Goal: Task Accomplishment & Management: Manage account settings

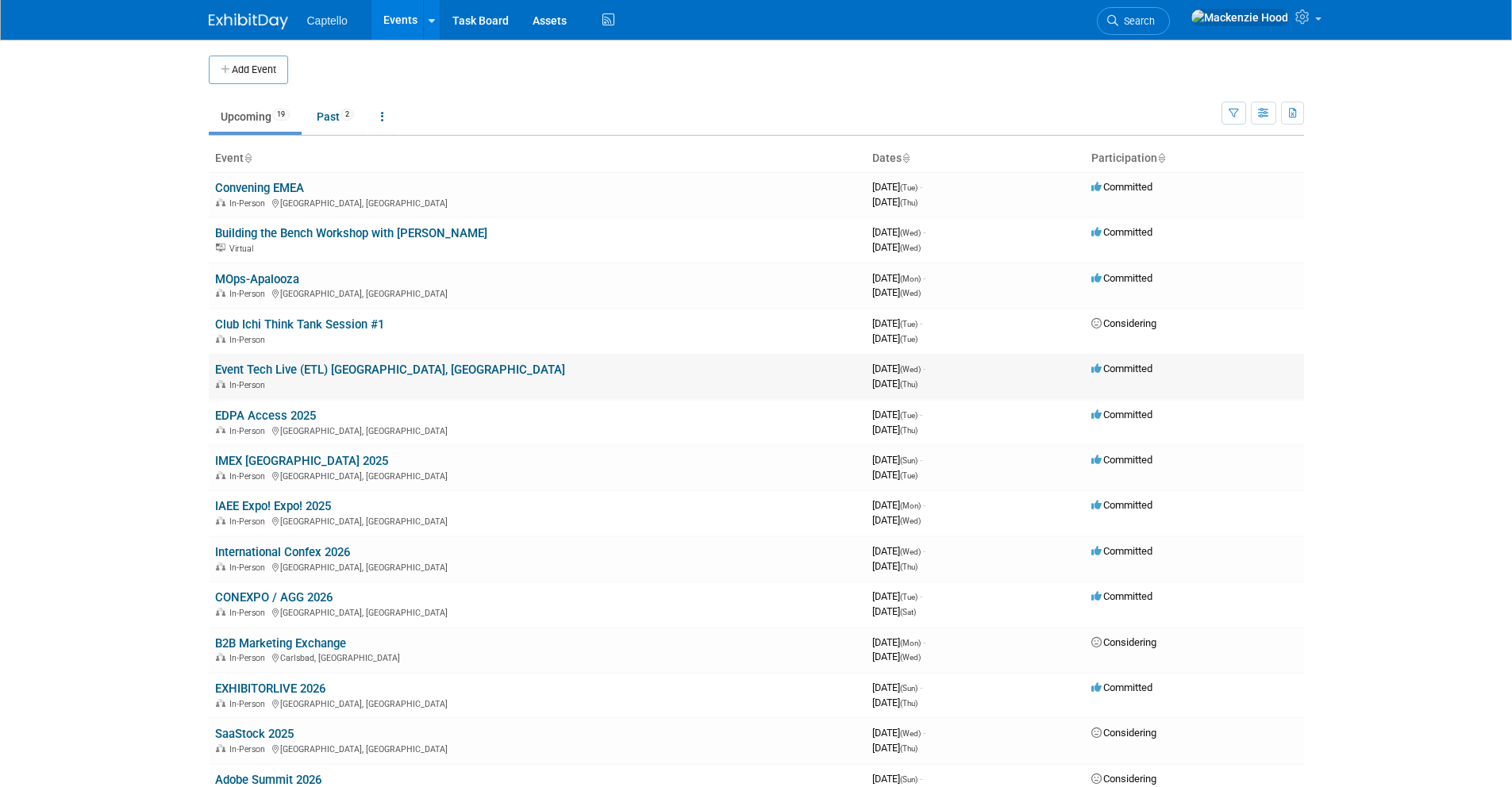
click at [292, 363] on link "Event Tech Live (ETL) [GEOGRAPHIC_DATA], [GEOGRAPHIC_DATA]" at bounding box center [390, 370] width 349 height 15
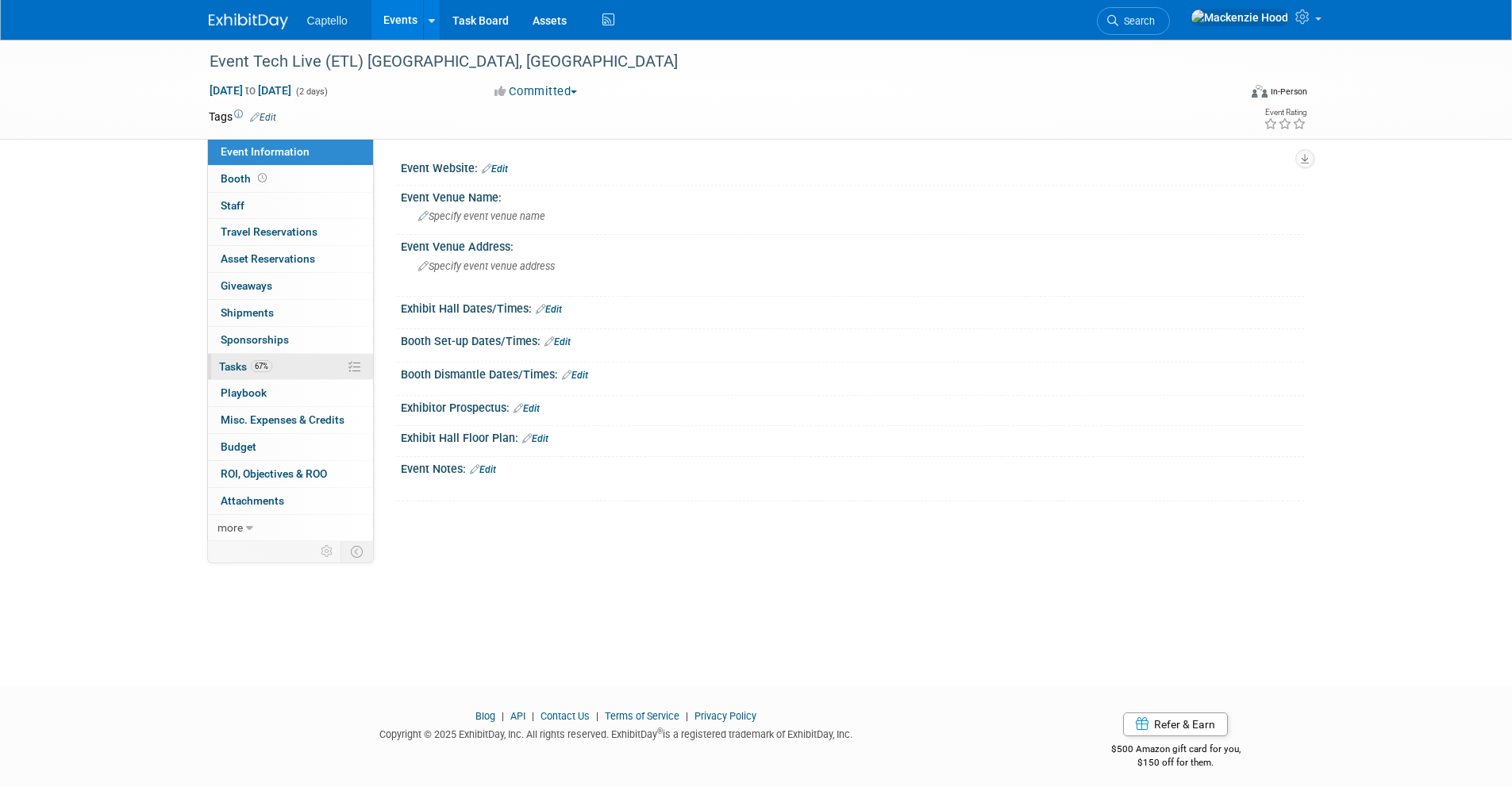
click at [281, 369] on link "67% Tasks 67%" at bounding box center [290, 367] width 165 height 26
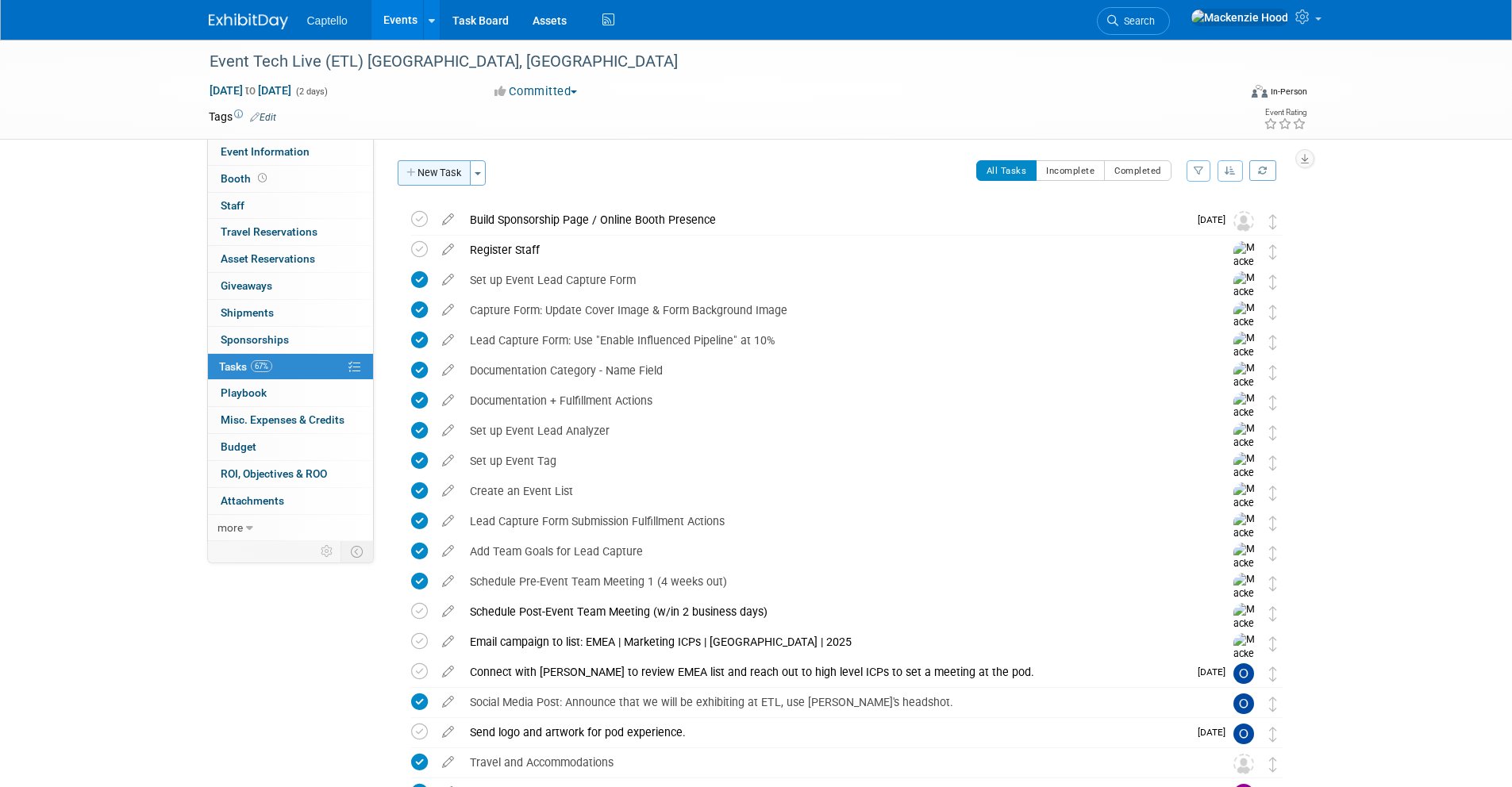
click at [436, 171] on button "New Task" at bounding box center [433, 173] width 73 height 26
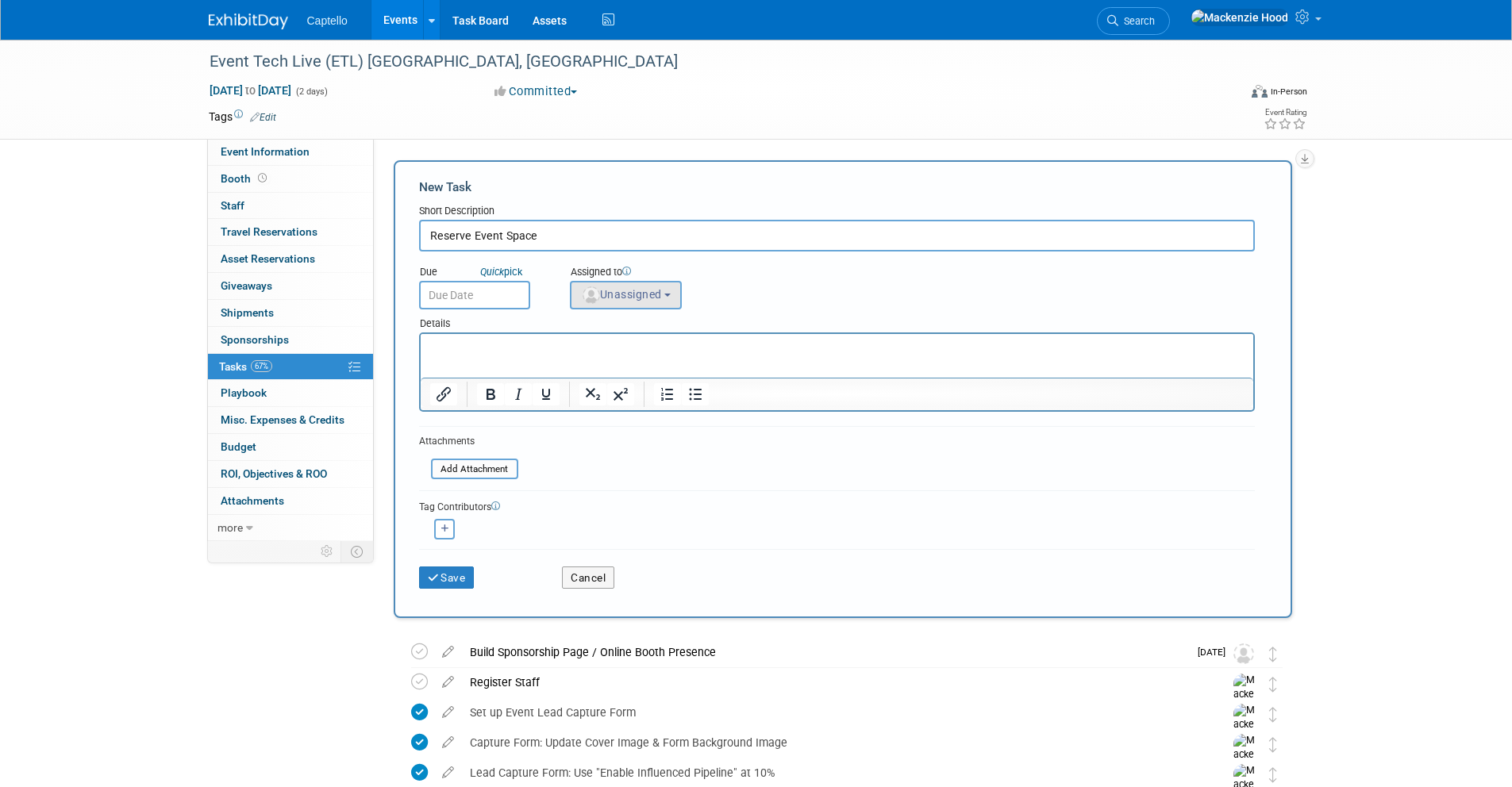
type input "Reserve Event Space"
click at [595, 291] on img "button" at bounding box center [590, 294] width 17 height 17
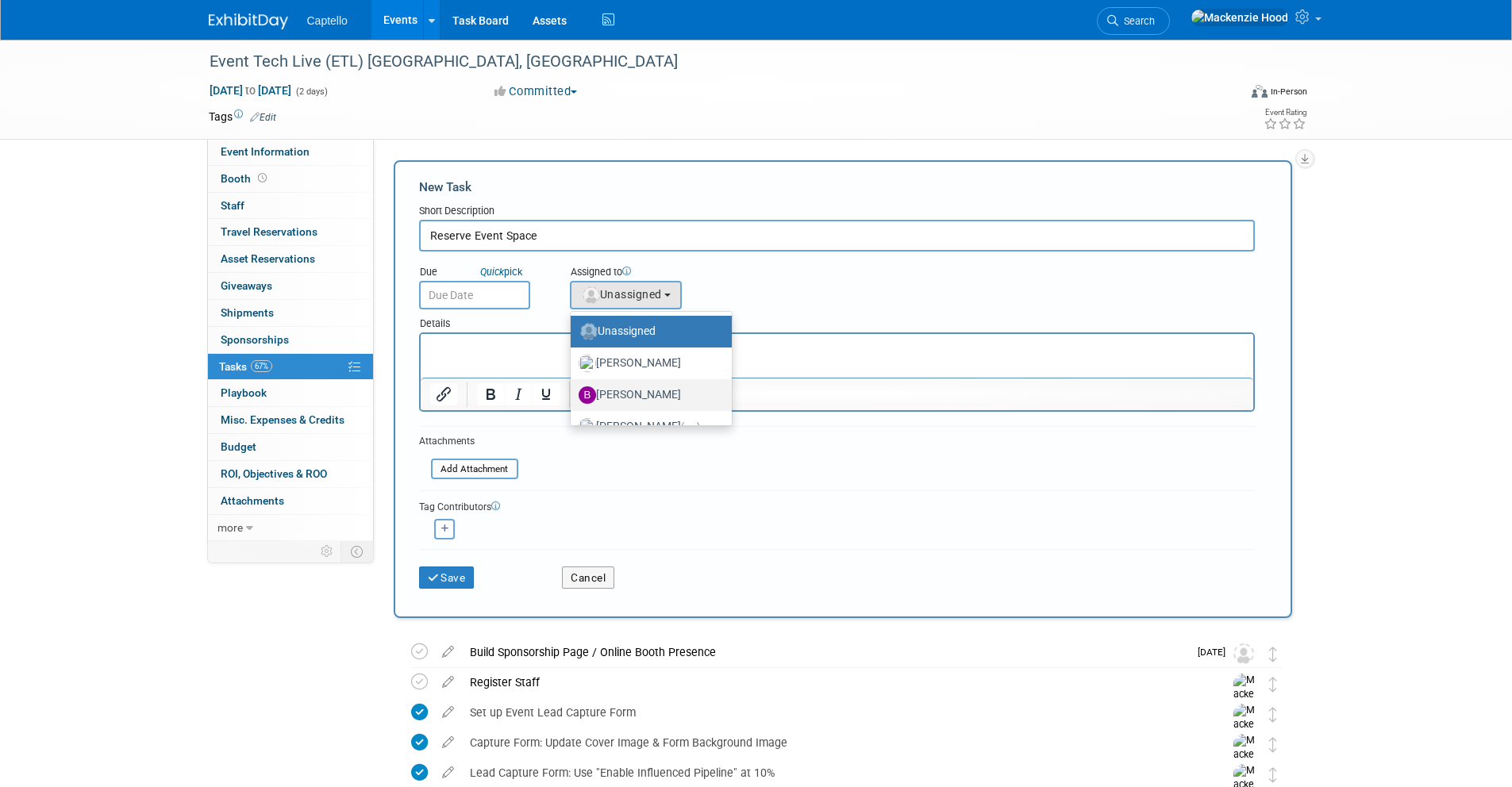
click at [685, 384] on label "[PERSON_NAME]" at bounding box center [647, 395] width 137 height 26
click at [573, 388] on input "[PERSON_NAME]" at bounding box center [567, 393] width 10 height 10
select select "ade1ab76-85dd-4e84-8c45-1162ccac492e"
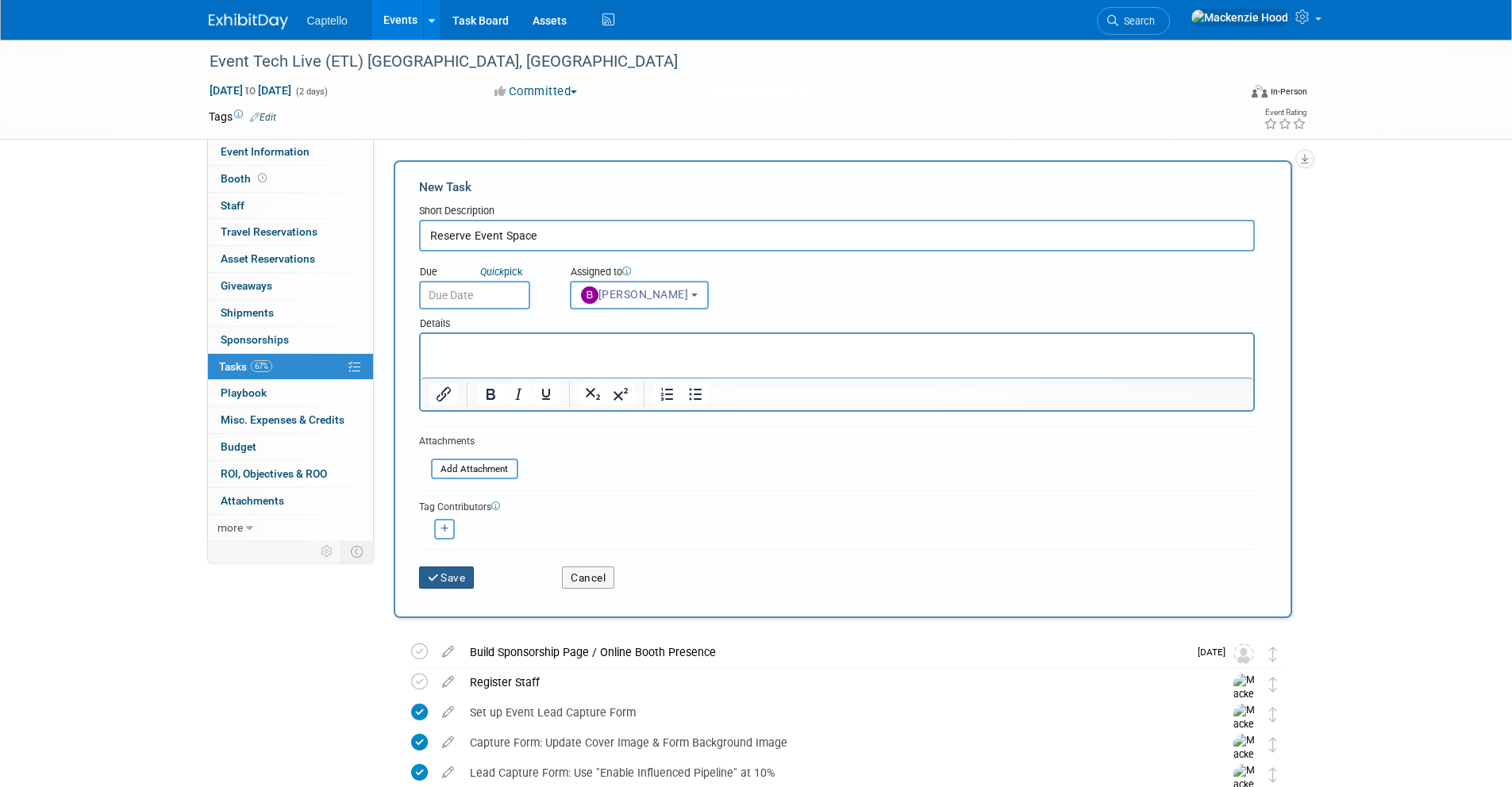
click at [460, 582] on button "Save" at bounding box center [447, 577] width 55 height 22
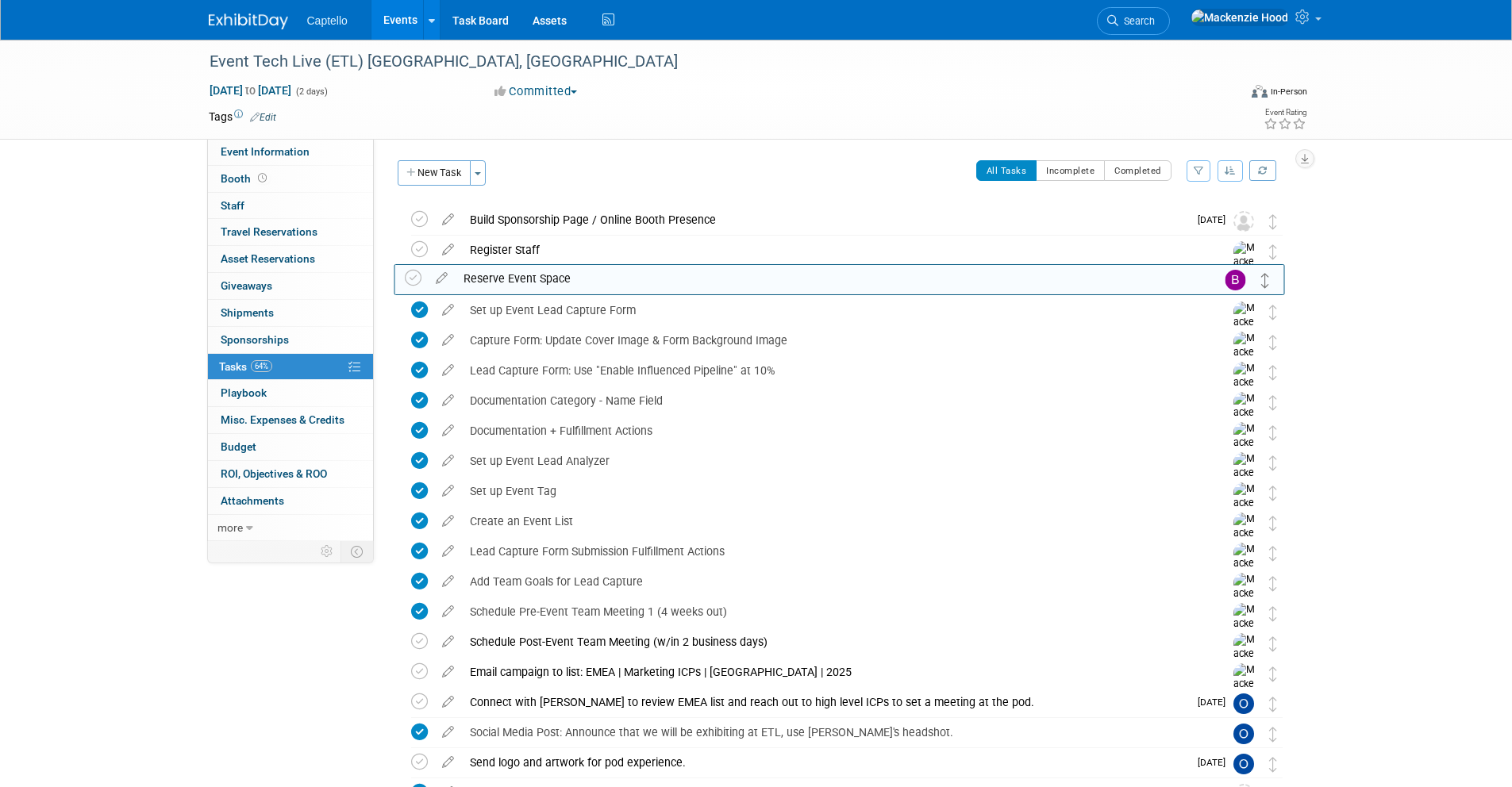
drag, startPoint x: 1270, startPoint y: 217, endPoint x: 1264, endPoint y: 276, distance: 59.3
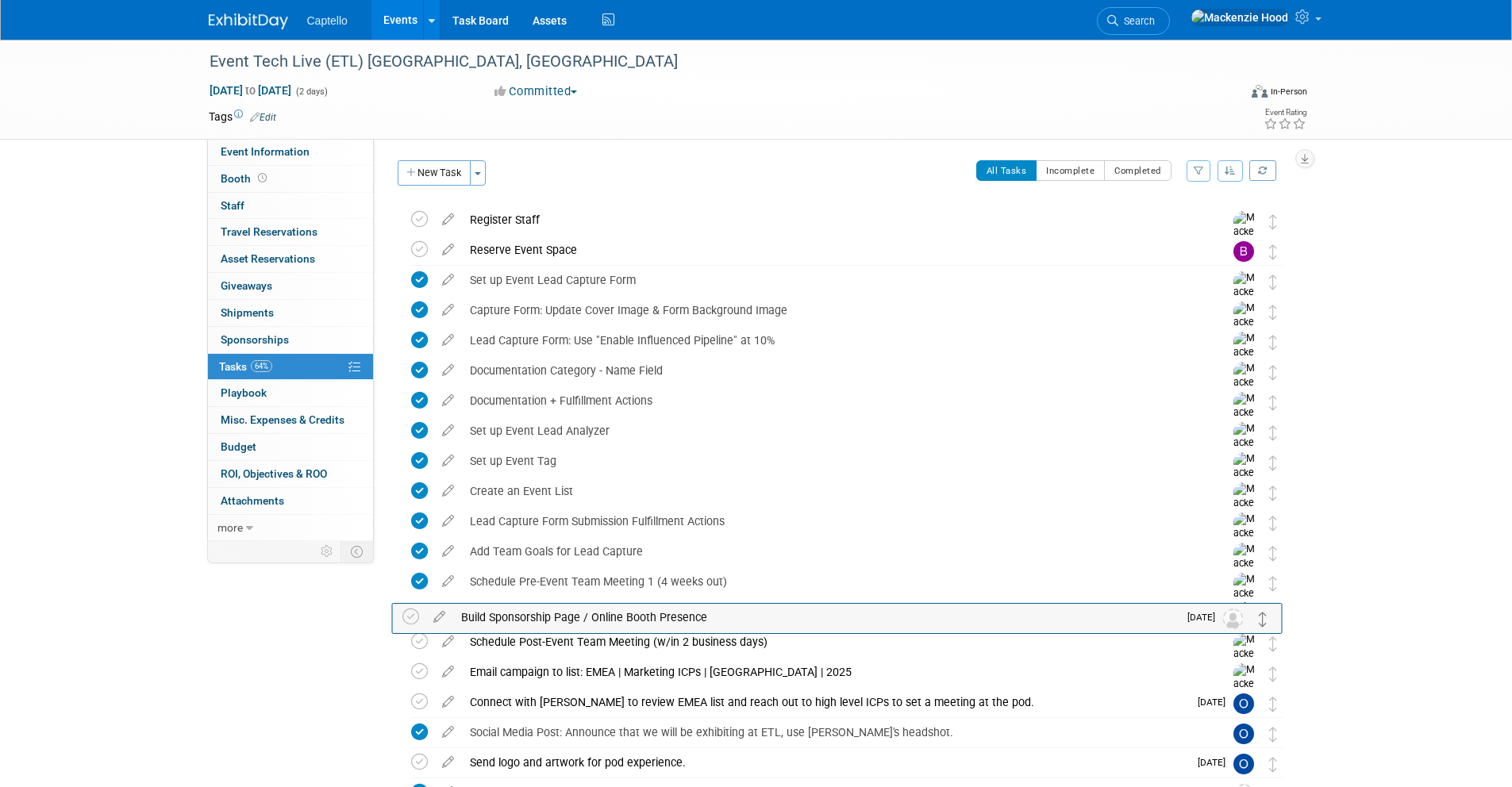
drag, startPoint x: 1272, startPoint y: 222, endPoint x: 1263, endPoint y: 621, distance: 399.1
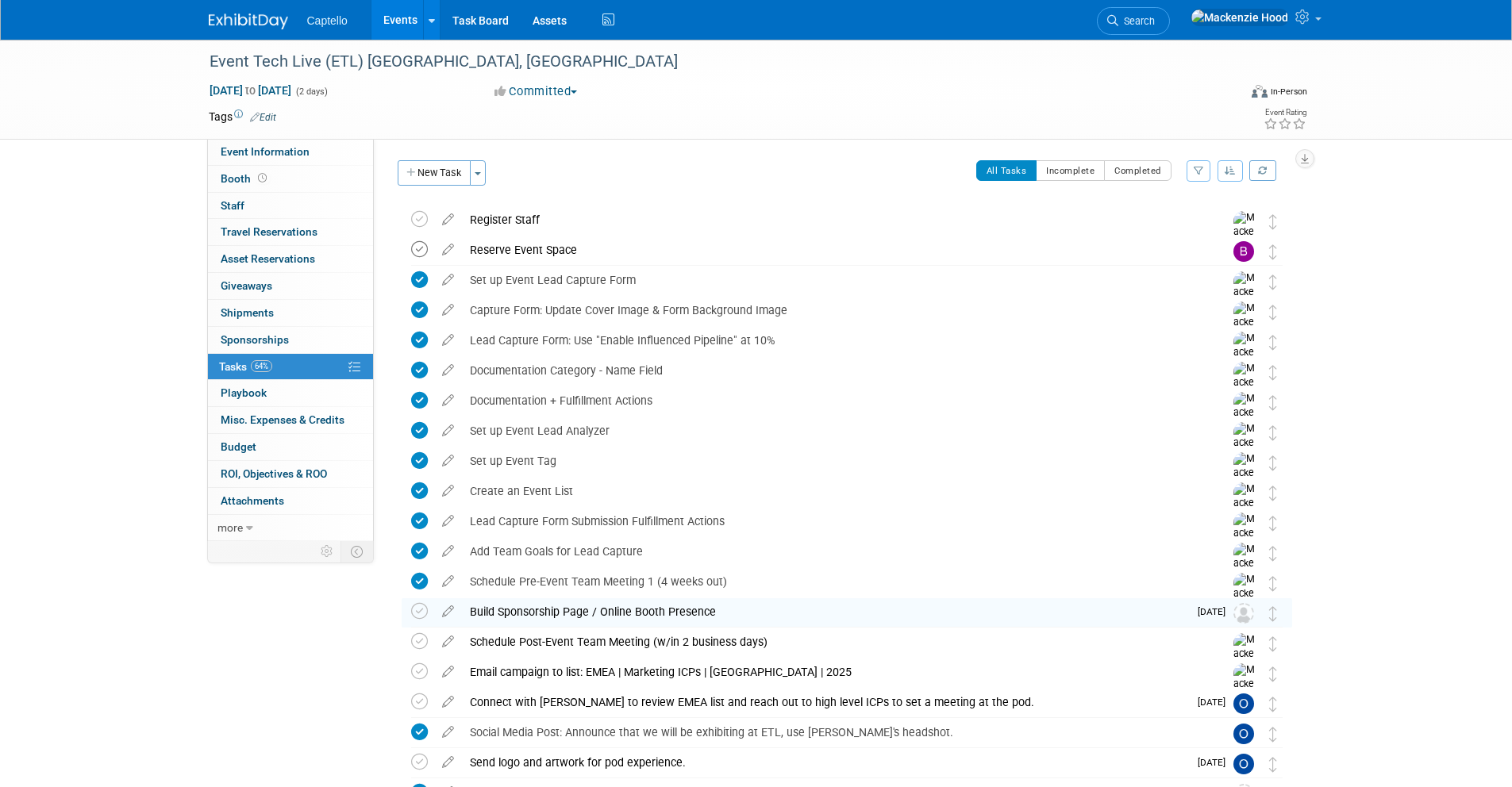
click at [422, 249] on icon at bounding box center [419, 249] width 17 height 17
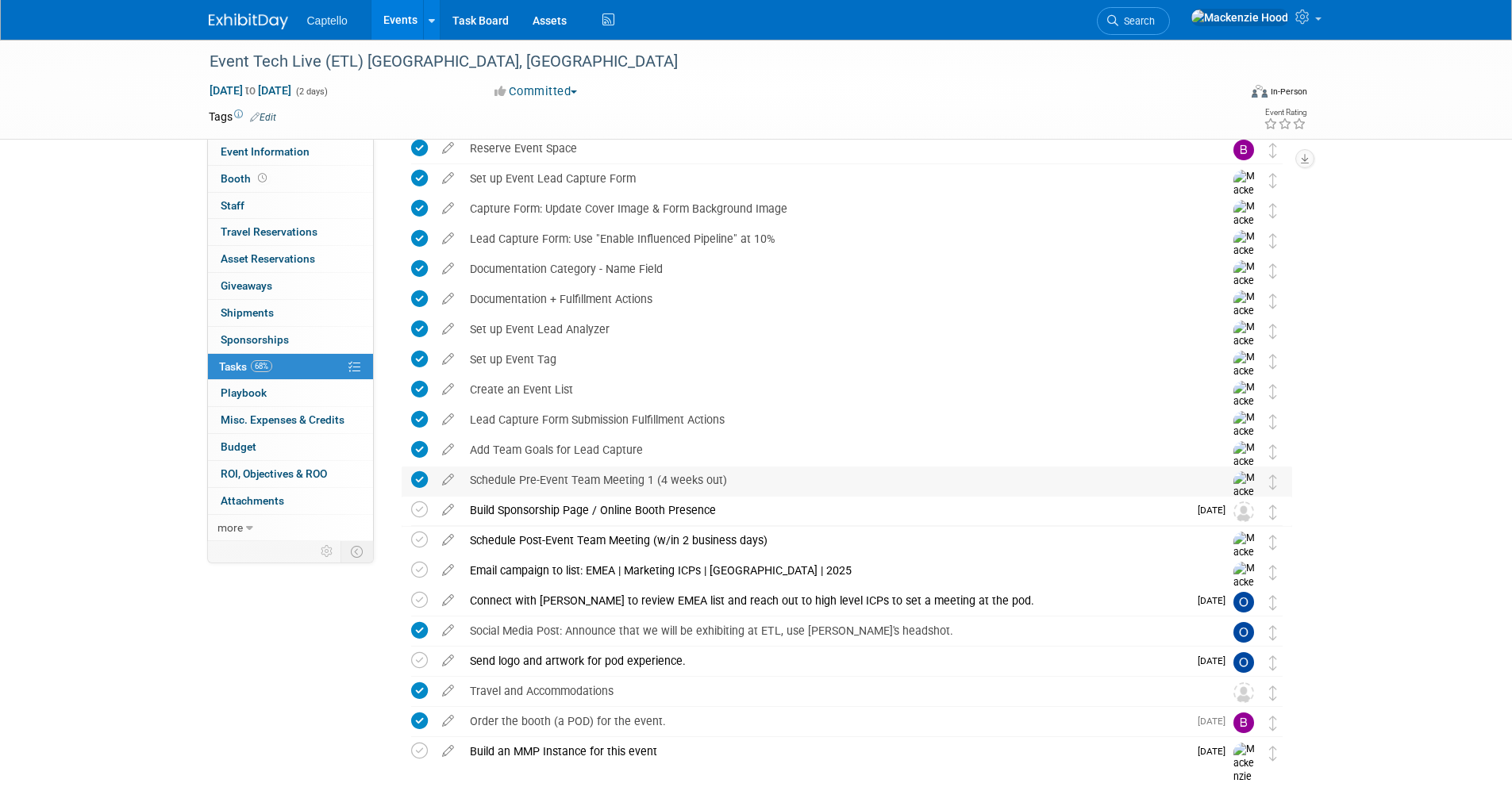
scroll to position [108, 0]
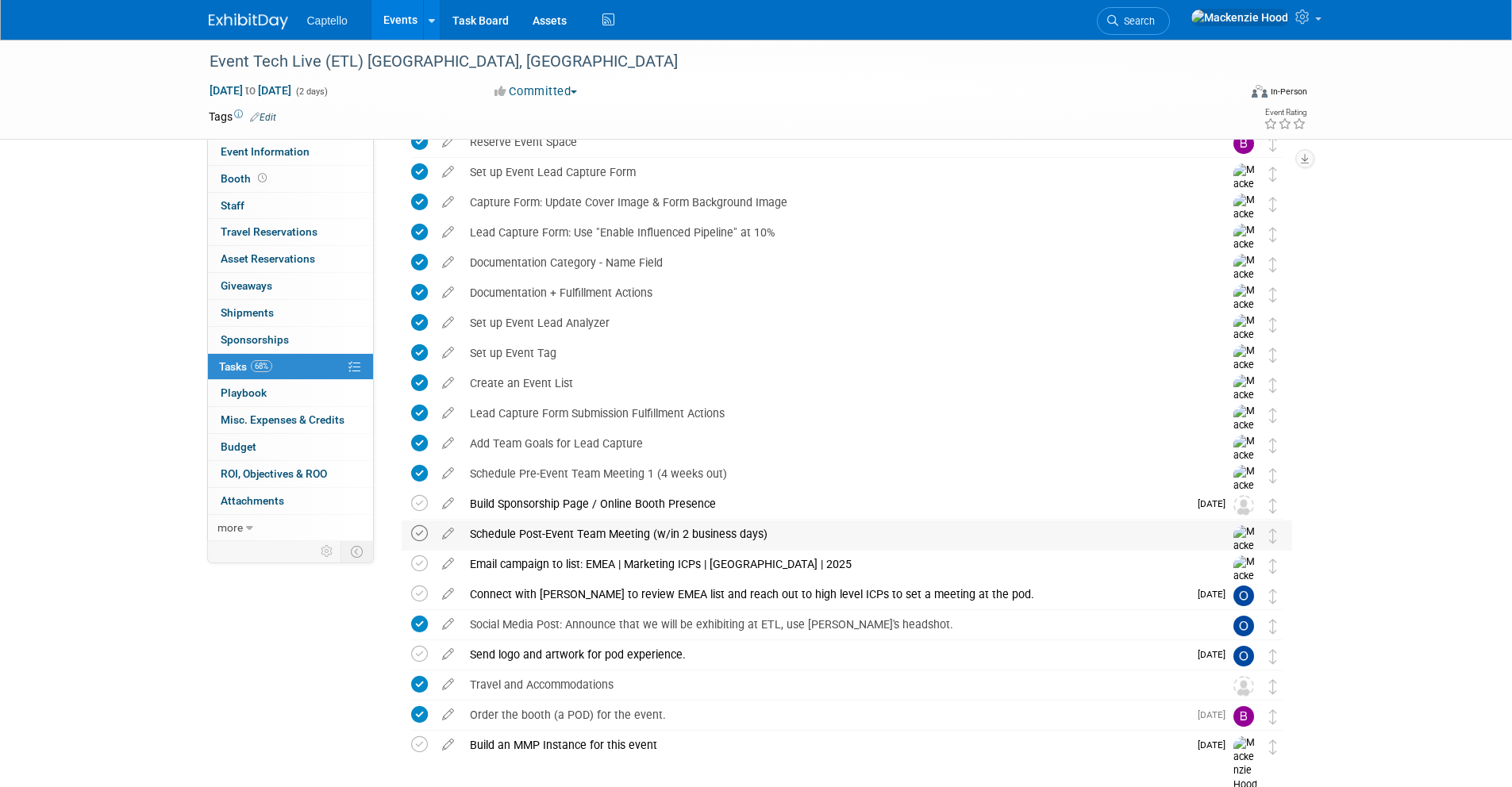
click at [419, 530] on icon at bounding box center [419, 533] width 17 height 17
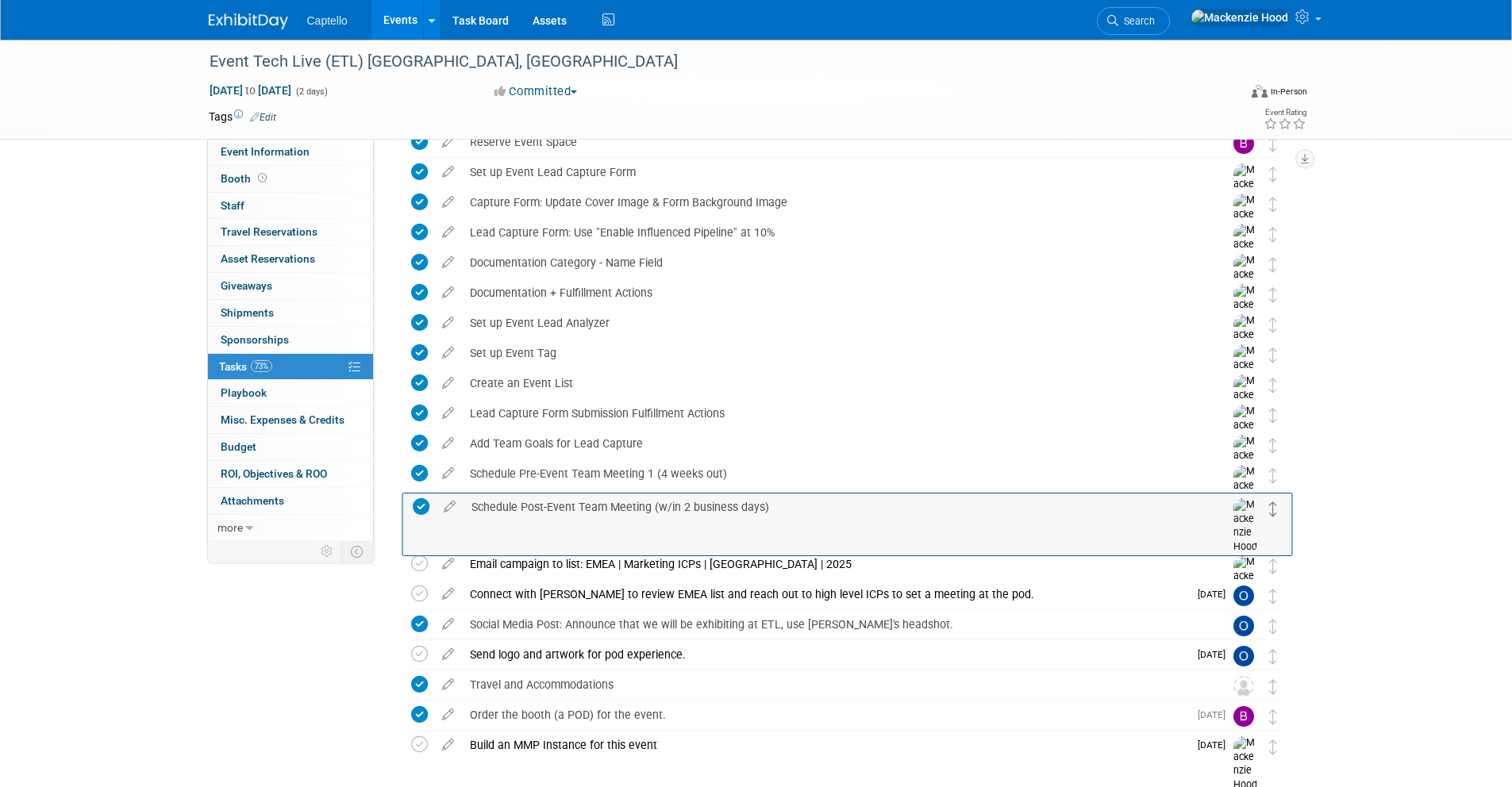
drag, startPoint x: 1273, startPoint y: 535, endPoint x: 1272, endPoint y: 503, distance: 32.0
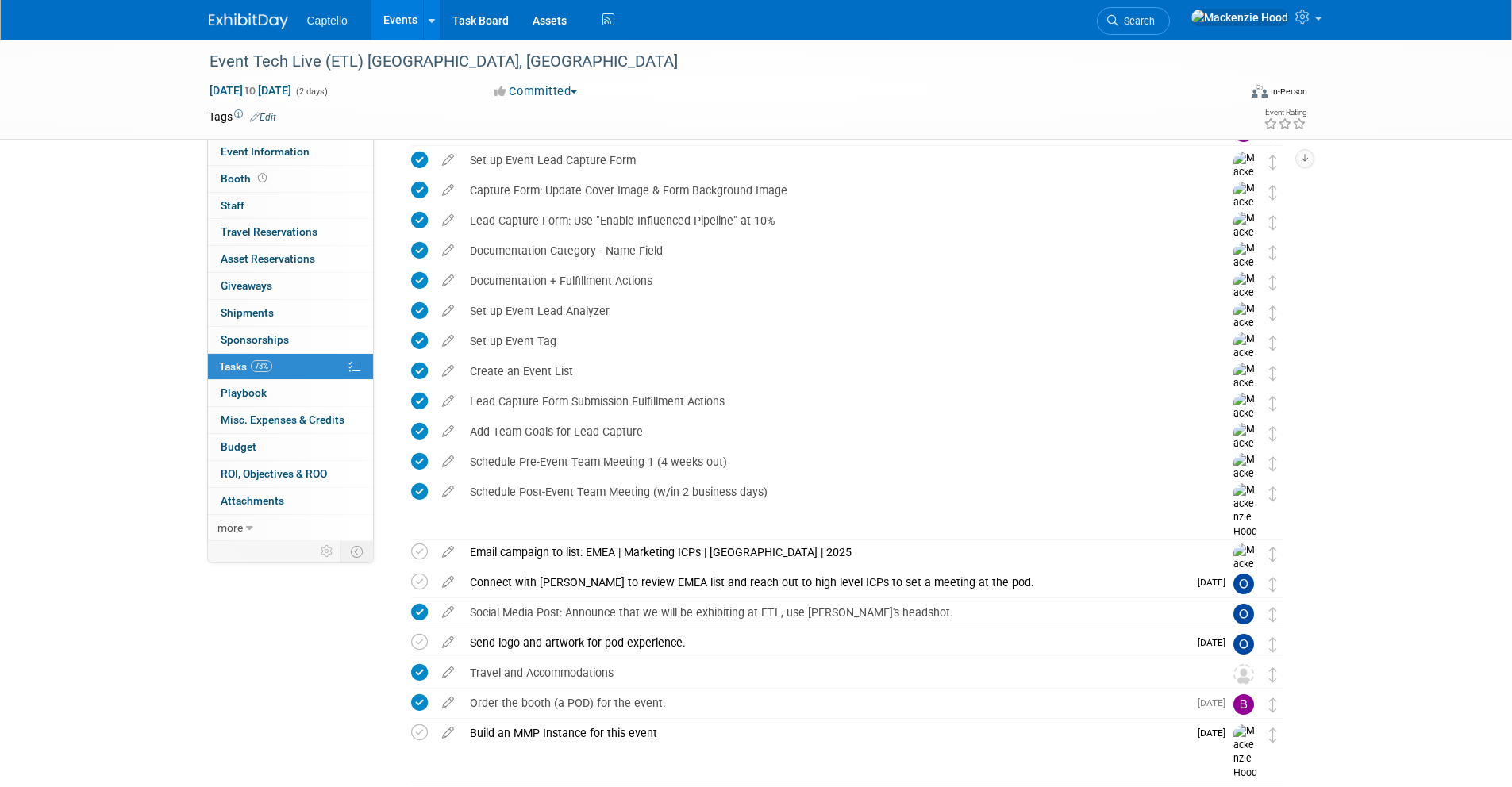
scroll to position [120, 0]
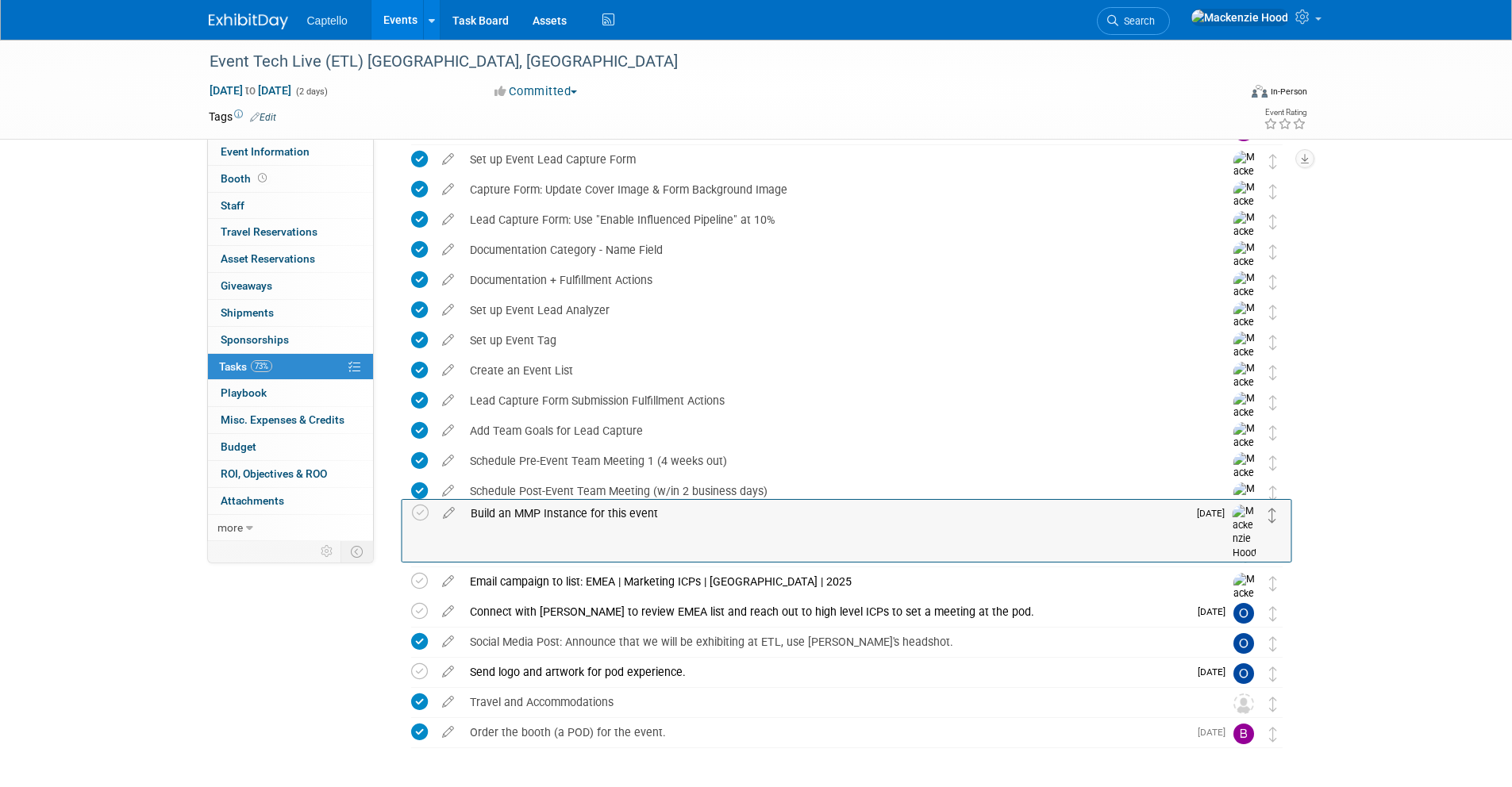
drag, startPoint x: 1273, startPoint y: 739, endPoint x: 1273, endPoint y: 519, distance: 220.0
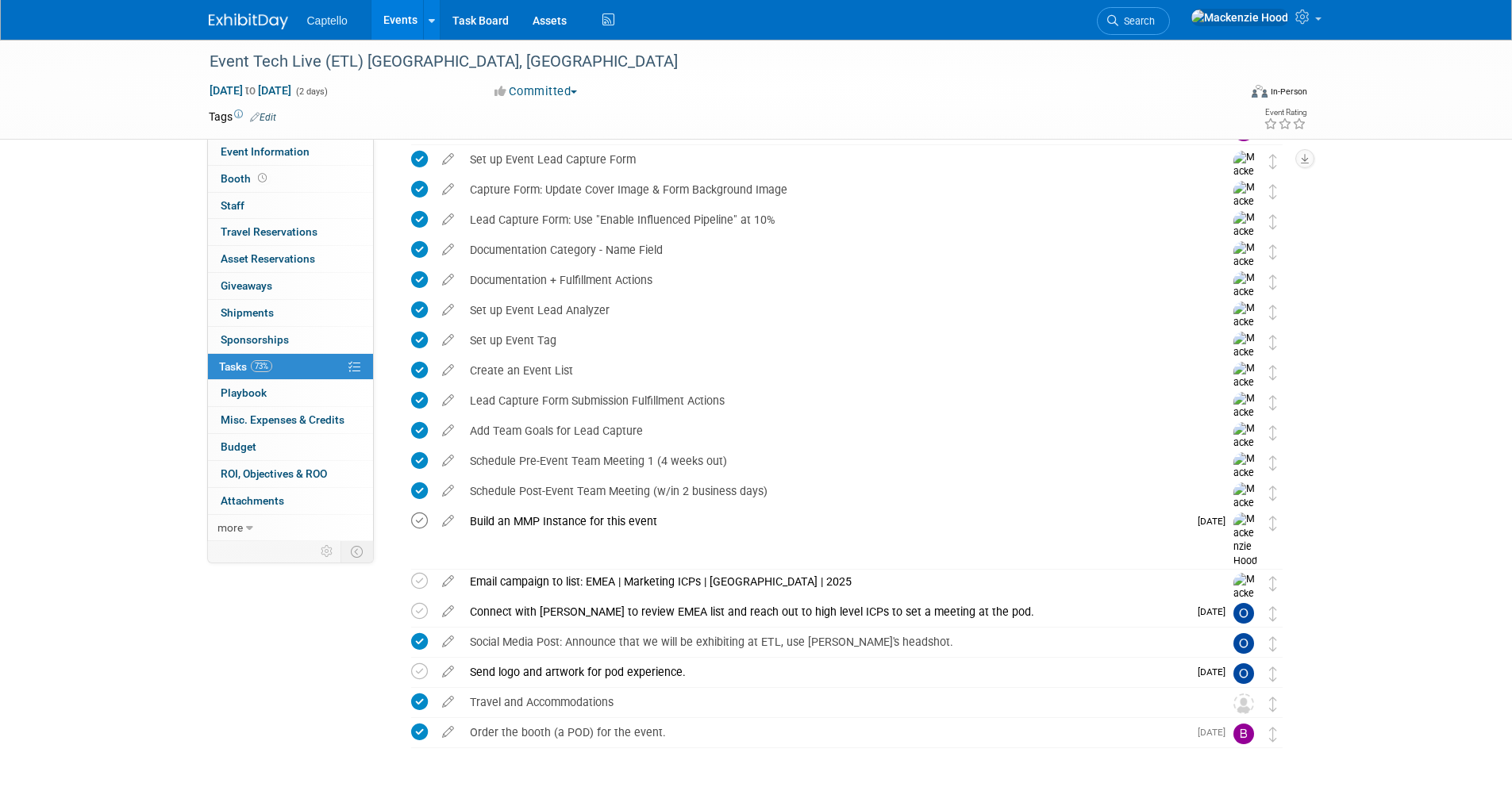
click at [414, 519] on icon at bounding box center [419, 520] width 17 height 17
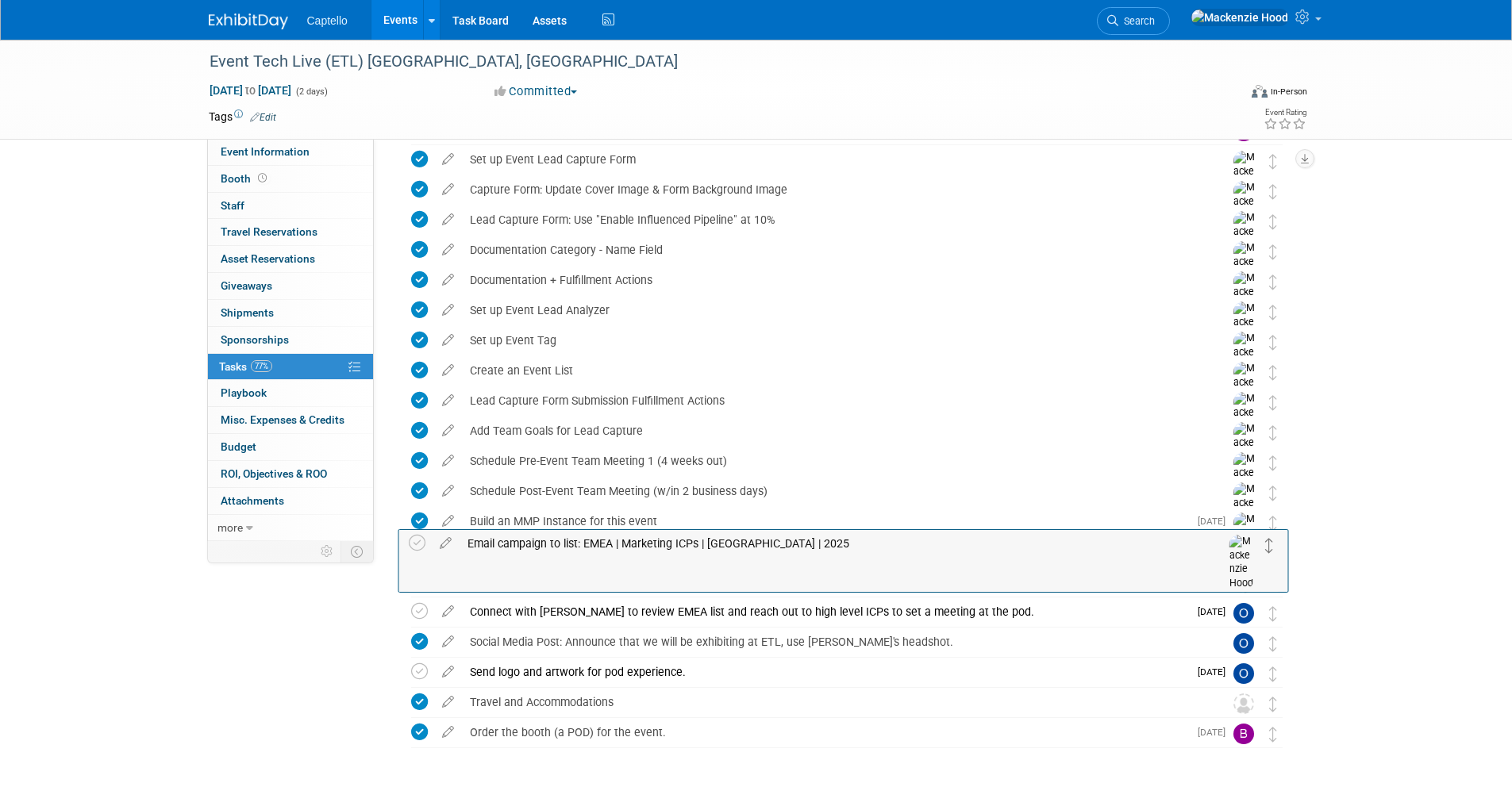
drag, startPoint x: 1269, startPoint y: 581, endPoint x: 1265, endPoint y: 542, distance: 39.2
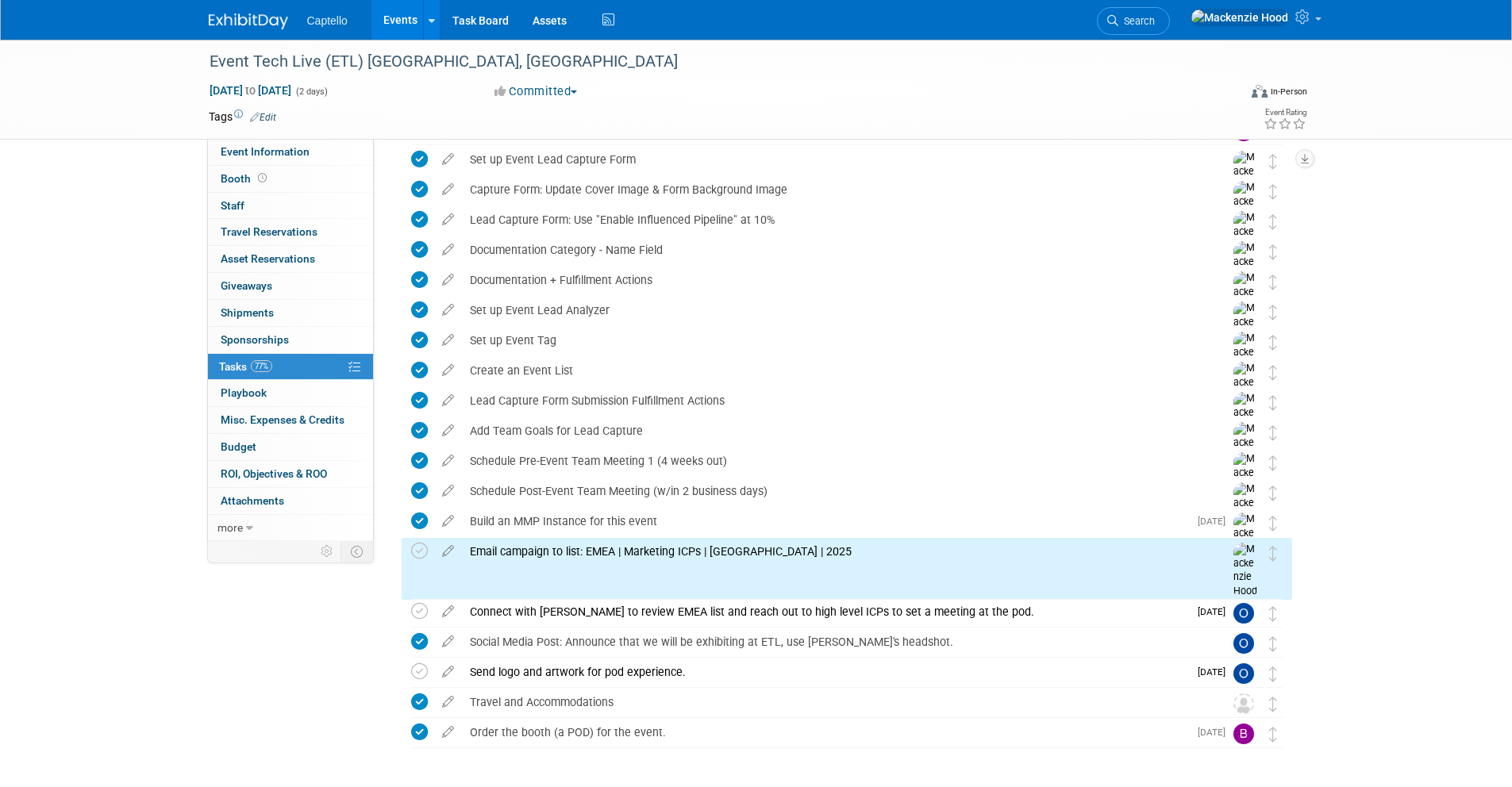
click at [1389, 465] on div "Event Tech Live (ETL) London, UK Nov 12, 2025 to Nov 13, 2025 (2 days) Nov 12, …" at bounding box center [756, 382] width 1512 height 927
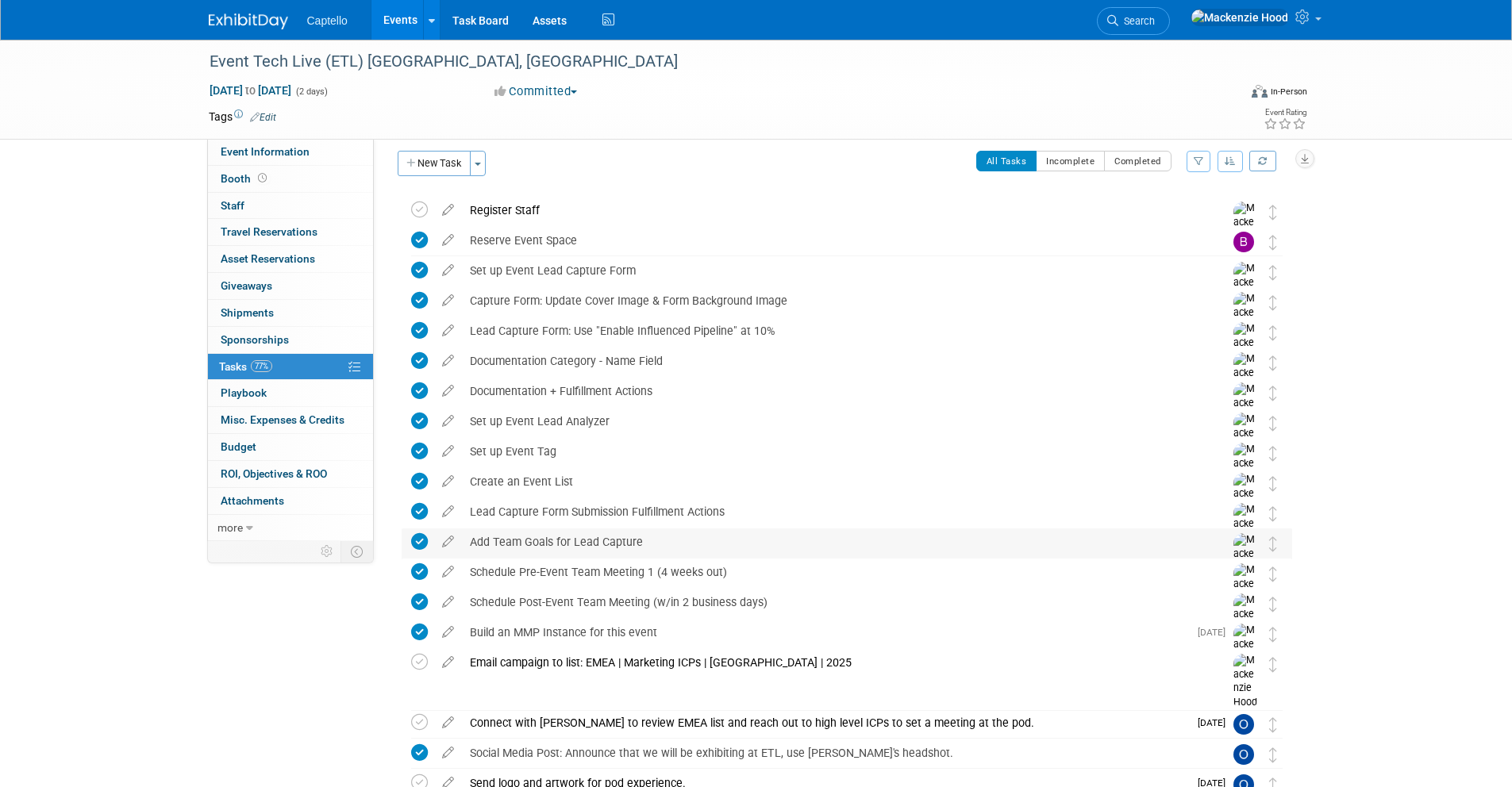
scroll to position [0, 0]
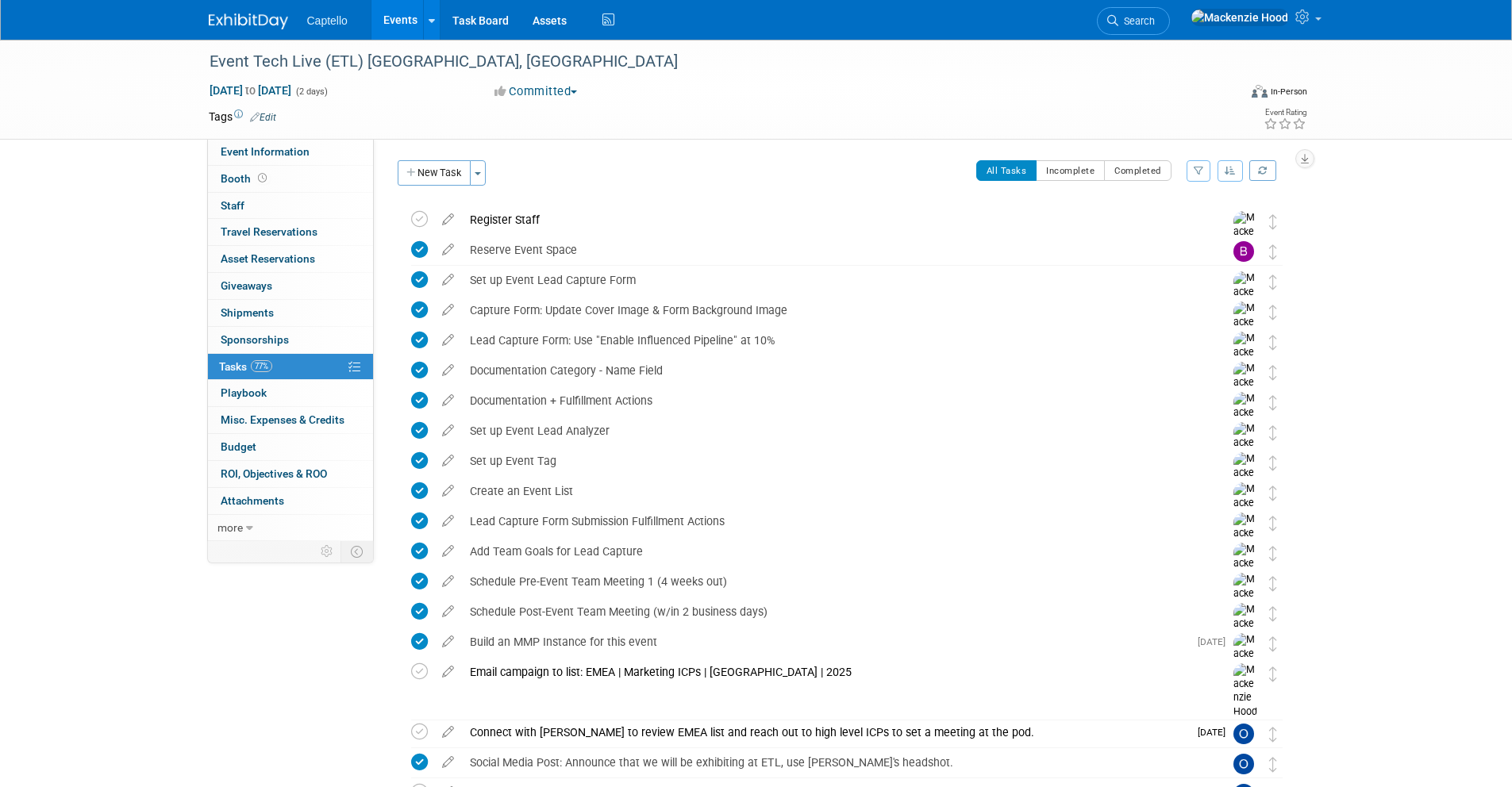
click at [227, 25] on img at bounding box center [248, 21] width 79 height 16
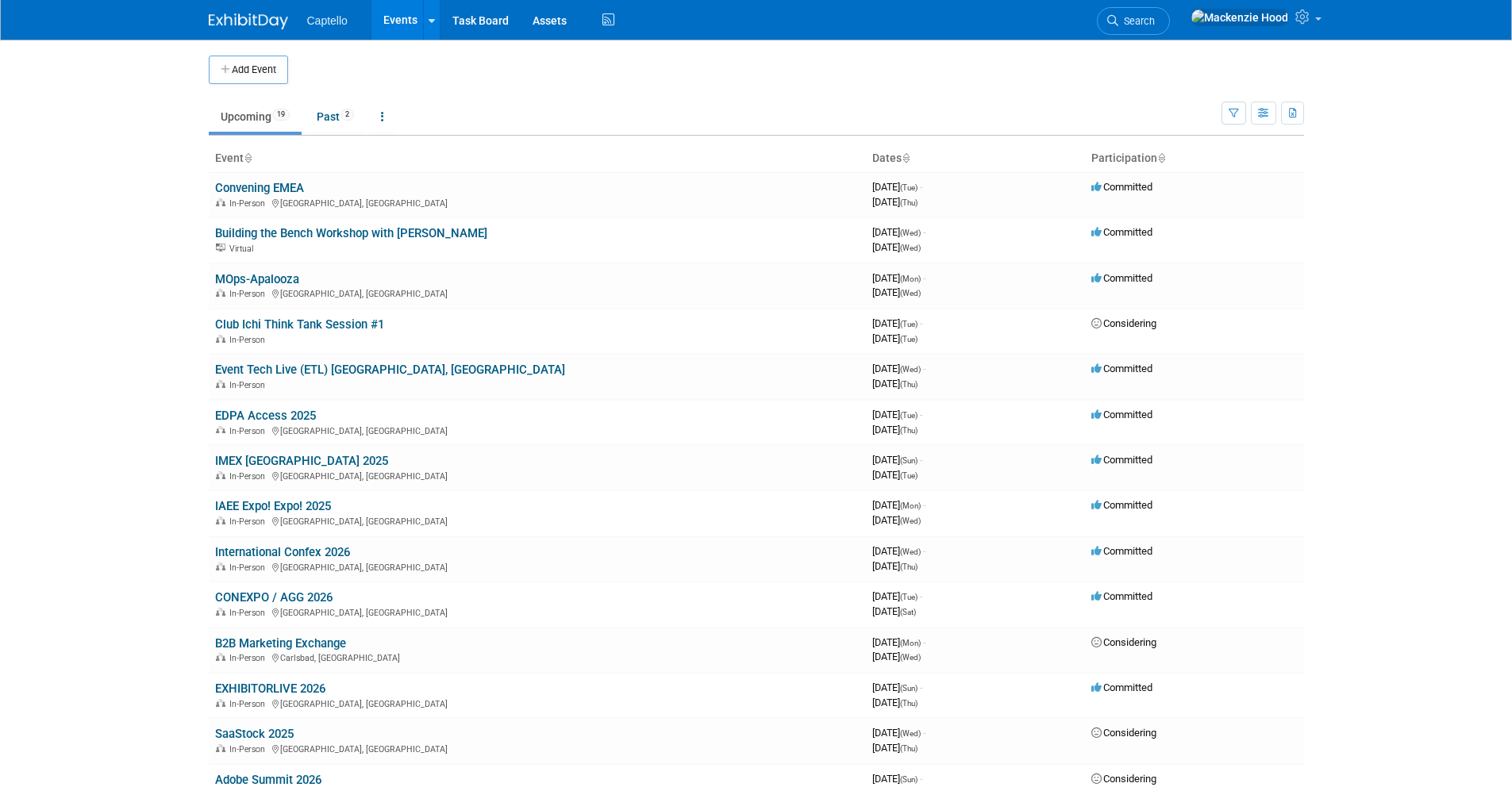
click at [202, 70] on div "Add Event New Event Duplicate Event Warning There is another event in your work…" at bounding box center [756, 562] width 1118 height 1045
click at [221, 66] on icon "button" at bounding box center [226, 70] width 11 height 10
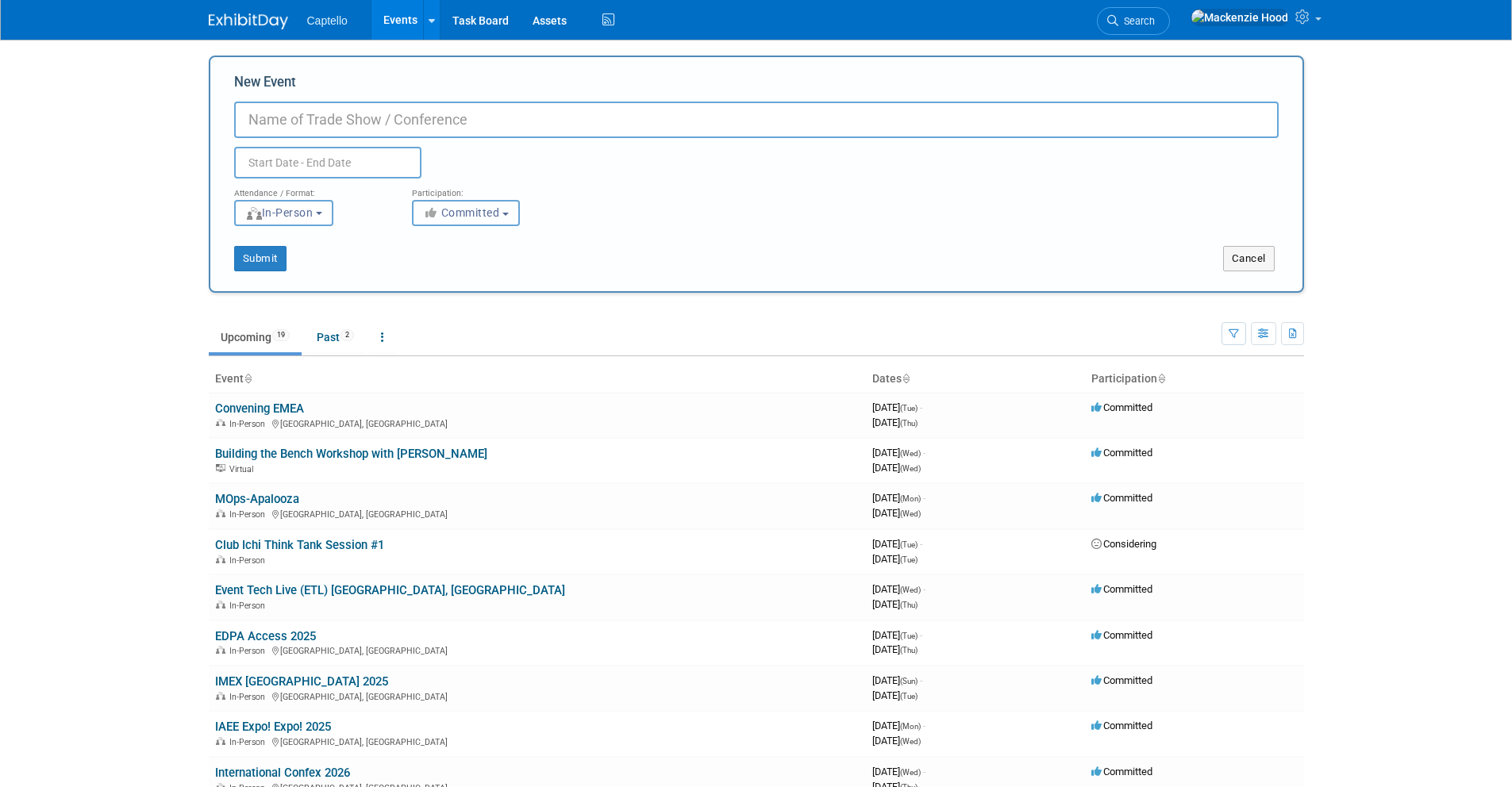
click at [469, 215] on span "Committed" at bounding box center [462, 212] width 77 height 13
click at [319, 219] on button "In-Person" at bounding box center [284, 212] width 99 height 26
click at [452, 222] on button "Committed" at bounding box center [465, 212] width 108 height 26
click at [1226, 261] on button "Cancel" at bounding box center [1248, 258] width 52 height 26
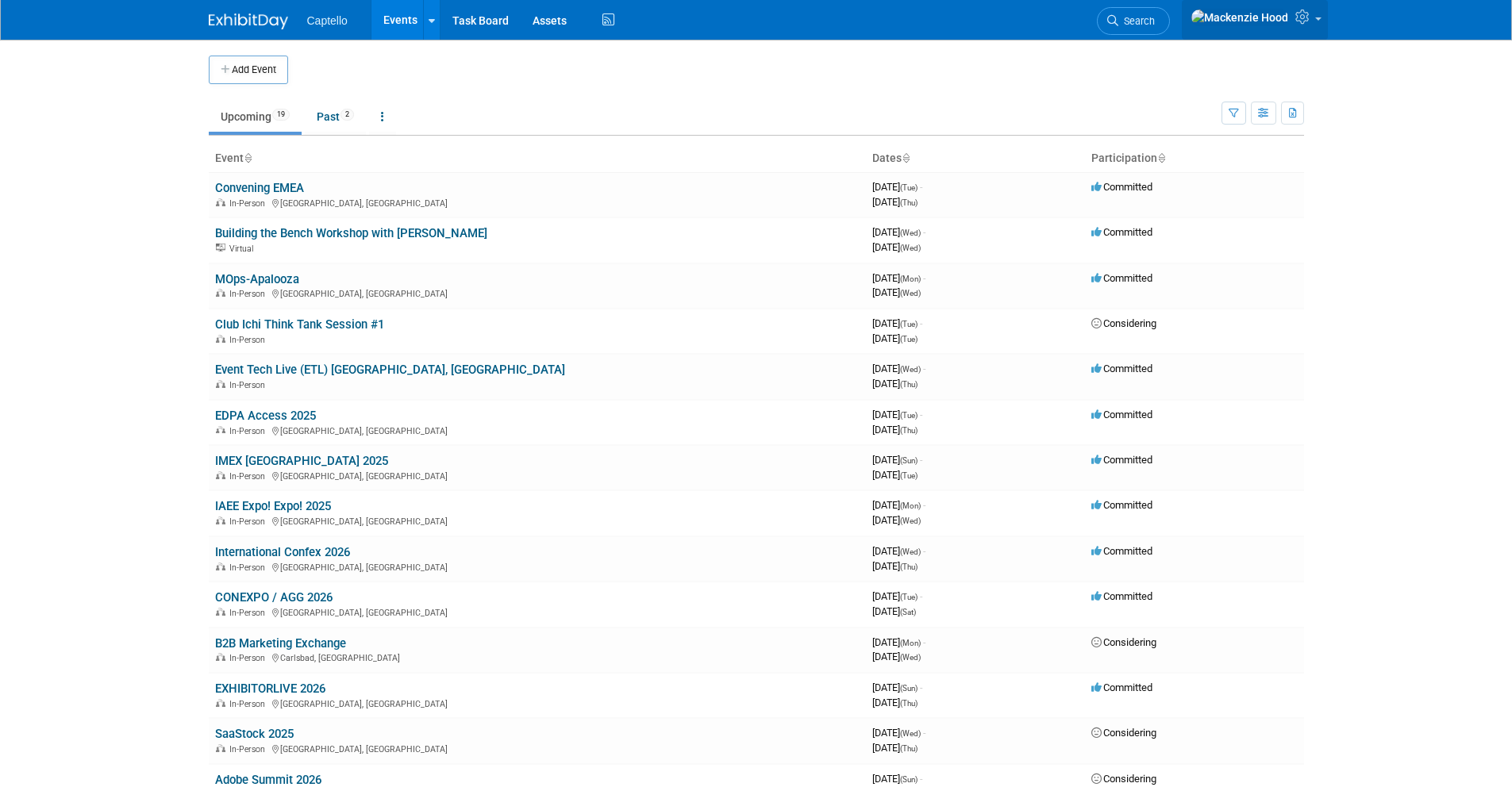
click at [1314, 3] on link at bounding box center [1254, 19] width 146 height 40
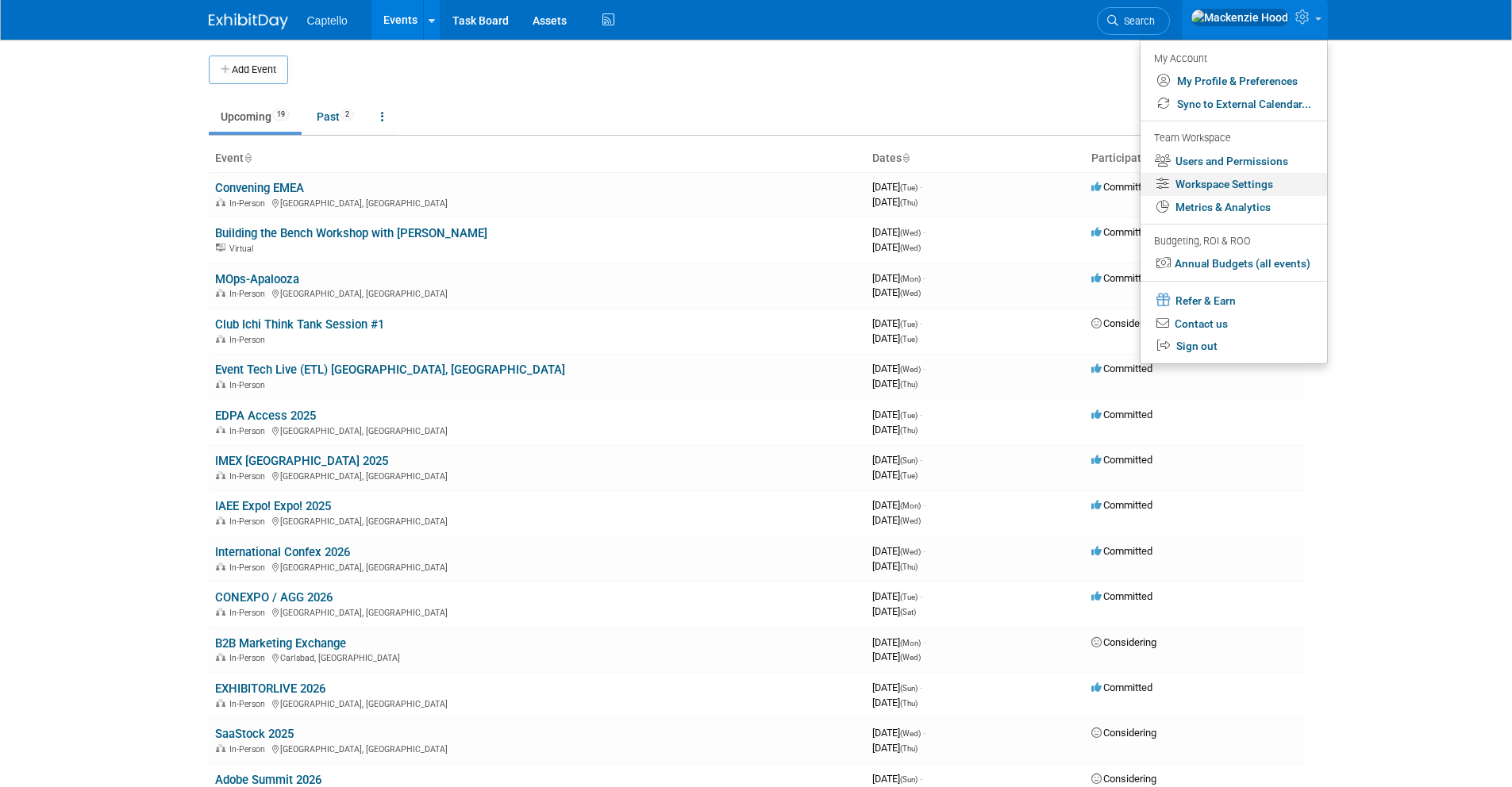
click at [1238, 183] on link "Workspace Settings" at bounding box center [1233, 184] width 187 height 23
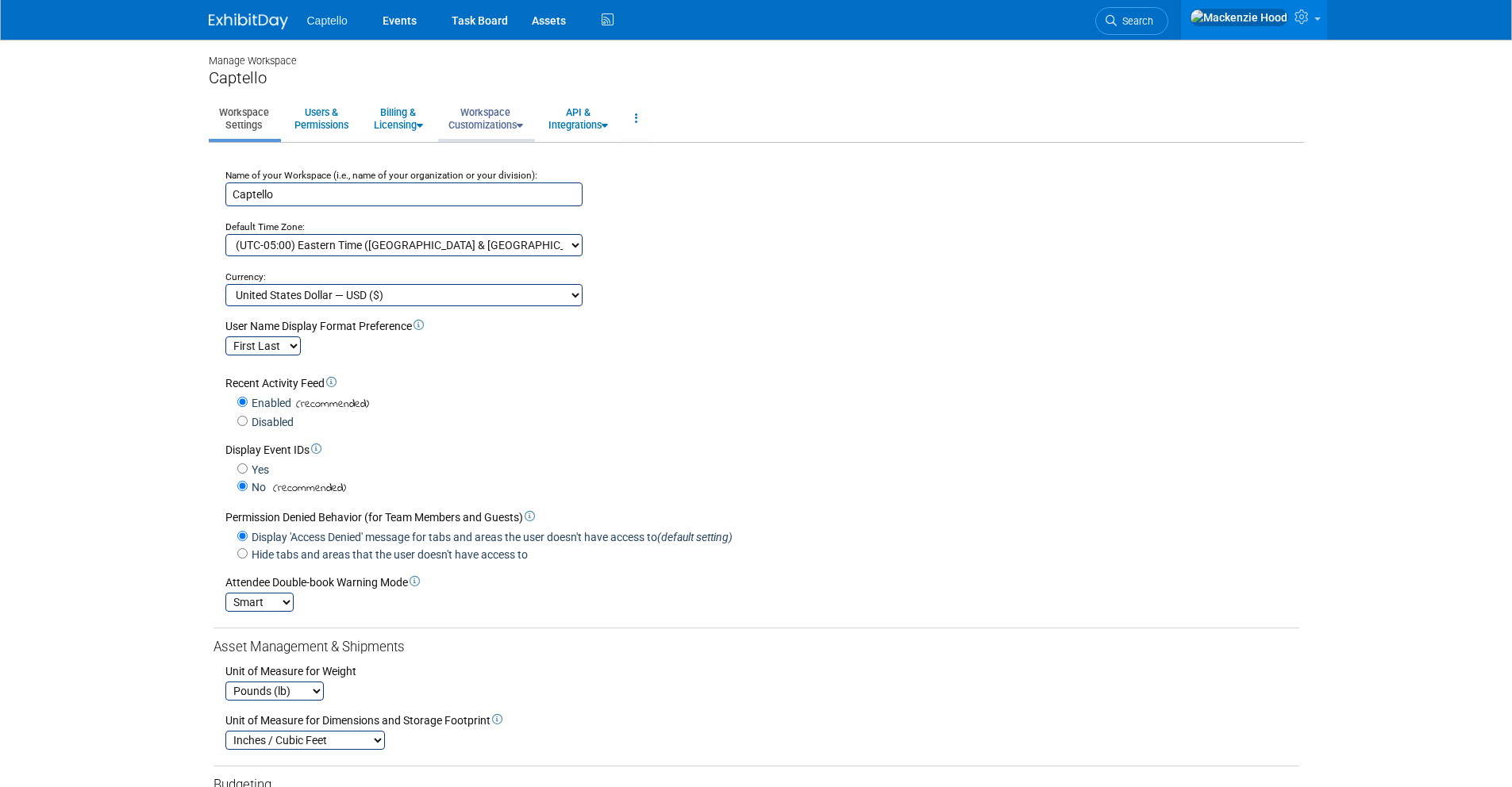
click at [490, 119] on link "Workspace Customizations" at bounding box center [486, 119] width 96 height 39
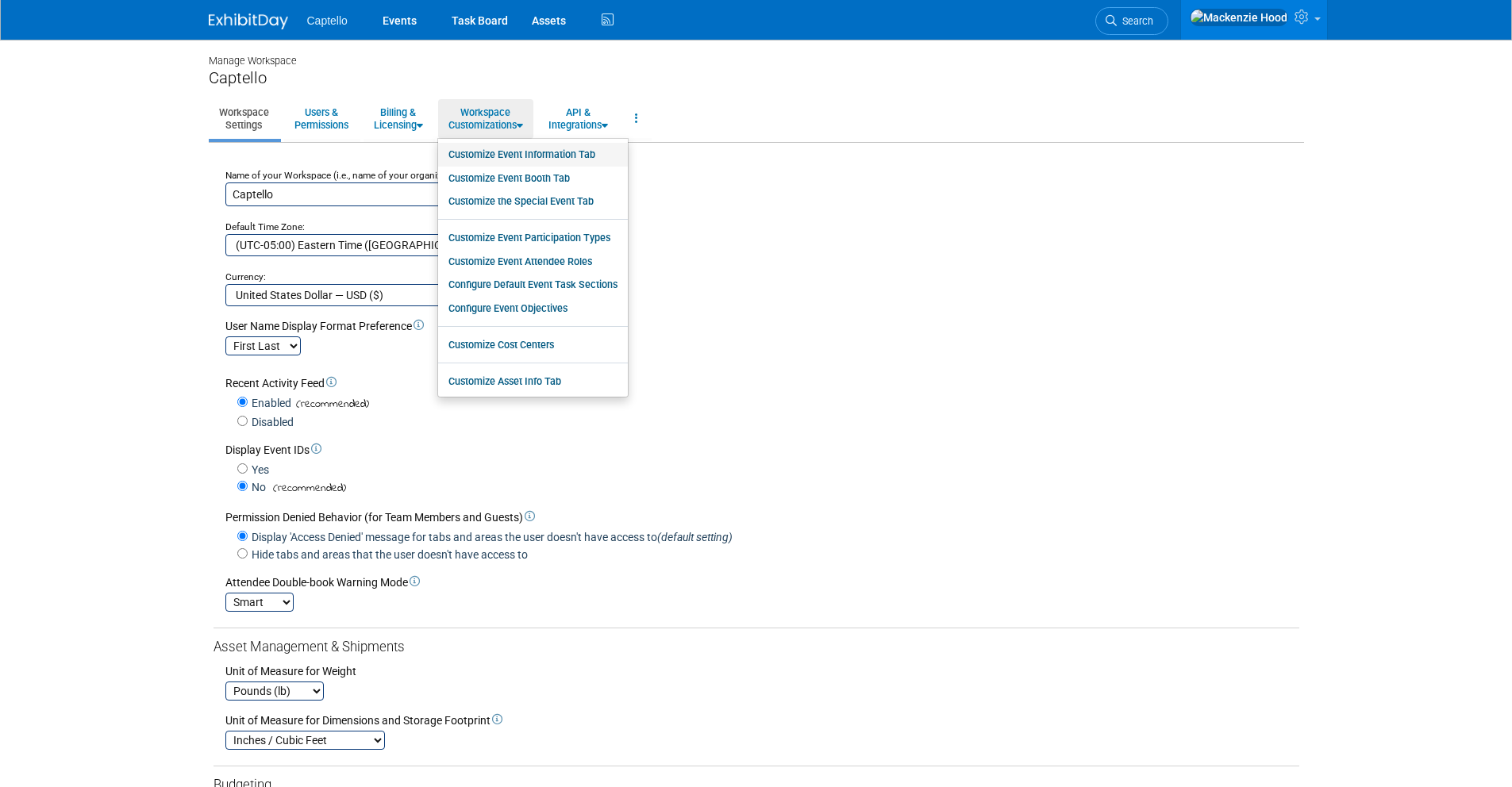
click at [521, 154] on link "Customize Event Information Tab" at bounding box center [533, 154] width 189 height 24
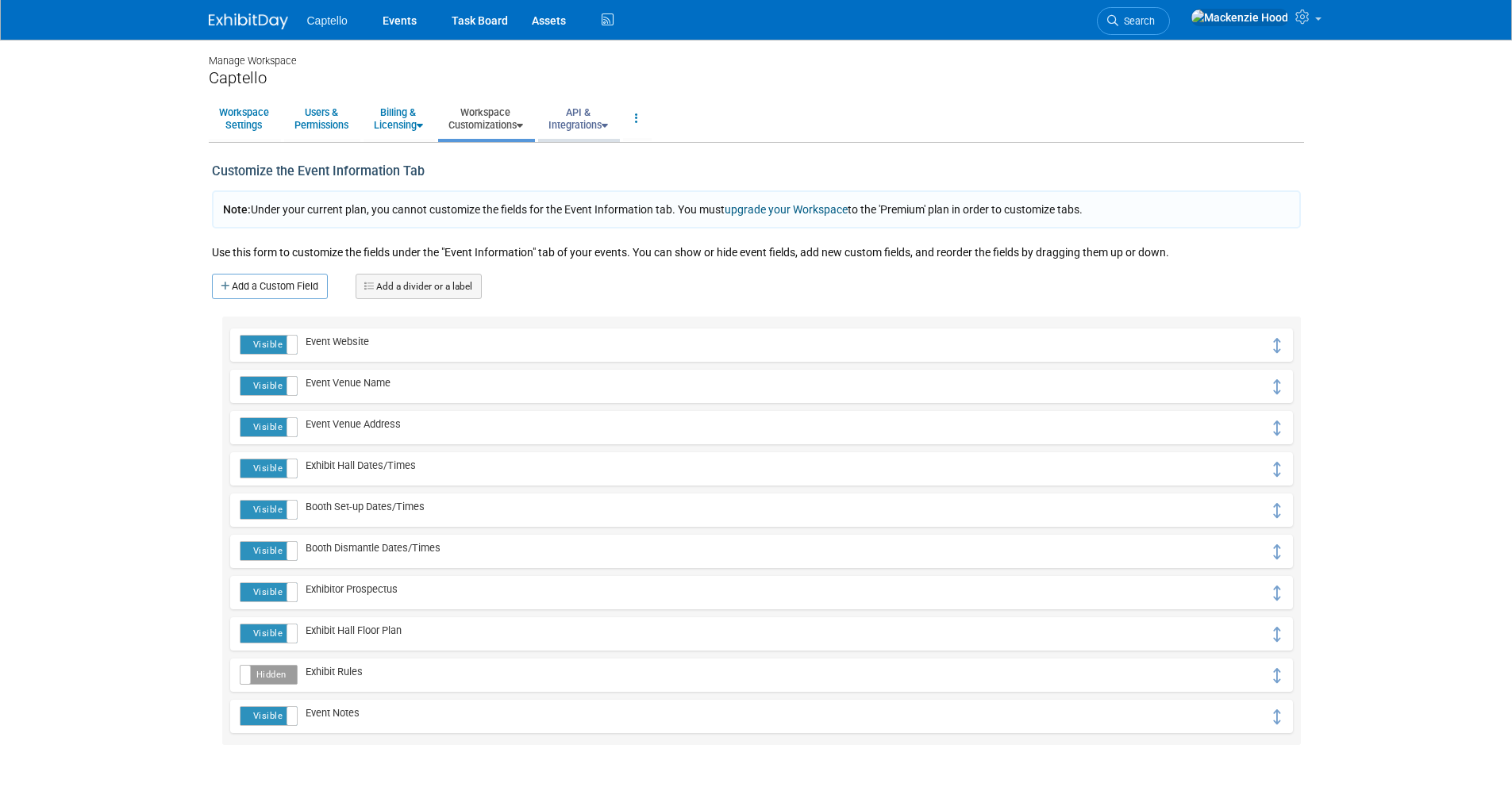
click at [590, 120] on link "API & Integrations" at bounding box center [578, 119] width 80 height 39
click at [360, 120] on li "Users & Permissions" at bounding box center [322, 120] width 76 height 42
click at [310, 120] on link "Users & Permissions" at bounding box center [321, 119] width 74 height 39
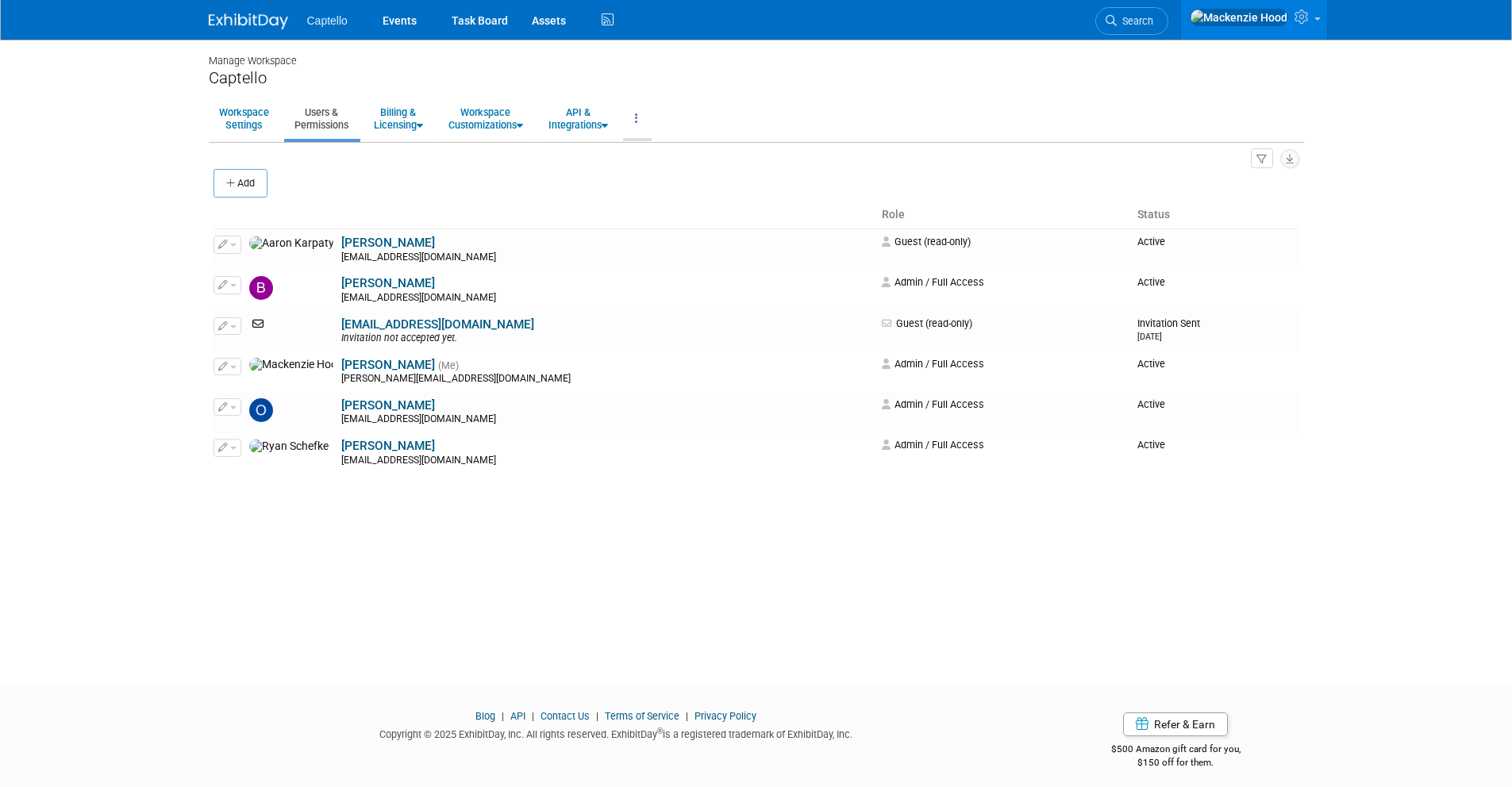
click at [642, 118] on link at bounding box center [636, 119] width 27 height 39
click at [840, 100] on ul "Workspace Settings Users & Permissions Billing & Licensing Manage Plan / Subscr…" at bounding box center [756, 120] width 1095 height 44
click at [274, 22] on img at bounding box center [248, 21] width 79 height 16
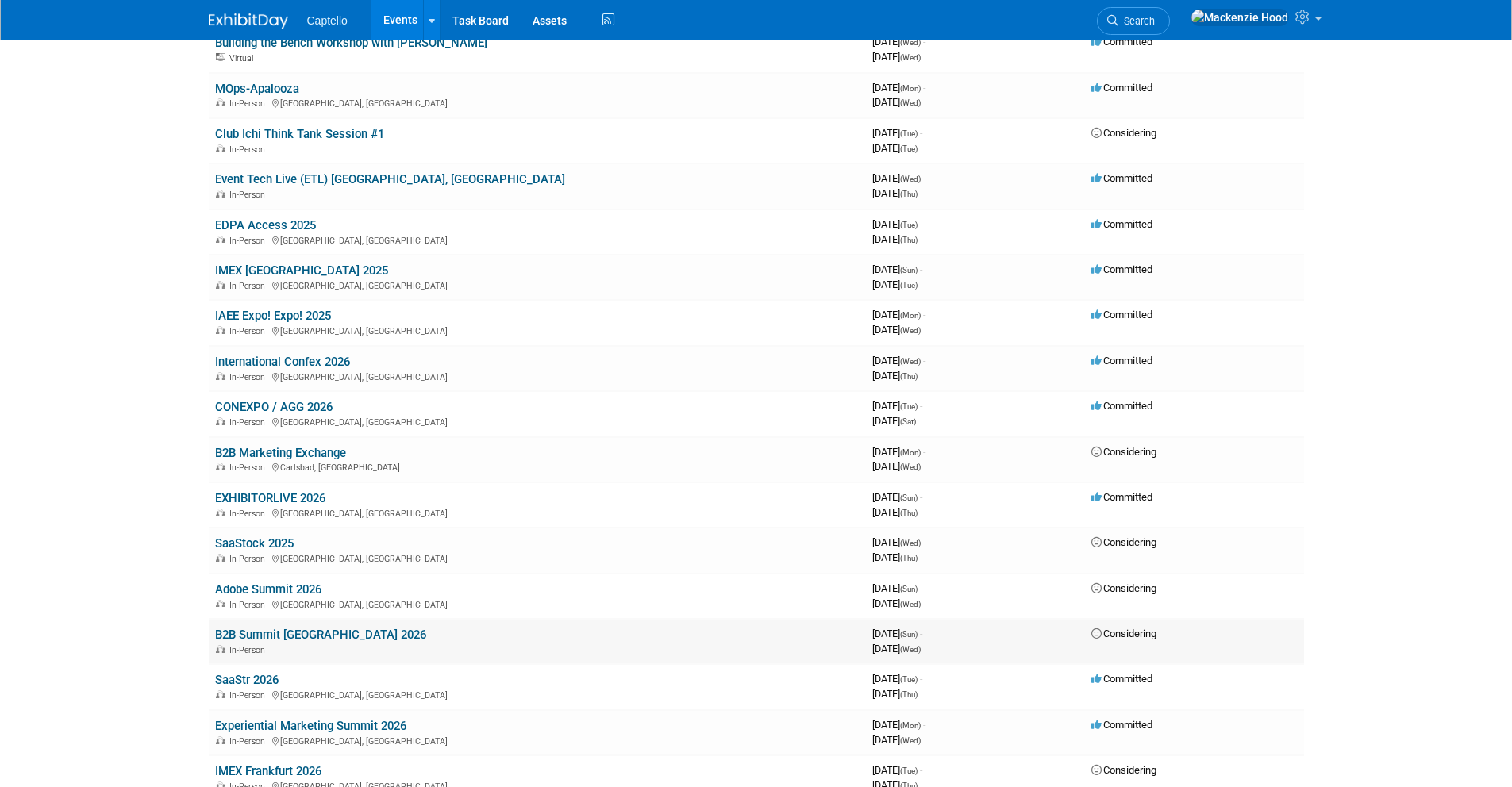
scroll to position [207, 0]
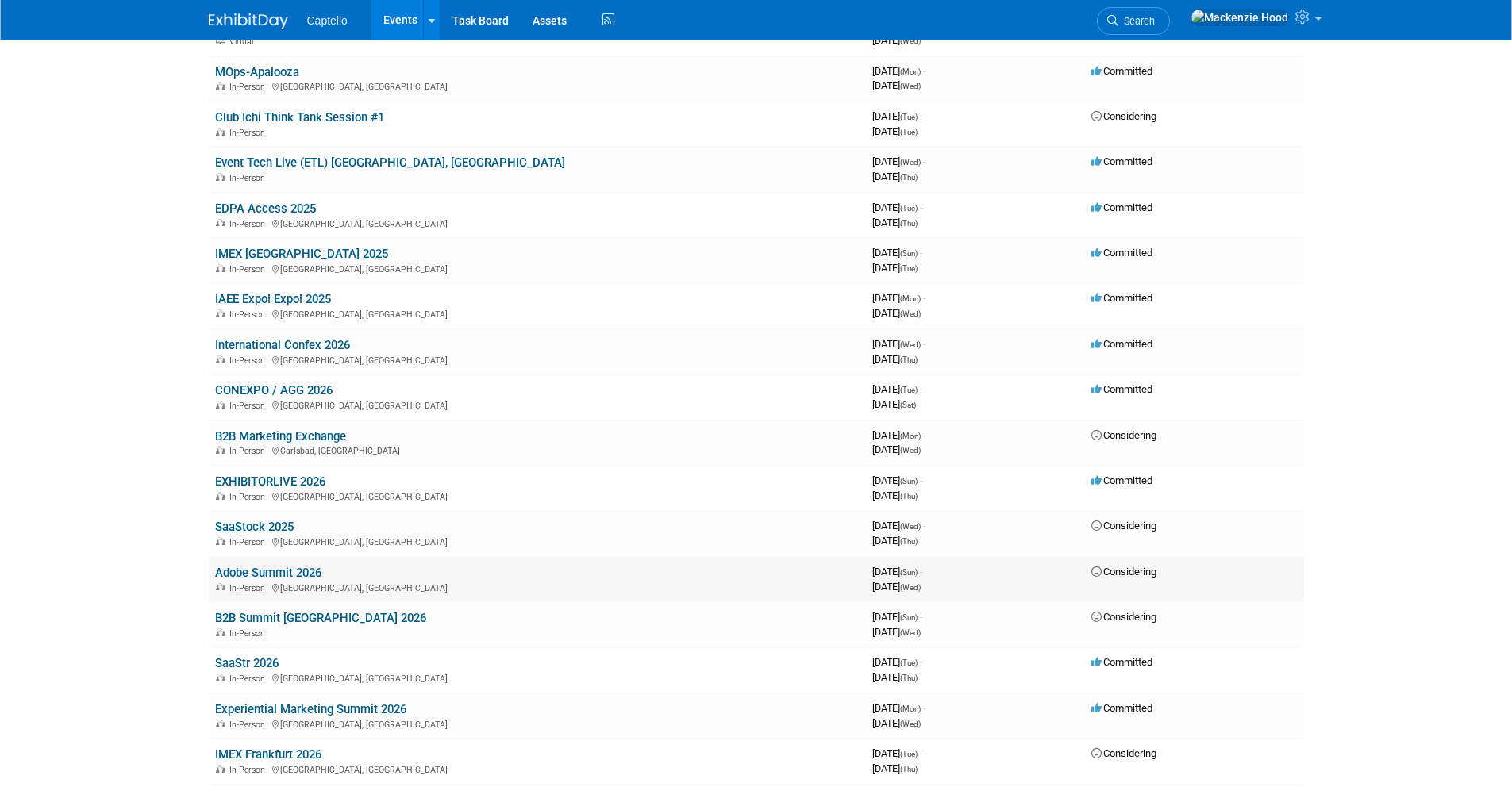
drag, startPoint x: 1192, startPoint y: 582, endPoint x: 1095, endPoint y: 578, distance: 97.1
click at [1095, 578] on td "Considering" at bounding box center [1194, 579] width 219 height 45
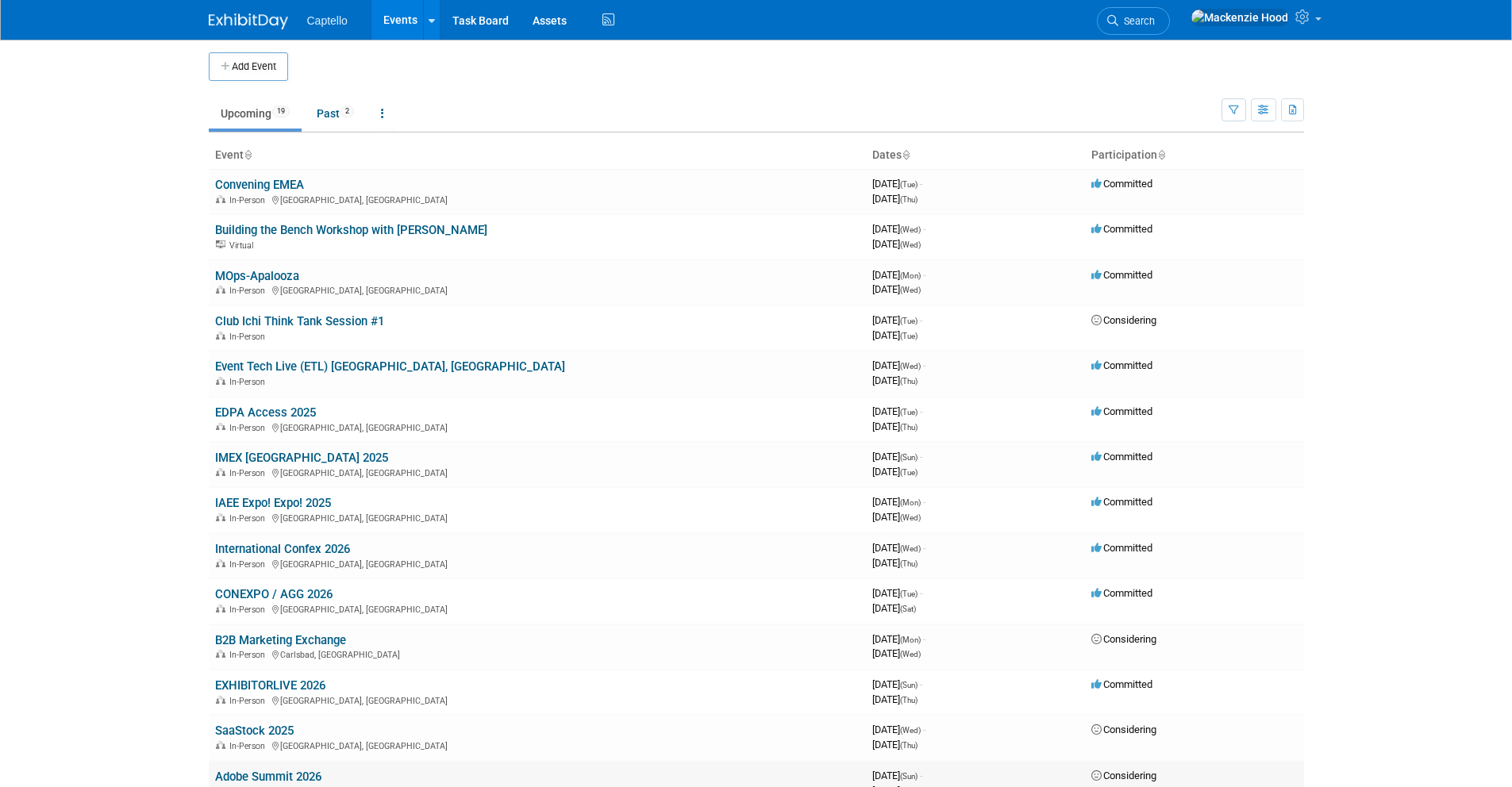
scroll to position [0, 0]
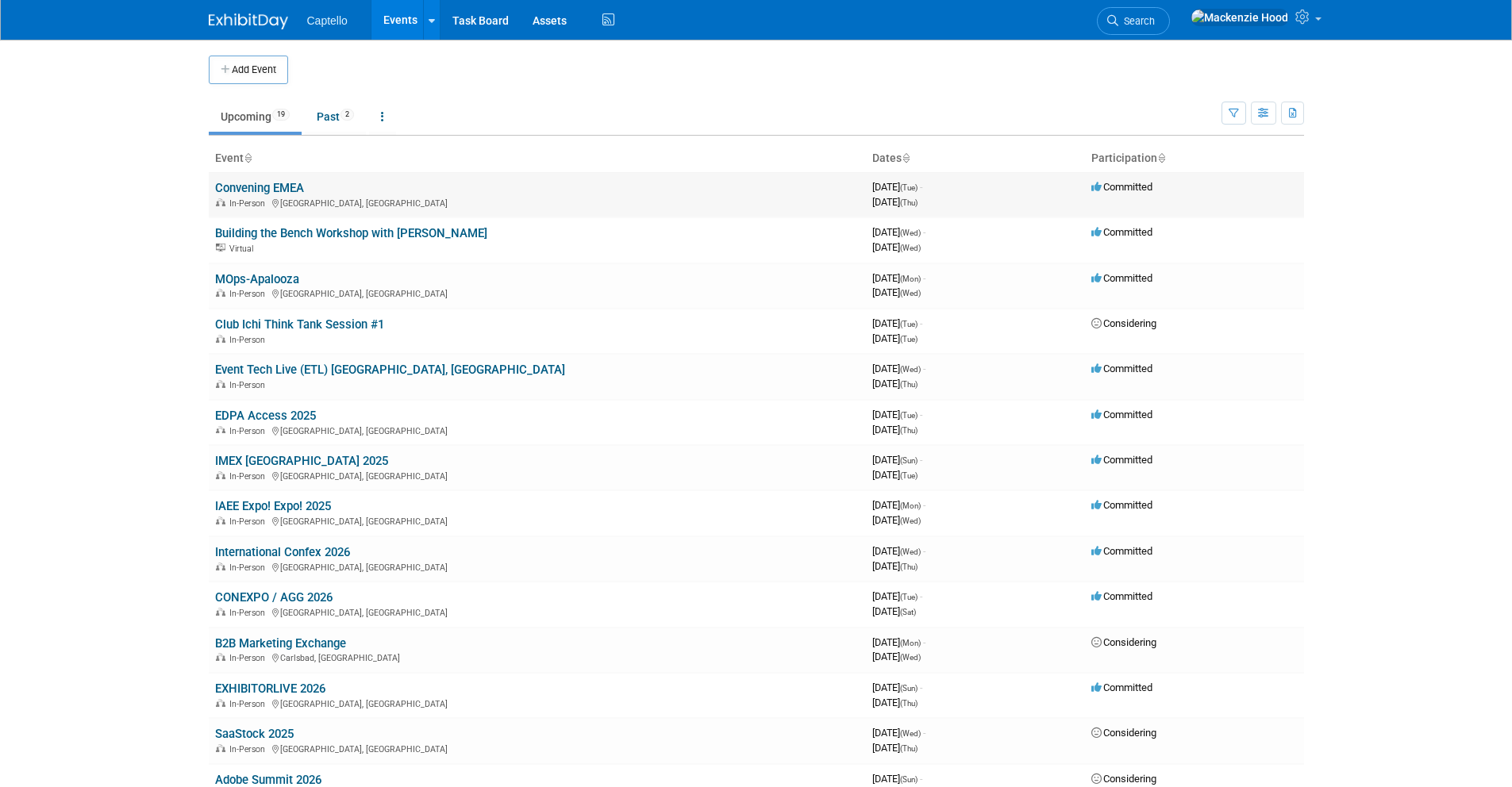
click at [262, 187] on link "Convening EMEA" at bounding box center [259, 188] width 89 height 15
click at [235, 71] on button "Add Event" at bounding box center [248, 69] width 79 height 29
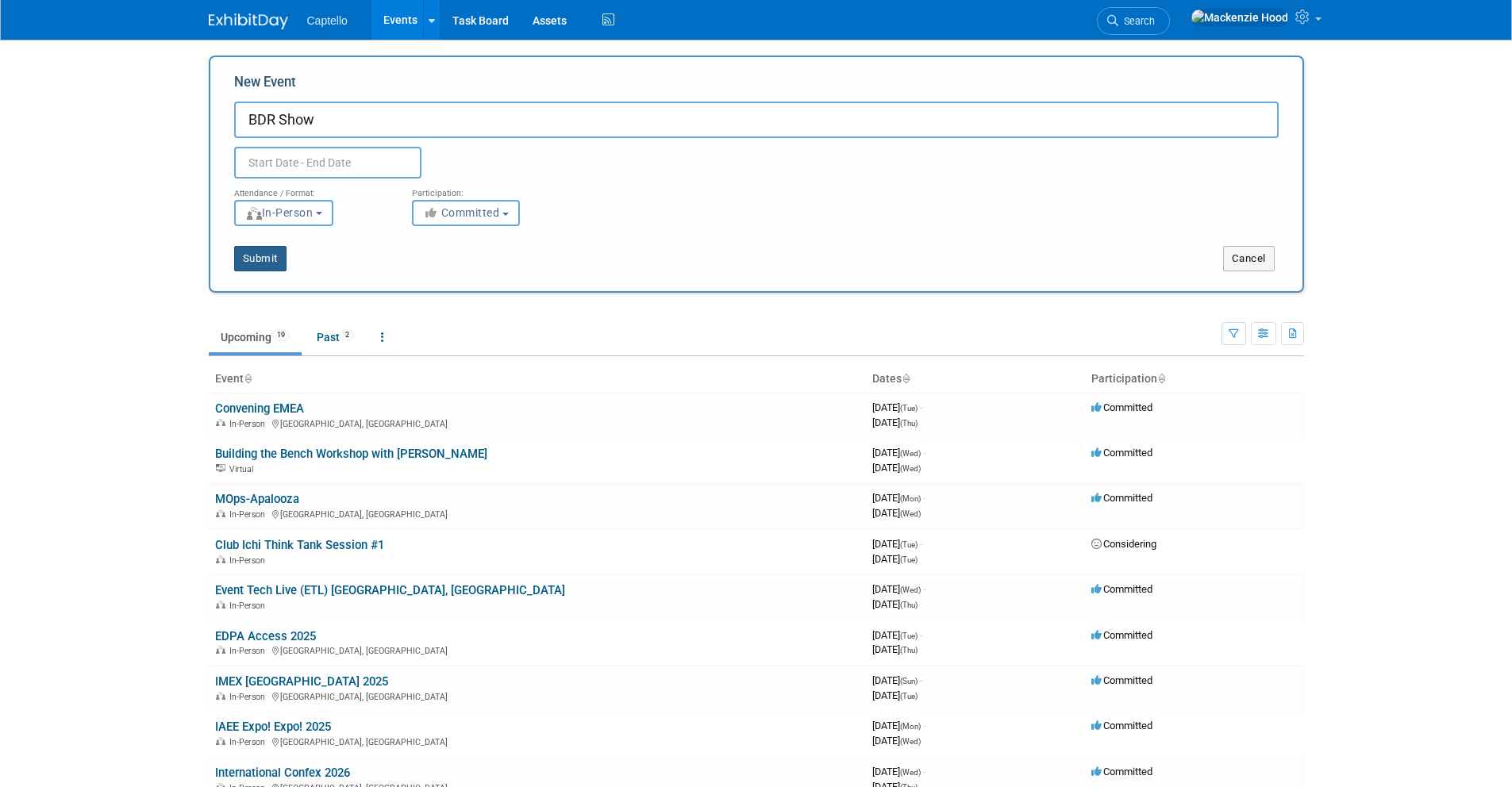
type input "BDR Show"
click at [275, 254] on button "Submit" at bounding box center [260, 258] width 52 height 26
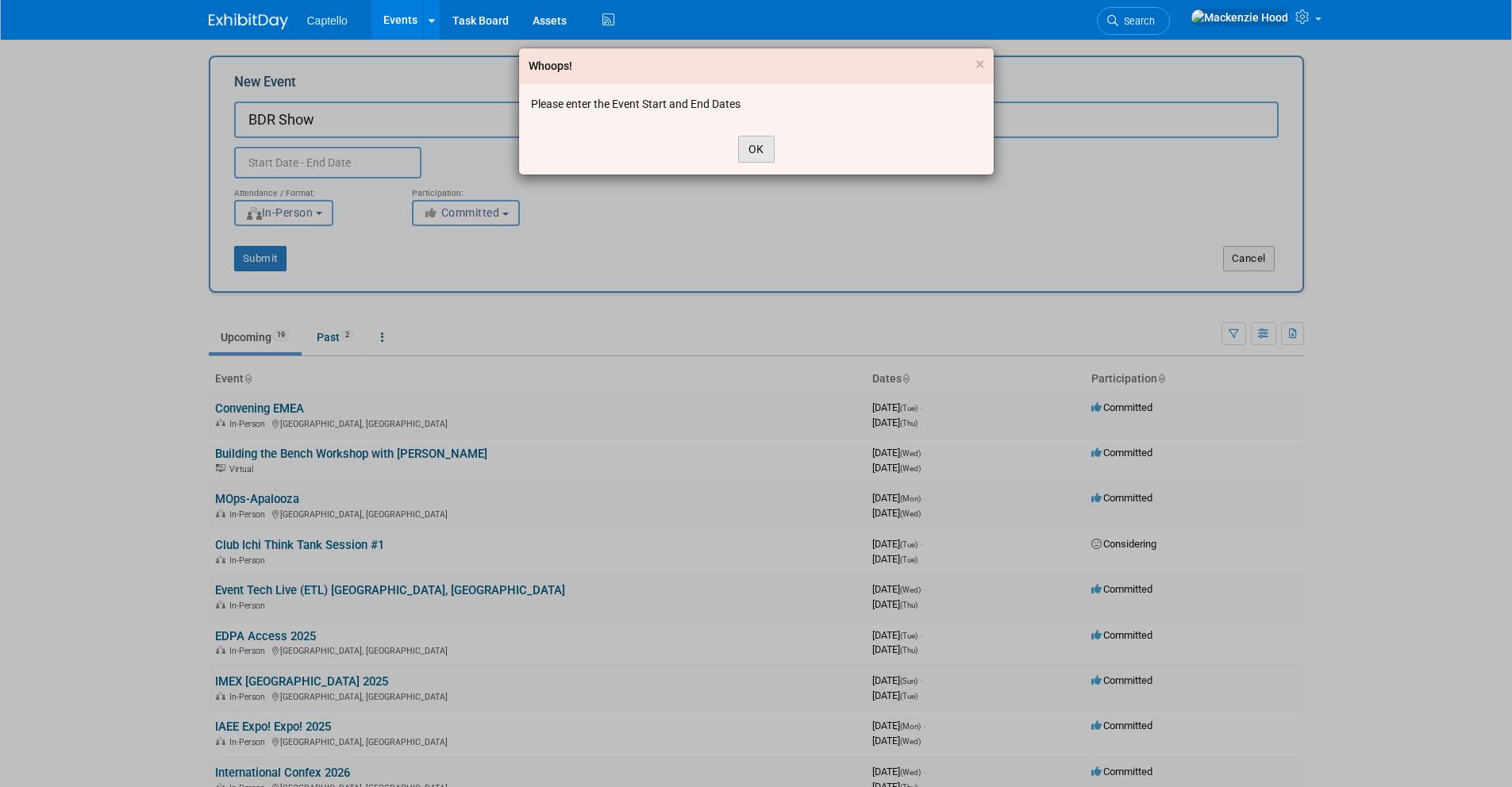
click at [757, 147] on button "OK" at bounding box center [756, 149] width 37 height 27
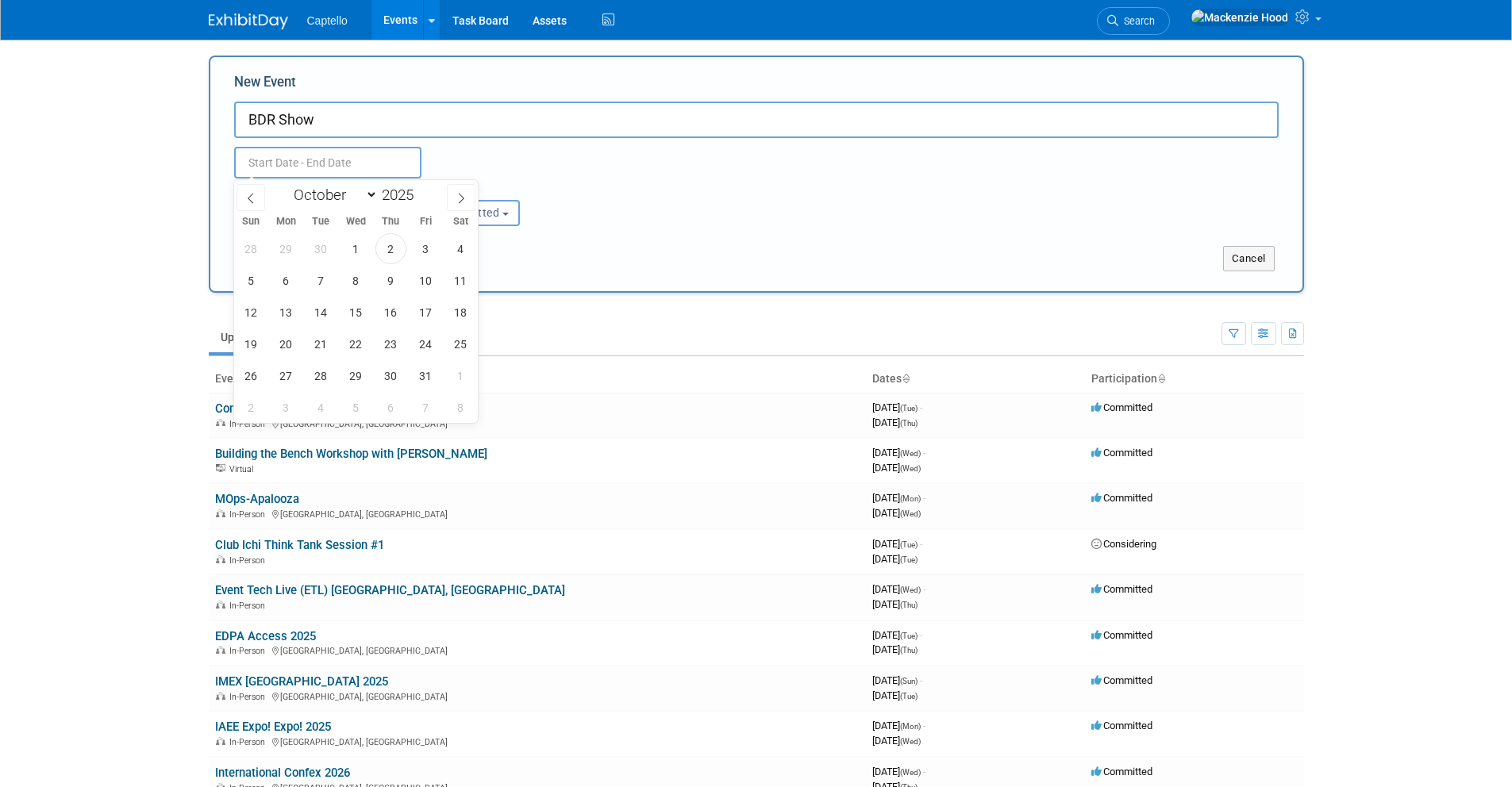
click at [405, 166] on input "text" at bounding box center [328, 163] width 188 height 32
click at [366, 285] on span "8" at bounding box center [356, 280] width 31 height 31
click at [390, 283] on span "9" at bounding box center [391, 280] width 31 height 31
type input "Oct 8, 2025 to Oct 9, 2025"
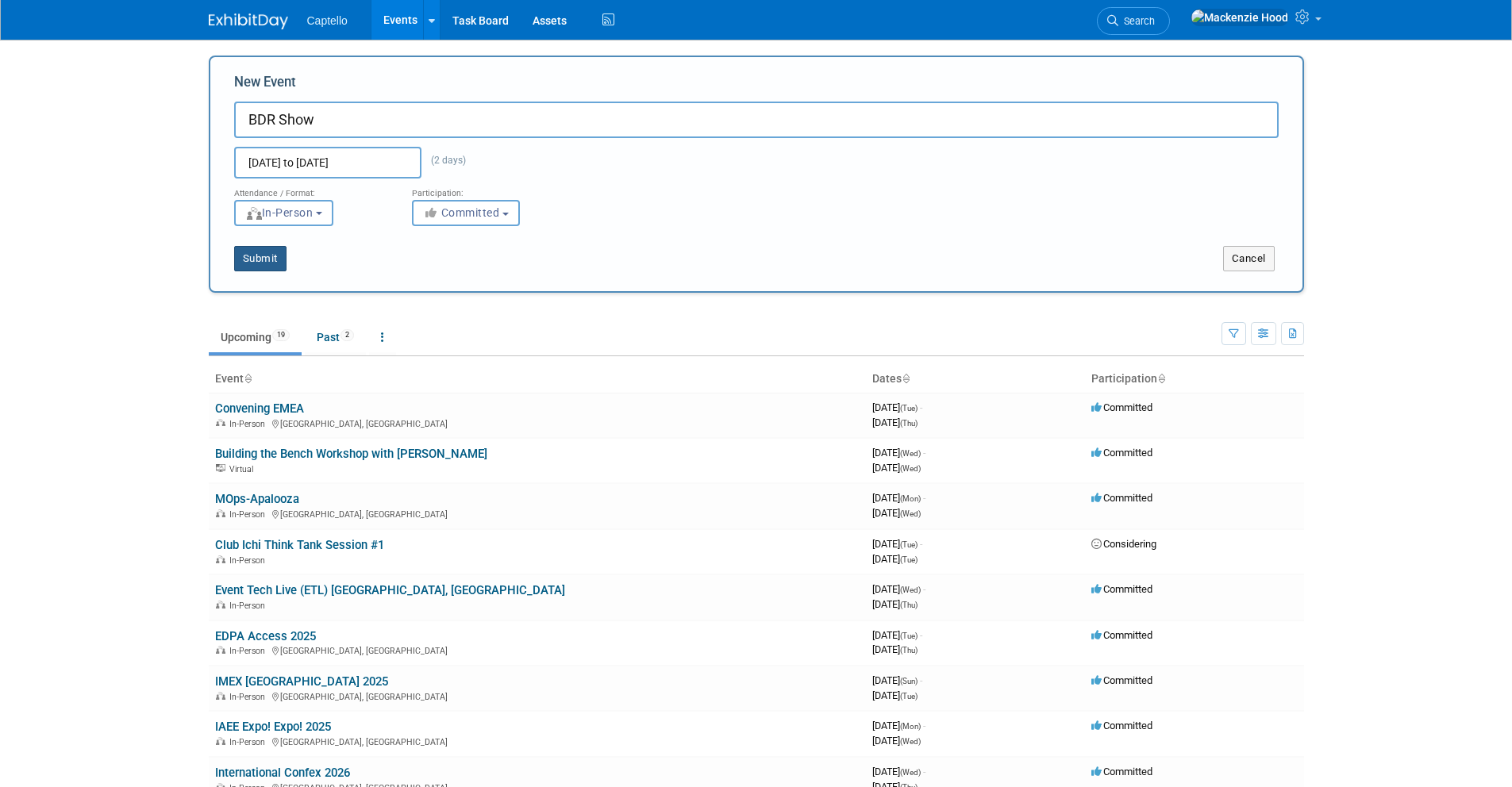
click at [260, 257] on button "Submit" at bounding box center [260, 258] width 52 height 26
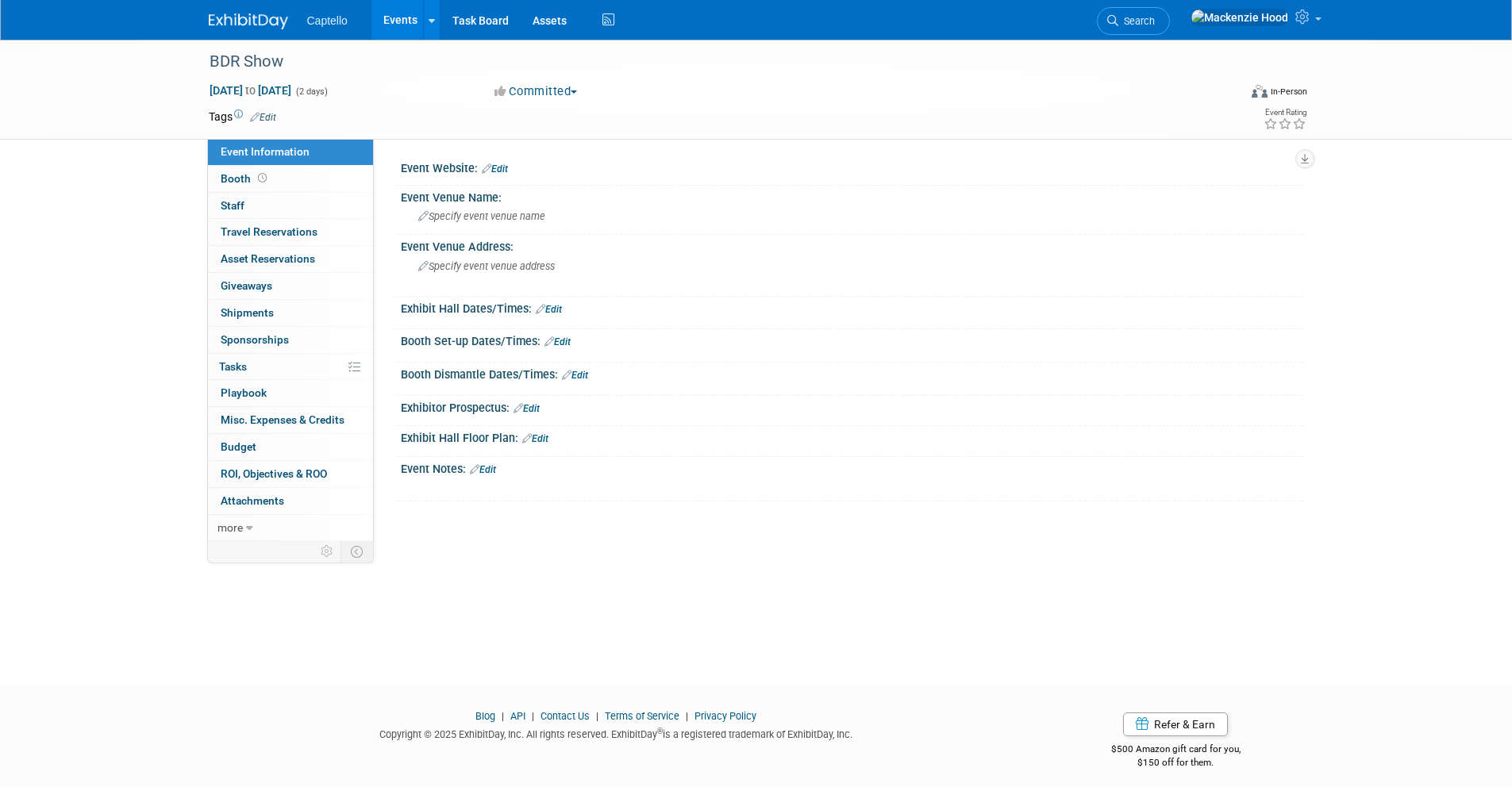
click at [568, 107] on div "Tags Edit" at bounding box center [664, 117] width 911 height 21
click at [563, 95] on button "Committed" at bounding box center [535, 92] width 95 height 17
click at [558, 138] on link "Considering" at bounding box center [552, 140] width 125 height 22
click at [272, 113] on link "Edit" at bounding box center [263, 118] width 26 height 11
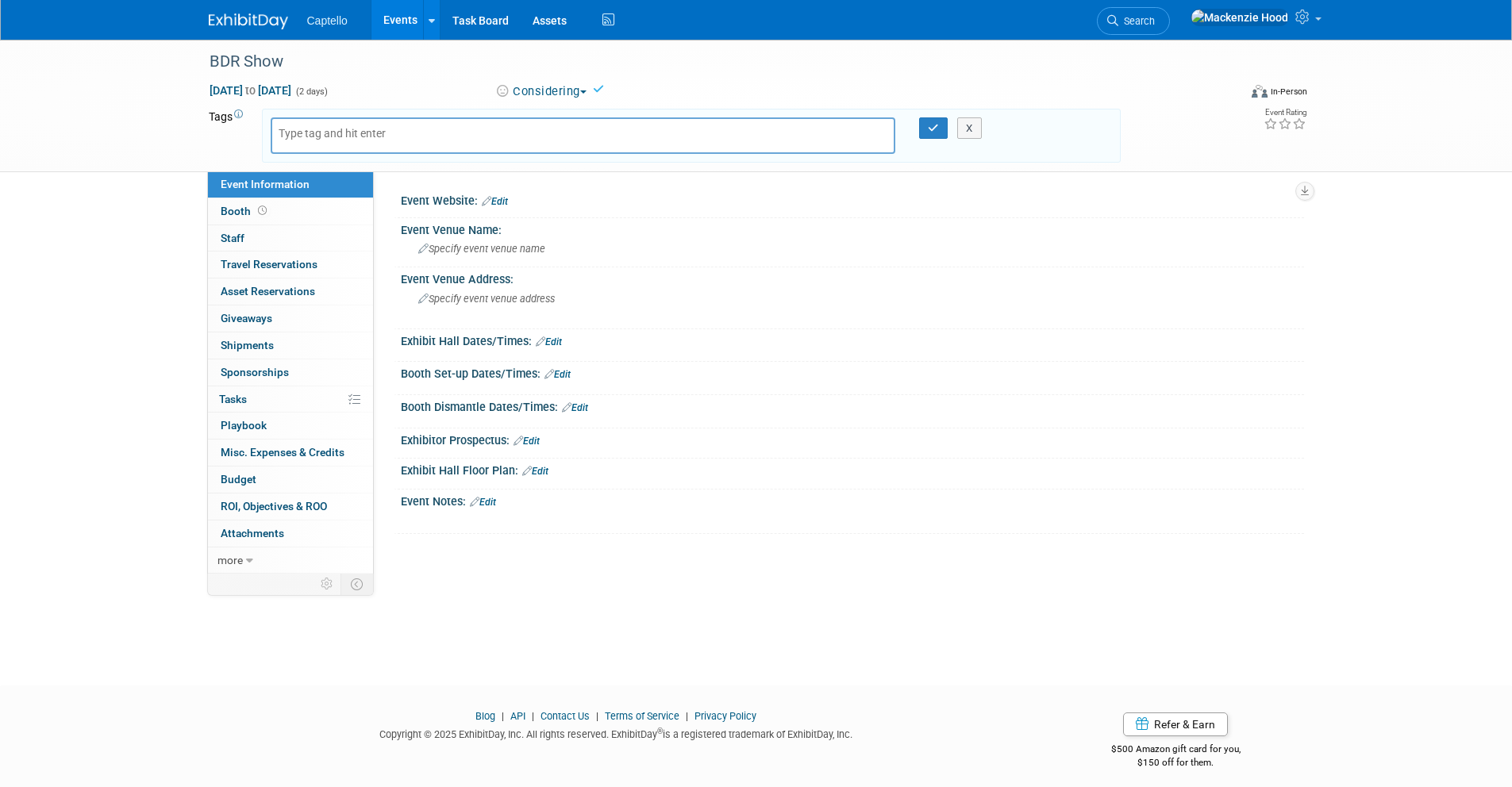
click at [330, 137] on input "text" at bounding box center [342, 132] width 127 height 16
type input "Suggested BDR SHOW"
click at [935, 130] on icon "button" at bounding box center [934, 128] width 11 height 10
type input "Suggested BDR SHOW"
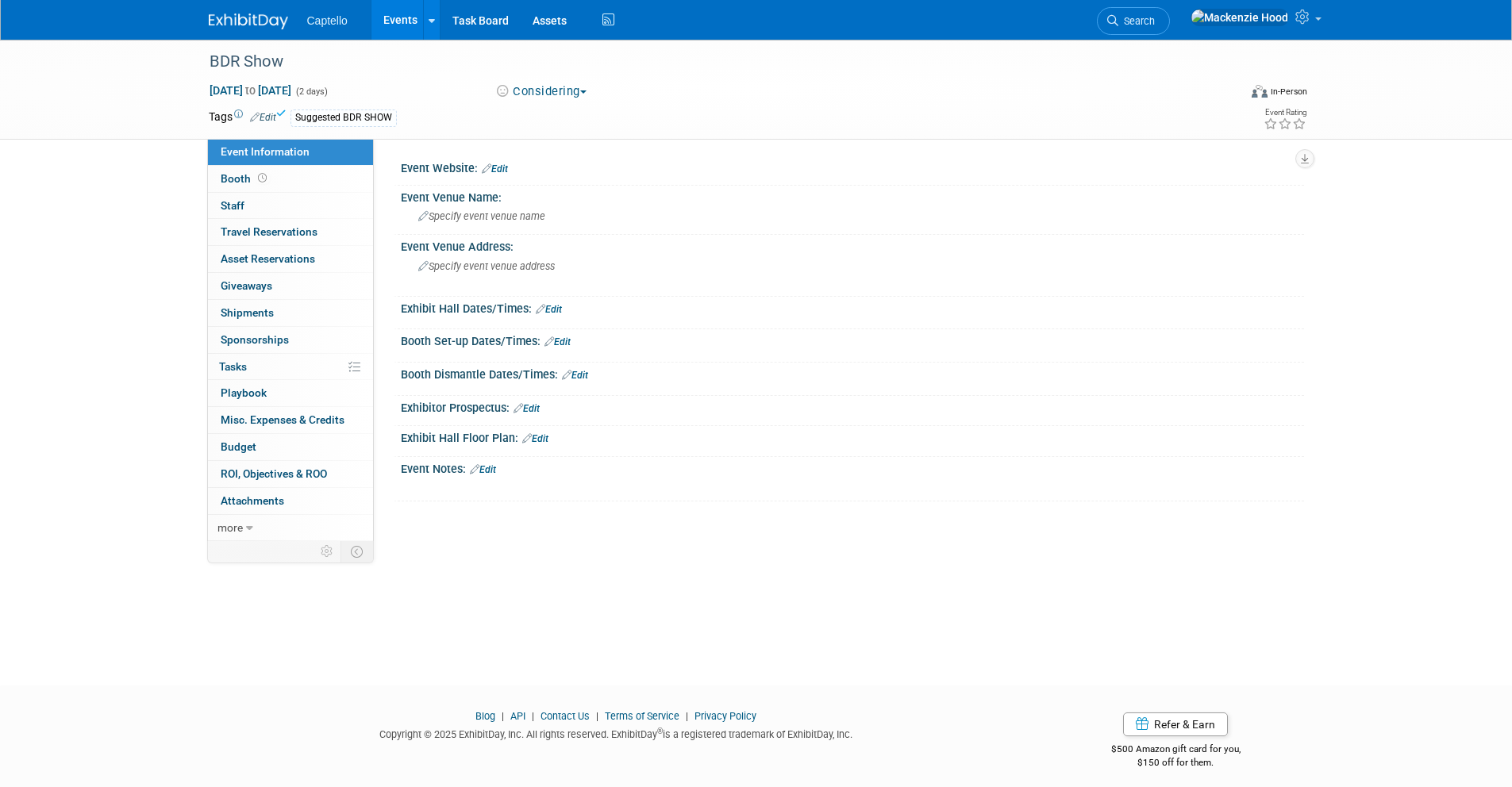
click at [246, 20] on img at bounding box center [248, 21] width 79 height 16
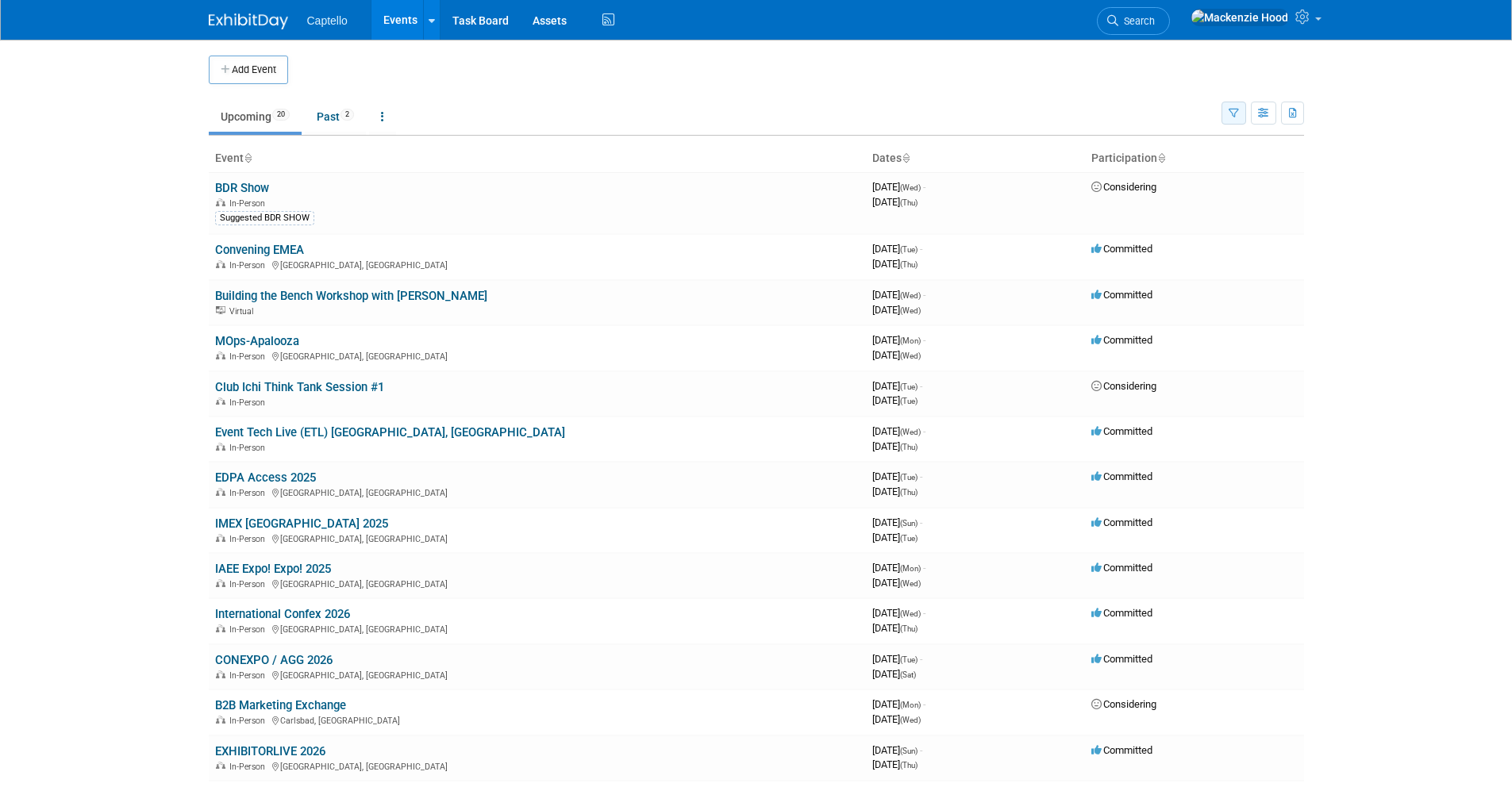
click at [1229, 114] on icon "button" at bounding box center [1233, 113] width 10 height 10
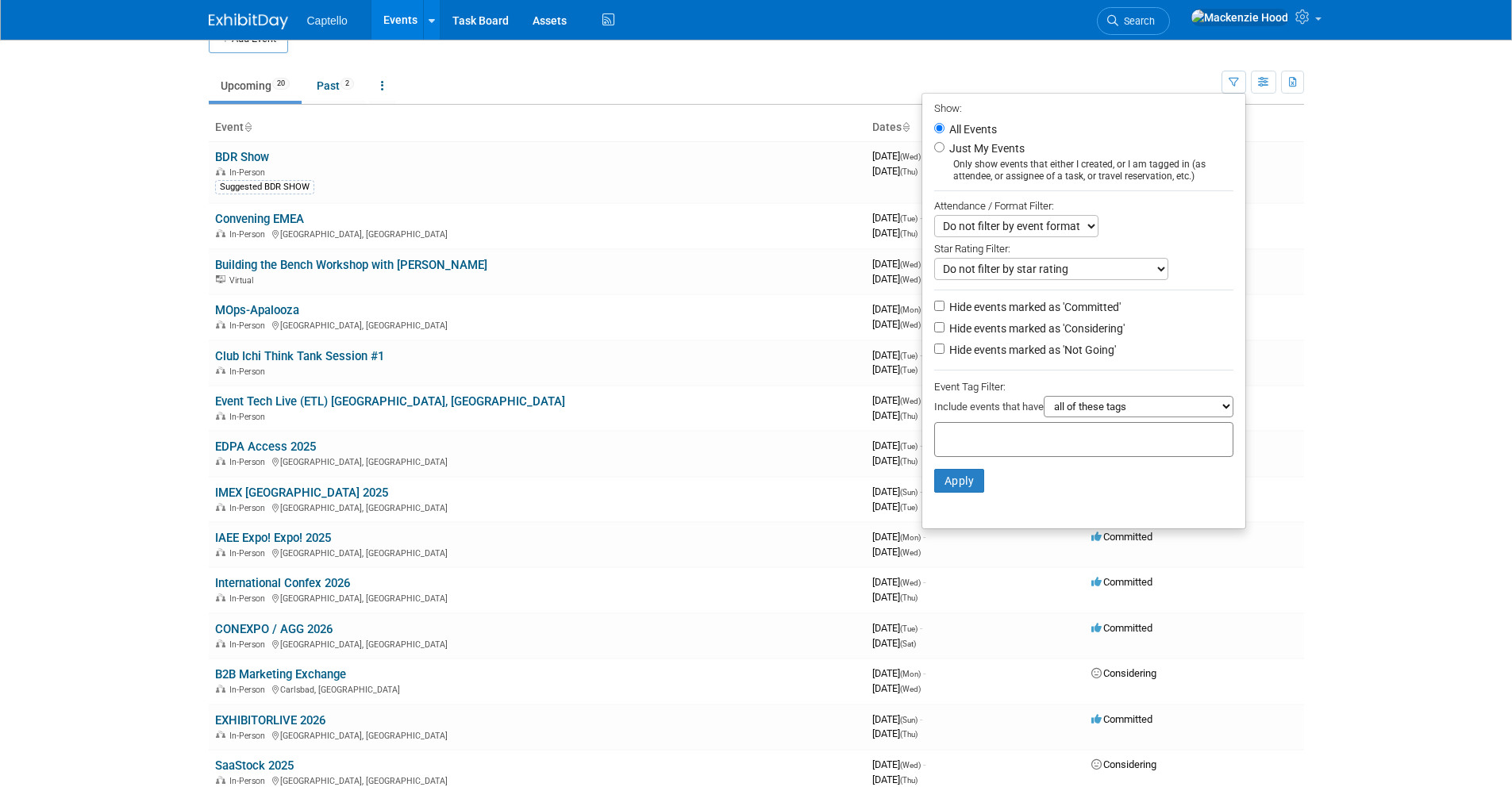
scroll to position [71, 0]
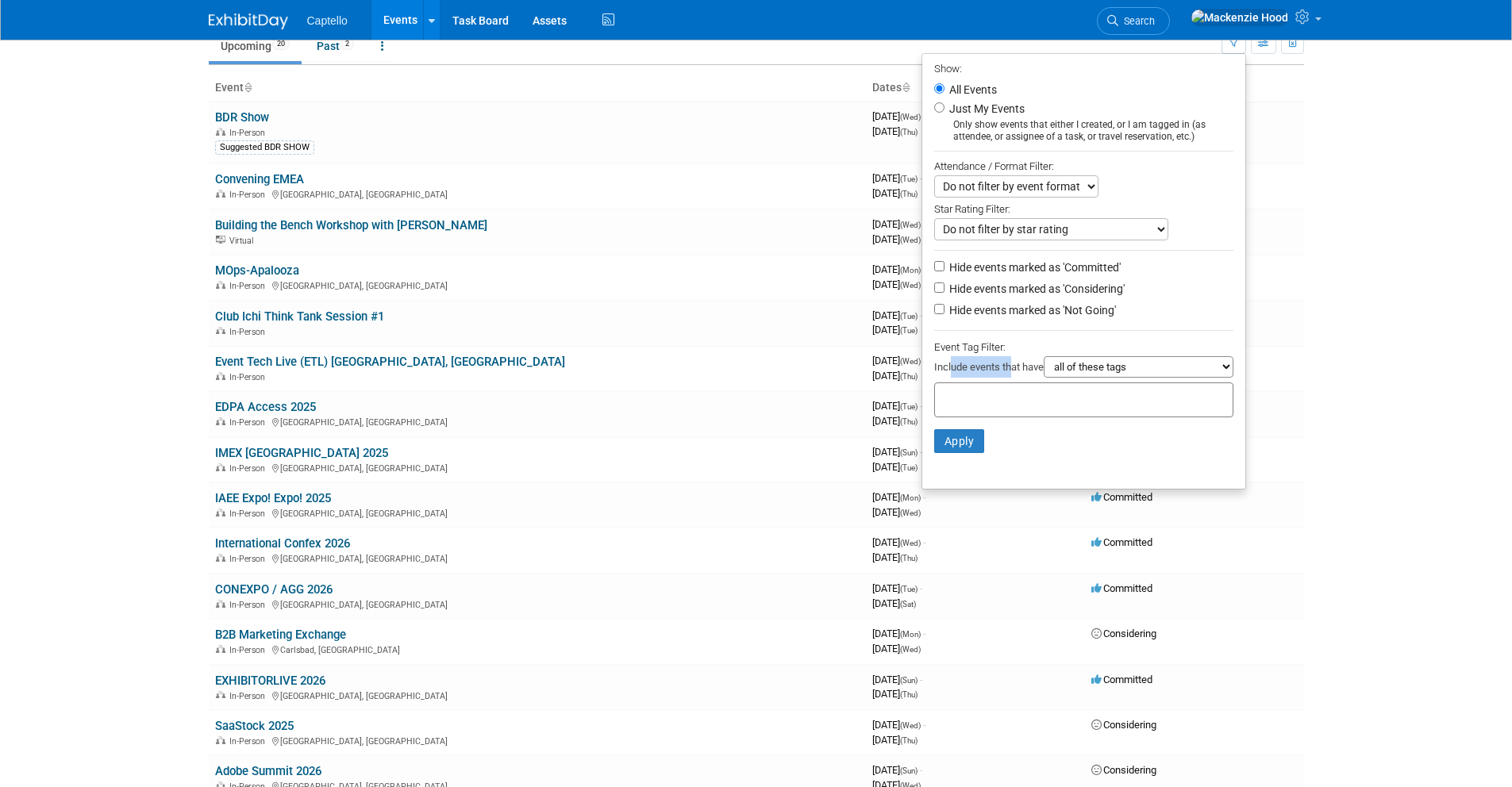
drag, startPoint x: 940, startPoint y: 368, endPoint x: 999, endPoint y: 371, distance: 59.1
click at [999, 371] on div "Include events that have all of these tags any one of these tags only and exact…" at bounding box center [1082, 369] width 299 height 26
click at [1006, 402] on input "text" at bounding box center [1004, 397] width 127 height 16
click at [993, 429] on div "Suggested BDR SHOW" at bounding box center [993, 432] width 135 height 22
type input "Suggested BDR SHOW"
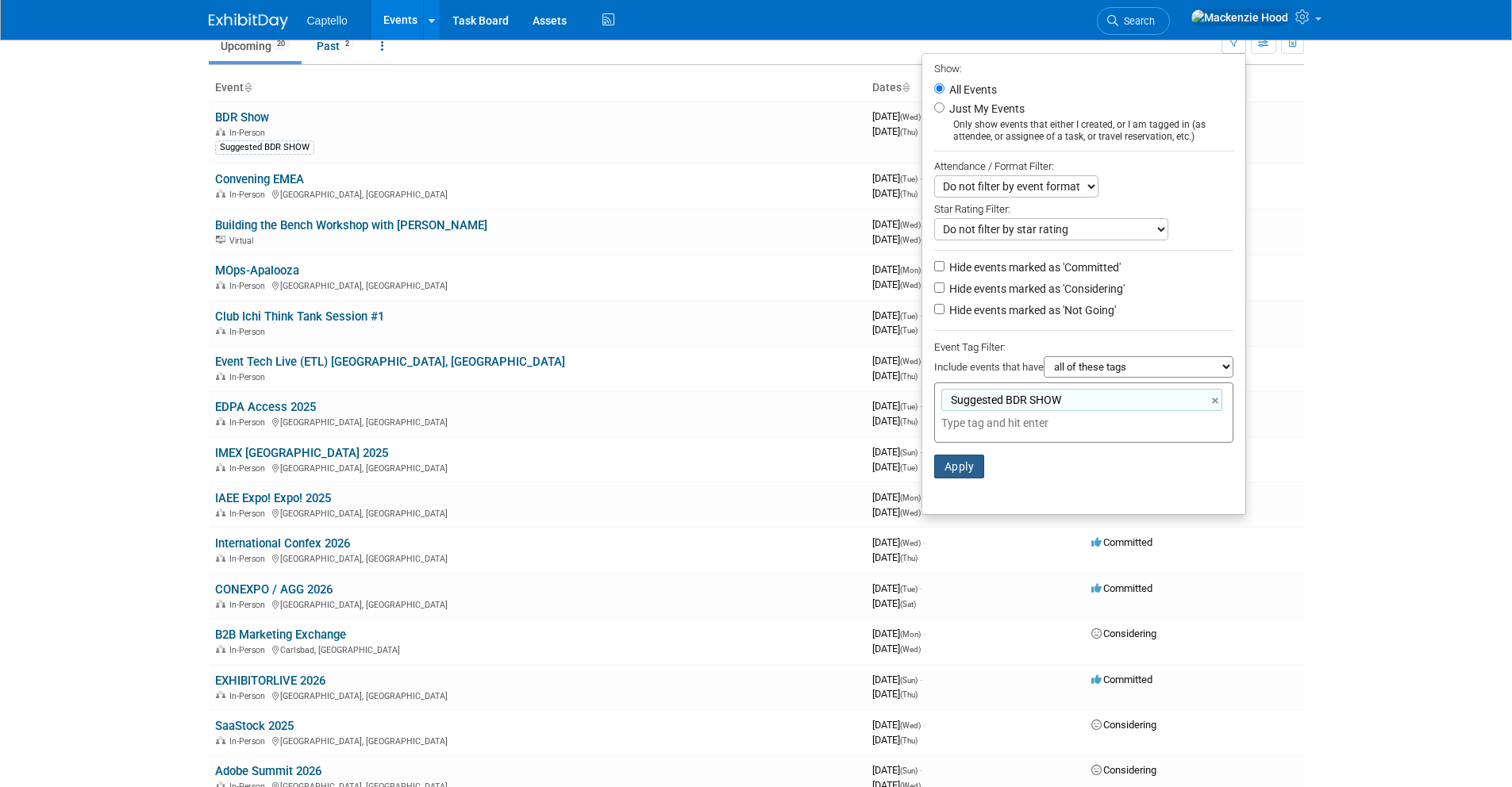
click at [959, 460] on button "Apply" at bounding box center [958, 466] width 51 height 24
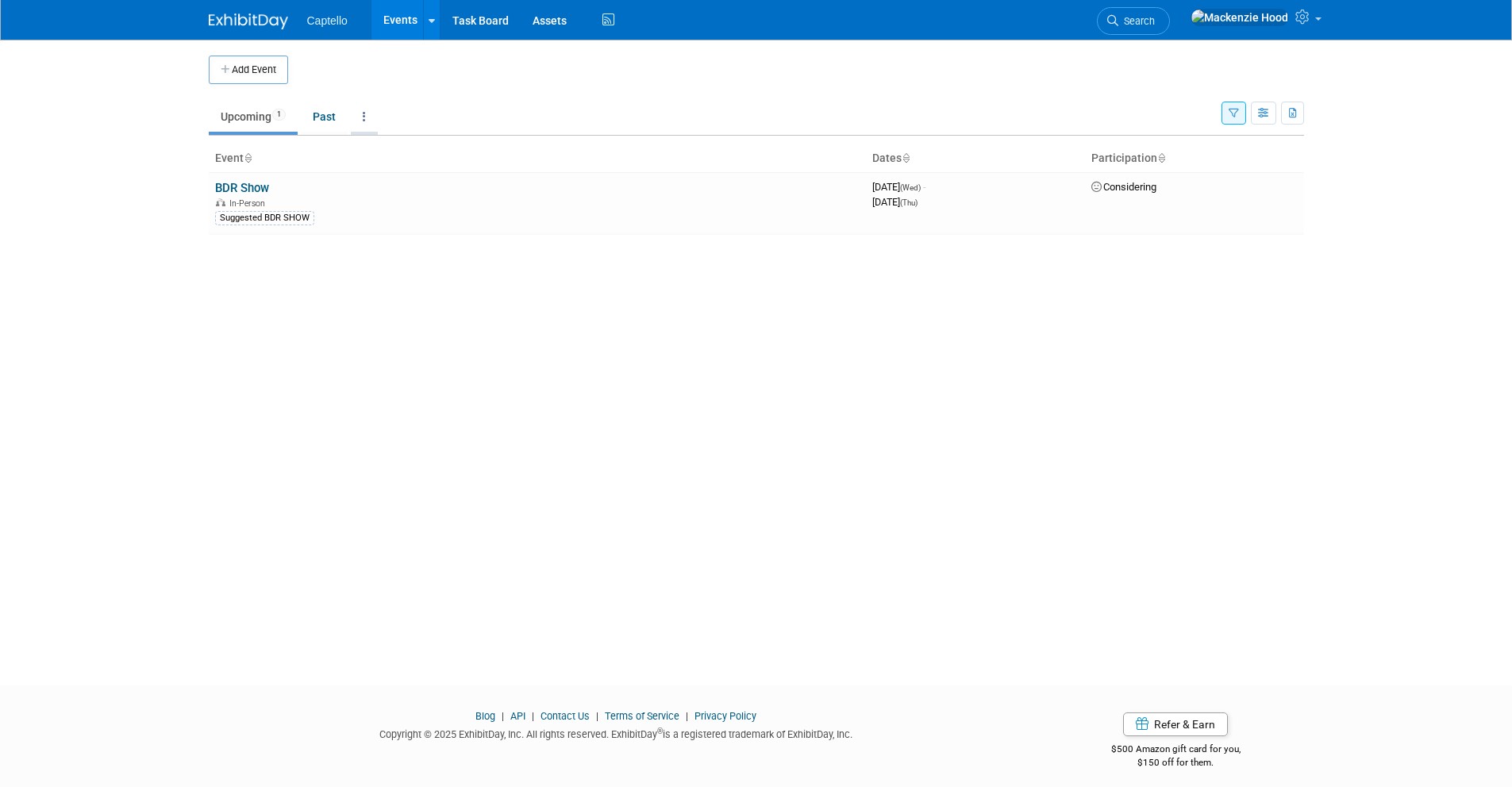
click at [358, 109] on link at bounding box center [363, 116] width 27 height 30
click at [522, 82] on td at bounding box center [769, 69] width 963 height 29
click at [359, 109] on link at bounding box center [363, 116] width 27 height 30
click at [275, 113] on span "1" at bounding box center [279, 114] width 14 height 12
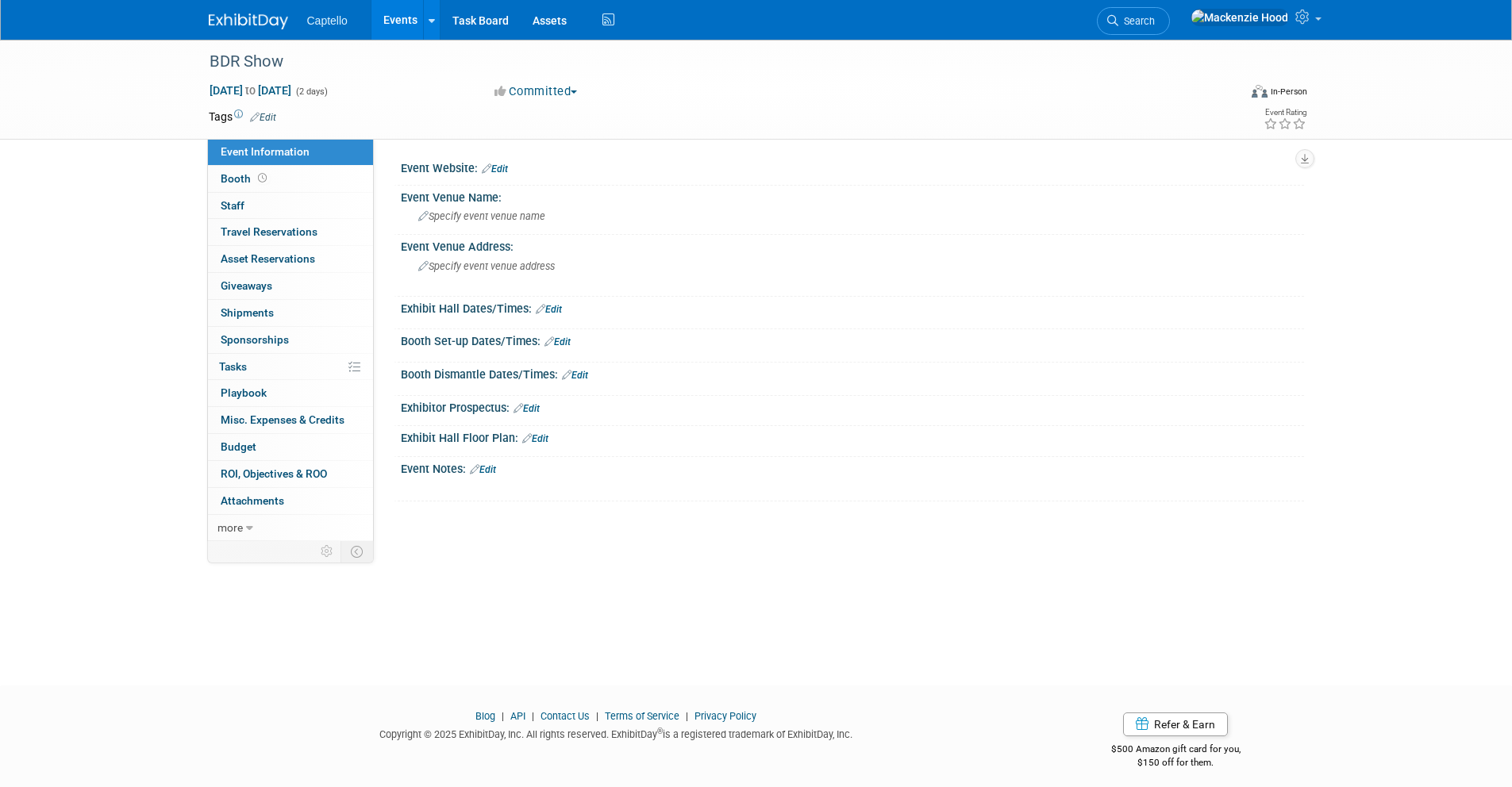
click at [233, 16] on img at bounding box center [248, 21] width 79 height 16
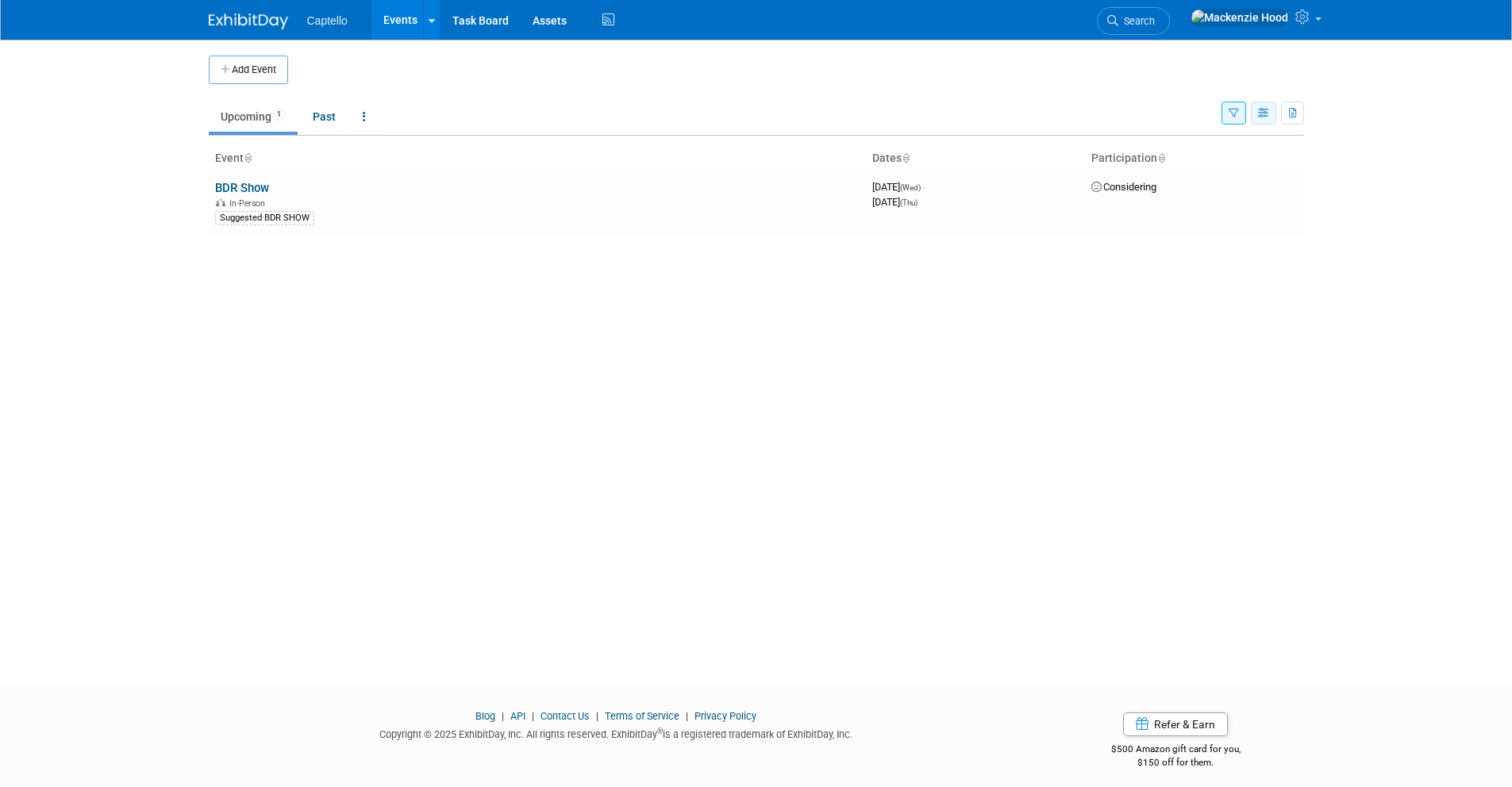
click at [1267, 113] on icon "button" at bounding box center [1263, 113] width 12 height 10
click at [1208, 245] on link "Expert Grid" at bounding box center [1197, 242] width 133 height 22
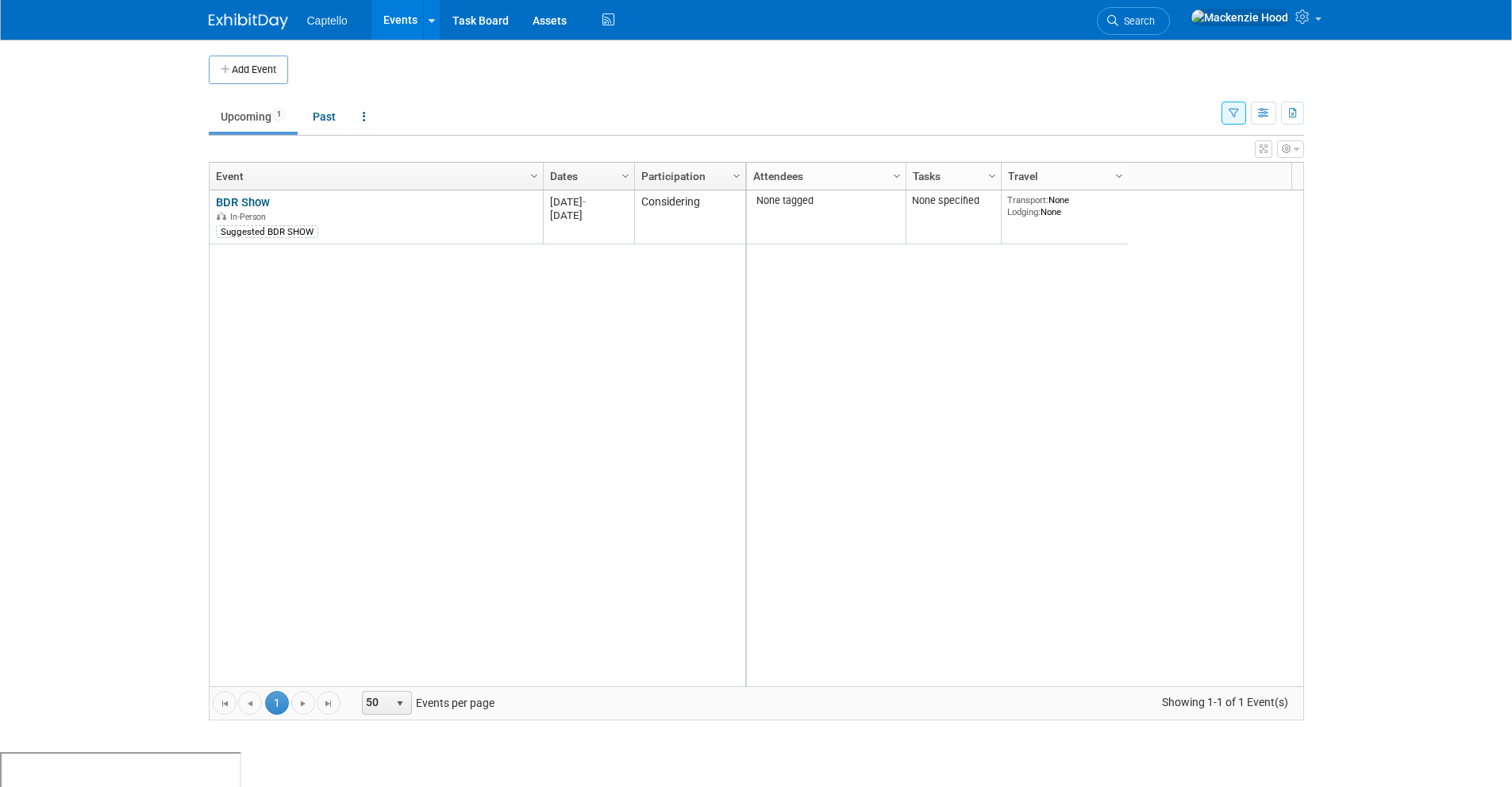
click at [258, 129] on link "Upcoming 1" at bounding box center [253, 116] width 89 height 30
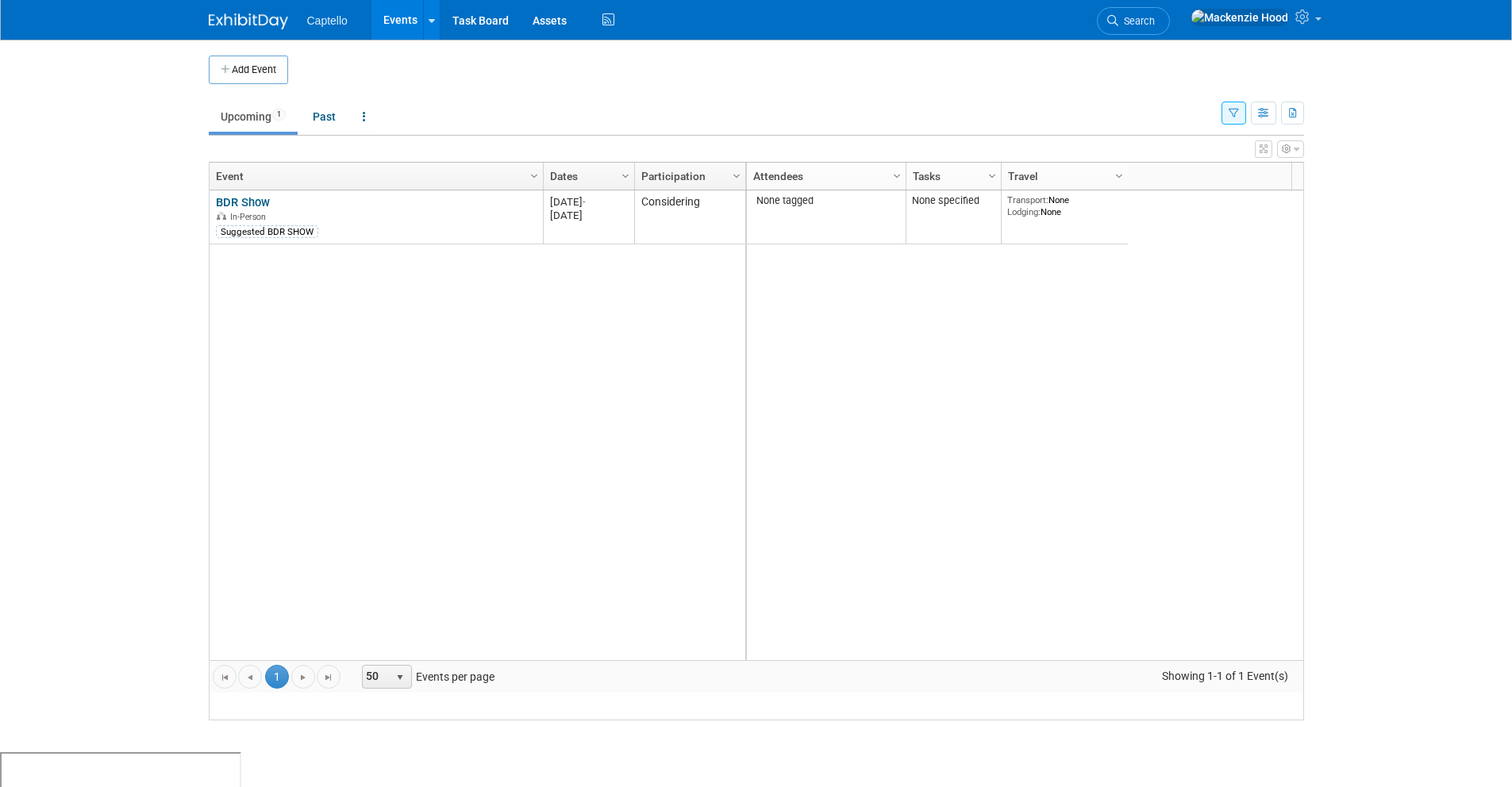
click at [253, 124] on link "Upcoming 1" at bounding box center [253, 116] width 89 height 30
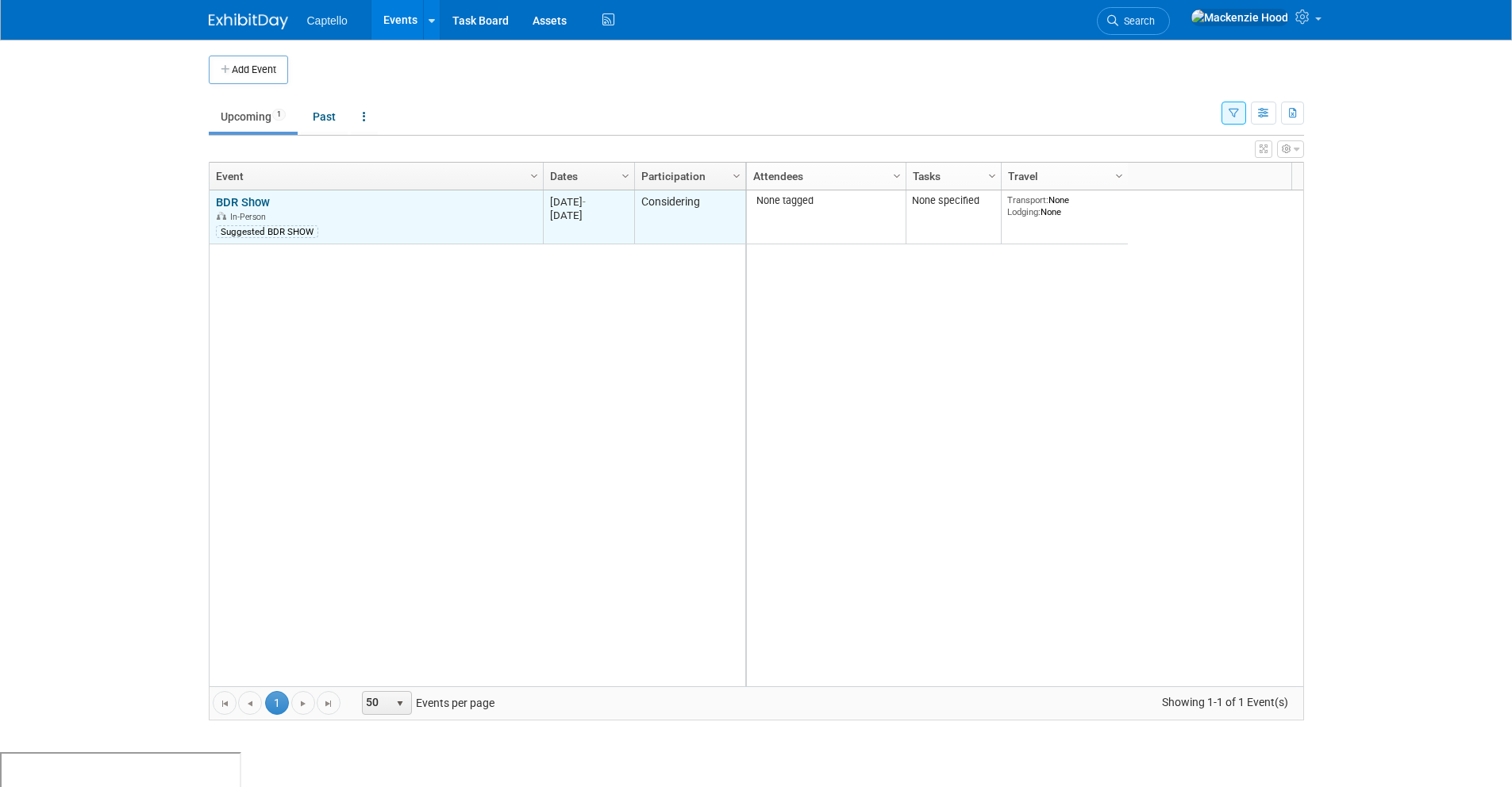
click at [426, 211] on div "In-Person" at bounding box center [376, 216] width 320 height 14
click at [234, 206] on link "BDR Show" at bounding box center [243, 202] width 54 height 15
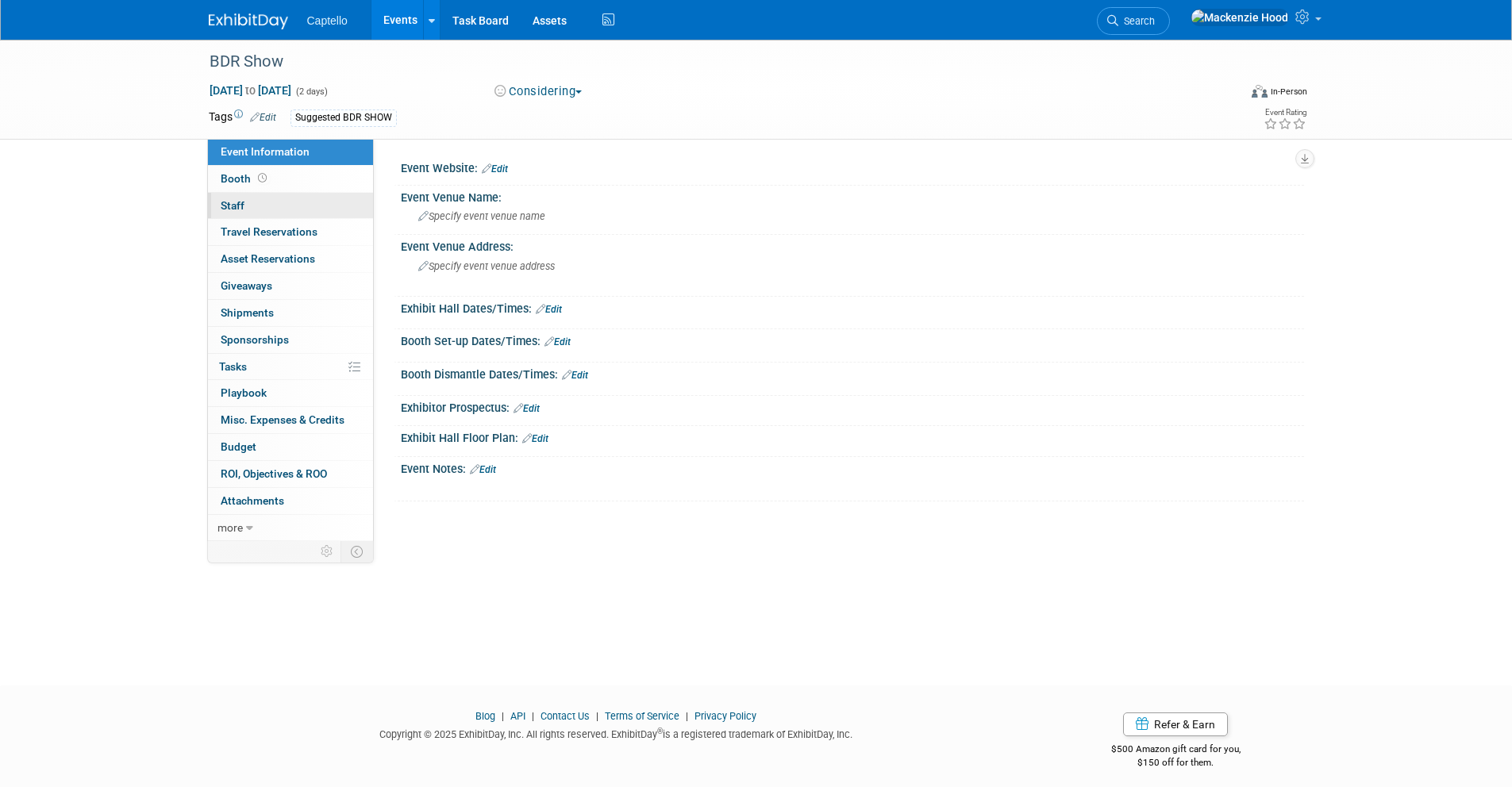
click at [277, 195] on link "0 Staff 0" at bounding box center [290, 206] width 165 height 26
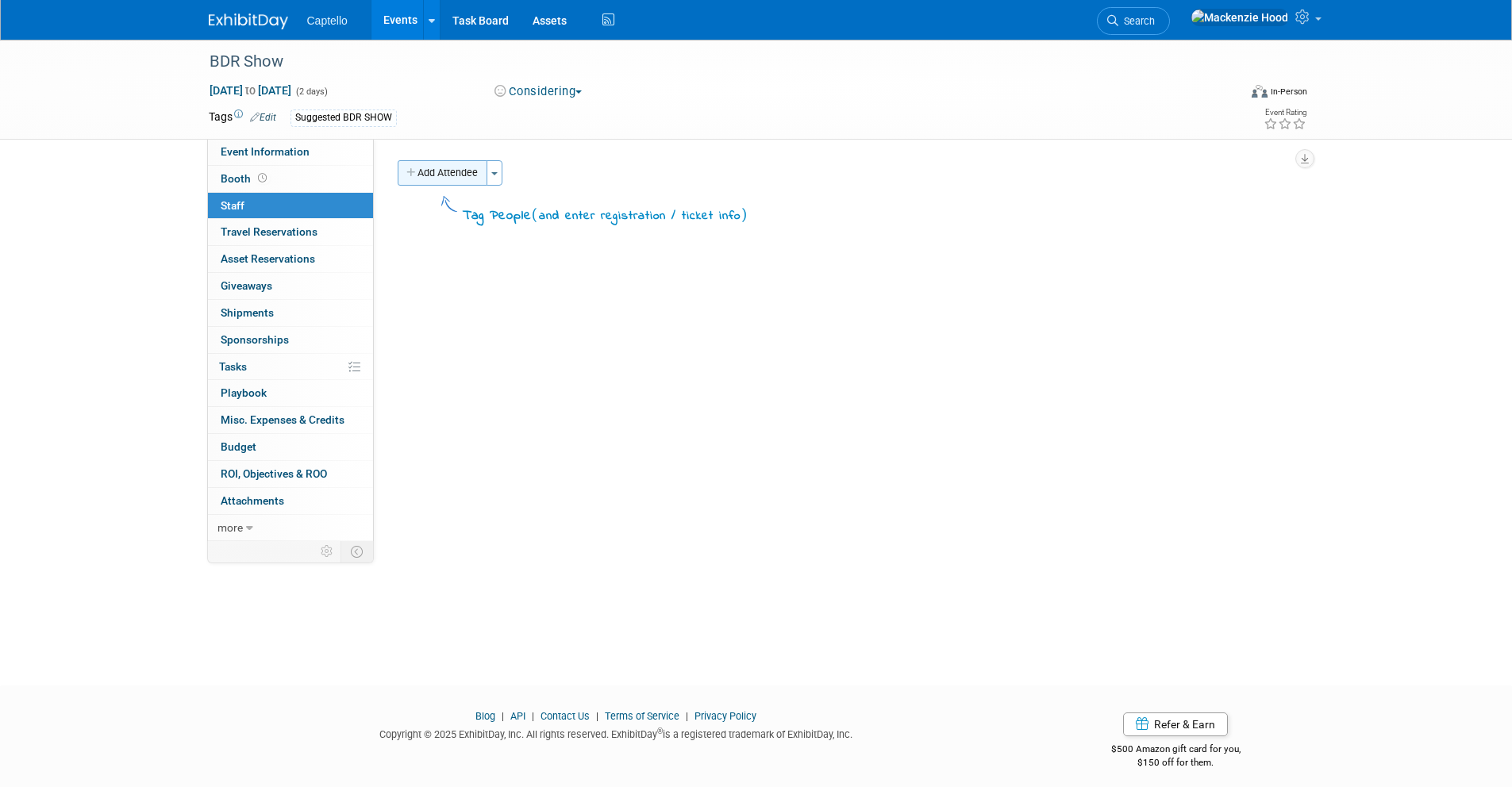
click at [425, 177] on button "Add Attendee" at bounding box center [441, 173] width 89 height 26
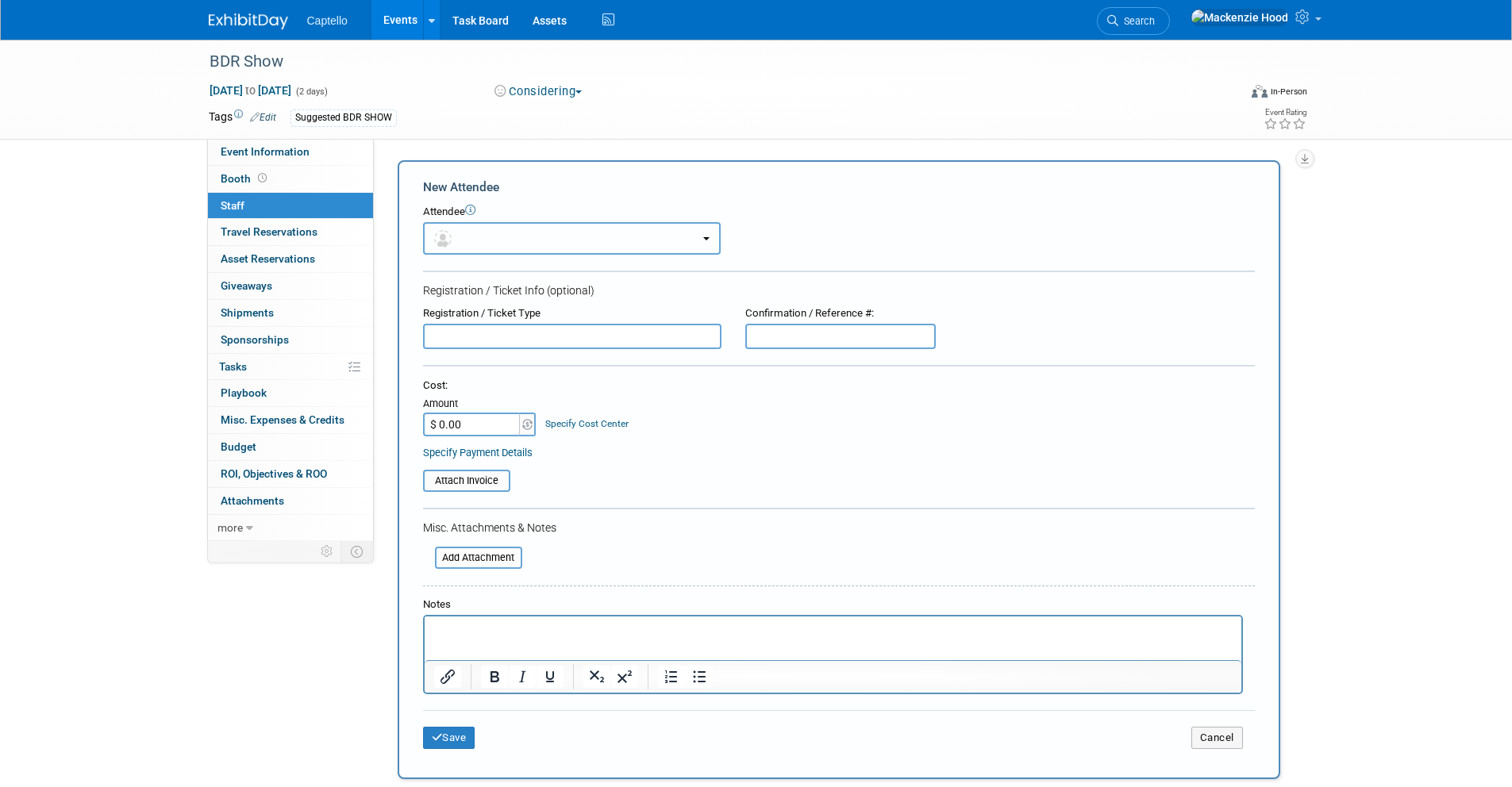
click at [467, 229] on button "button" at bounding box center [572, 238] width 298 height 32
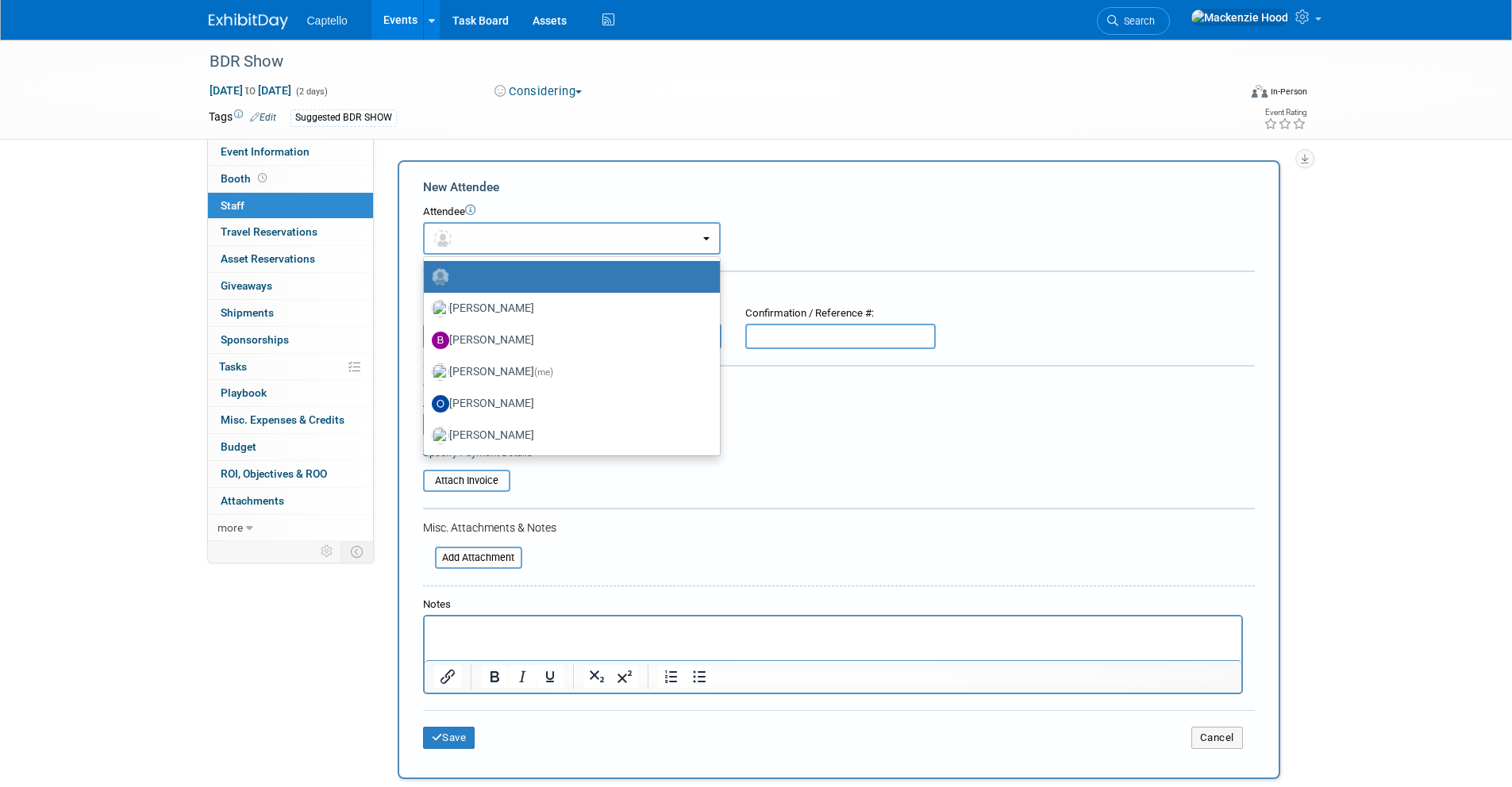
click at [526, 236] on button "button" at bounding box center [572, 238] width 298 height 32
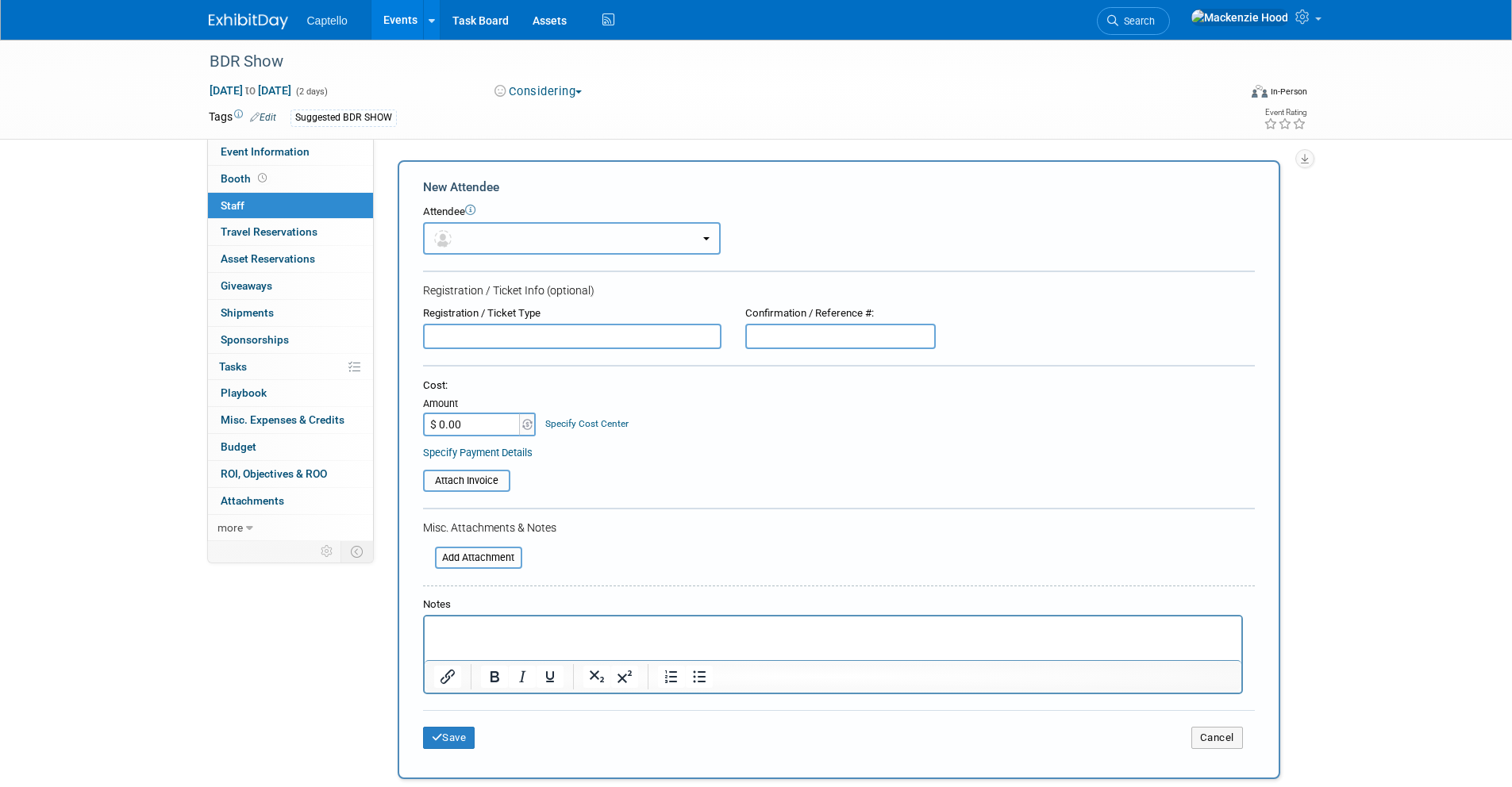
click at [525, 241] on button "button" at bounding box center [572, 238] width 298 height 32
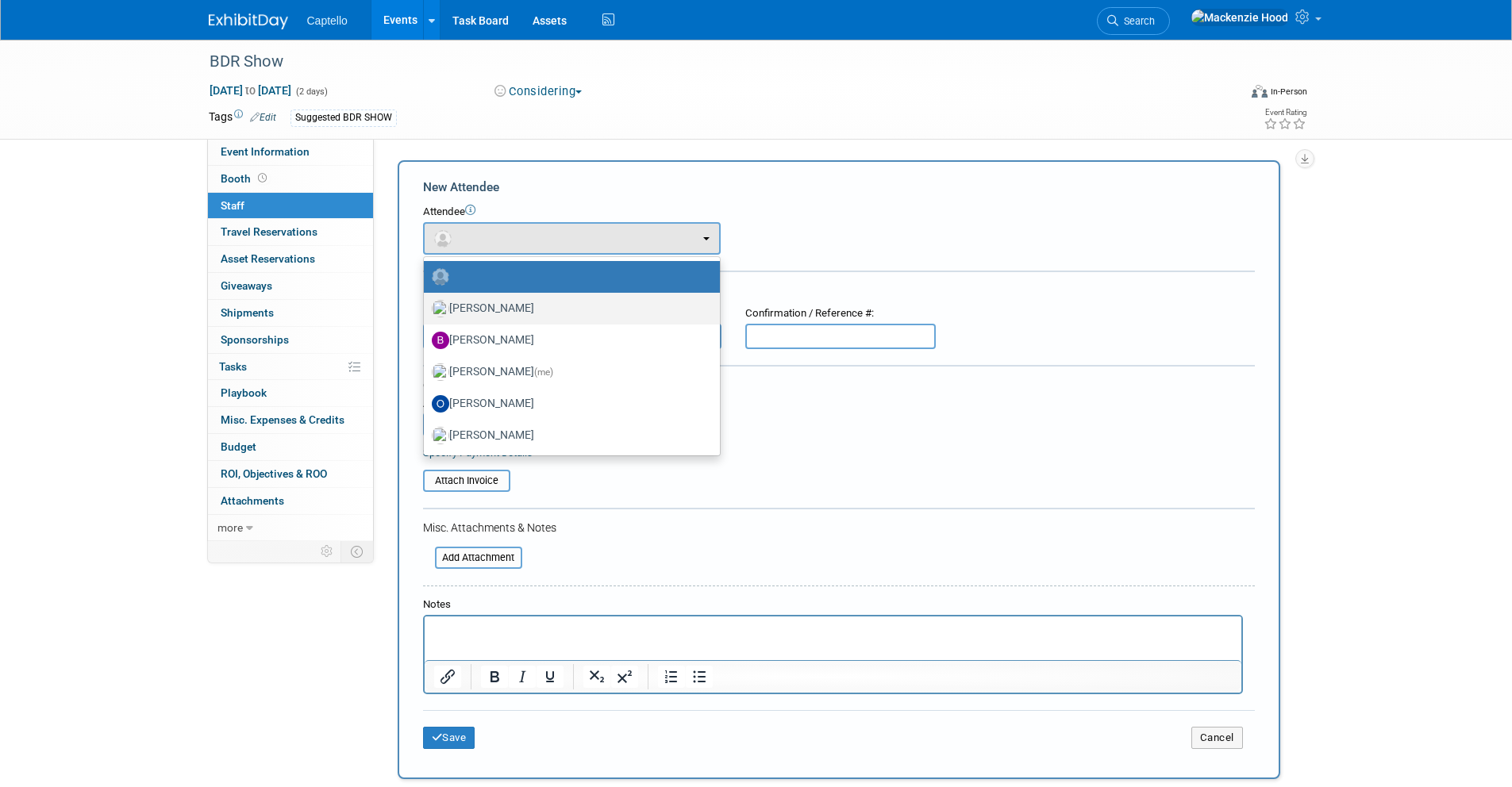
click at [522, 315] on label "Aaron Karpaty" at bounding box center [567, 309] width 272 height 26
click at [426, 312] on input "Aaron Karpaty" at bounding box center [420, 306] width 10 height 10
select select "4d038fe8-52b7-47fd-89c3-ea86984e64a5"
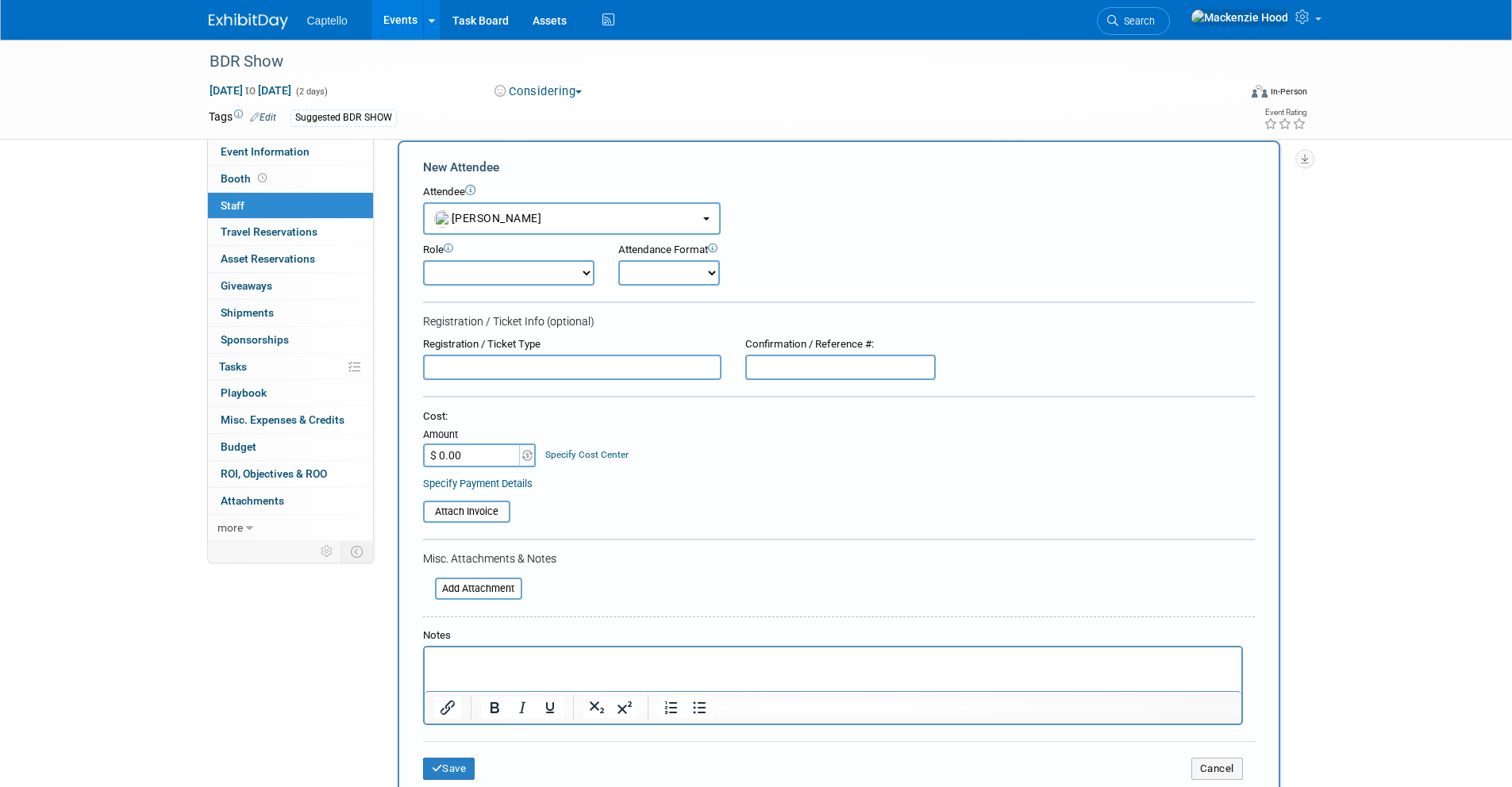
scroll to position [38, 0]
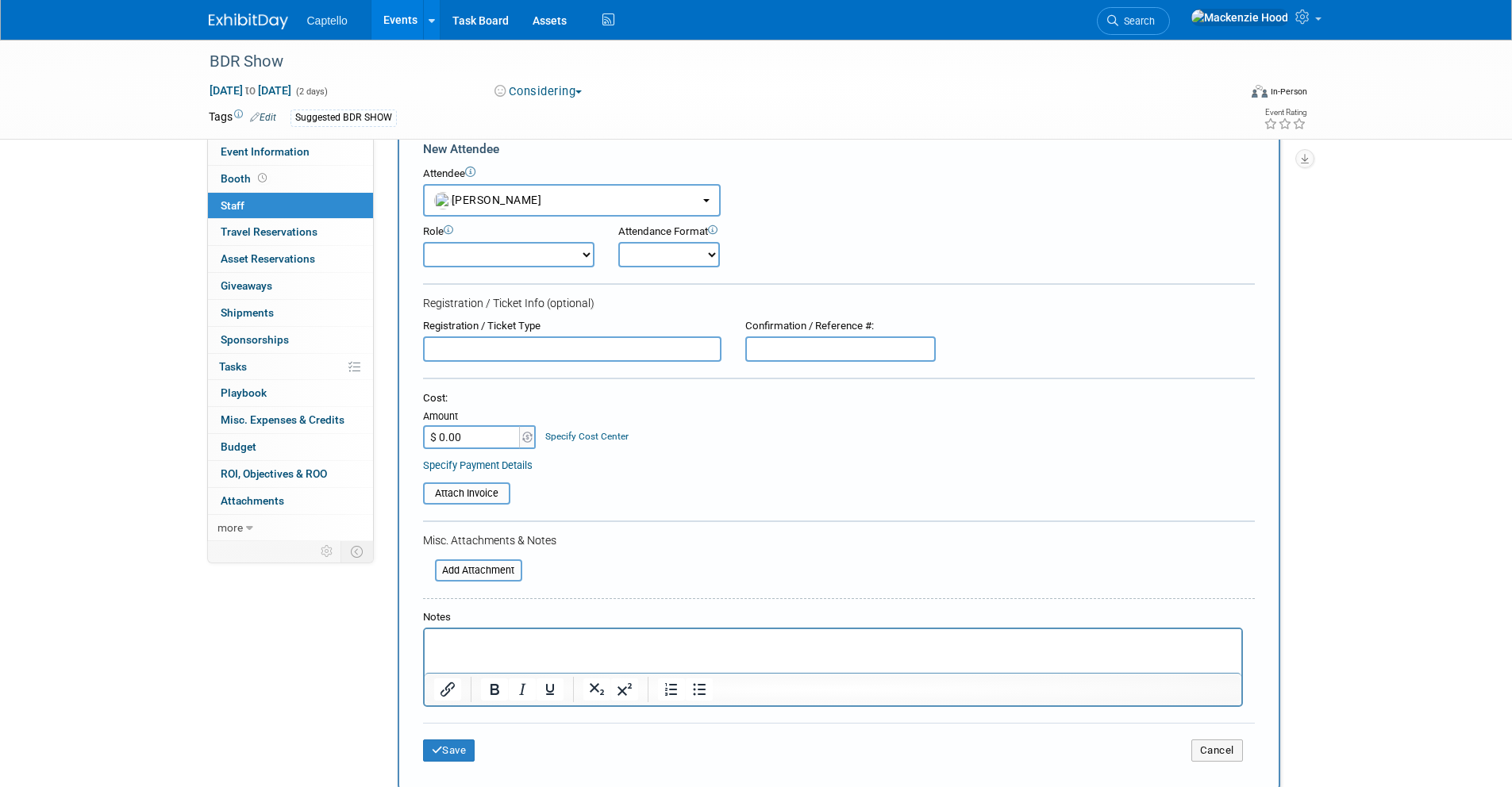
drag, startPoint x: 525, startPoint y: 344, endPoint x: 670, endPoint y: 367, distance: 146.8
click at [526, 343] on input "text" at bounding box center [572, 349] width 298 height 26
click at [998, 372] on form "New Attendee Attendee <img src="https://www.exhibitday.com/Images/Unassigned-Us…" at bounding box center [839, 457] width 831 height 633
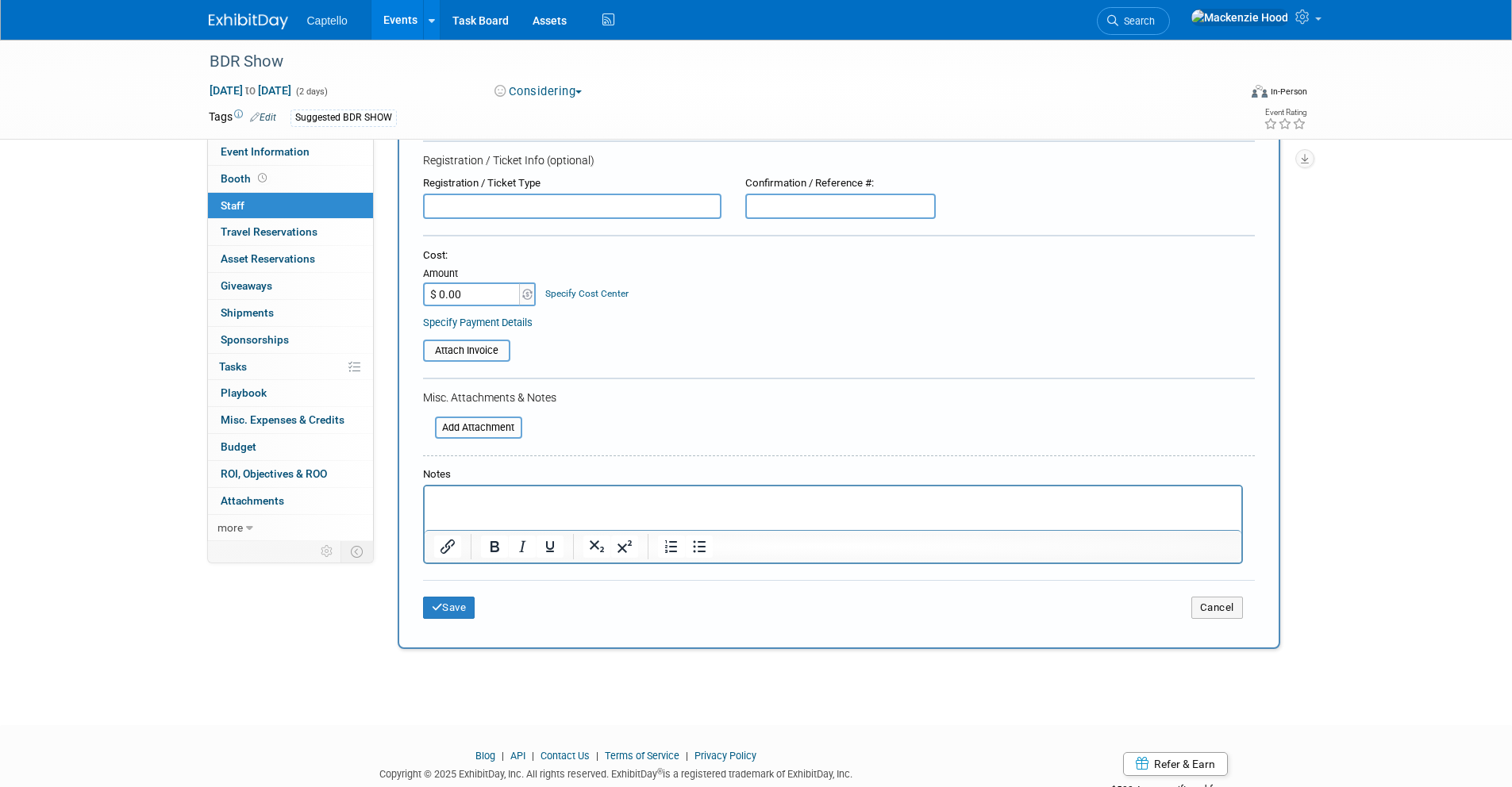
scroll to position [182, 0]
click at [782, 197] on input "text" at bounding box center [840, 206] width 190 height 26
drag, startPoint x: 754, startPoint y: 205, endPoint x: 853, endPoint y: 205, distance: 99.0
click at [956, 207] on div "Registration / Ticket Type Confirmation / Reference #:" at bounding box center [839, 197] width 855 height 43
click at [446, 610] on button "Save" at bounding box center [449, 607] width 52 height 22
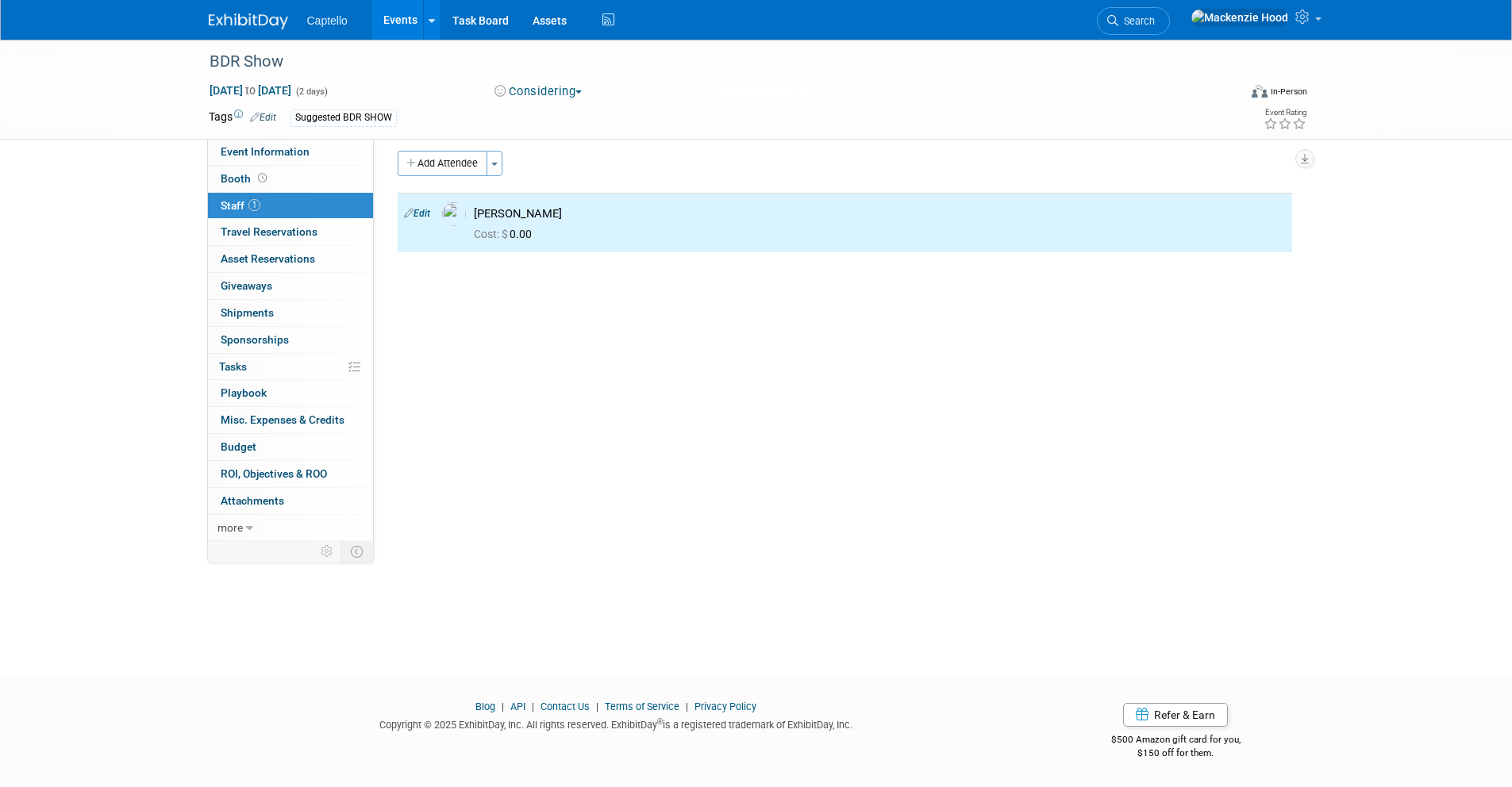
scroll to position [0, 0]
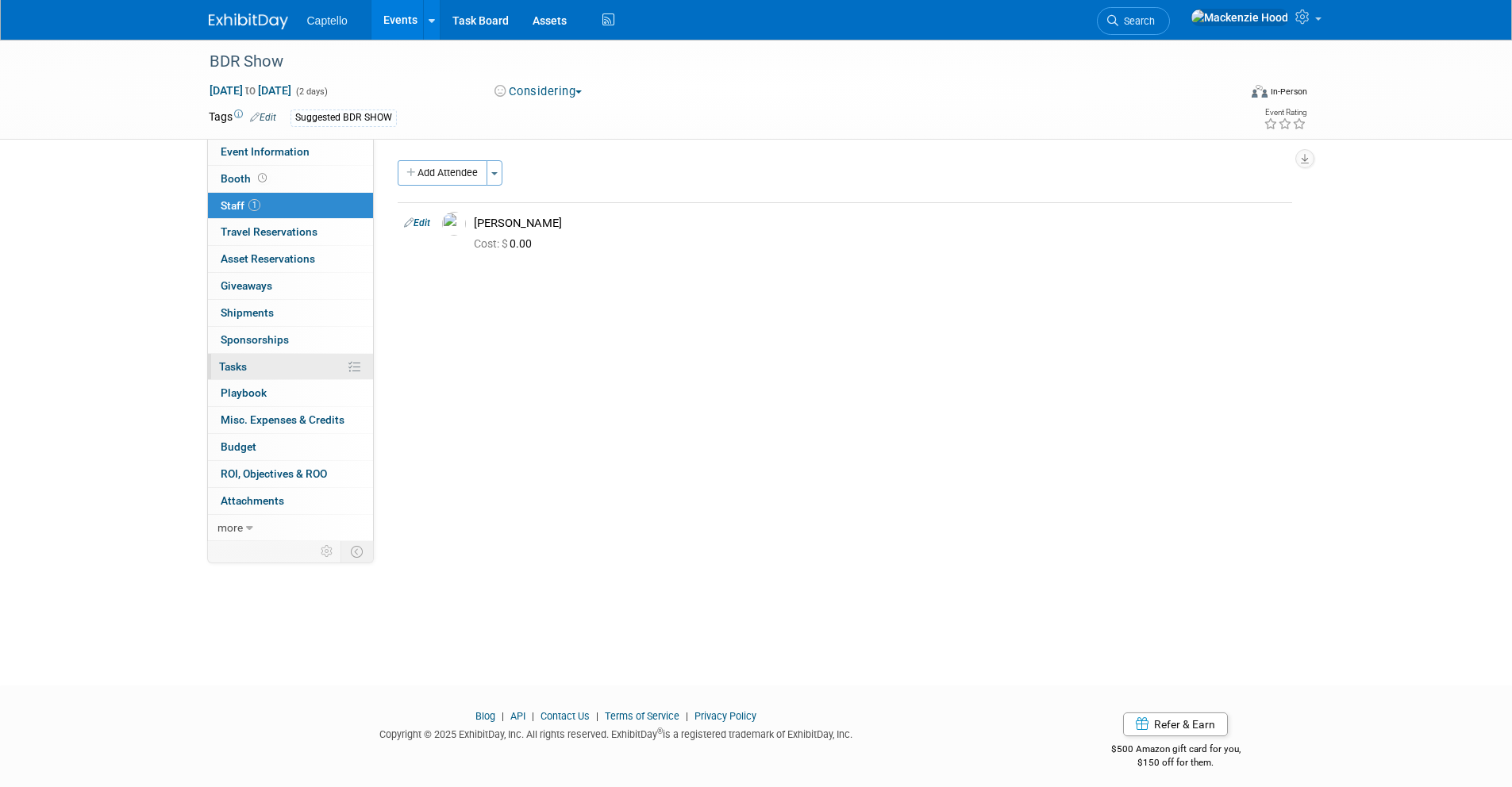
click at [286, 363] on link "0% Tasks 0%" at bounding box center [290, 367] width 165 height 26
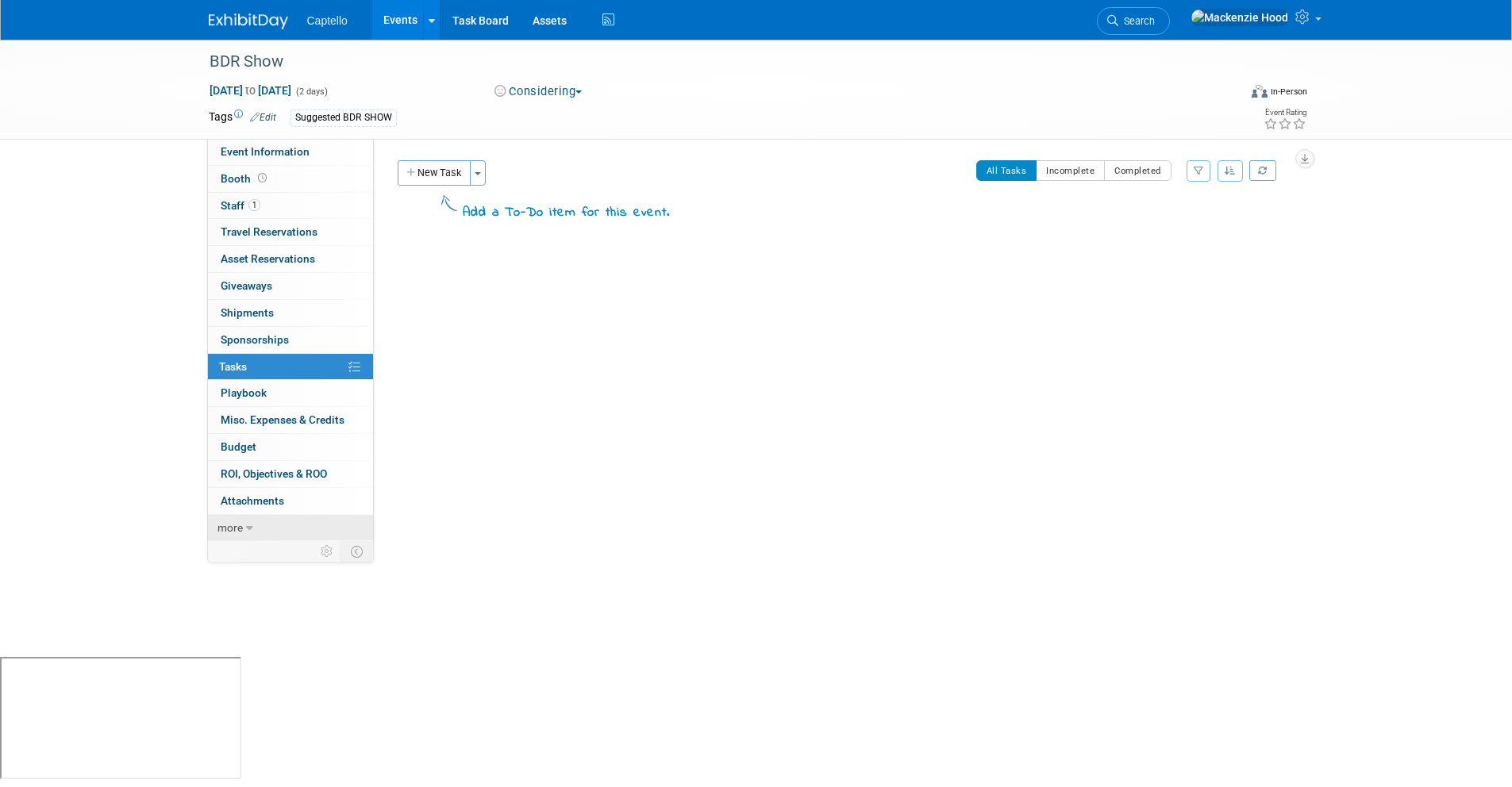
click at [240, 533] on span "more" at bounding box center [230, 528] width 26 height 13
click at [326, 683] on icon at bounding box center [326, 686] width 12 height 12
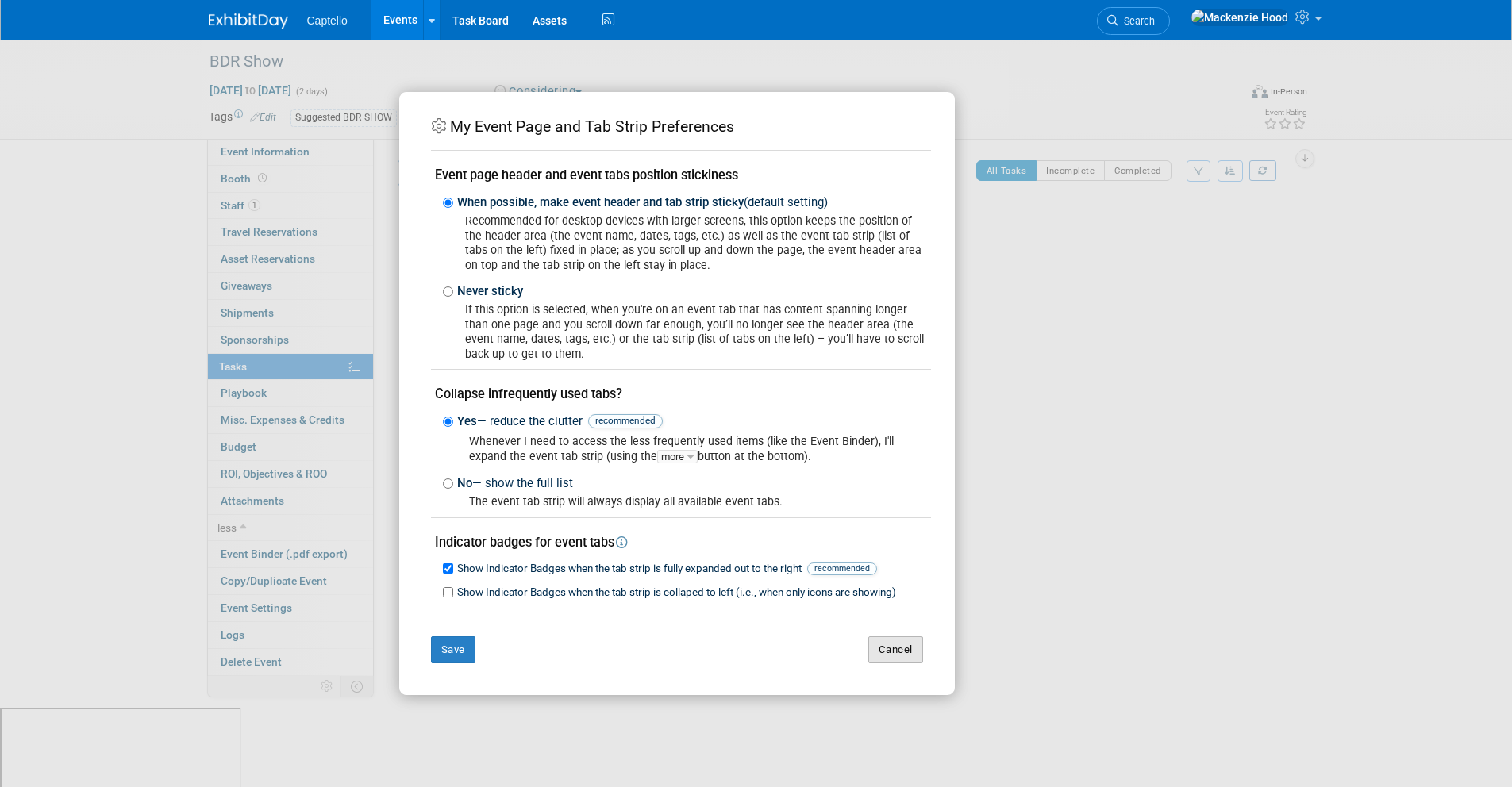
click at [893, 642] on button "Cancel" at bounding box center [896, 649] width 55 height 27
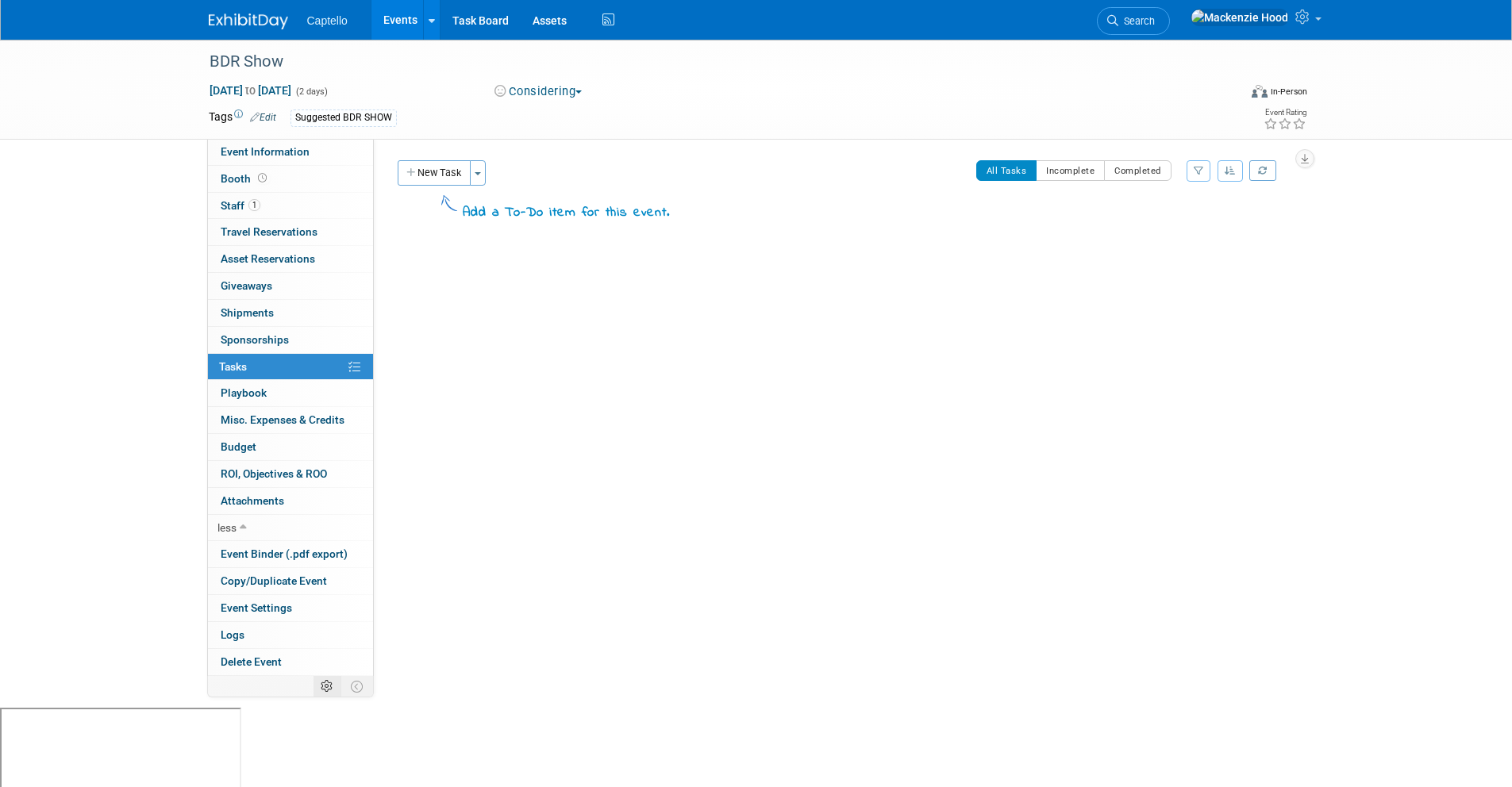
click at [331, 685] on icon at bounding box center [326, 686] width 12 height 12
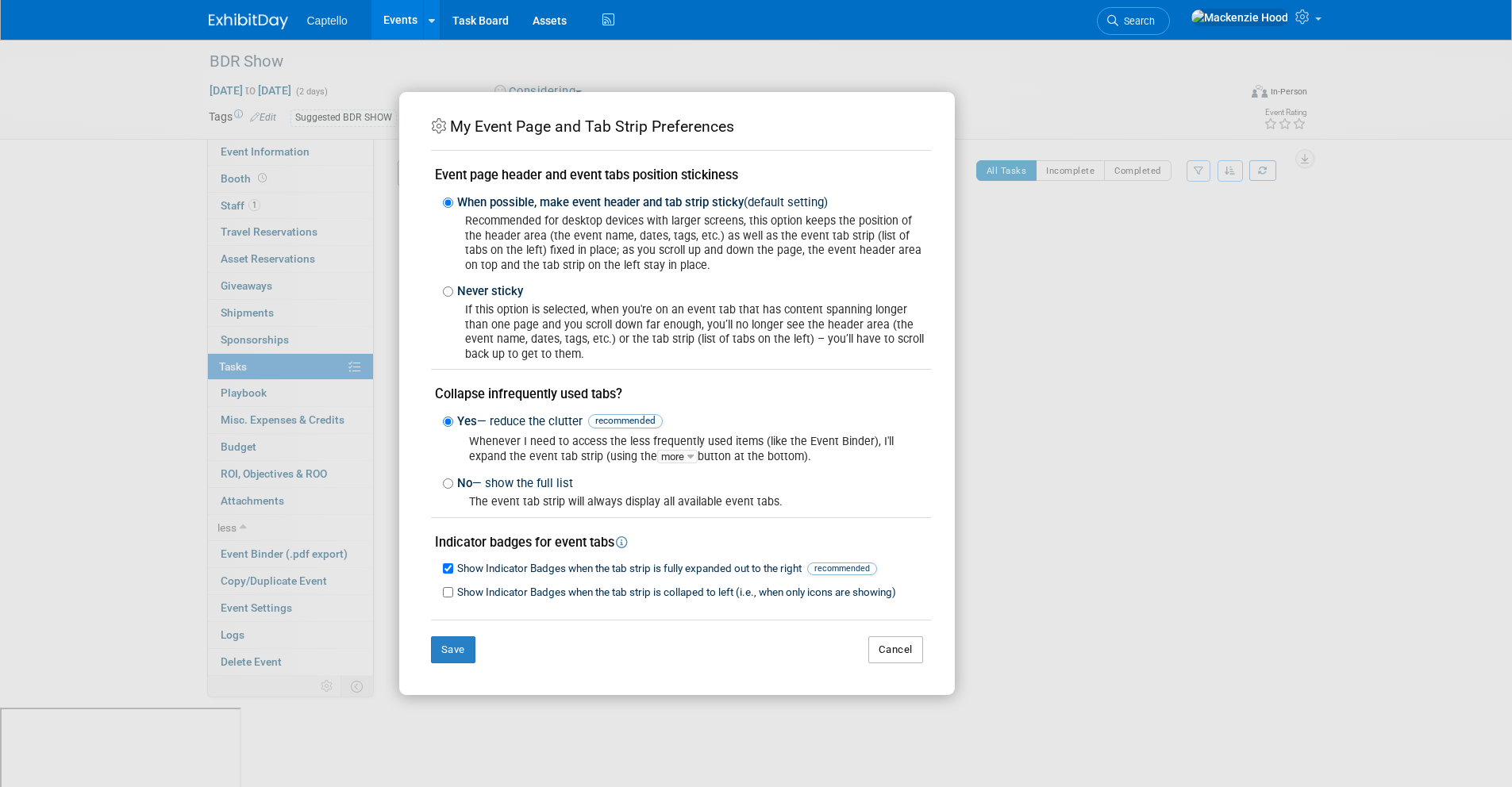
click at [905, 652] on button "Cancel" at bounding box center [896, 649] width 55 height 27
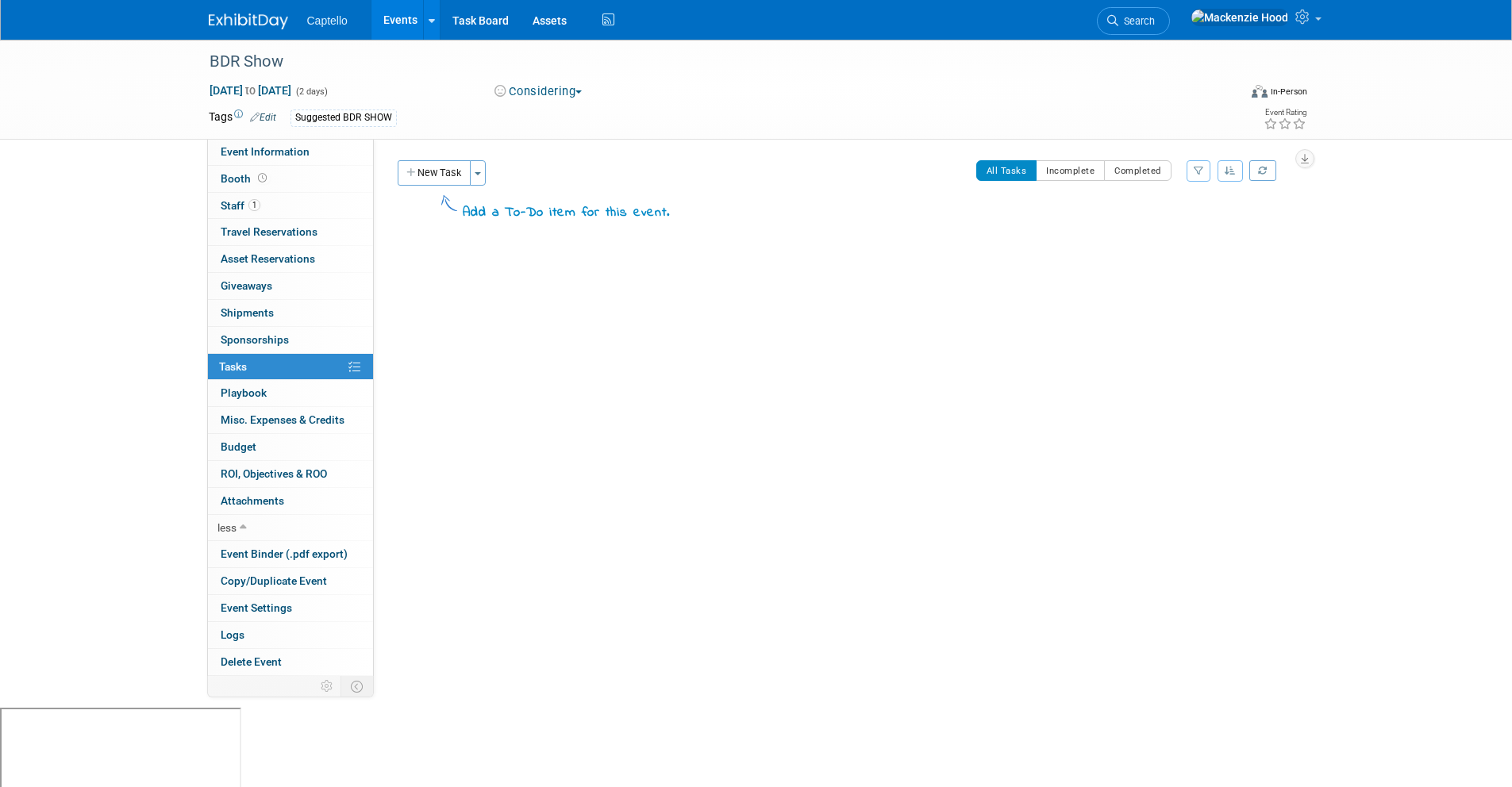
click at [229, 17] on img at bounding box center [248, 21] width 79 height 16
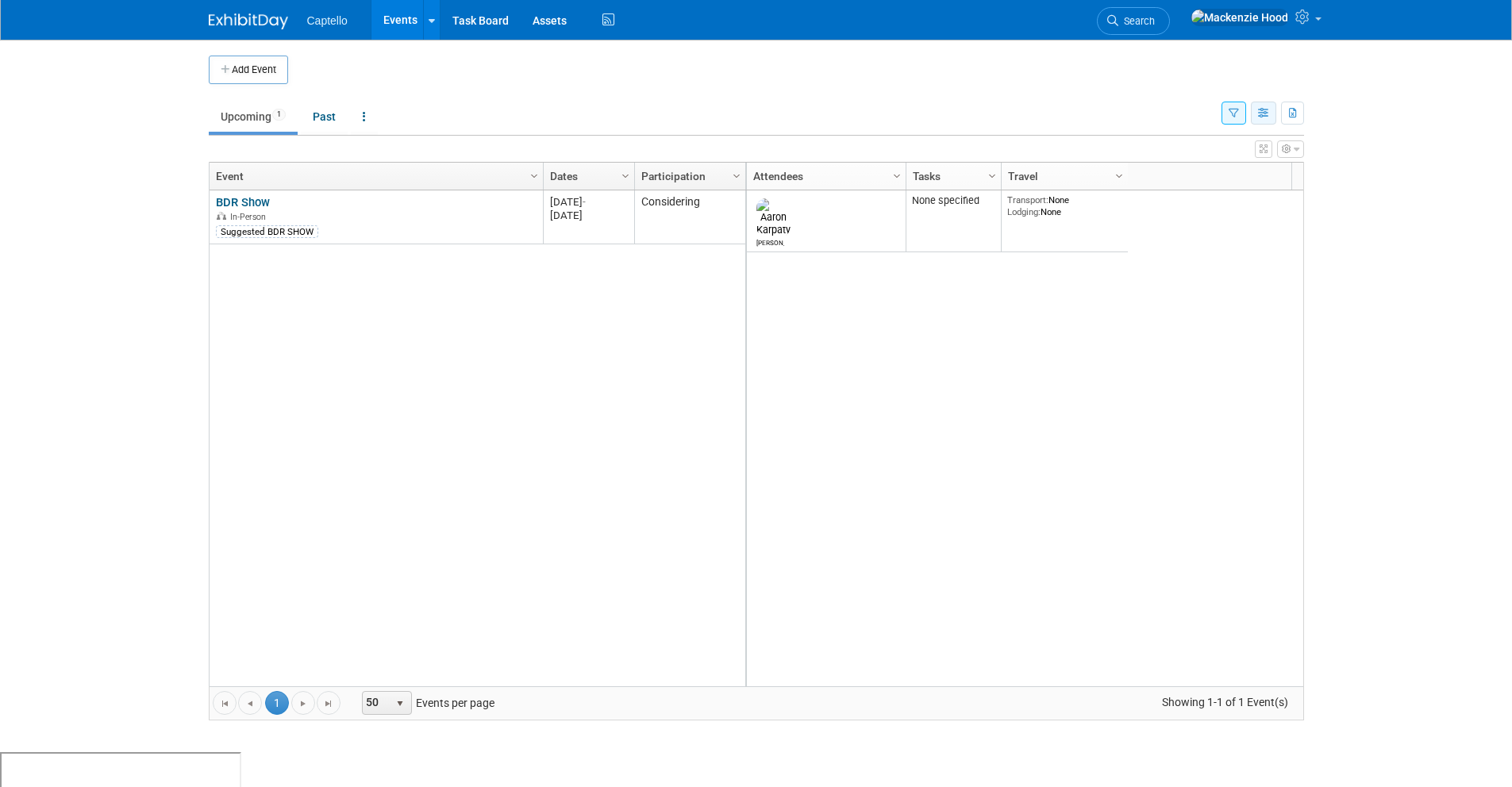
click at [1263, 114] on icon "button" at bounding box center [1263, 113] width 12 height 10
click at [1233, 112] on icon "button" at bounding box center [1233, 113] width 10 height 10
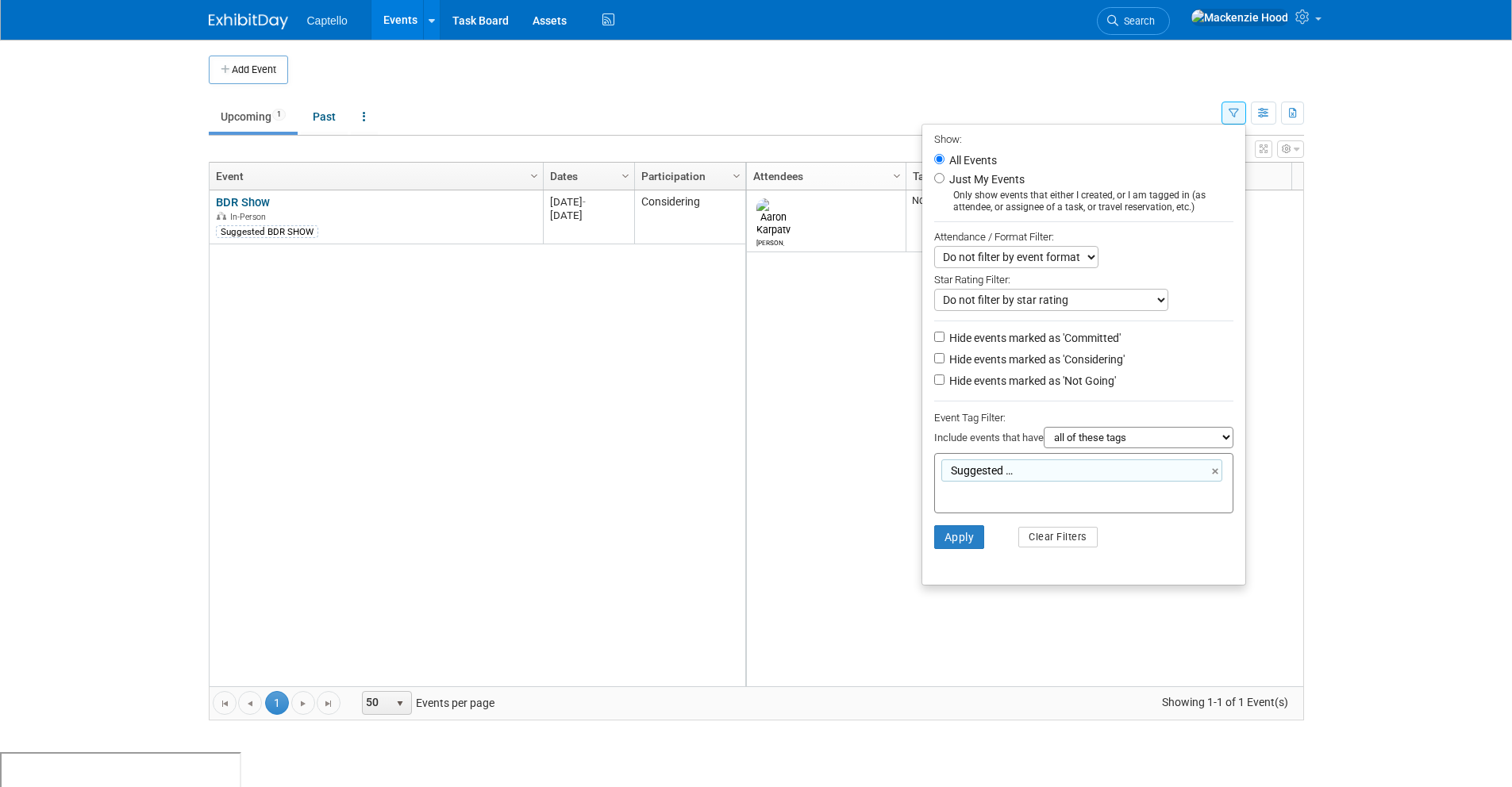
click at [1091, 299] on select "Do not filter by star rating Only show events with no ratings (0 stars) Only sh…" at bounding box center [1050, 300] width 235 height 22
click at [1073, 256] on select "Do not filter by event format Only show In-Person events Only show Virtual even…" at bounding box center [1015, 257] width 165 height 22
click at [1349, 300] on body "Captello Events Add Event Bulk Upload Events Shareable Event Boards Recently Vi…" at bounding box center [756, 394] width 1512 height 787
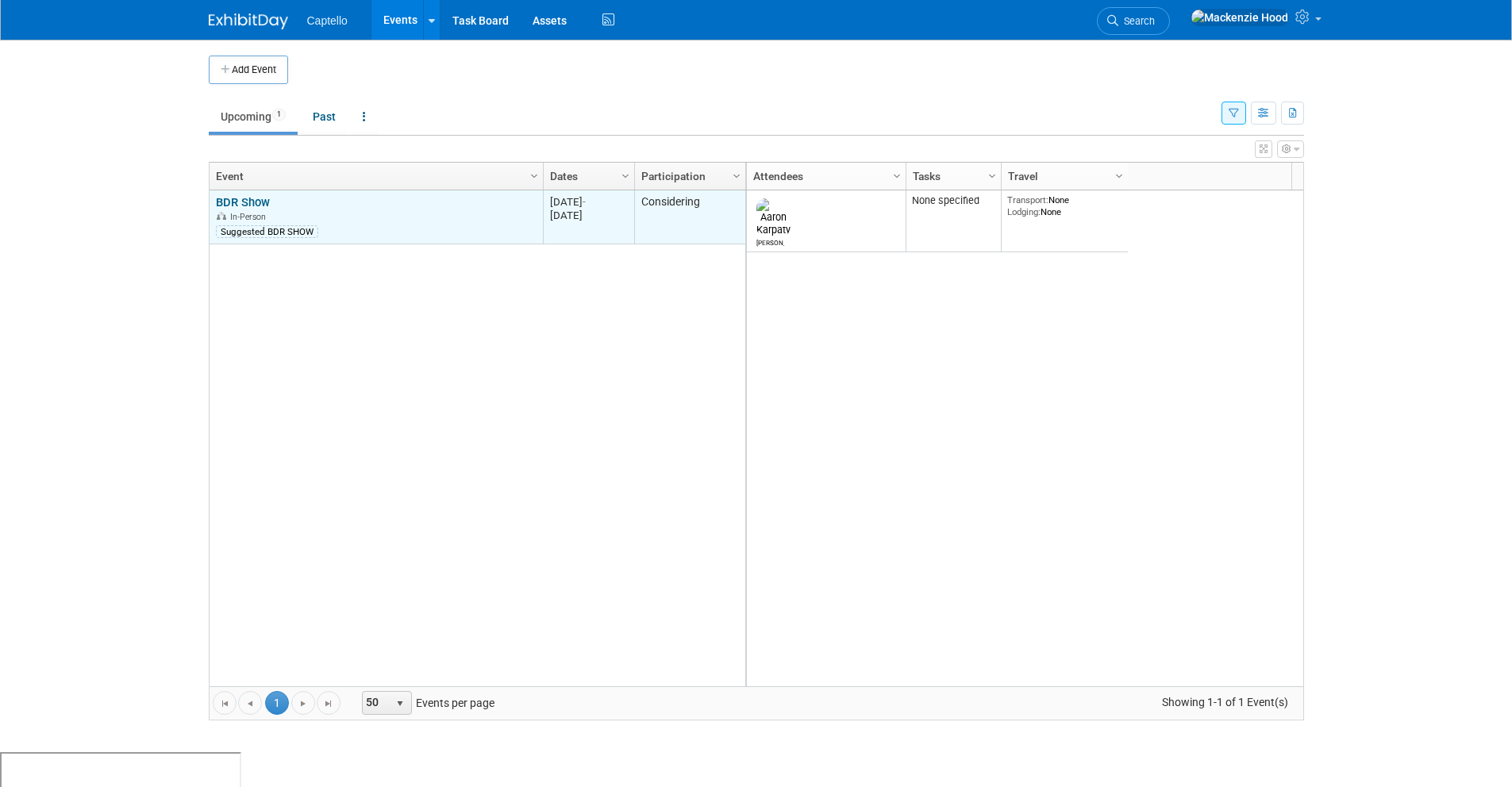
click at [247, 203] on link "BDR Show" at bounding box center [243, 202] width 54 height 15
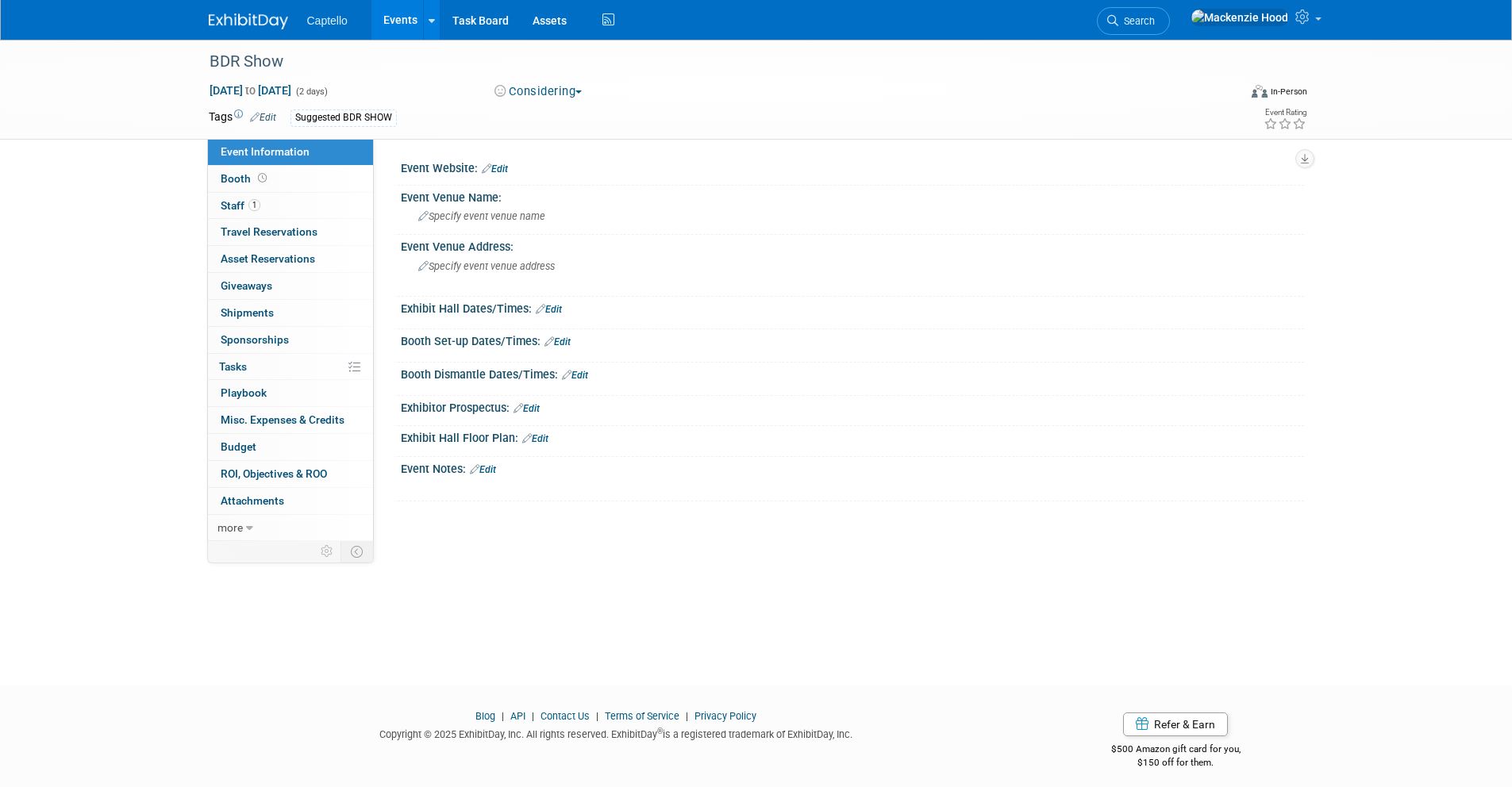
click at [487, 471] on link "Edit" at bounding box center [483, 470] width 26 height 11
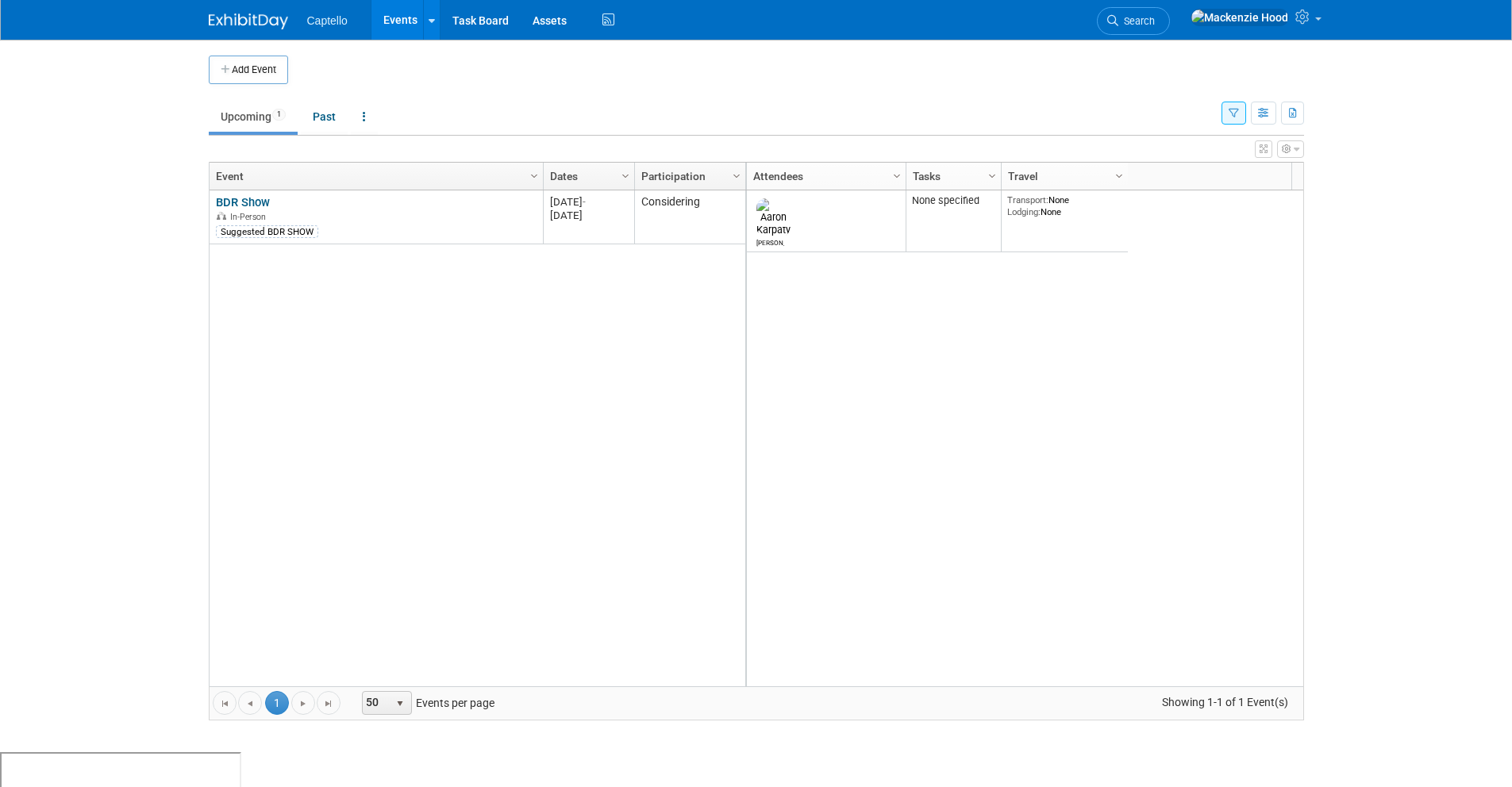
click at [1290, 150] on button "button" at bounding box center [1289, 149] width 27 height 17
click at [1235, 202] on link "Advanced Options" at bounding box center [1187, 201] width 205 height 24
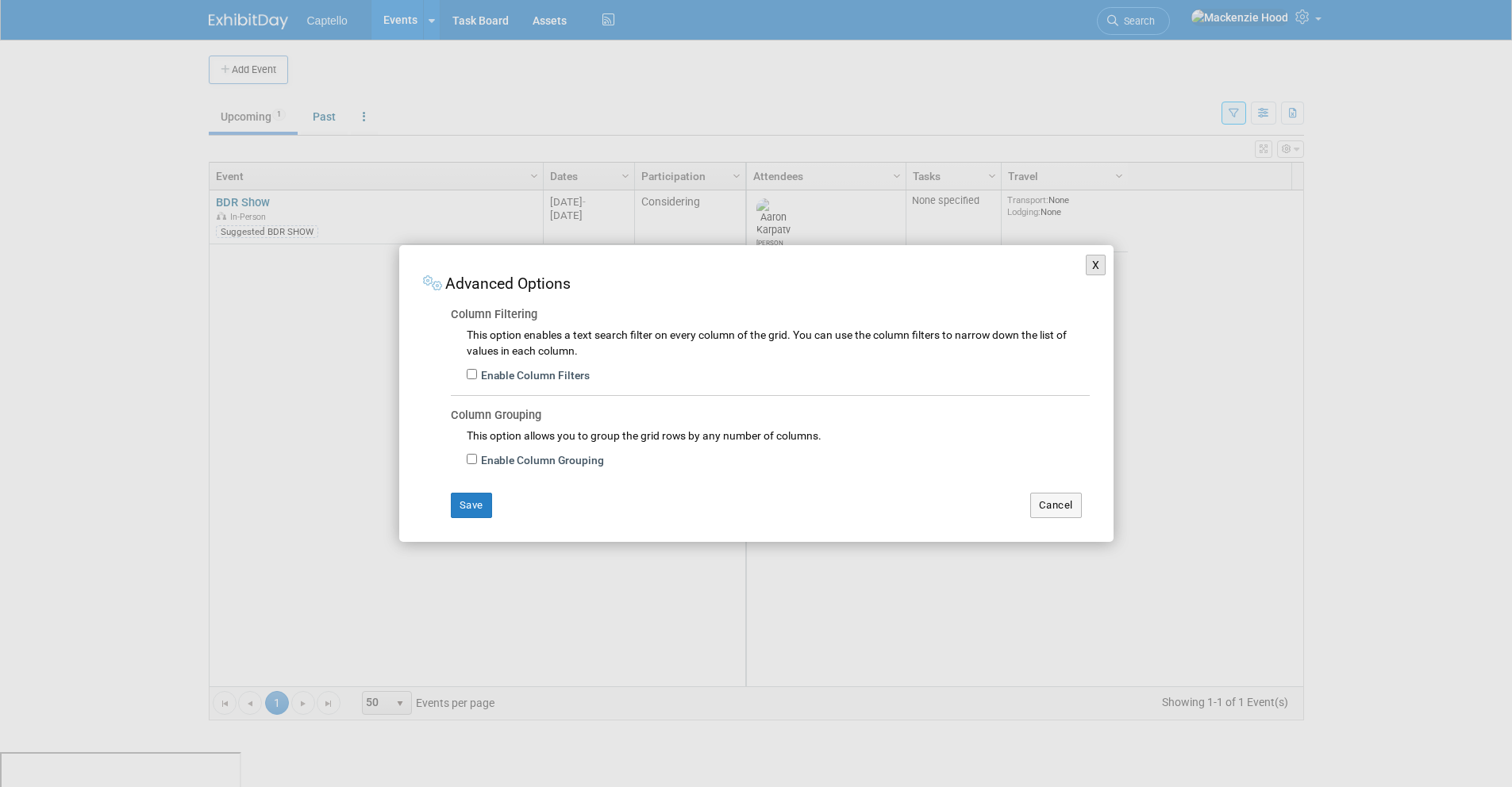
click at [1089, 263] on button "X" at bounding box center [1095, 265] width 20 height 20
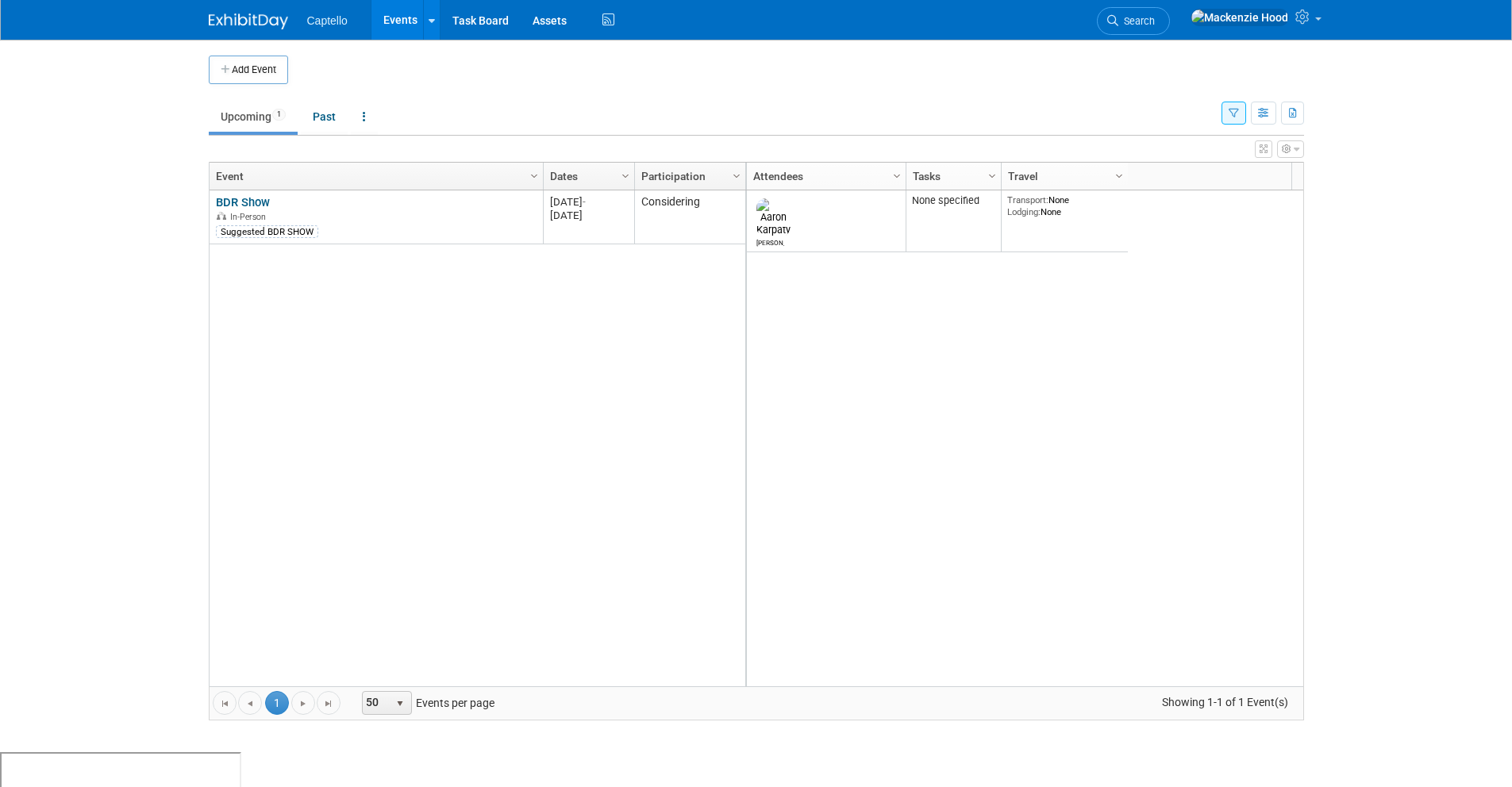
click at [1071, 178] on link "Travel" at bounding box center [1062, 176] width 109 height 27
click at [948, 174] on link "Tasks" at bounding box center [951, 176] width 78 height 27
click at [1295, 149] on icon "button" at bounding box center [1296, 149] width 6 height 9
click at [1158, 180] on link "View Grid Tips & Tricks" at bounding box center [1187, 176] width 205 height 24
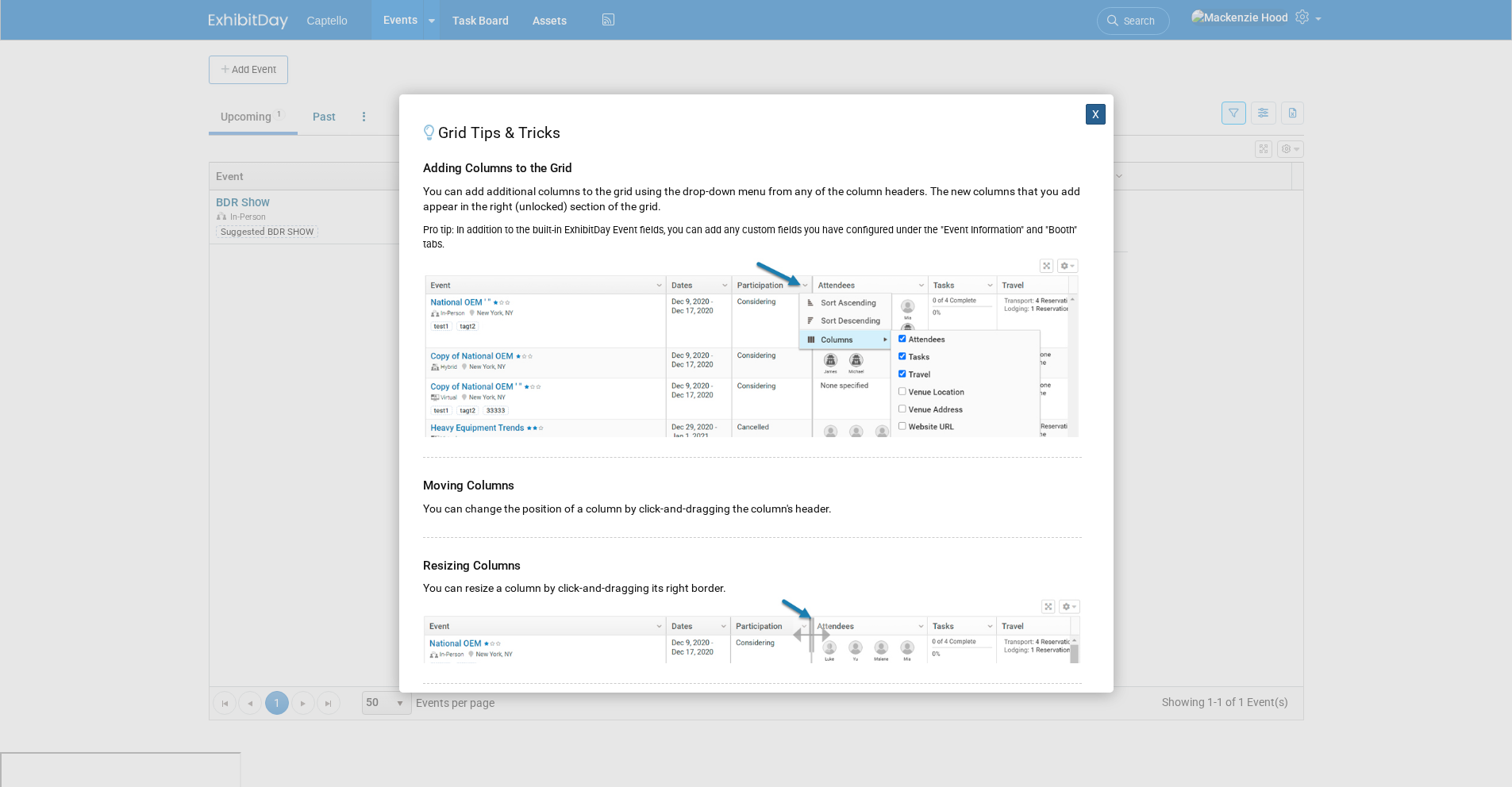
click at [1088, 111] on button "X" at bounding box center [1095, 114] width 20 height 20
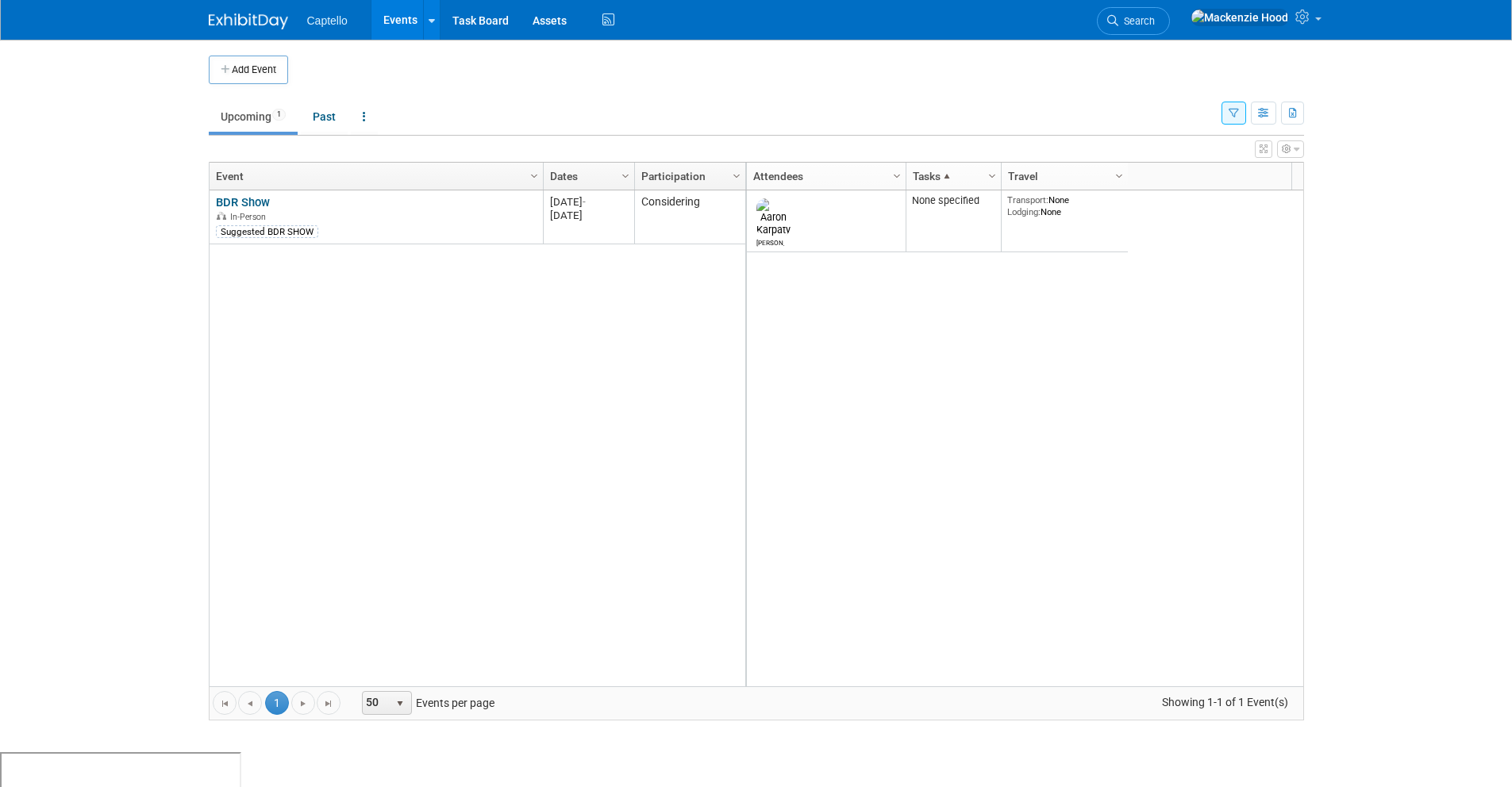
click at [1048, 180] on link "Travel" at bounding box center [1062, 176] width 109 height 27
click at [1038, 178] on span at bounding box center [1044, 177] width 13 height 13
click at [1039, 176] on span at bounding box center [1044, 177] width 13 height 13
click at [701, 173] on link "Participation" at bounding box center [688, 176] width 94 height 27
click at [1287, 147] on icon "button" at bounding box center [1286, 149] width 9 height 9
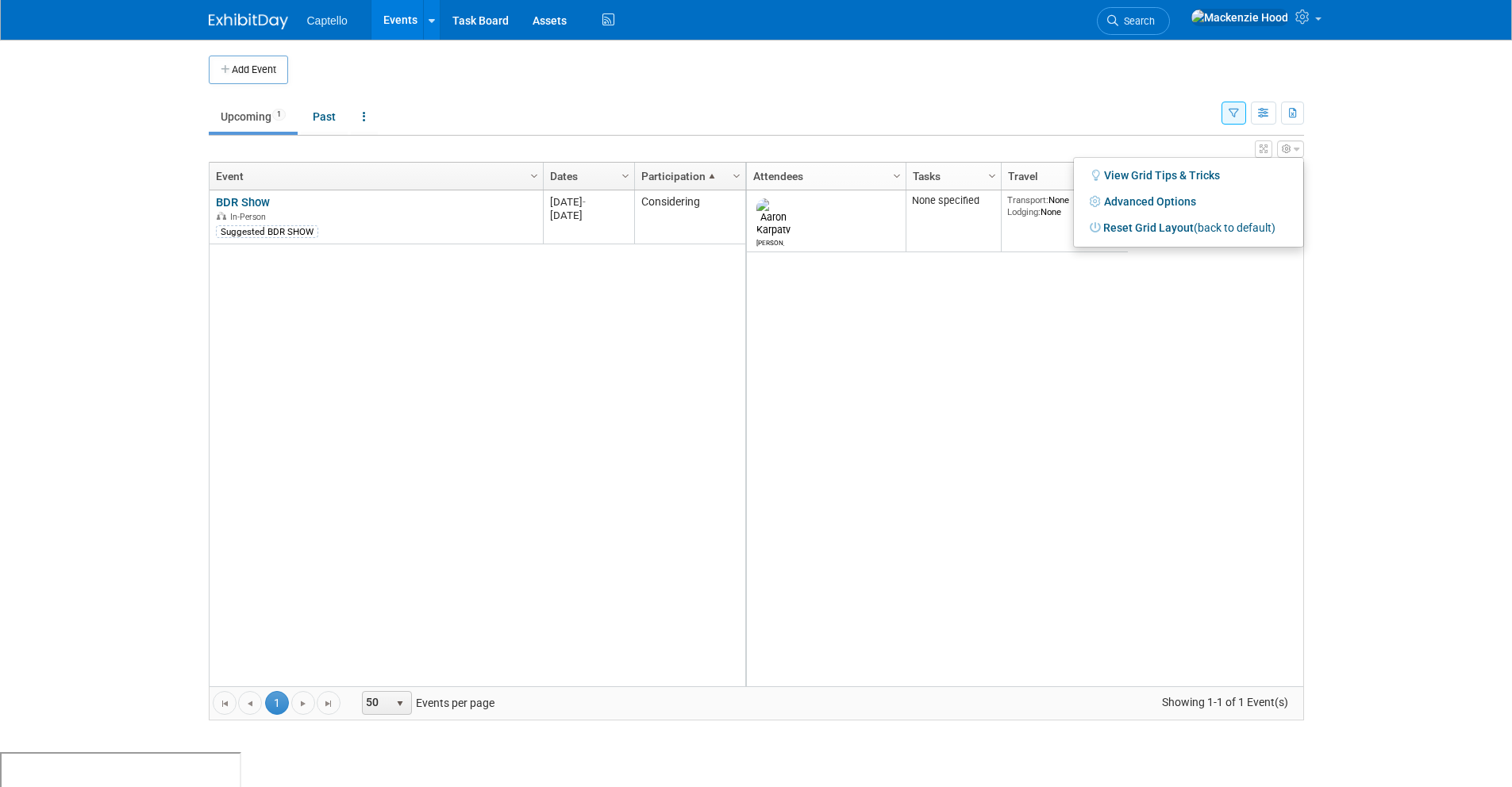
click at [927, 315] on div "Aaron None specified Transport: None Lodging: None 2025 M-2025-10 October 2025 …" at bounding box center [1024, 438] width 558 height 496
click at [363, 115] on link at bounding box center [363, 116] width 27 height 30
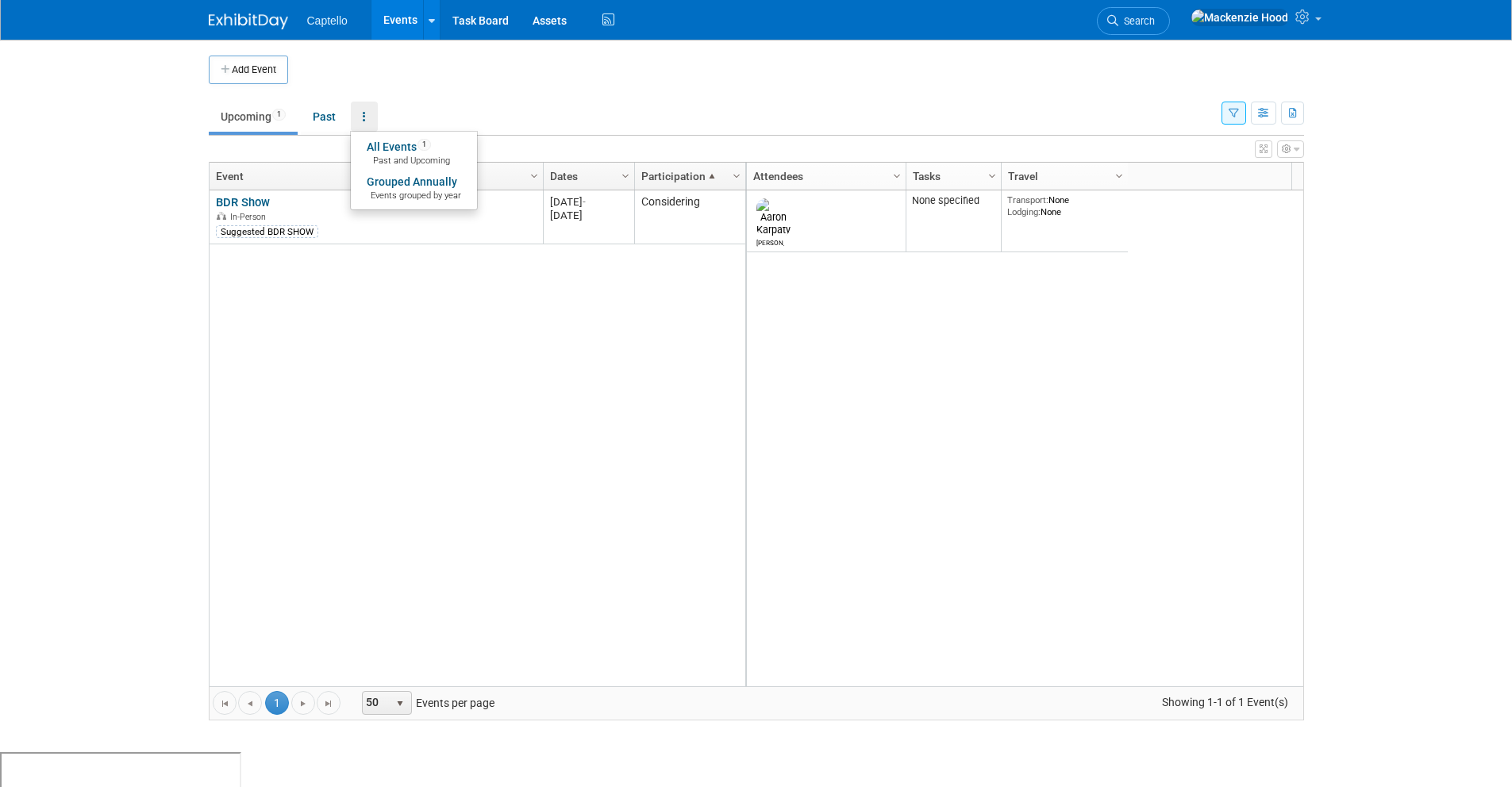
click at [467, 338] on div "BDR Show BDR Show In-Person Suggested BDR SHOW 20251008 Oct 8, 2025 - Oct 9, 20…" at bounding box center [477, 438] width 537 height 496
click at [1293, 148] on icon "button" at bounding box center [1296, 149] width 6 height 9
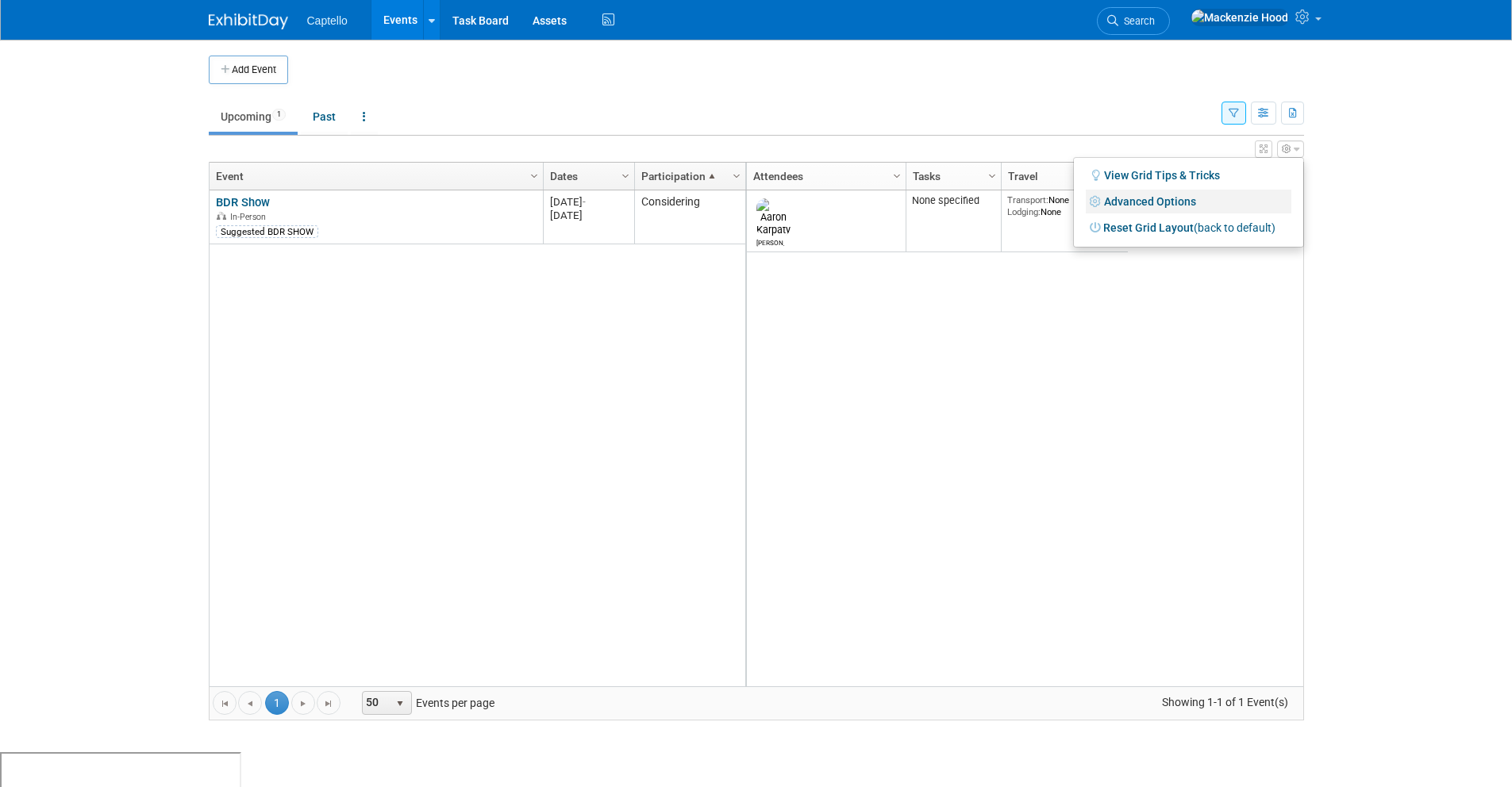
click at [1197, 197] on link "Advanced Options" at bounding box center [1187, 201] width 205 height 24
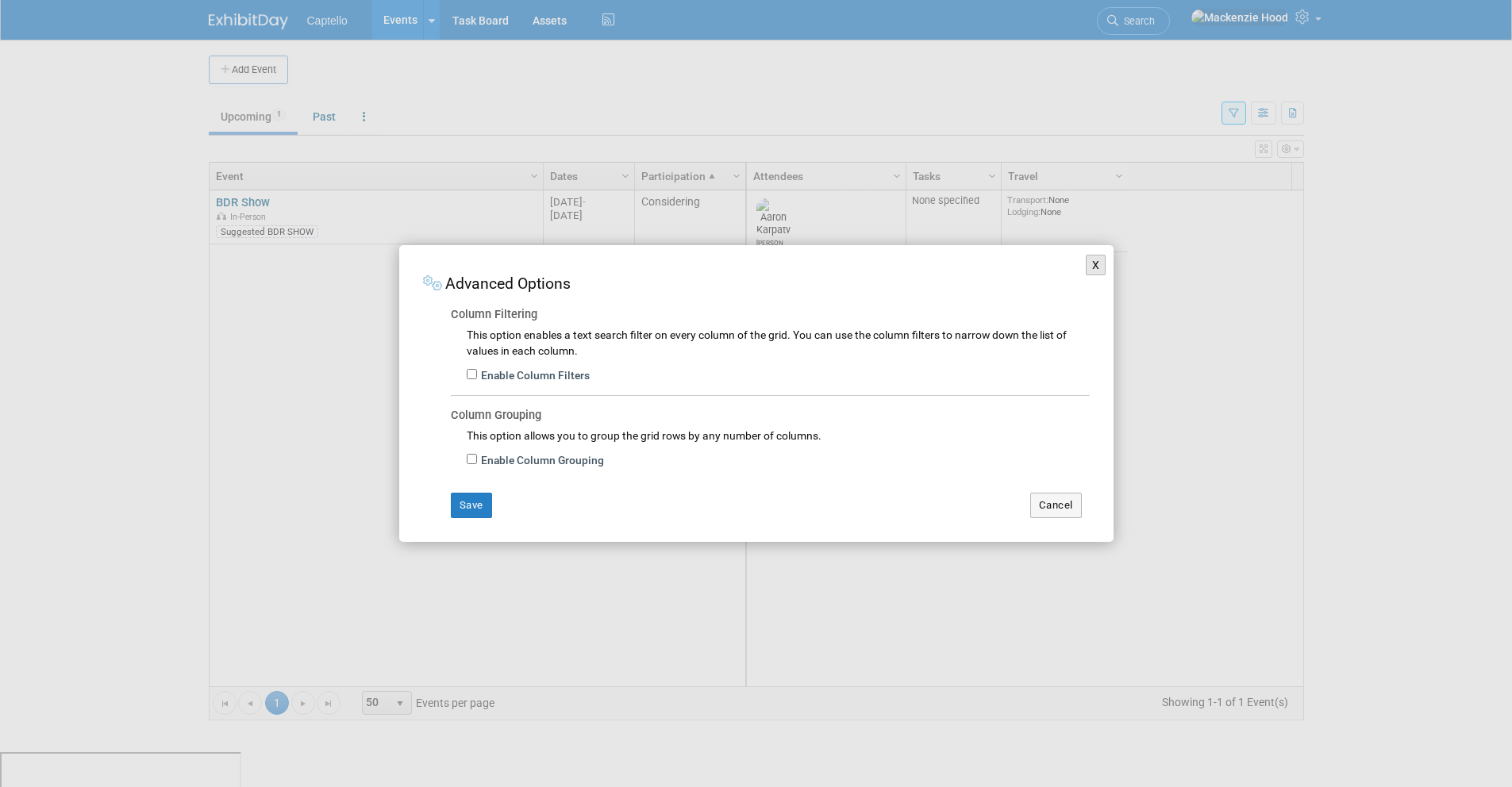
click at [1087, 268] on button "X" at bounding box center [1095, 265] width 20 height 20
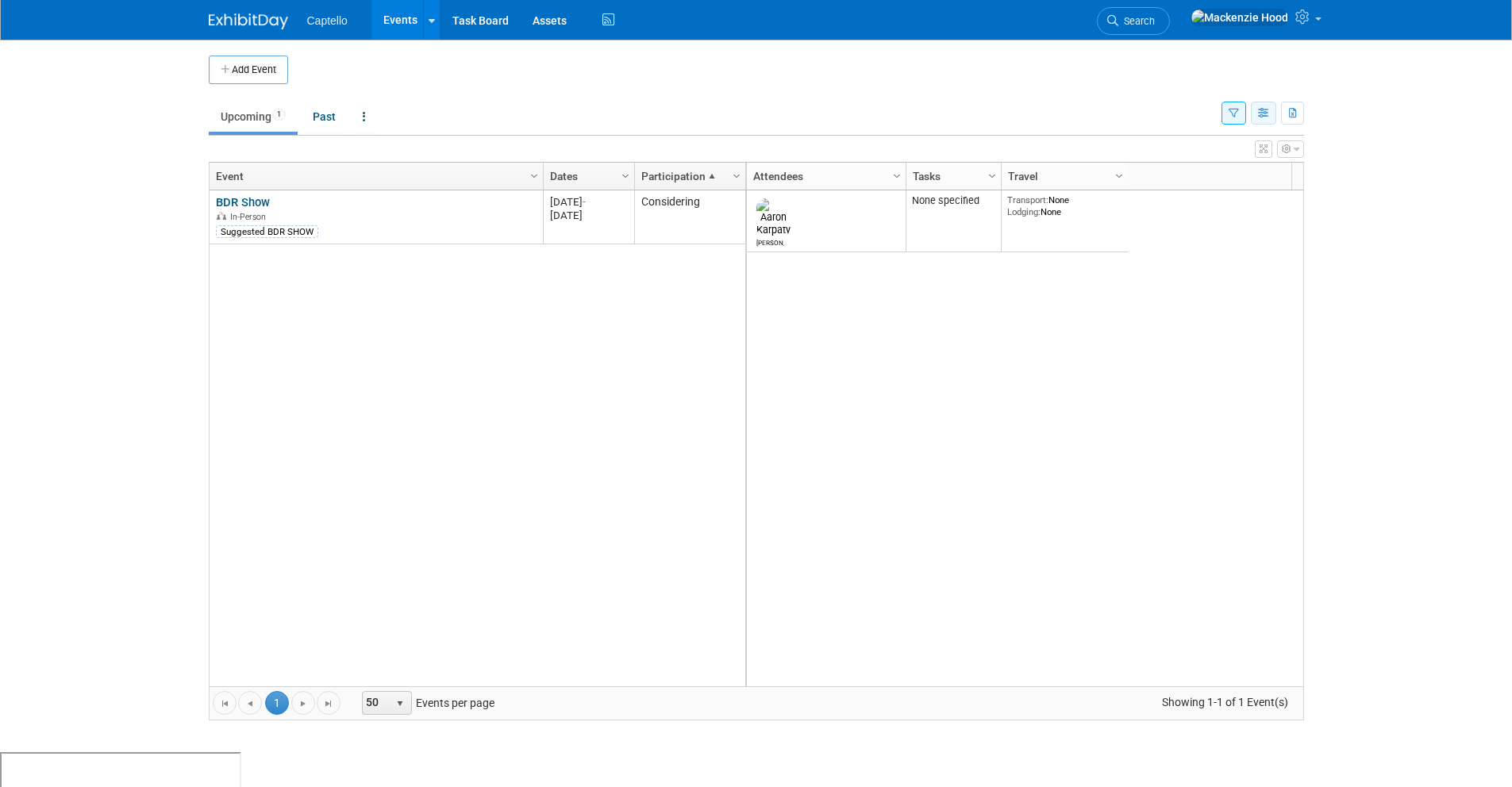
click at [1258, 115] on icon "button" at bounding box center [1263, 113] width 12 height 10
click at [1309, 142] on div "Add Event New Event Duplicate Event Warning There is another event in your work…" at bounding box center [756, 395] width 1118 height 713
click at [1293, 151] on icon "button" at bounding box center [1296, 149] width 6 height 9
click at [1189, 177] on link "View Grid Tips & Tricks" at bounding box center [1187, 176] width 205 height 24
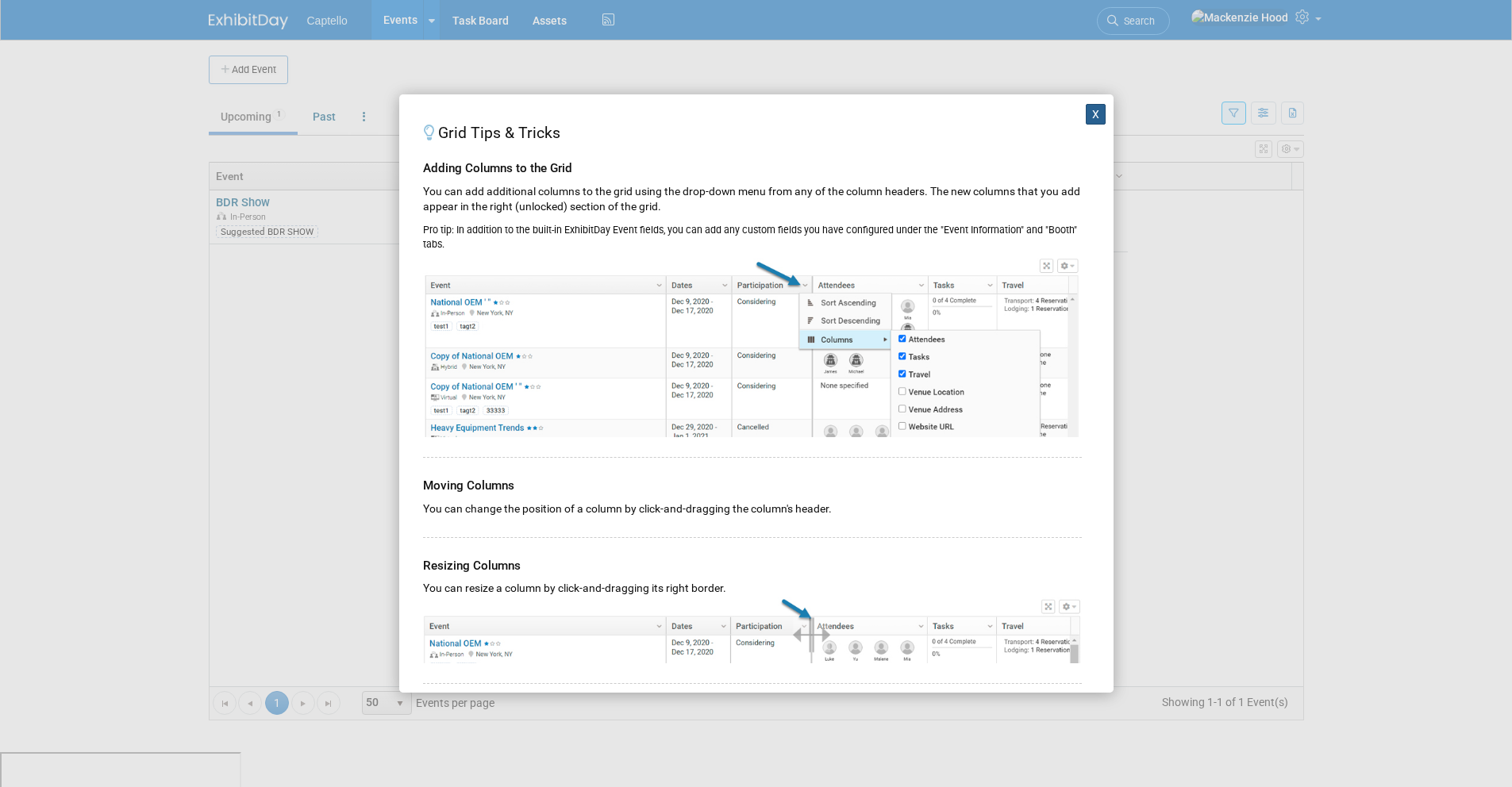
click at [1085, 108] on button "X" at bounding box center [1095, 114] width 20 height 20
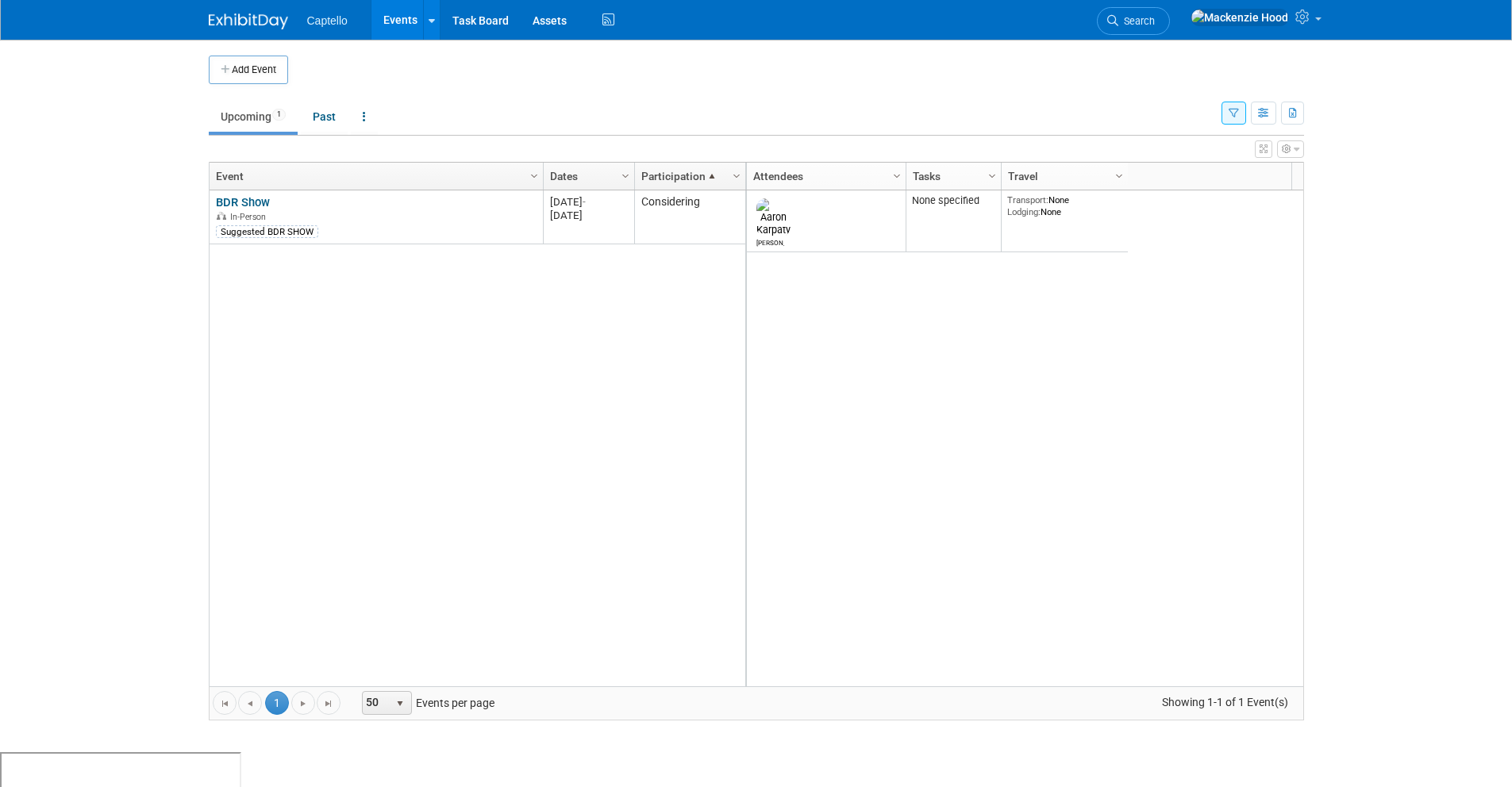
click at [709, 173] on span at bounding box center [712, 177] width 13 height 13
click at [734, 172] on span "Column Settings" at bounding box center [737, 177] width 13 height 13
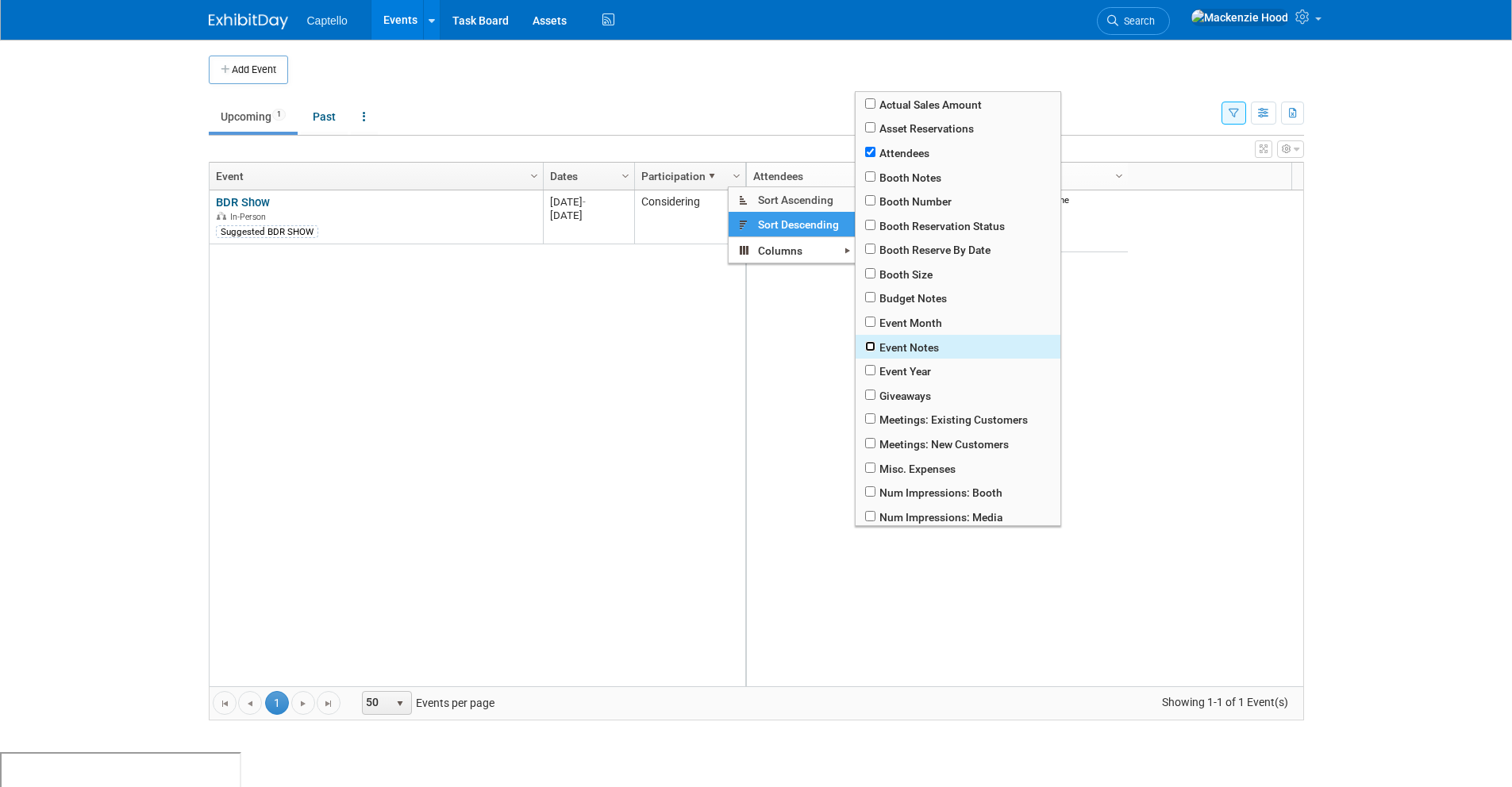
click at [866, 345] on input "checkbox" at bounding box center [869, 346] width 10 height 10
checkbox input "true"
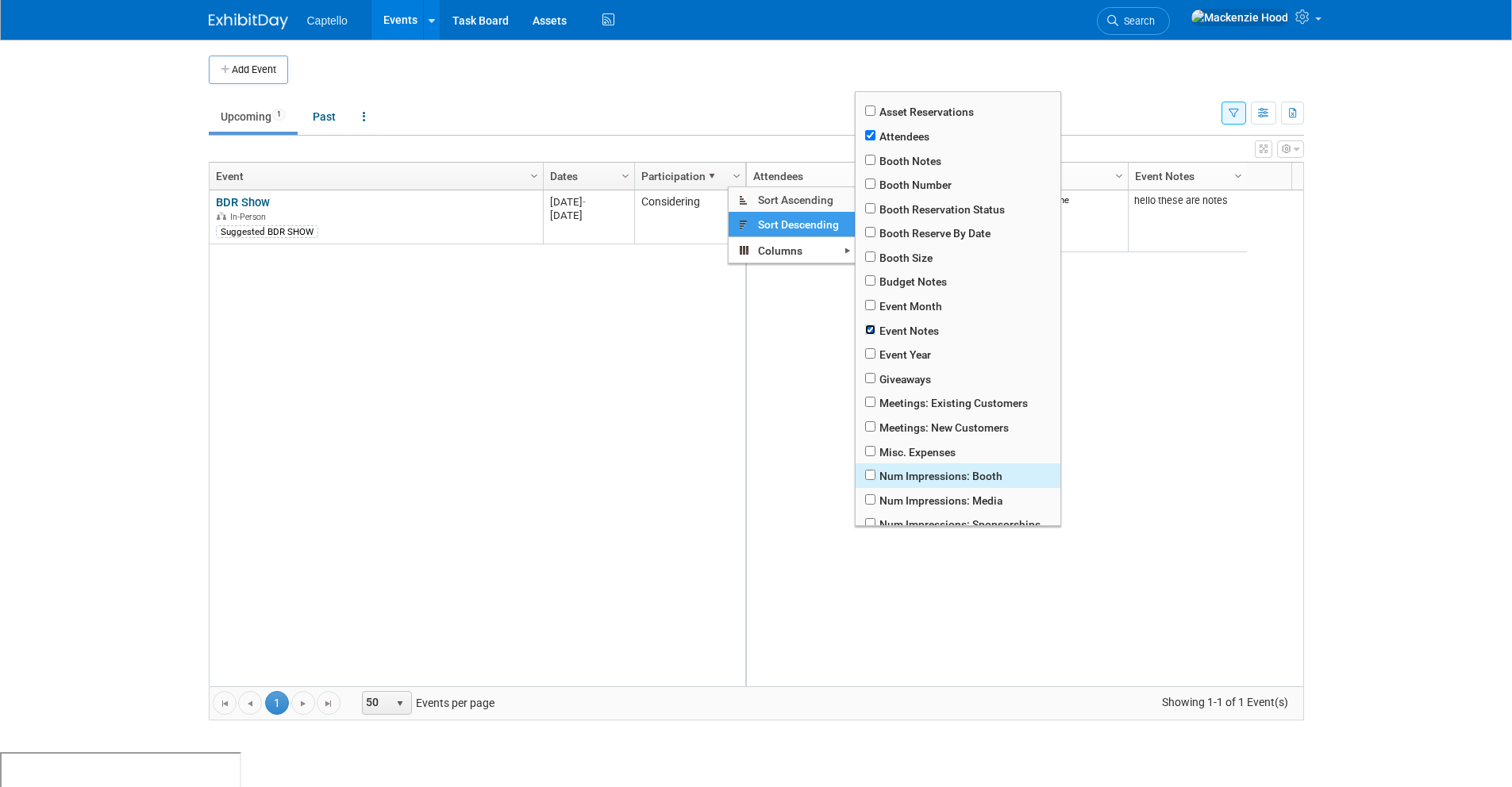
scroll to position [17, 0]
click at [866, 309] on span "Event Month" at bounding box center [957, 304] width 205 height 25
checkbox input "true"
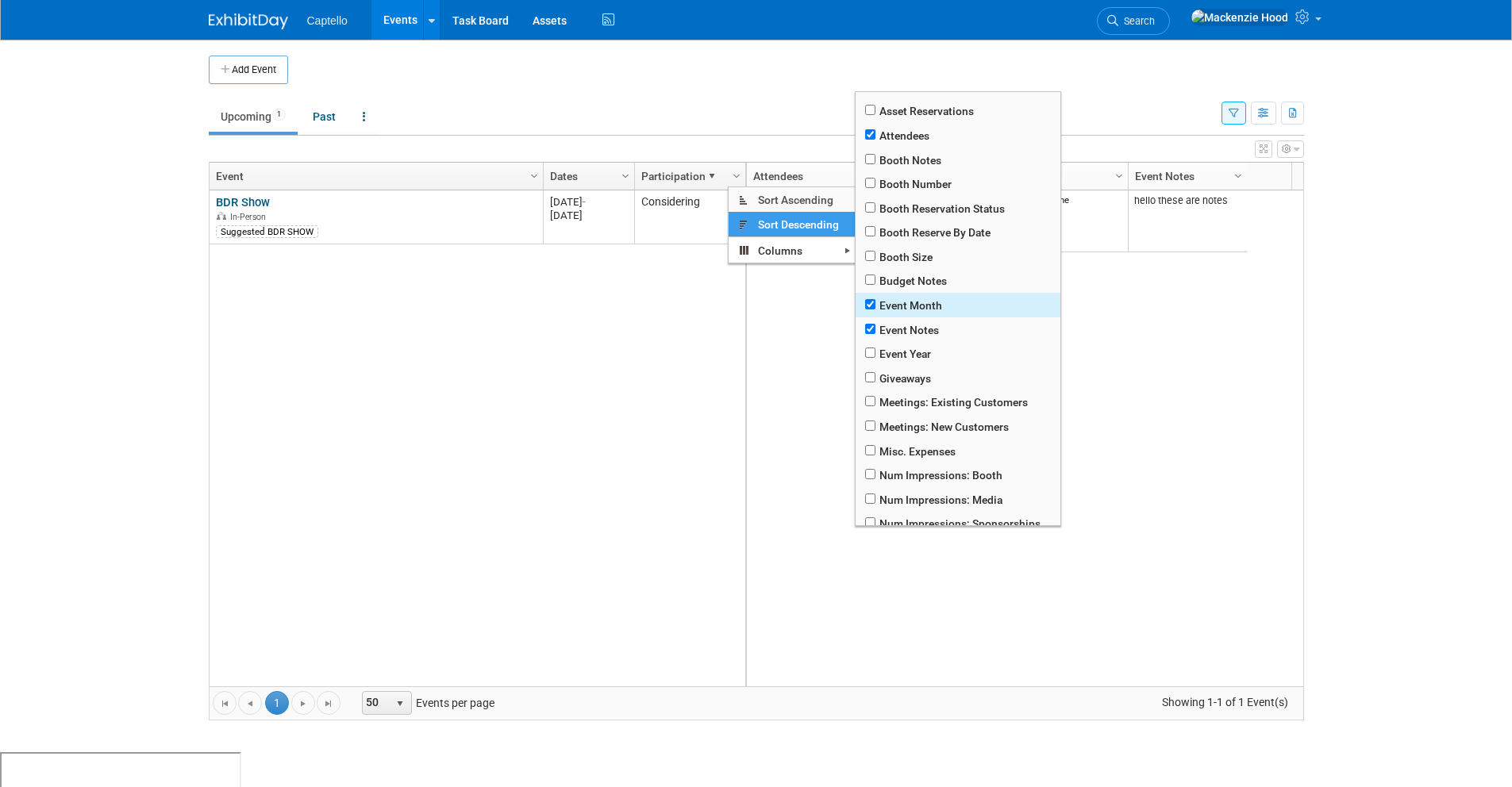
checkbox input "true"
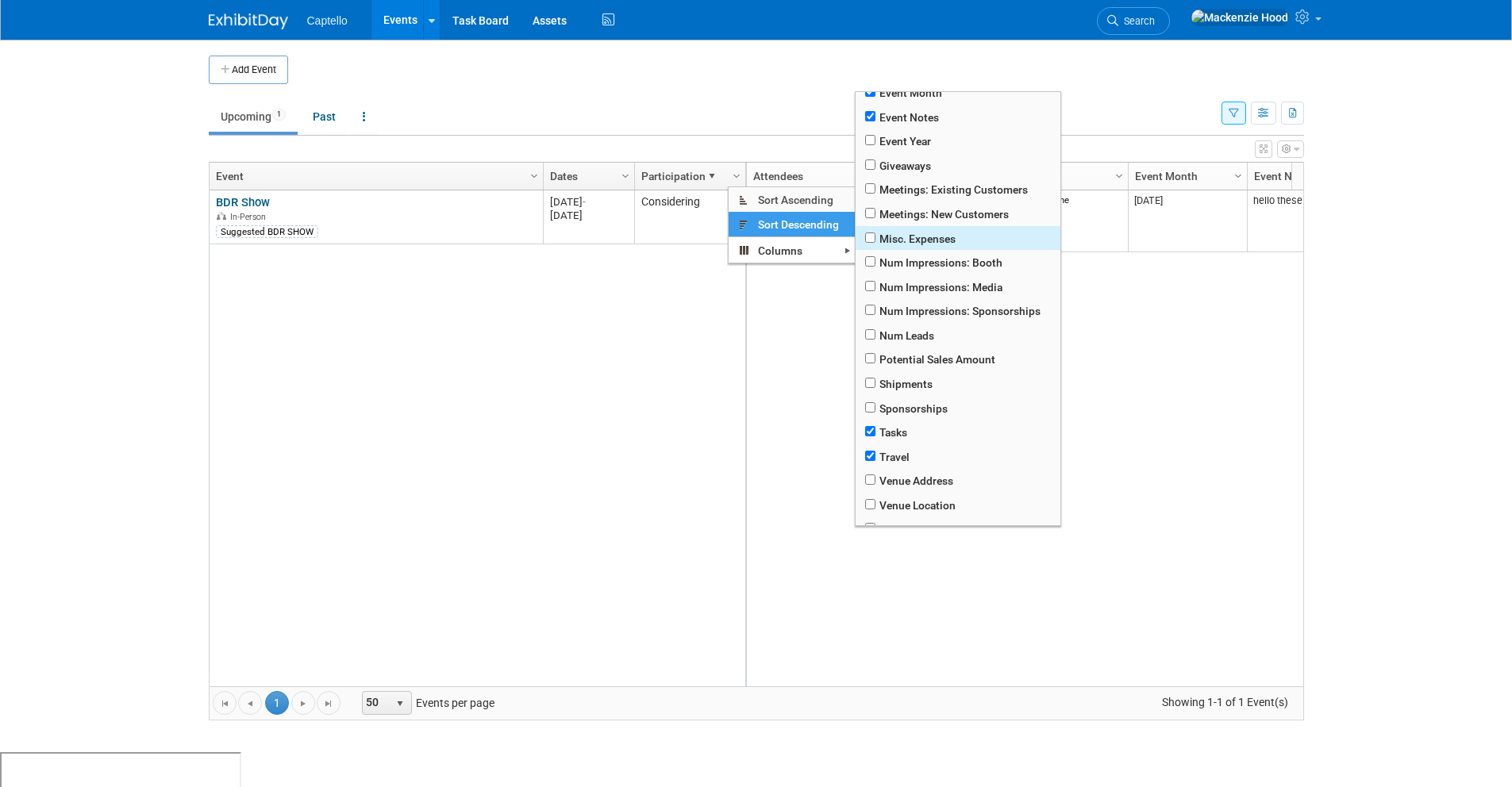
scroll to position [245, 0]
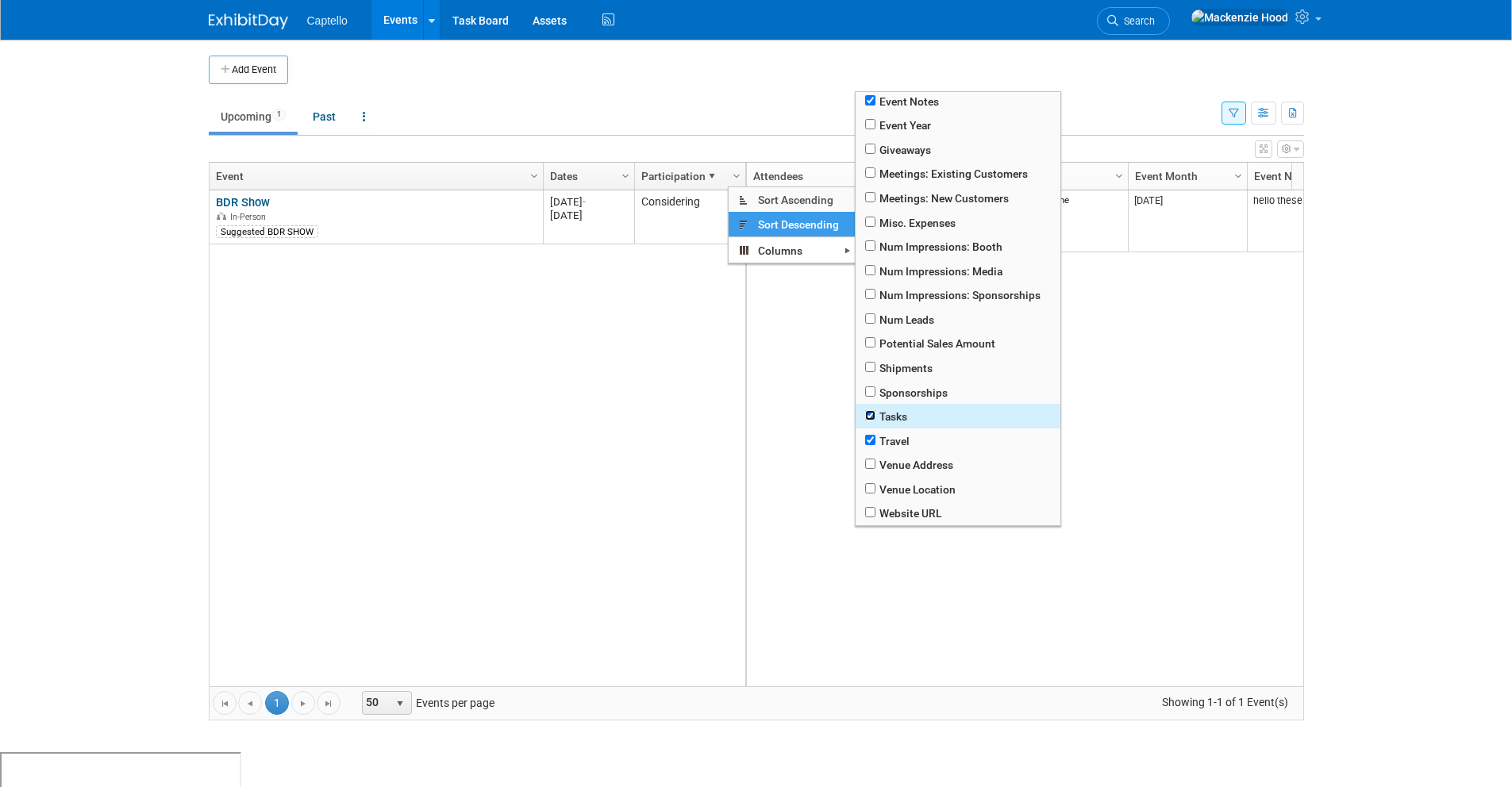
click at [871, 415] on input "checkbox" at bounding box center [869, 415] width 10 height 10
checkbox input "false"
checkbox input "true"
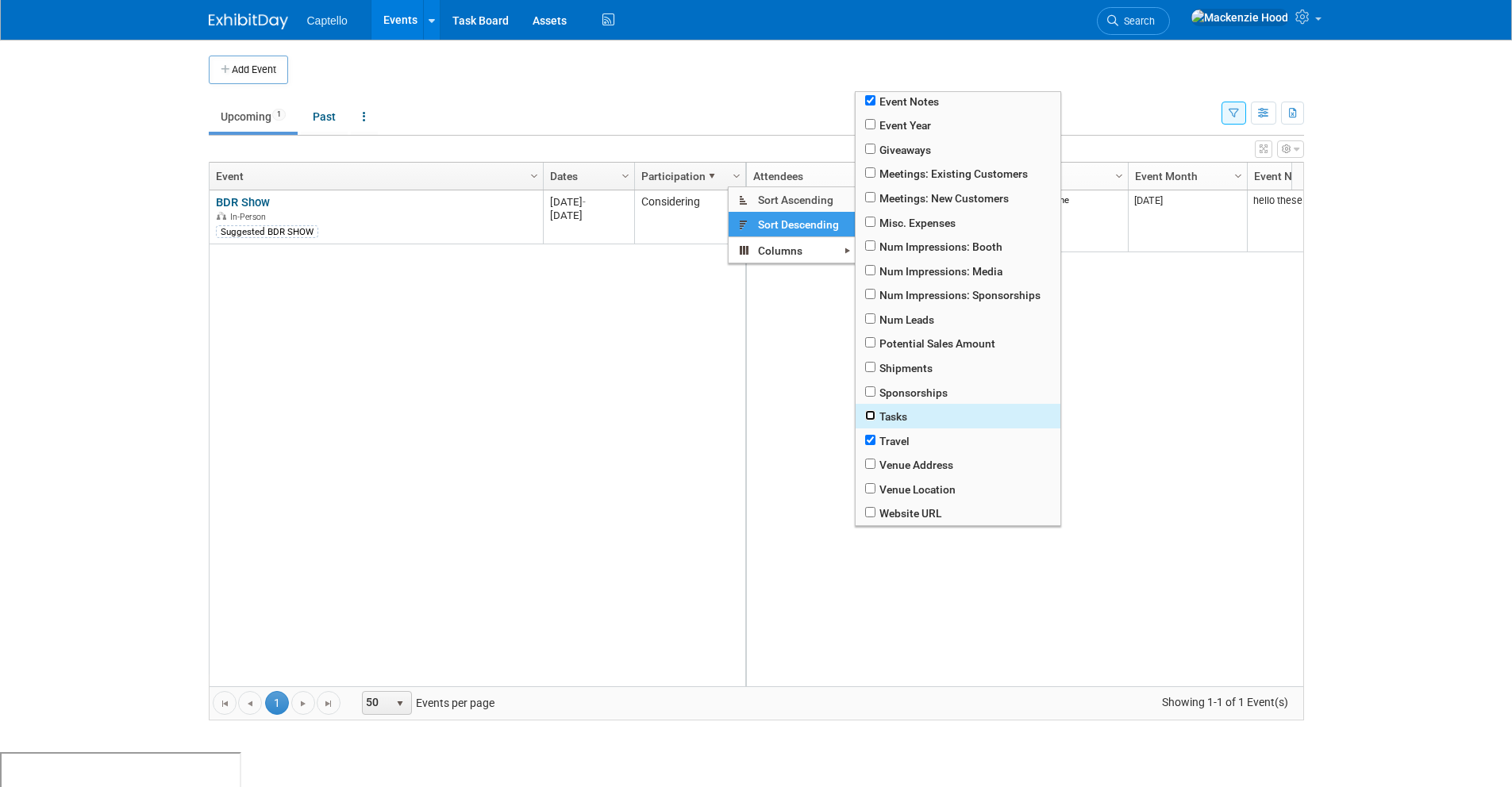
checkbox input "true"
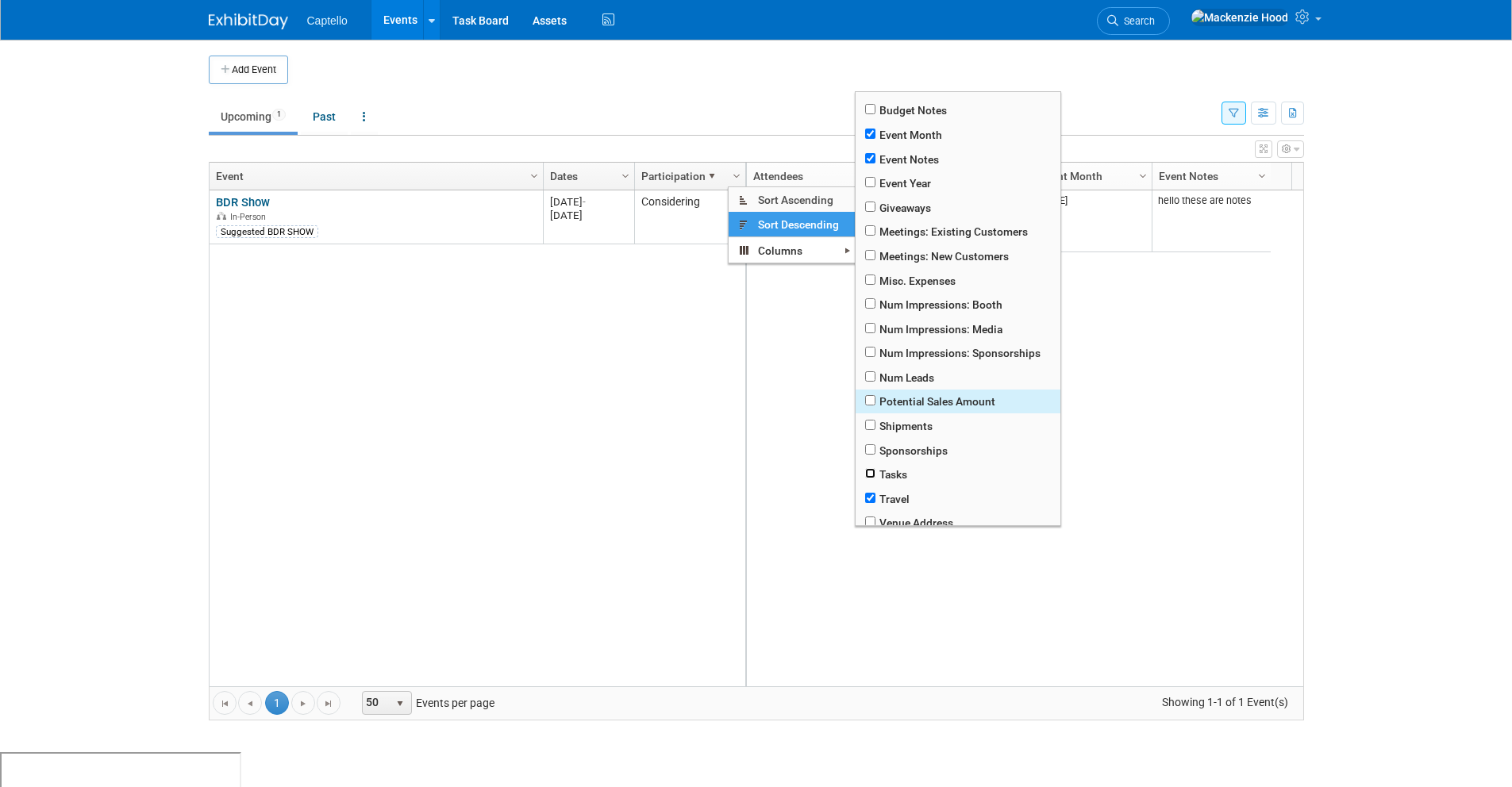
scroll to position [207, 0]
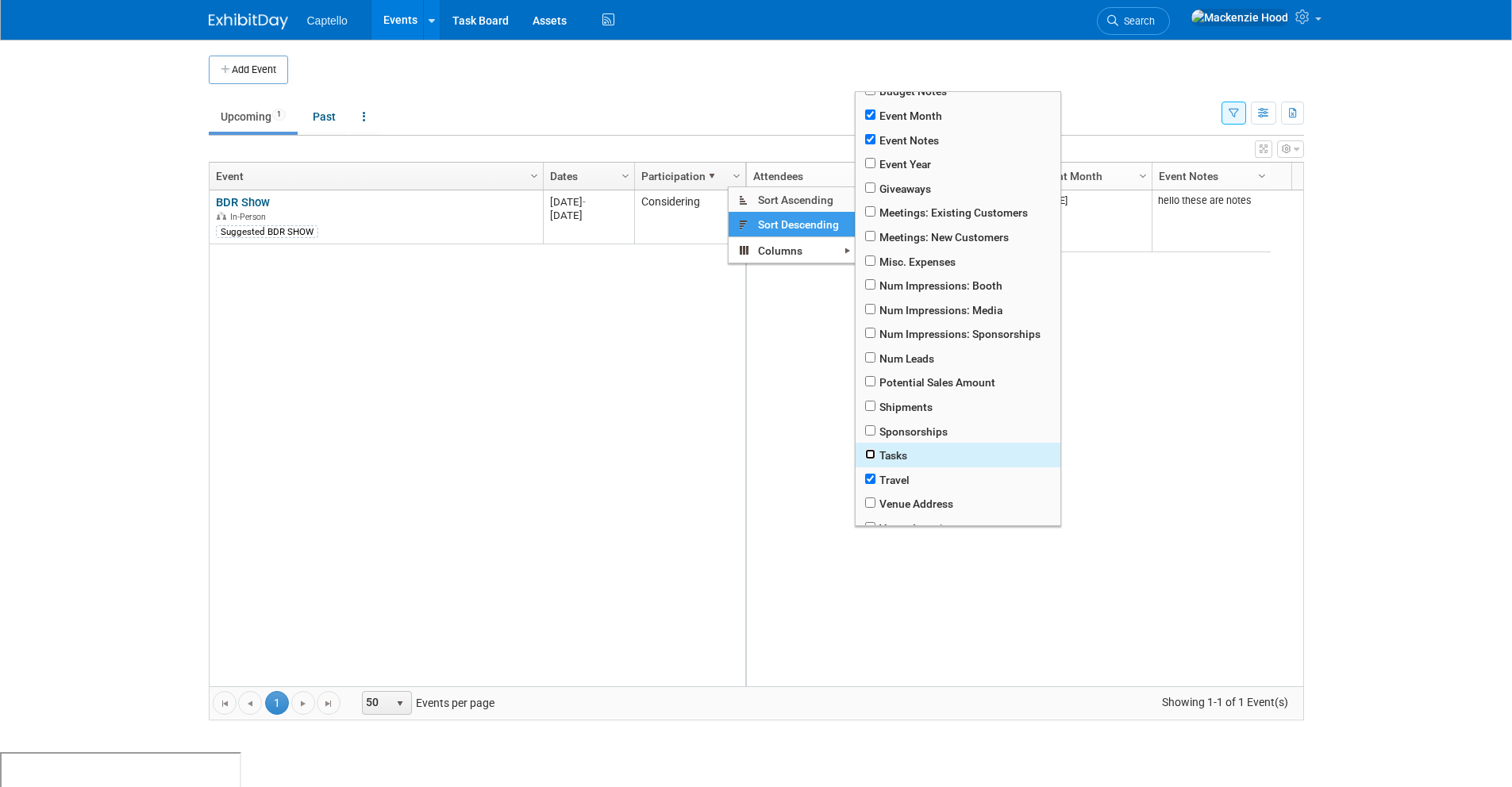
click at [872, 453] on input "checkbox" at bounding box center [869, 453] width 10 height 10
checkbox input "true"
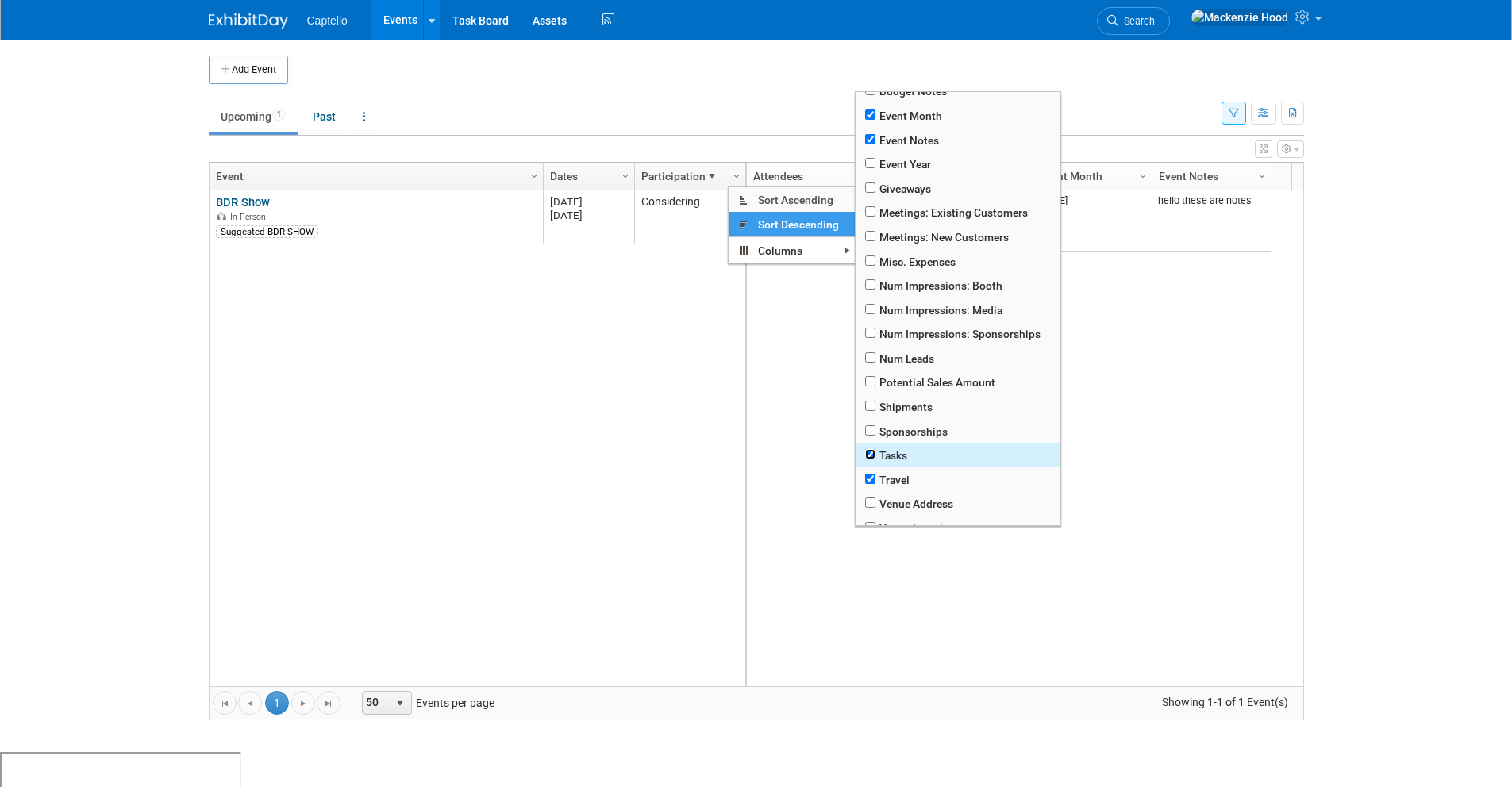
checkbox input "true"
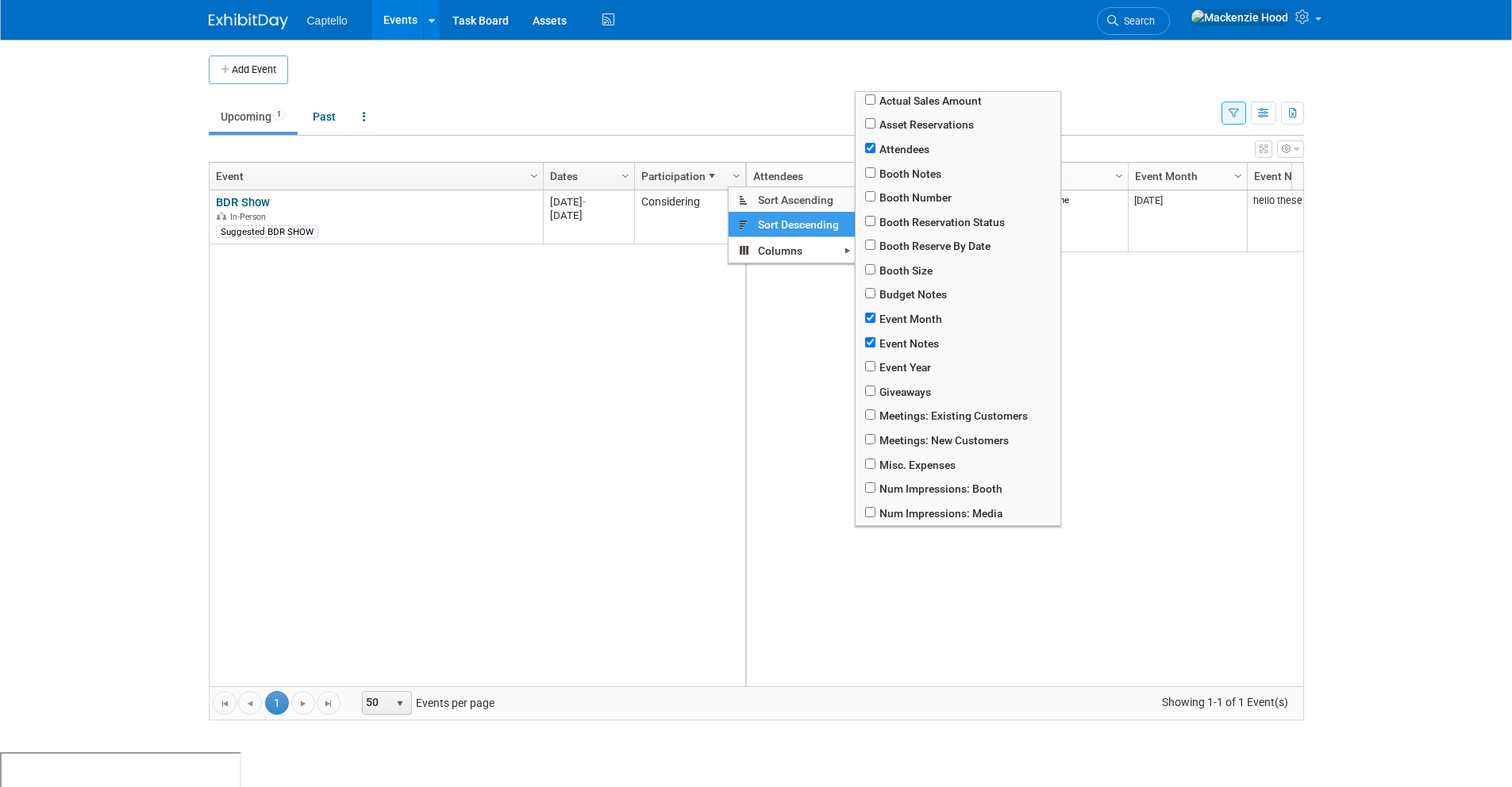
scroll to position [0, 0]
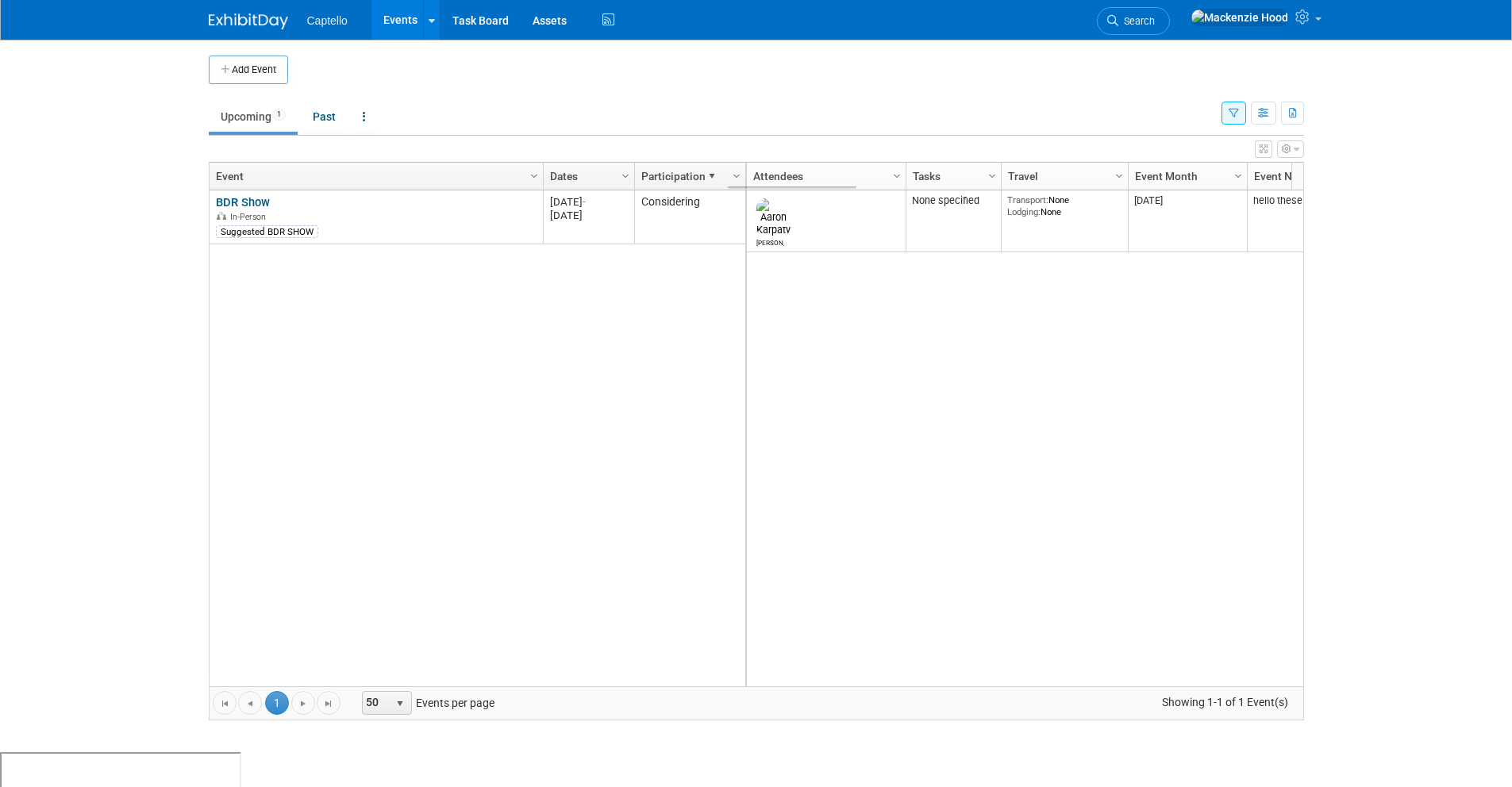
click at [1378, 272] on body "Captello Events Add Event Bulk Upload Events Shareable Event Boards Recently Vi…" at bounding box center [756, 394] width 1512 height 787
click at [1289, 150] on icon "button" at bounding box center [1286, 149] width 9 height 9
click at [917, 419] on div "Aaron None specified Transport: None Lodging: None 2025 M-2025-10 October 2025 …" at bounding box center [1024, 438] width 558 height 496
click at [223, 197] on link "BDR Show" at bounding box center [243, 202] width 54 height 15
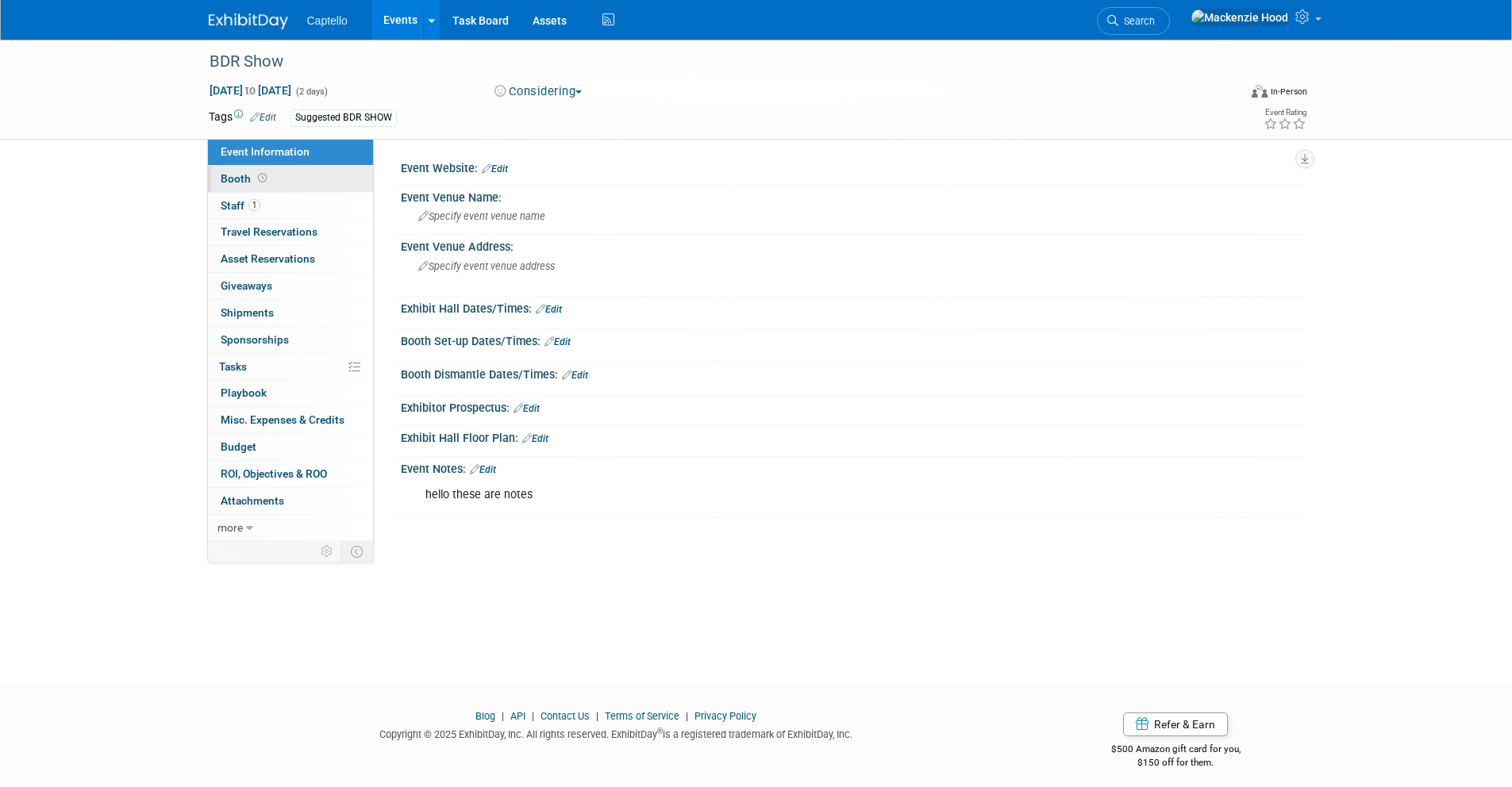
click at [282, 178] on link "Booth" at bounding box center [290, 178] width 165 height 26
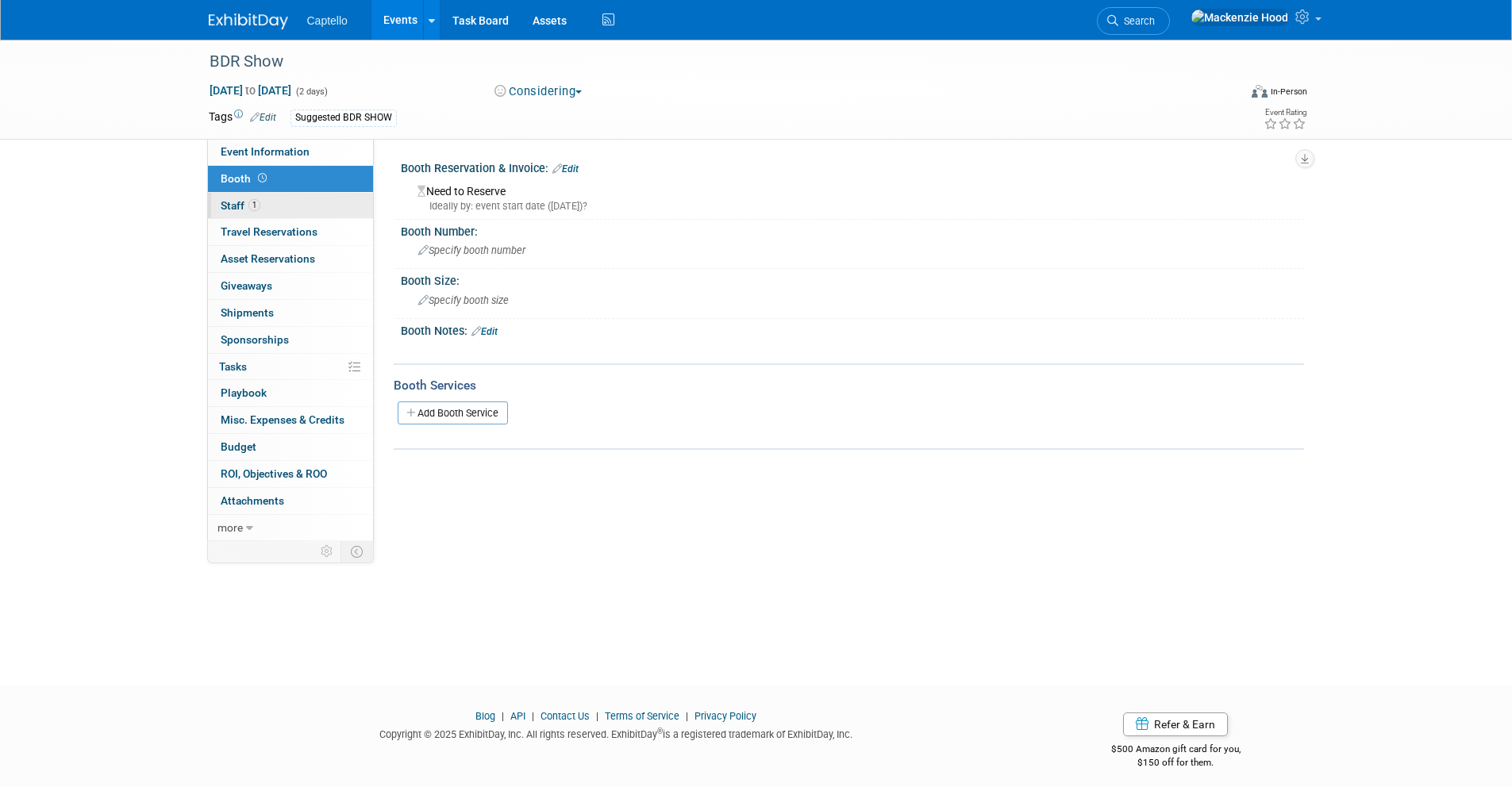
click at [298, 206] on link "1 Staff 1" at bounding box center [290, 206] width 165 height 26
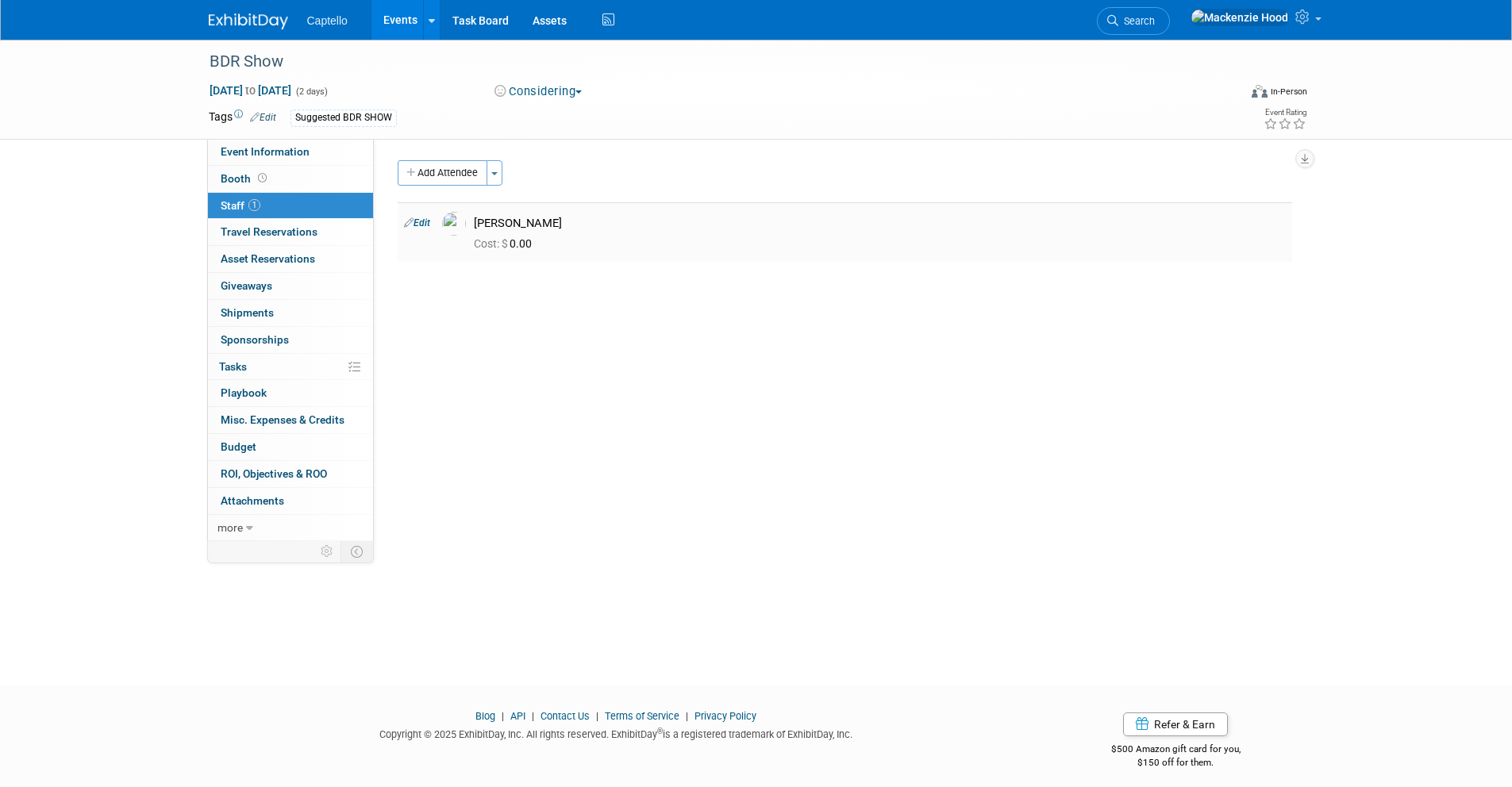
click at [423, 216] on td "Edit" at bounding box center [416, 232] width 38 height 60
click at [422, 220] on link "Edit" at bounding box center [417, 222] width 26 height 11
select select "4d038fe8-52b7-47fd-89c3-ea86984e64a5"
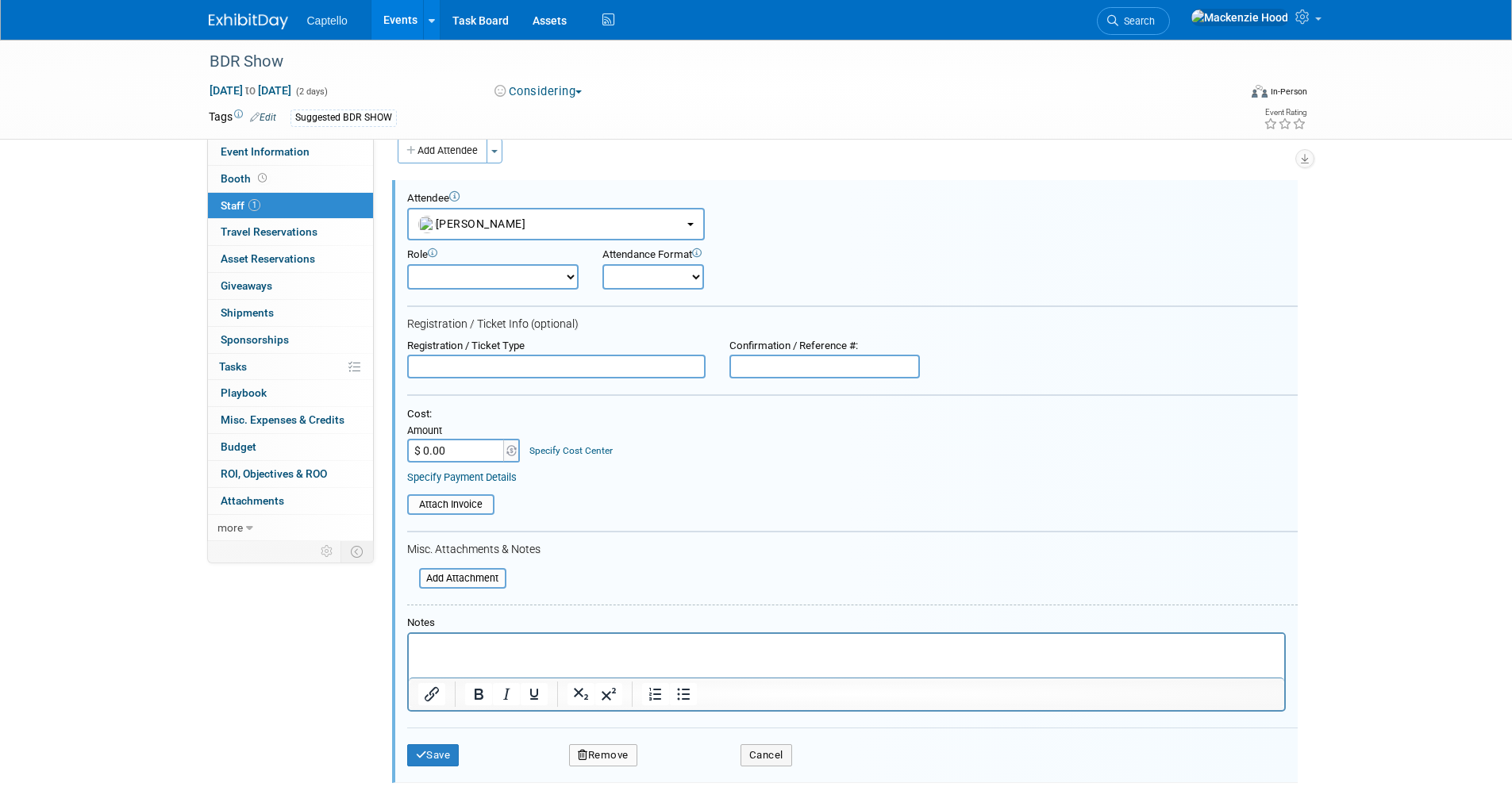
click at [479, 451] on input "$ 0.00" at bounding box center [457, 451] width 99 height 24
type input "$ 250.00"
click at [739, 442] on div "Cost: Amount $ 250.00 Specify Cost Center Cost Center -- Not Specified --" at bounding box center [853, 435] width 890 height 55
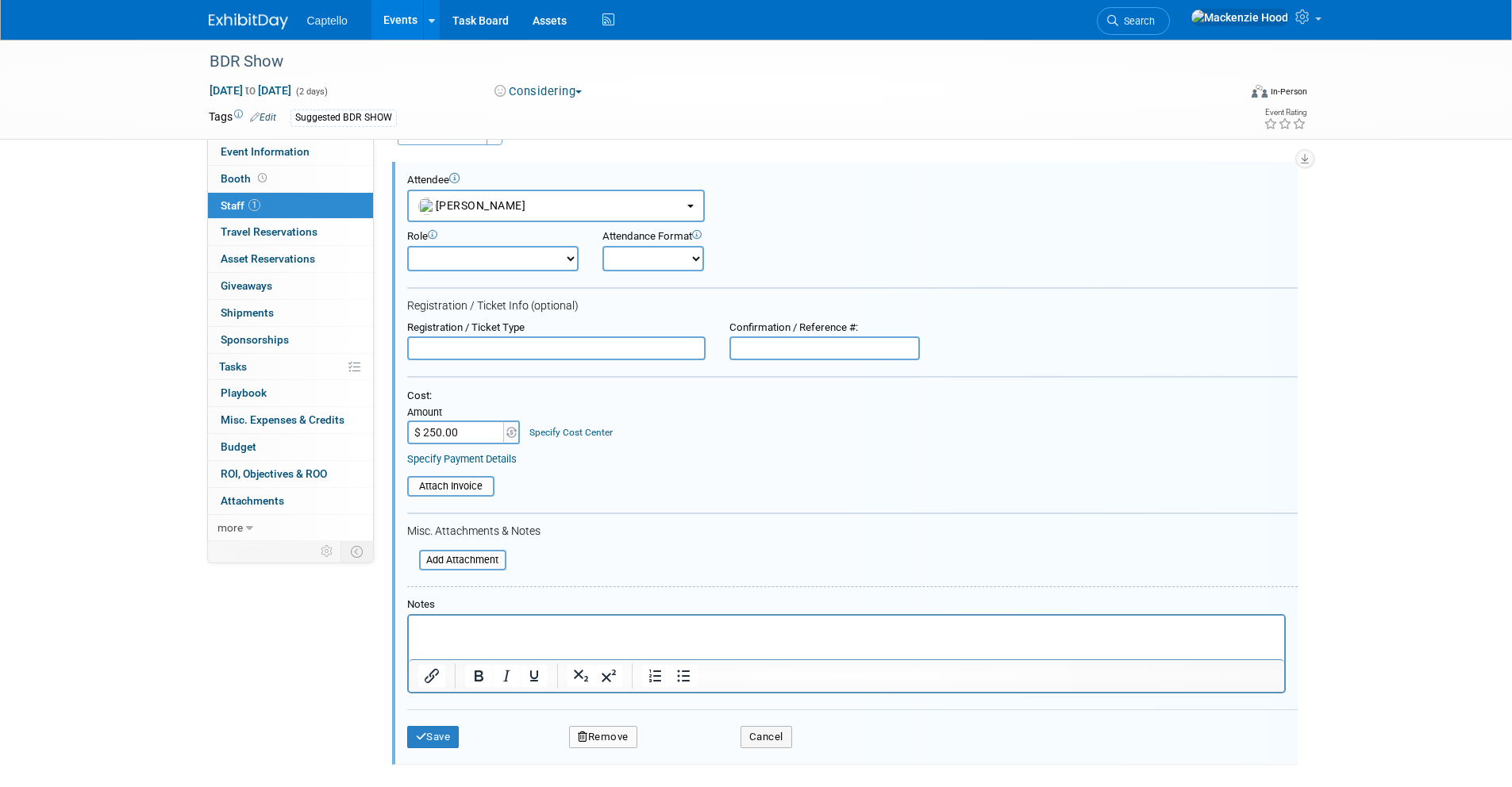
scroll to position [42, 0]
click at [435, 731] on button "Save" at bounding box center [433, 736] width 52 height 22
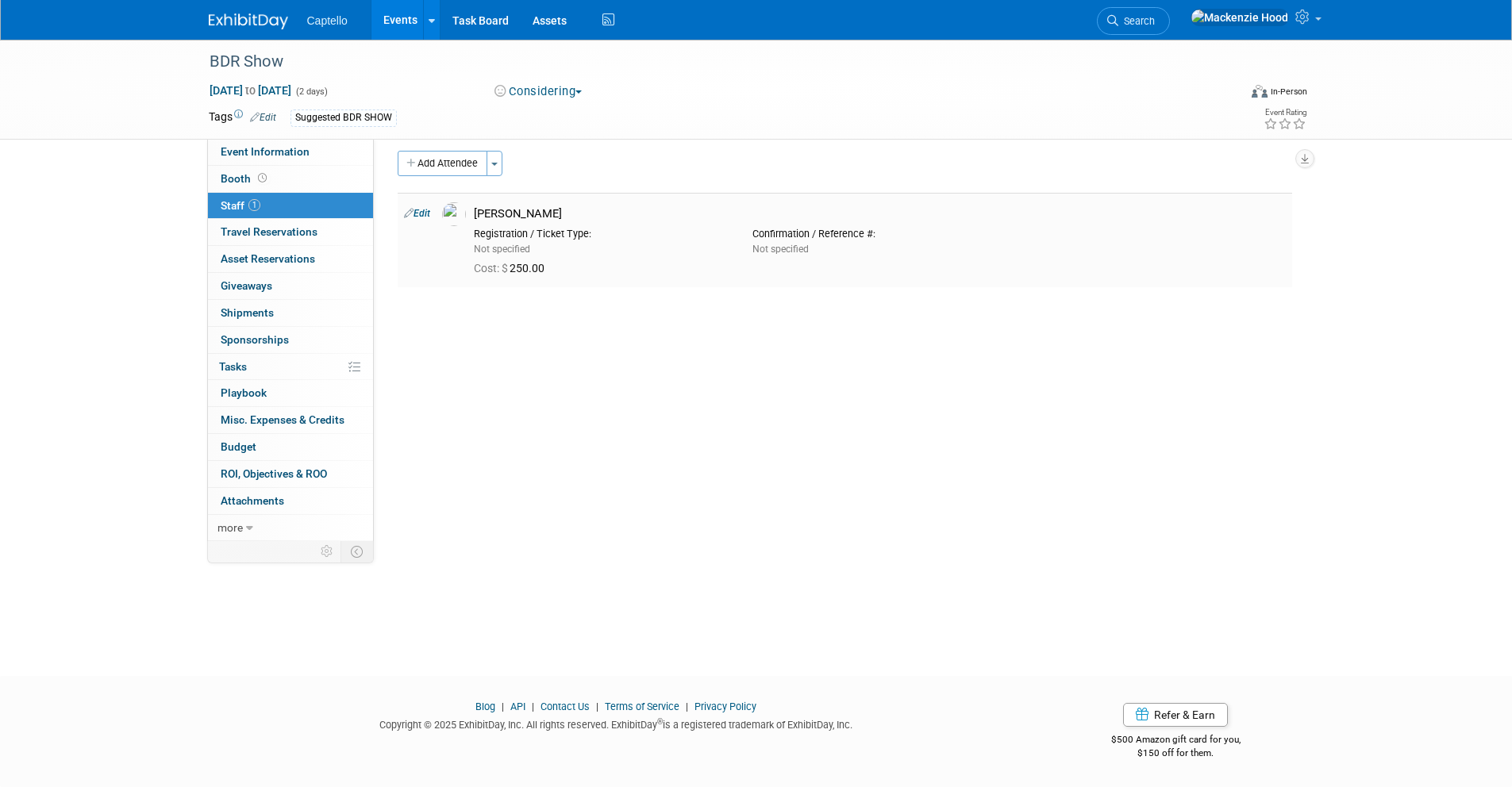
click at [419, 206] on td "Edit" at bounding box center [416, 240] width 38 height 95
click at [418, 208] on link "Edit" at bounding box center [417, 213] width 26 height 11
select select "4d038fe8-52b7-47fd-89c3-ea86984e64a5"
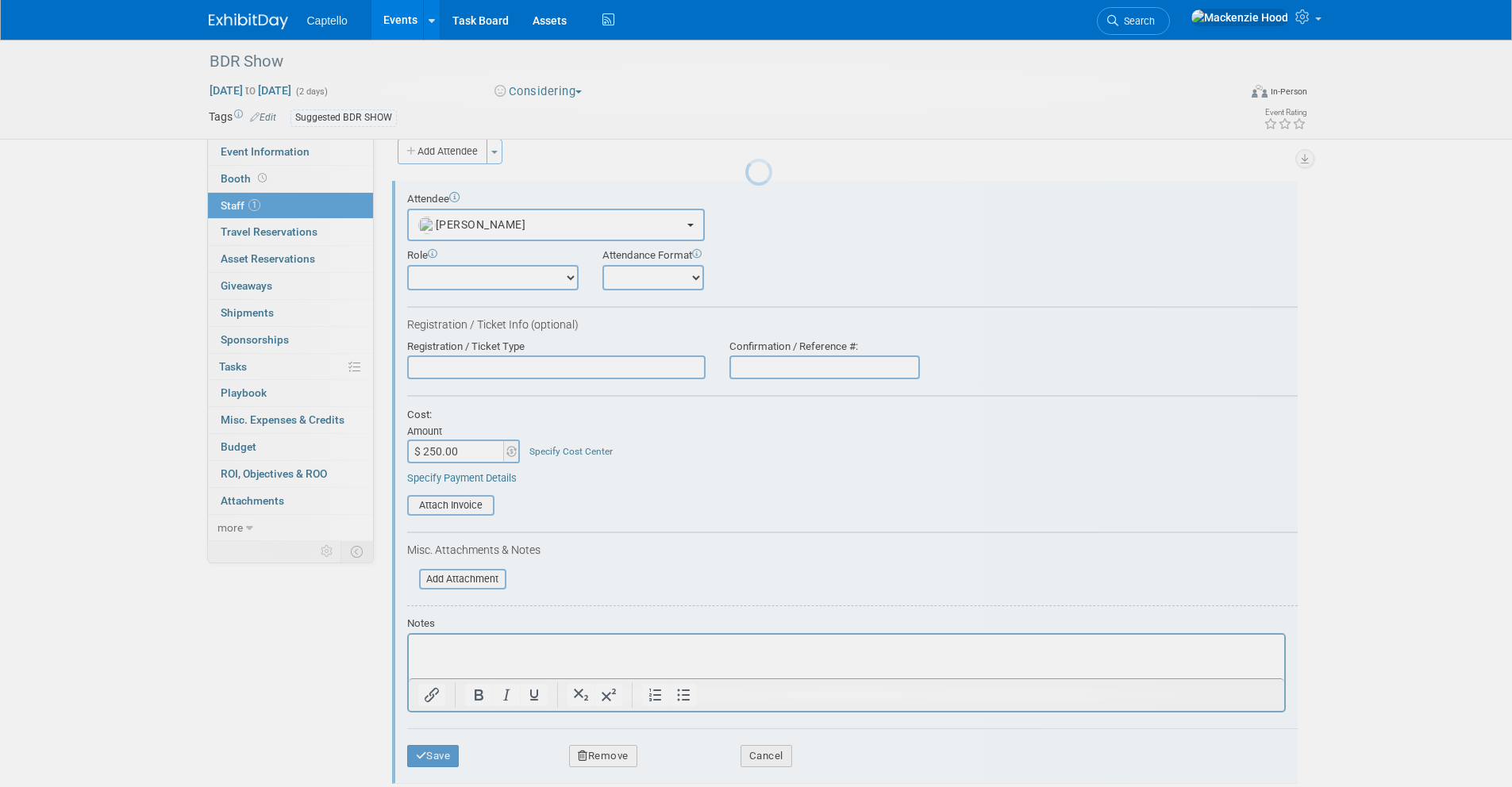
scroll to position [22, 0]
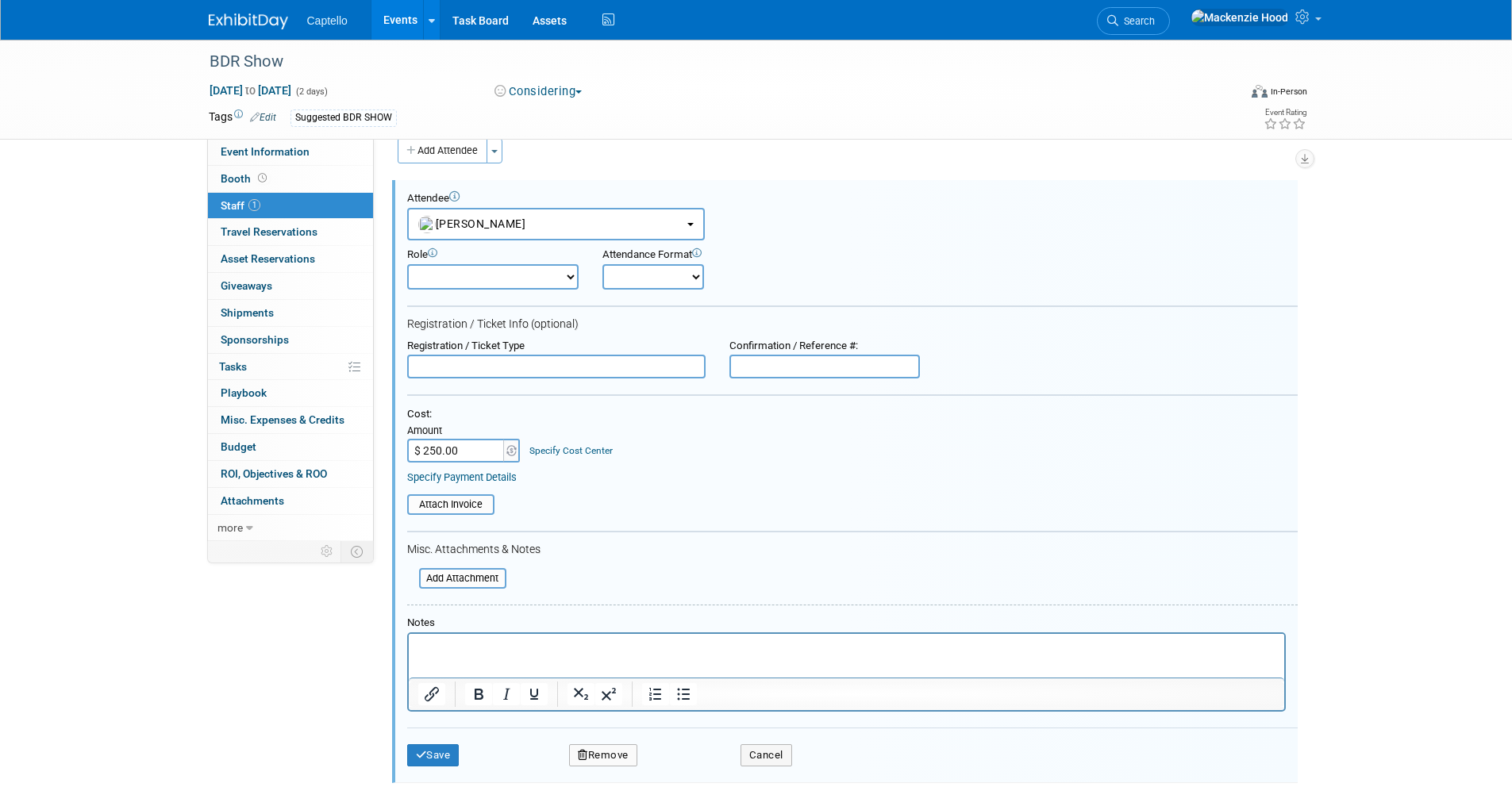
click at [497, 449] on input "$ 250.00" at bounding box center [457, 451] width 99 height 24
click at [510, 450] on img at bounding box center [510, 451] width 10 height 11
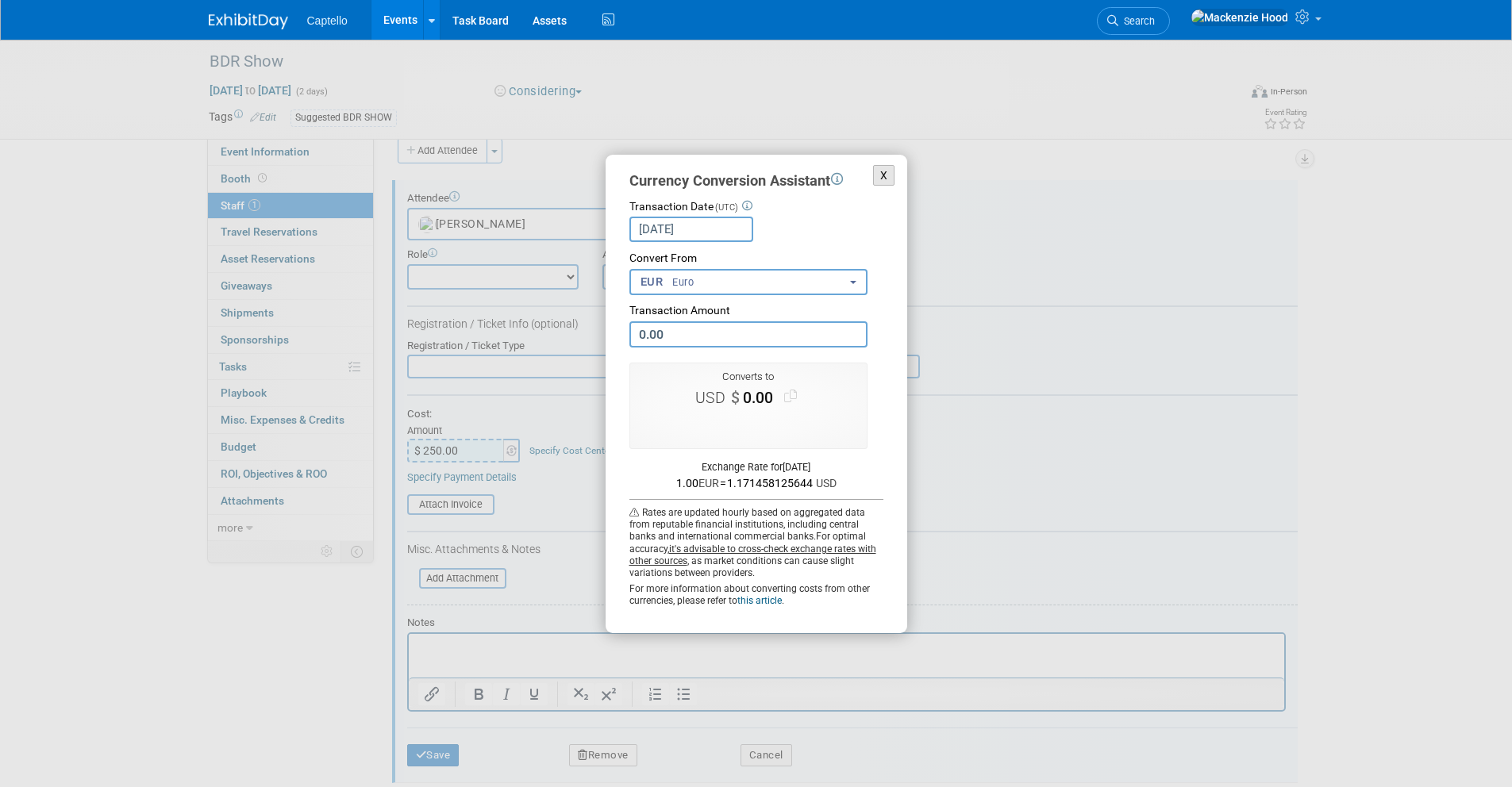
click at [883, 174] on button "X" at bounding box center [884, 175] width 22 height 21
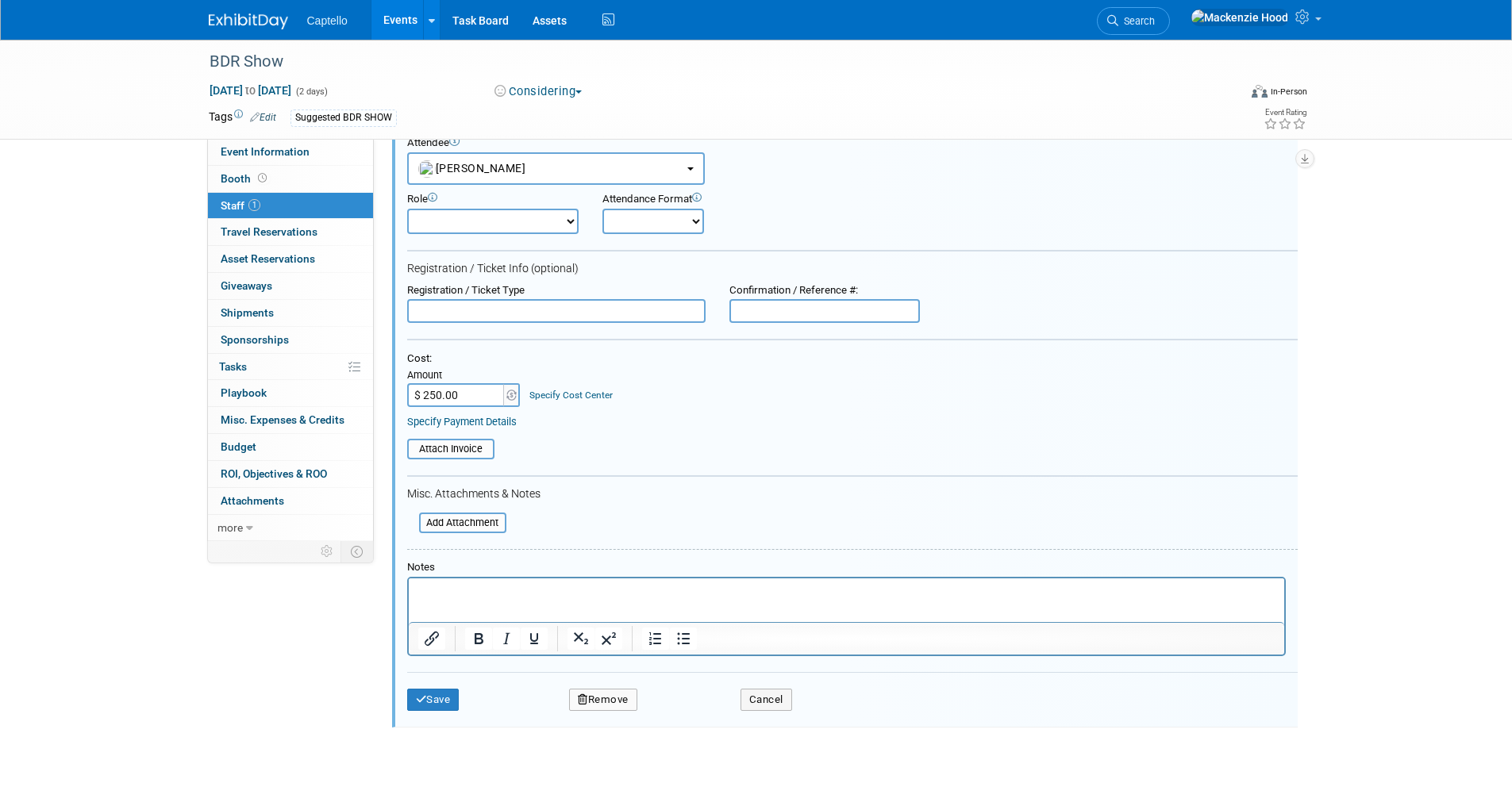
scroll to position [107, 0]
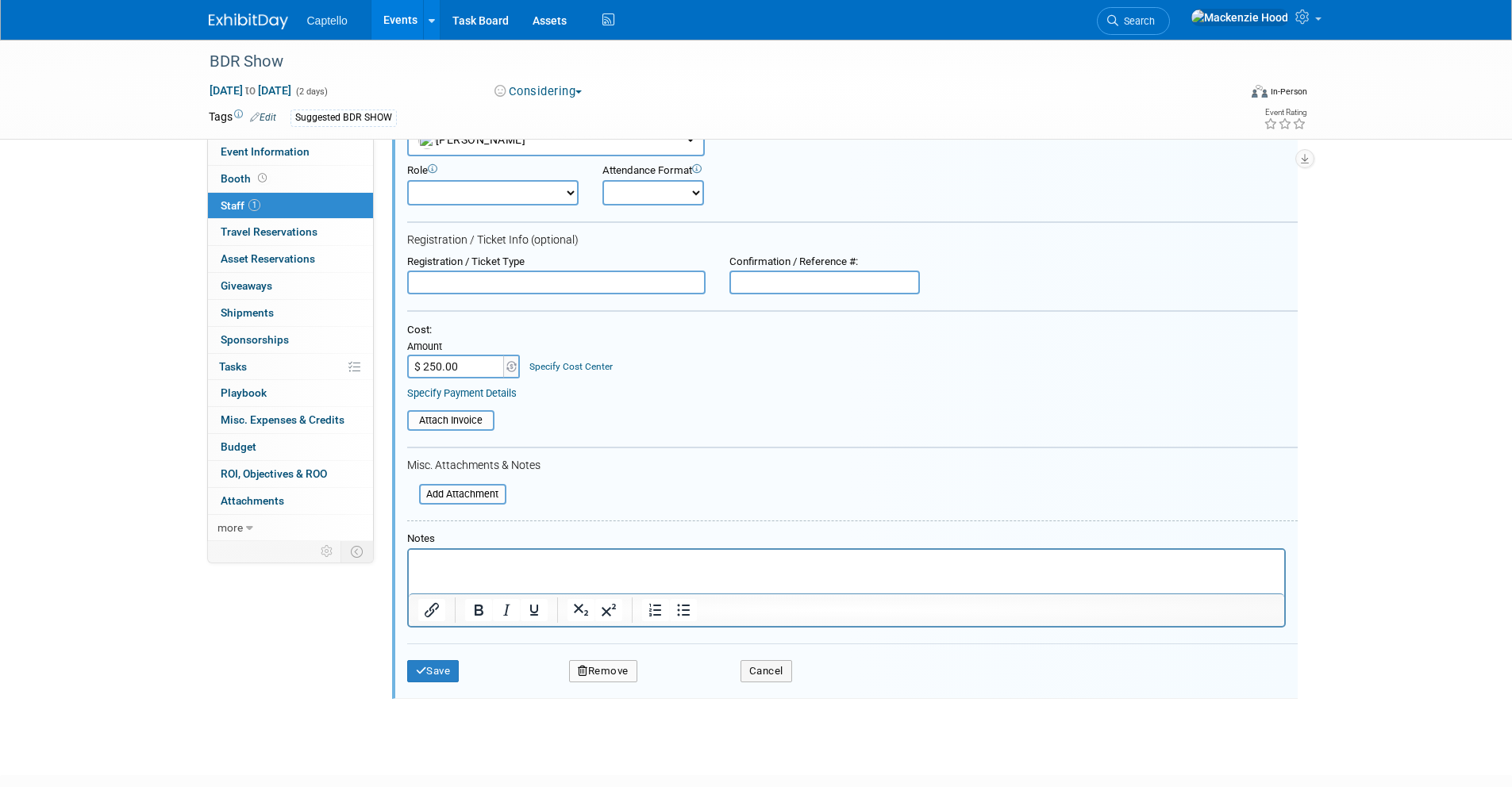
click at [614, 667] on button "Remove" at bounding box center [603, 671] width 68 height 22
click at [741, 682] on link "No" at bounding box center [740, 684] width 41 height 26
click at [773, 678] on button "Cancel" at bounding box center [766, 671] width 52 height 22
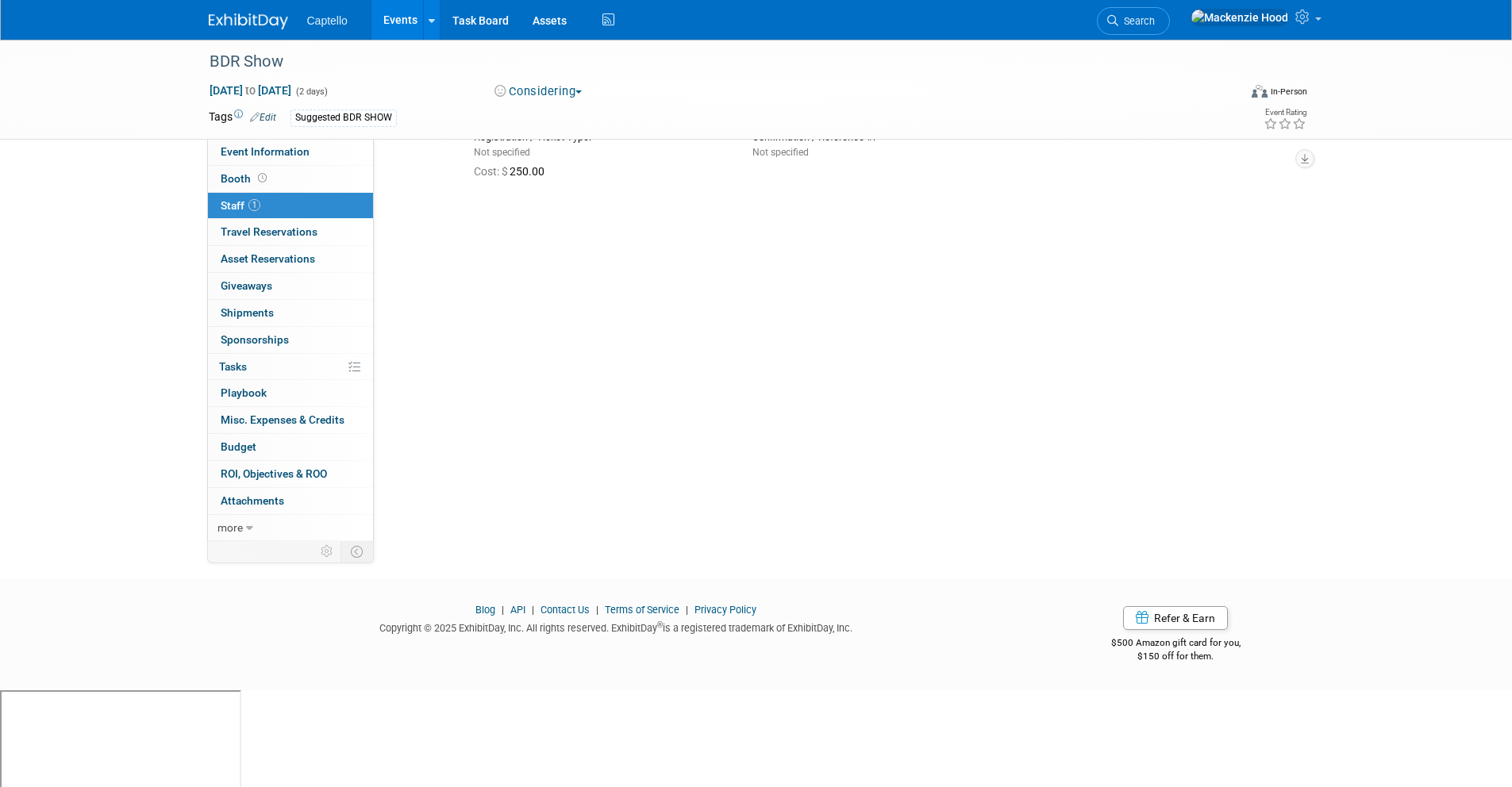
scroll to position [9, 0]
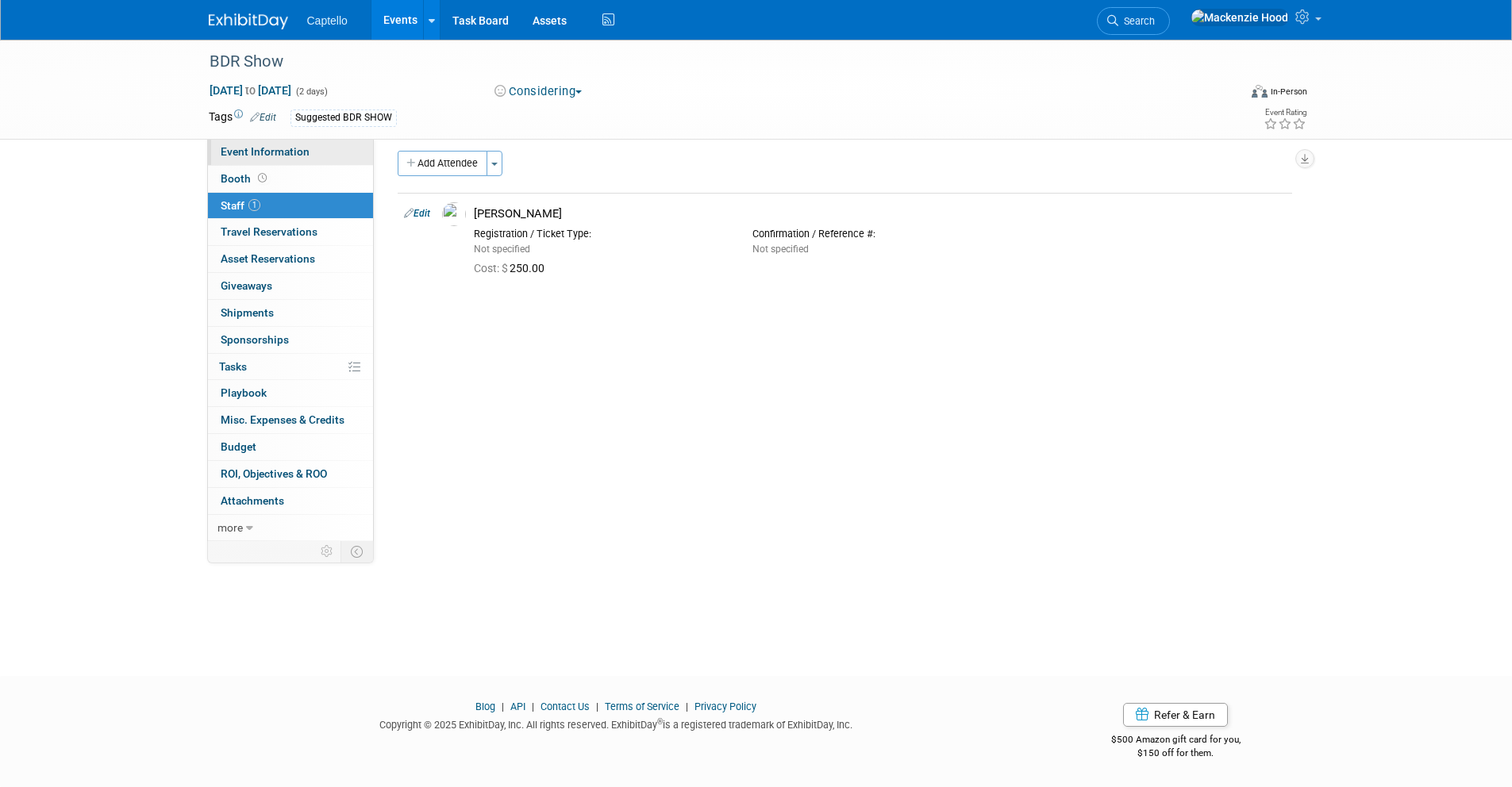
click at [326, 165] on link "Event Information" at bounding box center [290, 152] width 165 height 26
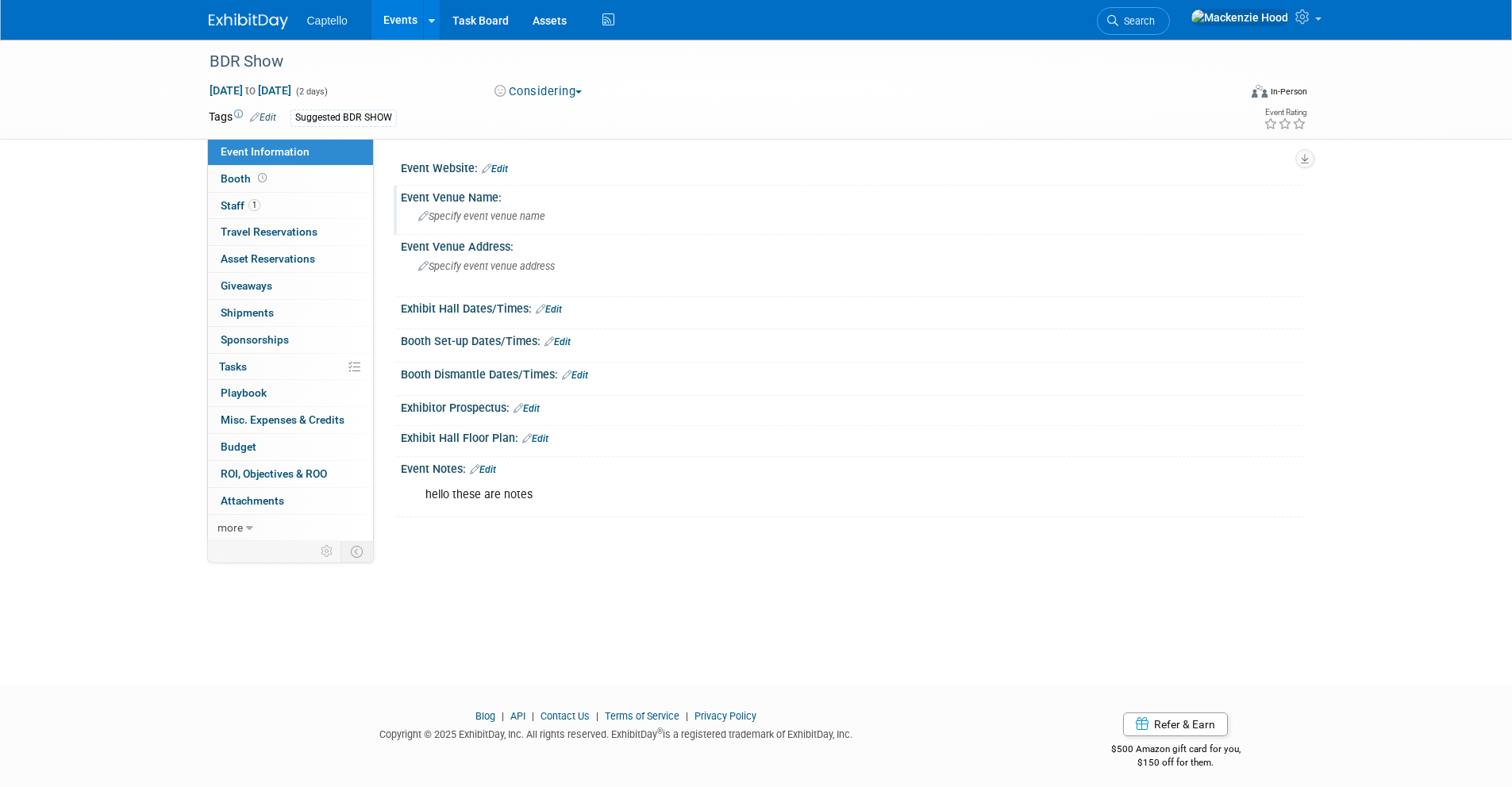
click at [468, 211] on span "Specify event venue name" at bounding box center [482, 216] width 127 height 12
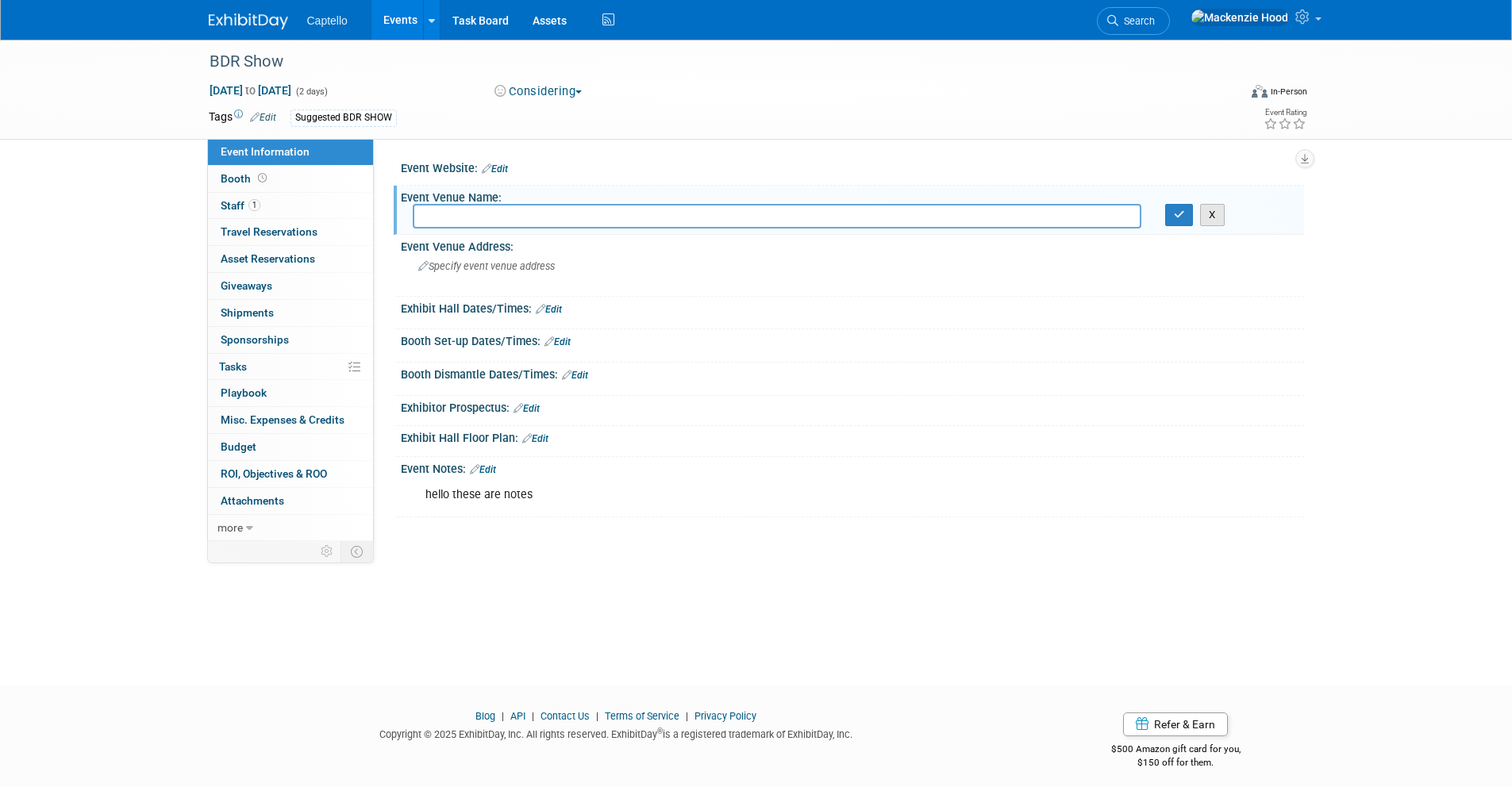
click at [1217, 211] on button "X" at bounding box center [1211, 215] width 25 height 22
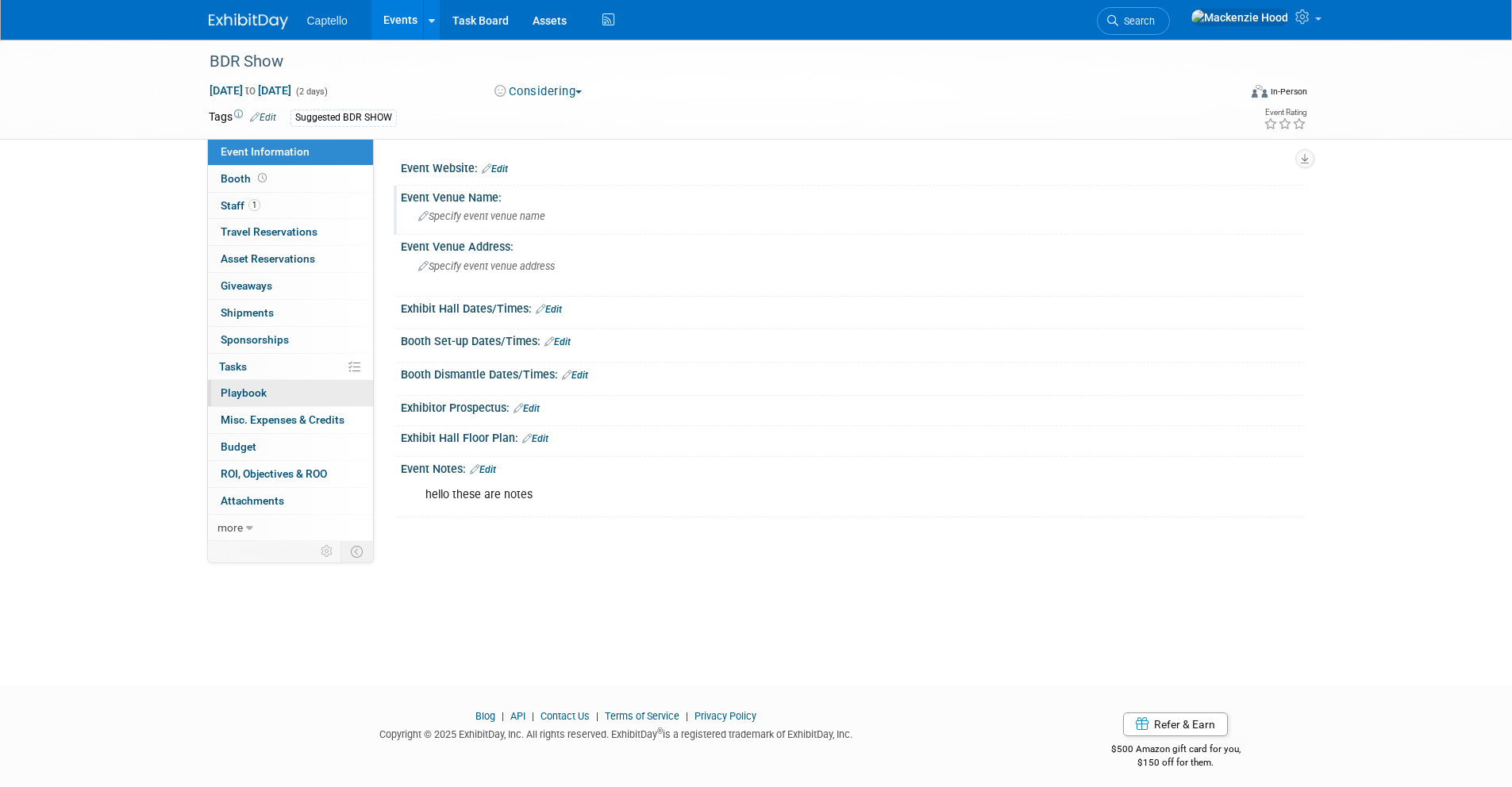
click at [281, 394] on link "0 Playbook 0" at bounding box center [290, 393] width 165 height 26
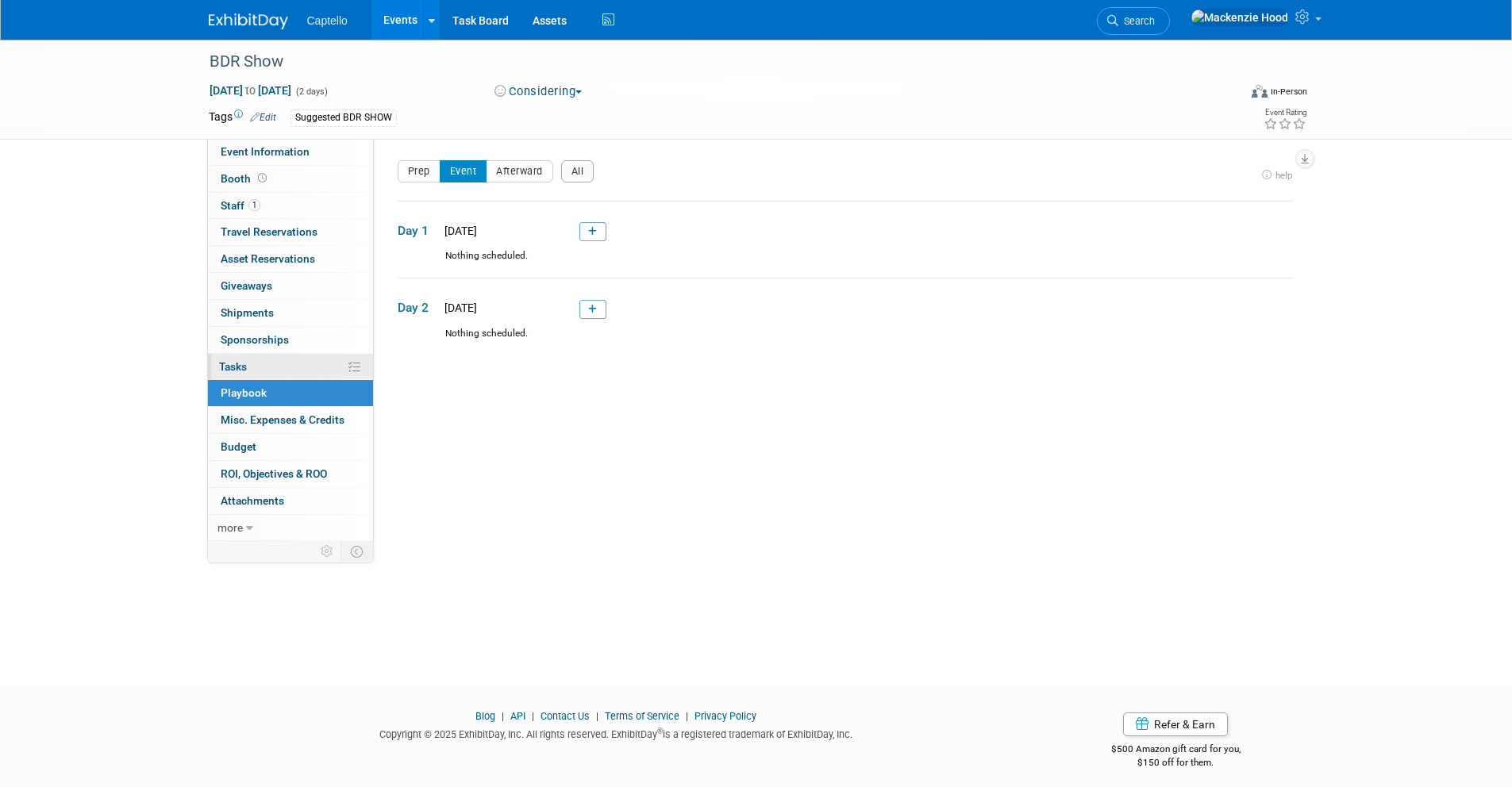
click at [324, 372] on link "0% Tasks 0%" at bounding box center [290, 367] width 165 height 26
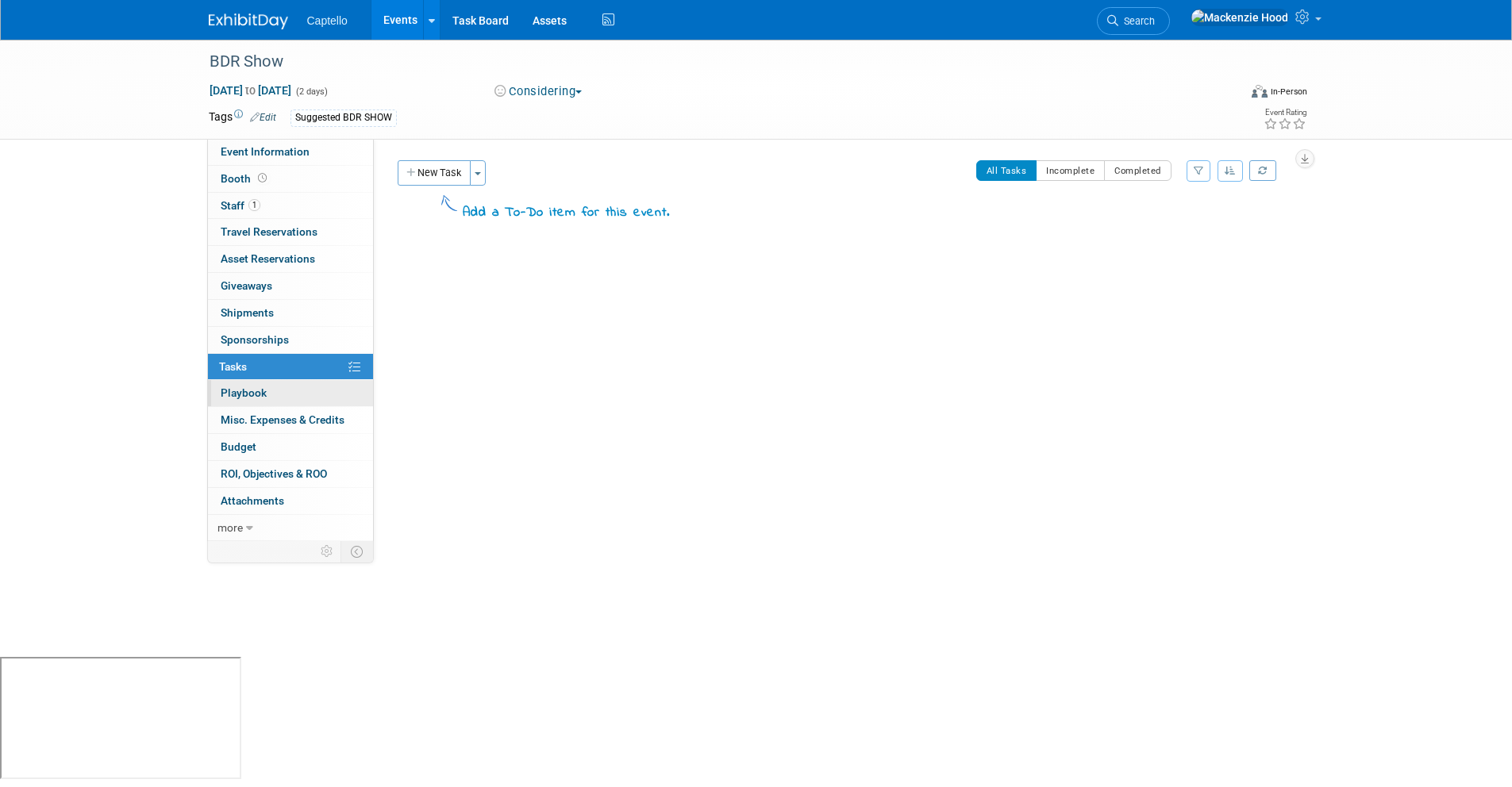
click at [326, 397] on link "0 Playbook 0" at bounding box center [290, 393] width 165 height 26
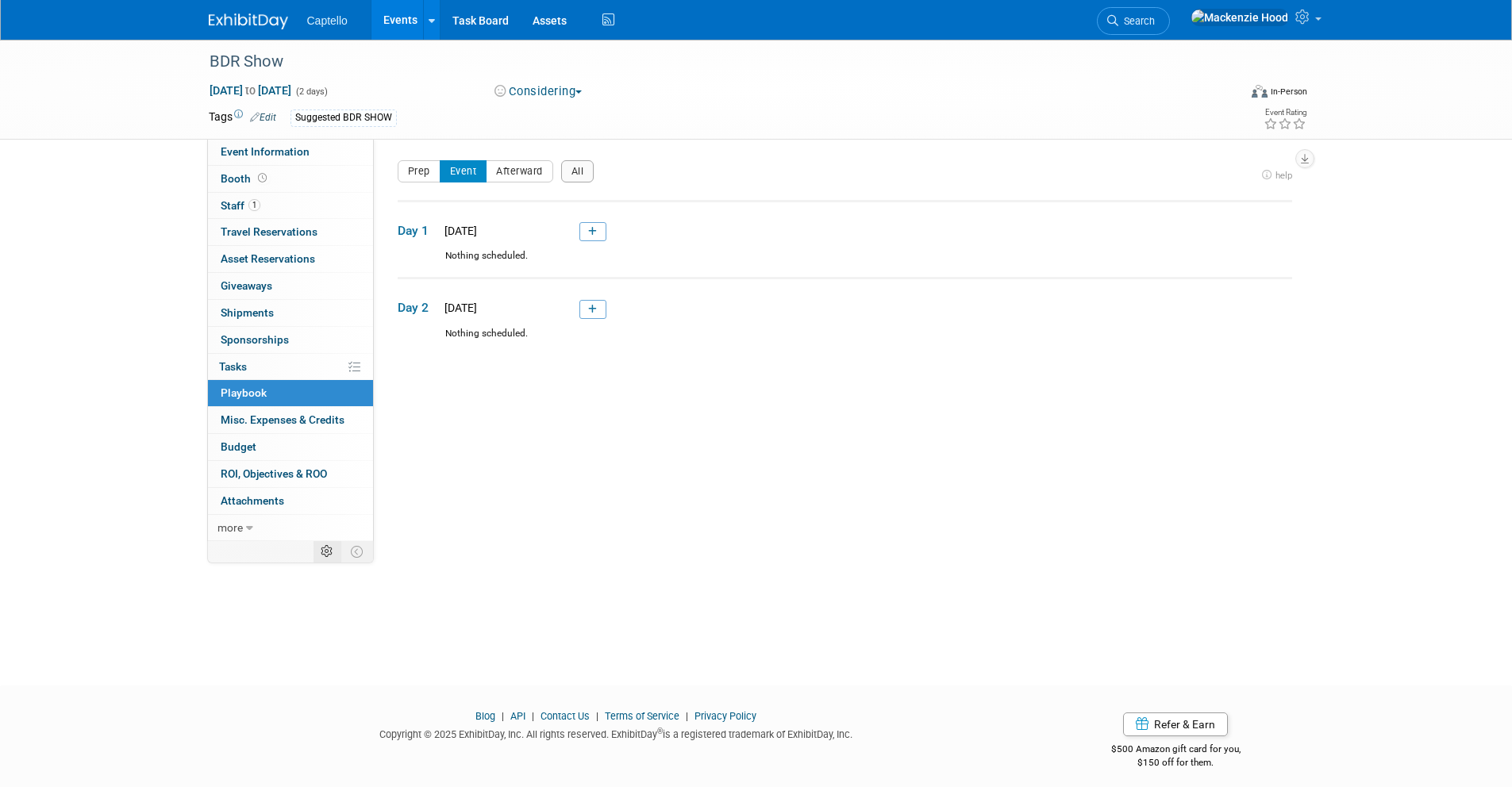
click at [330, 556] on icon at bounding box center [326, 552] width 12 height 12
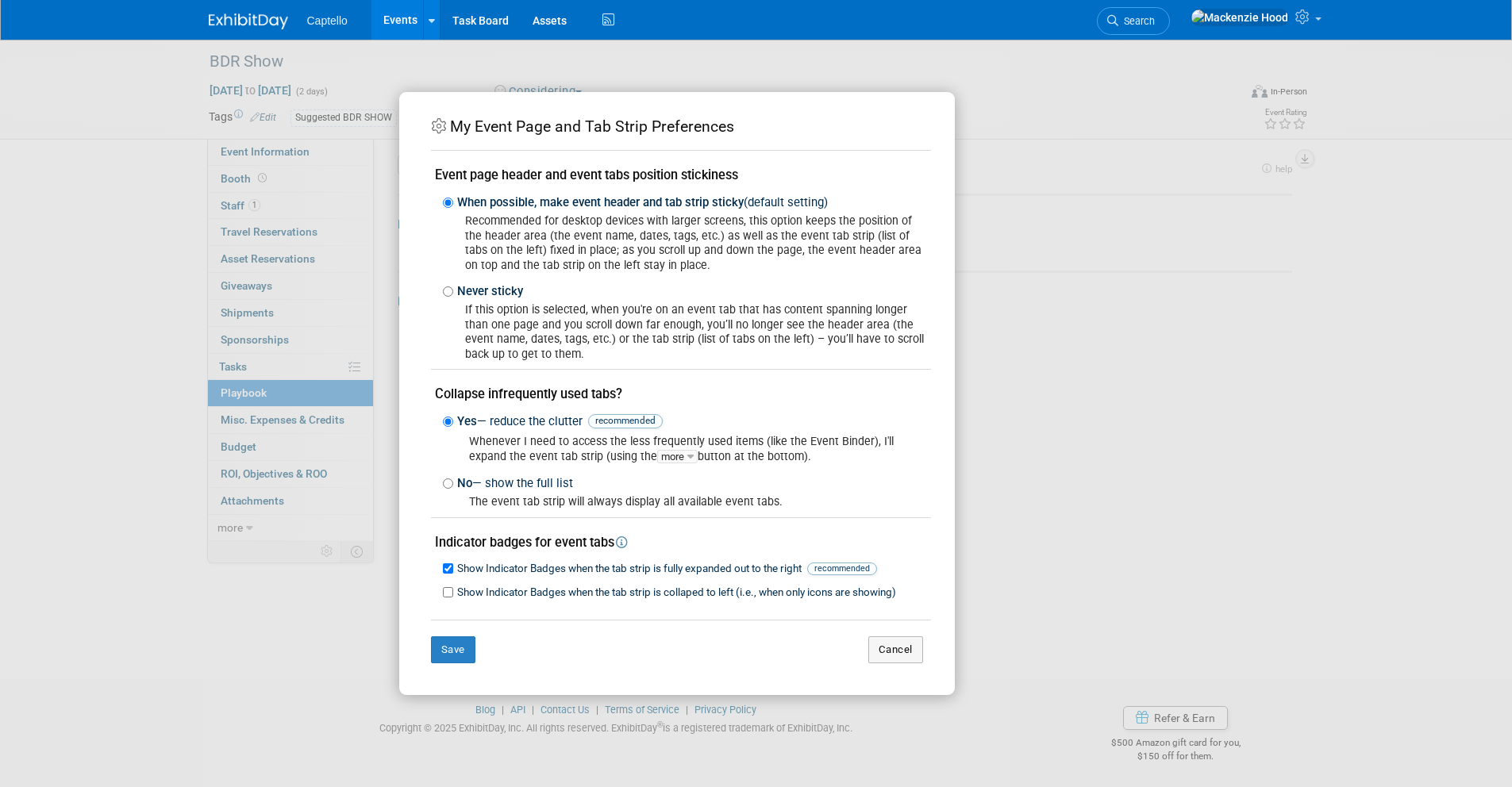
scroll to position [9, 0]
click at [891, 647] on button "Cancel" at bounding box center [896, 649] width 55 height 27
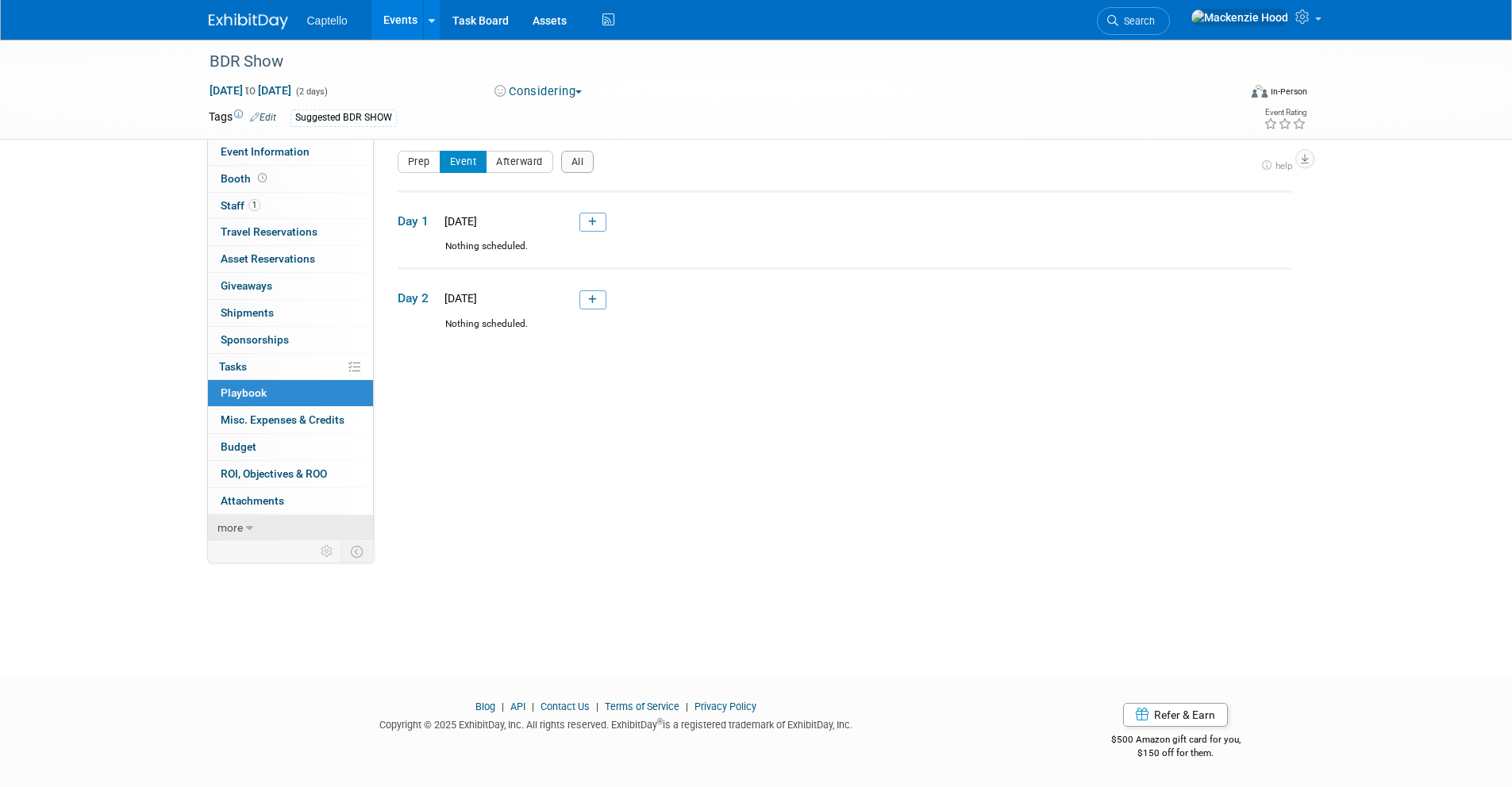
click at [242, 522] on link "more" at bounding box center [290, 528] width 165 height 26
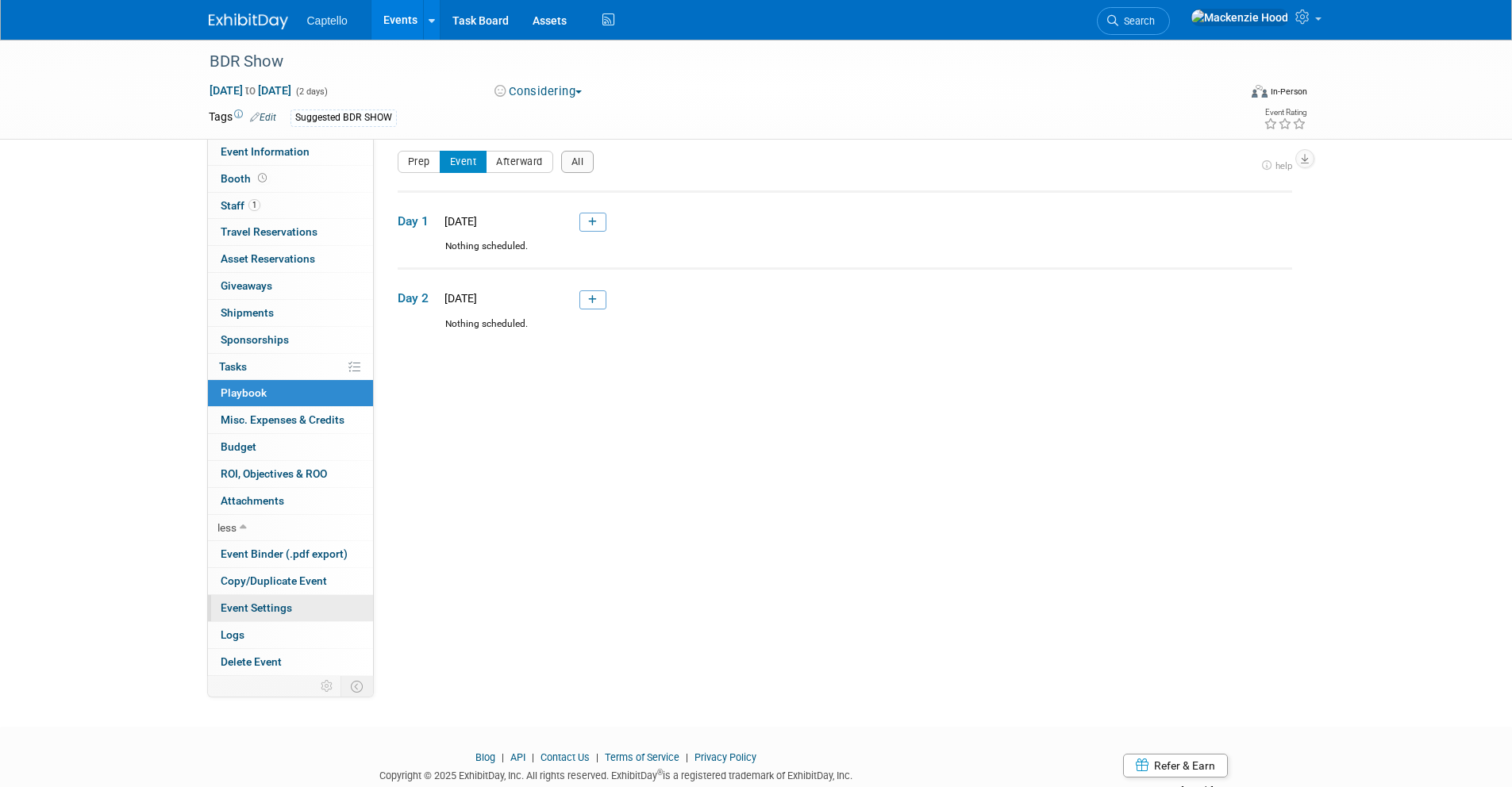
click at [300, 610] on link "Event Settings" at bounding box center [290, 608] width 165 height 26
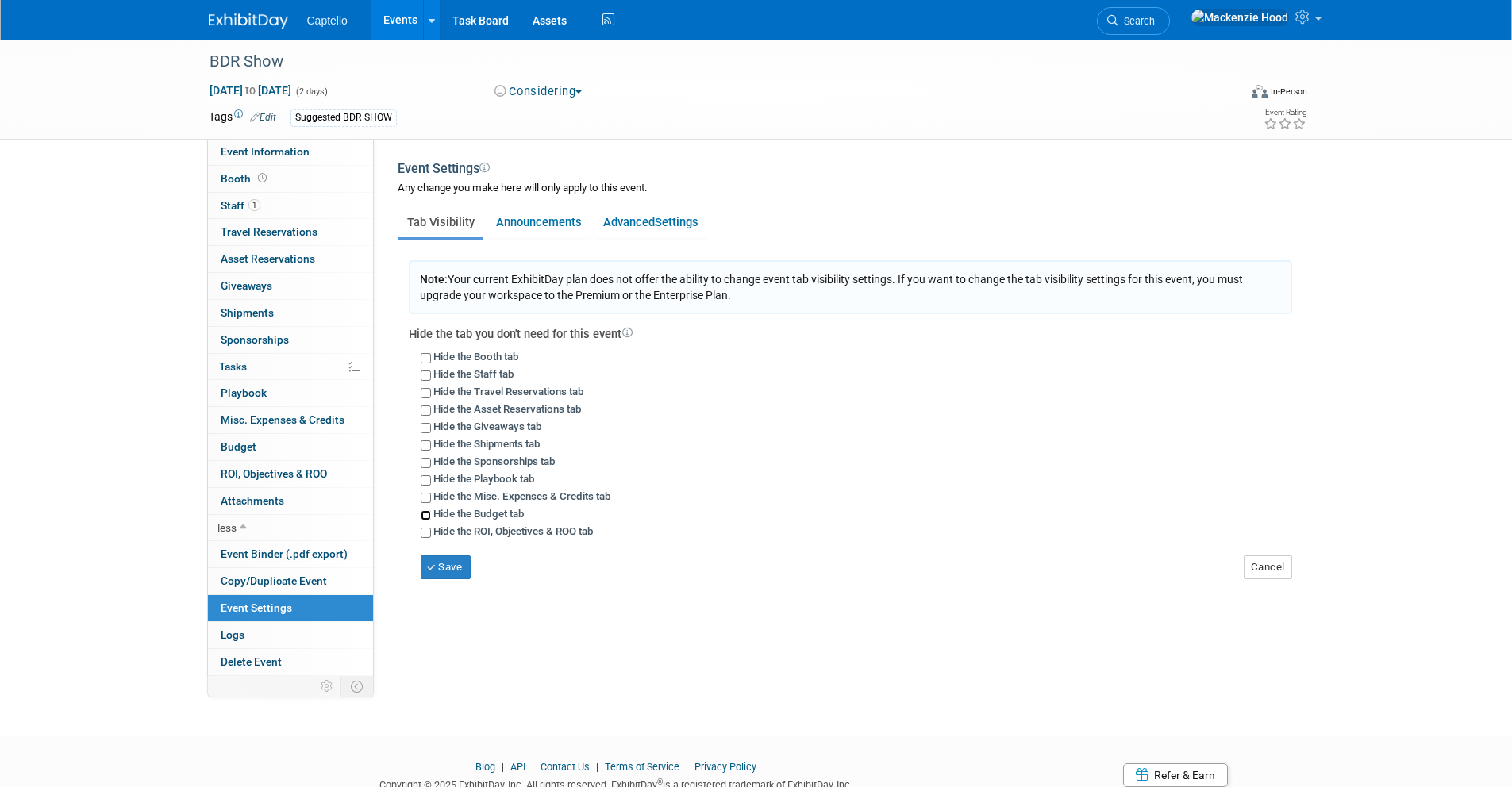
click at [426, 514] on input "Hide the Budget tab" at bounding box center [425, 515] width 10 height 10
checkbox input "true"
click at [421, 499] on input "Hide the Misc. Expenses & Credits tab" at bounding box center [425, 497] width 10 height 10
checkbox input "true"
click at [424, 483] on input "Hide the Playbook tab" at bounding box center [425, 480] width 10 height 10
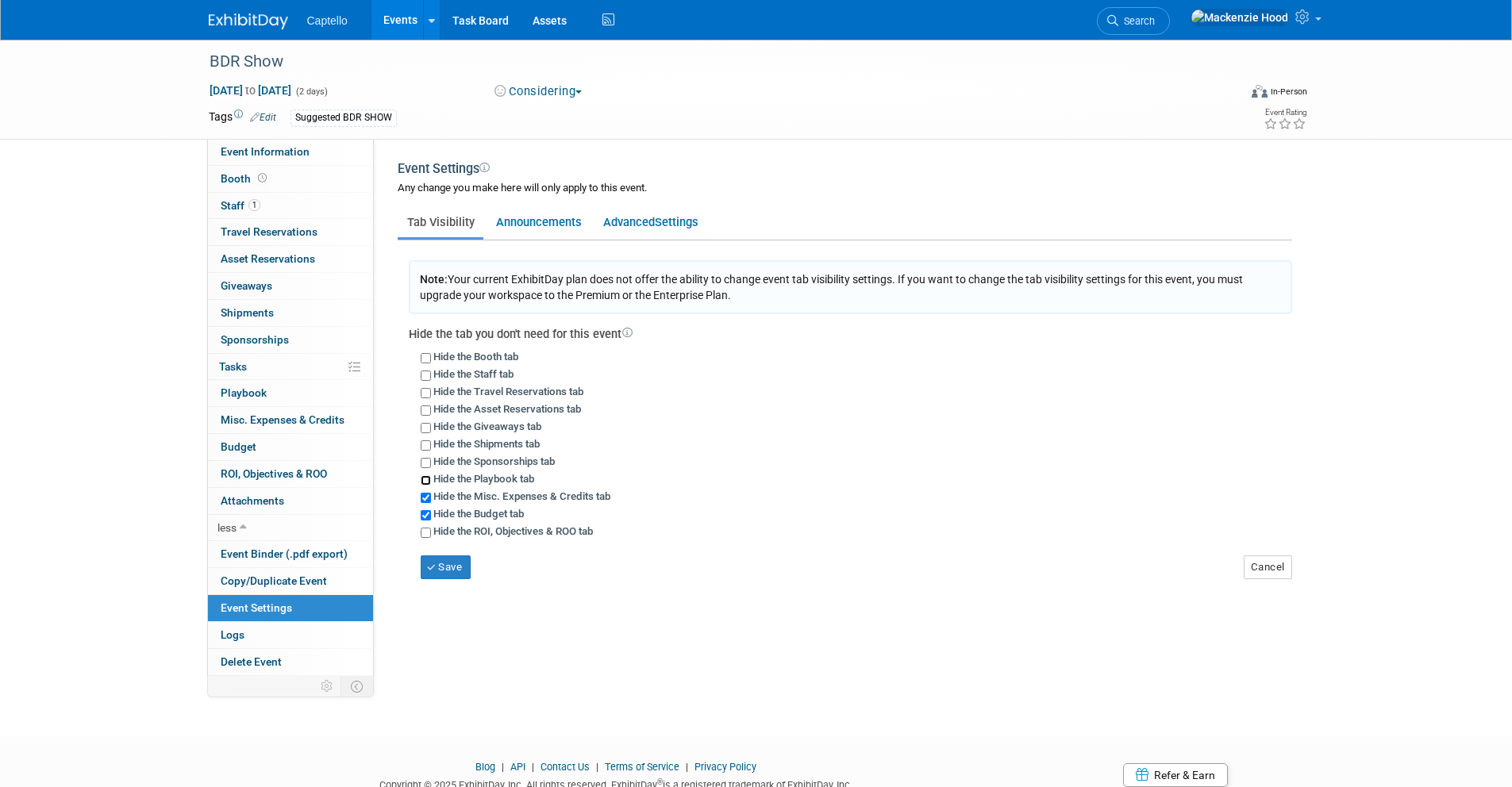
checkbox input "true"
click at [425, 464] on input "Hide the Sponsorships tab" at bounding box center [425, 462] width 10 height 10
checkbox input "true"
click at [427, 438] on div "Hide the Shipments tab" at bounding box center [855, 443] width 871 height 17
click at [426, 450] on input "Hide the Shipments tab" at bounding box center [425, 445] width 10 height 10
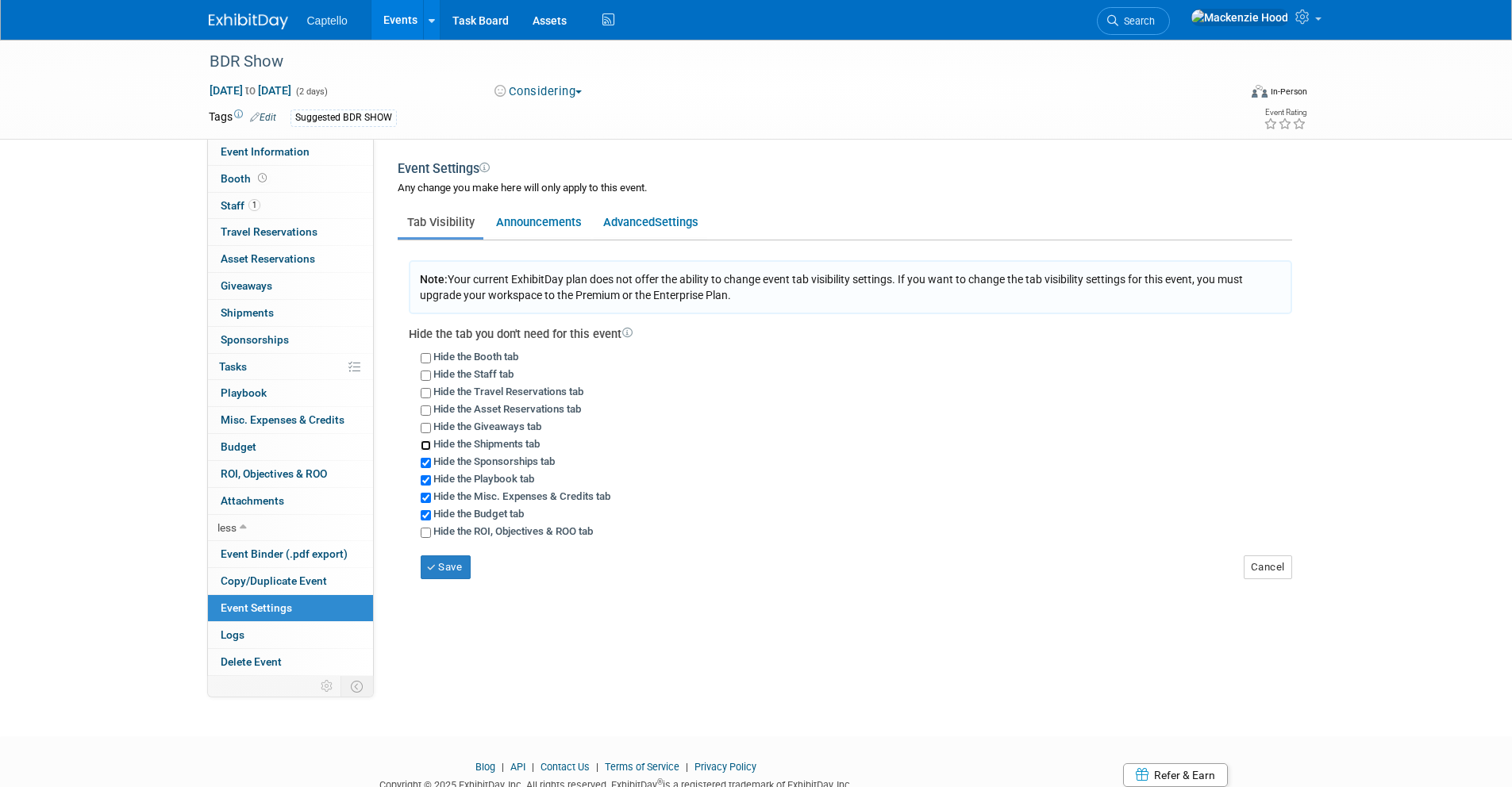
checkbox input "true"
click at [430, 432] on input "Hide the Giveaways tab" at bounding box center [425, 428] width 10 height 10
checkbox input "true"
click at [426, 534] on input "Hide the ROI, Objectives & ROO tab" at bounding box center [425, 532] width 10 height 10
checkbox input "true"
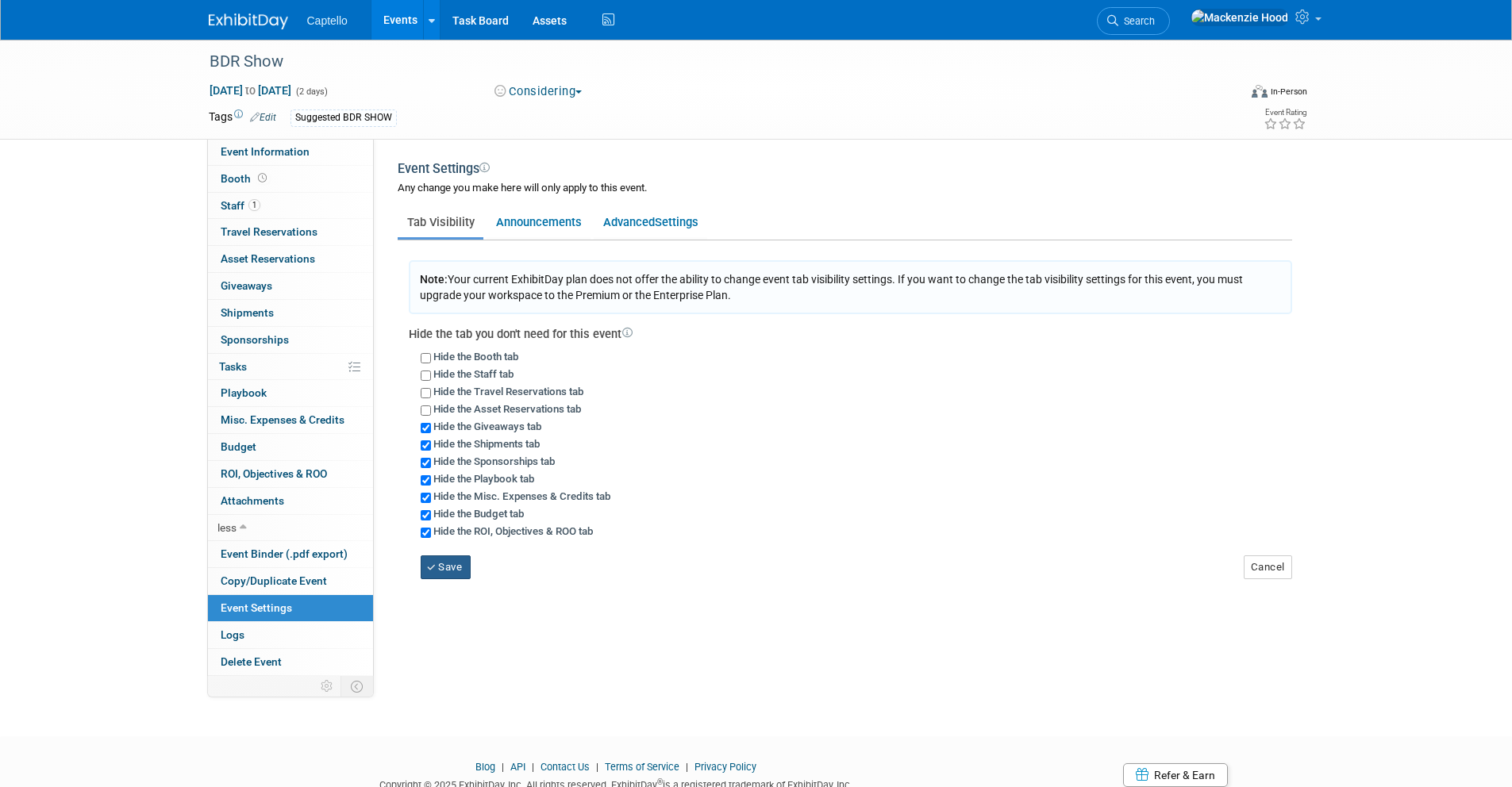
click at [446, 565] on button "Save" at bounding box center [445, 567] width 51 height 24
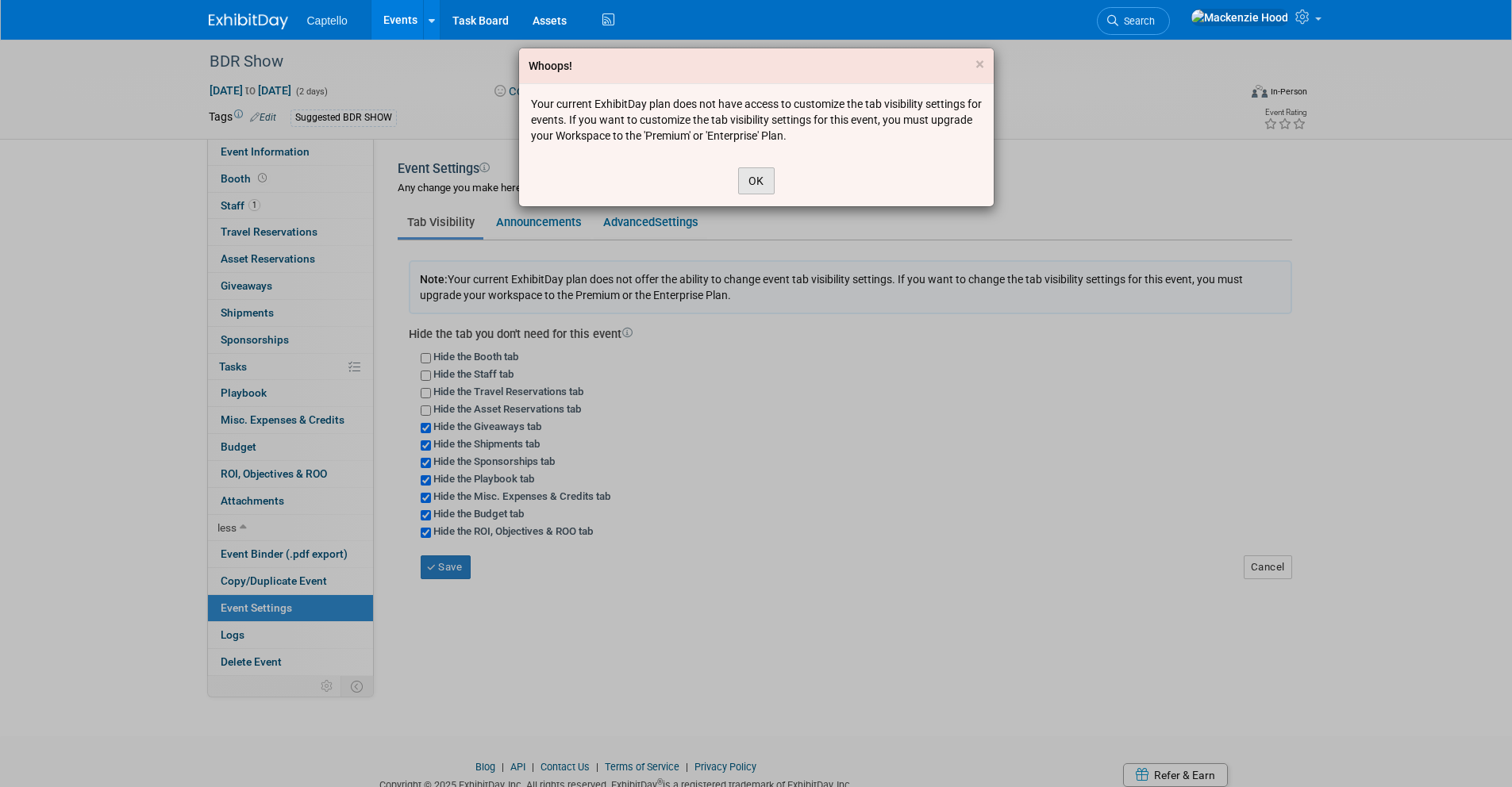
click at [763, 178] on button "OK" at bounding box center [756, 180] width 37 height 27
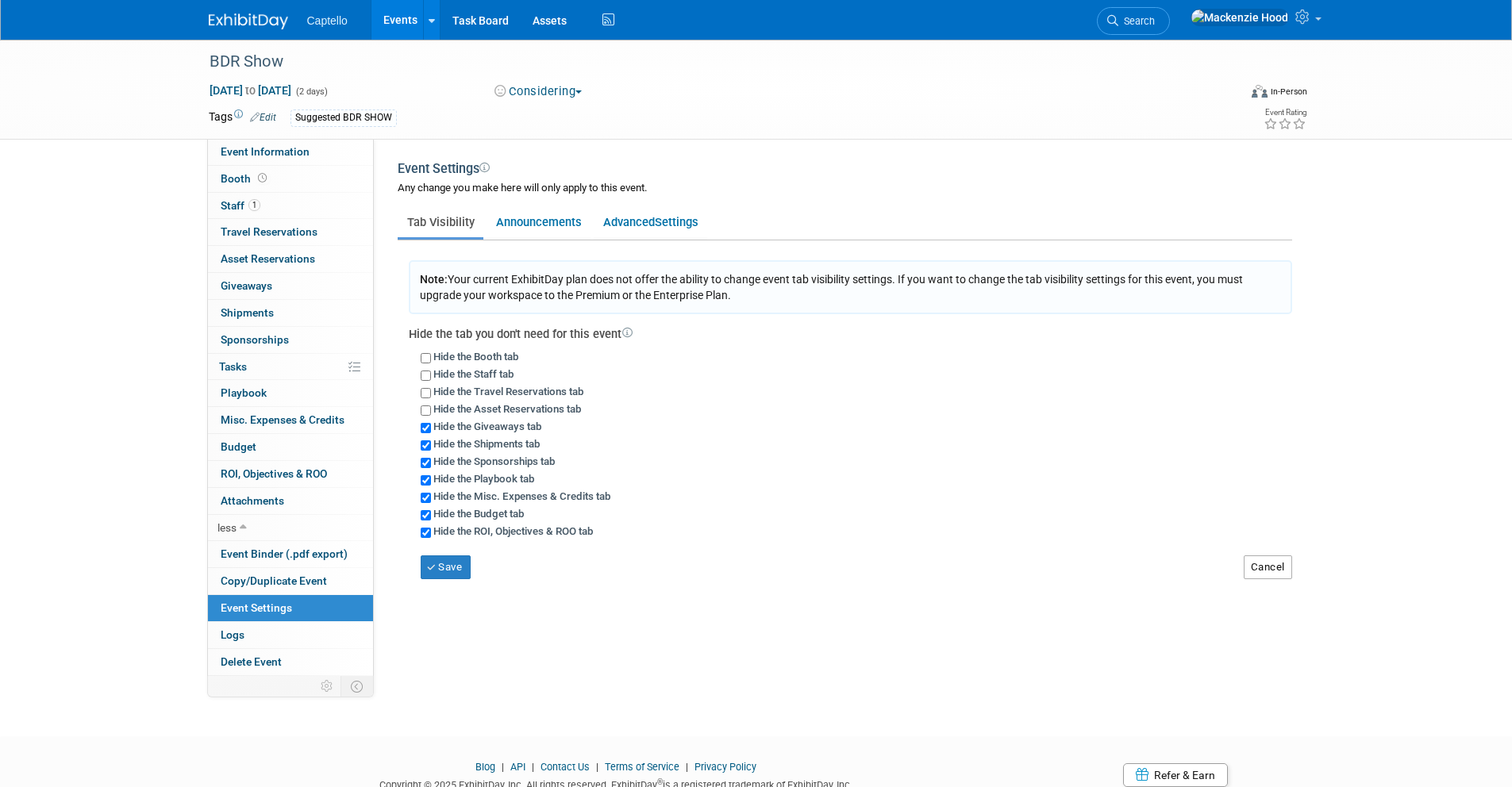
click at [1285, 565] on button "Cancel" at bounding box center [1267, 567] width 49 height 24
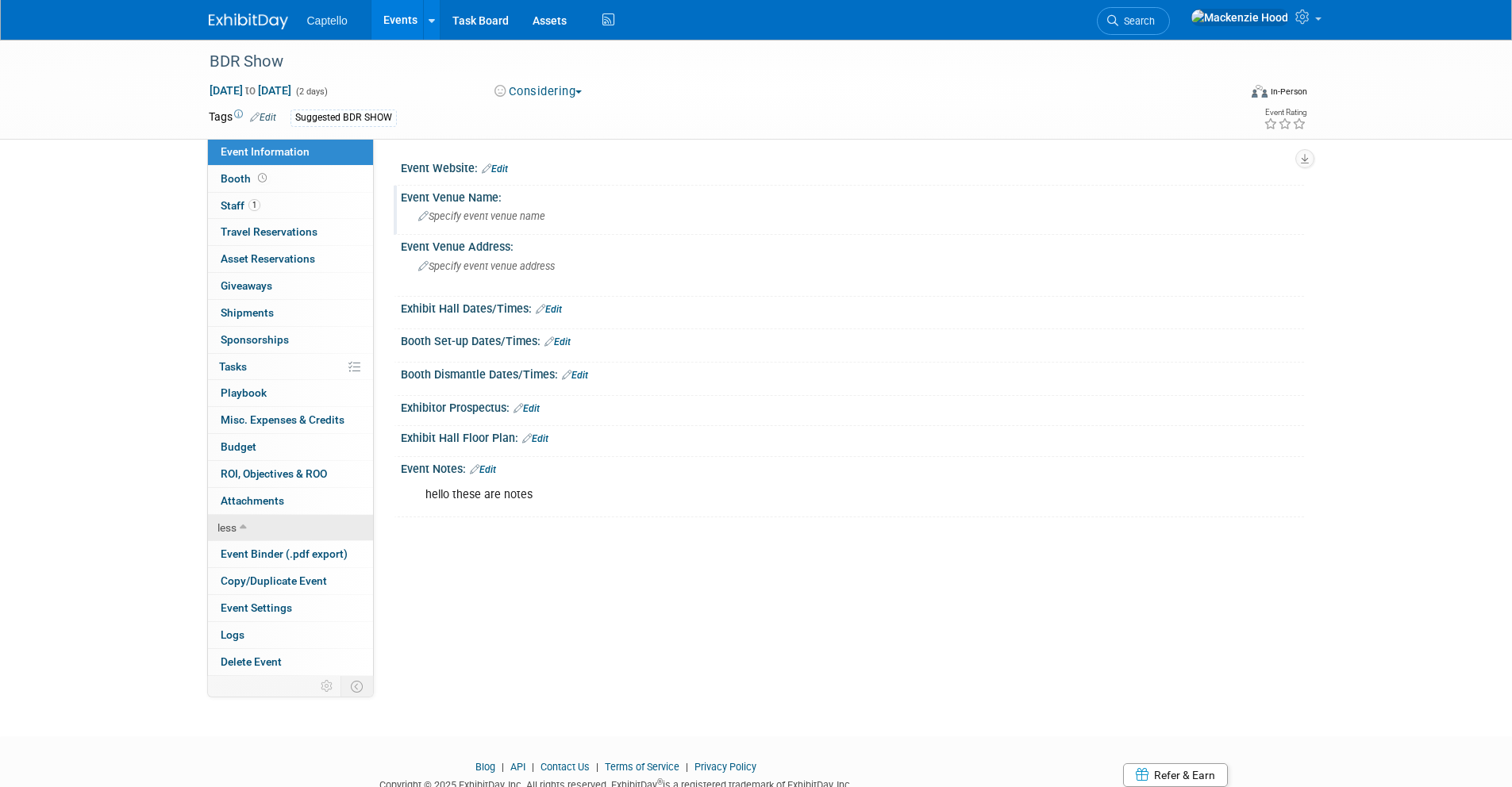
click at [227, 528] on span "less" at bounding box center [226, 528] width 19 height 13
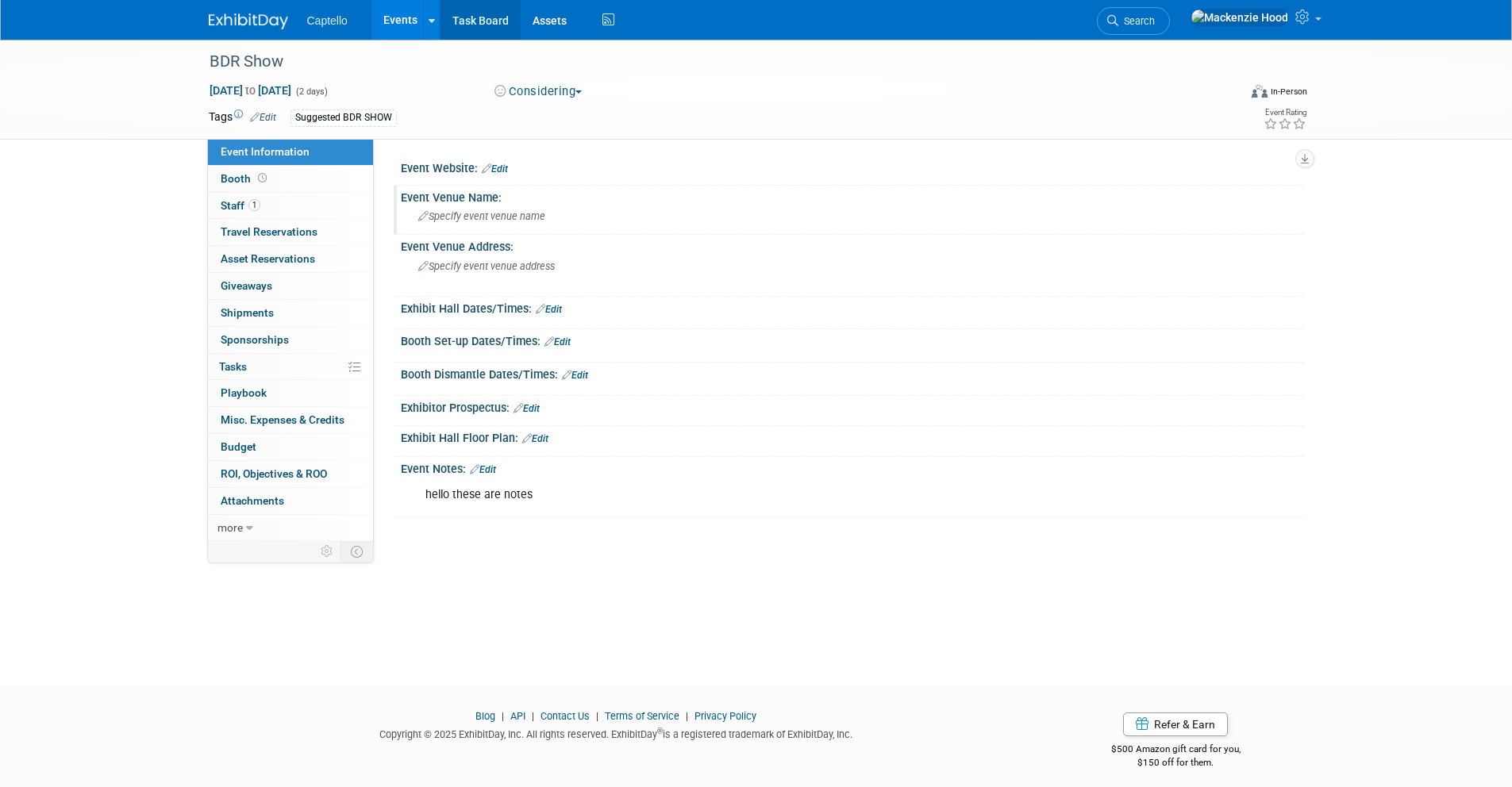
click at [489, 17] on link "Task Board" at bounding box center [480, 19] width 80 height 40
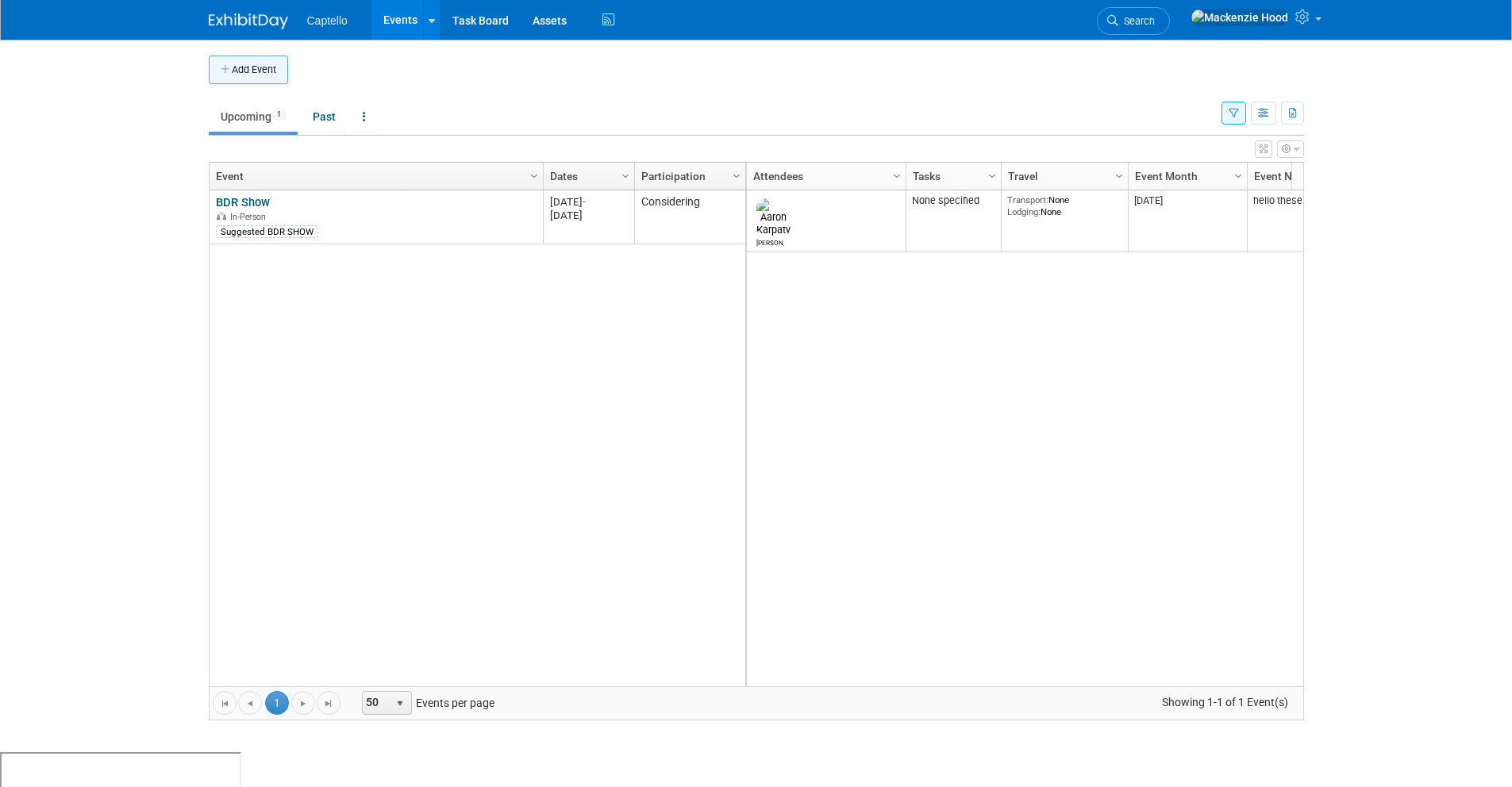
click at [263, 65] on button "Add Event" at bounding box center [248, 69] width 79 height 29
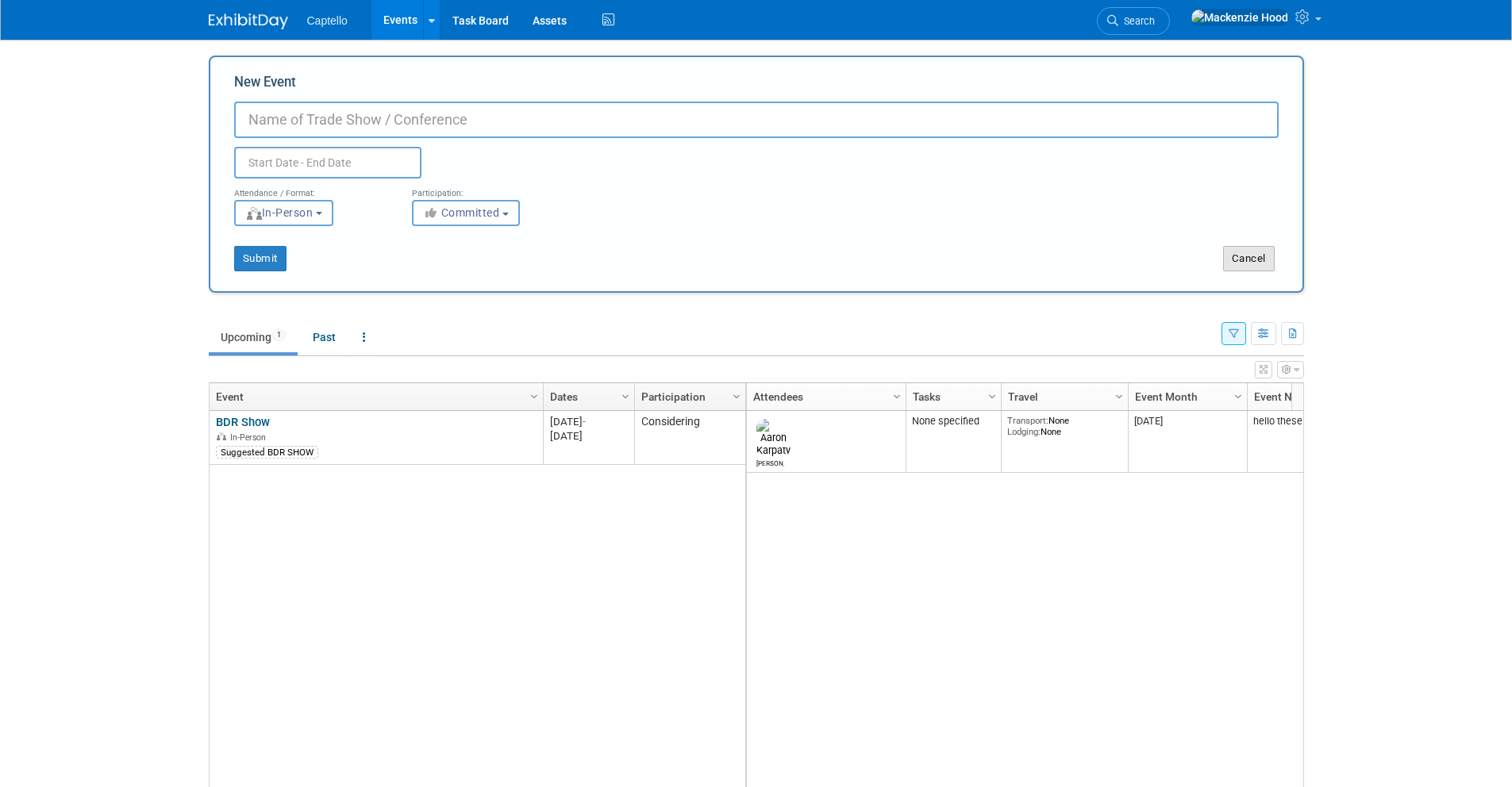
click at [1259, 263] on button "Cancel" at bounding box center [1248, 258] width 52 height 26
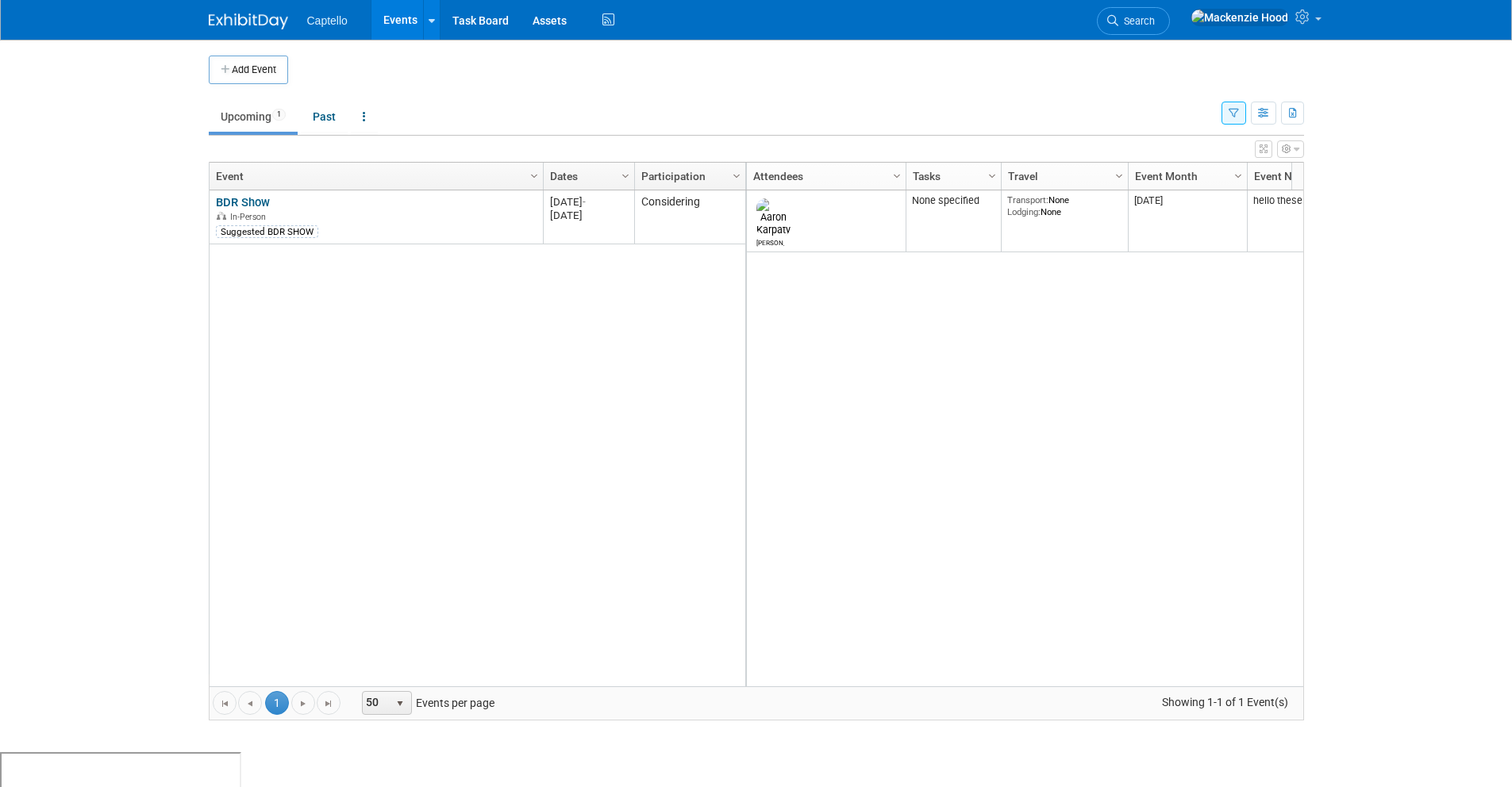
click at [1235, 117] on icon "button" at bounding box center [1233, 113] width 10 height 10
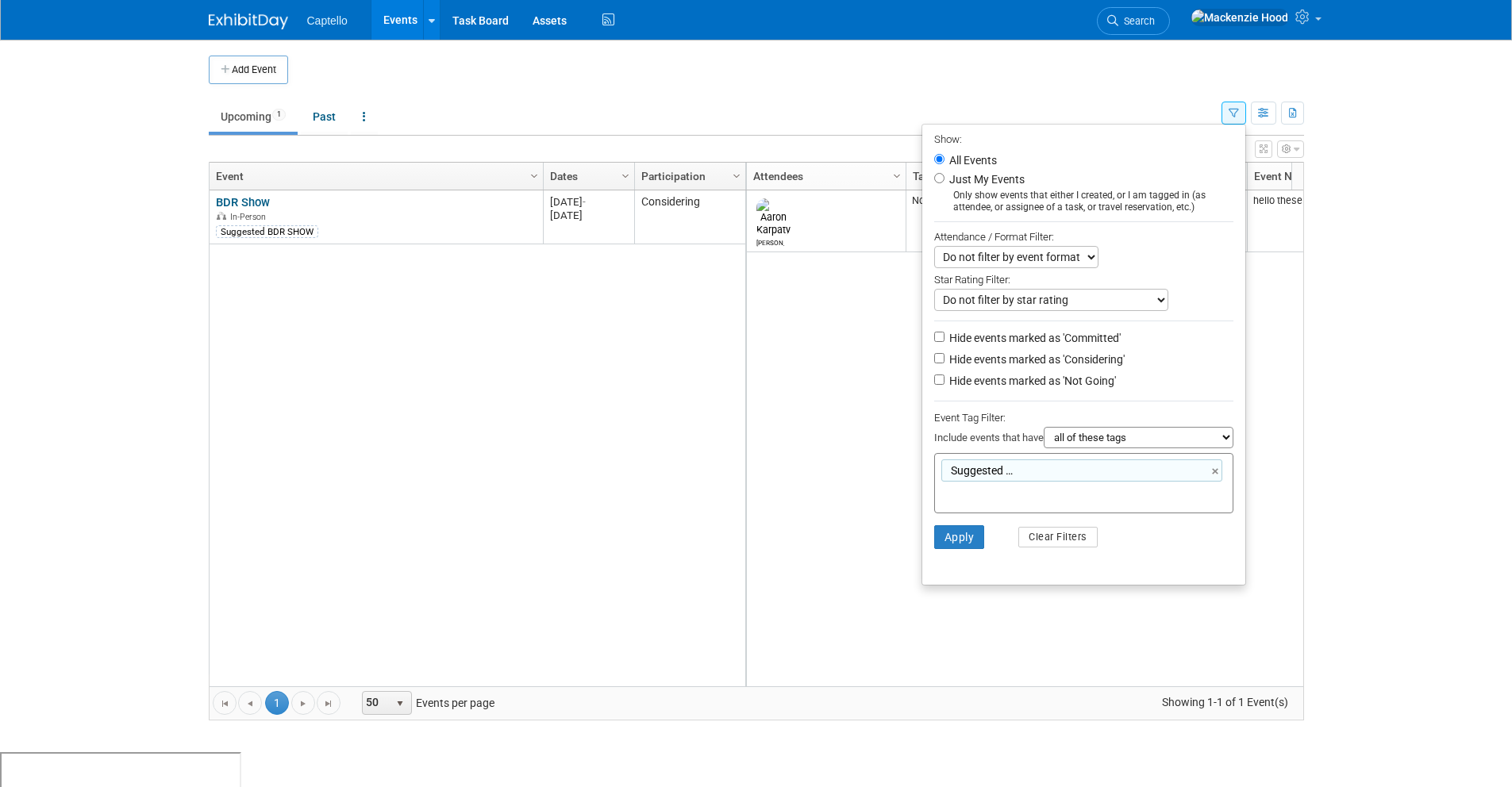
drag, startPoint x: 1308, startPoint y: 302, endPoint x: 1277, endPoint y: 263, distance: 49.8
click at [1308, 301] on div "Add Event New Event Duplicate Event Warning There is another event in your work…" at bounding box center [756, 395] width 1118 height 713
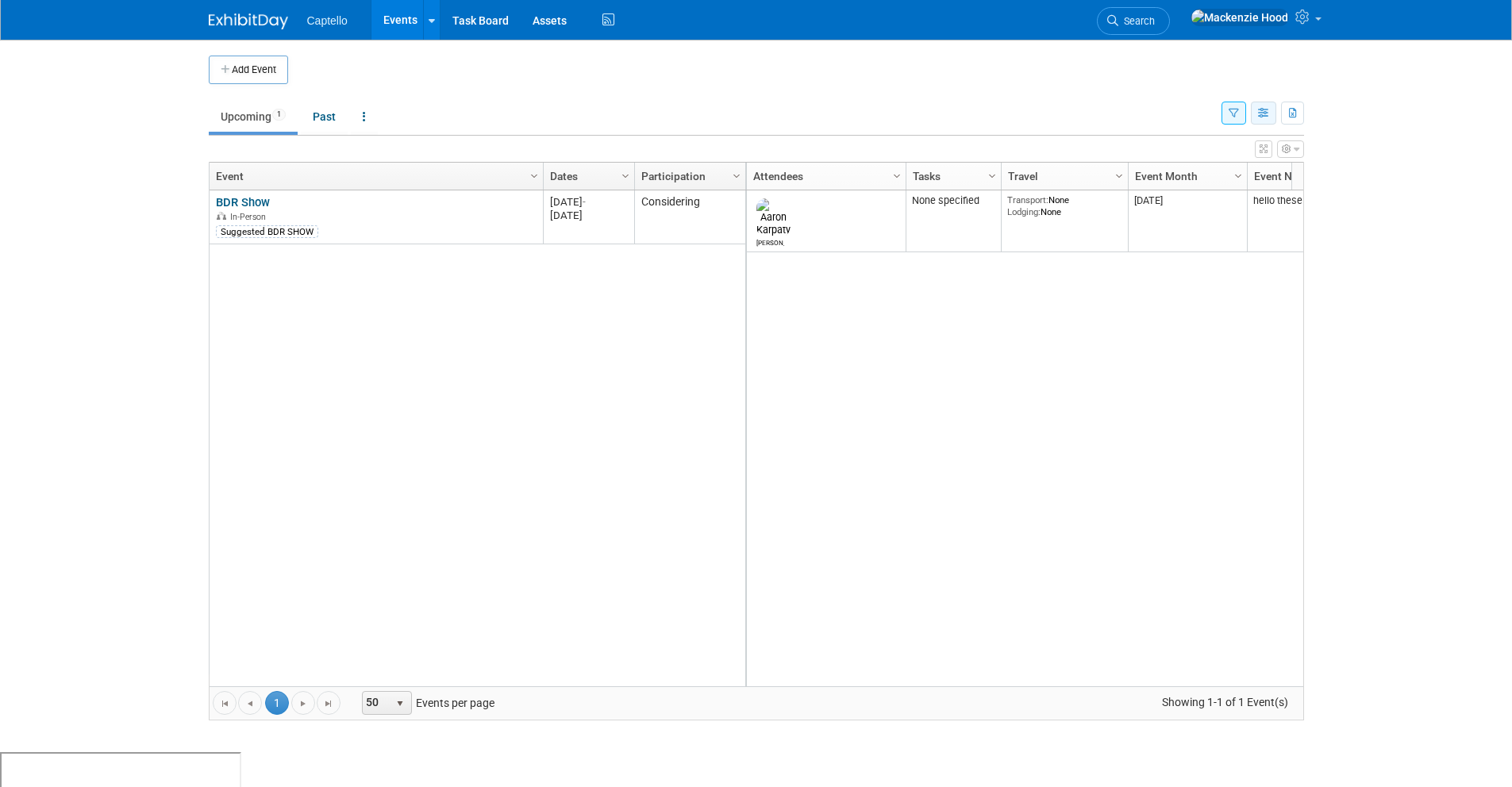
click at [1267, 112] on icon "button" at bounding box center [1263, 113] width 12 height 10
click at [1197, 170] on link "List View" at bounding box center [1197, 168] width 133 height 22
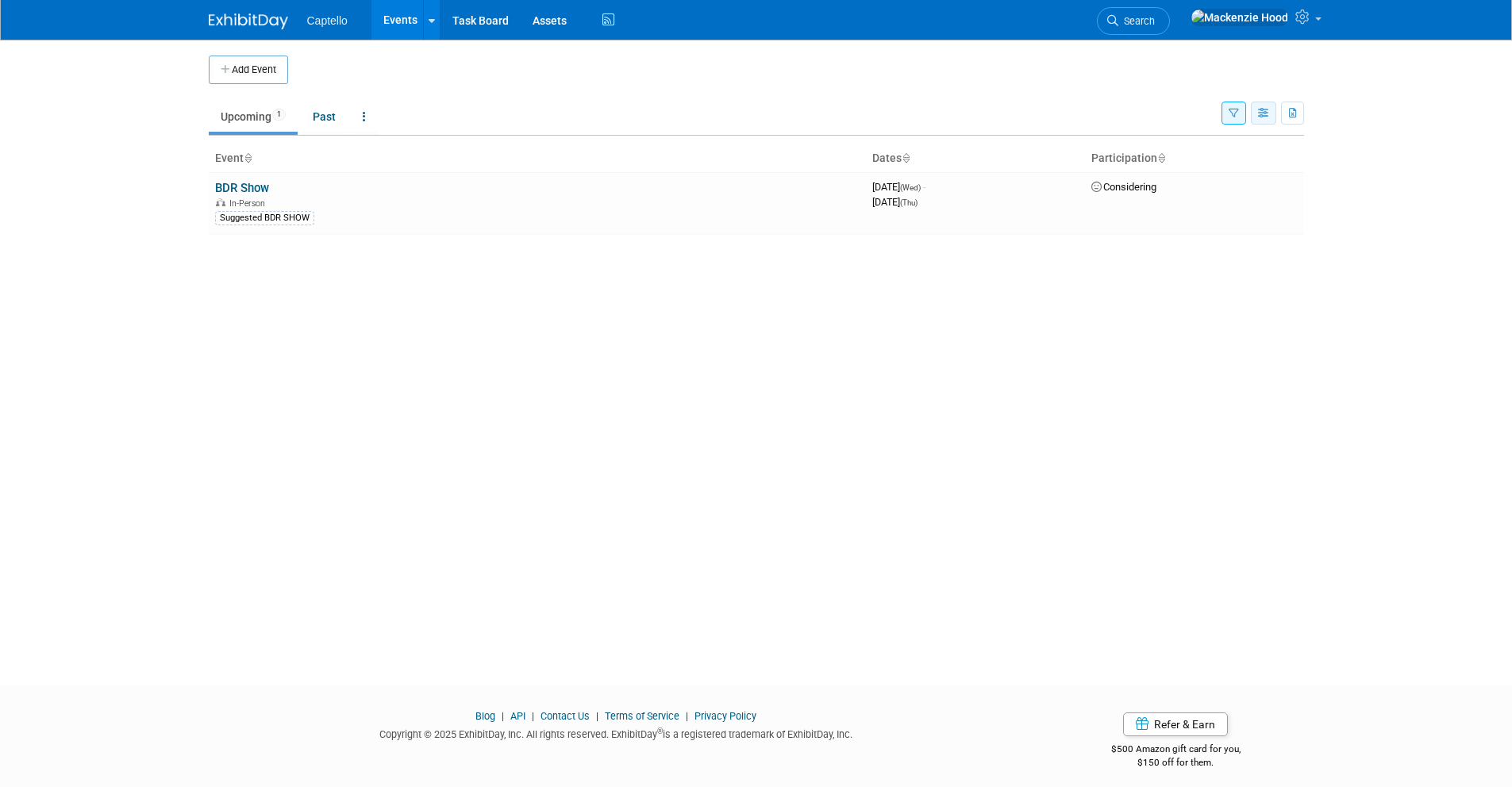
click at [1260, 120] on button "button" at bounding box center [1264, 112] width 26 height 23
click at [1315, 92] on body "Captello Events Add Event Bulk Upload Events Shareable Event Boards Recently Vi…" at bounding box center [756, 394] width 1512 height 787
click at [315, 122] on link "Past" at bounding box center [324, 116] width 47 height 30
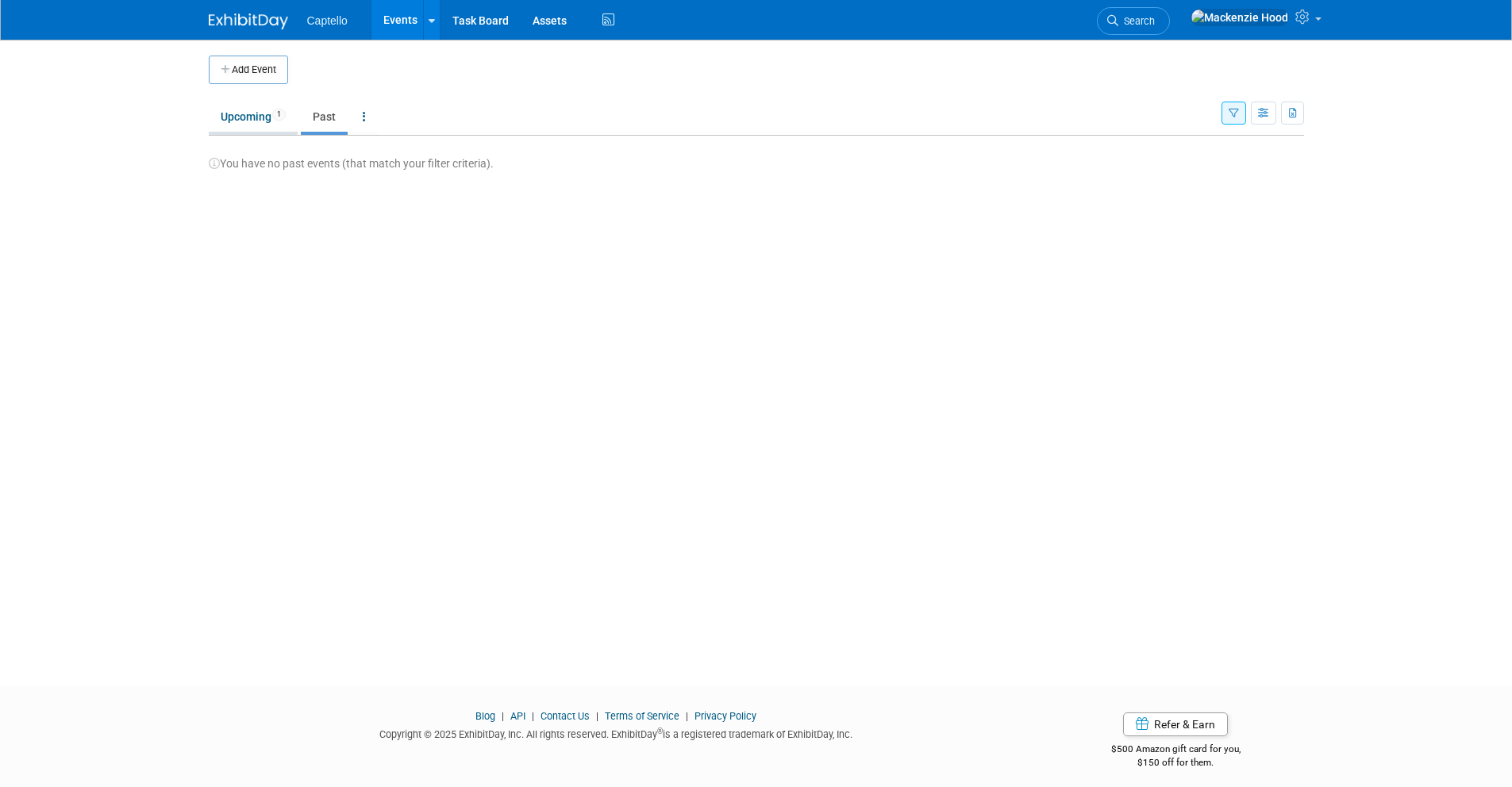
click at [286, 119] on span "1" at bounding box center [279, 114] width 14 height 12
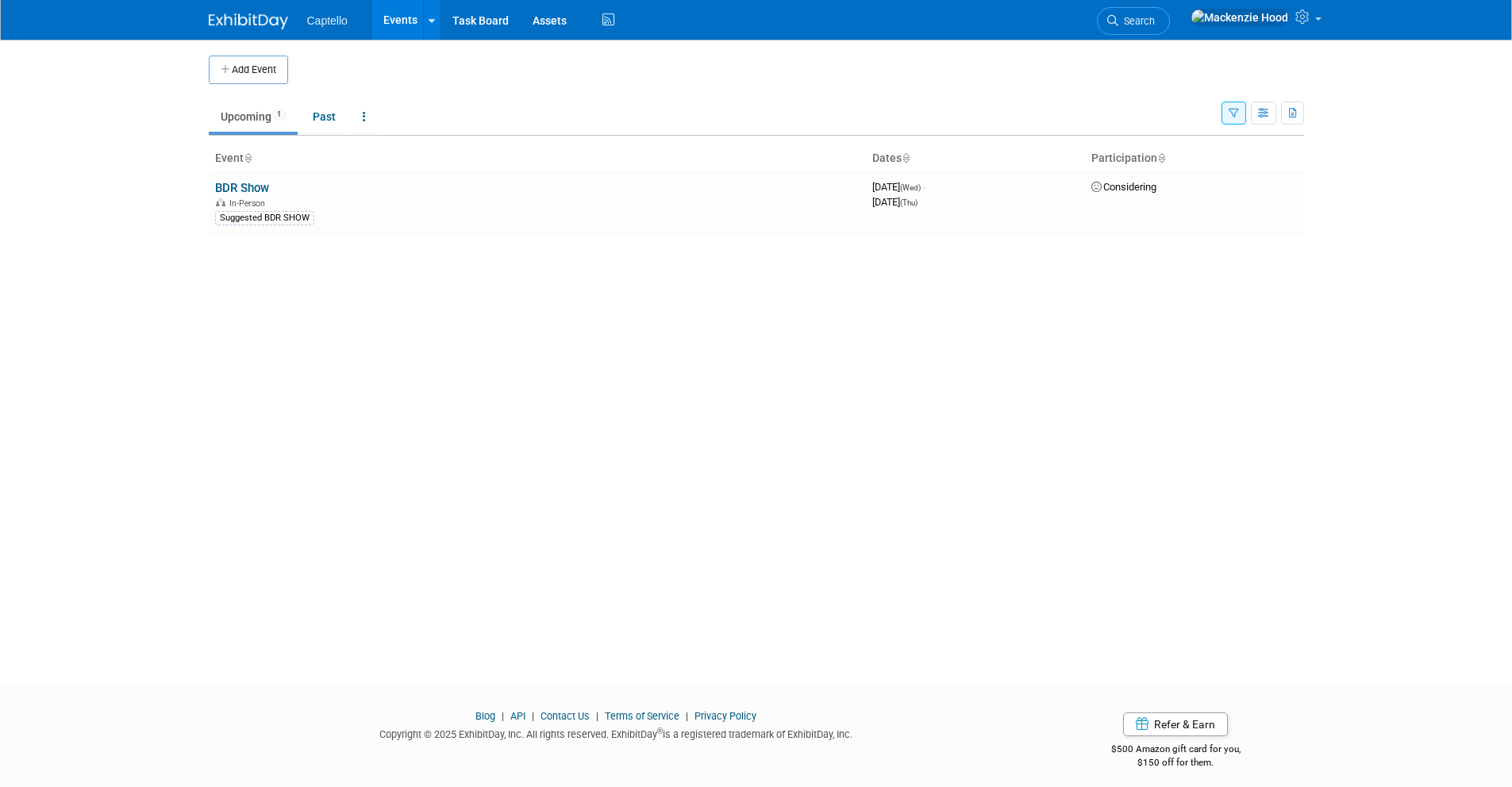
click at [1241, 116] on button "button" at bounding box center [1233, 112] width 25 height 23
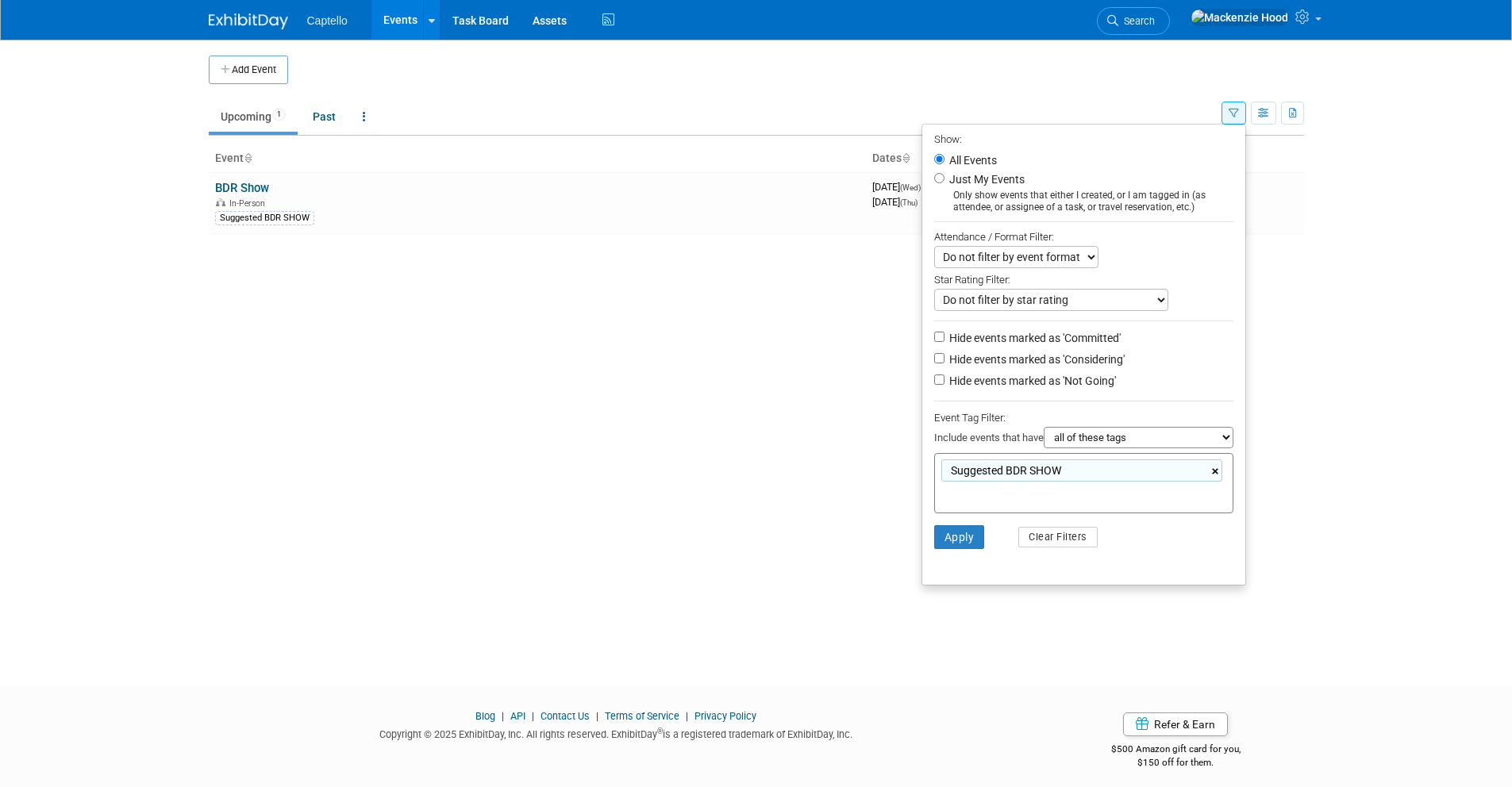
click at [1217, 471] on link "×" at bounding box center [1216, 472] width 10 height 18
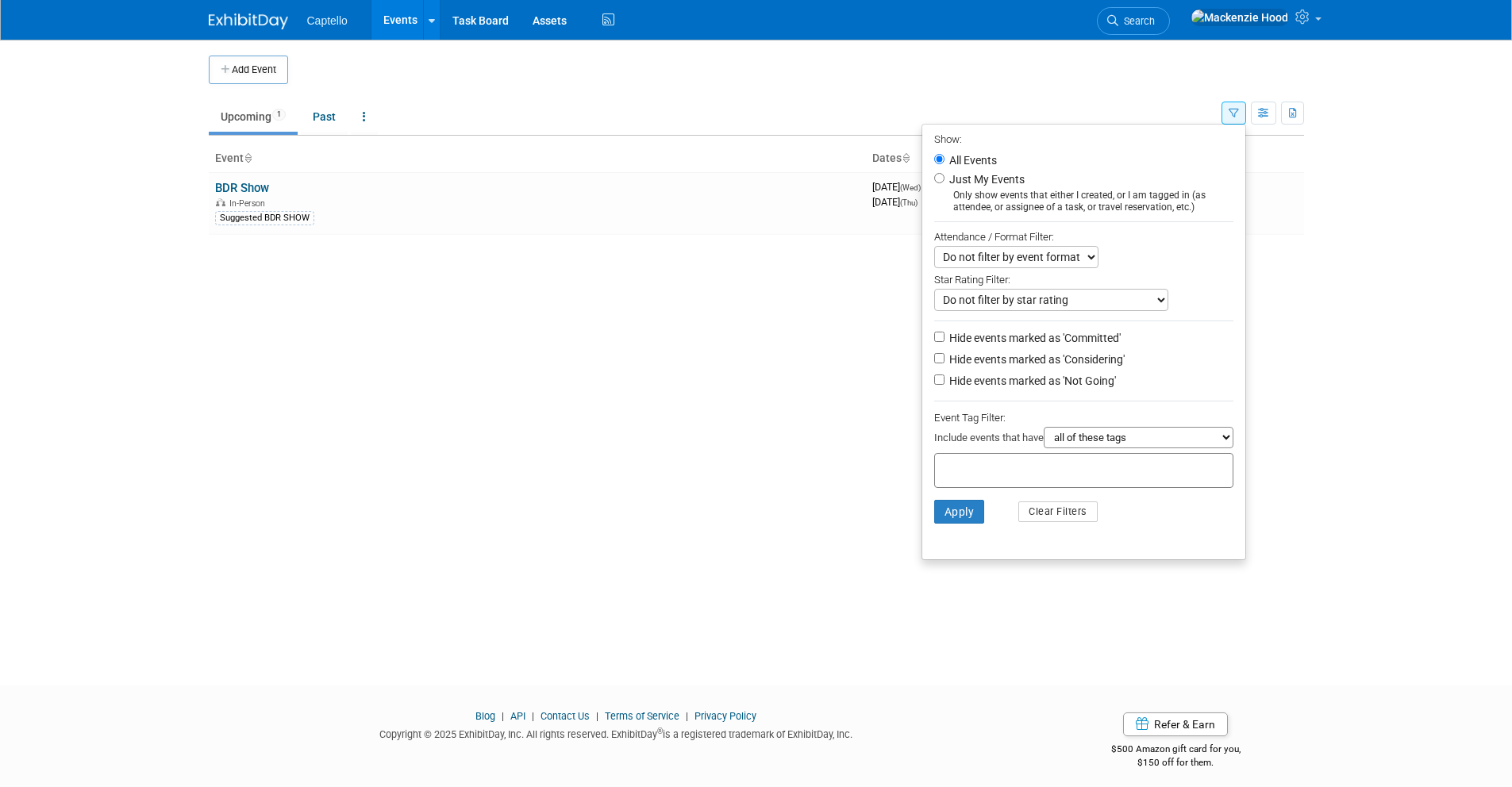
click at [1155, 519] on li "Apply Clear Filters" at bounding box center [1083, 512] width 323 height 48
click at [942, 516] on button "Apply" at bounding box center [958, 512] width 51 height 24
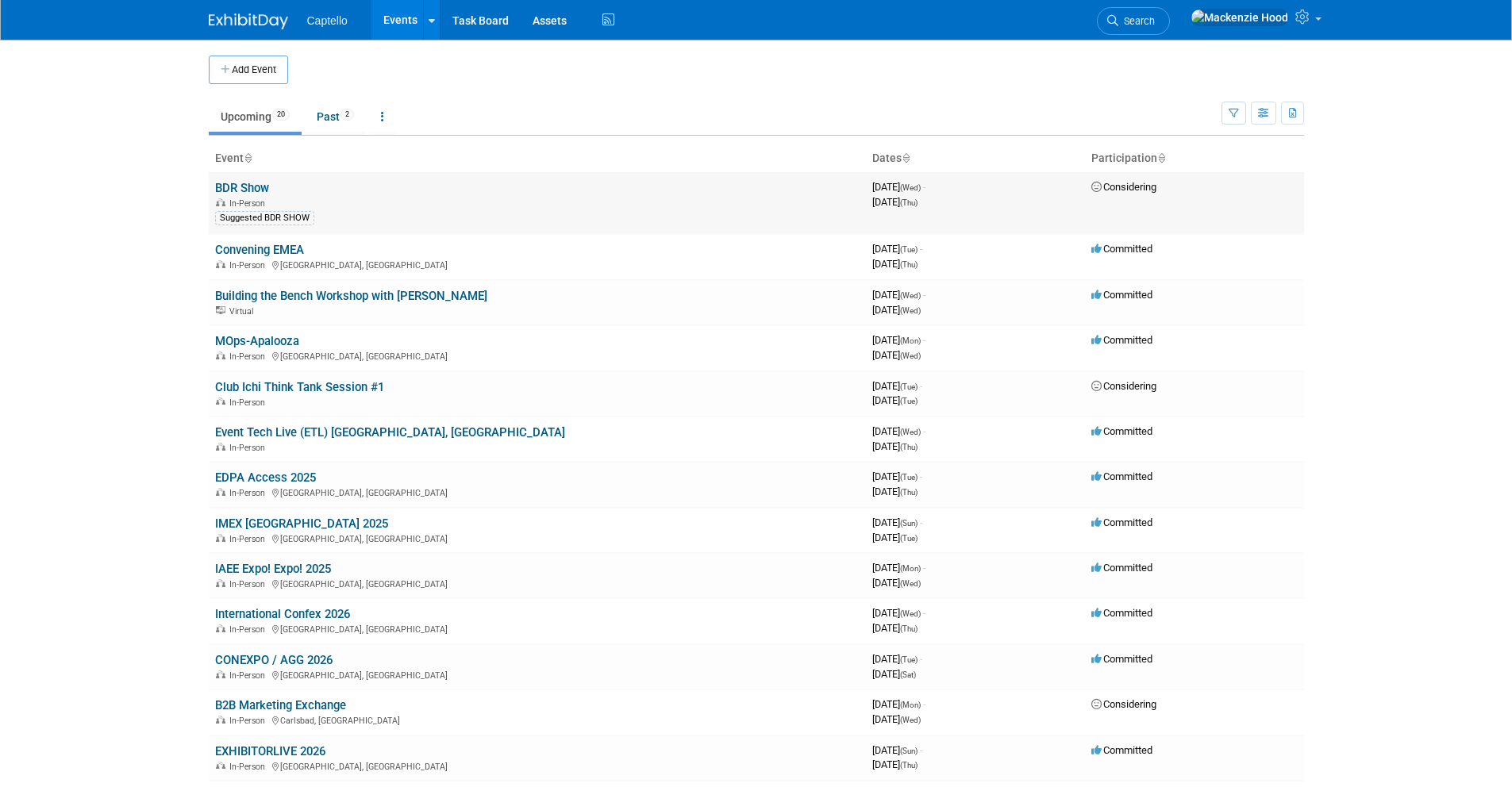
click at [258, 188] on link "BDR Show" at bounding box center [242, 188] width 54 height 15
click at [1243, 110] on div "Show: All Events Just My Events Only show events that either I created, or I am…" at bounding box center [1263, 109] width 83 height 51
click at [1240, 109] on button "button" at bounding box center [1233, 112] width 25 height 23
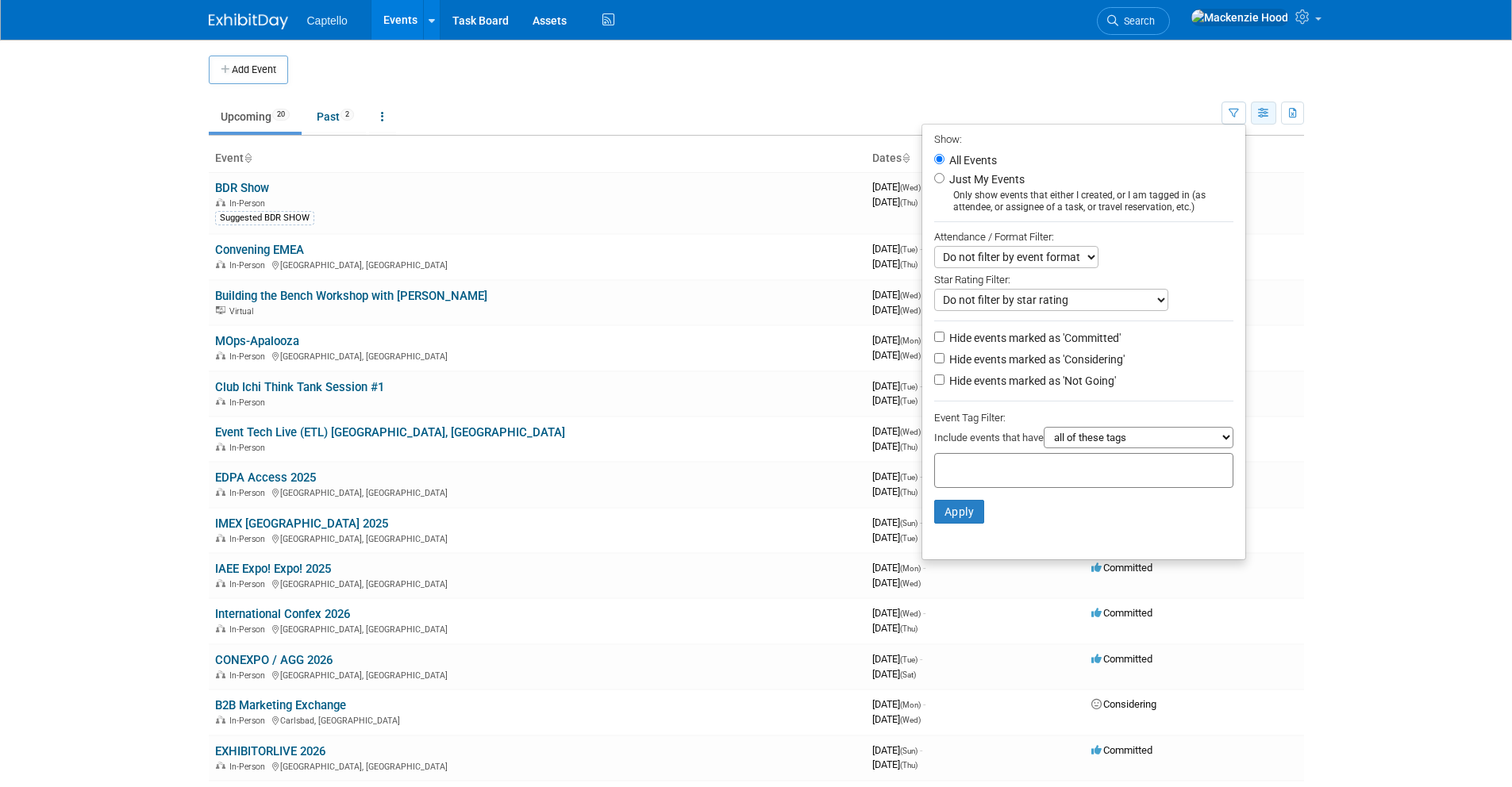
click at [1265, 123] on button "button" at bounding box center [1264, 112] width 26 height 23
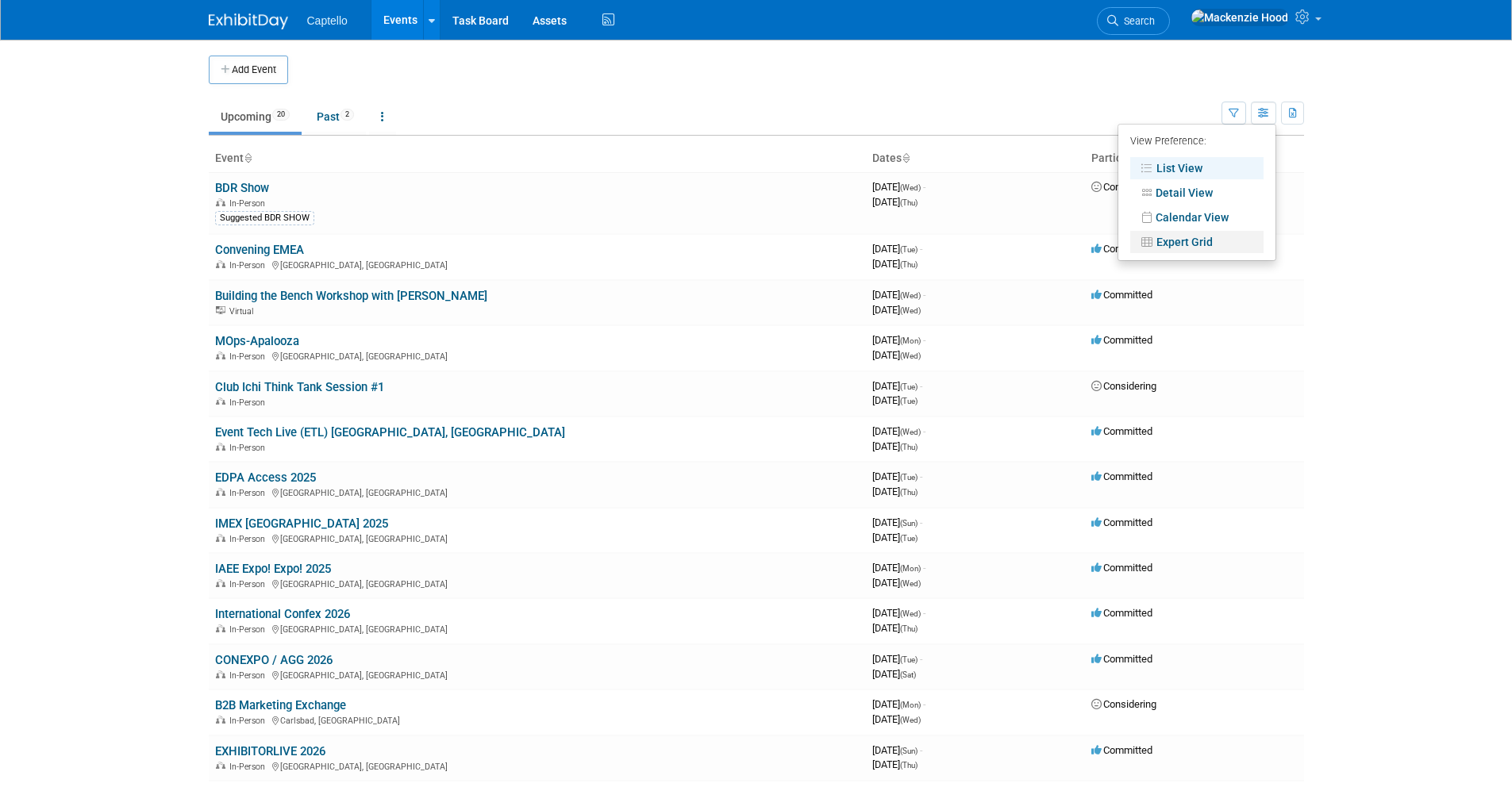
click at [1220, 237] on link "Expert Grid" at bounding box center [1197, 242] width 133 height 22
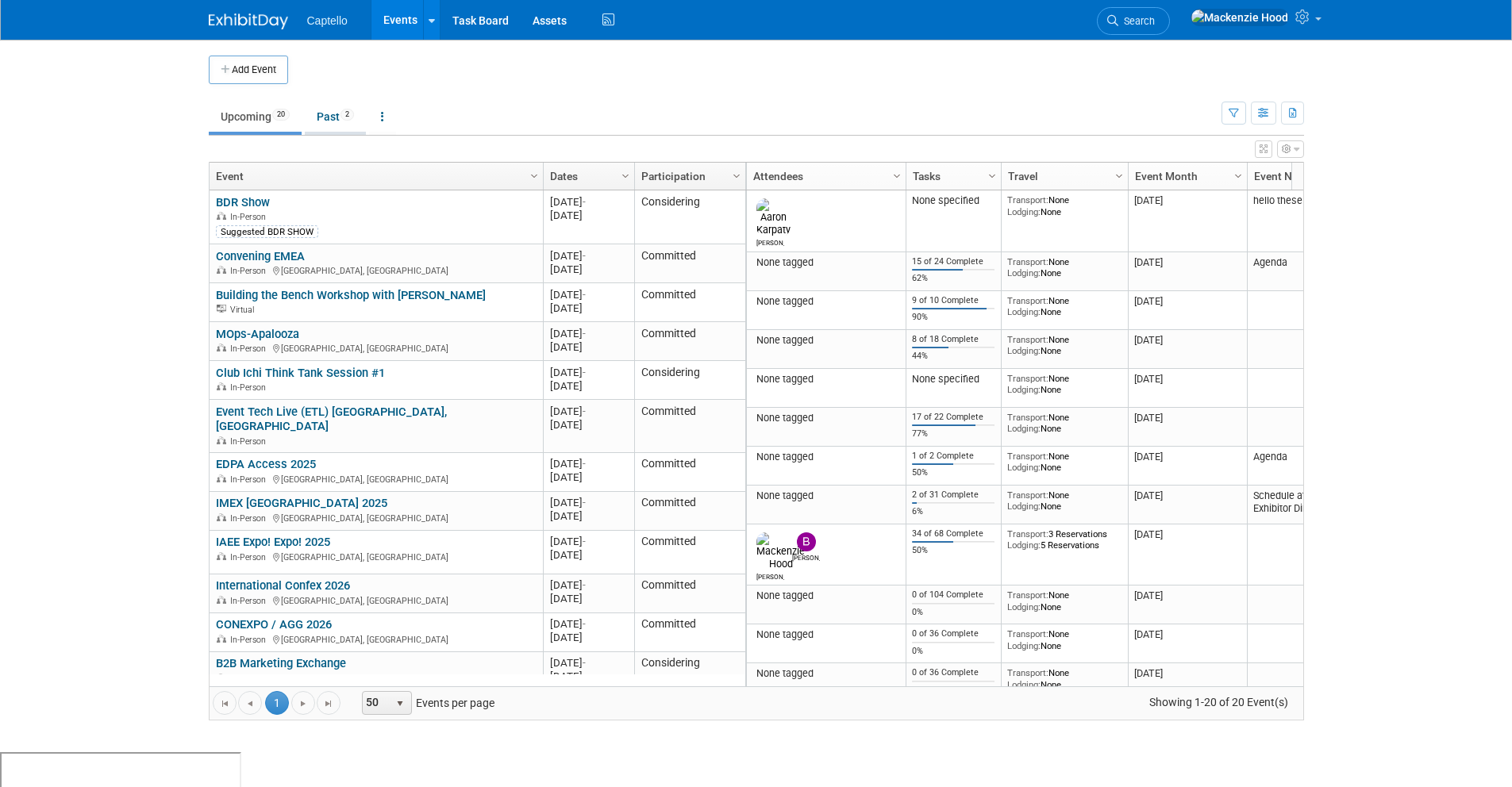
click at [326, 110] on link "Past 2" at bounding box center [335, 116] width 61 height 30
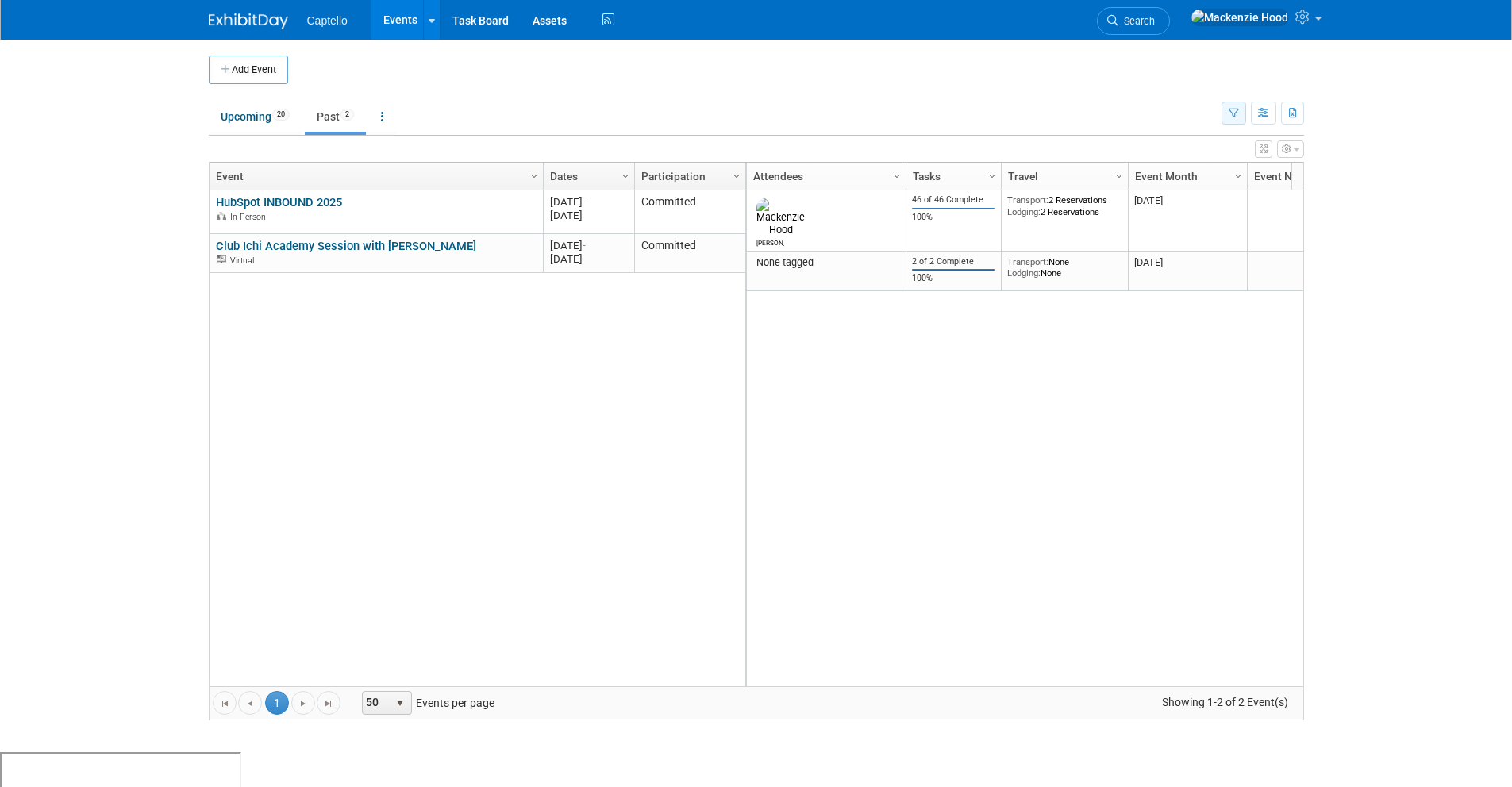
click at [1229, 116] on icon "button" at bounding box center [1233, 113] width 10 height 10
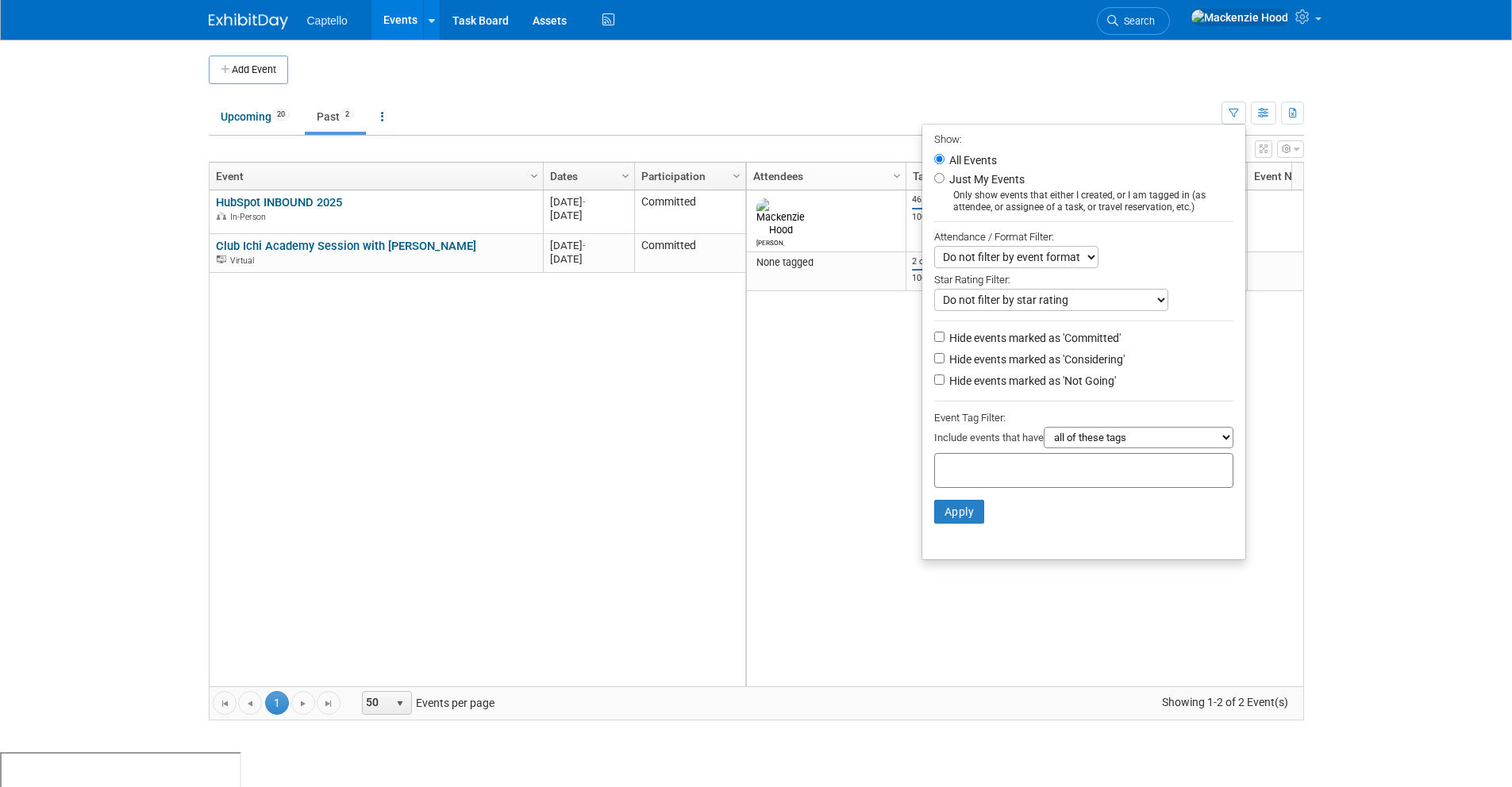
click at [962, 469] on input "text" at bounding box center [1004, 467] width 127 height 16
click at [991, 497] on div "Suggested BDR SHOW" at bounding box center [993, 503] width 135 height 22
type input "Suggested BDR SHOW"
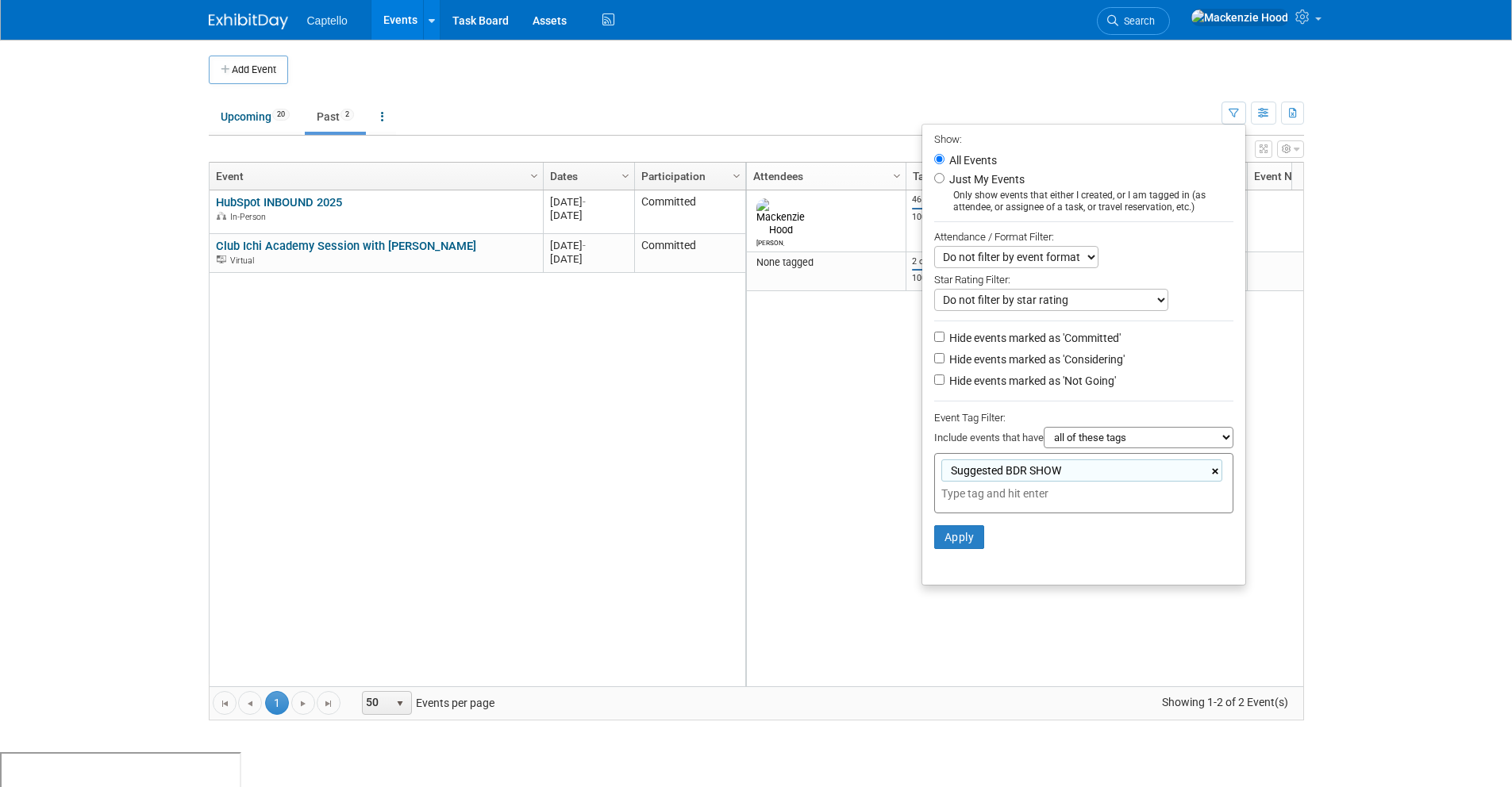
click at [1216, 472] on link "×" at bounding box center [1216, 472] width 10 height 18
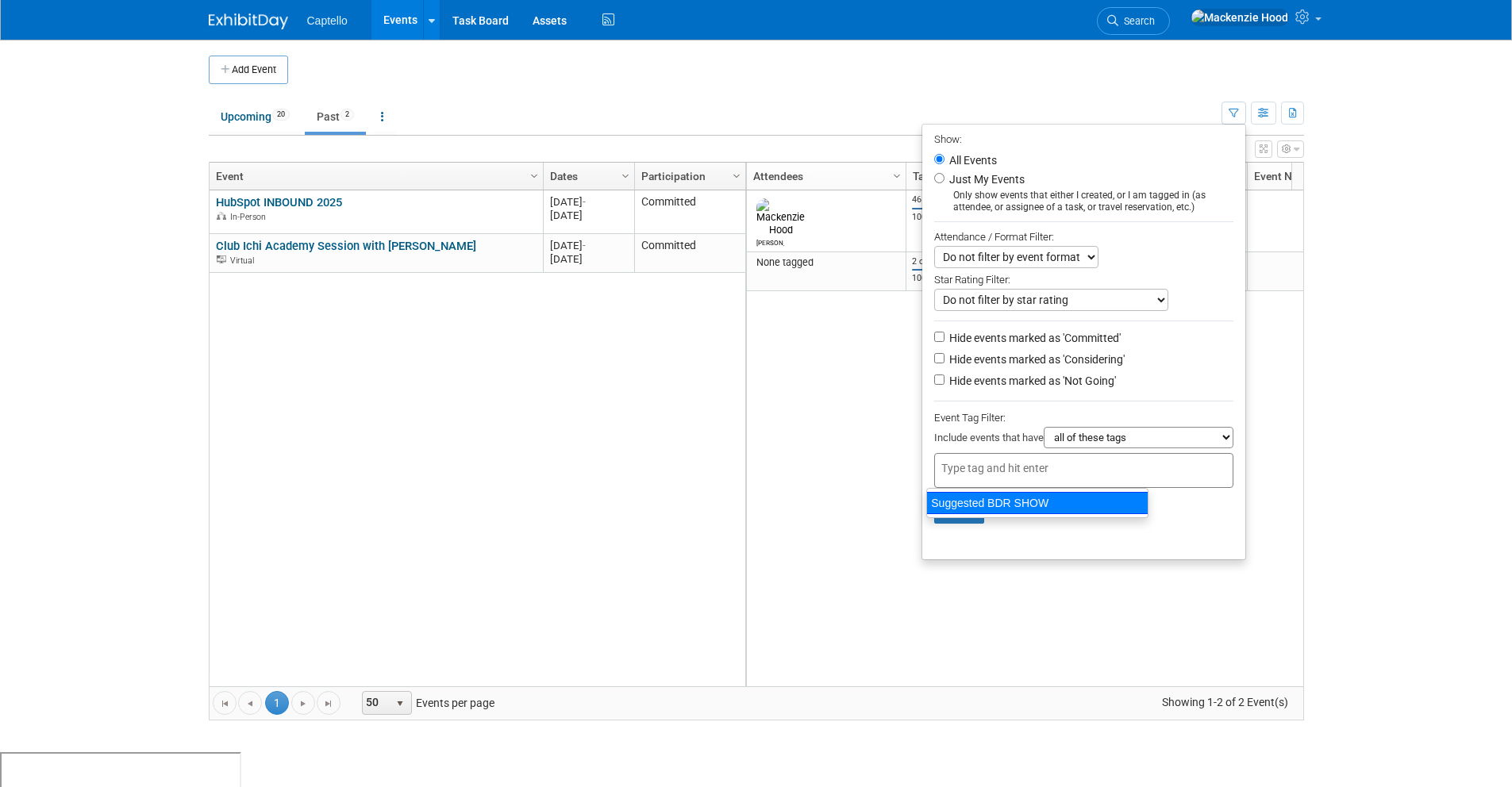
click at [1026, 501] on div "Suggested BDR SHOW" at bounding box center [1037, 503] width 223 height 22
type input "Suggested BDR SHOW"
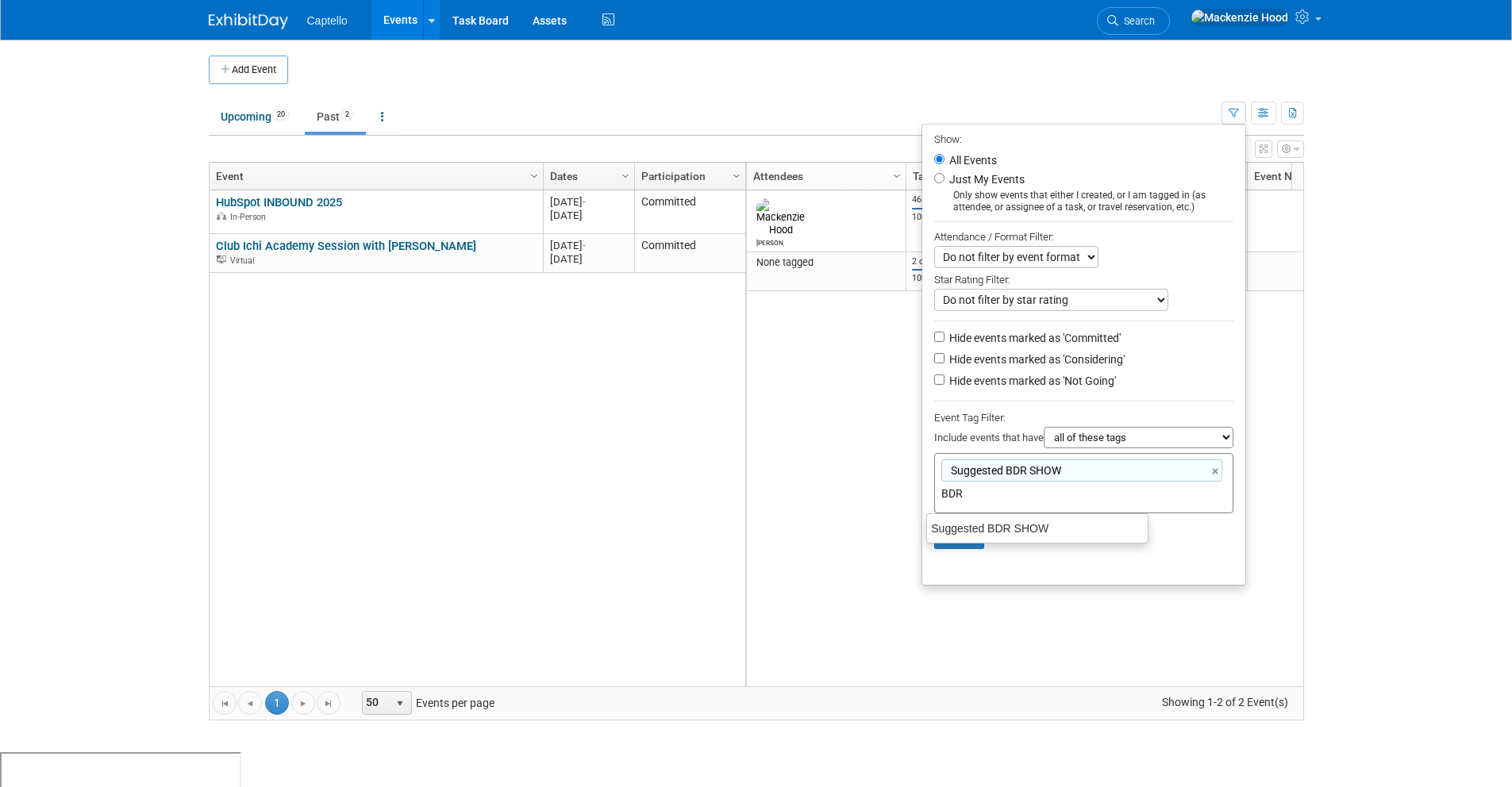
drag, startPoint x: 956, startPoint y: 490, endPoint x: 933, endPoint y: 491, distance: 23.0
click at [941, 491] on input "BDR" at bounding box center [1052, 493] width 223 height 16
click at [1003, 500] on input "BDR" at bounding box center [1052, 493] width 223 height 16
type input "BDR"
click at [1208, 470] on div "Suggested BDR SHOW ×" at bounding box center [1081, 471] width 281 height 22
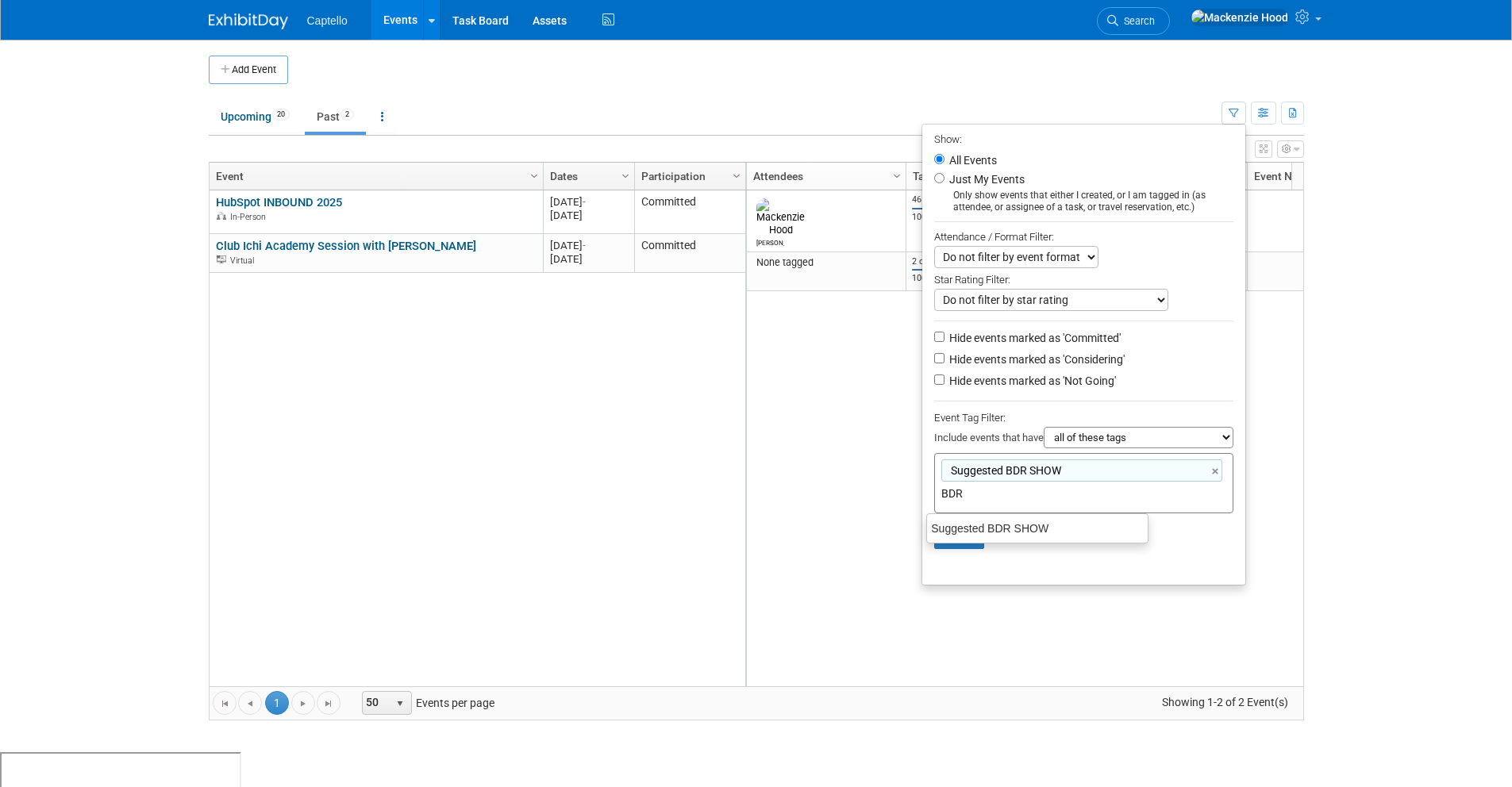
type input "Suggested BDR SHOW"
drag, startPoint x: 974, startPoint y: 491, endPoint x: 911, endPoint y: 477, distance: 64.5
click at [911, 477] on div "Add Event New Event Duplicate Event Warning There is another event in your work…" at bounding box center [756, 395] width 1118 height 713
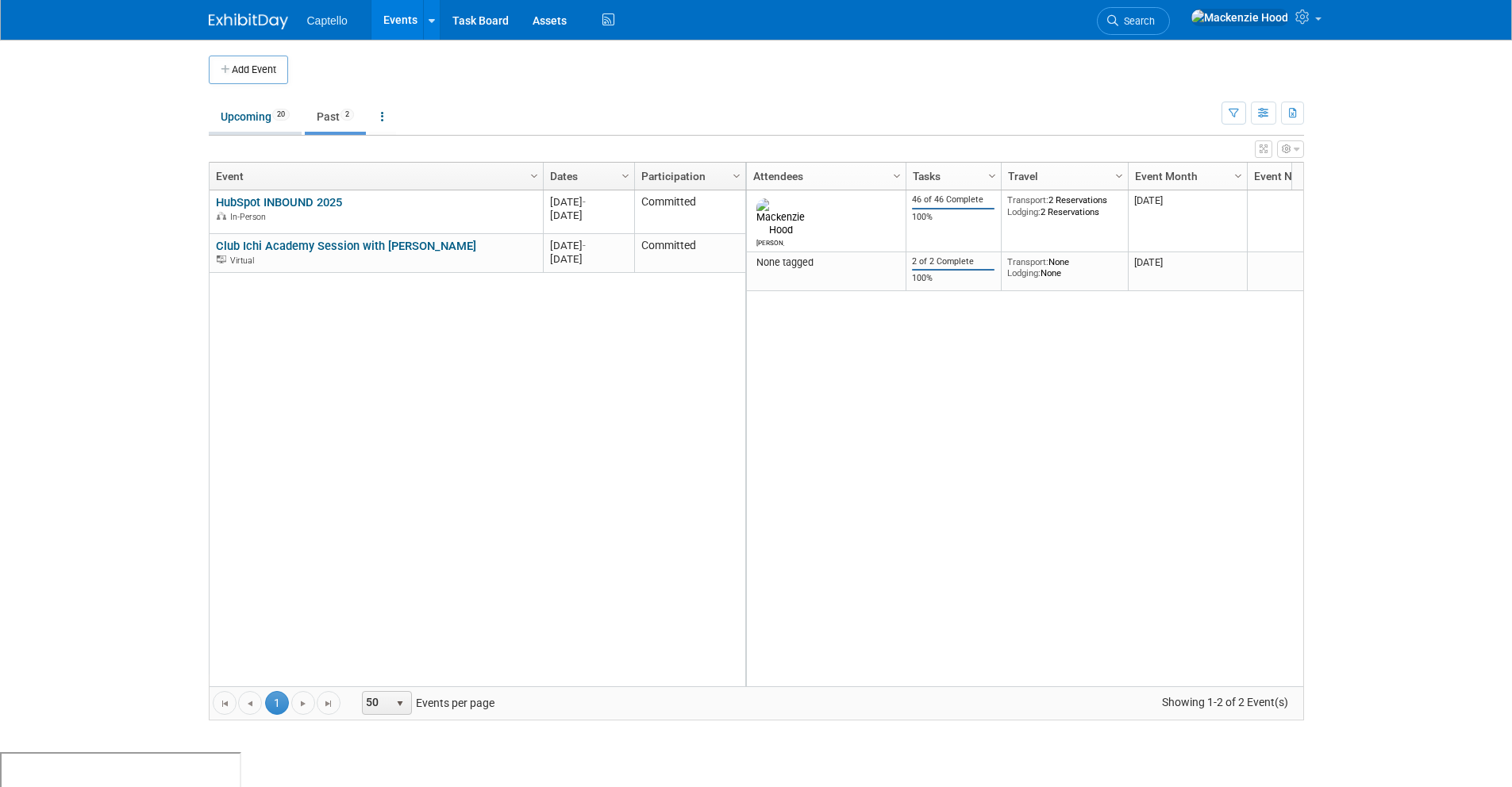
click at [279, 120] on link "Upcoming 20" at bounding box center [255, 116] width 93 height 30
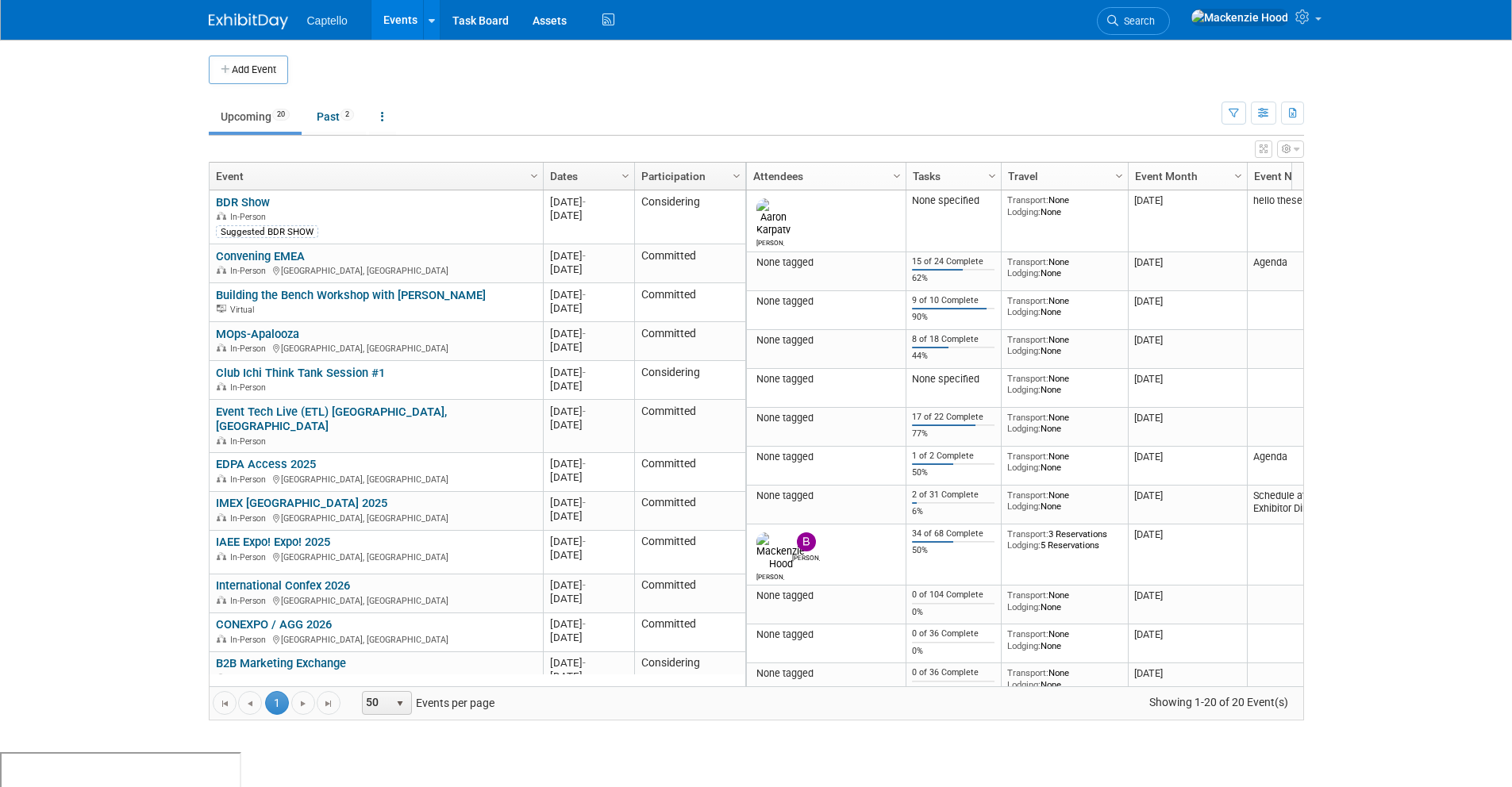
click at [263, 118] on link "Upcoming 20" at bounding box center [255, 116] width 93 height 30
click at [1310, 21] on icon at bounding box center [1304, 17] width 18 height 15
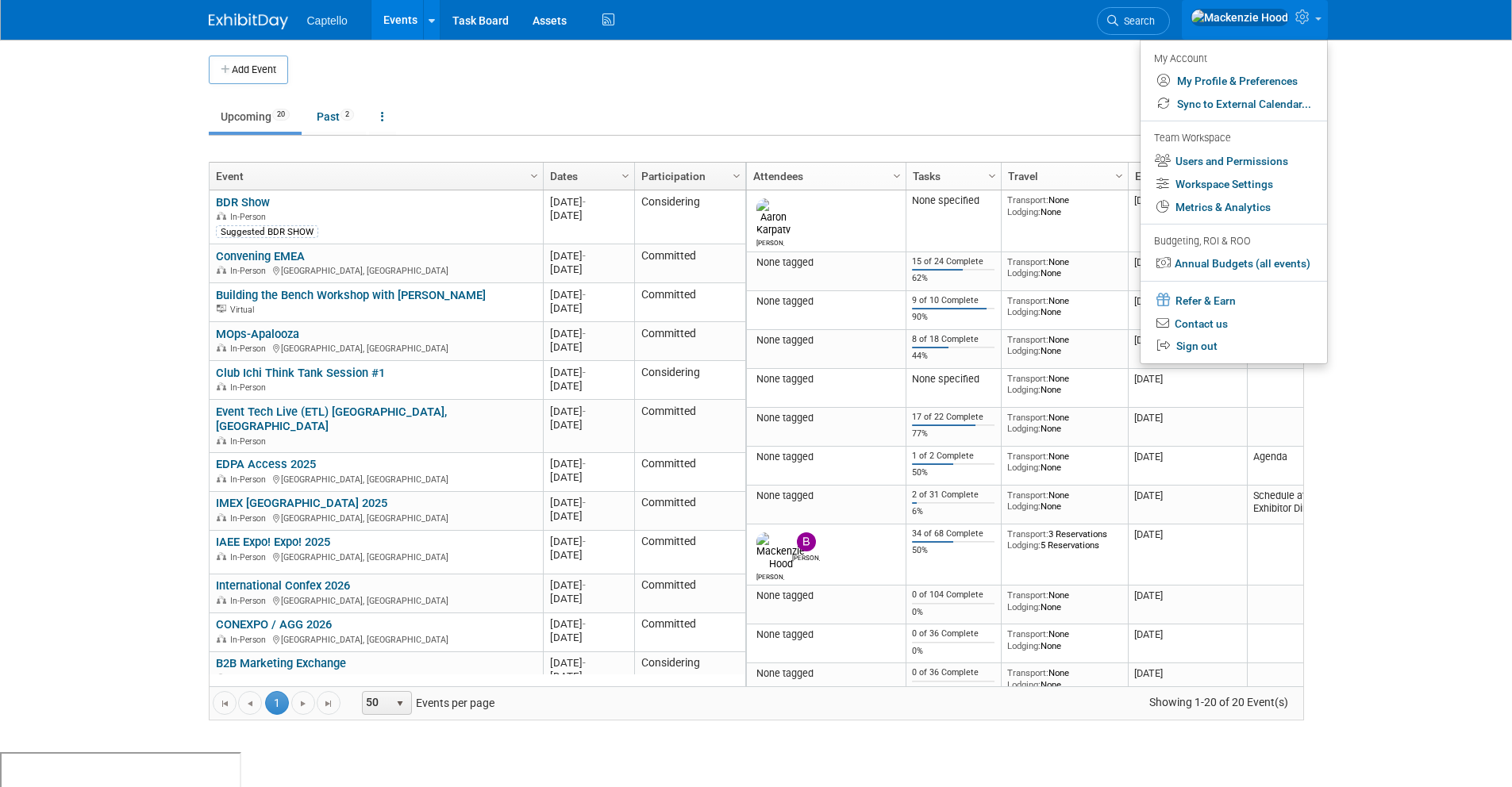
click at [1442, 177] on body "Captello Events Add Event Bulk Upload Events Shareable Event Boards Recently Vi…" at bounding box center [756, 394] width 1512 height 787
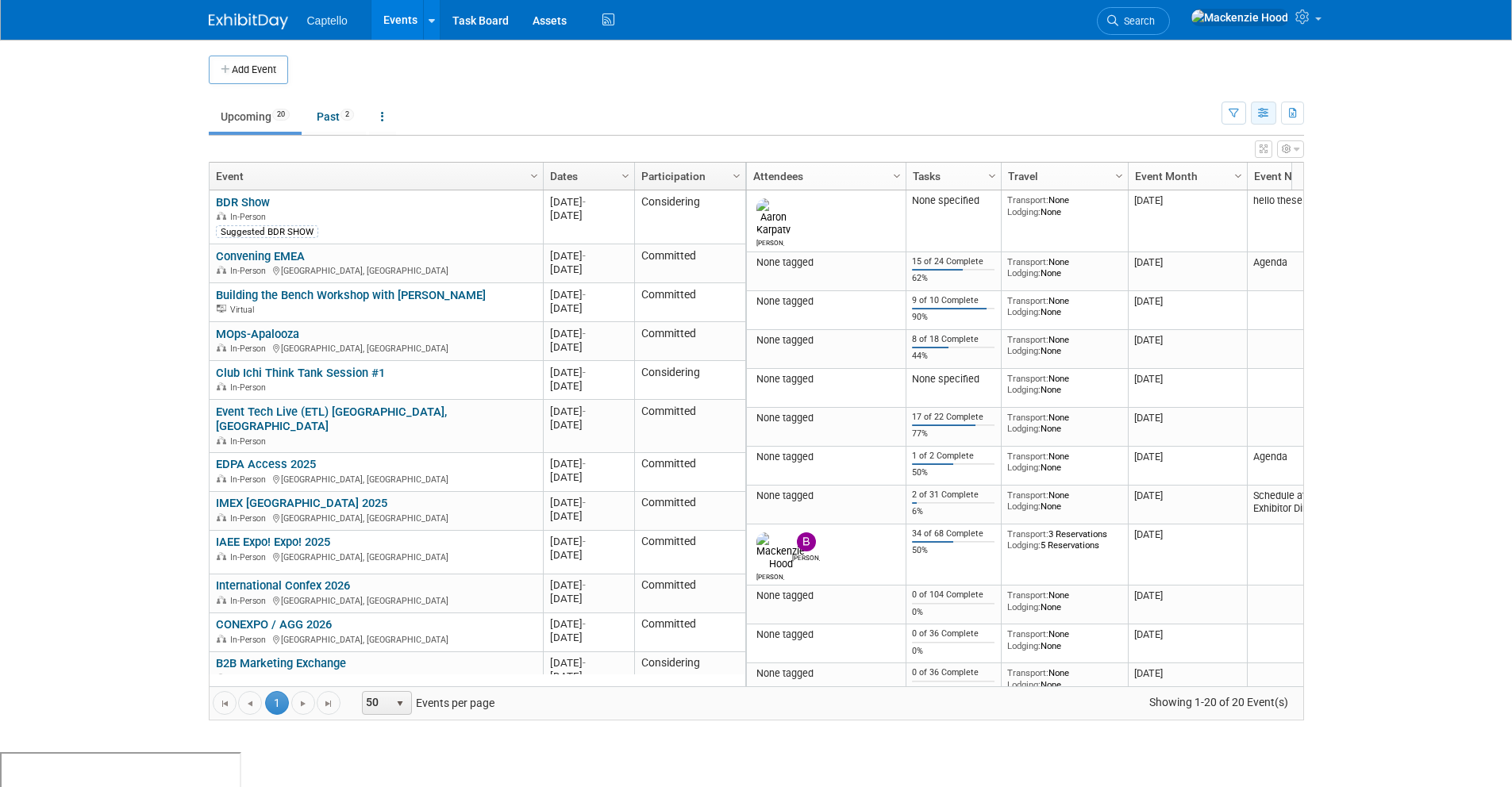
click at [1265, 116] on icon "button" at bounding box center [1263, 113] width 12 height 10
click at [1197, 169] on link "List View" at bounding box center [1197, 168] width 133 height 22
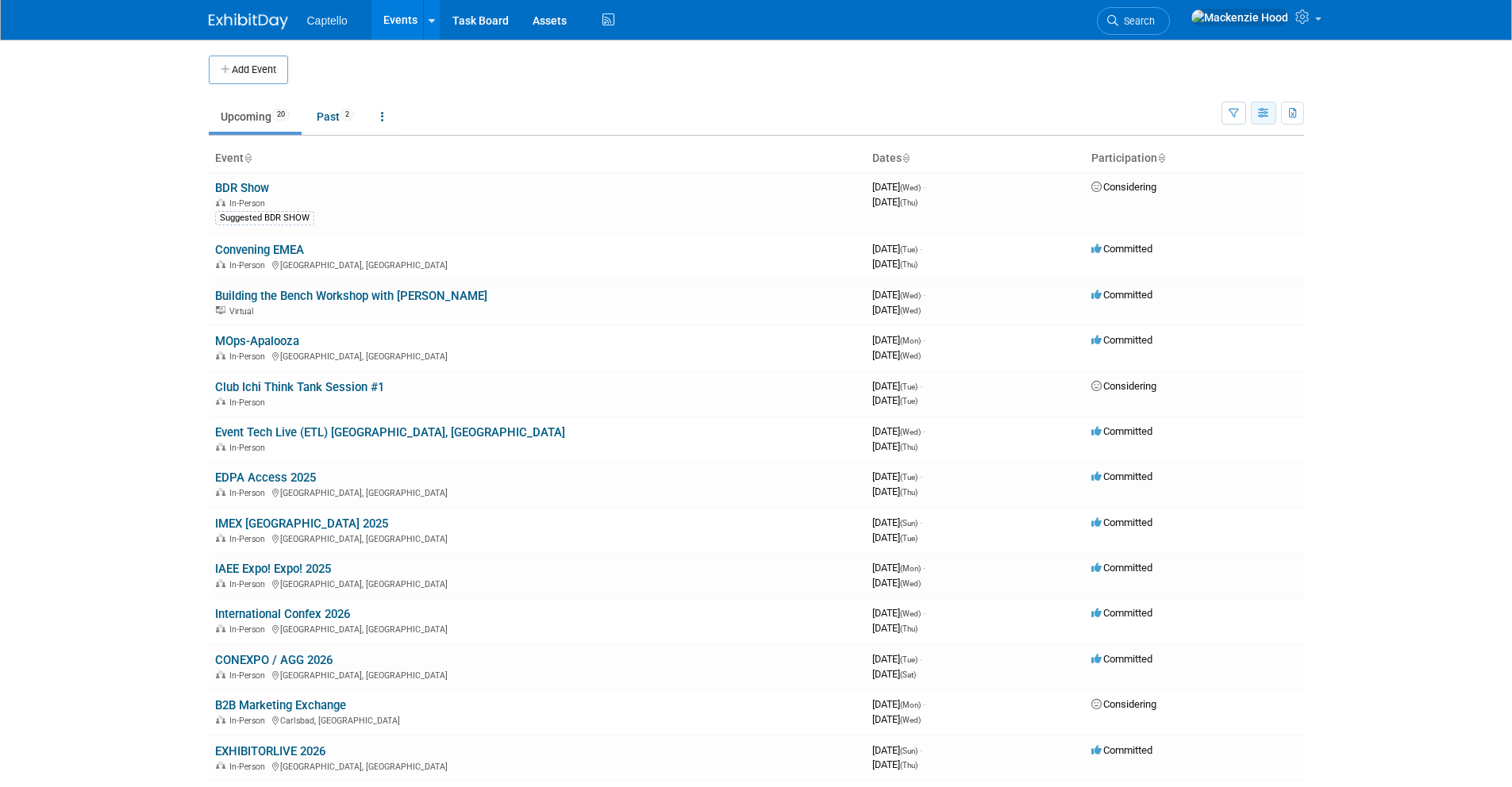
click at [1256, 121] on button "button" at bounding box center [1264, 112] width 26 height 23
click at [1198, 249] on link "Expert Grid" at bounding box center [1197, 242] width 133 height 22
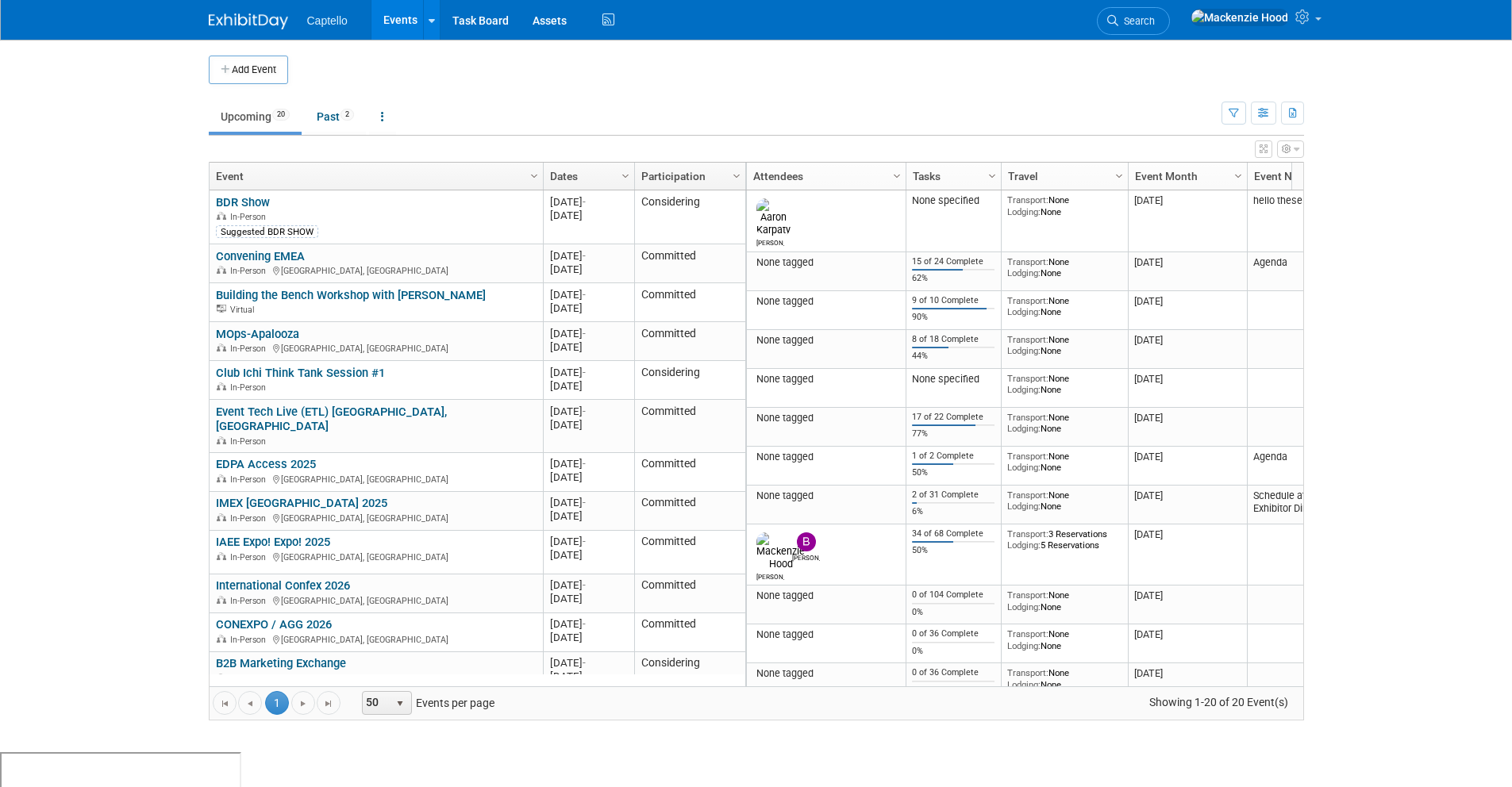
click at [690, 169] on link "Participation" at bounding box center [688, 176] width 94 height 27
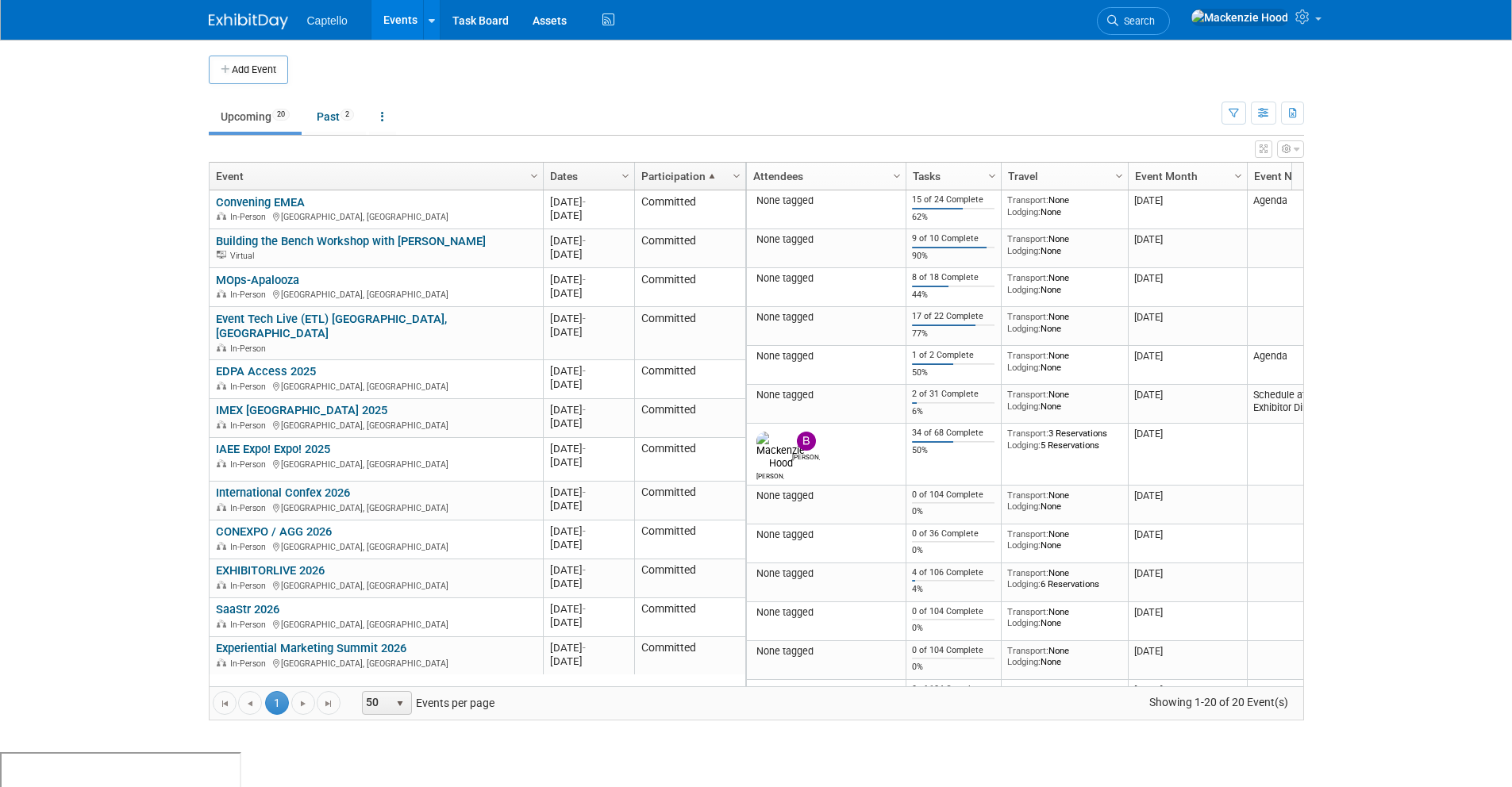
click at [690, 169] on link "Participation" at bounding box center [688, 176] width 94 height 27
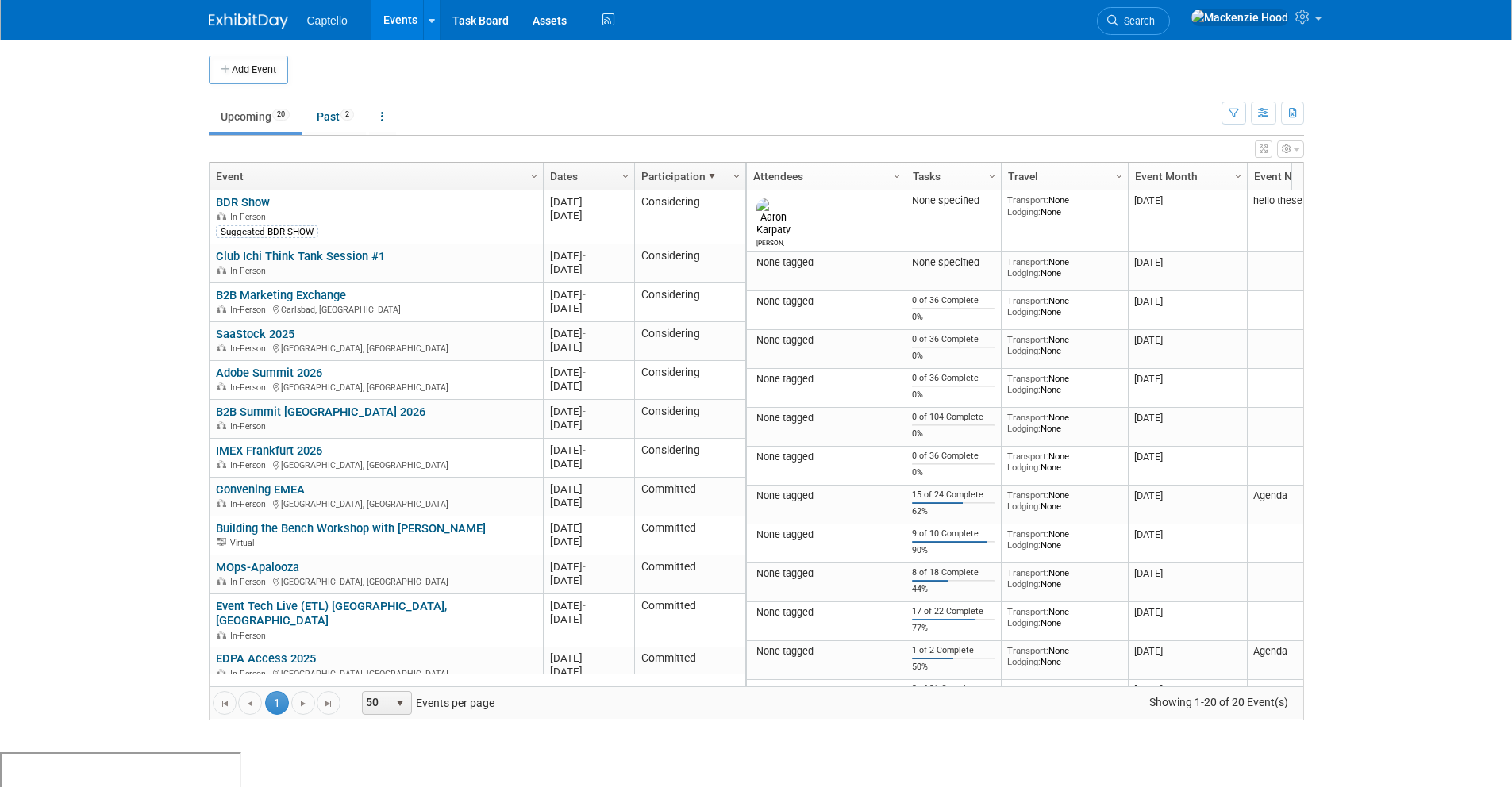
click at [737, 172] on span "Column Settings" at bounding box center [737, 177] width 13 height 13
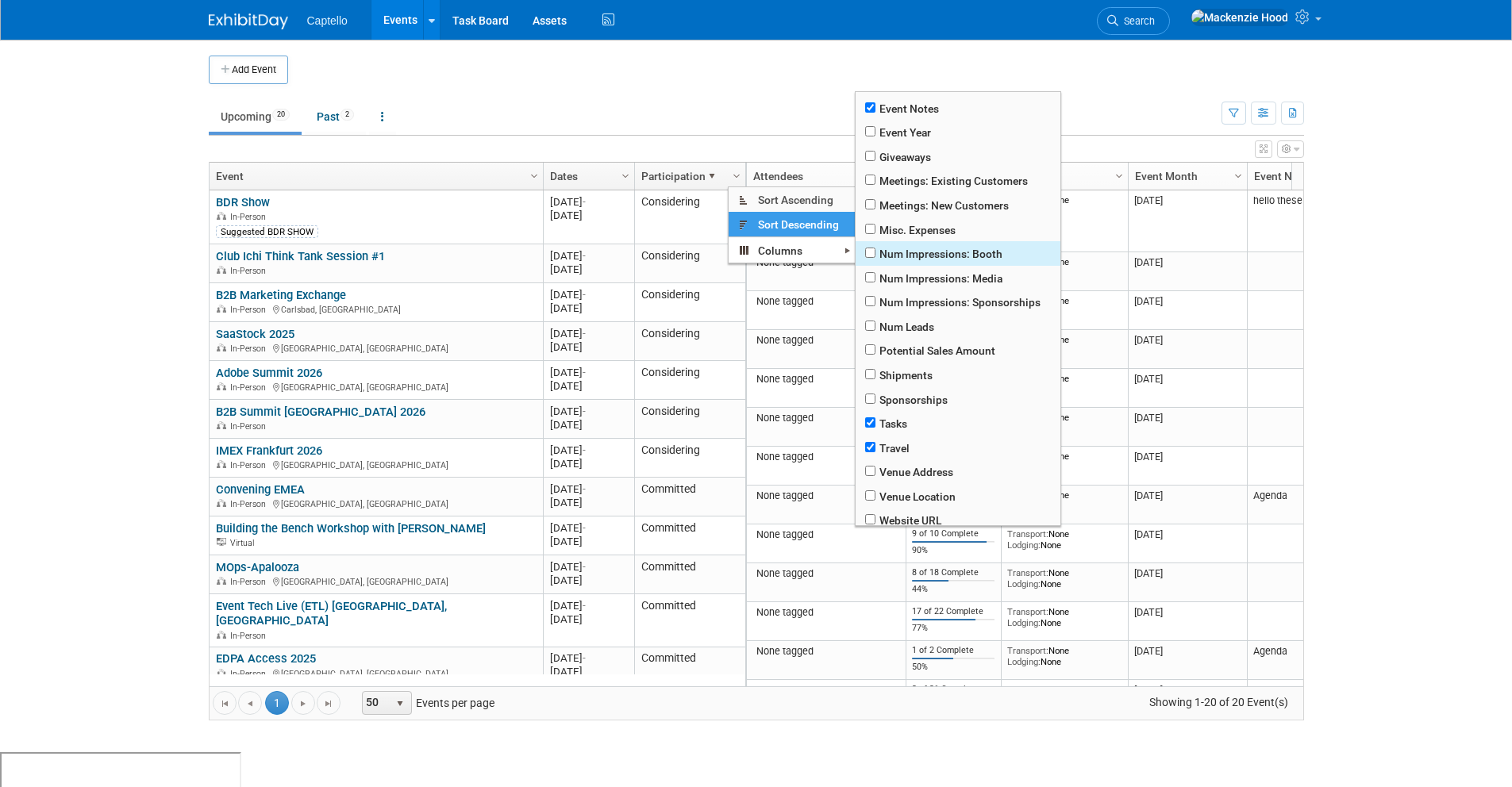
scroll to position [245, 0]
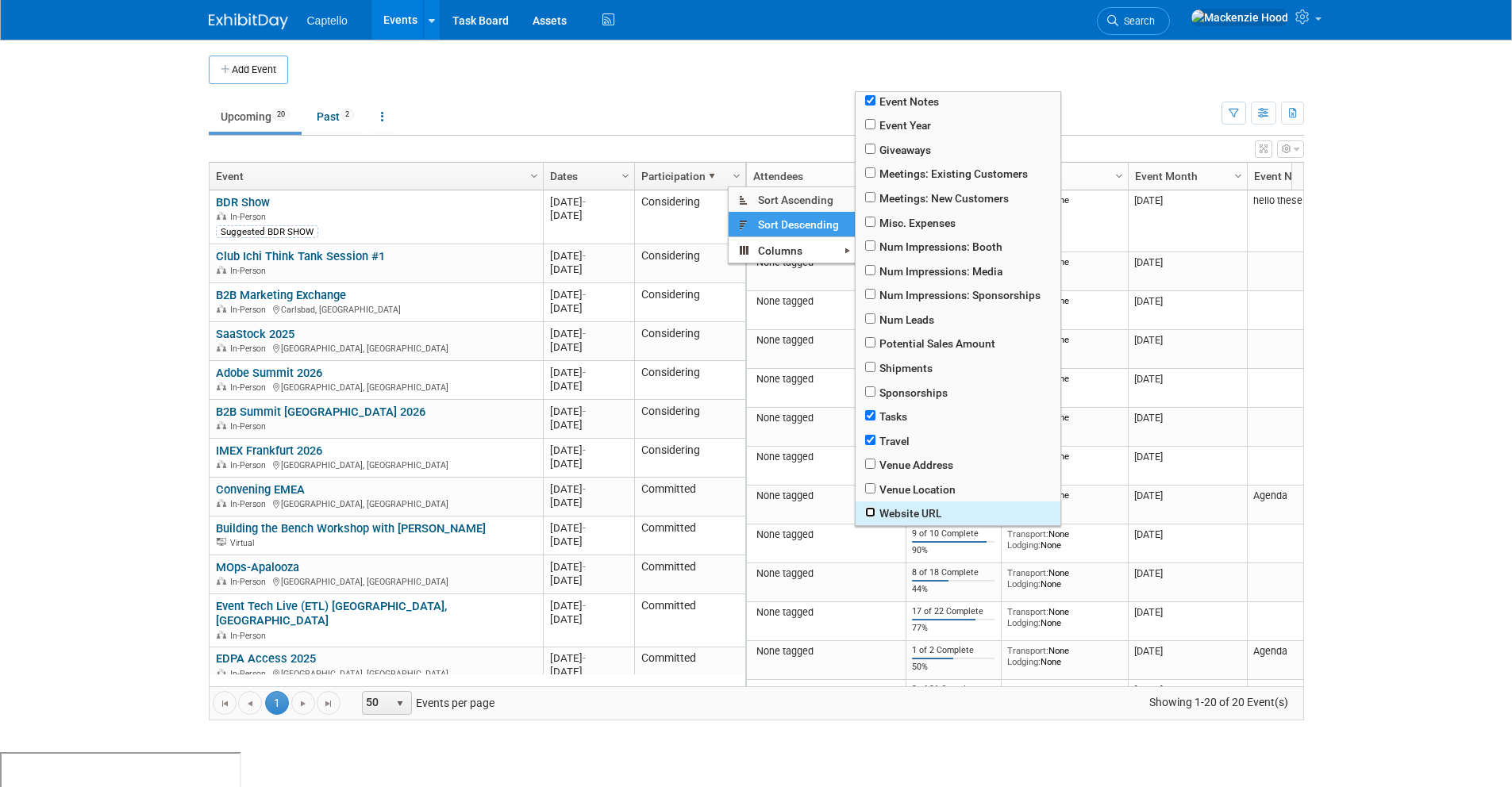
click at [871, 511] on input "checkbox" at bounding box center [869, 511] width 10 height 10
checkbox input "true"
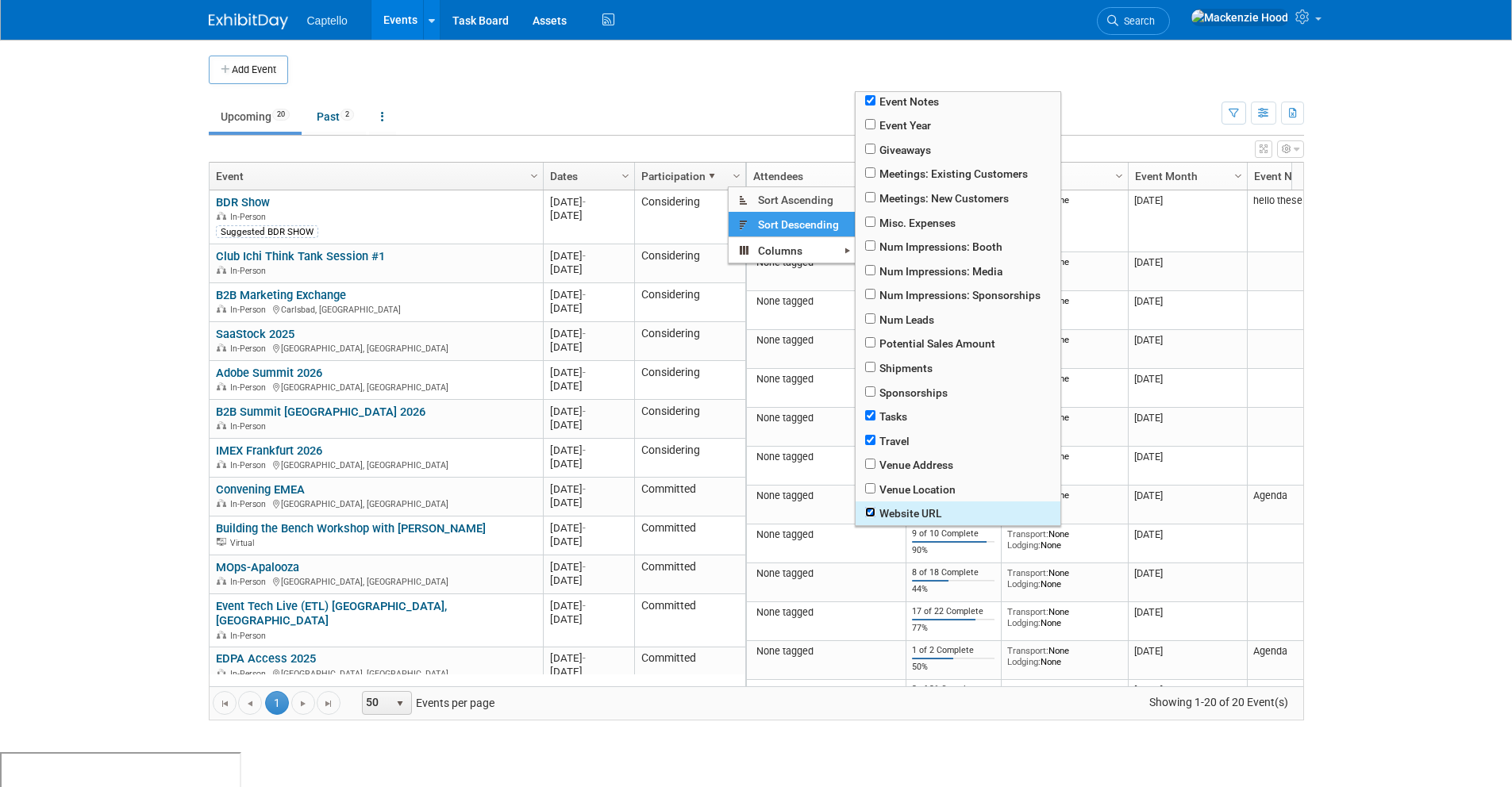
checkbox input "true"
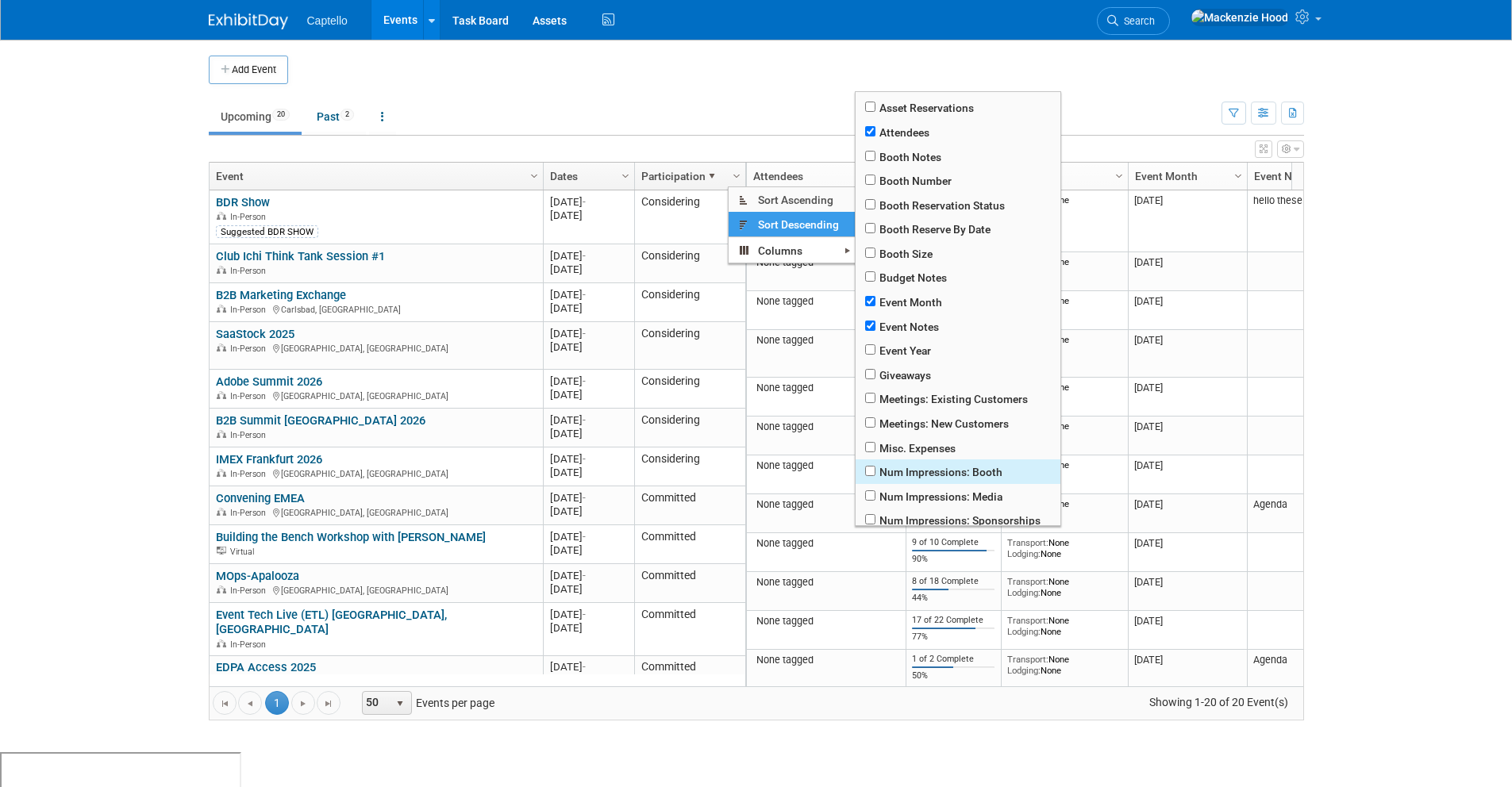
scroll to position [0, 0]
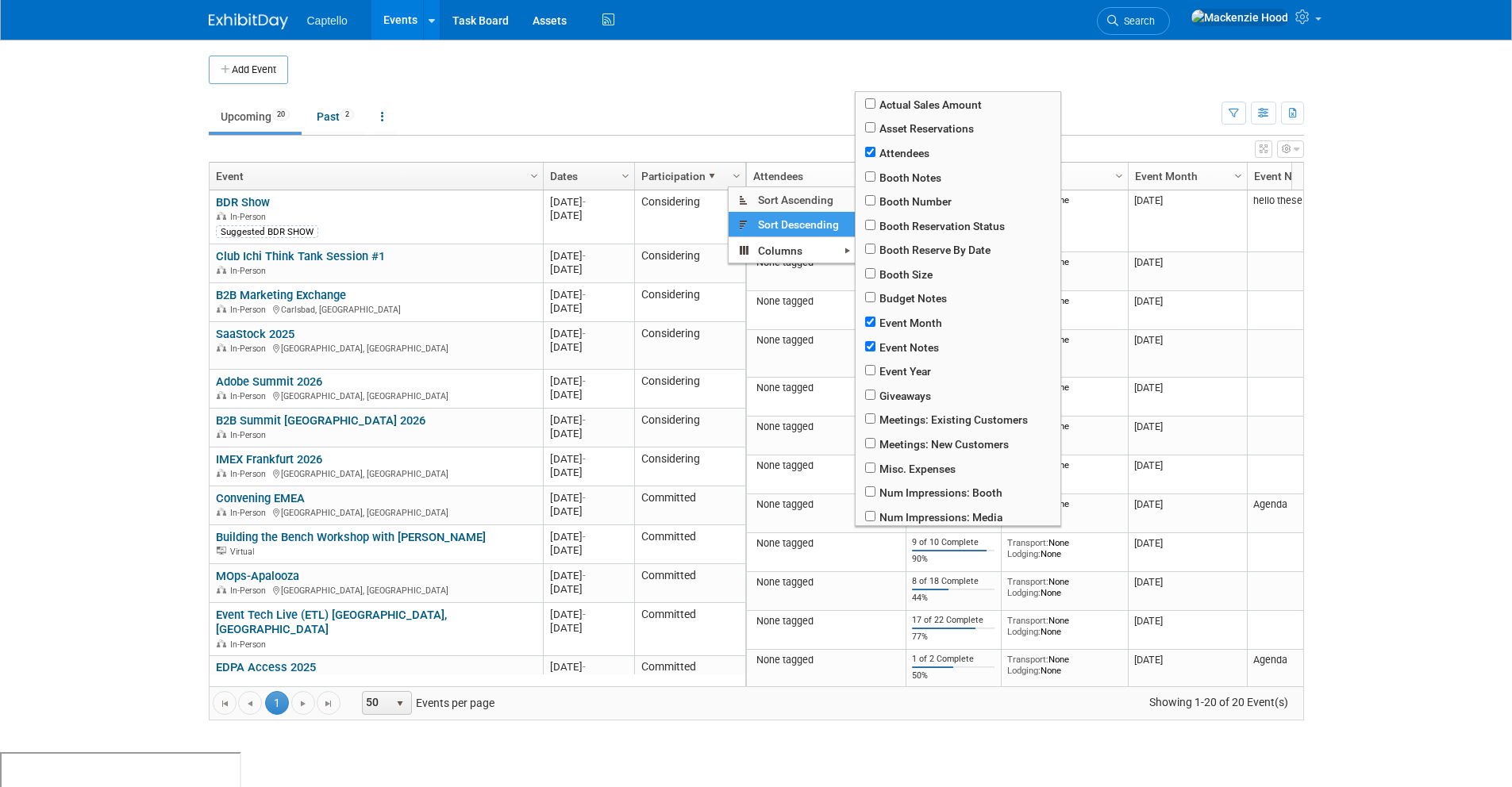
click at [143, 238] on body "Captello Events Add Event Bulk Upload Events Shareable Event Boards Recently Vi…" at bounding box center [756, 394] width 1512 height 787
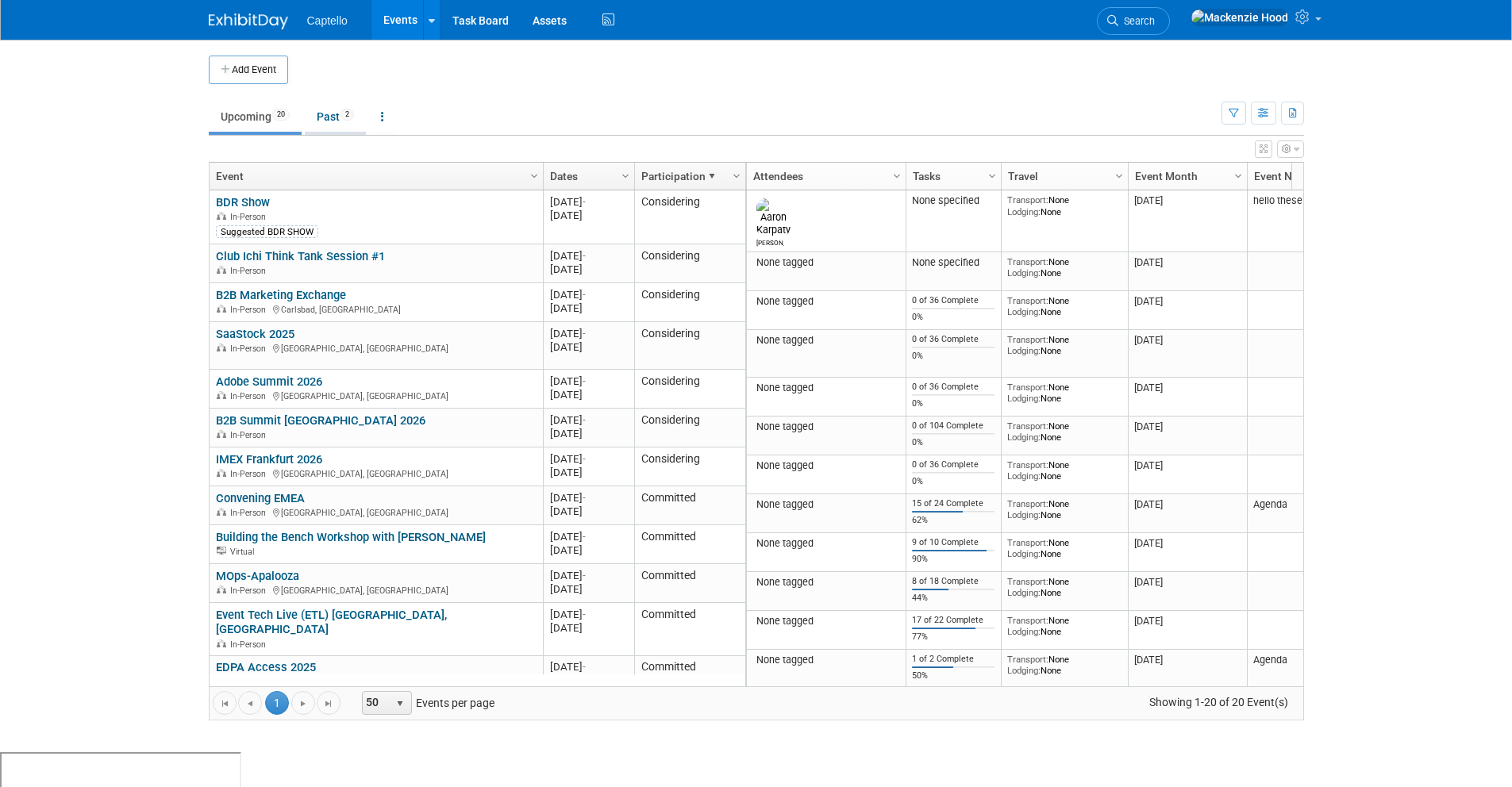
click at [329, 109] on link "Past 2" at bounding box center [335, 116] width 61 height 30
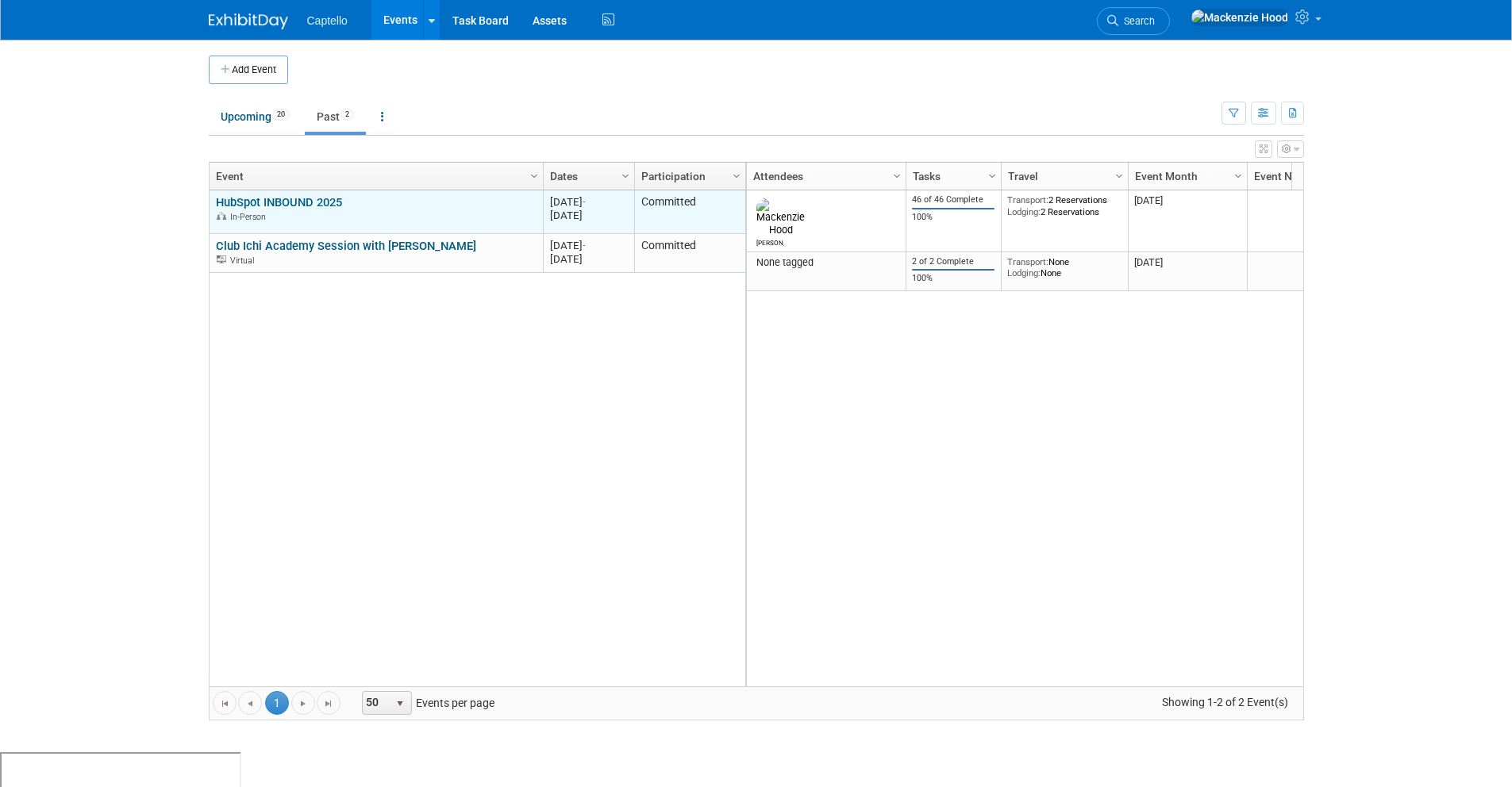
click at [286, 200] on link "HubSpot INBOUND 2025" at bounding box center [279, 202] width 126 height 15
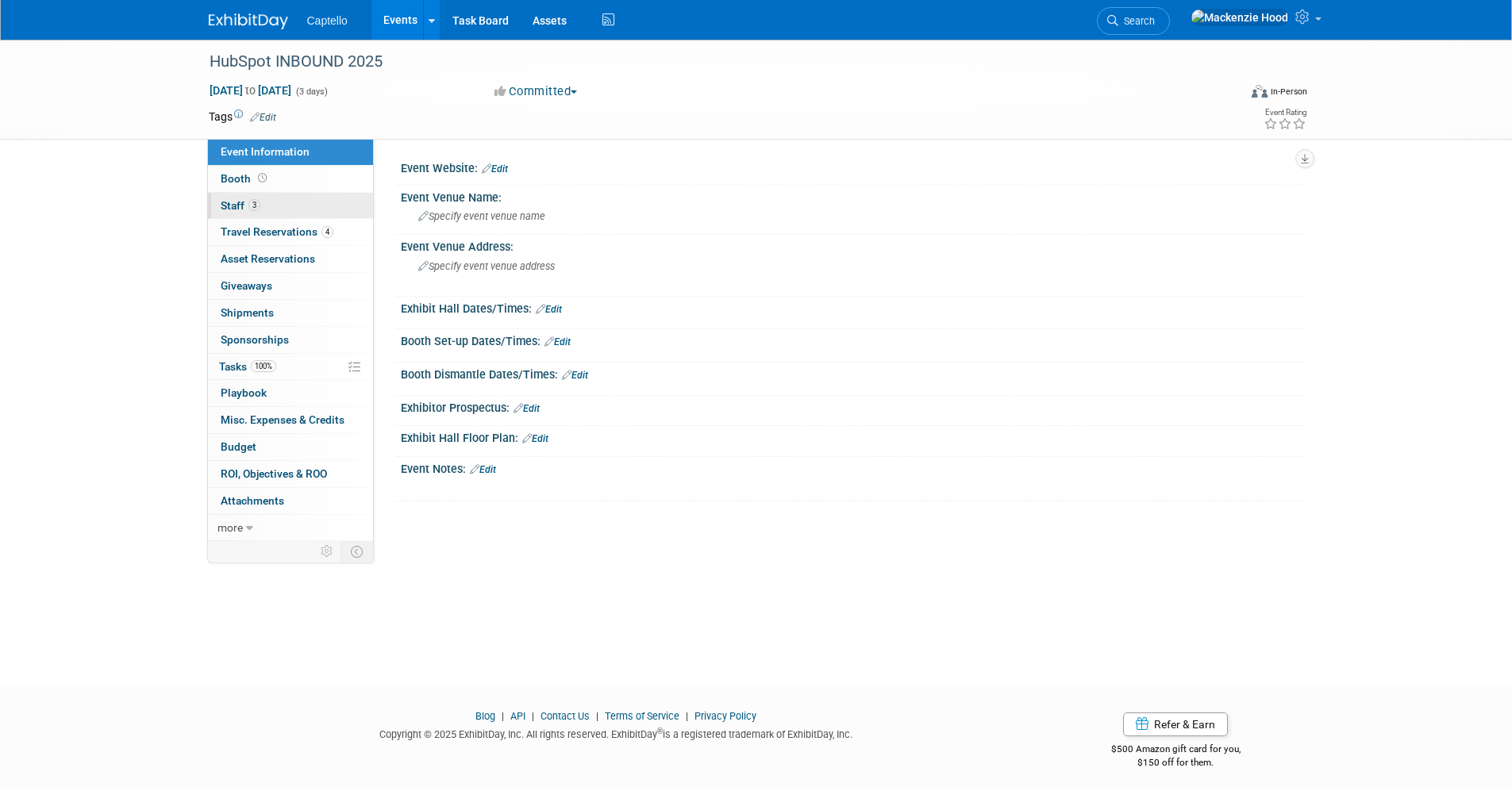
click at [283, 204] on link "3 Staff 3" at bounding box center [290, 206] width 165 height 26
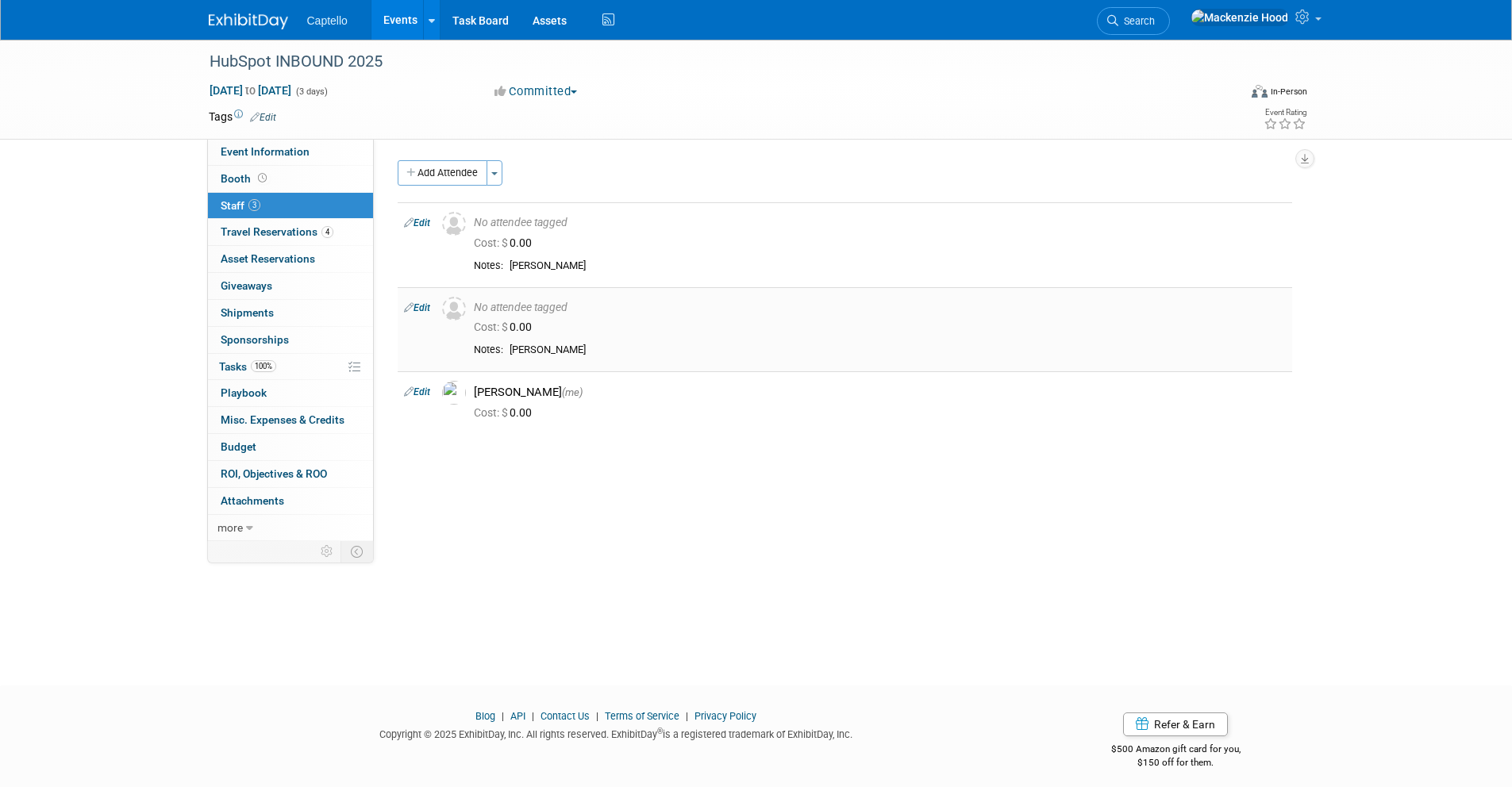
drag, startPoint x: 591, startPoint y: 348, endPoint x: 510, endPoint y: 345, distance: 81.1
click at [510, 345] on div "Bryce Jacobsen" at bounding box center [898, 350] width 776 height 14
click at [514, 356] on div "Bryce Jacobsen" at bounding box center [898, 350] width 776 height 14
click at [519, 352] on div "Bryce Jacobsen" at bounding box center [898, 350] width 776 height 14
drag, startPoint x: 604, startPoint y: 348, endPoint x: 503, endPoint y: 351, distance: 101.0
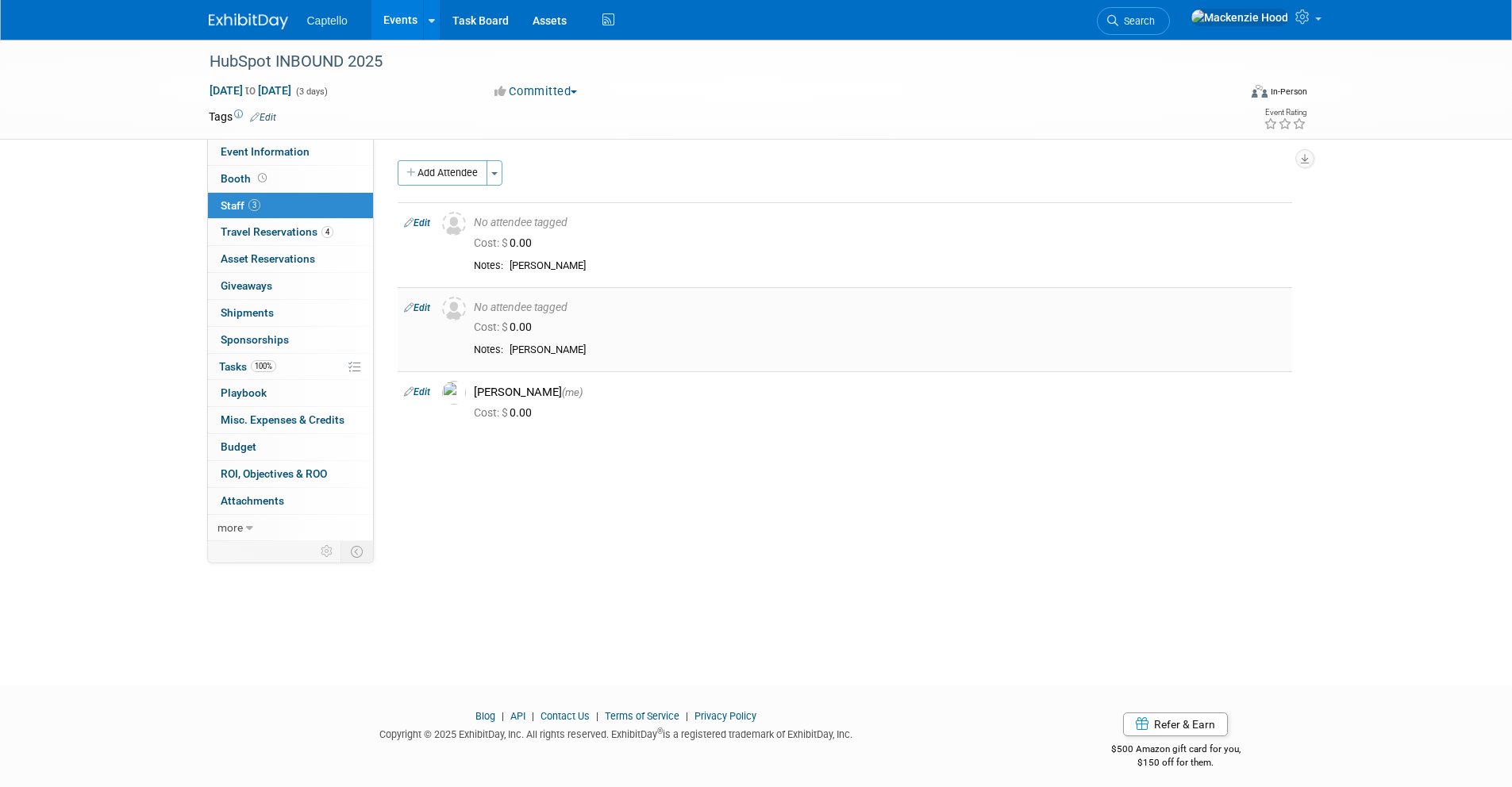
click at [503, 351] on tr "Notes: Bryce Jacobsen" at bounding box center [879, 351] width 812 height 15
click at [584, 349] on div "Bryce Jacobsen" at bounding box center [898, 350] width 776 height 14
click at [286, 156] on span "Event Information" at bounding box center [265, 152] width 89 height 13
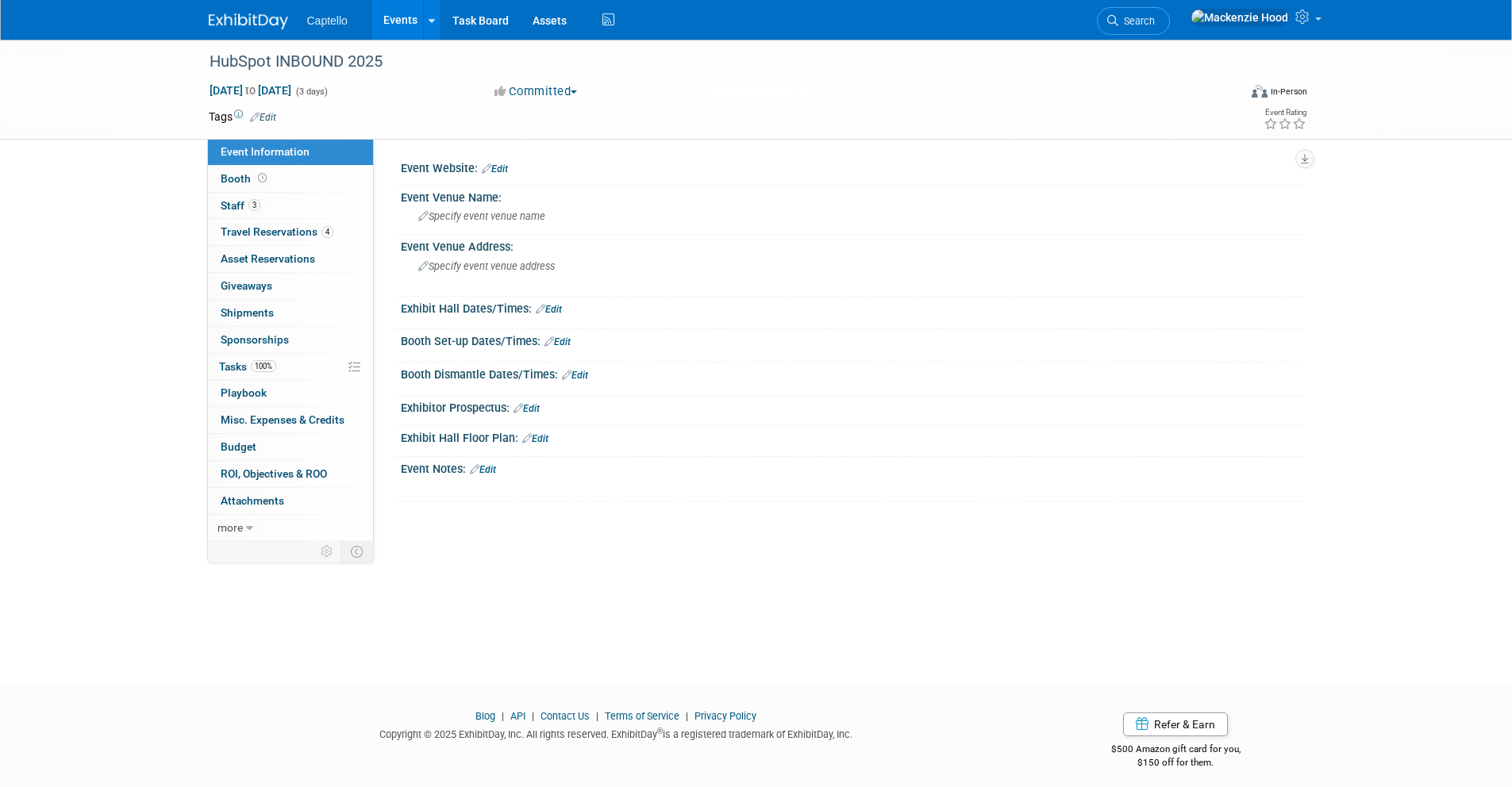
click at [486, 470] on link "Edit" at bounding box center [483, 470] width 26 height 11
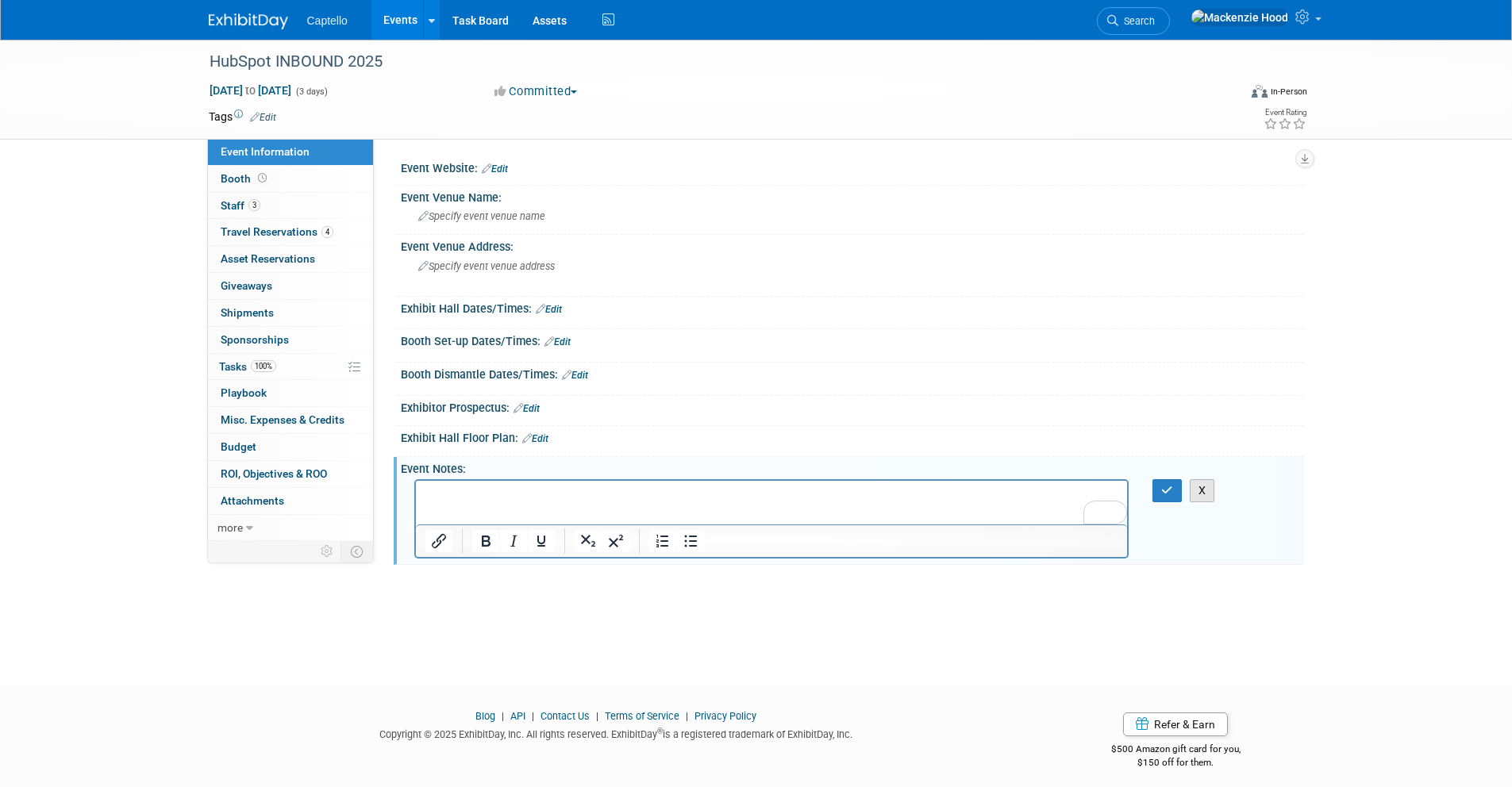
click at [1199, 487] on button "X" at bounding box center [1202, 490] width 26 height 23
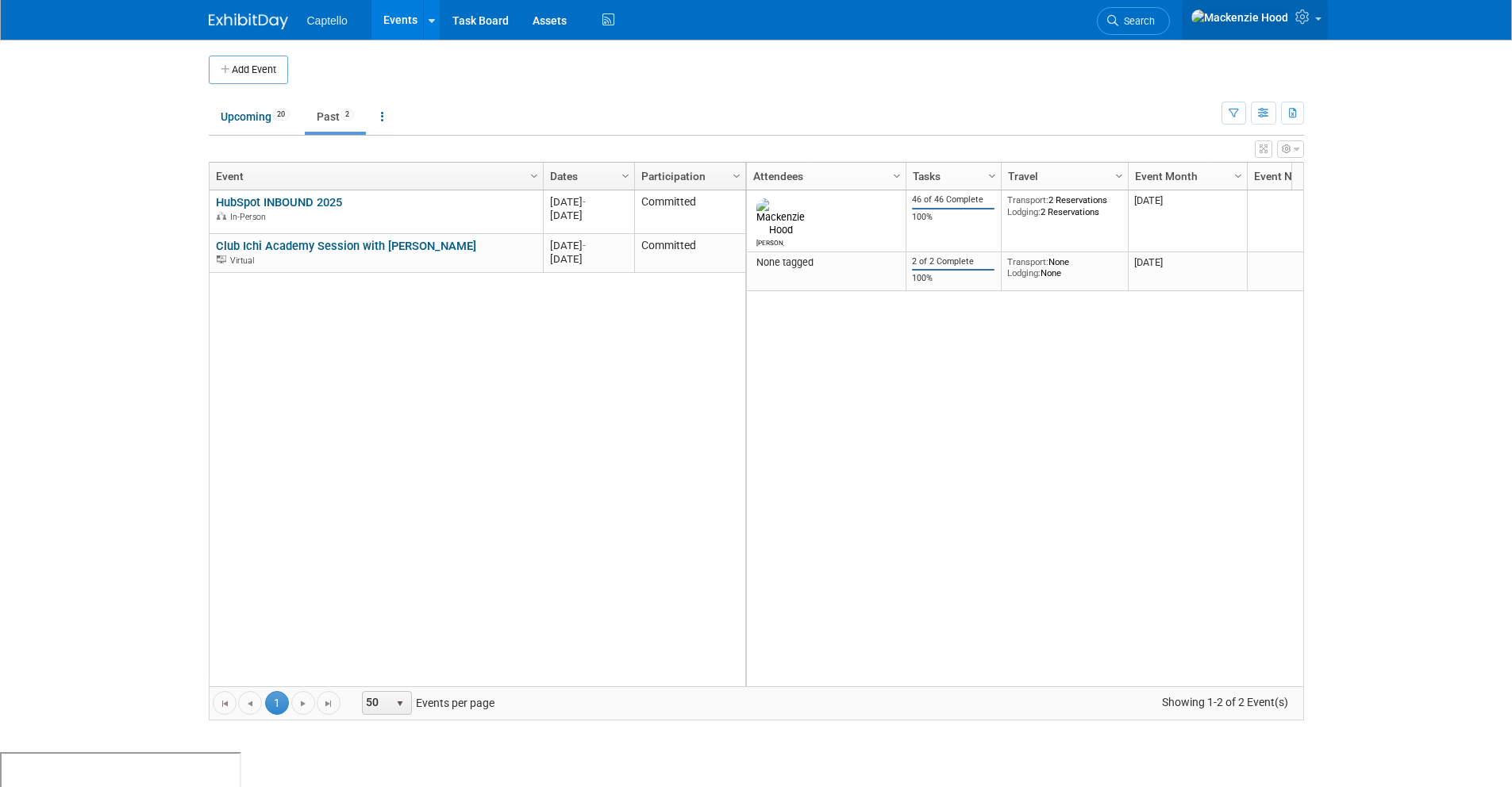
click at [1310, 17] on icon at bounding box center [1304, 17] width 18 height 15
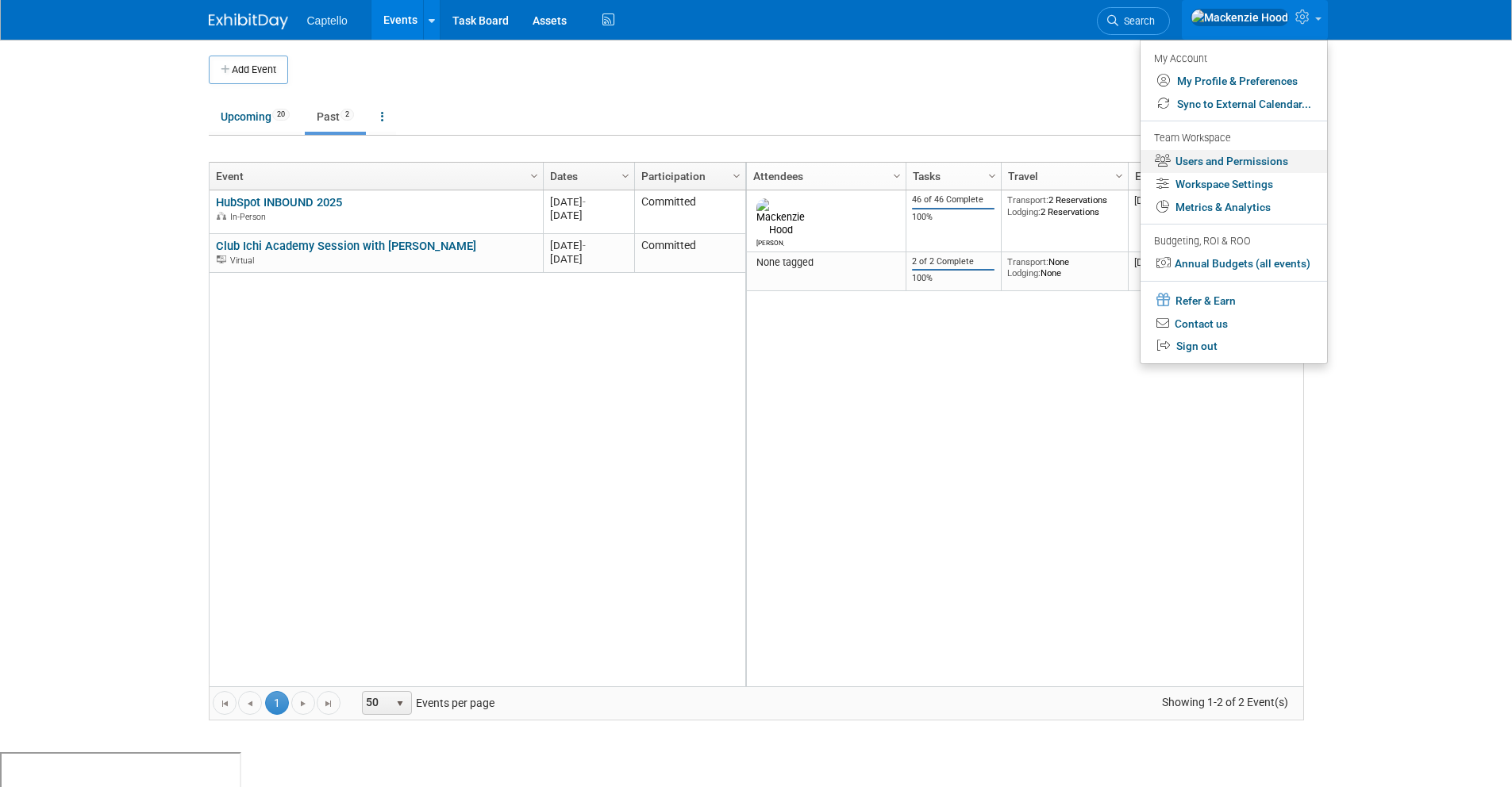
click at [1274, 165] on link "Users and Permissions" at bounding box center [1233, 161] width 187 height 23
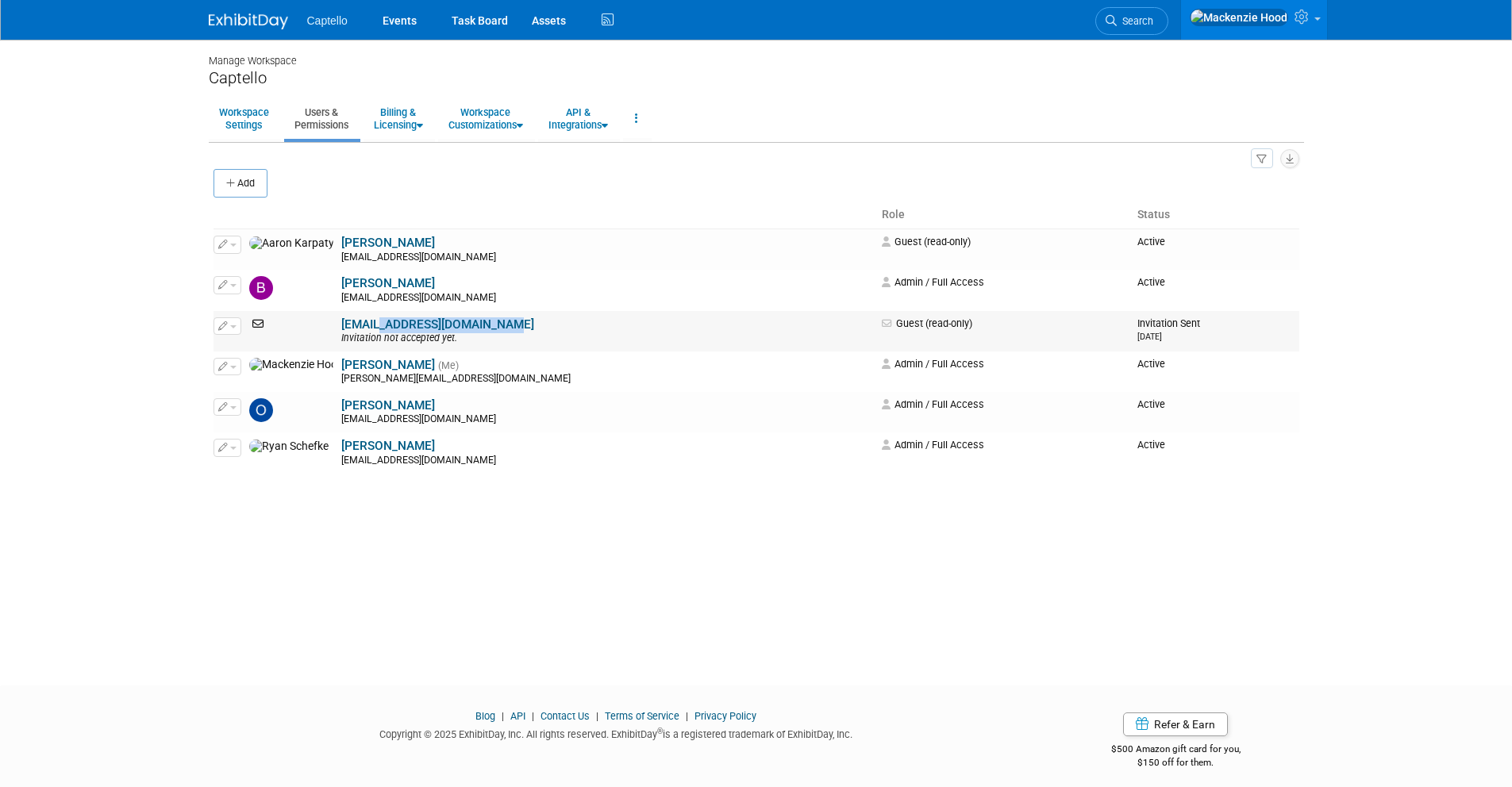
drag, startPoint x: 569, startPoint y: 317, endPoint x: 315, endPoint y: 319, distance: 254.0
click at [338, 319] on td "btjacobsen@leadliaison.com Invitation not accepted yet." at bounding box center [606, 331] width 538 height 40
click at [498, 321] on td "btjacobsen@leadliaison.com Invitation not accepted yet." at bounding box center [606, 331] width 538 height 40
click at [241, 172] on button "Add" at bounding box center [240, 183] width 54 height 29
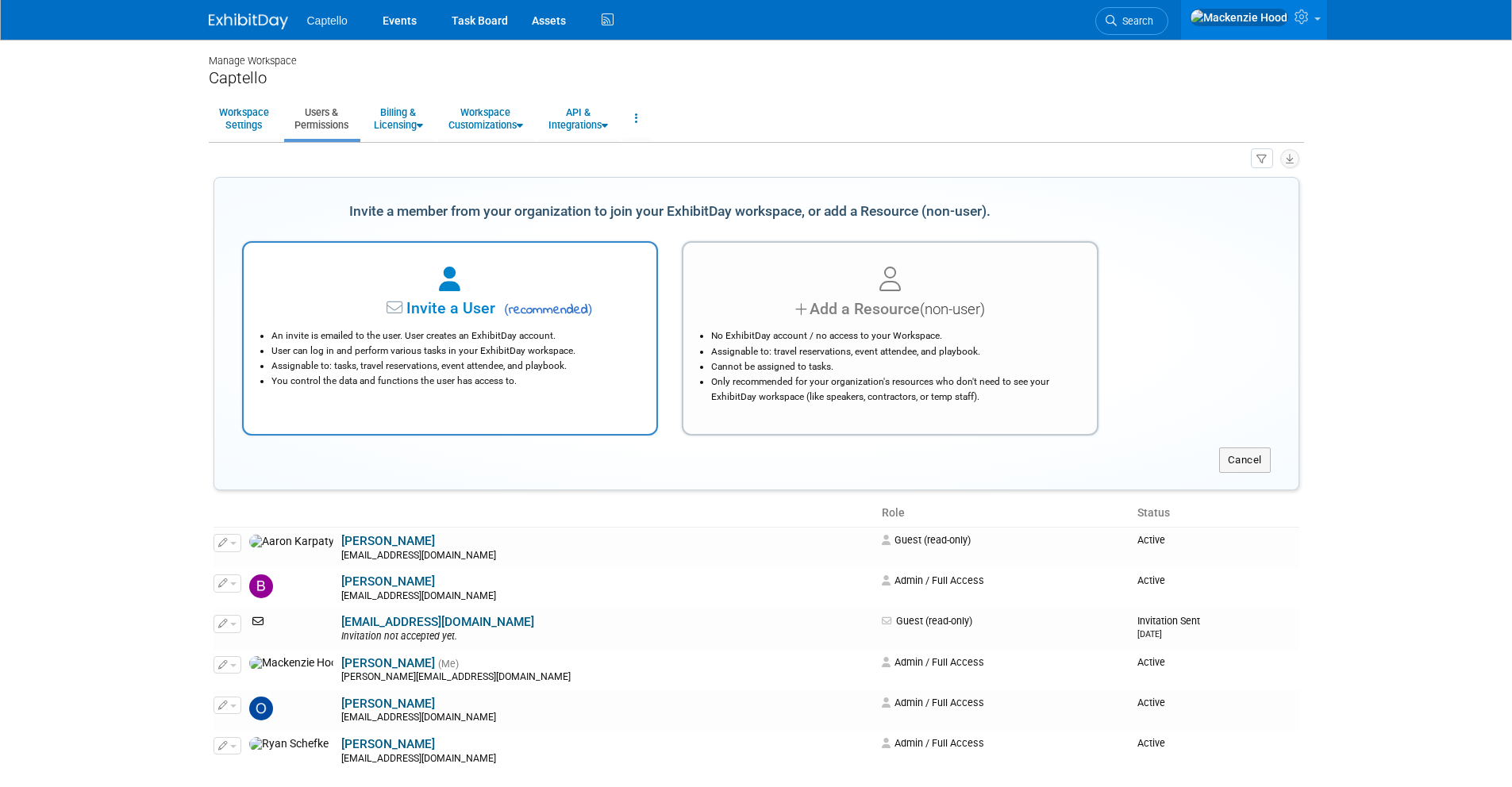
click at [624, 338] on li "An invite is emailed to the user. User creates an ExhibitDay account." at bounding box center [454, 336] width 366 height 15
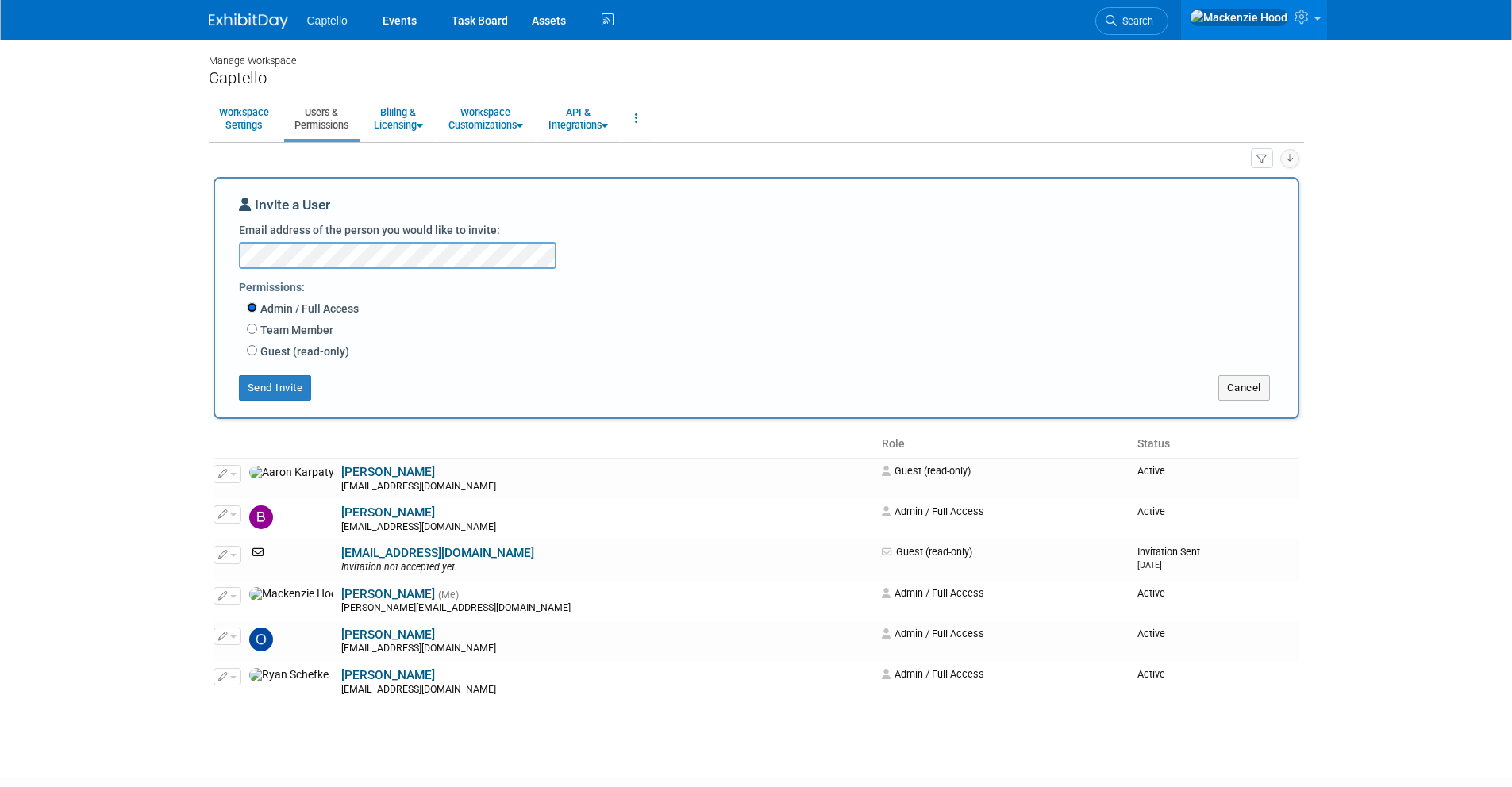
click at [252, 309] on input "Admin / Full Access" at bounding box center [251, 307] width 10 height 10
click at [269, 384] on button "Send Invite" at bounding box center [275, 388] width 73 height 26
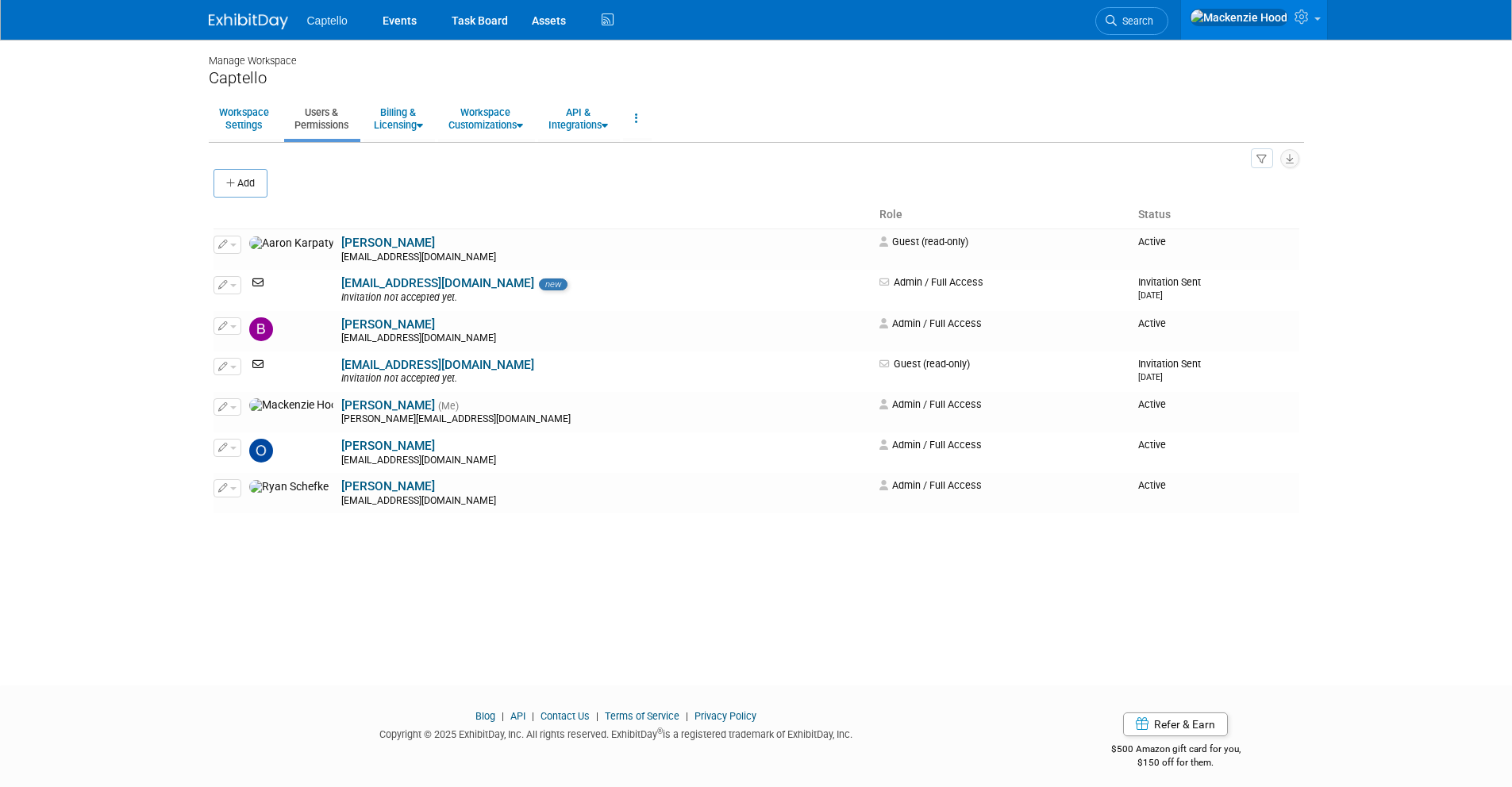
click at [321, 23] on span "Captello" at bounding box center [327, 21] width 40 height 13
click at [394, 13] on link "Events" at bounding box center [399, 19] width 58 height 40
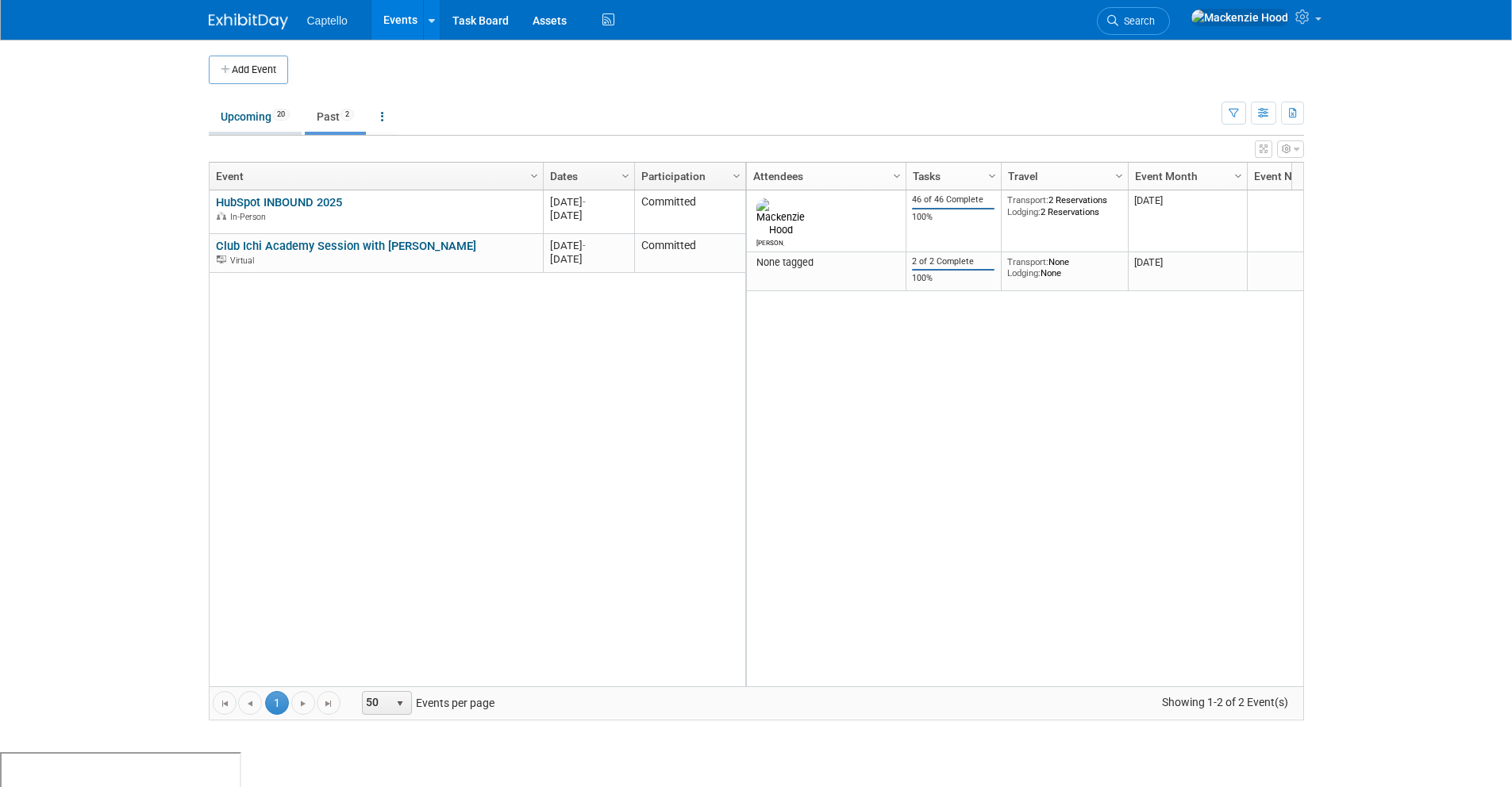
click at [244, 112] on link "Upcoming 20" at bounding box center [255, 116] width 93 height 30
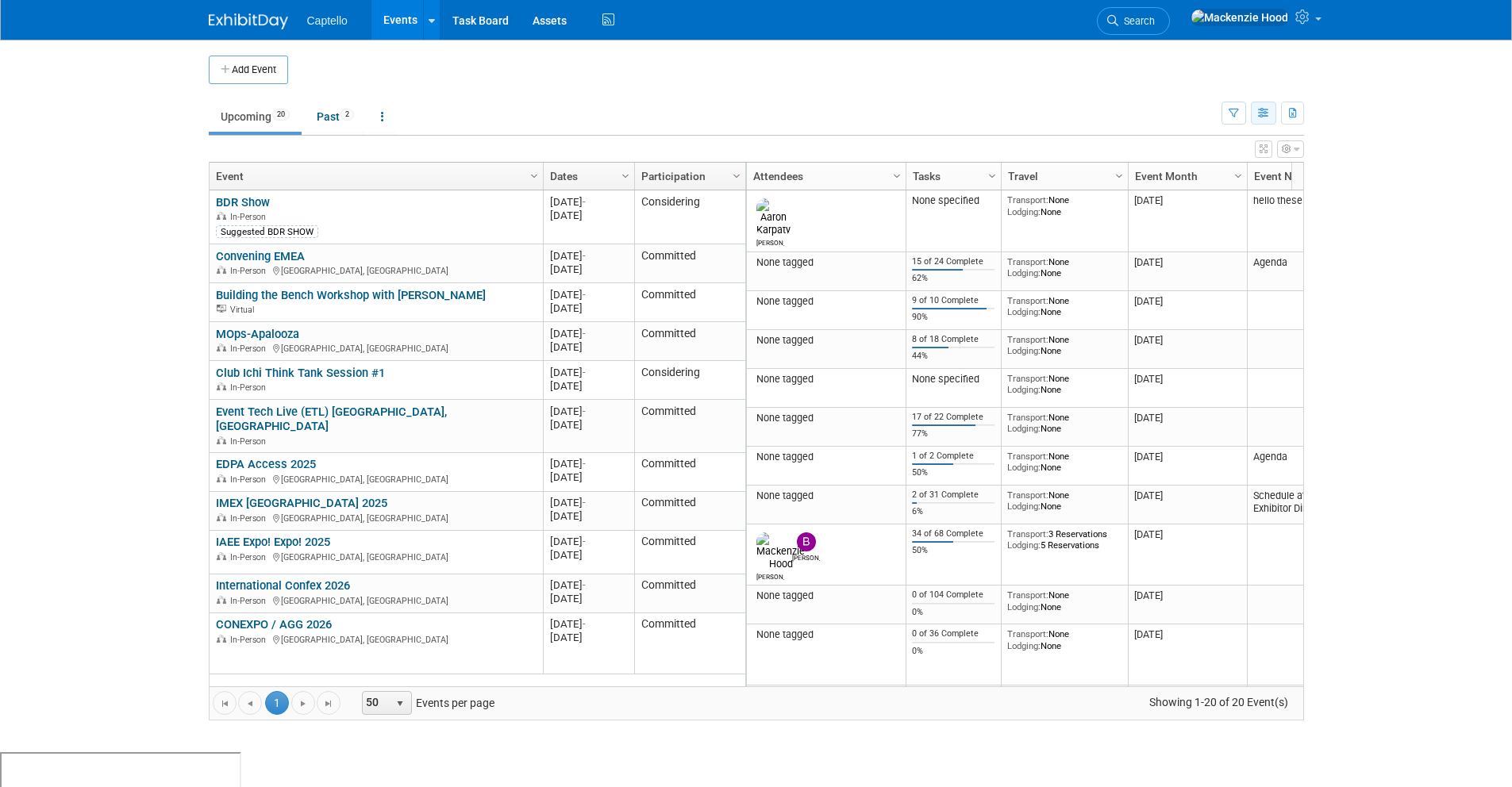
click at [1269, 118] on button "button" at bounding box center [1264, 112] width 26 height 23
click at [1187, 165] on link "List View" at bounding box center [1197, 168] width 133 height 22
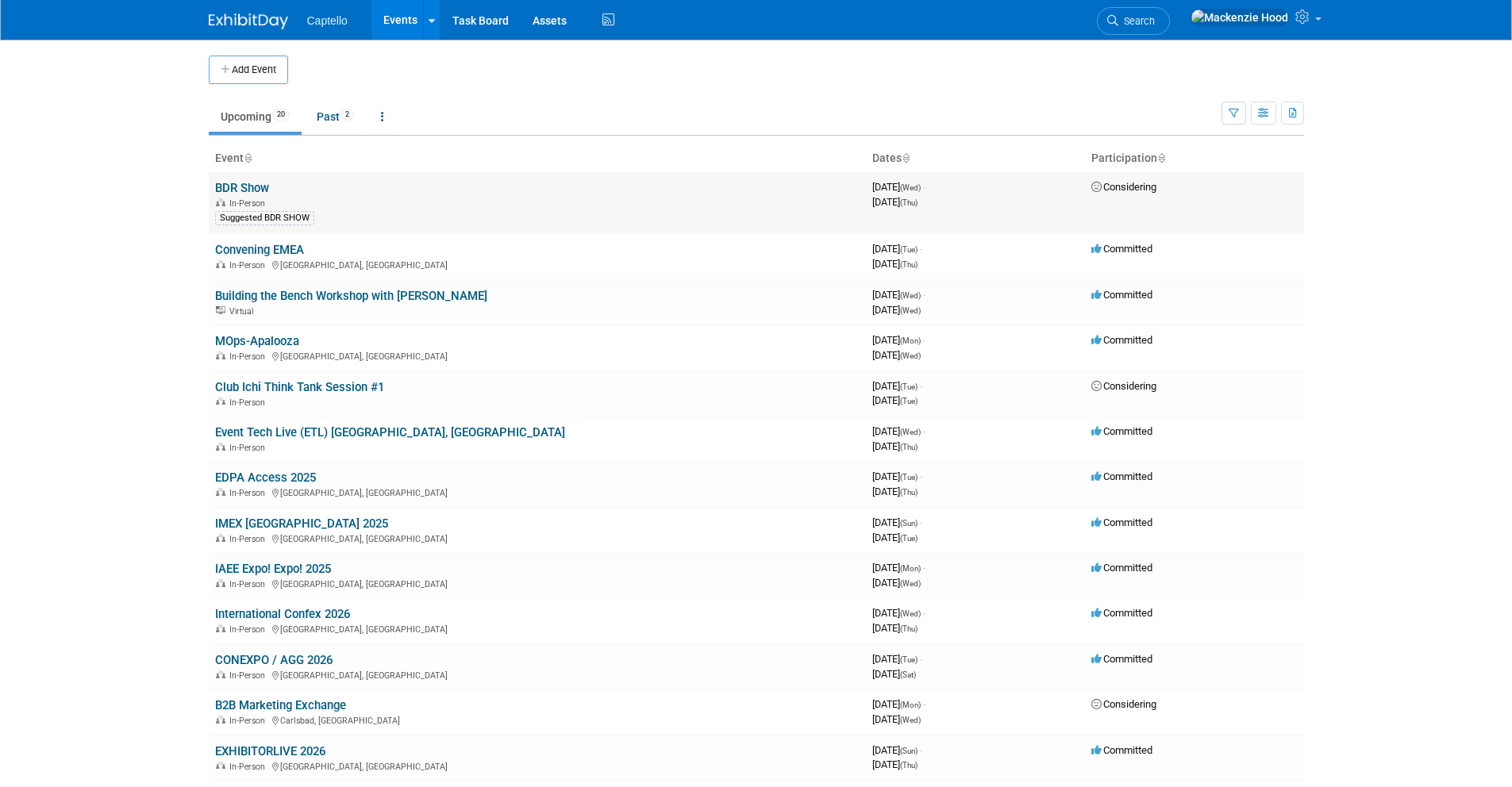
click at [251, 182] on link "BDR Show" at bounding box center [242, 188] width 54 height 15
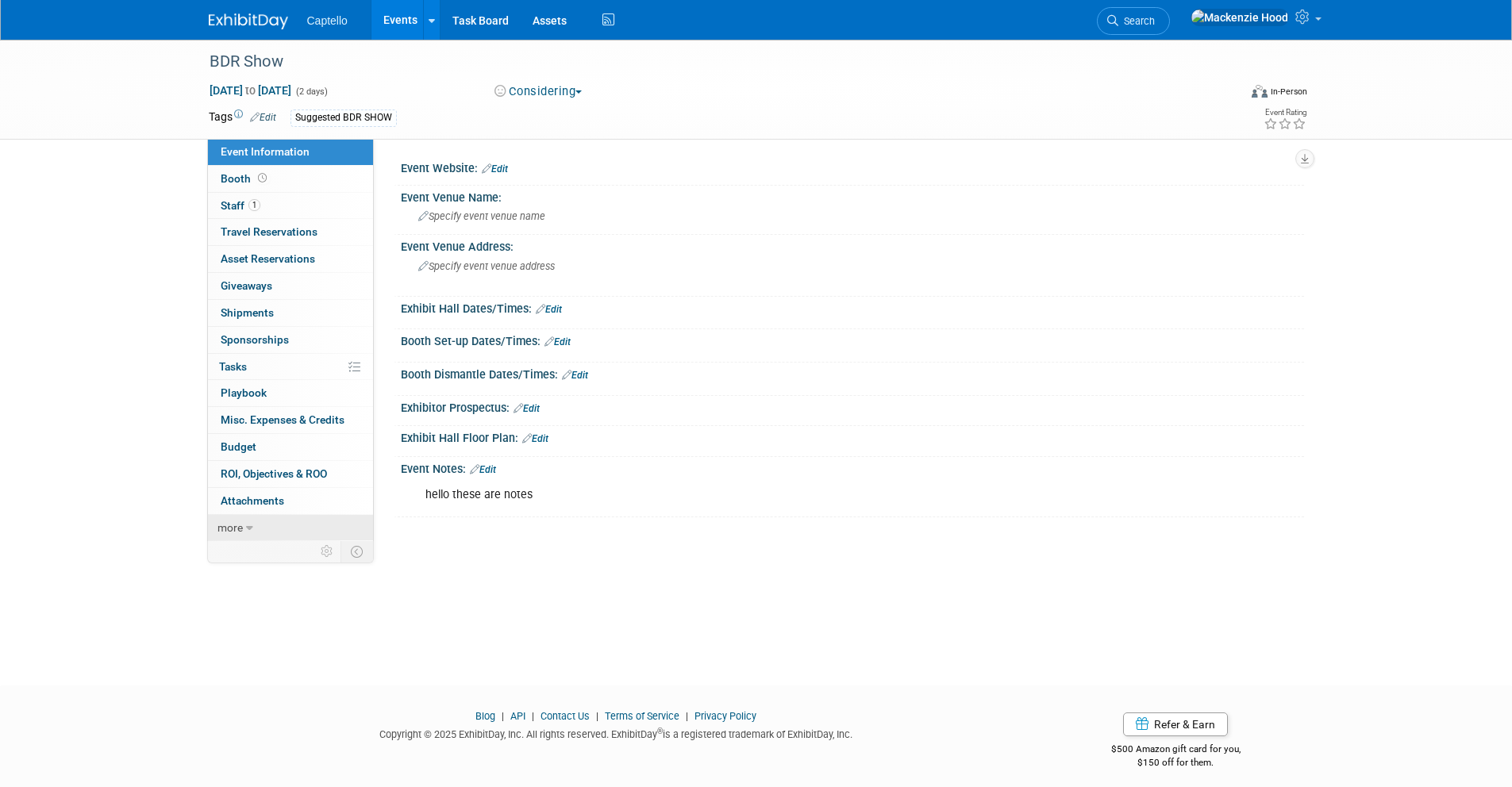
click at [283, 530] on link "more" at bounding box center [290, 528] width 165 height 26
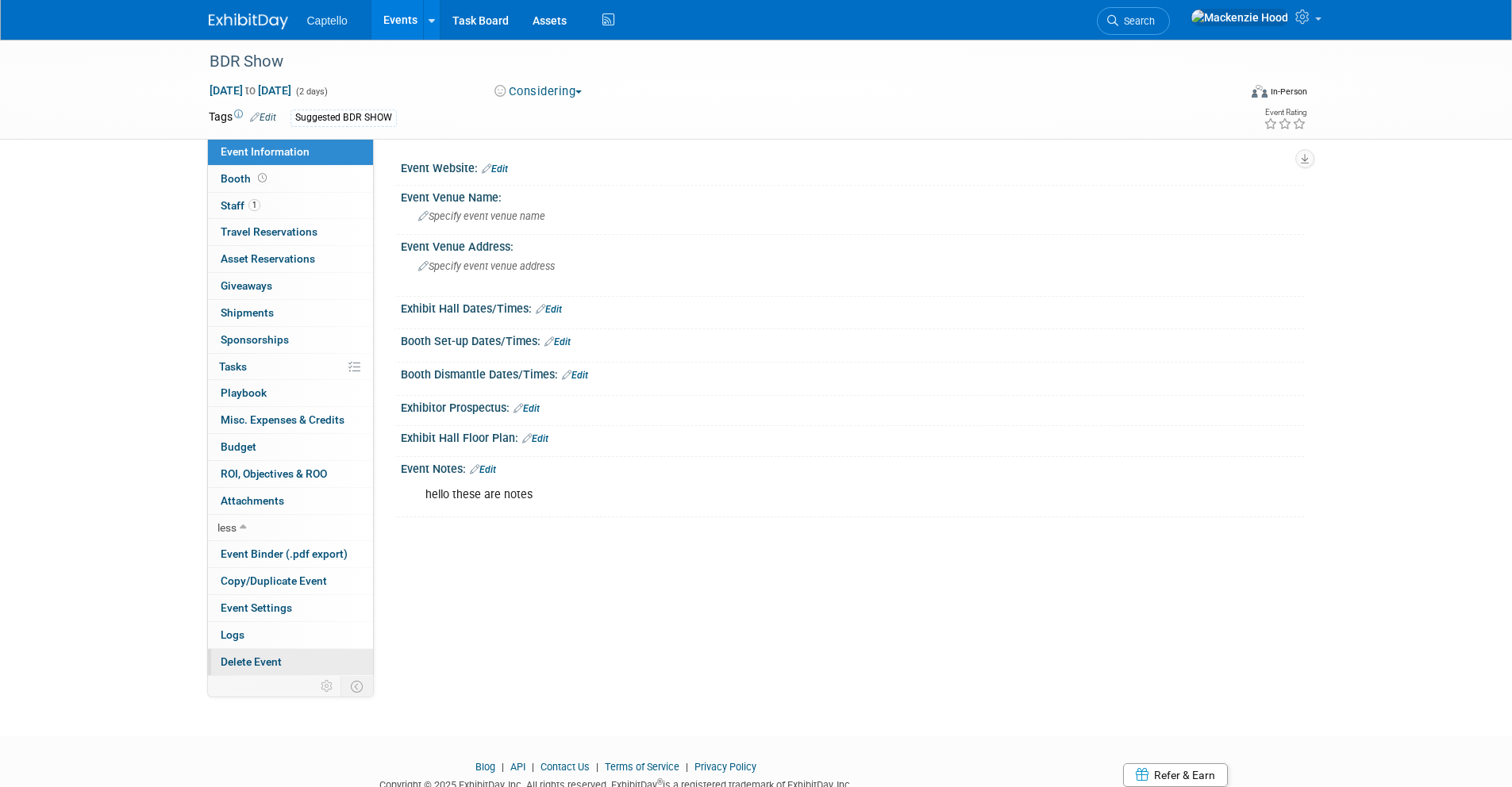
click at [305, 665] on link "Delete Event" at bounding box center [290, 662] width 165 height 26
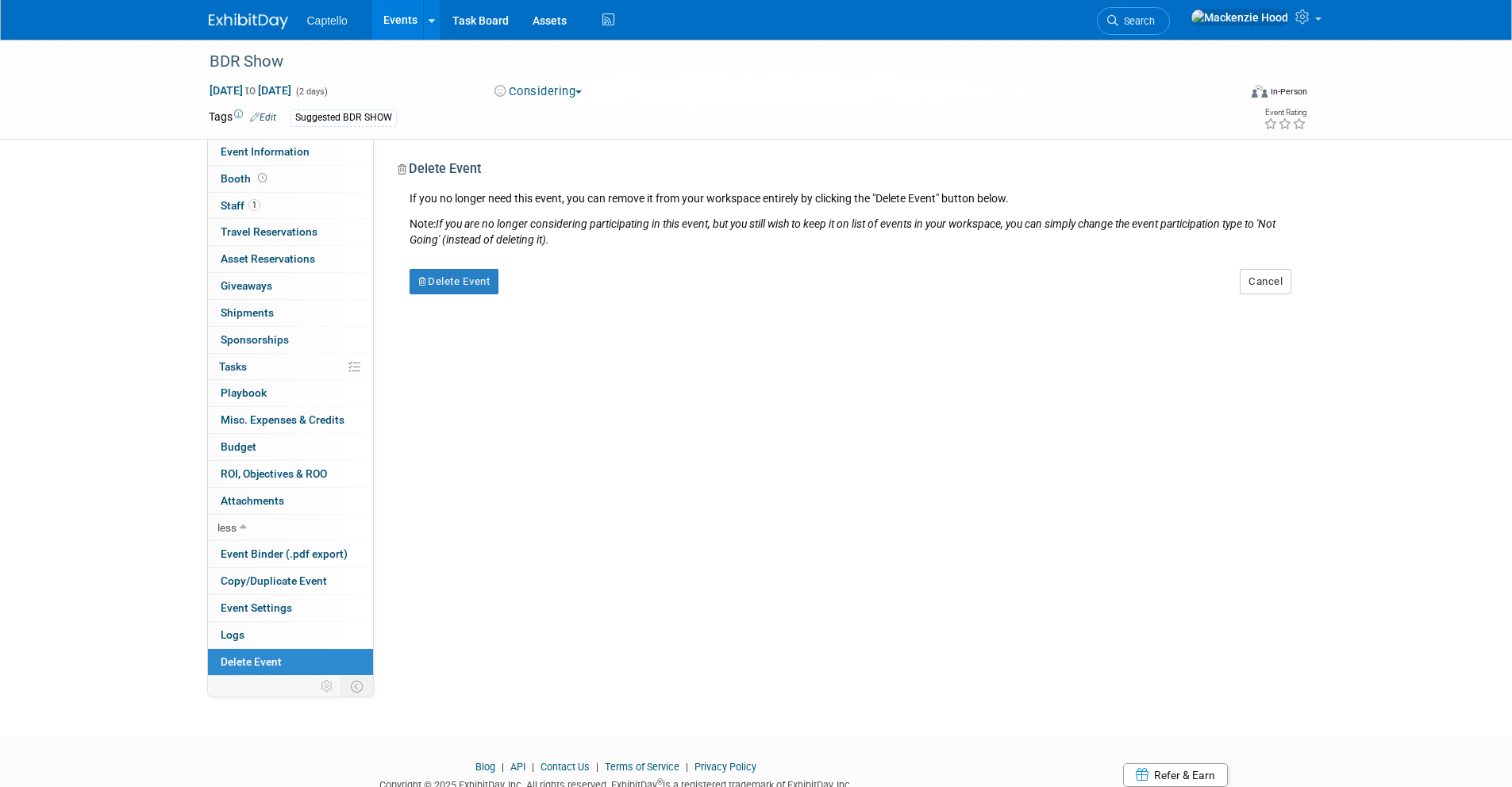
click at [405, 278] on div "Delete Event" at bounding box center [548, 276] width 303 height 38
click at [424, 279] on icon "button" at bounding box center [423, 281] width 10 height 8
click at [566, 294] on link "Yes" at bounding box center [554, 294] width 46 height 26
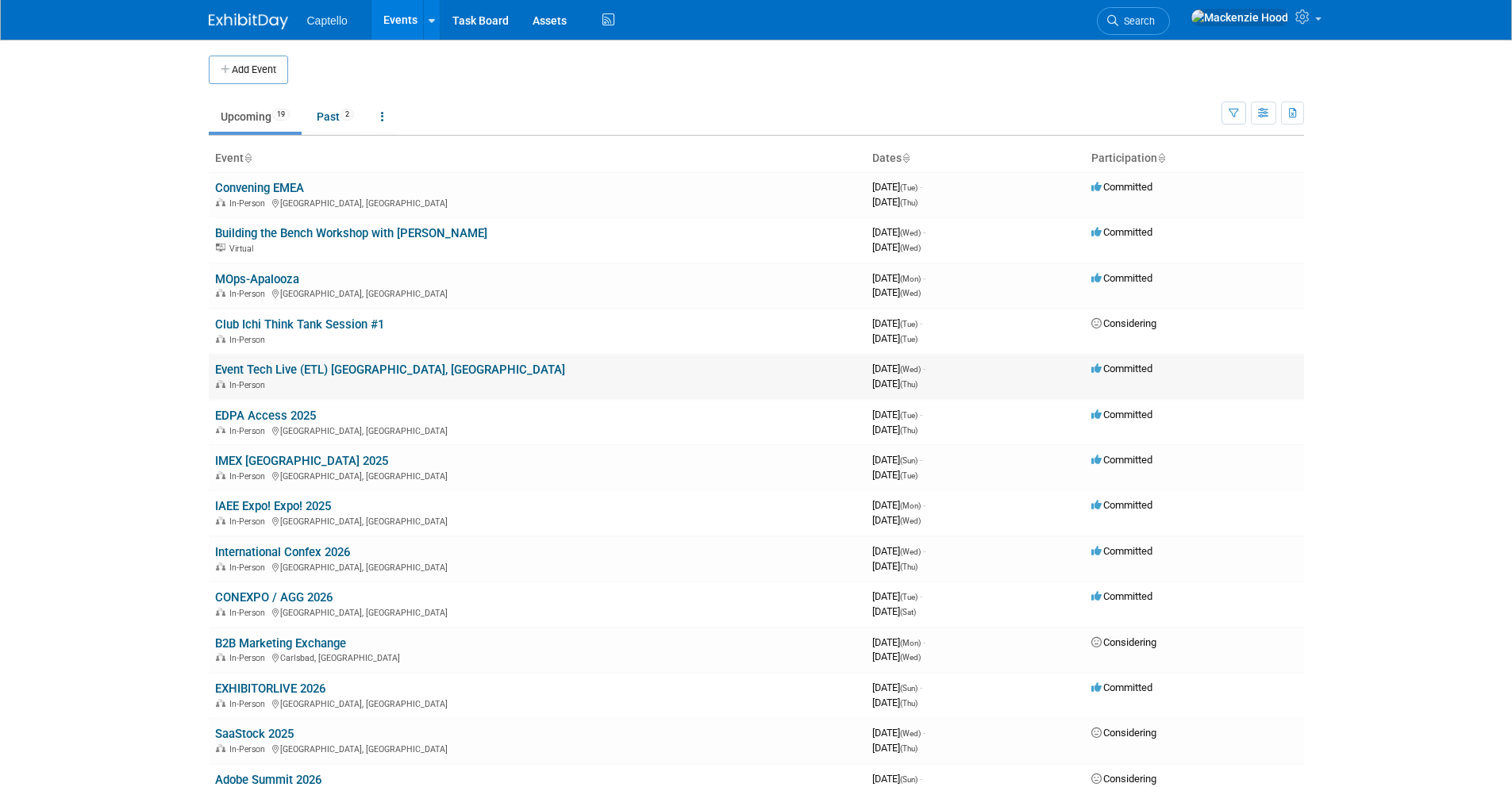
click at [341, 367] on link "Event Tech Live (ETL) [GEOGRAPHIC_DATA], [GEOGRAPHIC_DATA]" at bounding box center [390, 370] width 349 height 15
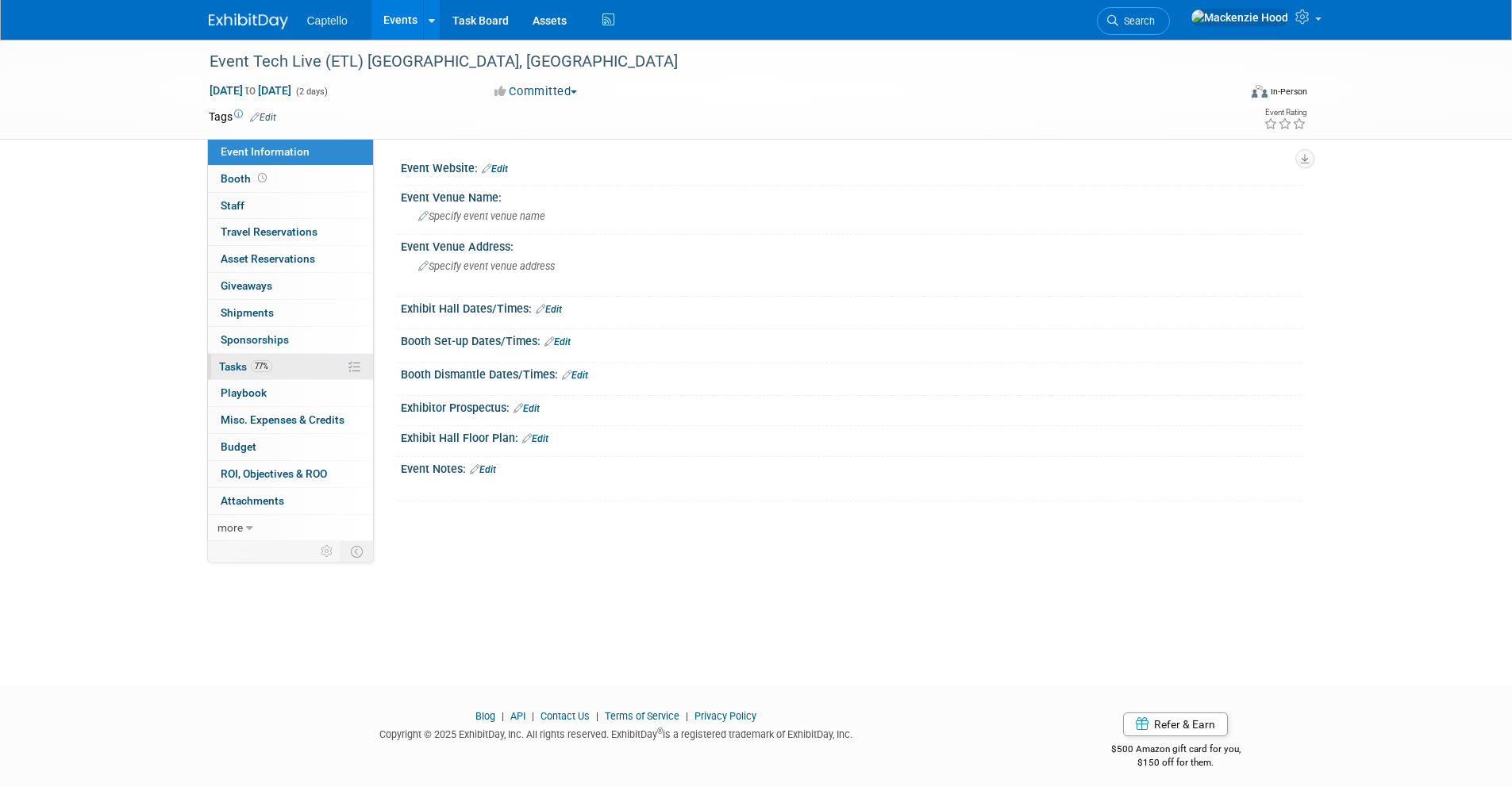
click at [332, 358] on link "77% Tasks 77%" at bounding box center [290, 367] width 165 height 26
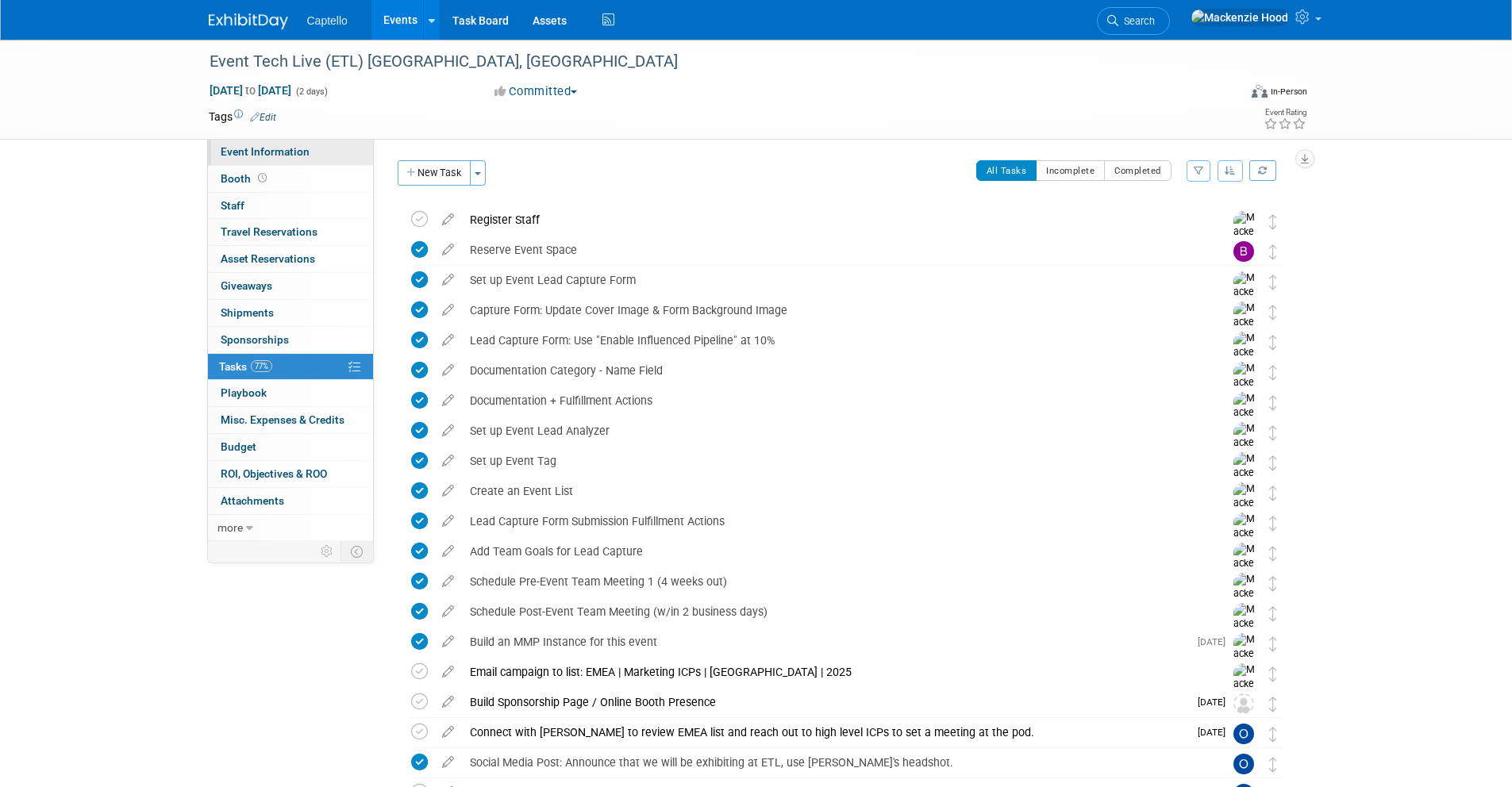
click at [298, 151] on span "Event Information" at bounding box center [265, 152] width 89 height 13
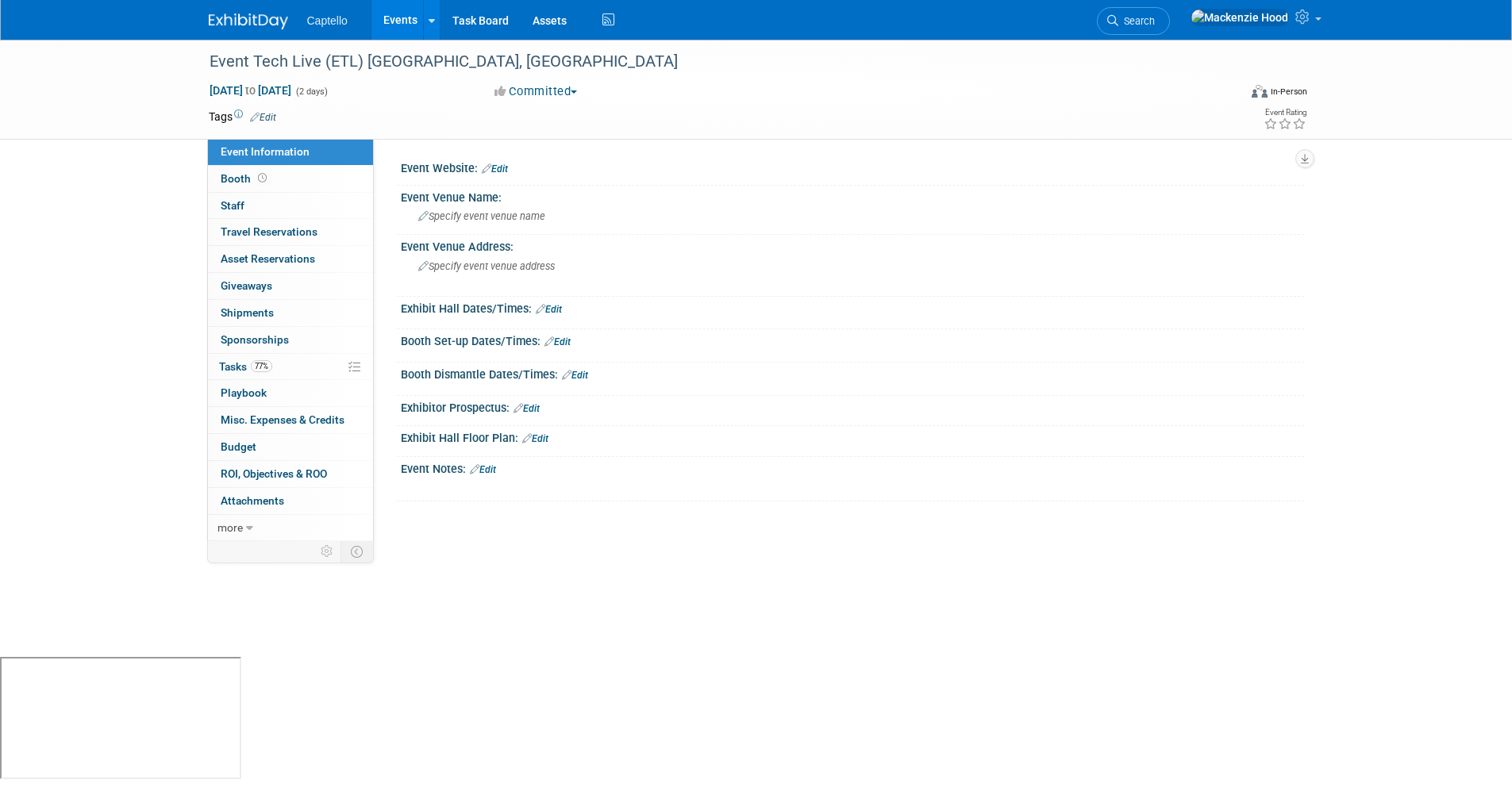
click at [498, 167] on link "Edit" at bounding box center [495, 169] width 26 height 11
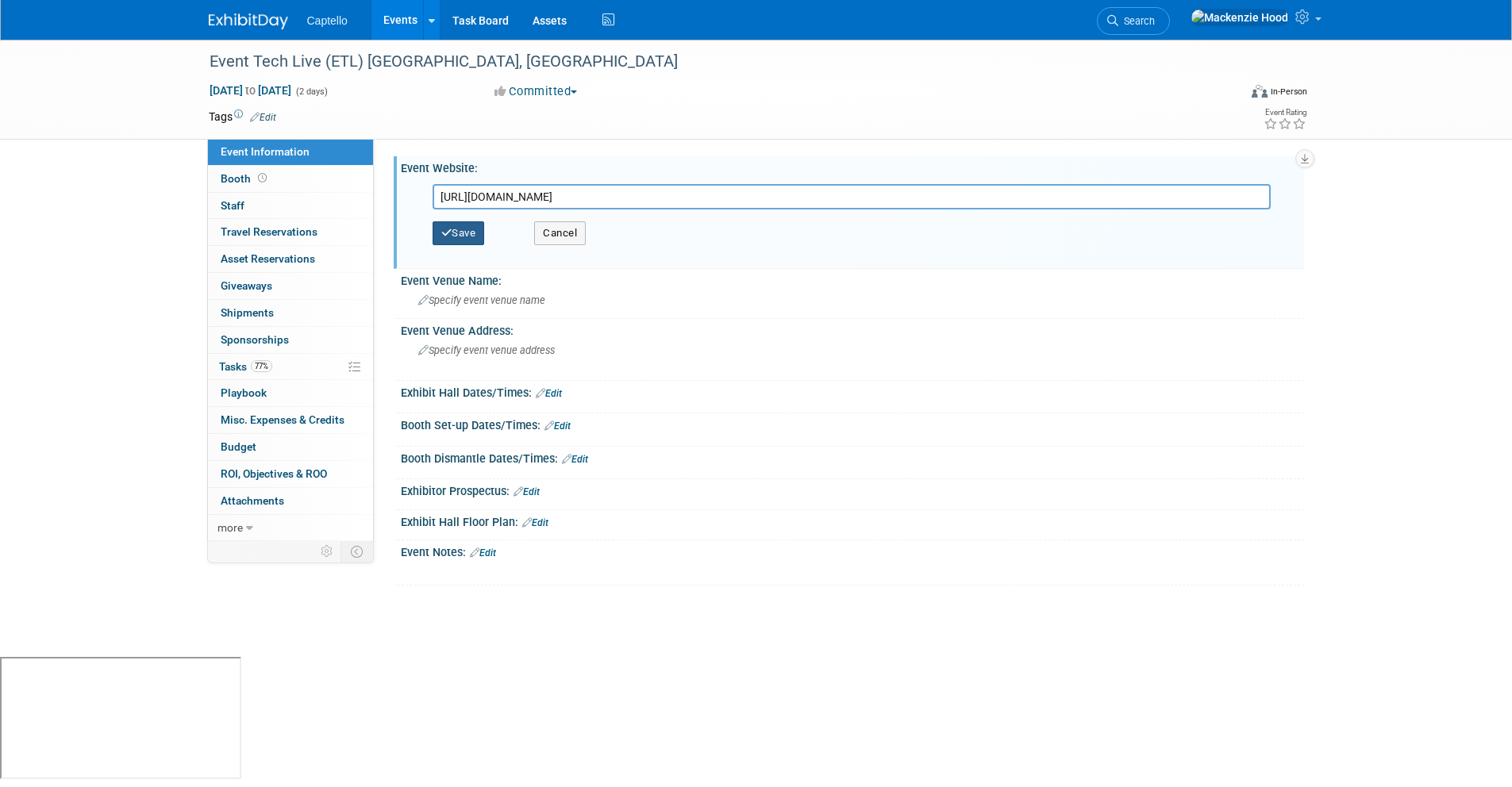
type input "https://eventtechlive.com/"
click at [471, 231] on button "Save" at bounding box center [458, 234] width 52 height 24
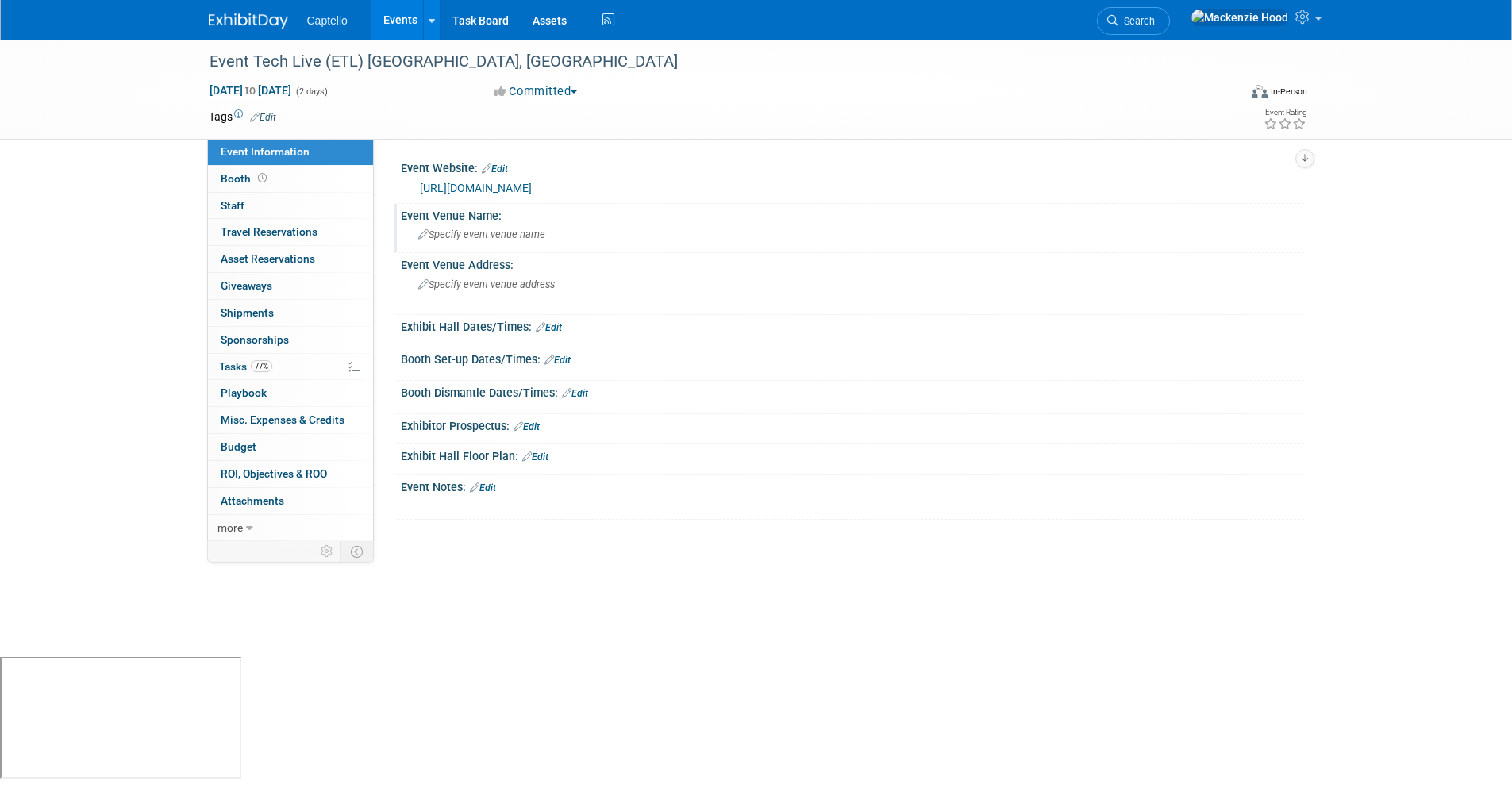
click at [494, 235] on span "Specify event venue name" at bounding box center [482, 234] width 127 height 12
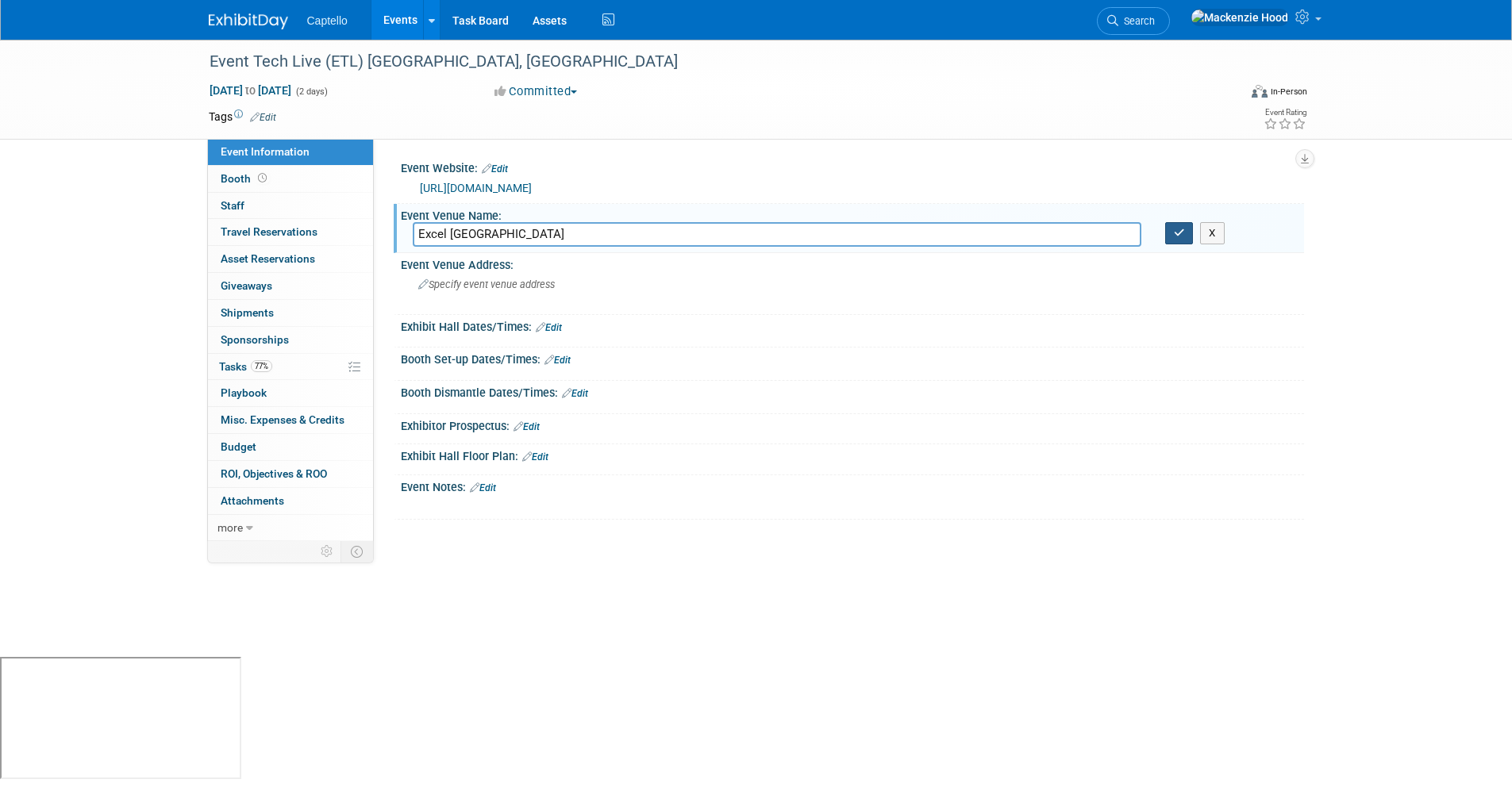
type input "Excel London"
click at [1177, 234] on icon "button" at bounding box center [1179, 233] width 11 height 10
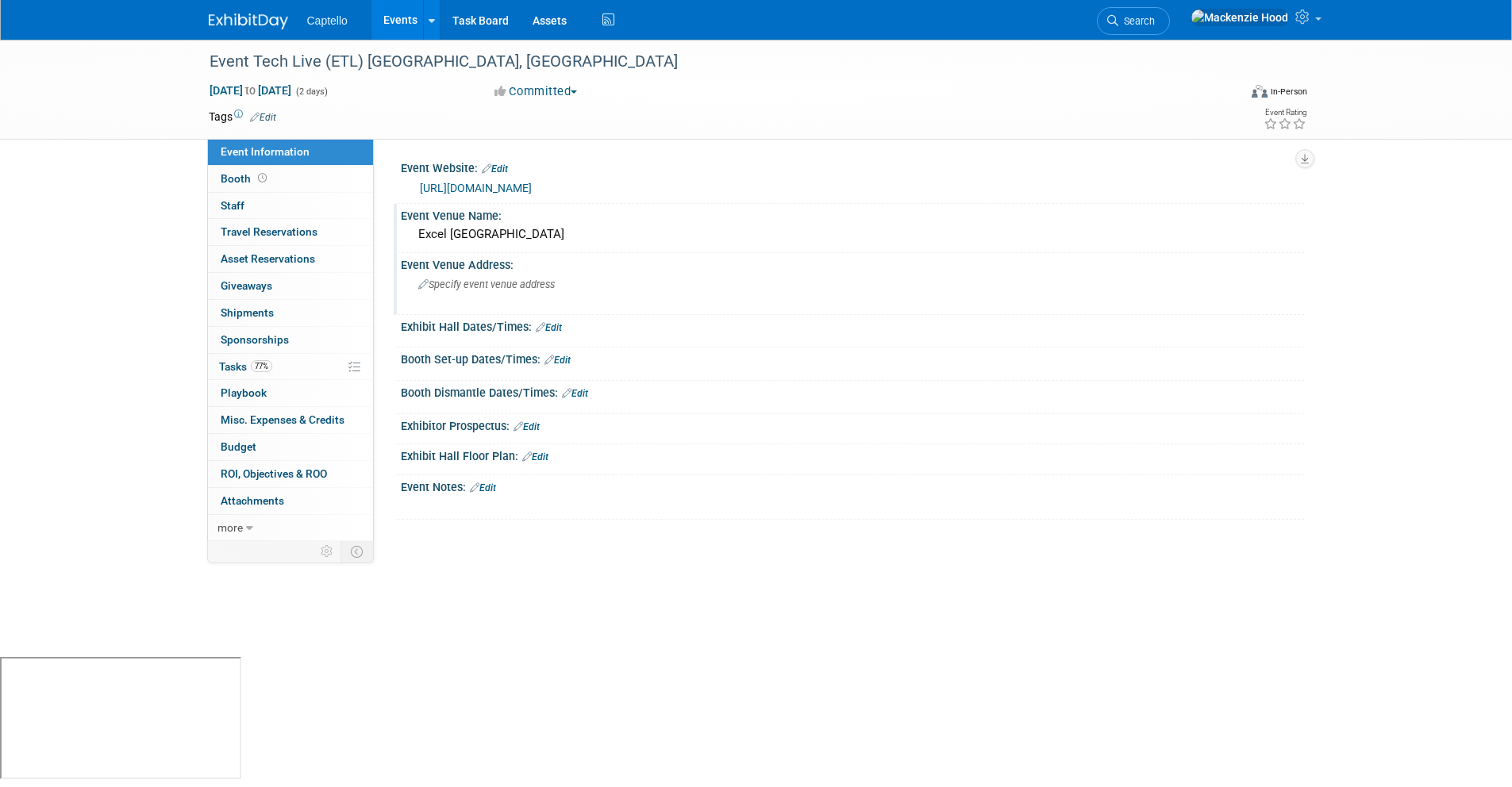
click at [544, 279] on span "Specify event venue address" at bounding box center [487, 284] width 136 height 12
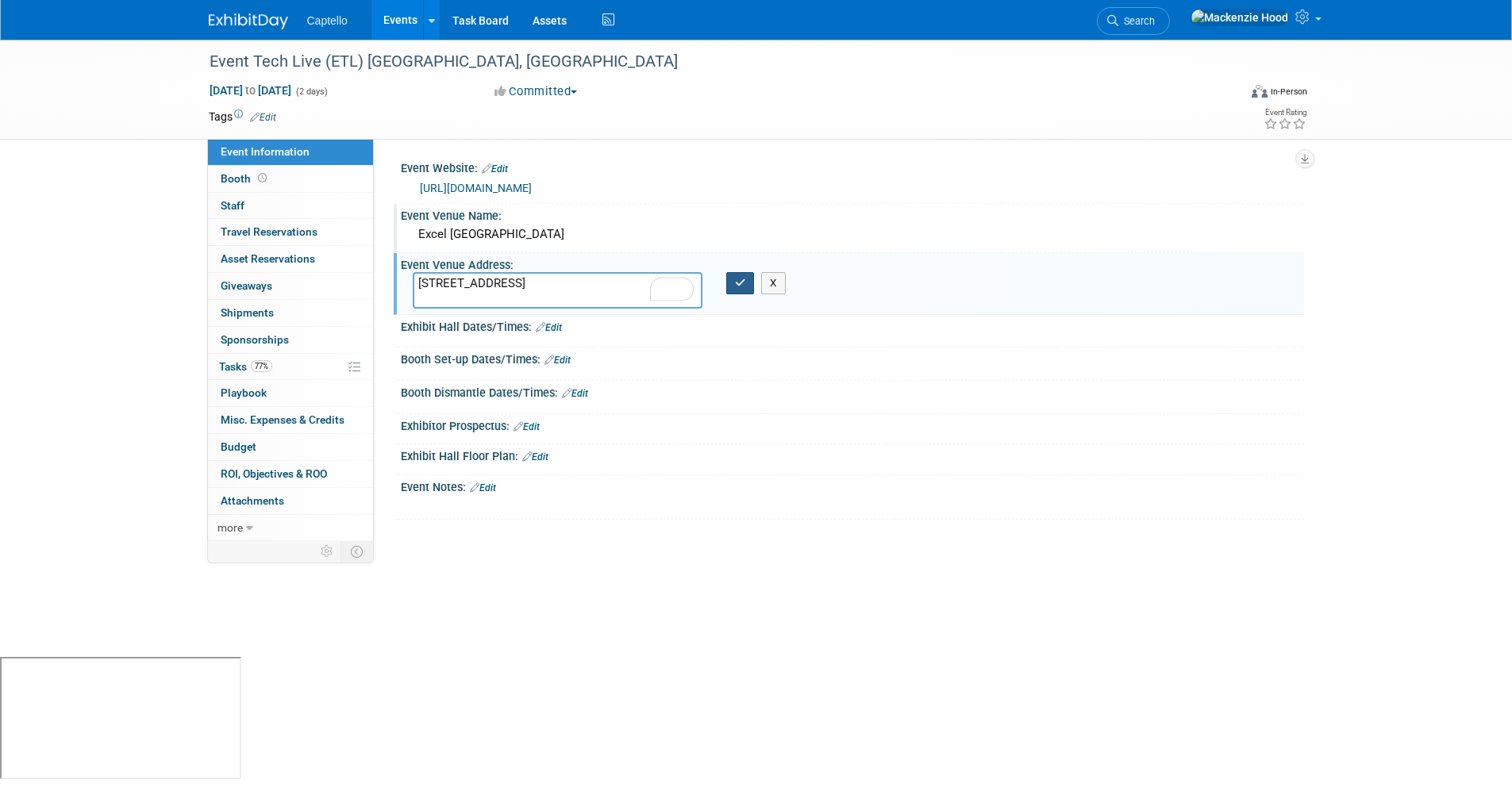
type textarea "Royal Victoria Dock, 1 Western Gateway, London E16 1XL, UK"
click at [749, 286] on button "button" at bounding box center [739, 283] width 29 height 22
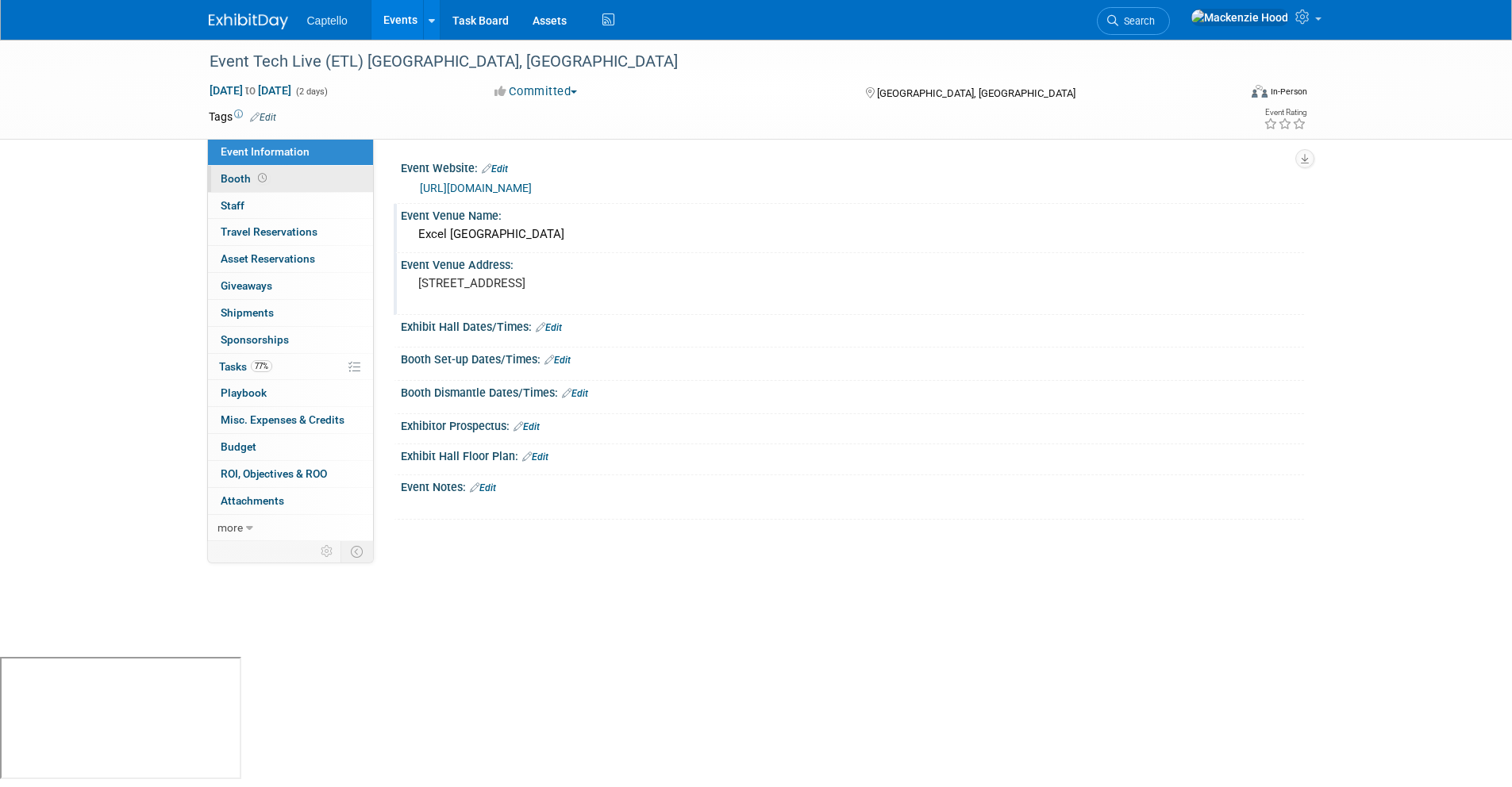
click at [230, 178] on span "Booth" at bounding box center [245, 178] width 49 height 13
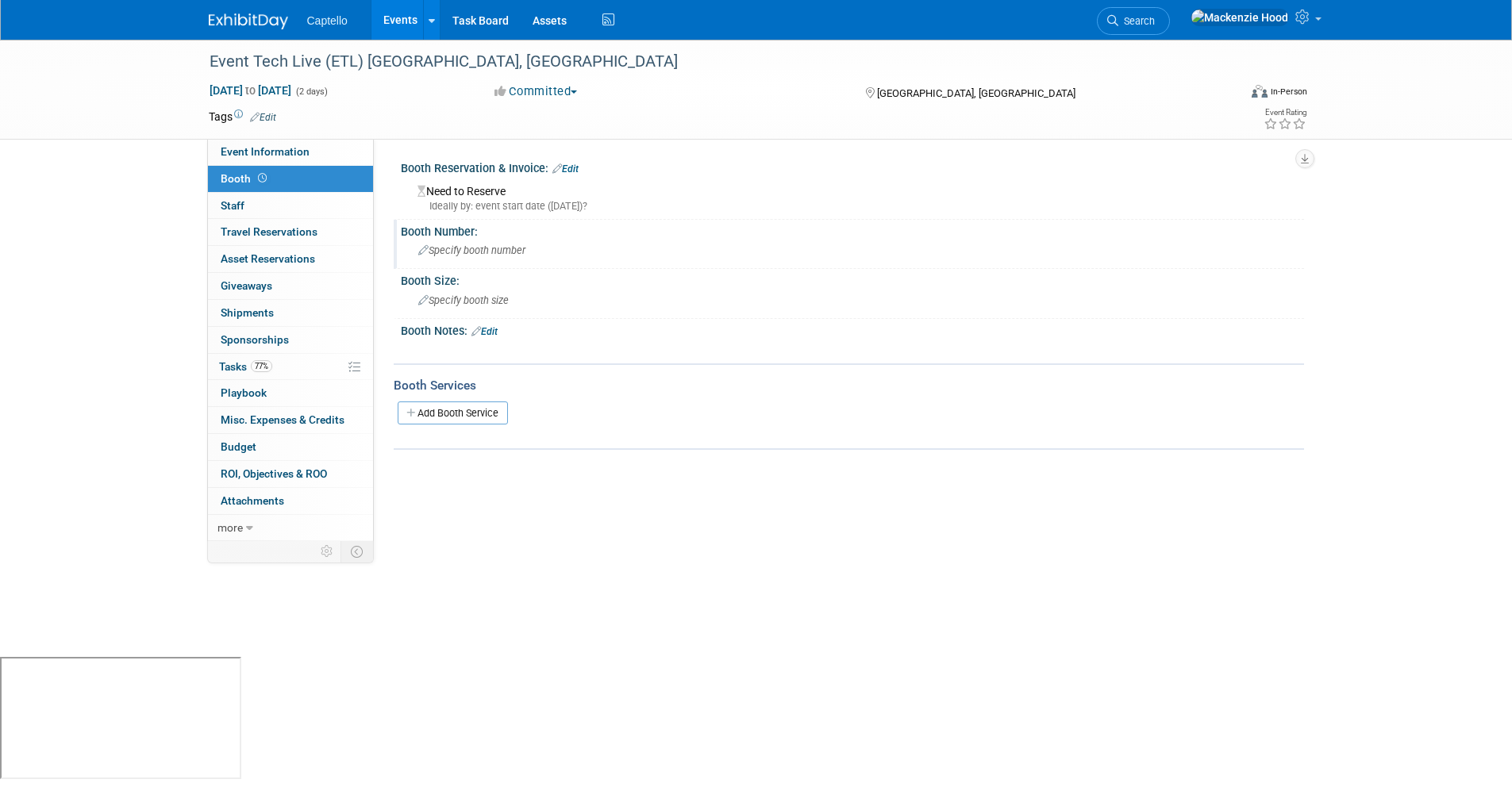
click at [487, 245] on span "Specify booth number" at bounding box center [472, 250] width 107 height 12
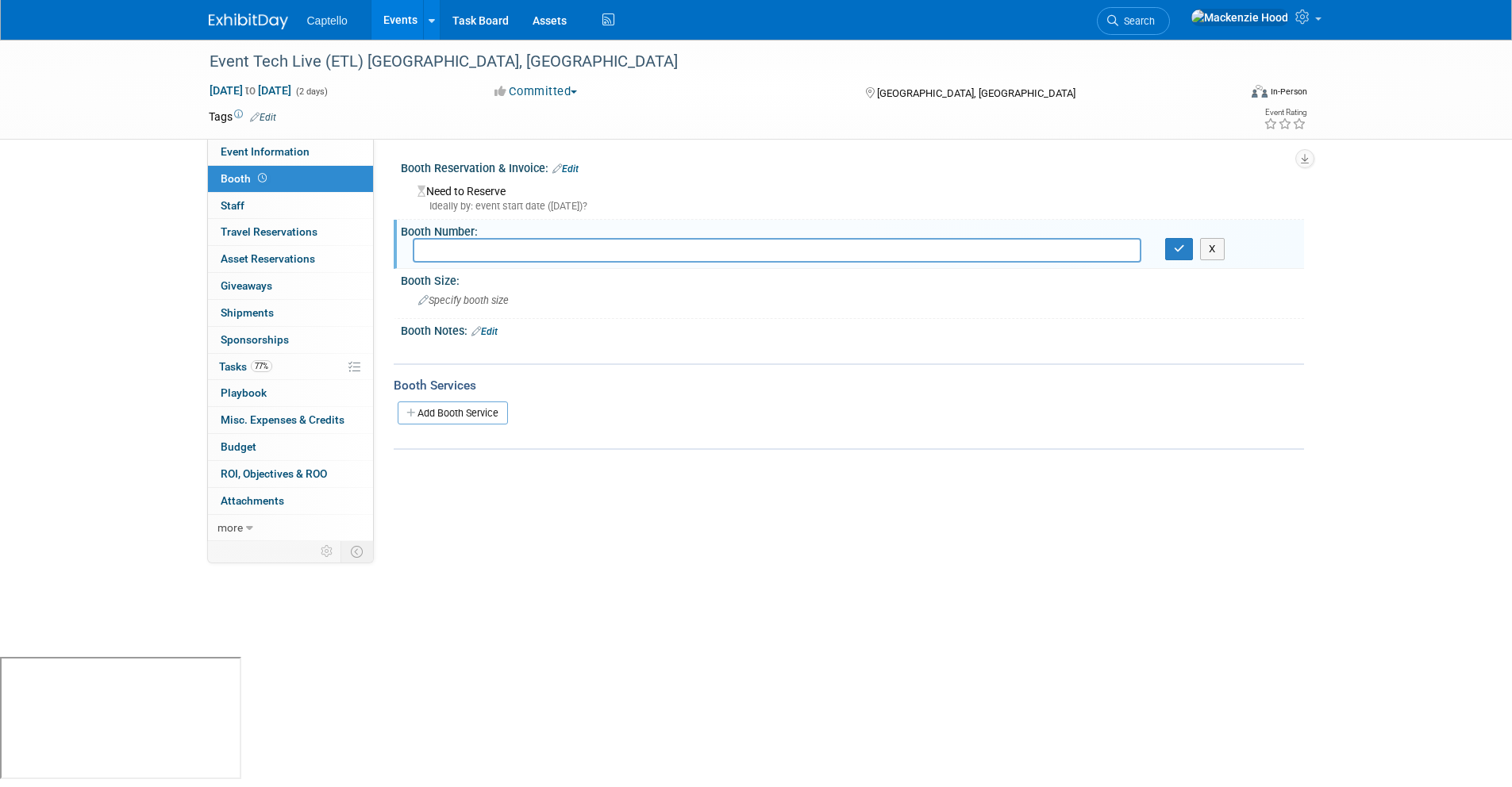
type input "v"
type input "KS6"
click at [1178, 241] on button "button" at bounding box center [1179, 249] width 29 height 22
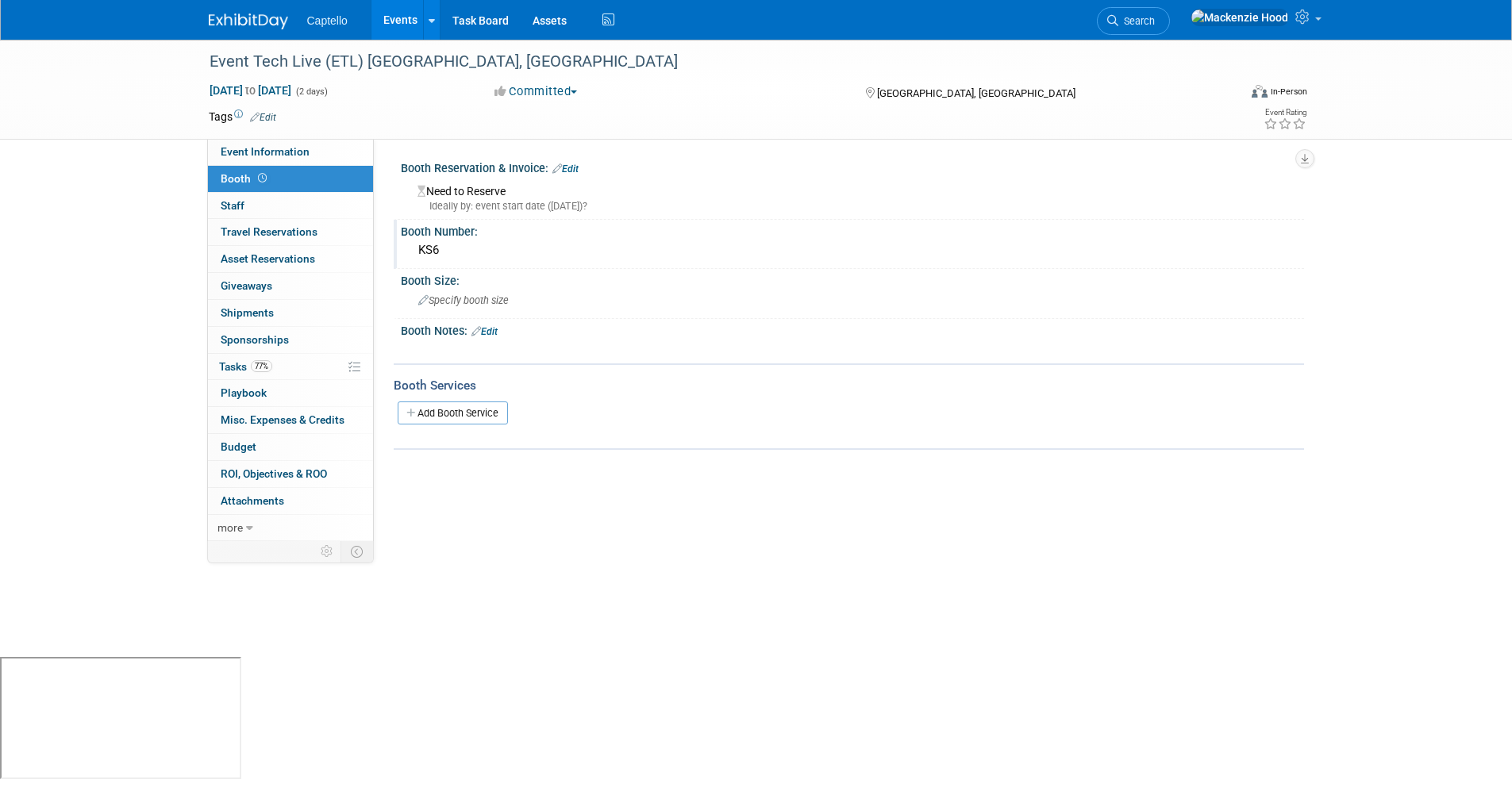
click at [575, 168] on link "Edit" at bounding box center [565, 169] width 26 height 11
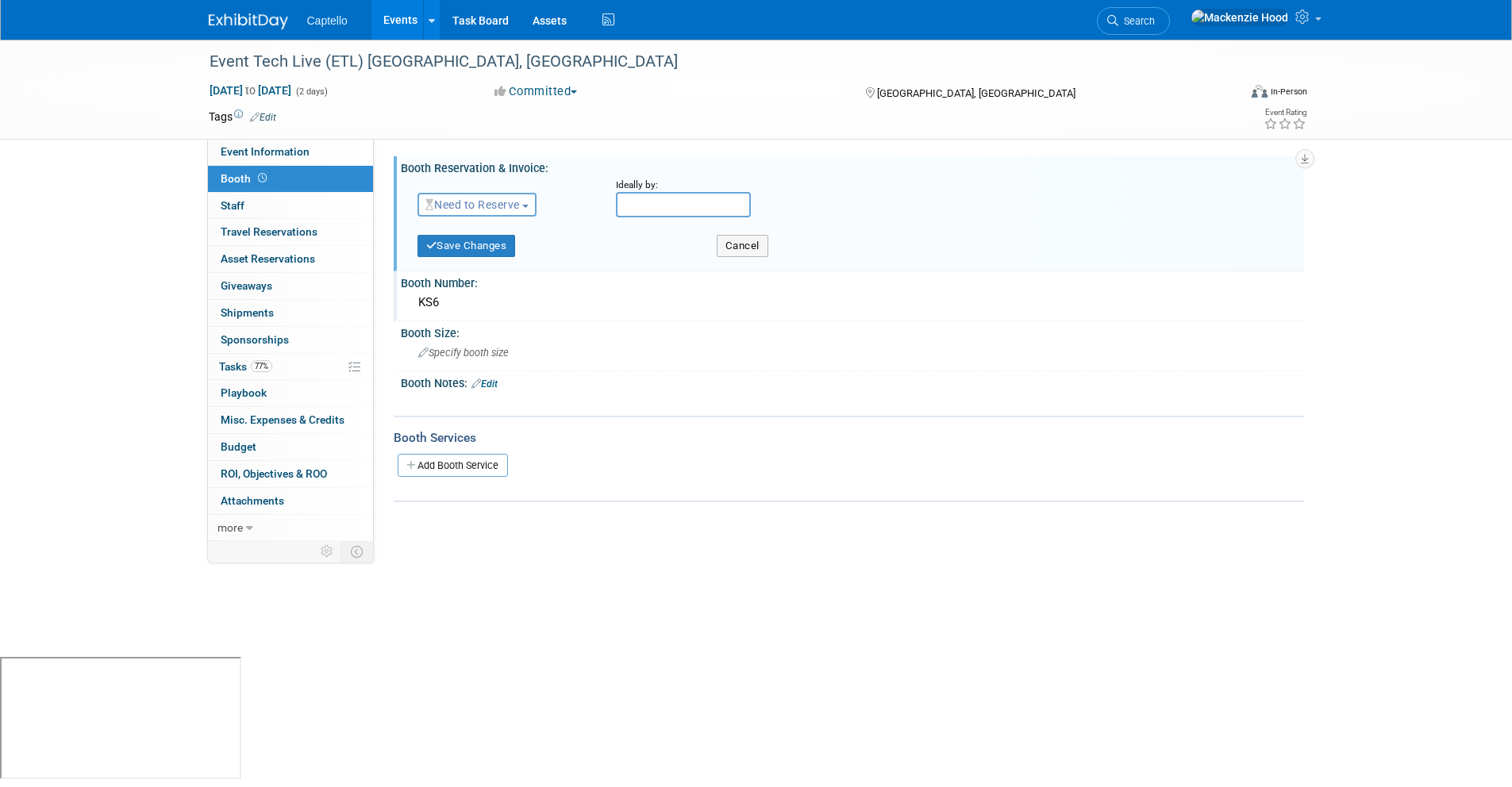
click at [503, 211] on button "Need to Reserve" at bounding box center [477, 205] width 120 height 24
click at [506, 256] on link "Reserved" at bounding box center [503, 254] width 170 height 22
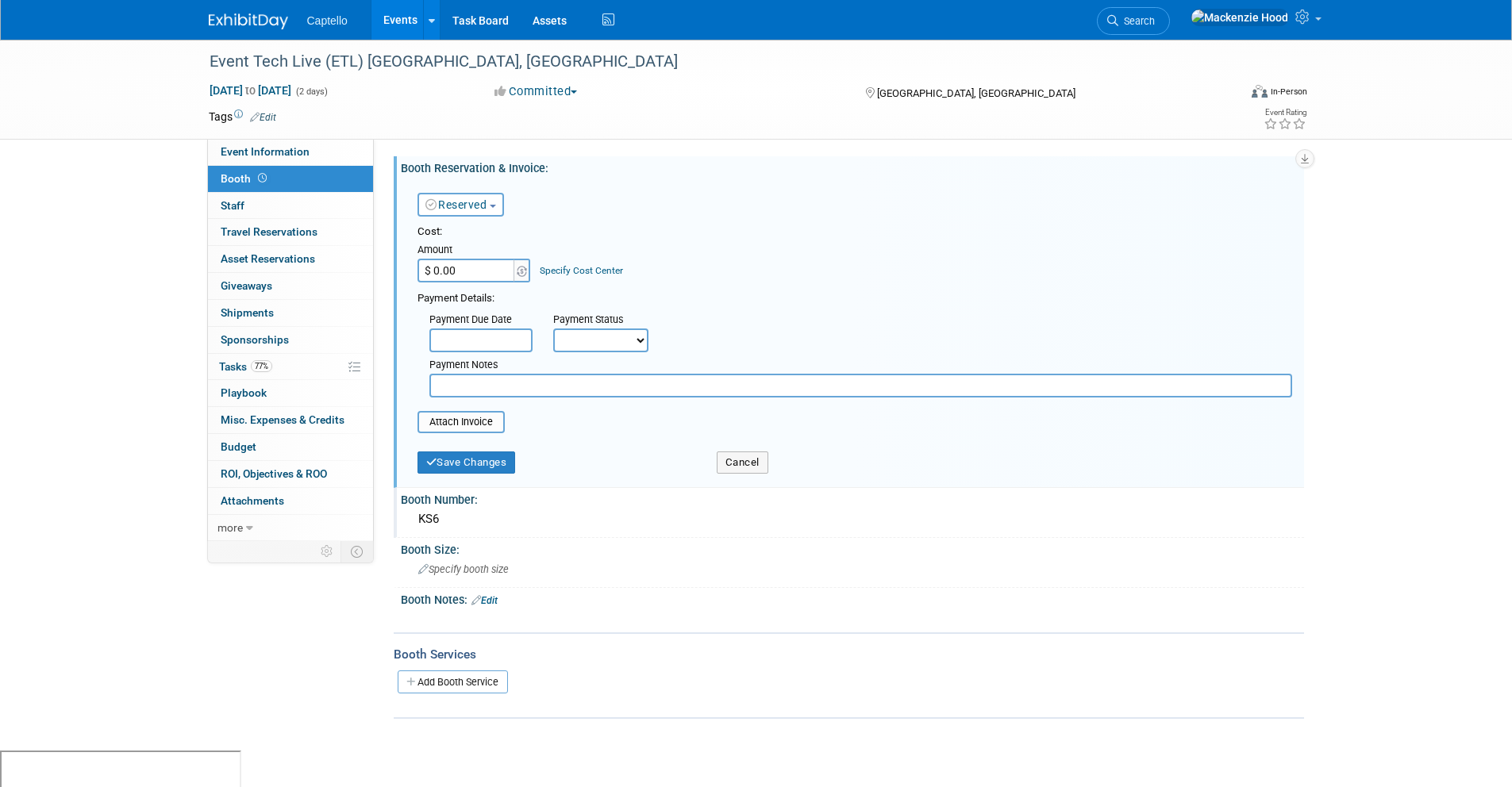
click at [480, 265] on input "$ 0.00" at bounding box center [467, 270] width 99 height 24
paste input "3,995.00"
type input "$ 3,995.00"
click at [521, 271] on img at bounding box center [521, 271] width 10 height 11
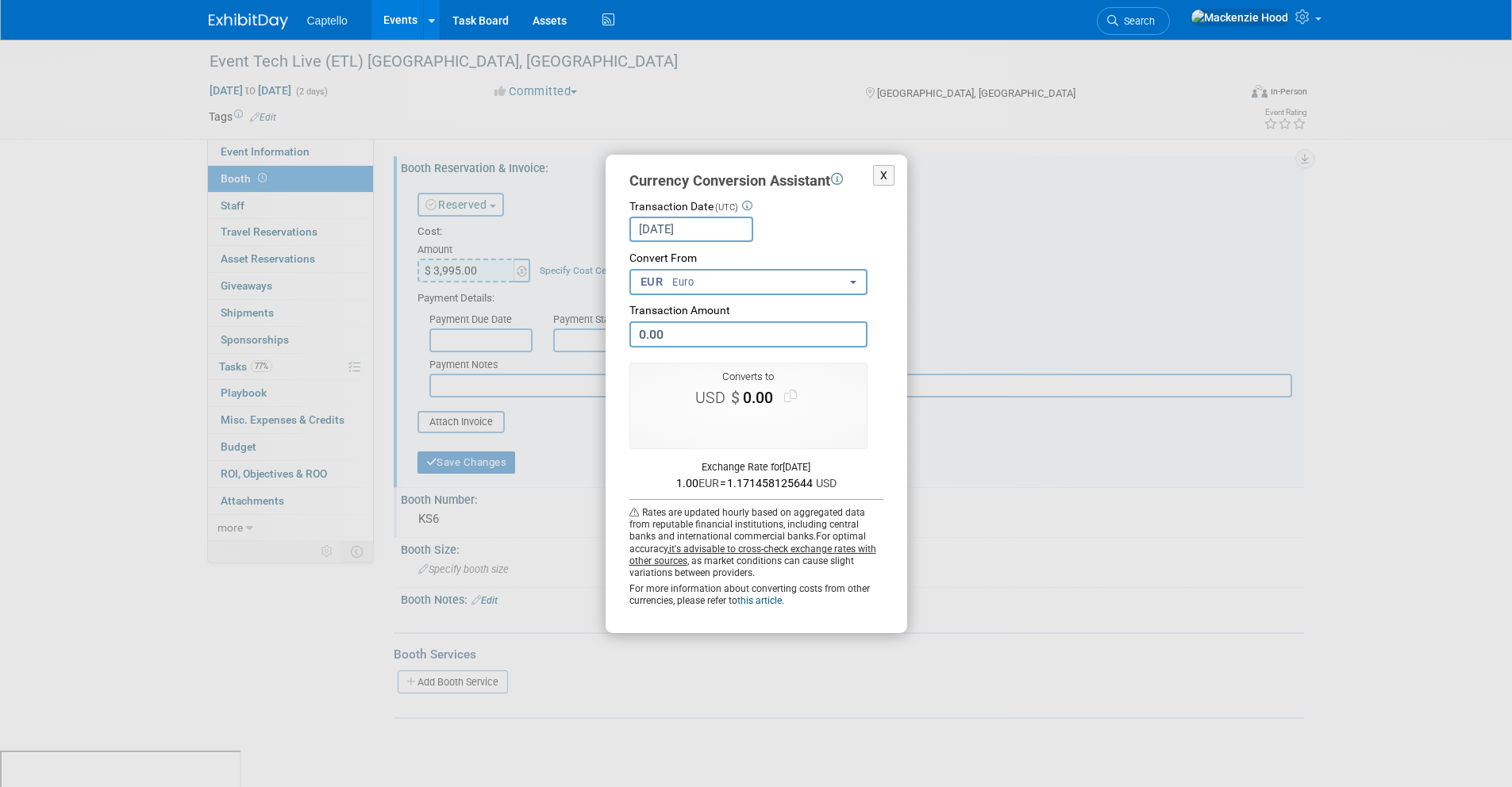
click at [681, 284] on span "Euro" at bounding box center [682, 282] width 22 height 15
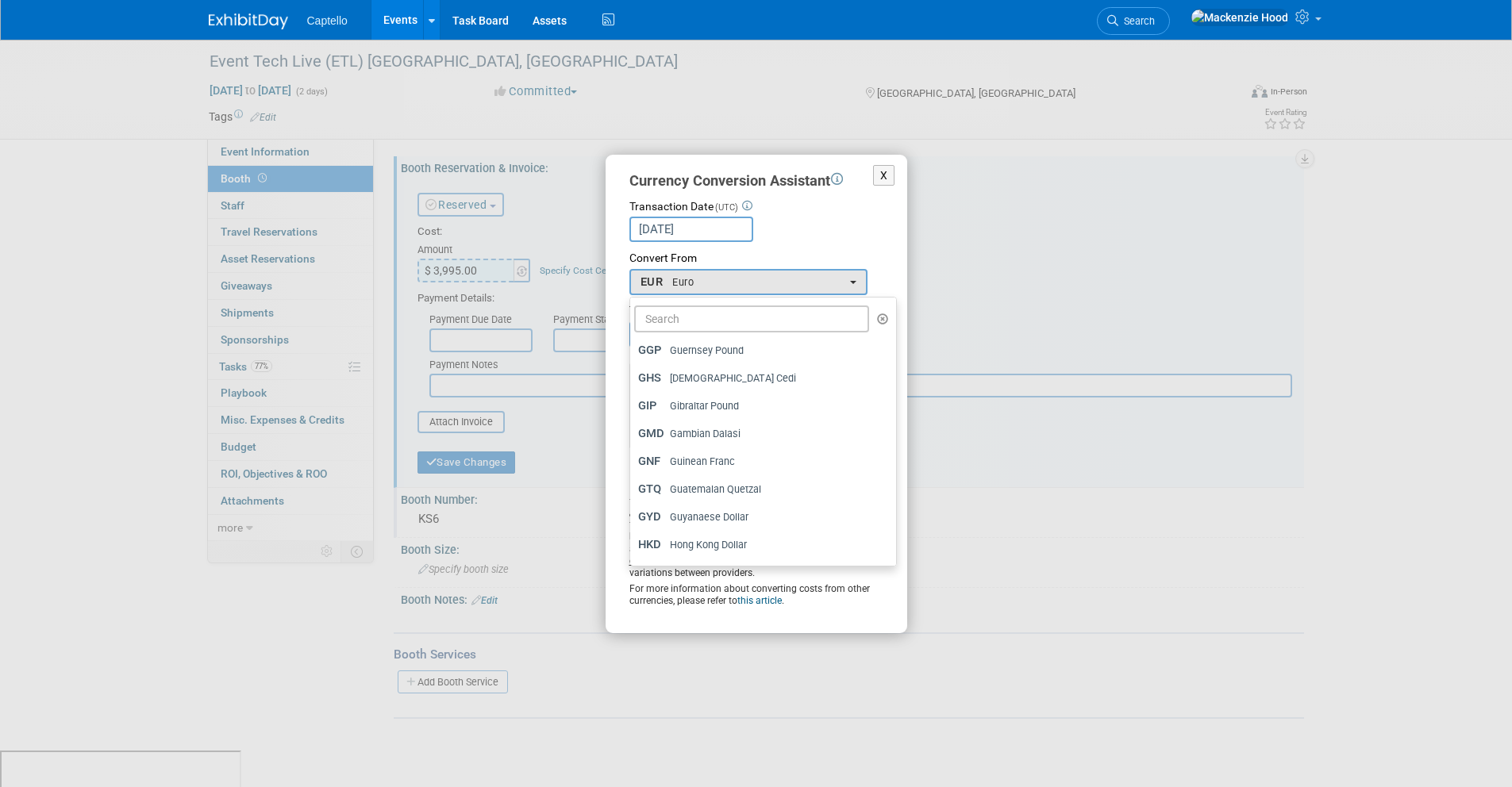
click at [772, 247] on div "Transaction Date (UTC) Oct 2, 2025 Loading Rates Convert From <span class='curr…" at bounding box center [756, 404] width 254 height 408
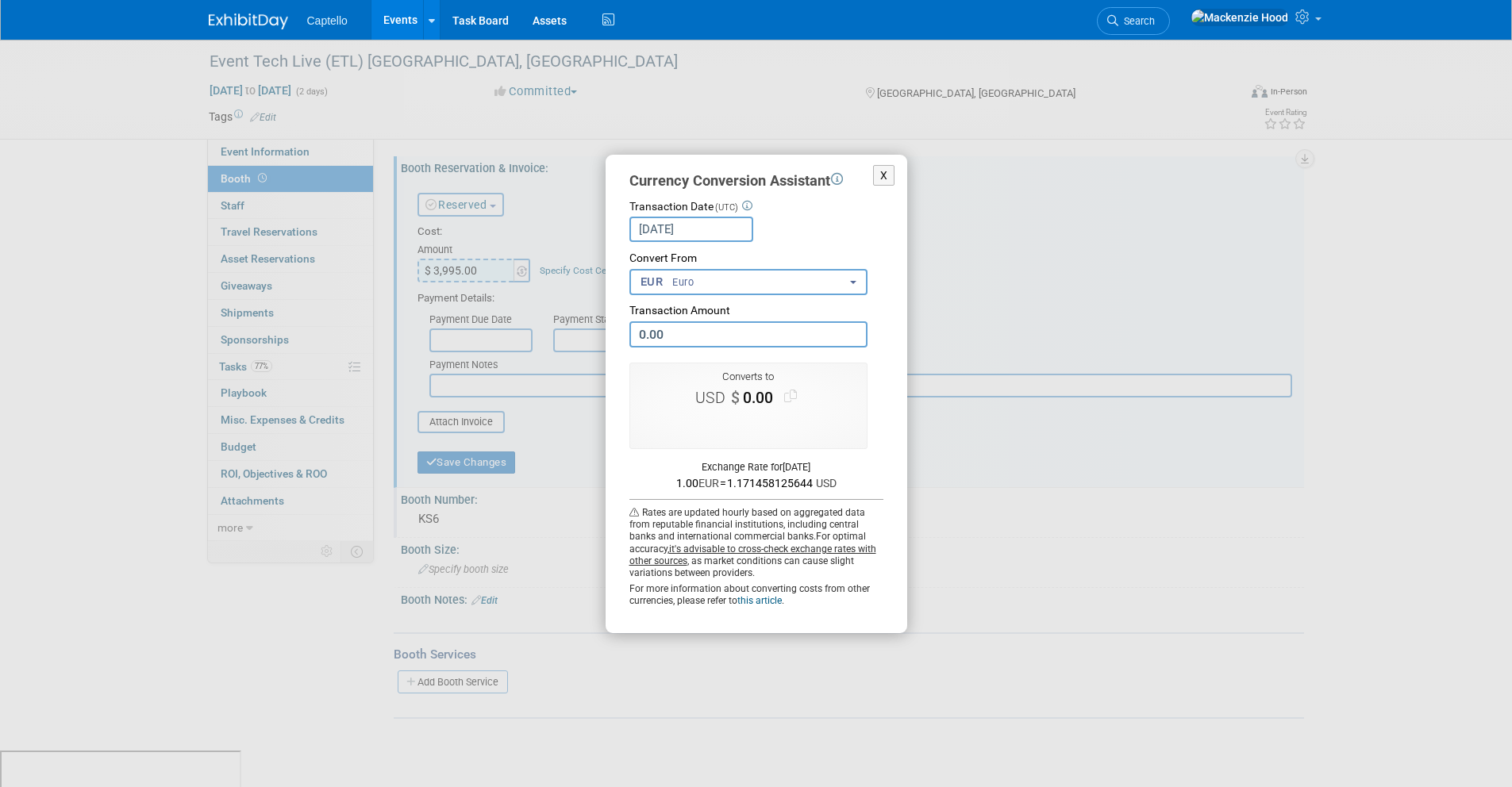
click at [718, 279] on button "EUR Euro" at bounding box center [748, 281] width 238 height 26
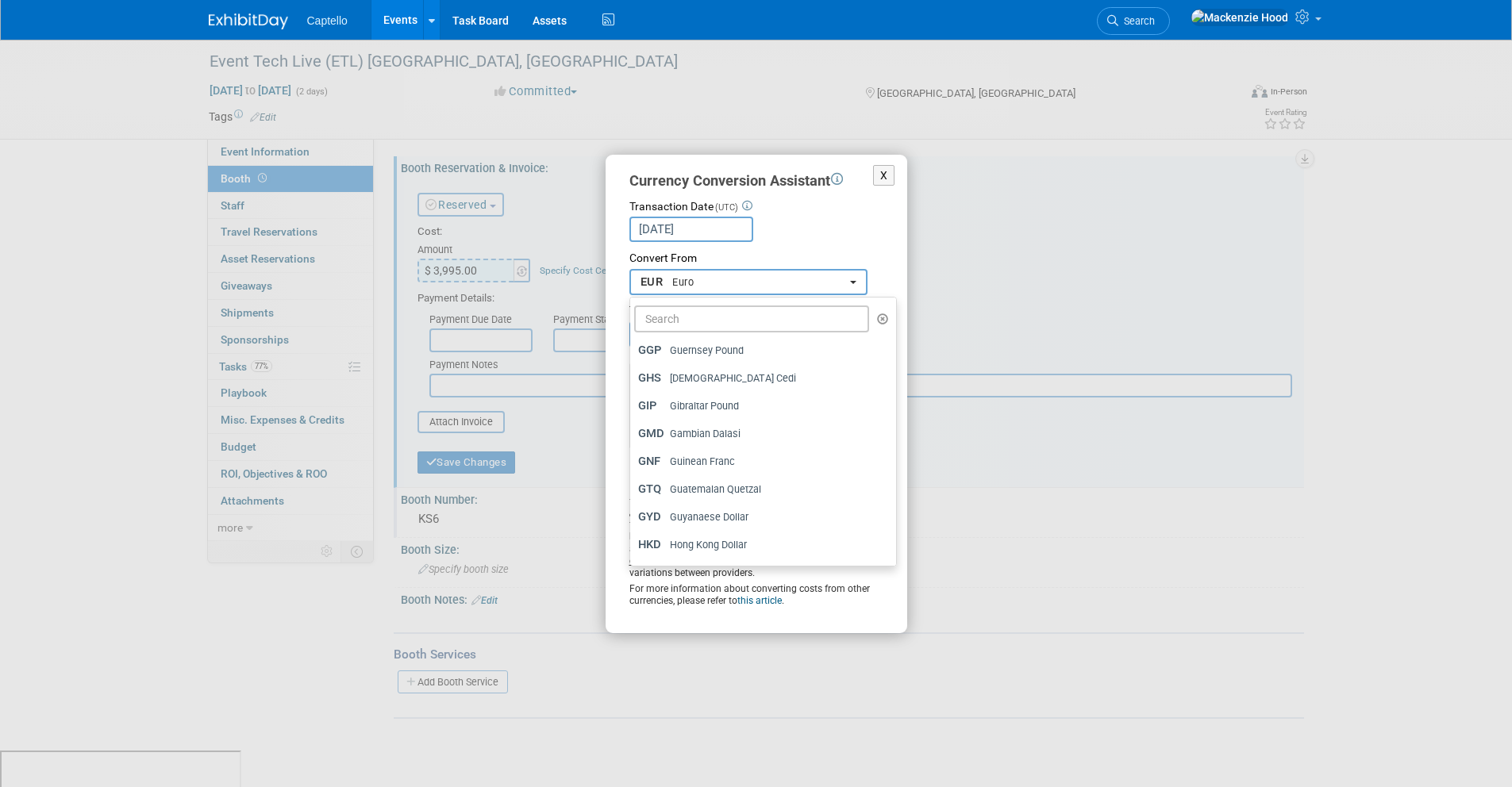
click at [735, 268] on button "EUR Euro" at bounding box center [748, 281] width 238 height 26
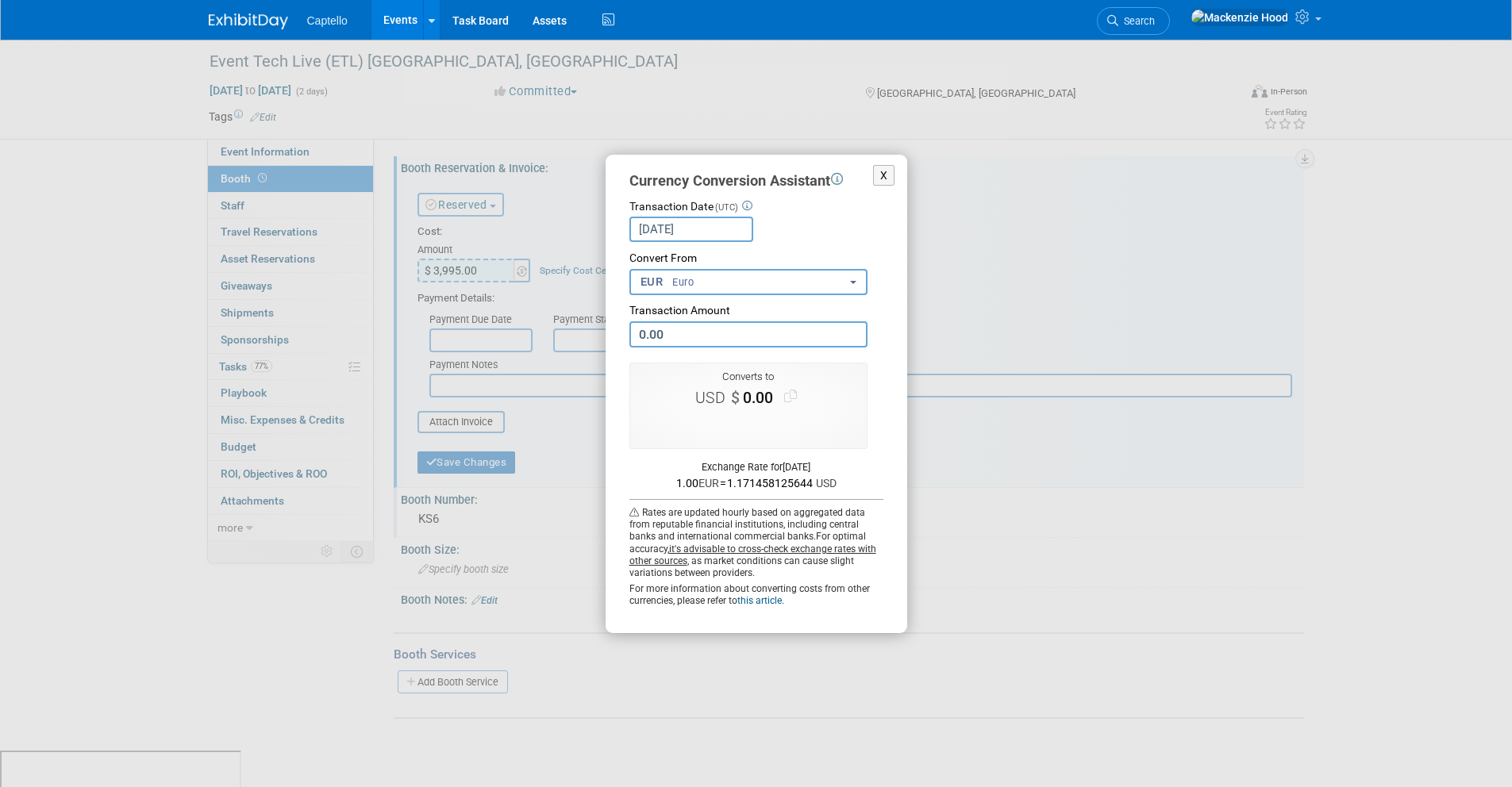
click at [705, 330] on input "0.00" at bounding box center [748, 334] width 238 height 26
paste input "3,995.00"
type input "3,995.00"
click at [709, 286] on button "EUR Euro" at bounding box center [748, 281] width 238 height 26
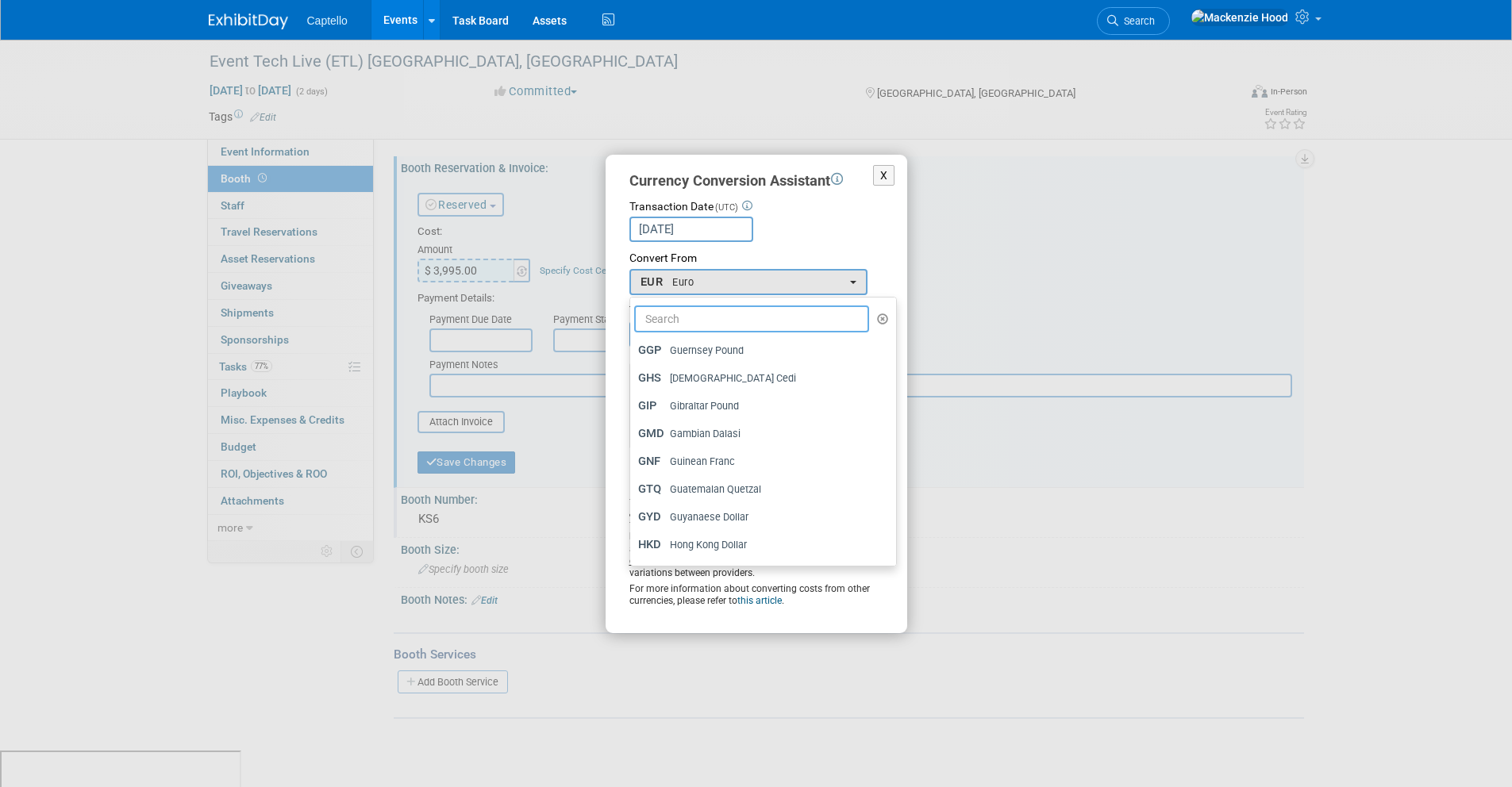
click at [708, 314] on input "text" at bounding box center [751, 318] width 235 height 27
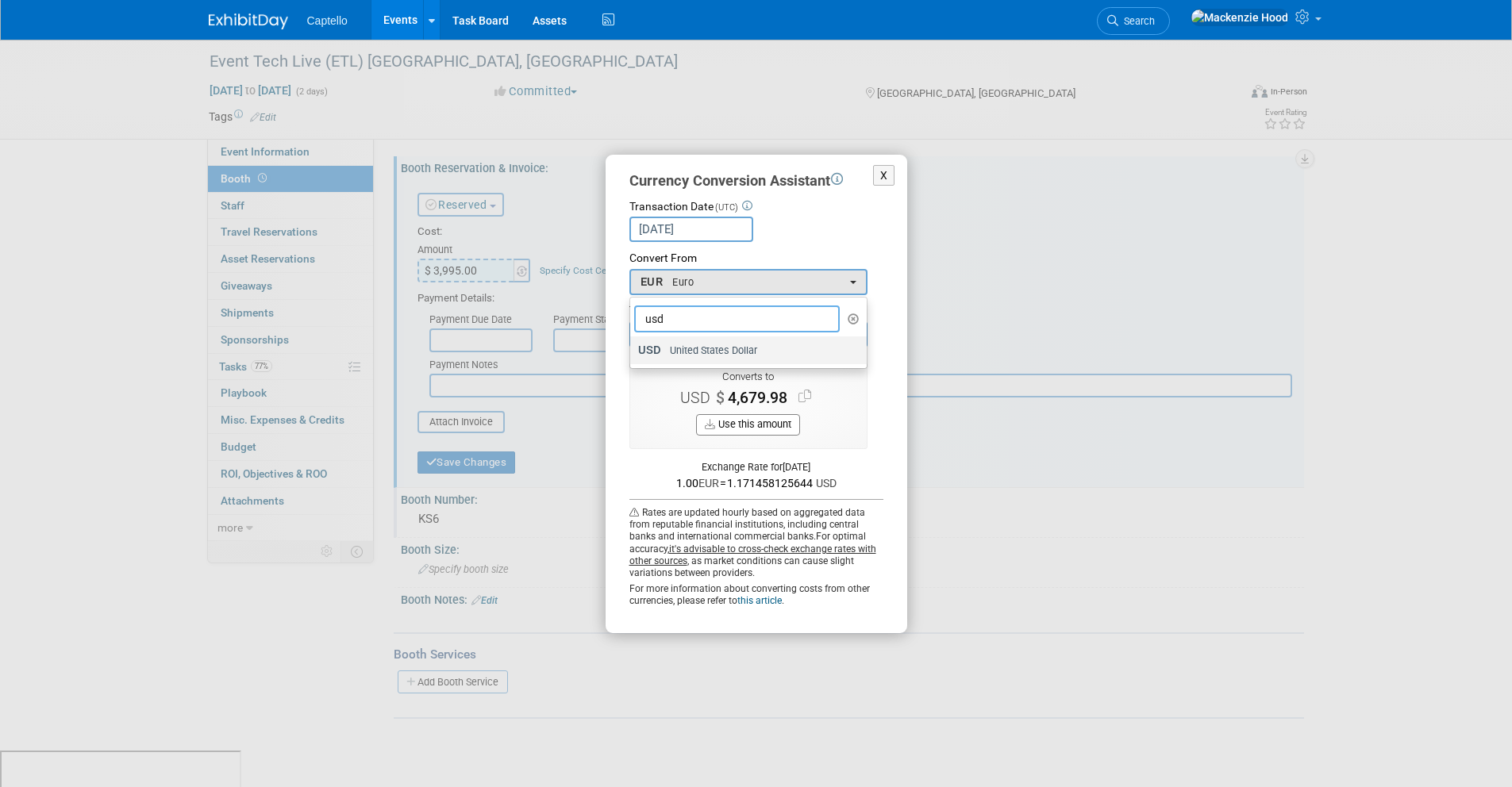
type input "usd"
click at [726, 349] on span "United States Dollar" at bounding box center [713, 351] width 88 height 15
click at [633, 349] on input "USD United States Dollar" at bounding box center [626, 349] width 10 height 10
select select "1"
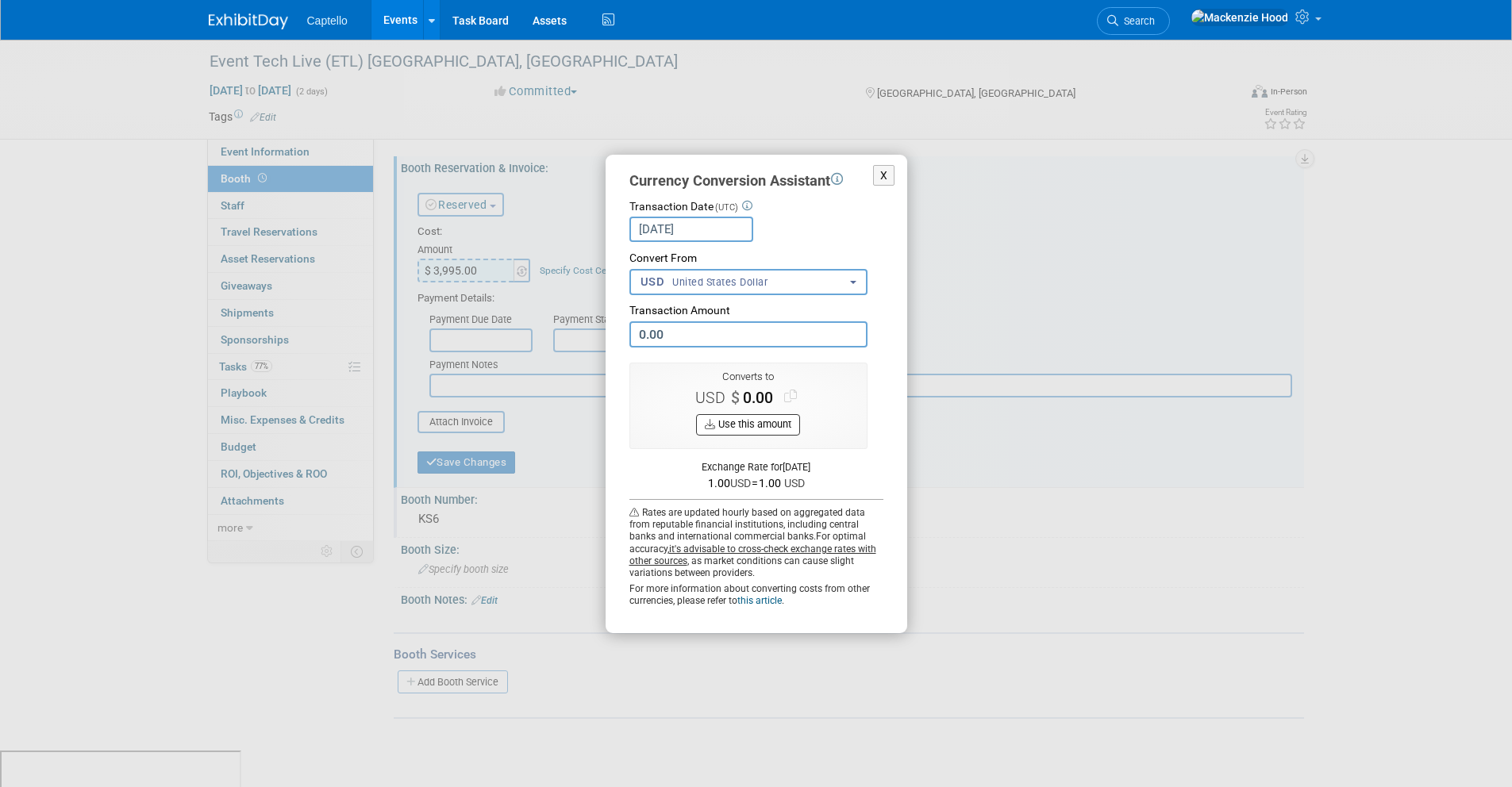
paste input "3,995"
type input "3,995.00"
click at [884, 174] on button "X" at bounding box center [884, 175] width 22 height 21
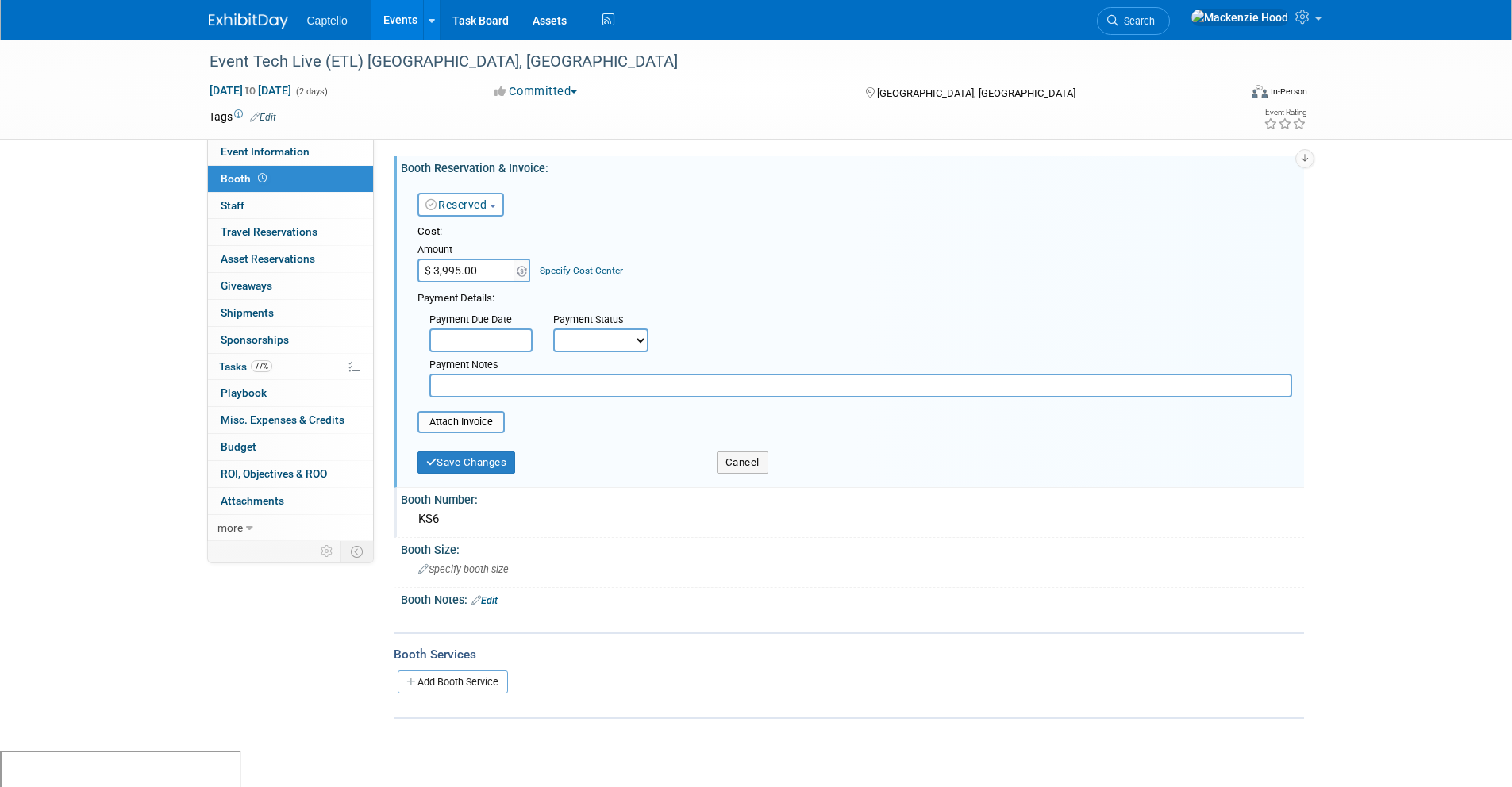
click at [483, 267] on input "$ 3,995.00" at bounding box center [467, 270] width 99 height 24
paste input "4,583.22"
type input "$ 4,583.22"
click at [746, 462] on button "Cancel" at bounding box center [742, 462] width 52 height 22
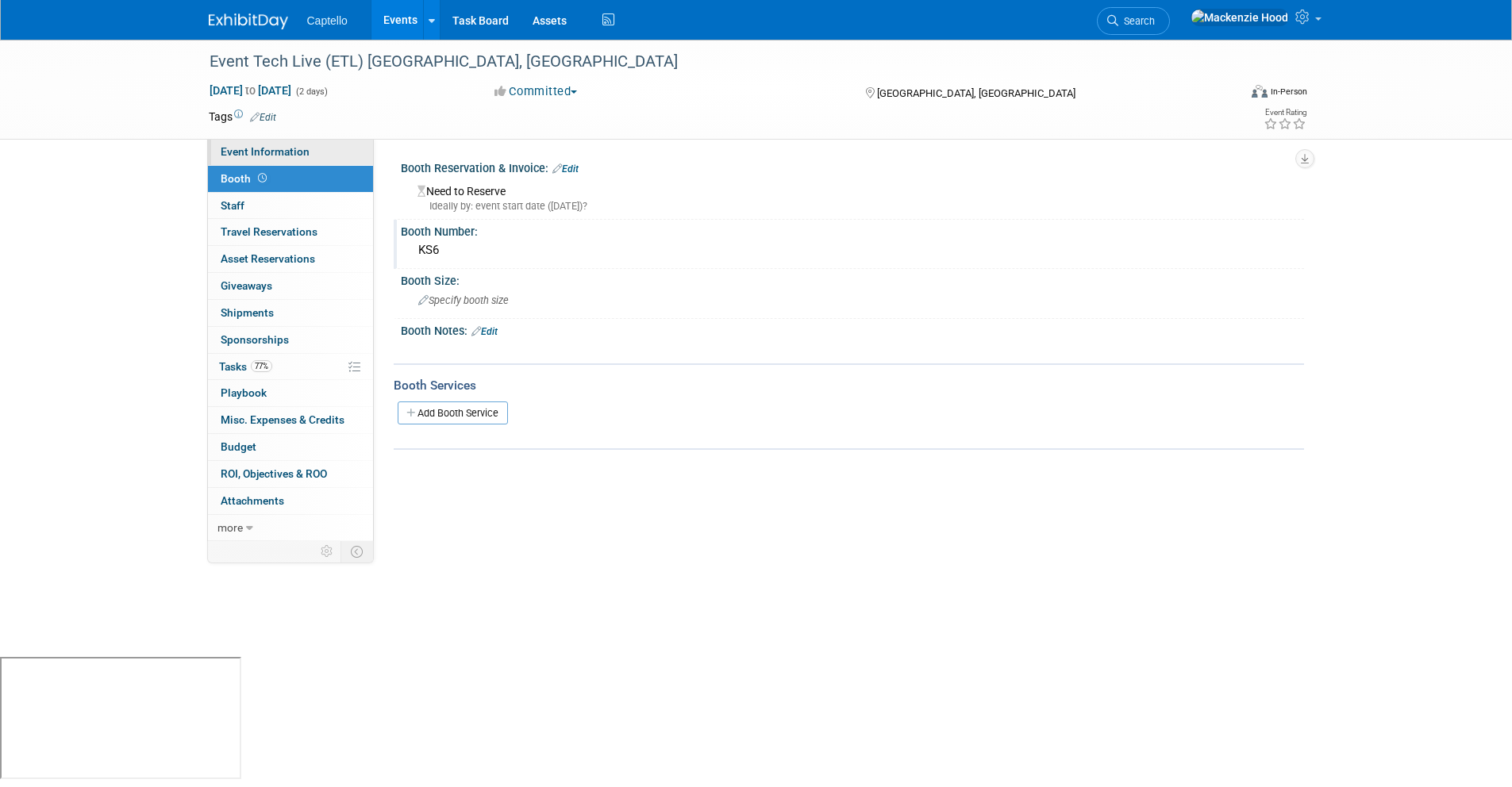
click at [325, 147] on link "Event Information" at bounding box center [290, 152] width 165 height 26
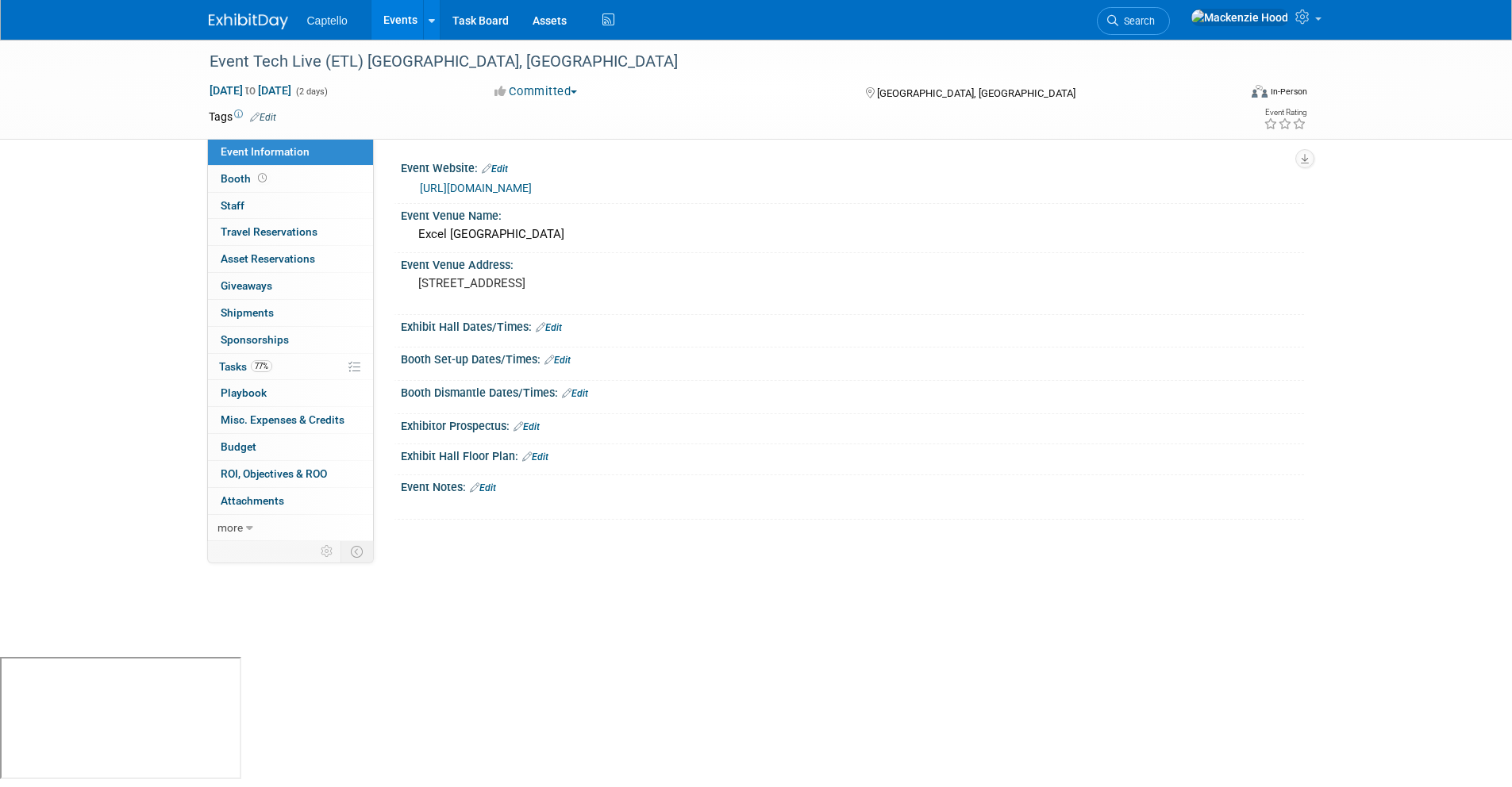
click at [543, 455] on link "Edit" at bounding box center [535, 457] width 26 height 11
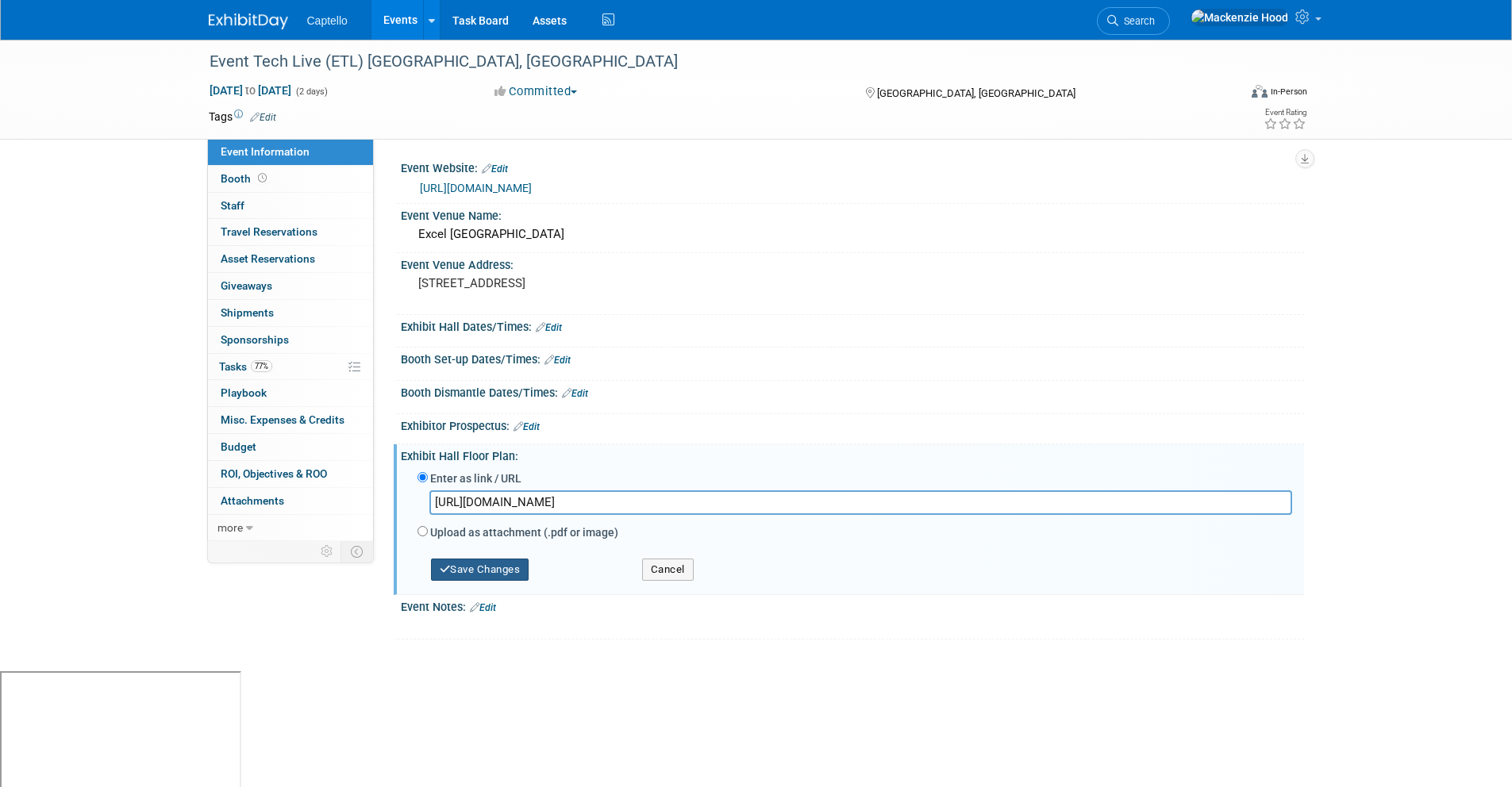
type input "https://eventtechlive.com/exhibitors/"
click at [500, 562] on button "Save Changes" at bounding box center [479, 569] width 98 height 22
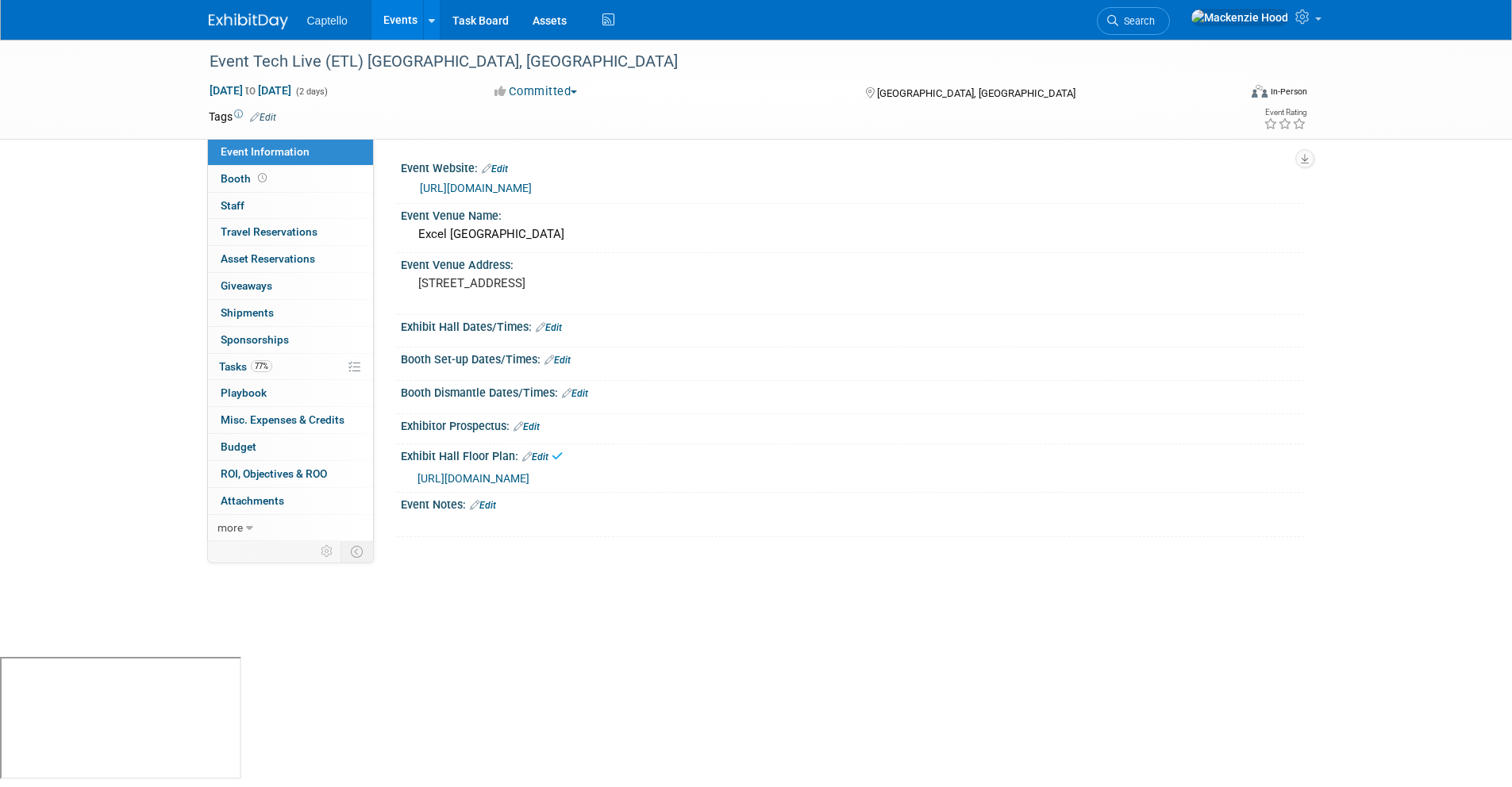
click at [533, 460] on link "Edit" at bounding box center [535, 457] width 26 height 11
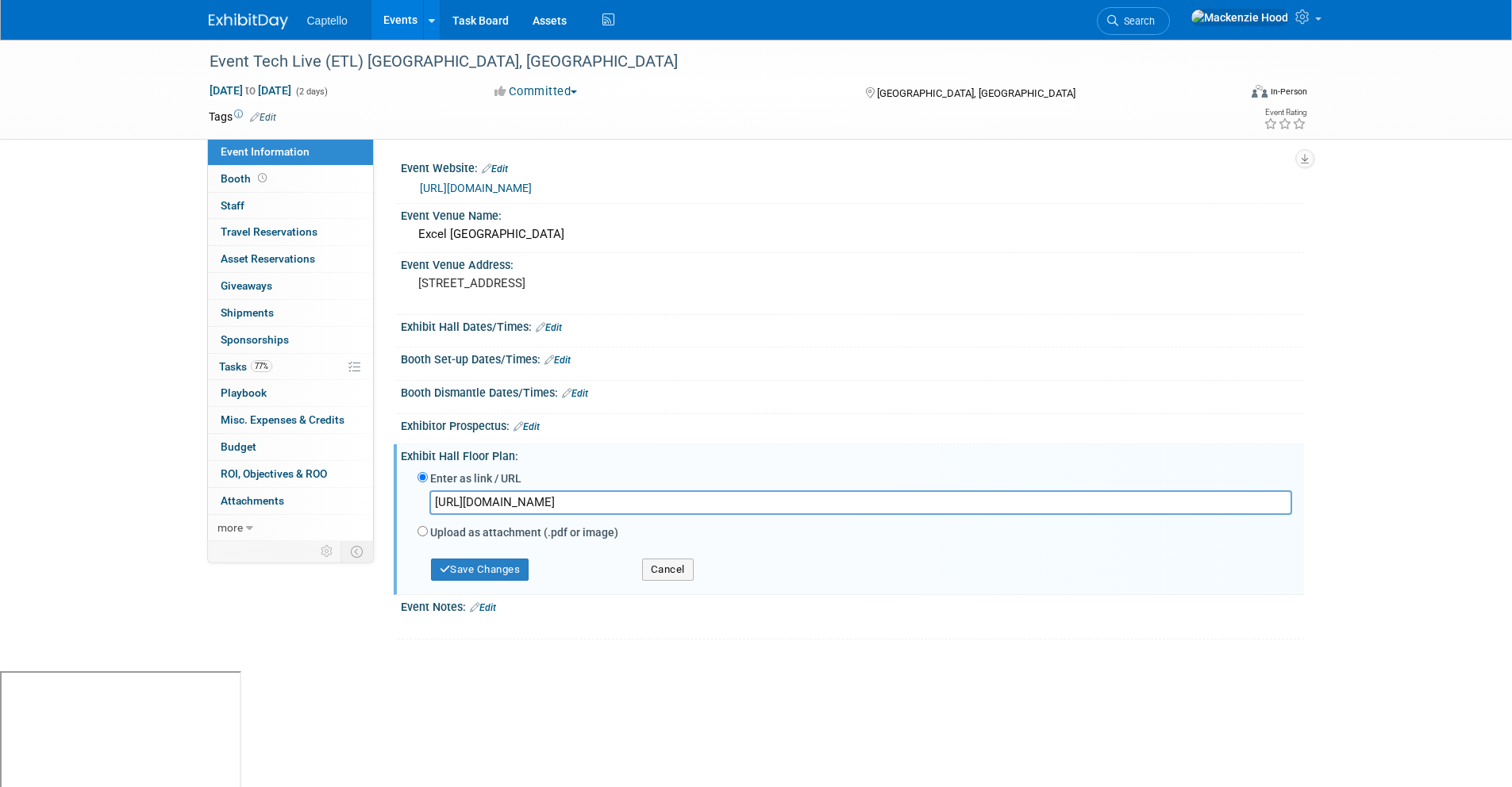
drag, startPoint x: 656, startPoint y: 500, endPoint x: 430, endPoint y: 496, distance: 226.0
click at [430, 496] on input "https://eventtechlive.com/exhibitors/" at bounding box center [861, 502] width 863 height 25
paste input "https://eventtechlive.com/exhibitors/"
type input "https://eventtechlive.com/exhibitors/"
click at [513, 566] on button "Save Changes" at bounding box center [479, 569] width 98 height 22
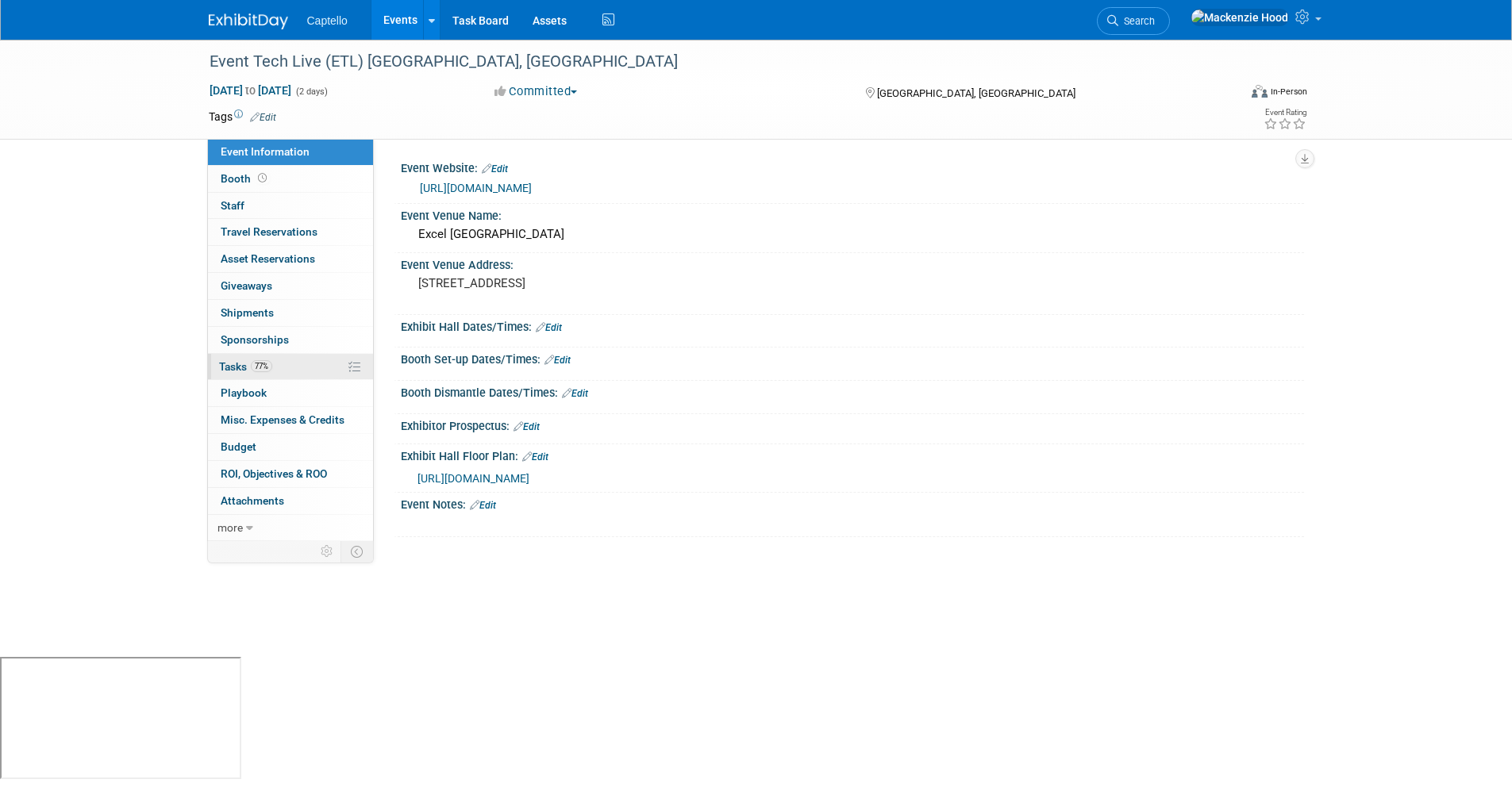
click at [324, 366] on link "77% Tasks 77%" at bounding box center [290, 367] width 165 height 26
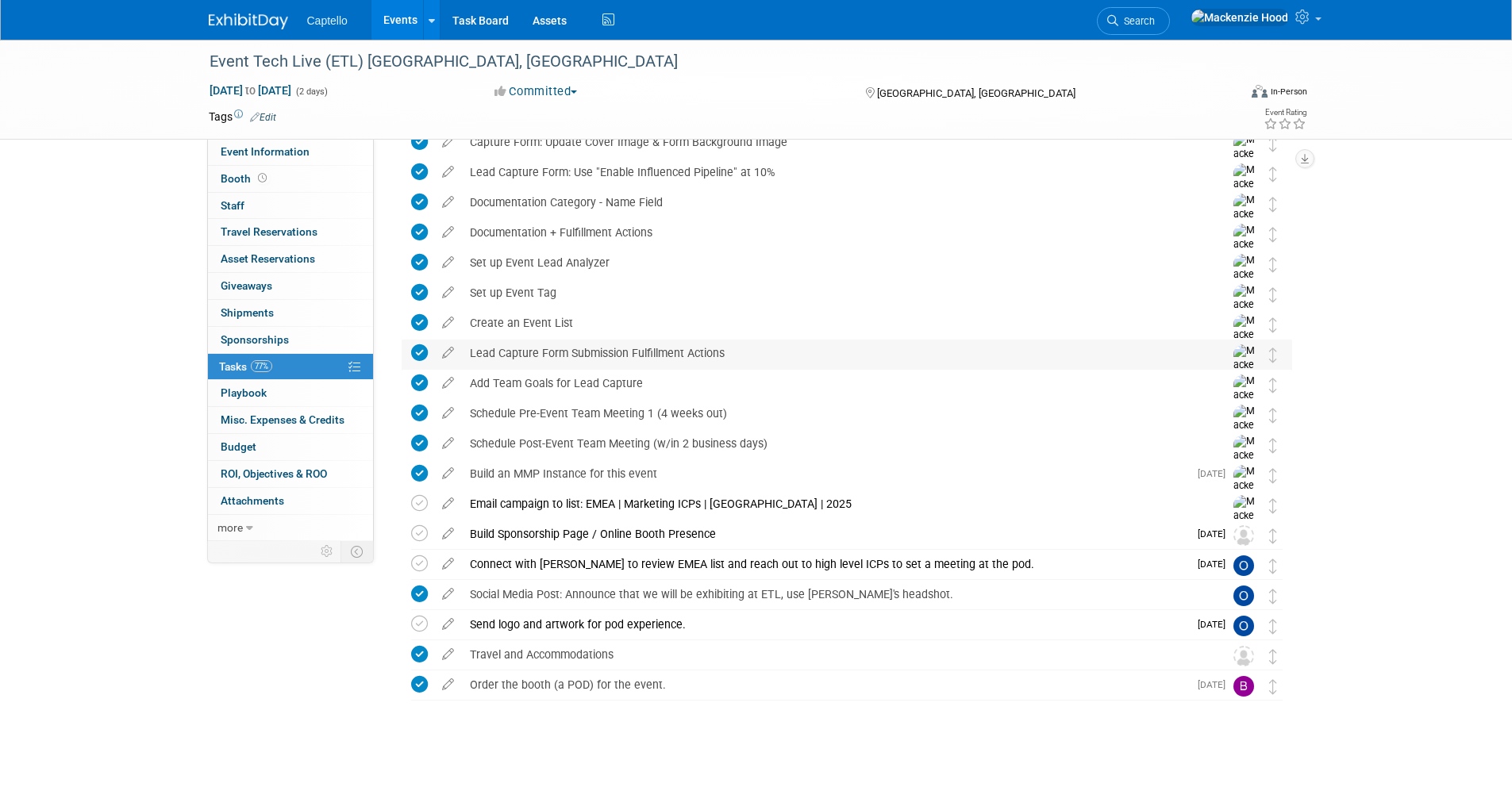
scroll to position [179, 0]
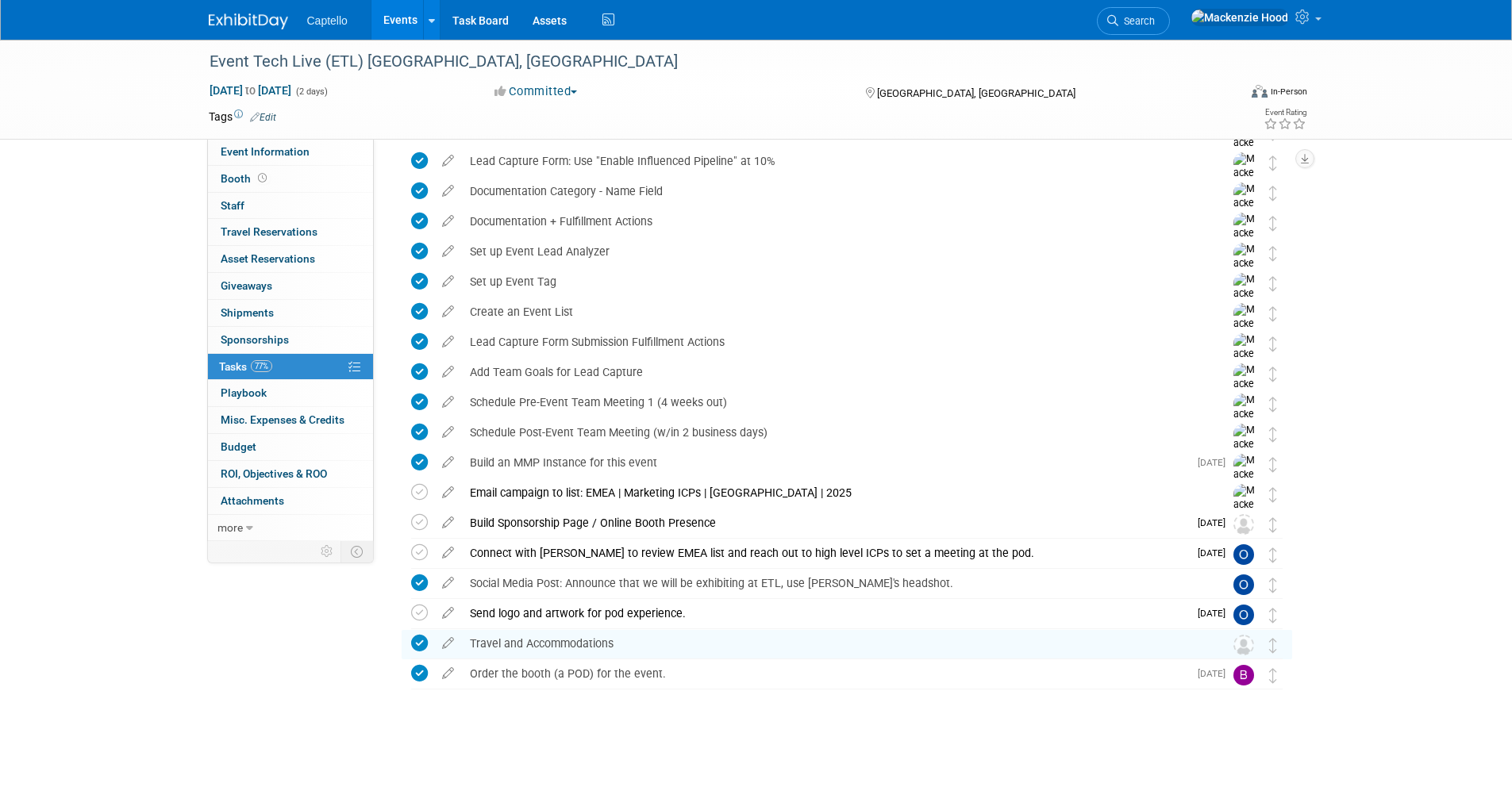
click at [1433, 197] on div "Event Tech Live (ETL) London, UK Nov 12, 2025 to Nov 13, 2025 (2 days) Nov 12, …" at bounding box center [756, 324] width 1512 height 927
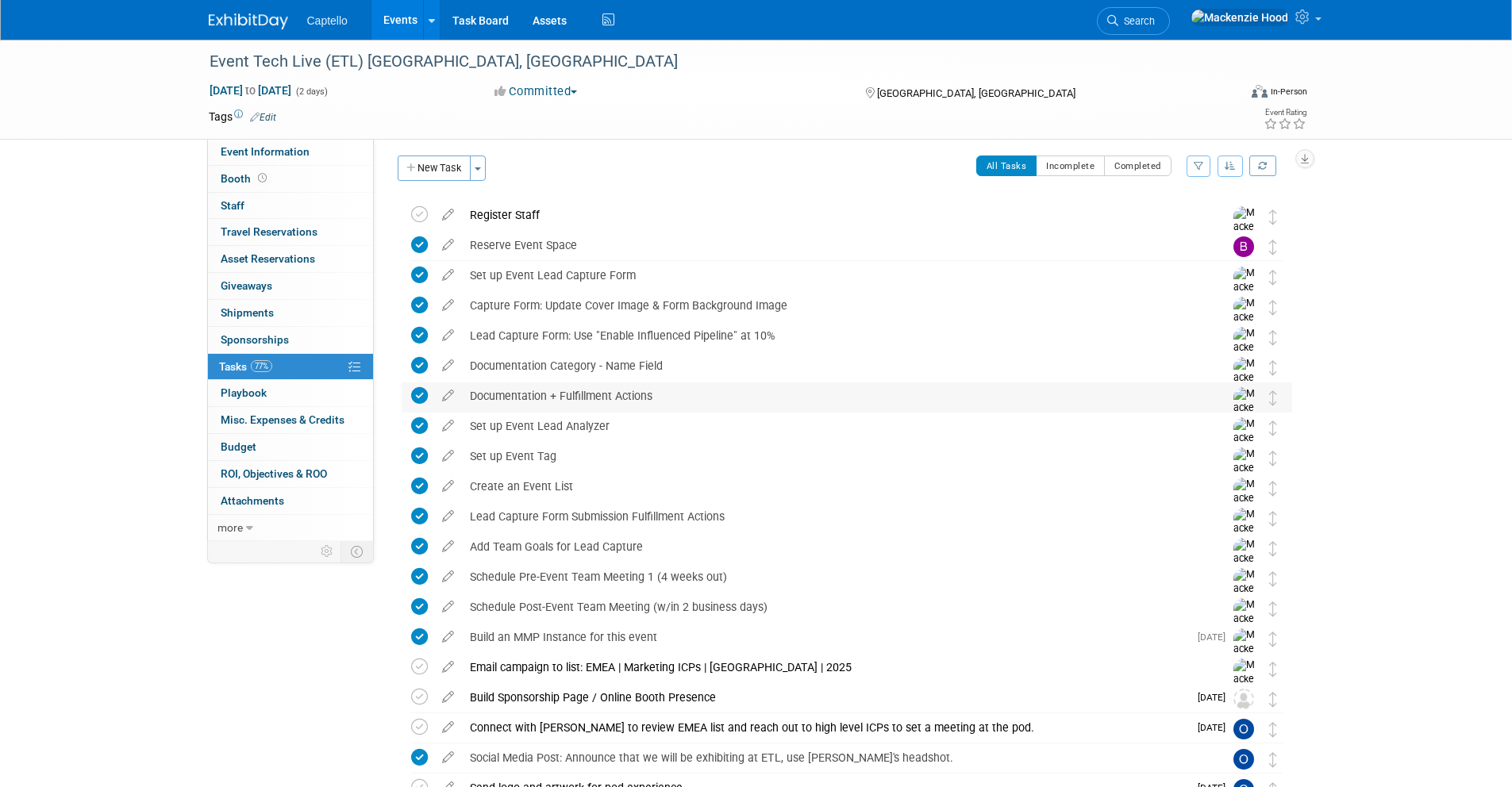
scroll to position [0, 0]
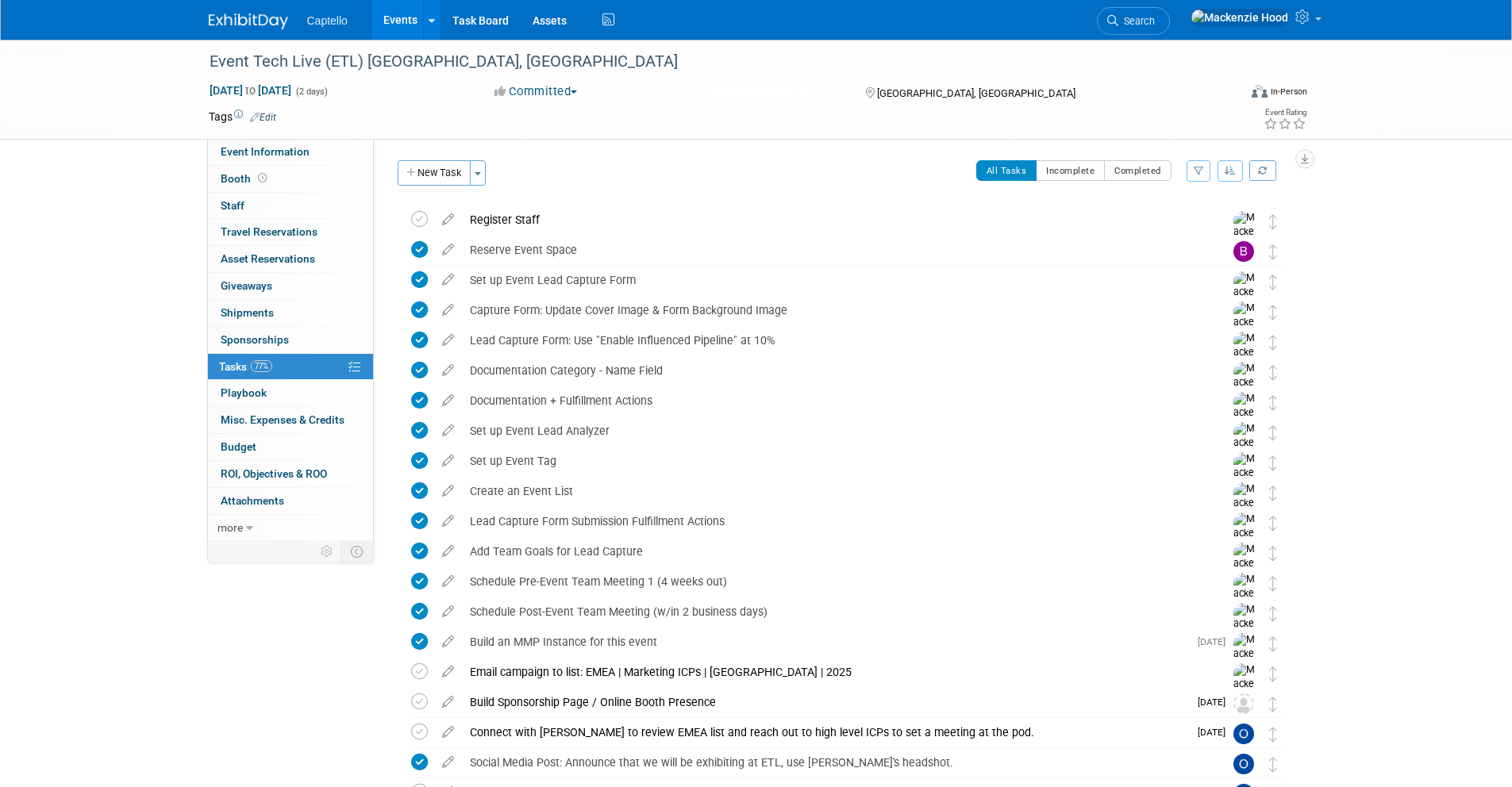
click at [212, 10] on link at bounding box center [258, 14] width 98 height 13
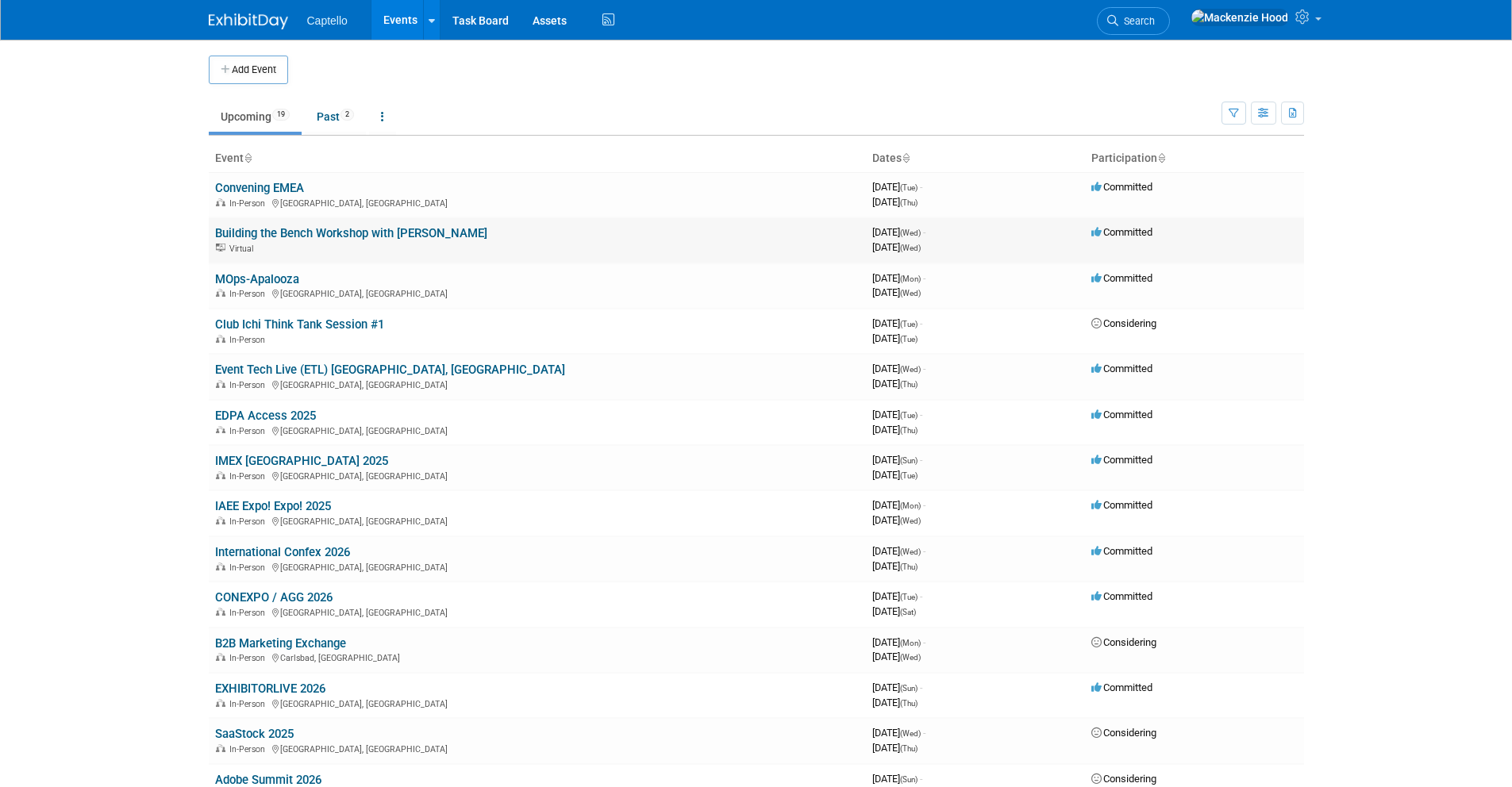
click at [368, 229] on link "Building the Bench Workshop with [PERSON_NAME]" at bounding box center [351, 234] width 272 height 15
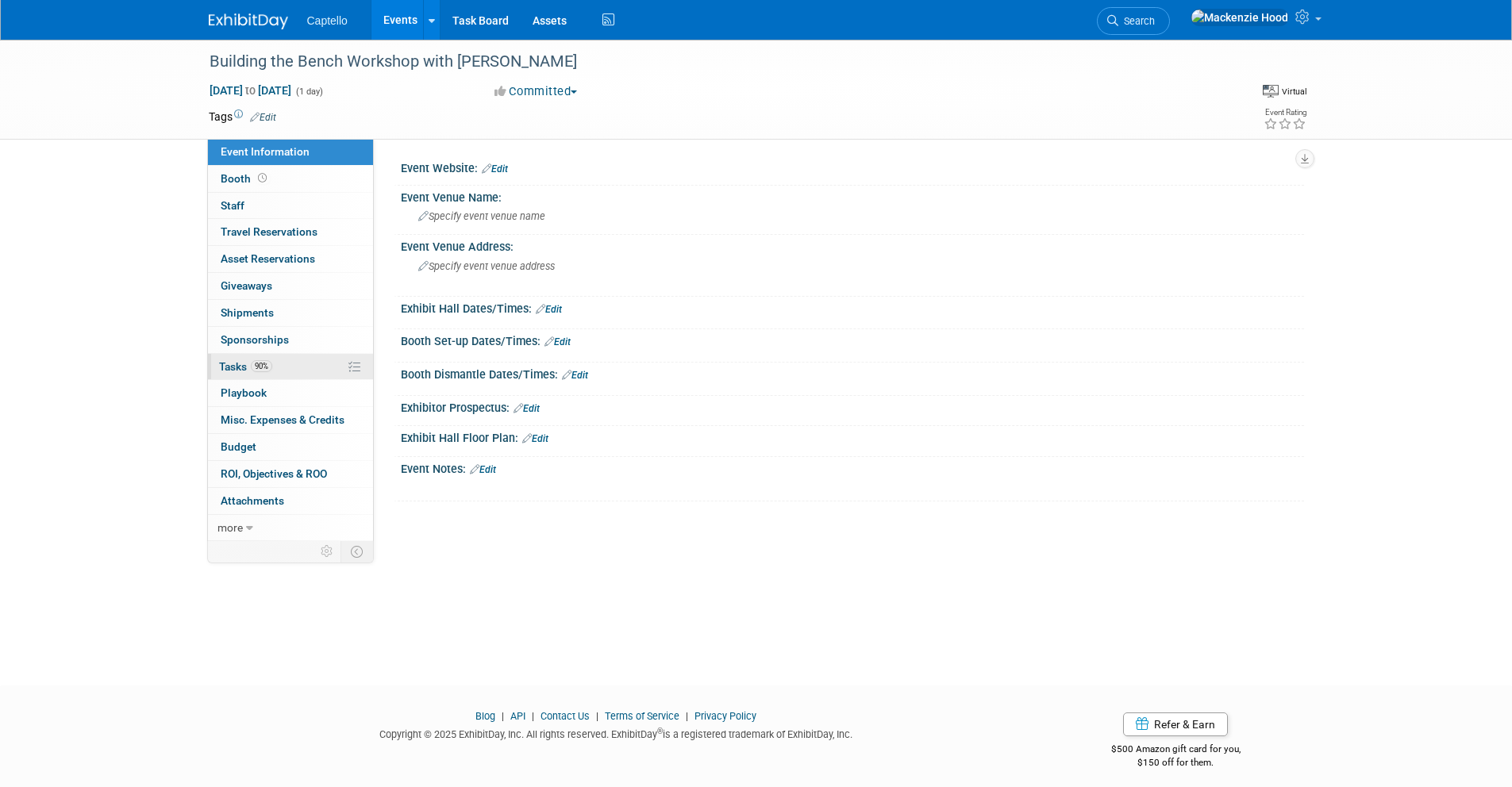
click at [269, 369] on span "90%" at bounding box center [261, 366] width 21 height 12
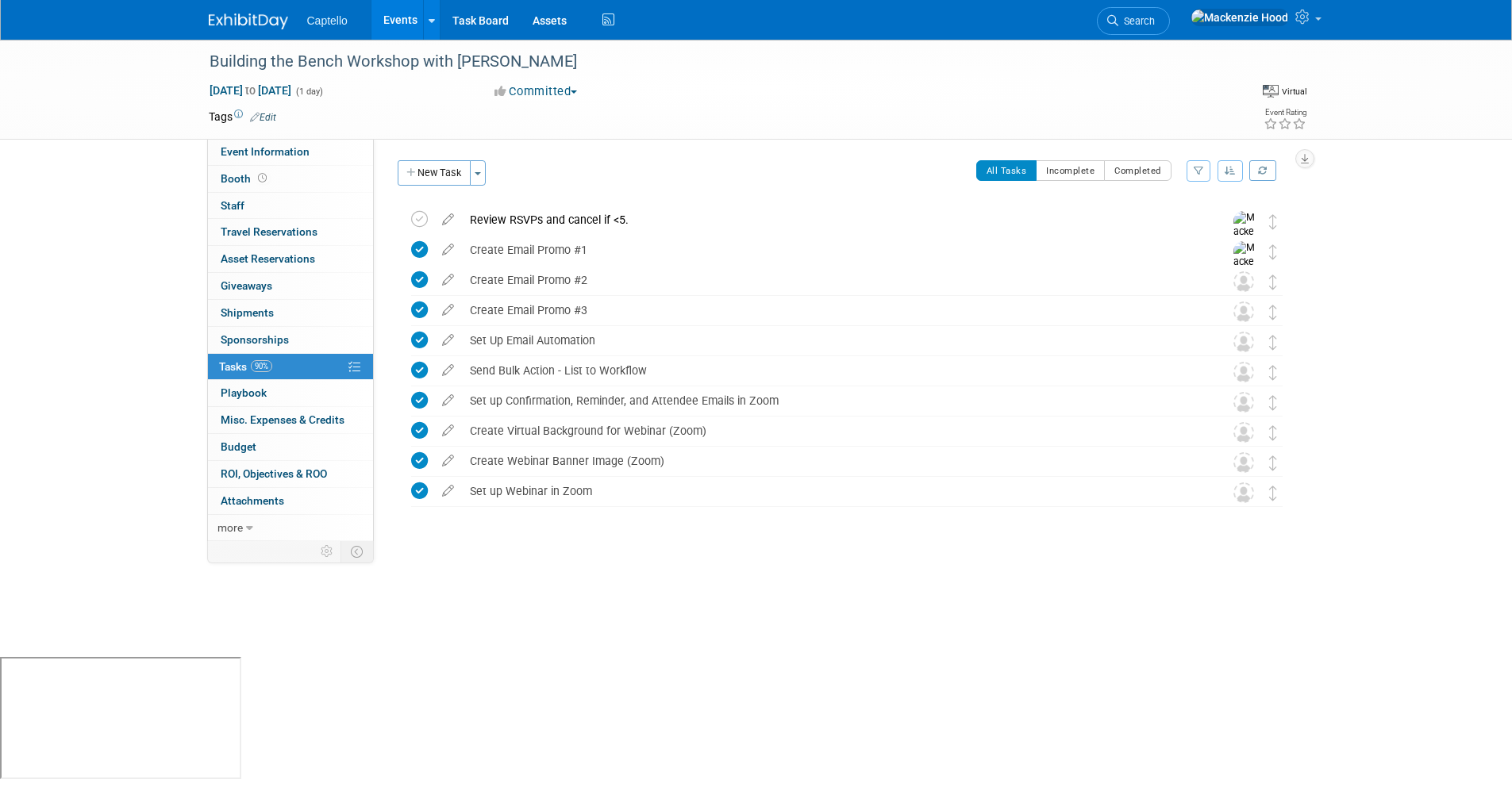
click at [698, 124] on div "Tags Edit" at bounding box center [664, 117] width 911 height 21
click at [249, 20] on img at bounding box center [248, 21] width 79 height 16
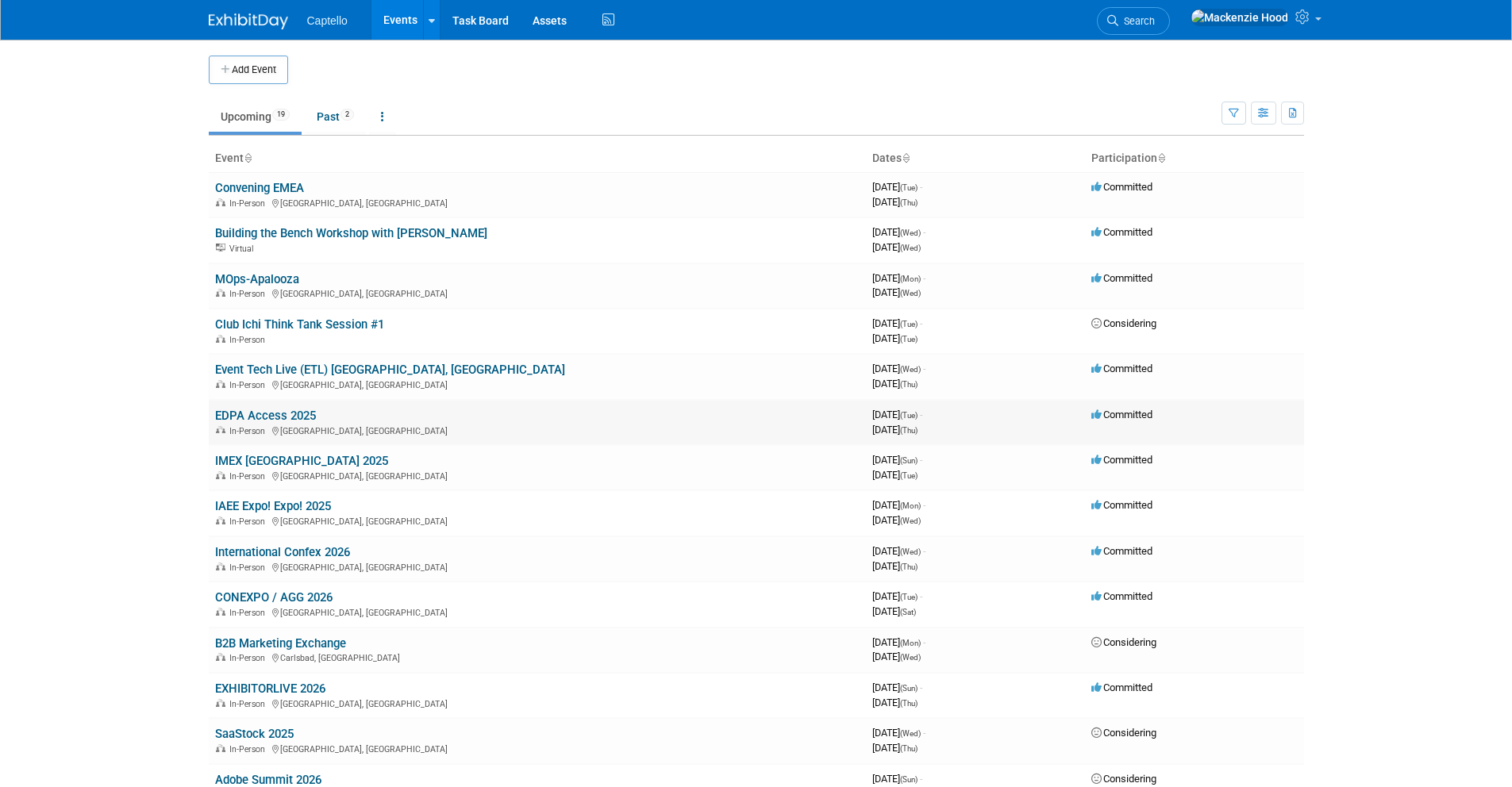
click at [263, 413] on link "EDPA Access 2025" at bounding box center [266, 416] width 101 height 15
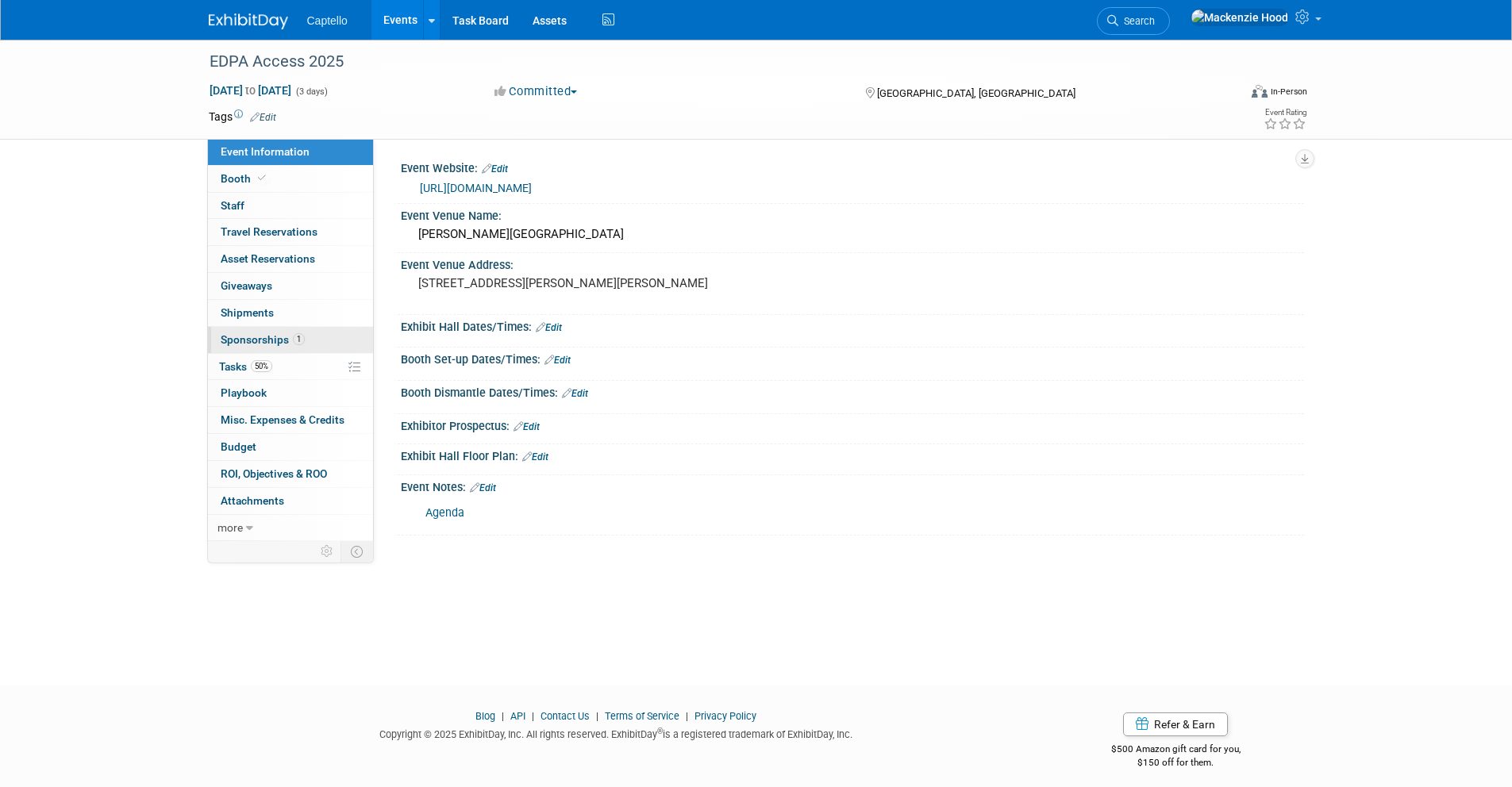
click at [277, 334] on span "Sponsorships 1" at bounding box center [262, 339] width 84 height 13
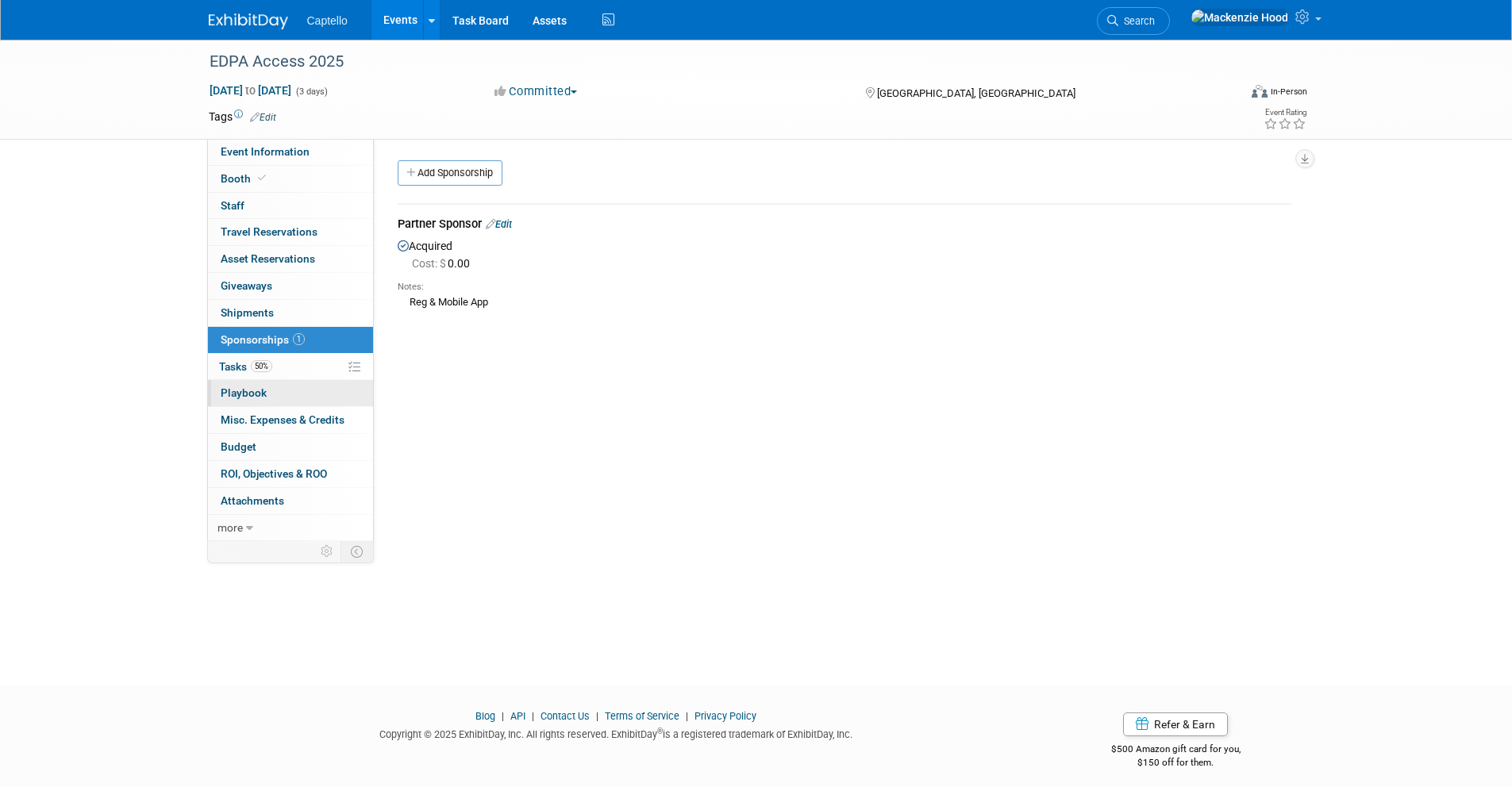
click at [295, 381] on link "0 Playbook 0" at bounding box center [290, 393] width 165 height 26
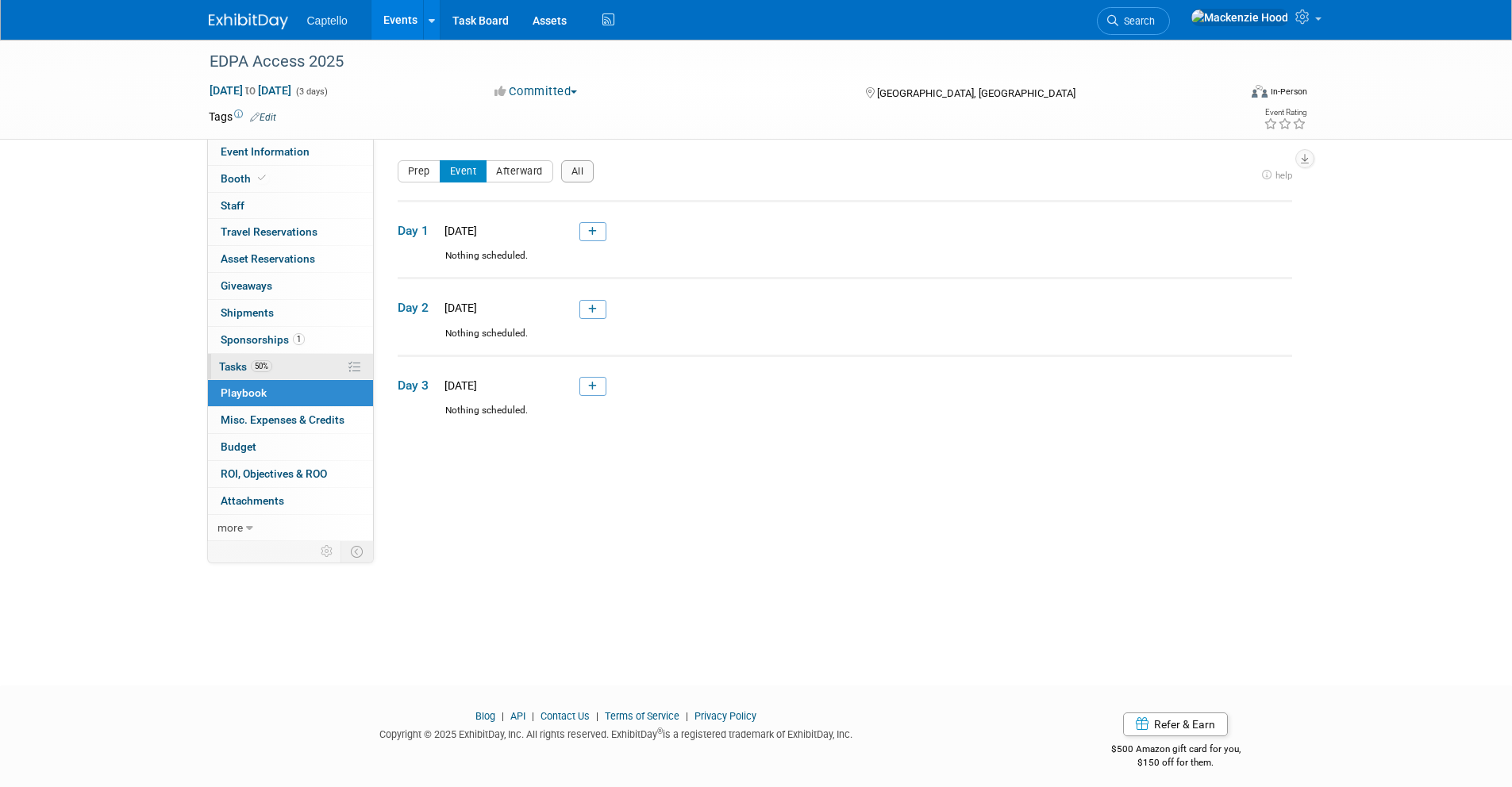
click at [293, 367] on link "50% Tasks 50%" at bounding box center [290, 367] width 165 height 26
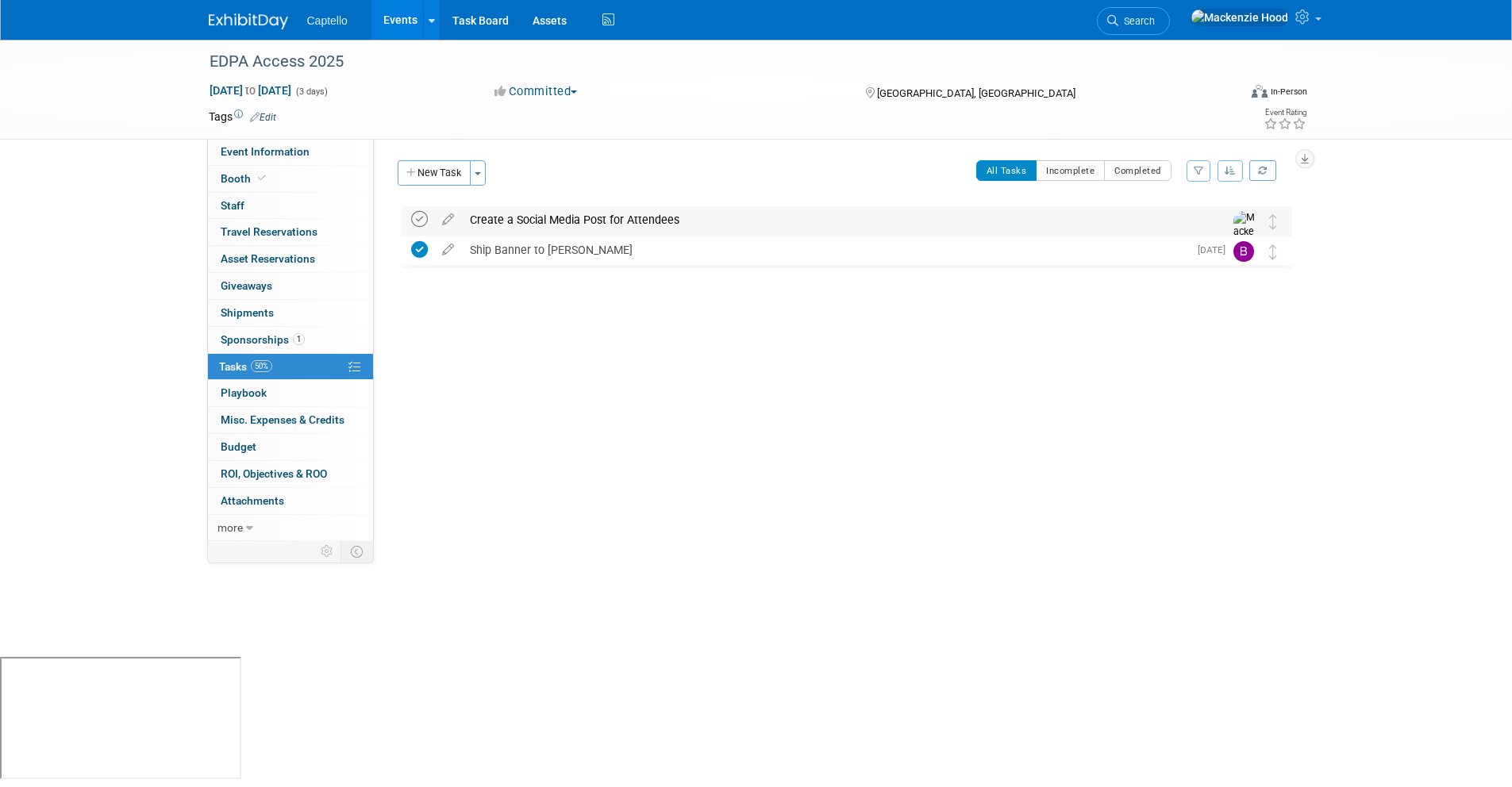
click at [419, 216] on icon at bounding box center [419, 219] width 17 height 17
click at [413, 212] on icon at bounding box center [419, 219] width 17 height 17
click at [416, 212] on icon at bounding box center [419, 219] width 17 height 17
click at [414, 211] on icon at bounding box center [419, 219] width 17 height 17
click at [417, 211] on icon at bounding box center [419, 219] width 17 height 17
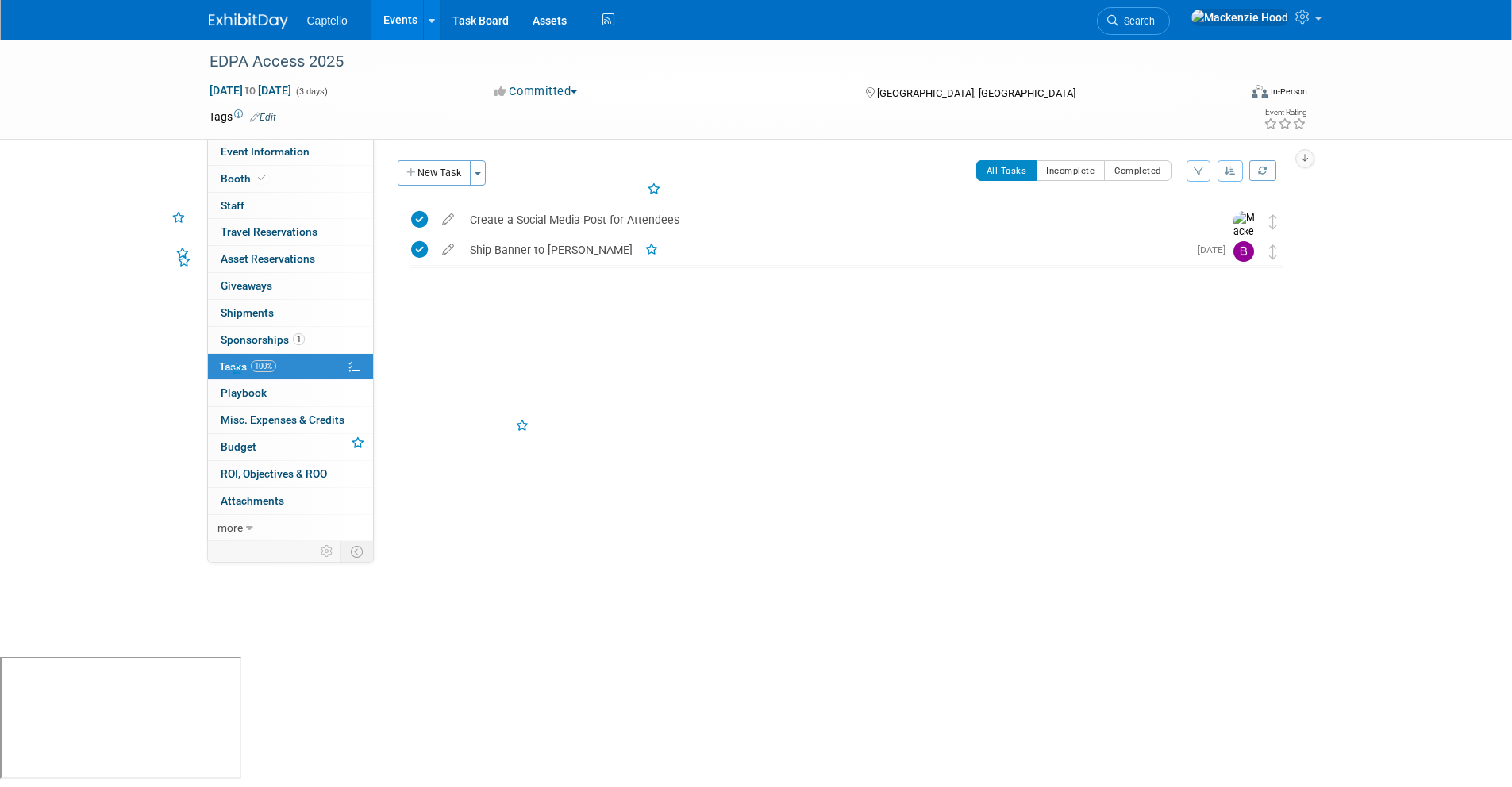
click at [212, 11] on link at bounding box center [258, 14] width 98 height 13
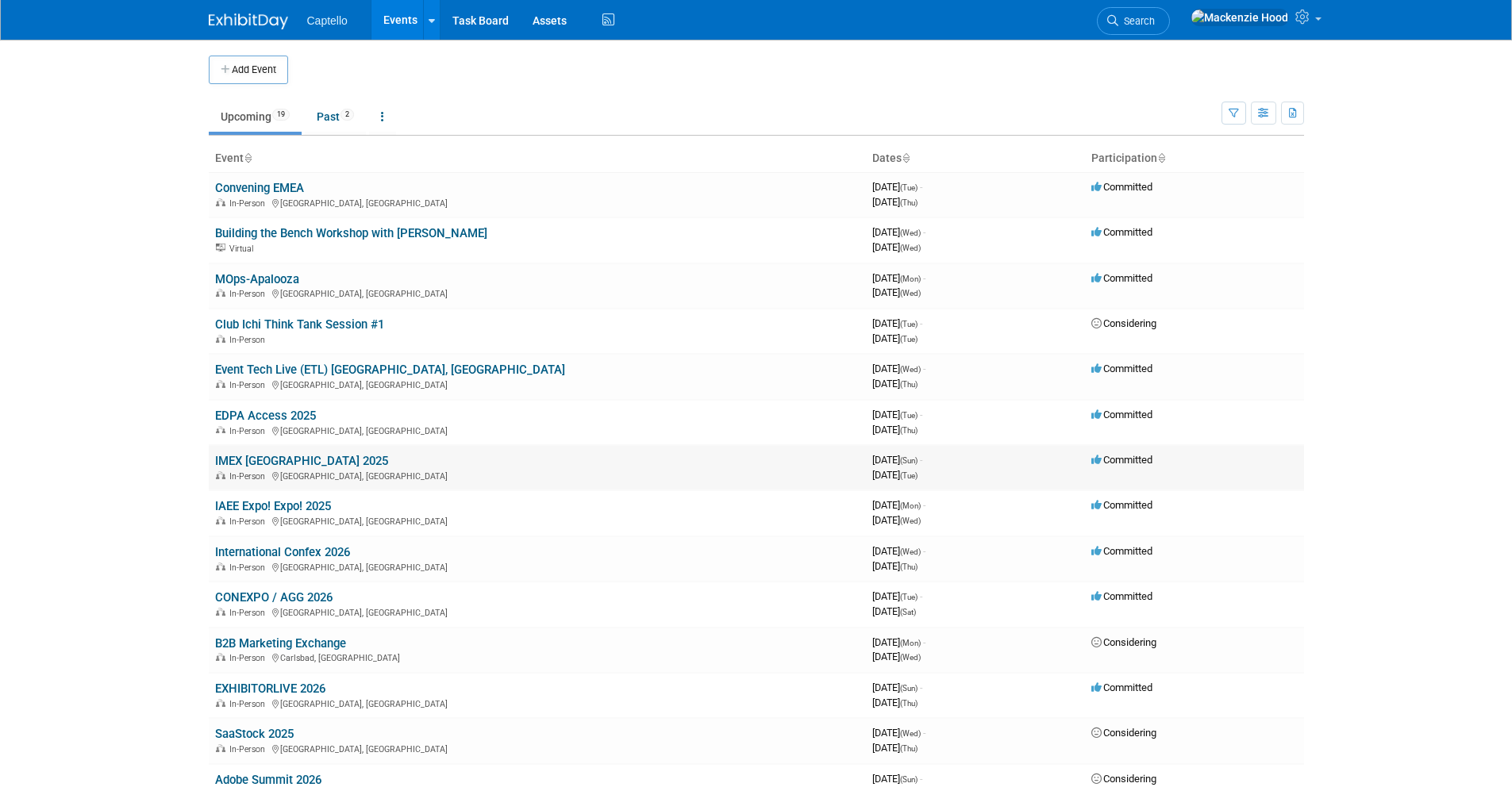
click at [220, 458] on link "IMEX [GEOGRAPHIC_DATA] 2025" at bounding box center [302, 461] width 173 height 15
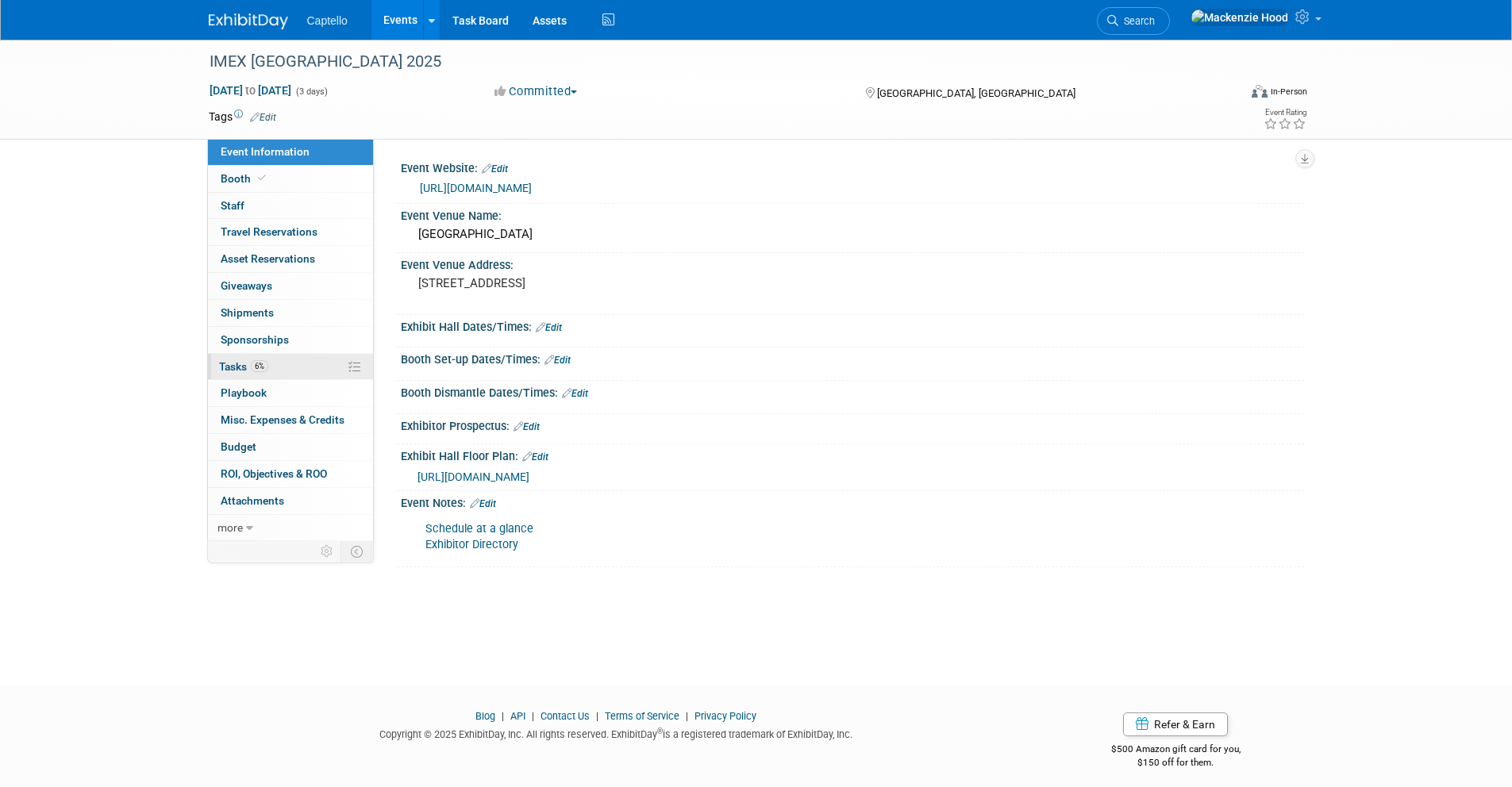
click at [298, 363] on link "6% Tasks 6%" at bounding box center [290, 367] width 165 height 26
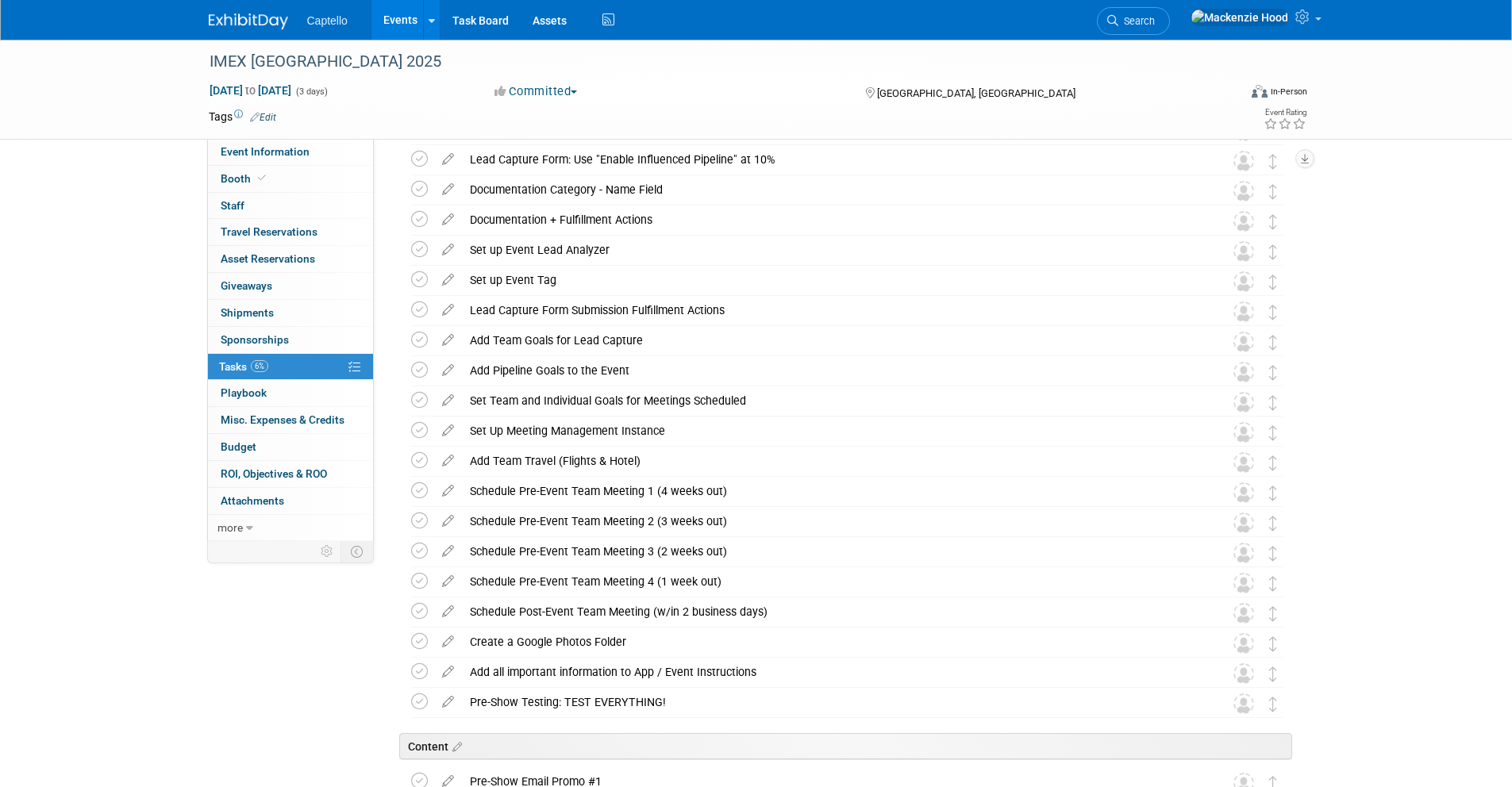
scroll to position [188, 0]
click at [440, 516] on icon at bounding box center [448, 515] width 28 height 20
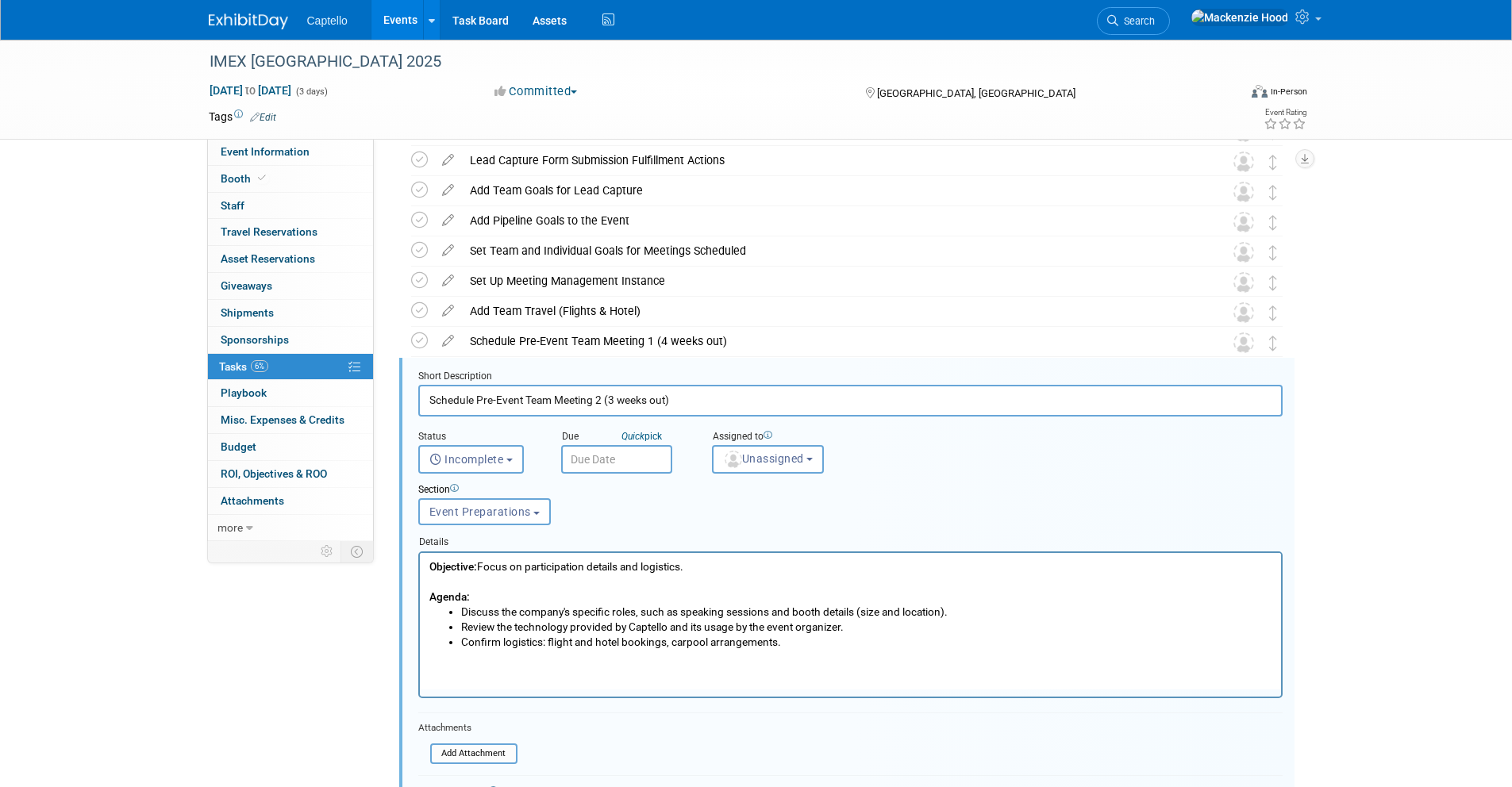
scroll to position [460, 0]
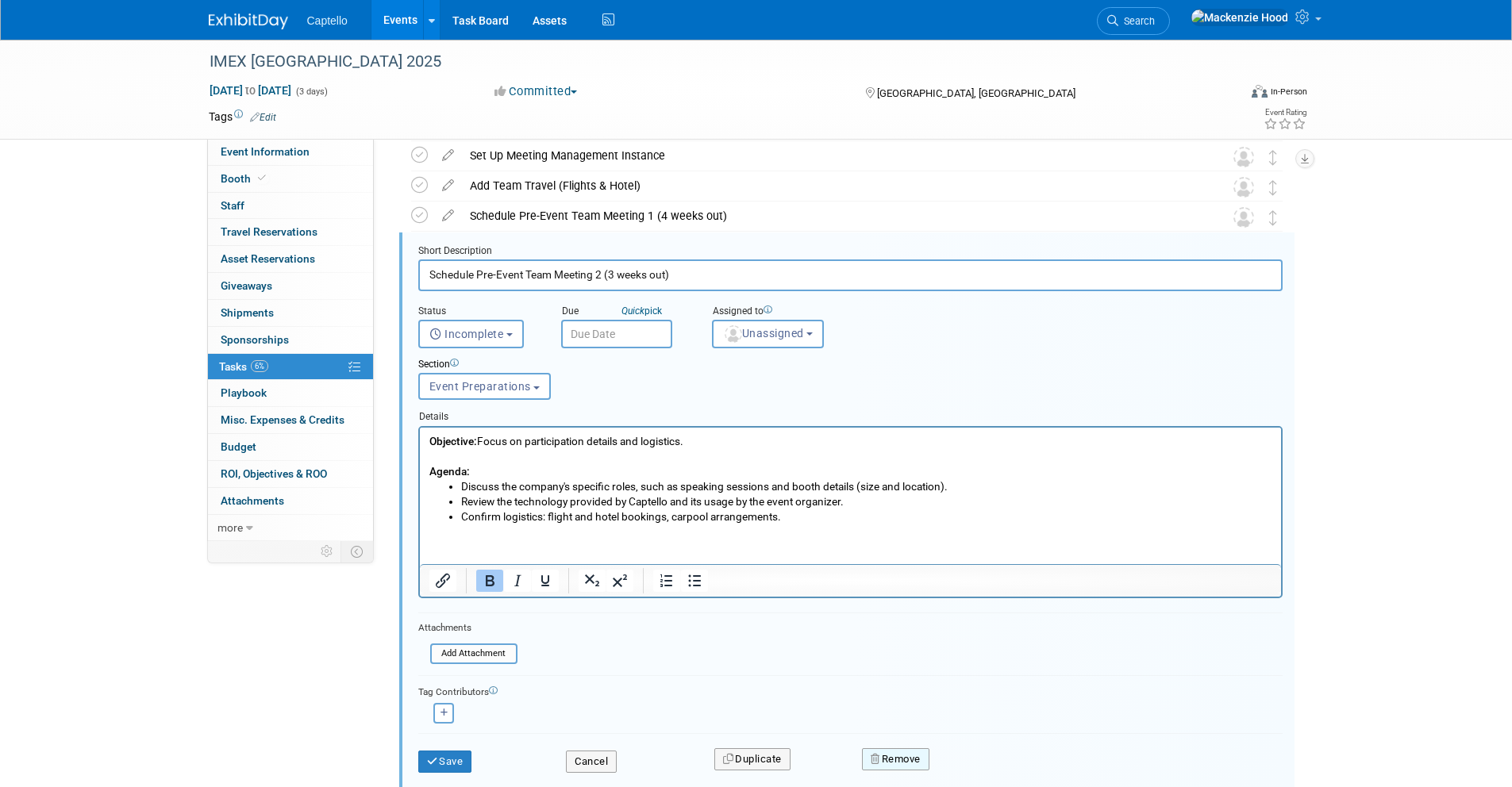
click at [920, 760] on button "Remove" at bounding box center [895, 759] width 67 height 22
click at [979, 761] on link "Yes" at bounding box center [985, 766] width 46 height 26
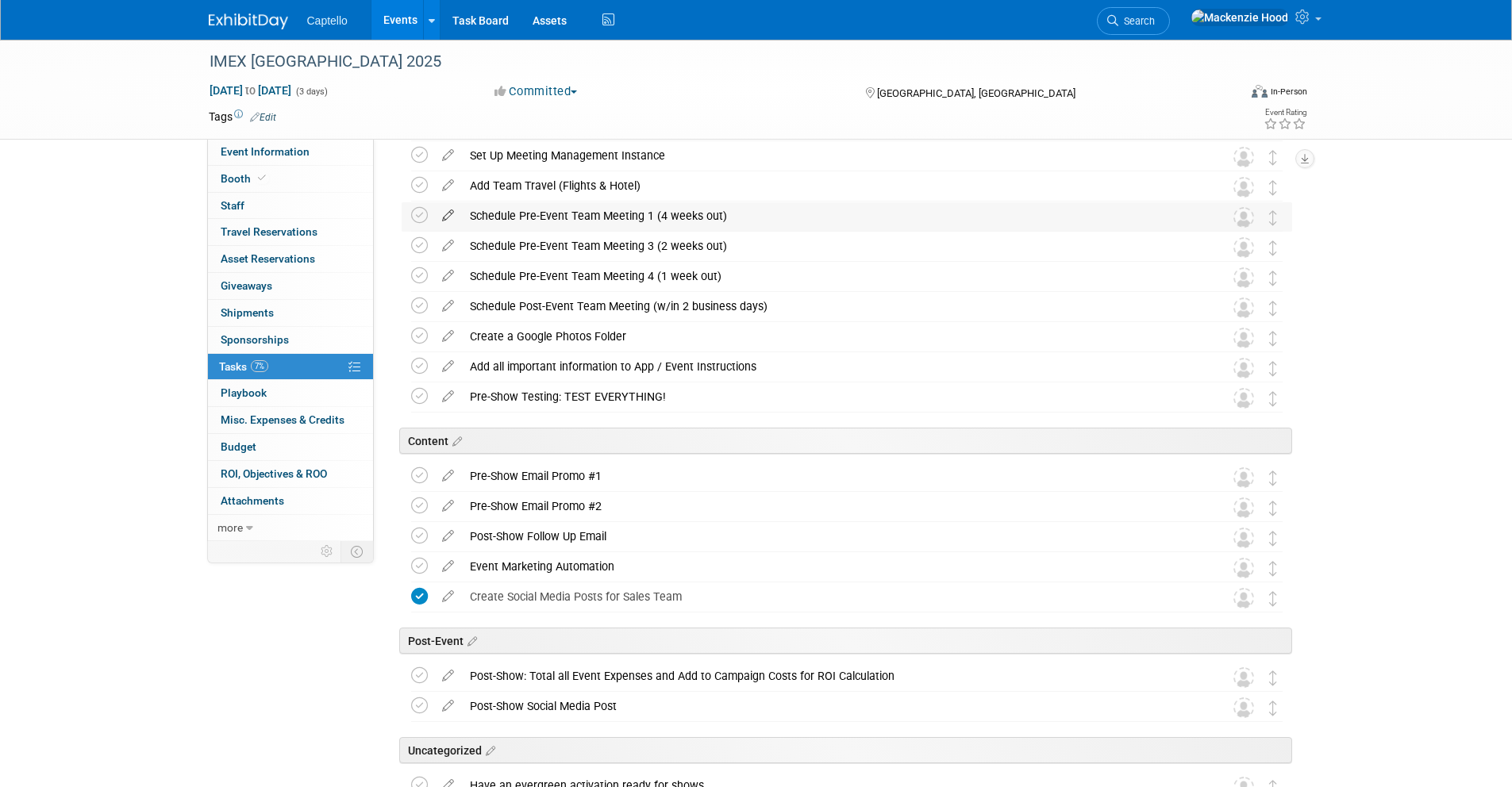
click at [448, 215] on icon at bounding box center [448, 212] width 28 height 20
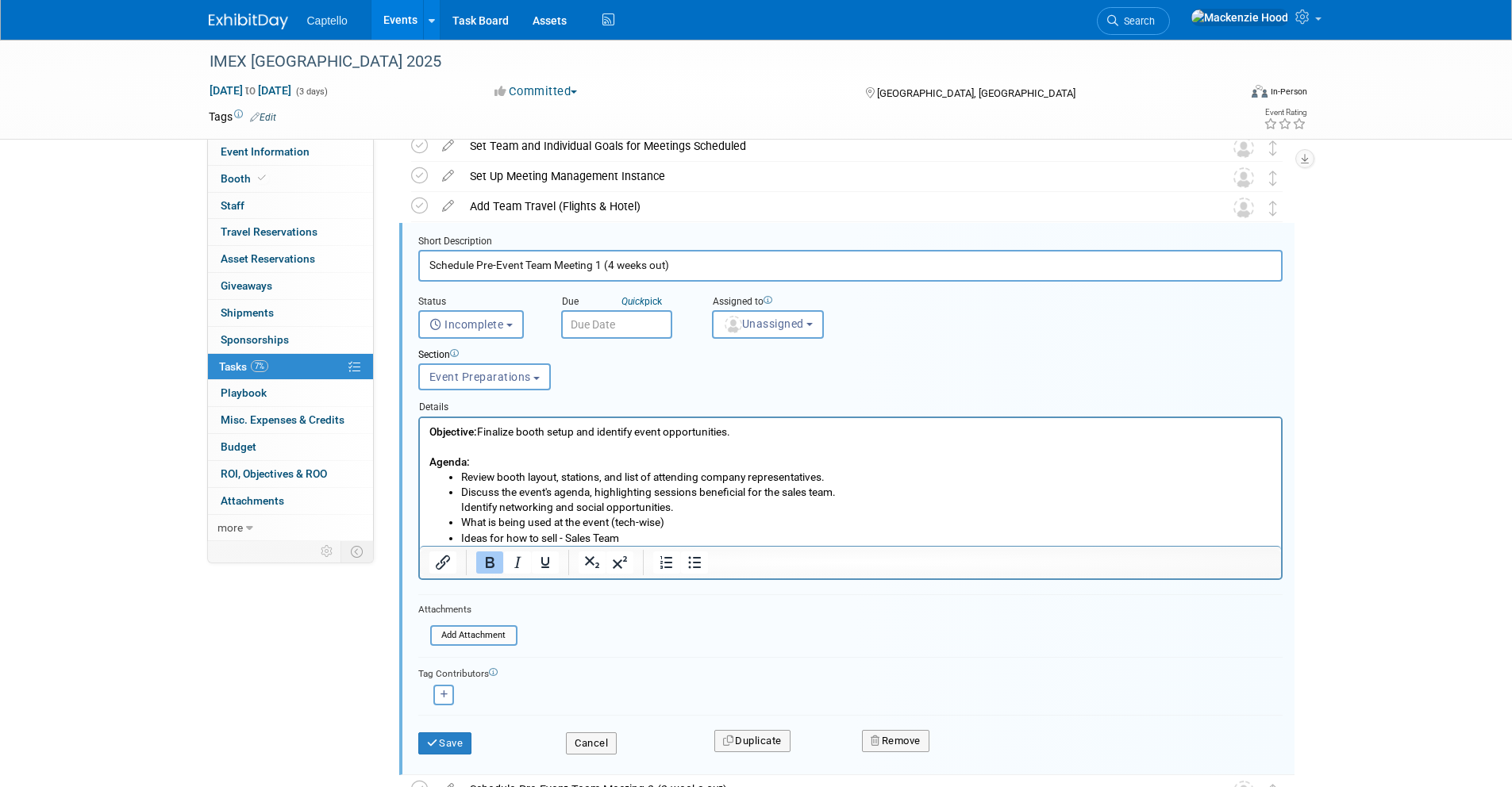
scroll to position [430, 0]
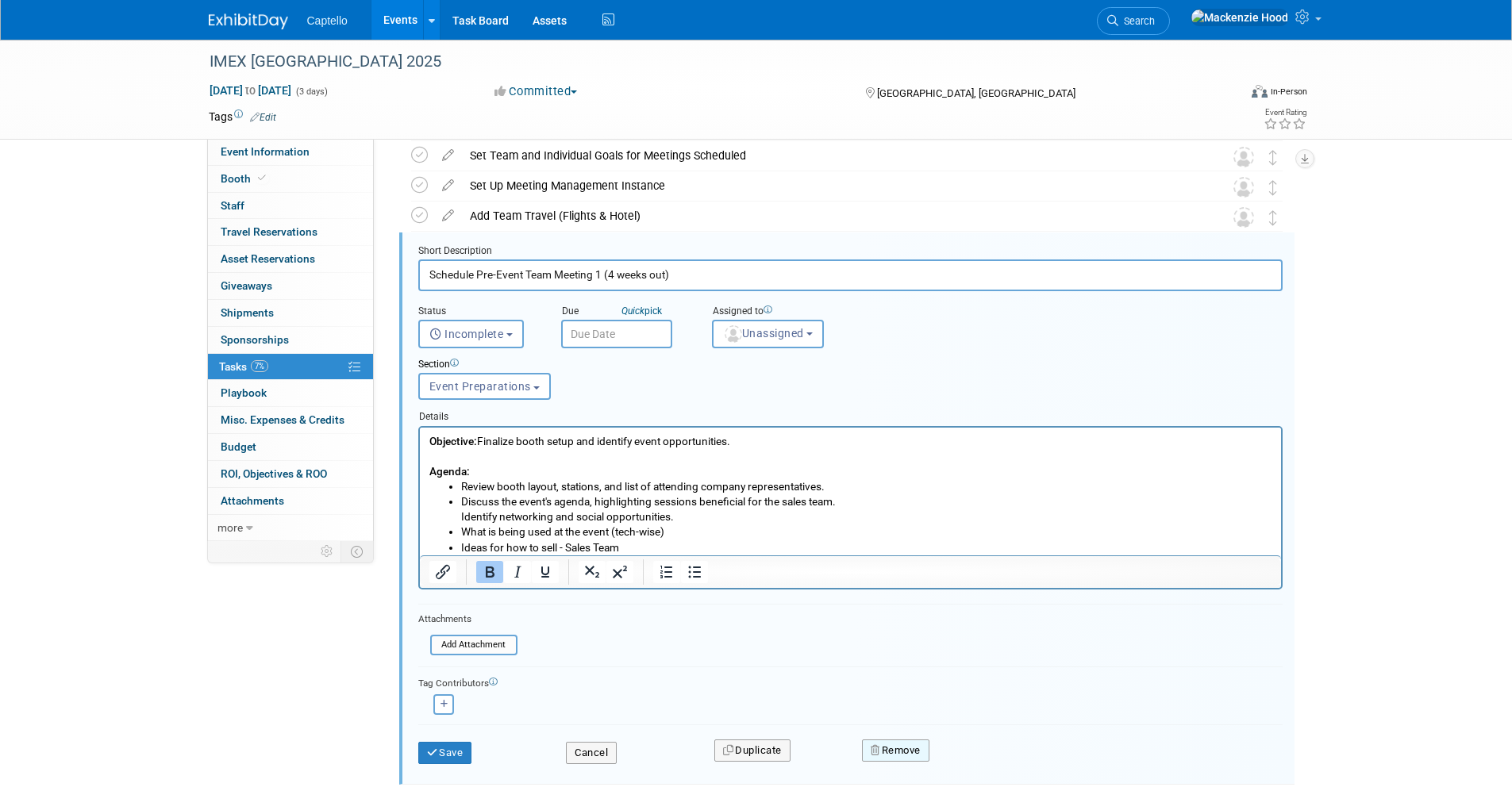
click at [929, 746] on button "Remove" at bounding box center [895, 750] width 67 height 22
click at [986, 759] on link "Yes" at bounding box center [985, 763] width 46 height 26
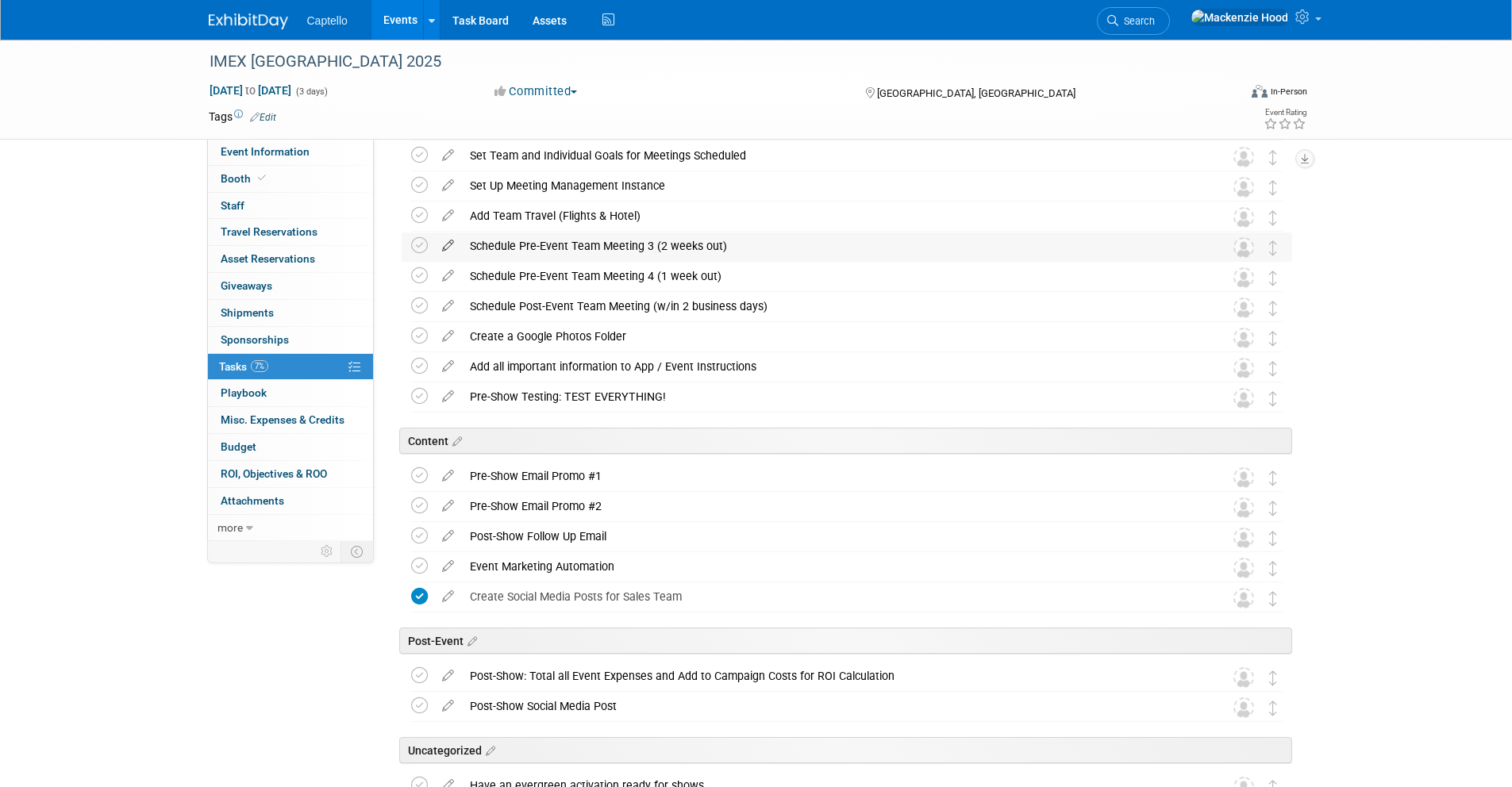
click at [451, 245] on icon at bounding box center [448, 243] width 28 height 20
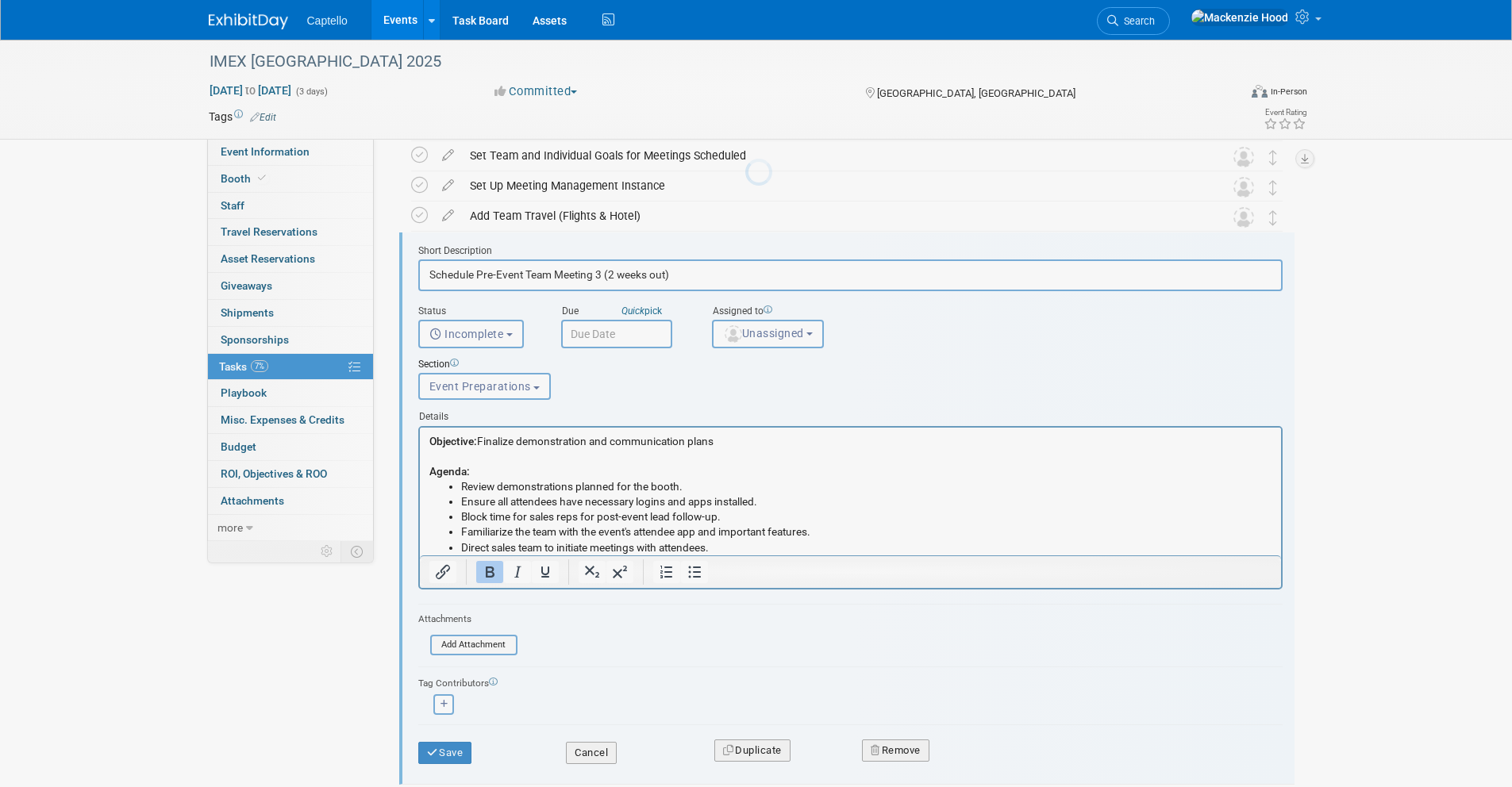
scroll to position [0, 0]
click at [906, 750] on button "Remove" at bounding box center [895, 750] width 67 height 22
click at [979, 763] on link "Yes" at bounding box center [985, 763] width 46 height 26
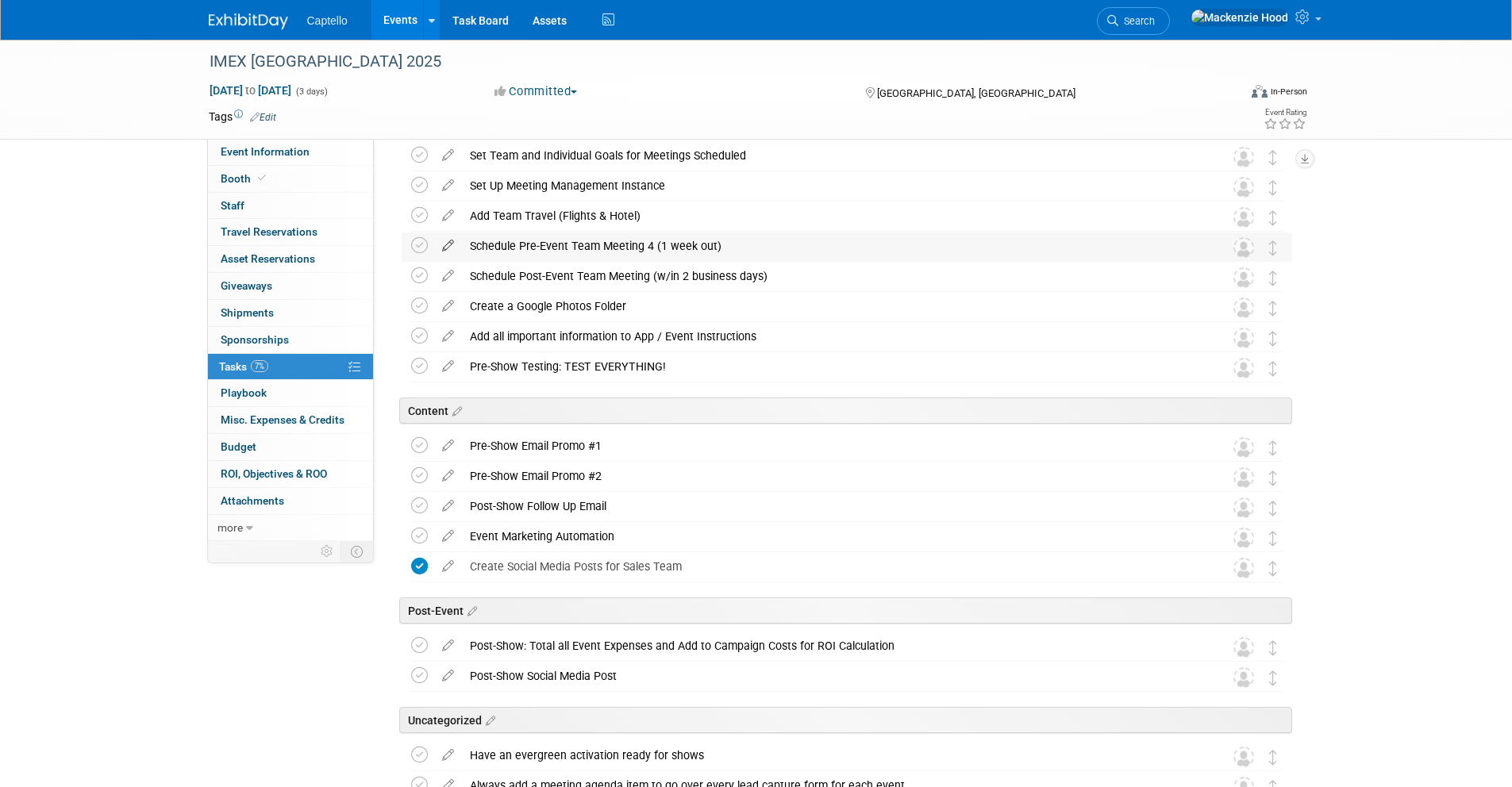
click at [438, 245] on icon at bounding box center [448, 243] width 28 height 20
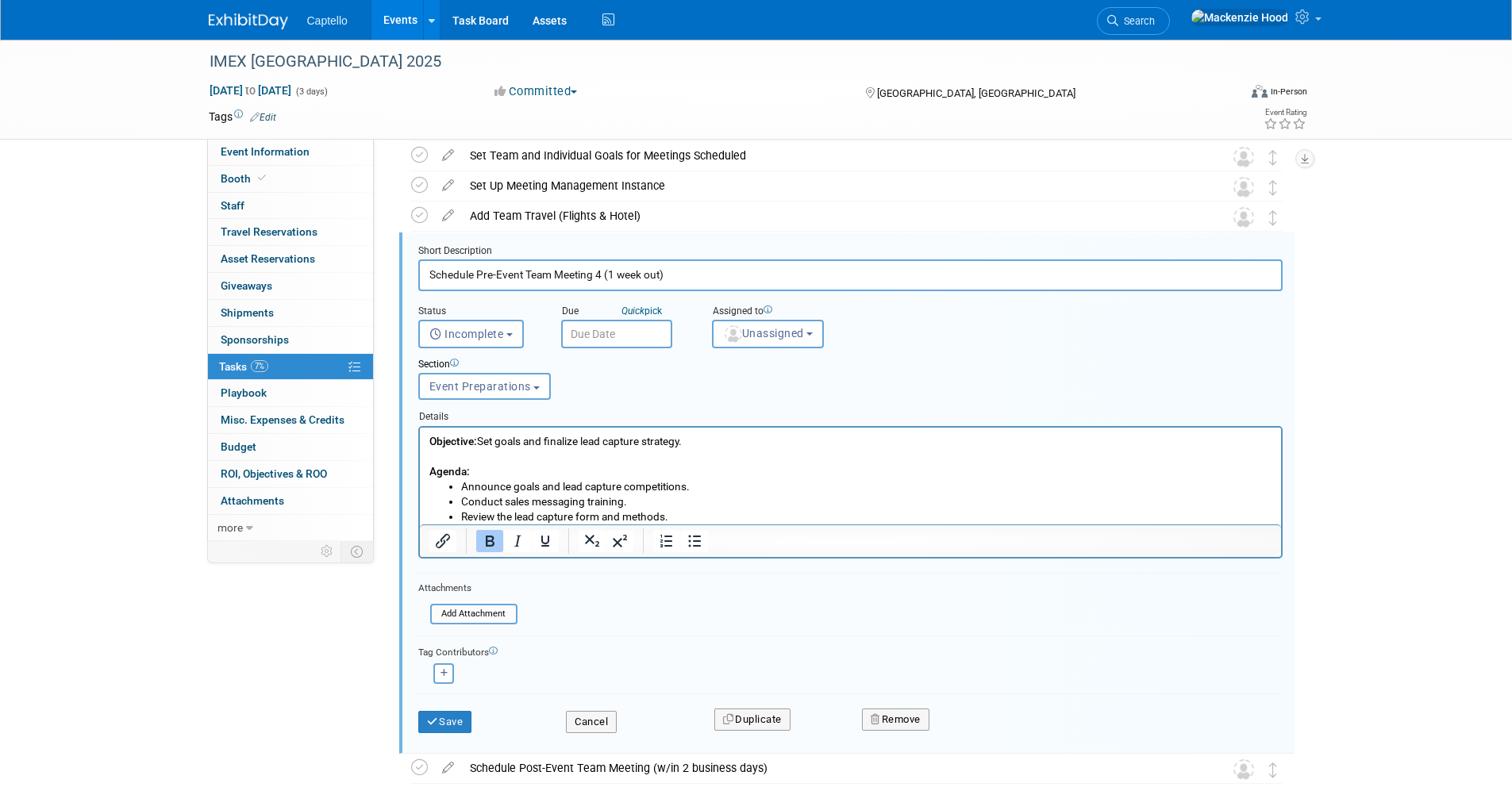
click at [601, 271] on input "Schedule Pre-Event Team Meeting 4 (1 week out)" at bounding box center [851, 275] width 865 height 31
type input "Schedule Pre-Event Team Meeting (1 week out)"
click at [464, 714] on button "Save" at bounding box center [445, 722] width 54 height 22
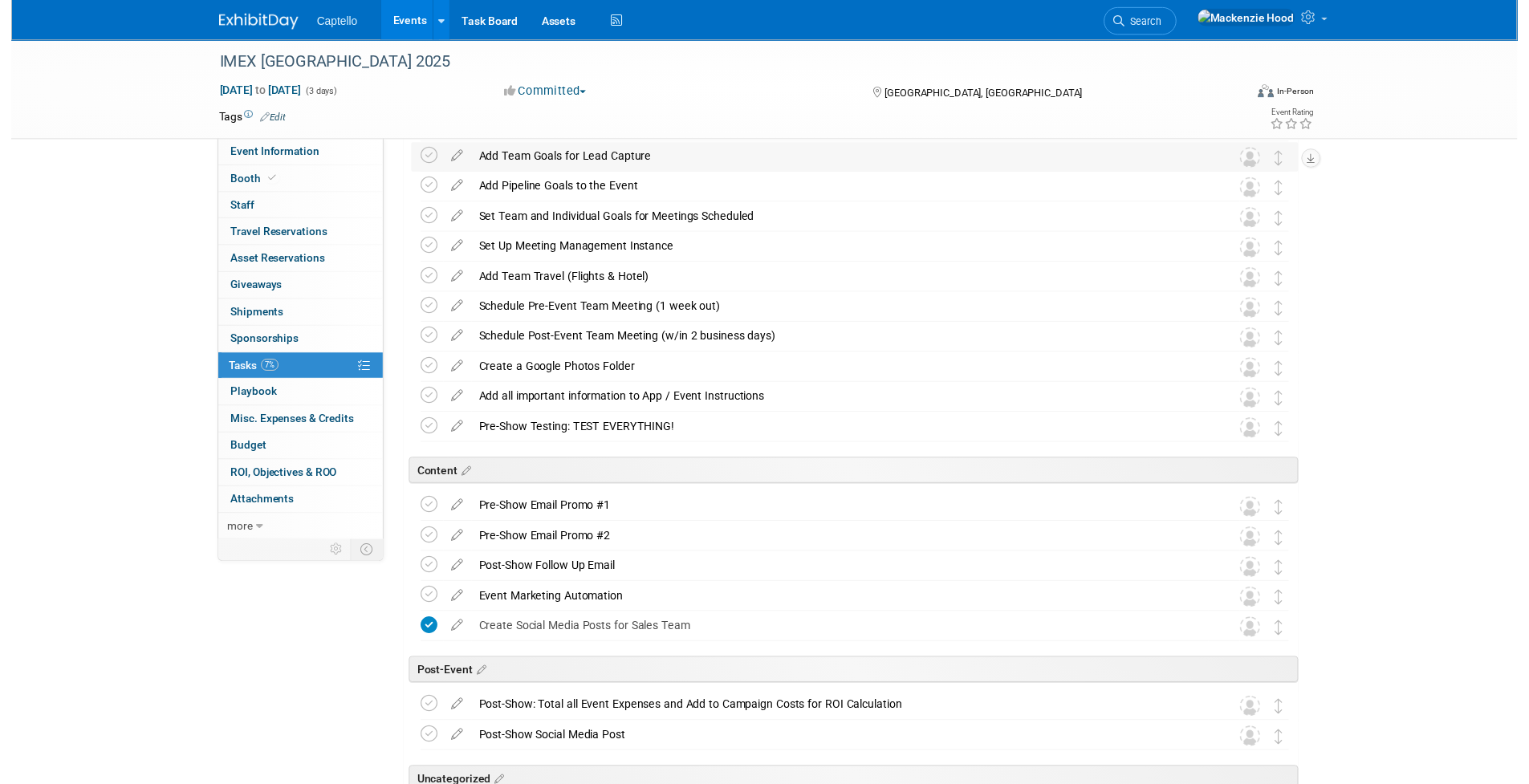
scroll to position [548, 0]
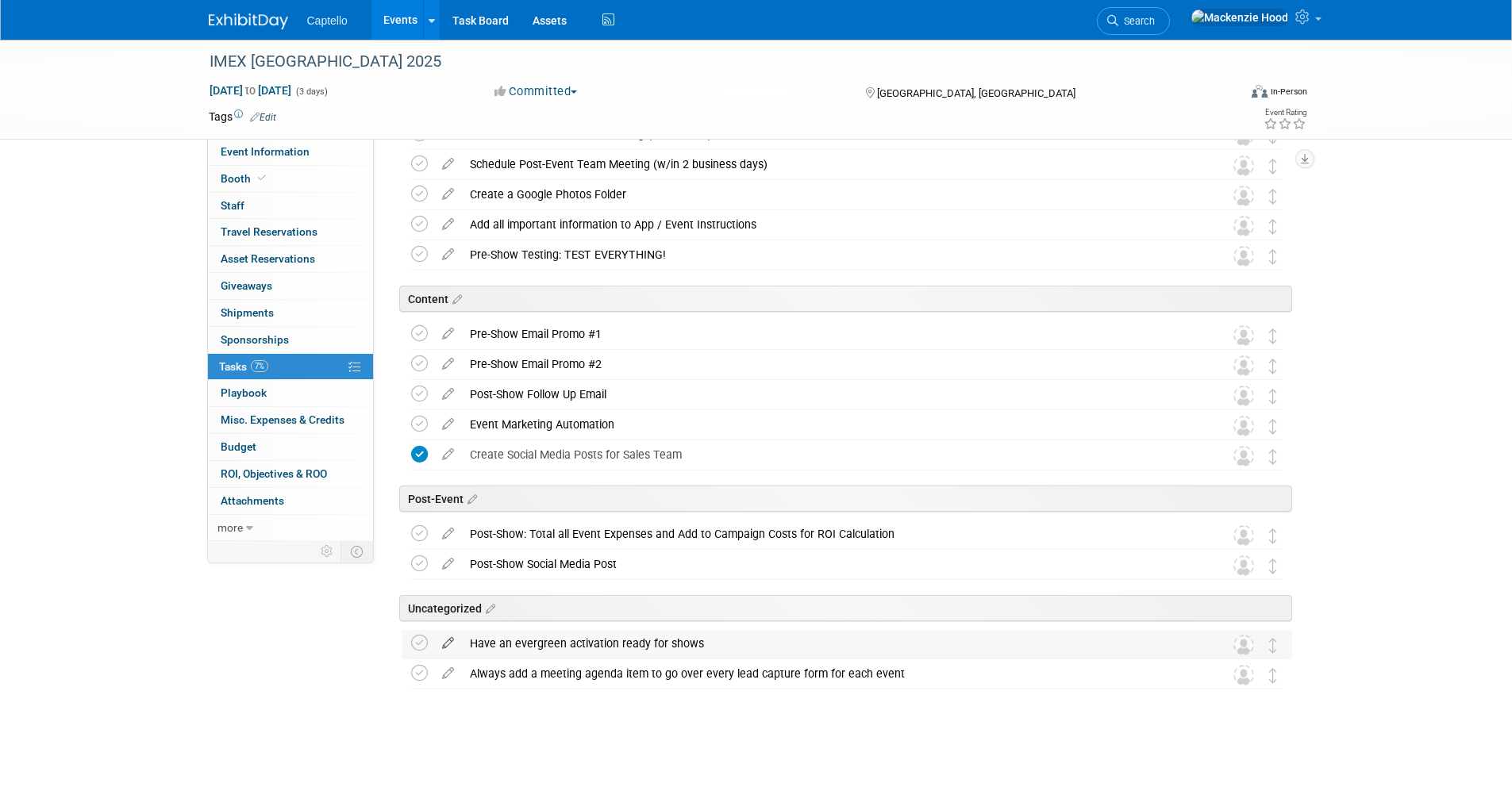
click at [447, 639] on icon at bounding box center [448, 640] width 28 height 20
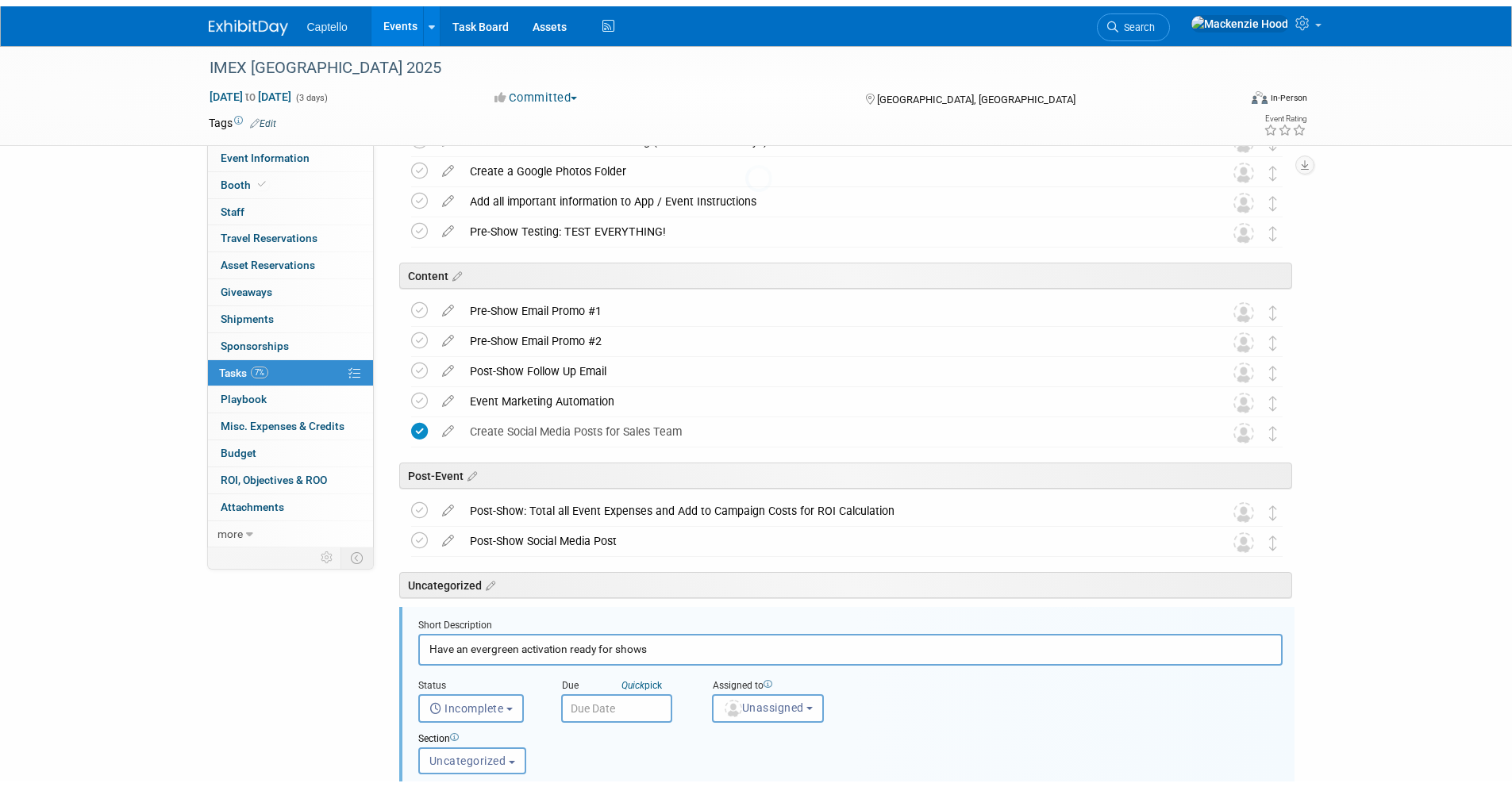
scroll to position [939, 0]
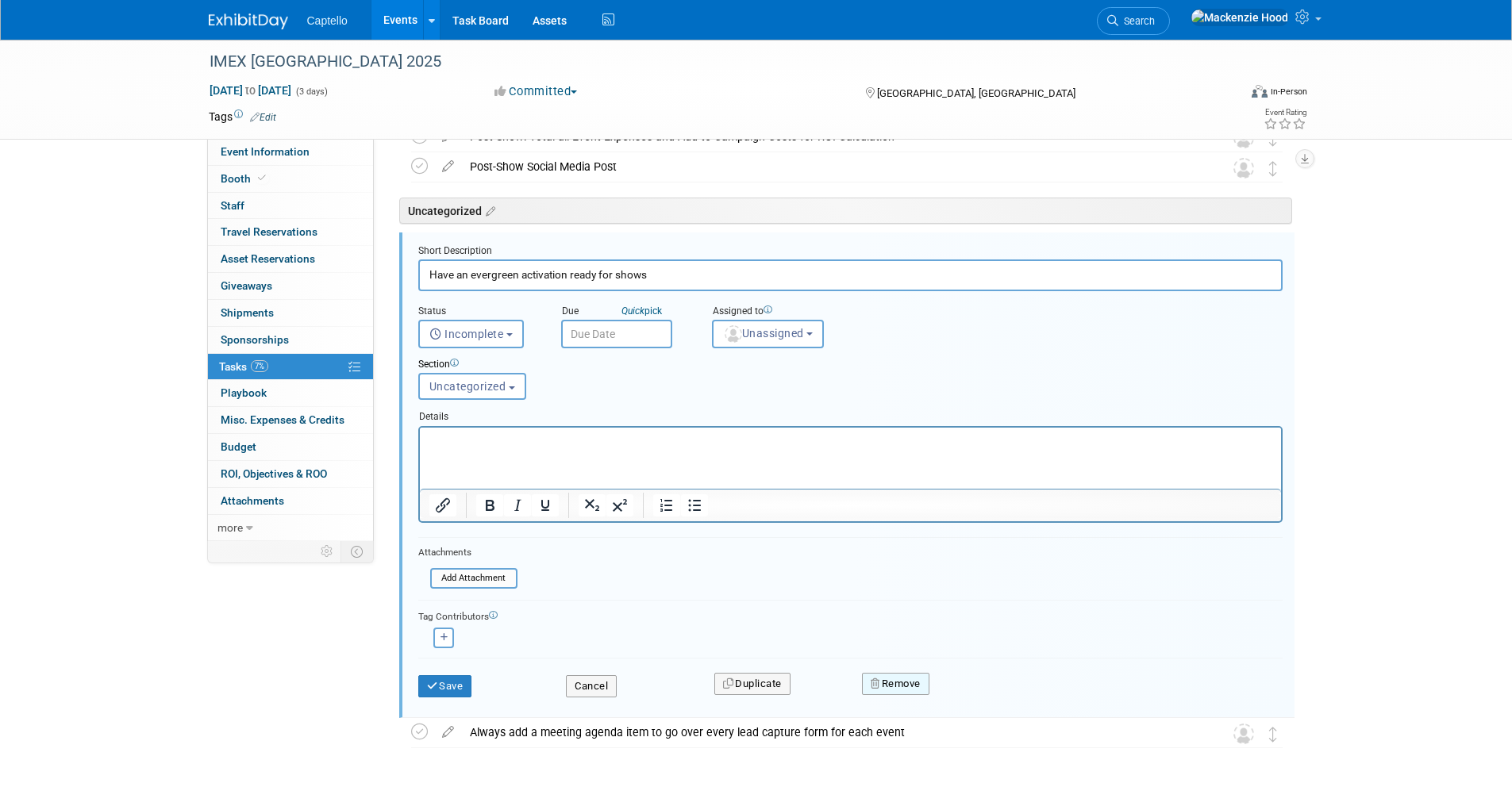
click at [904, 682] on button "Remove" at bounding box center [895, 684] width 67 height 22
click at [965, 702] on link "Yes" at bounding box center [985, 697] width 46 height 26
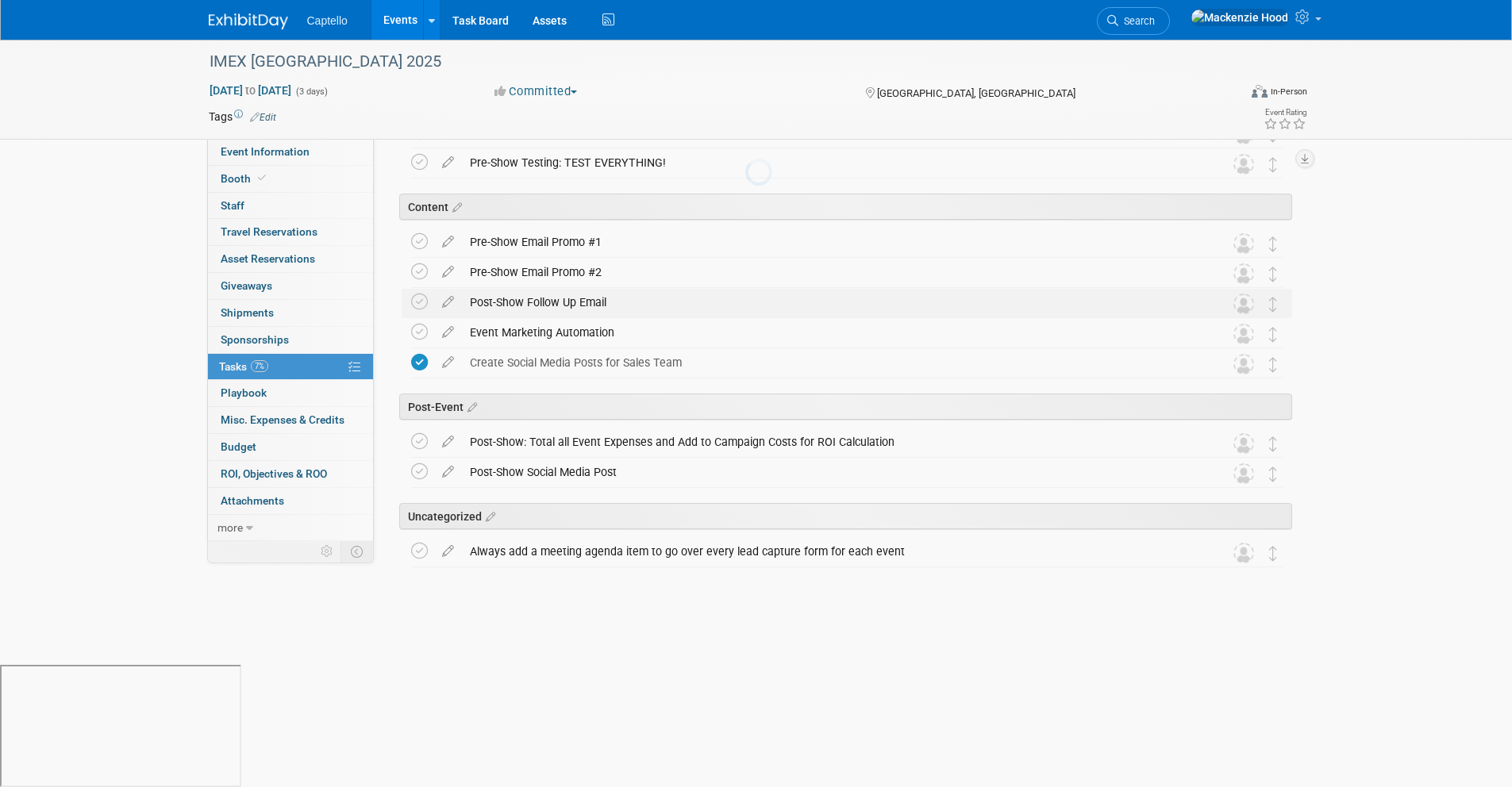
scroll to position [511, 0]
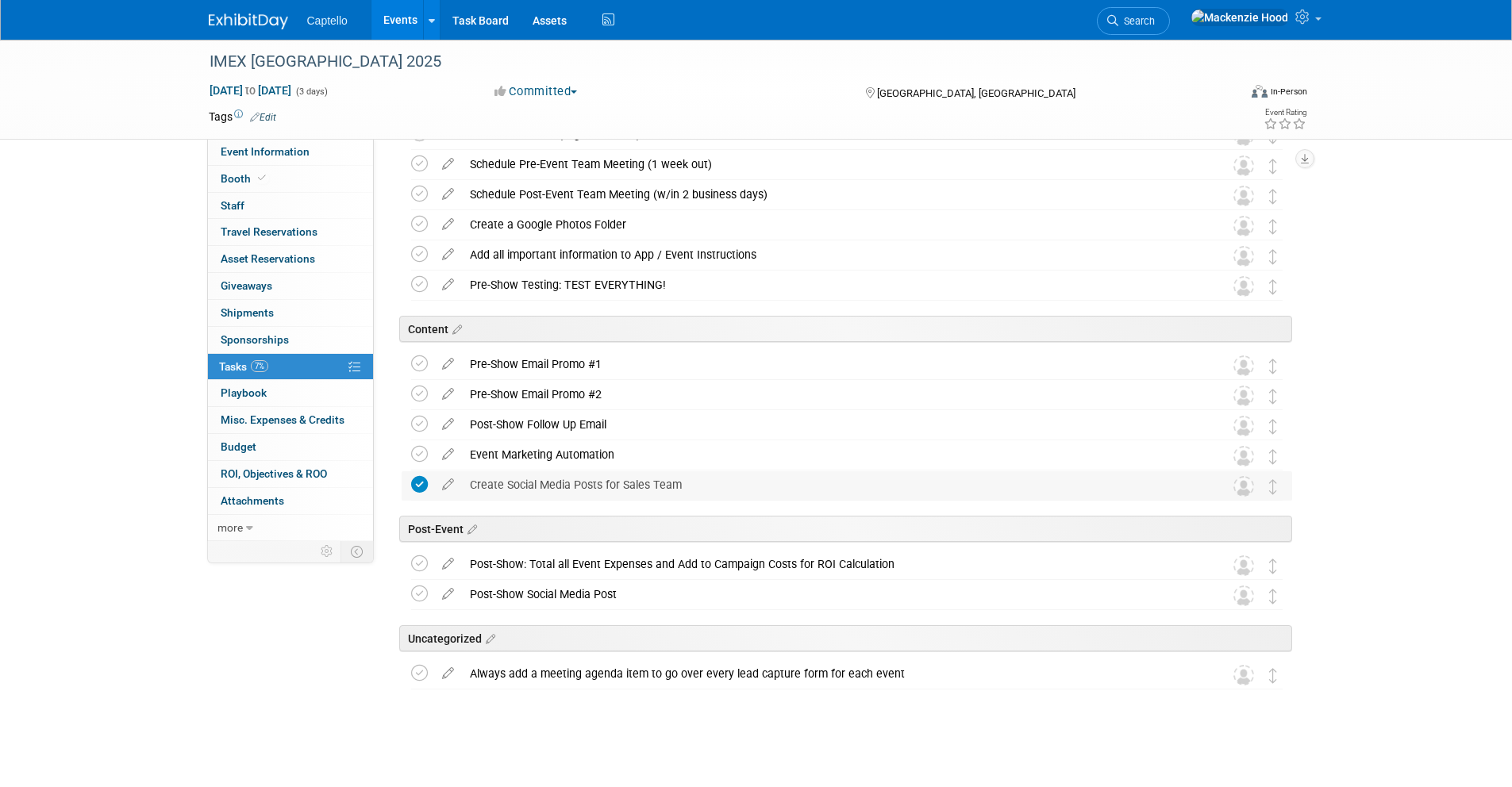
click at [416, 479] on icon at bounding box center [419, 485] width 17 height 17
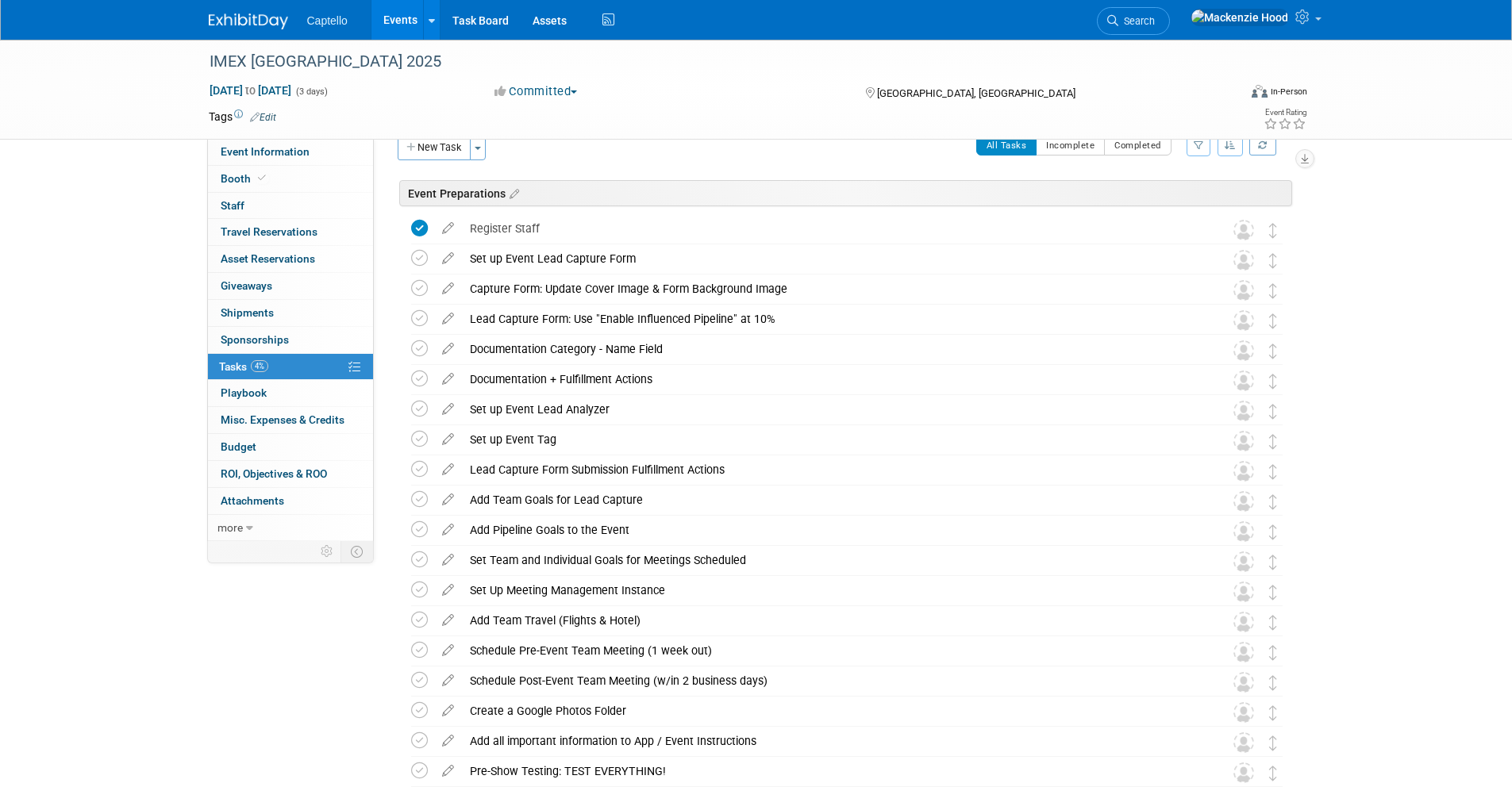
scroll to position [0, 0]
